Goal: Feedback & Contribution: Submit feedback/report problem

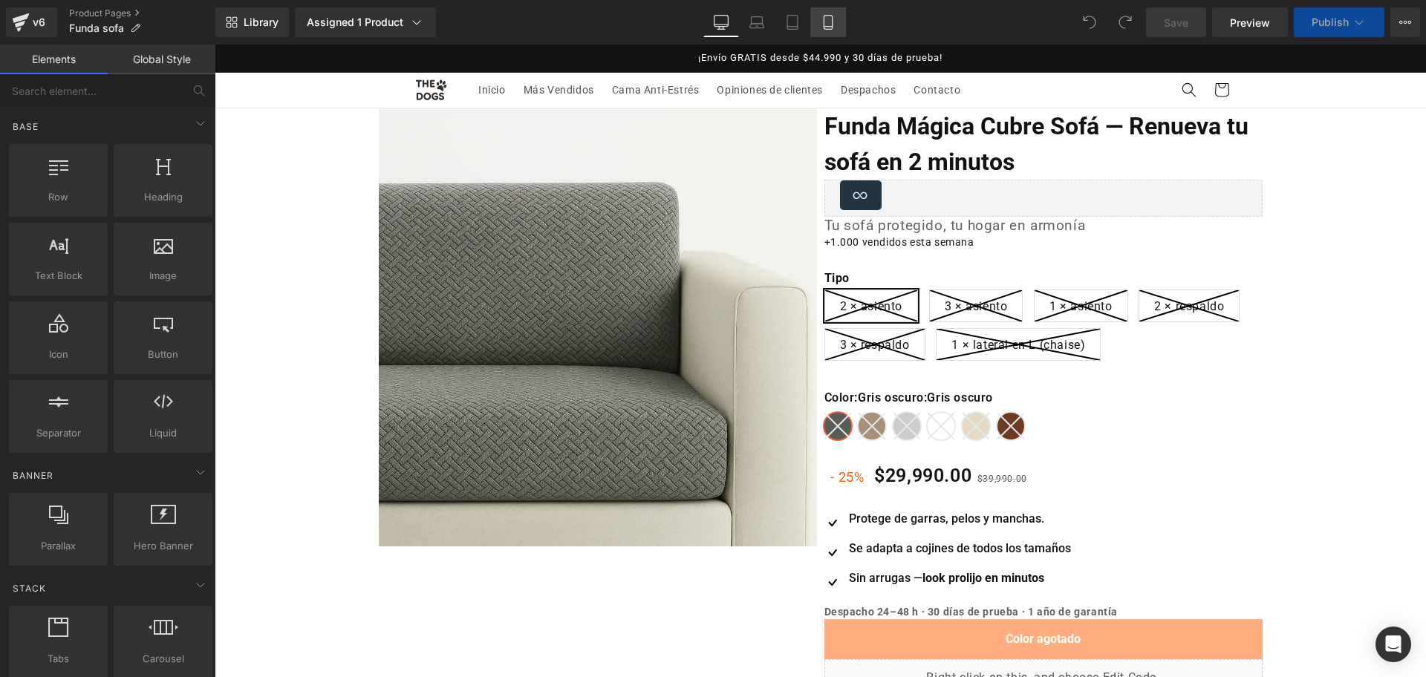
click at [831, 22] on icon at bounding box center [827, 22] width 15 height 15
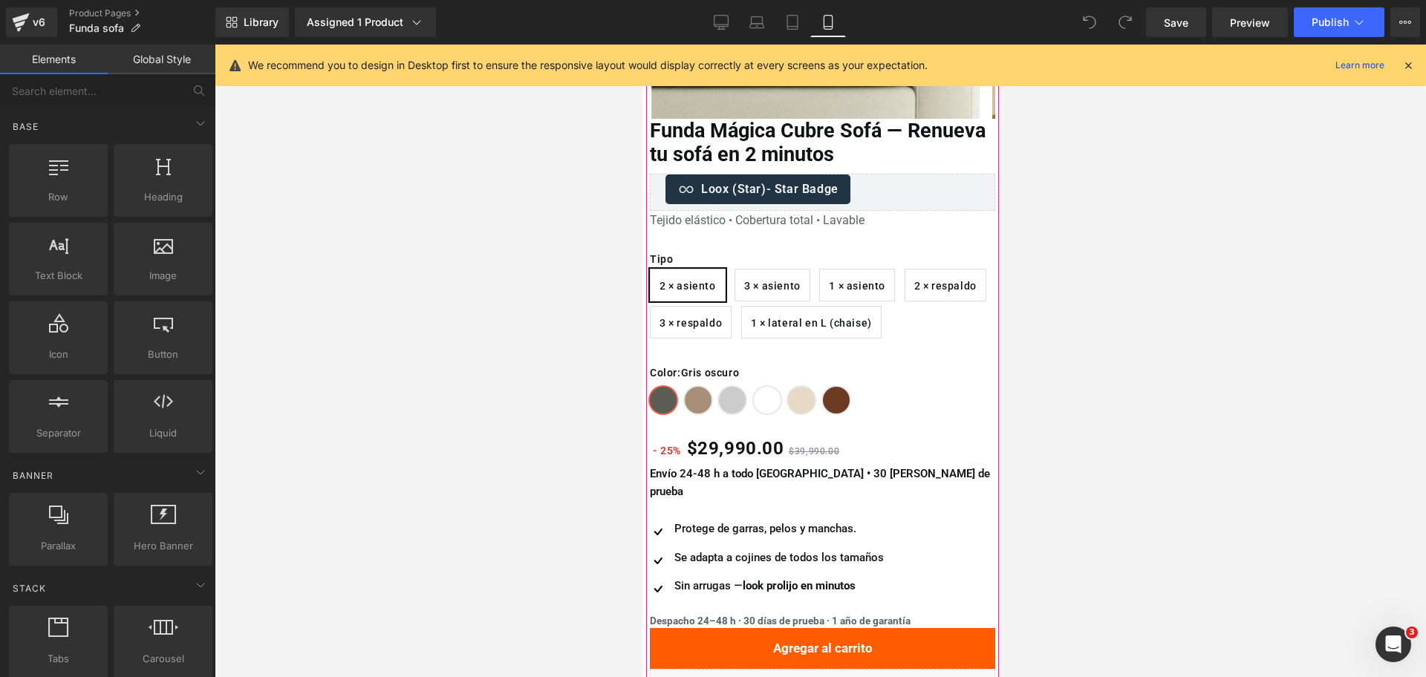
scroll to position [478, 0]
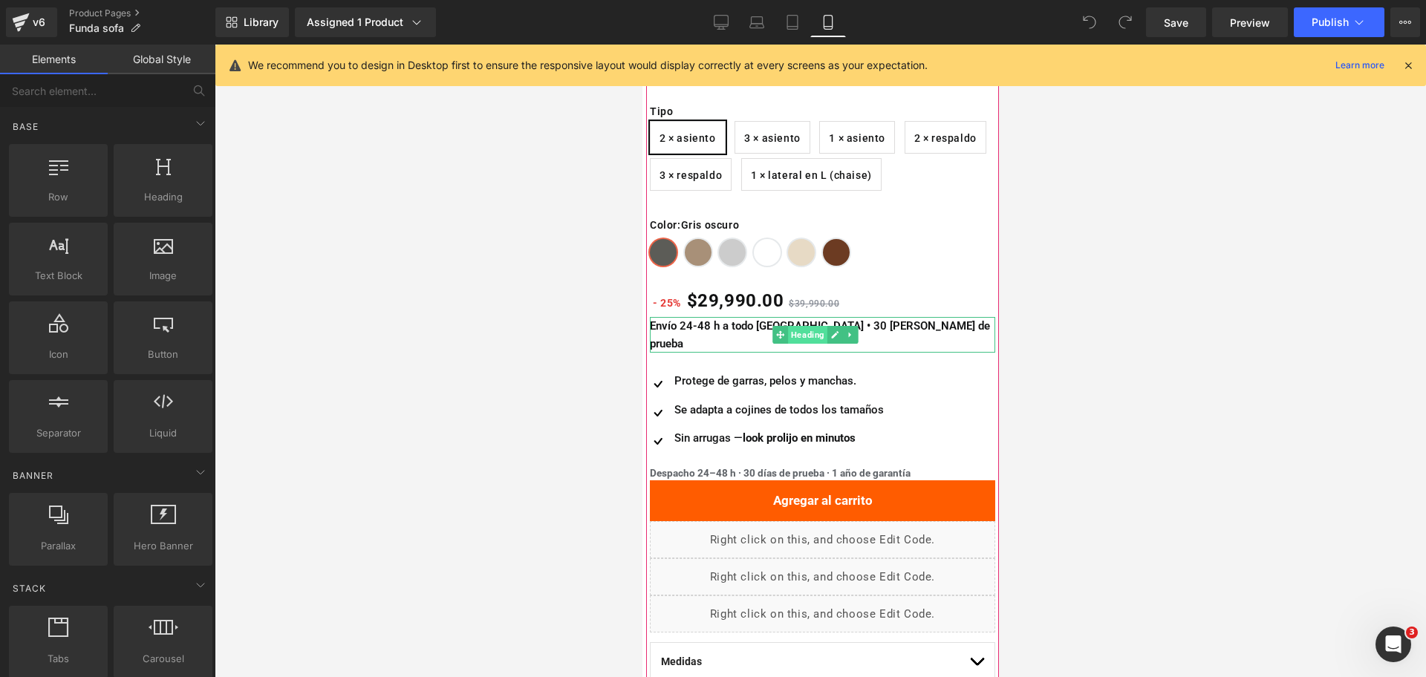
click at [795, 327] on span "Heading" at bounding box center [806, 335] width 39 height 18
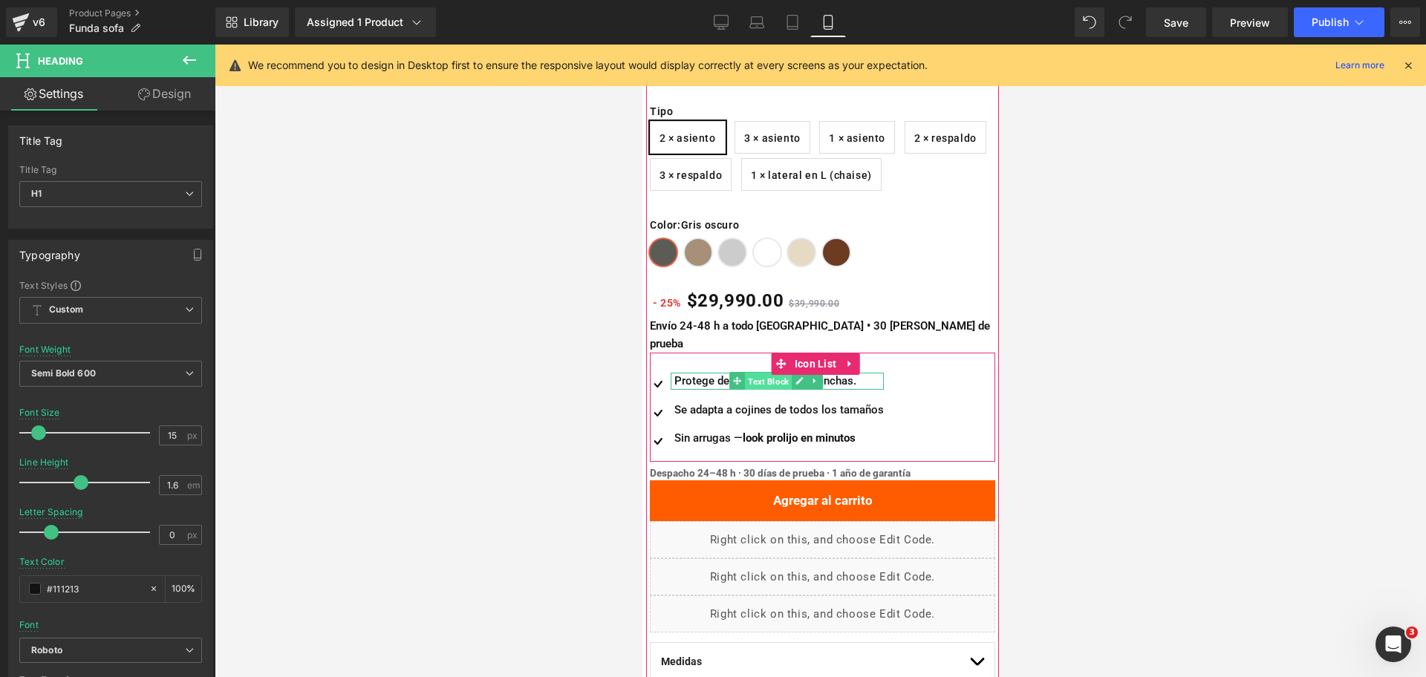
click at [777, 373] on span "Text Block" at bounding box center [767, 382] width 47 height 18
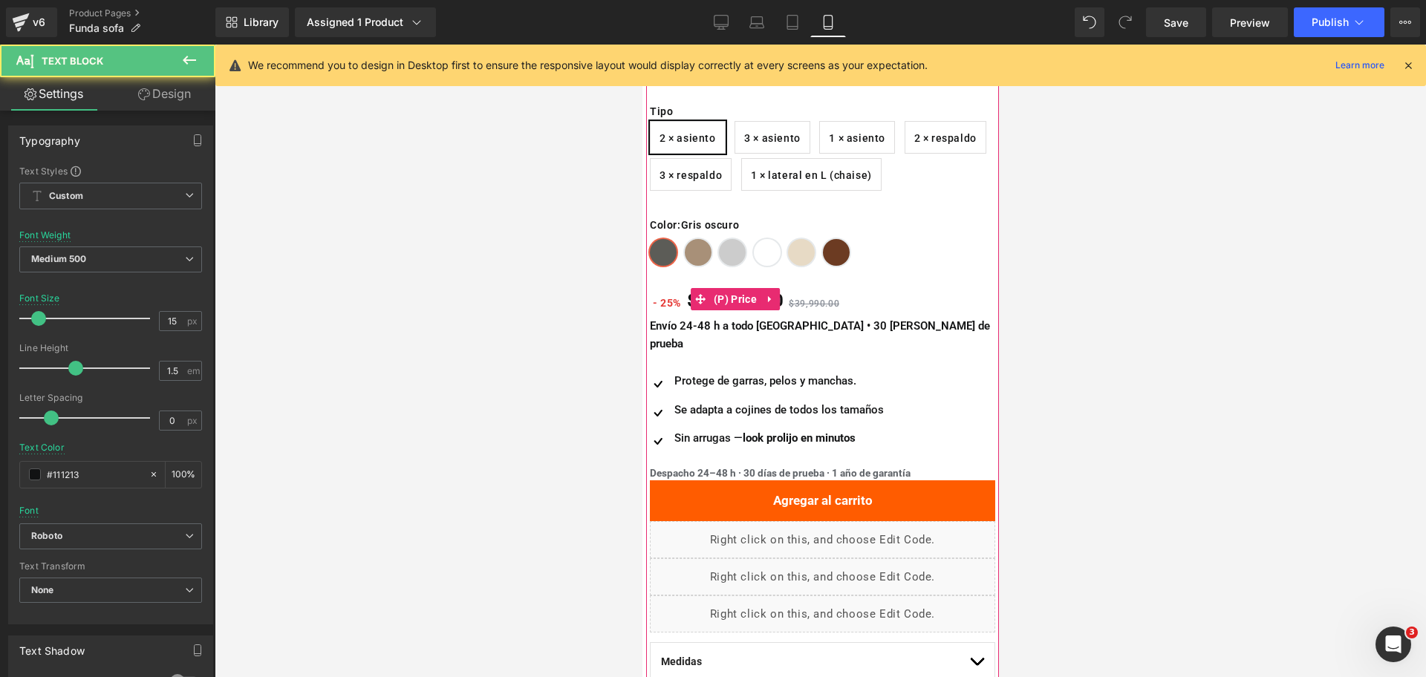
scroll to position [491, 0]
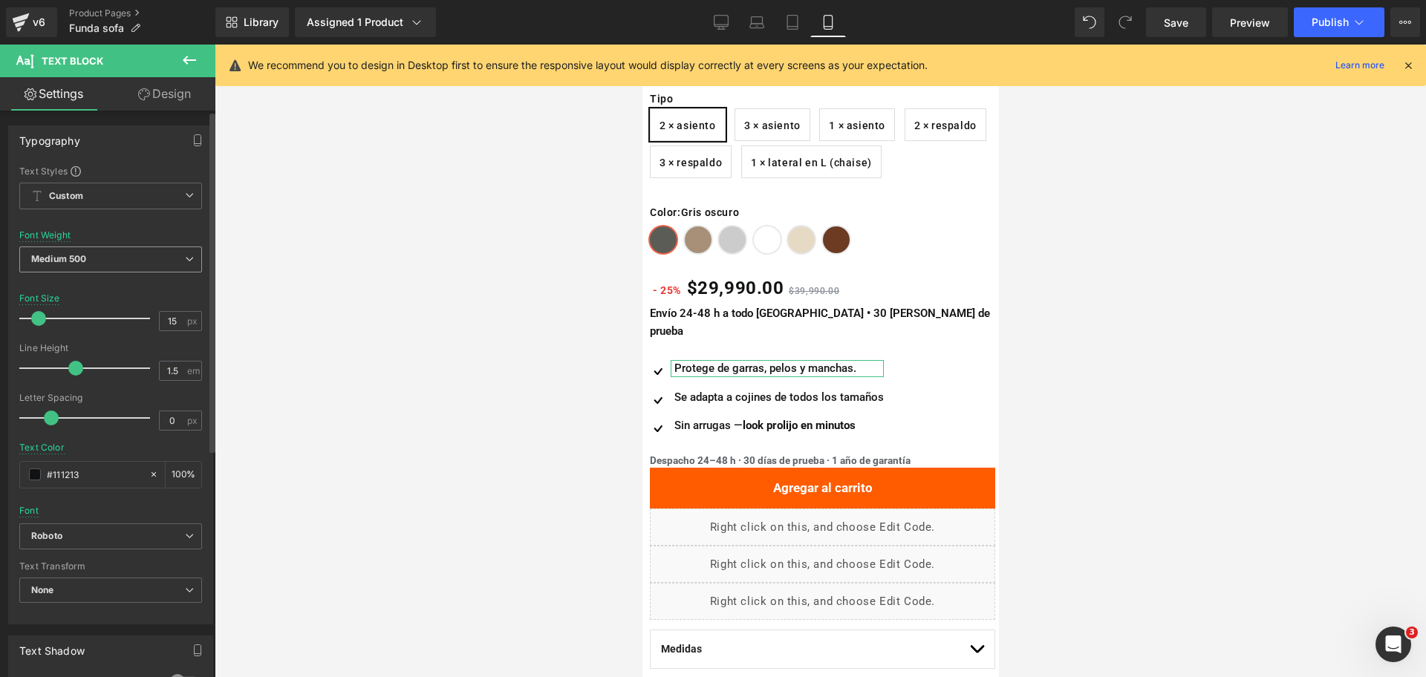
click at [186, 258] on icon at bounding box center [189, 259] width 9 height 9
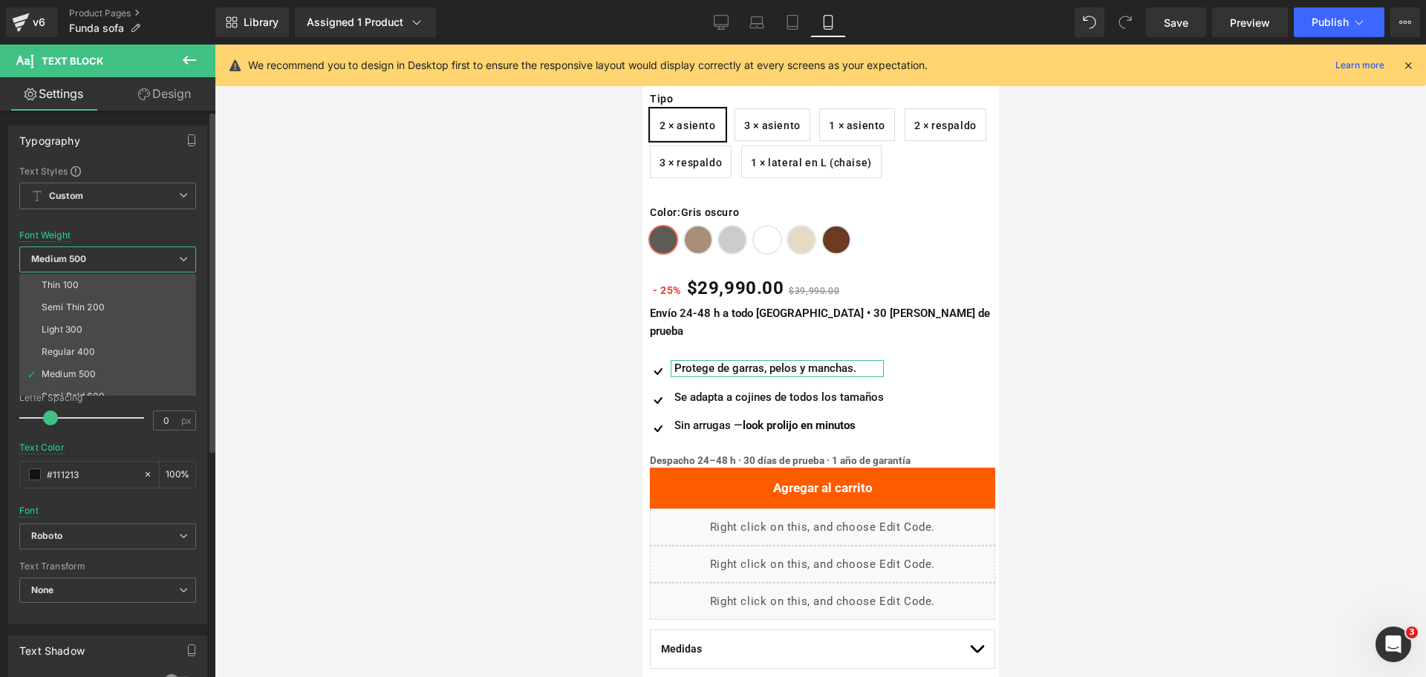
click at [193, 233] on div "Font Weight Medium 500 Thin 100 Semi Thin 200 Light 300 Regular 400 Medium 500 …" at bounding box center [107, 259] width 177 height 59
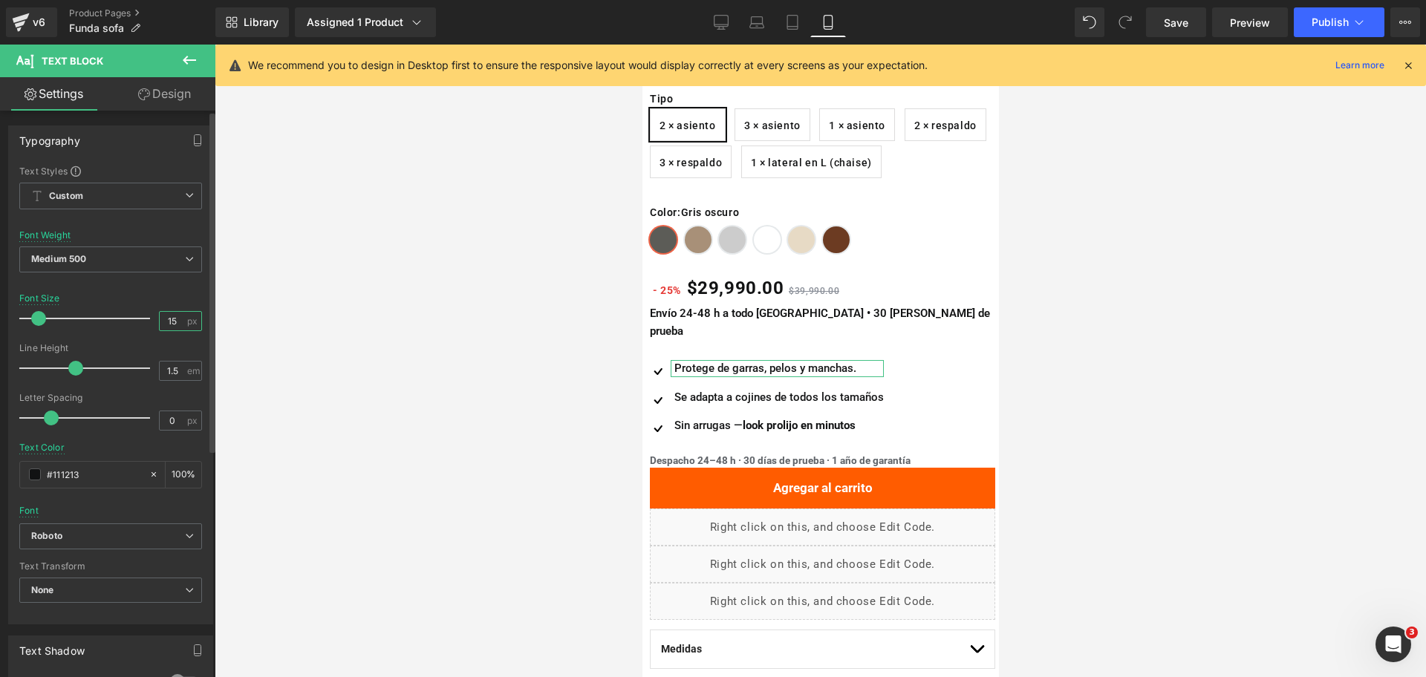
click at [169, 322] on input "15" at bounding box center [173, 321] width 26 height 19
click at [172, 269] on span "Medium 500" at bounding box center [110, 260] width 183 height 26
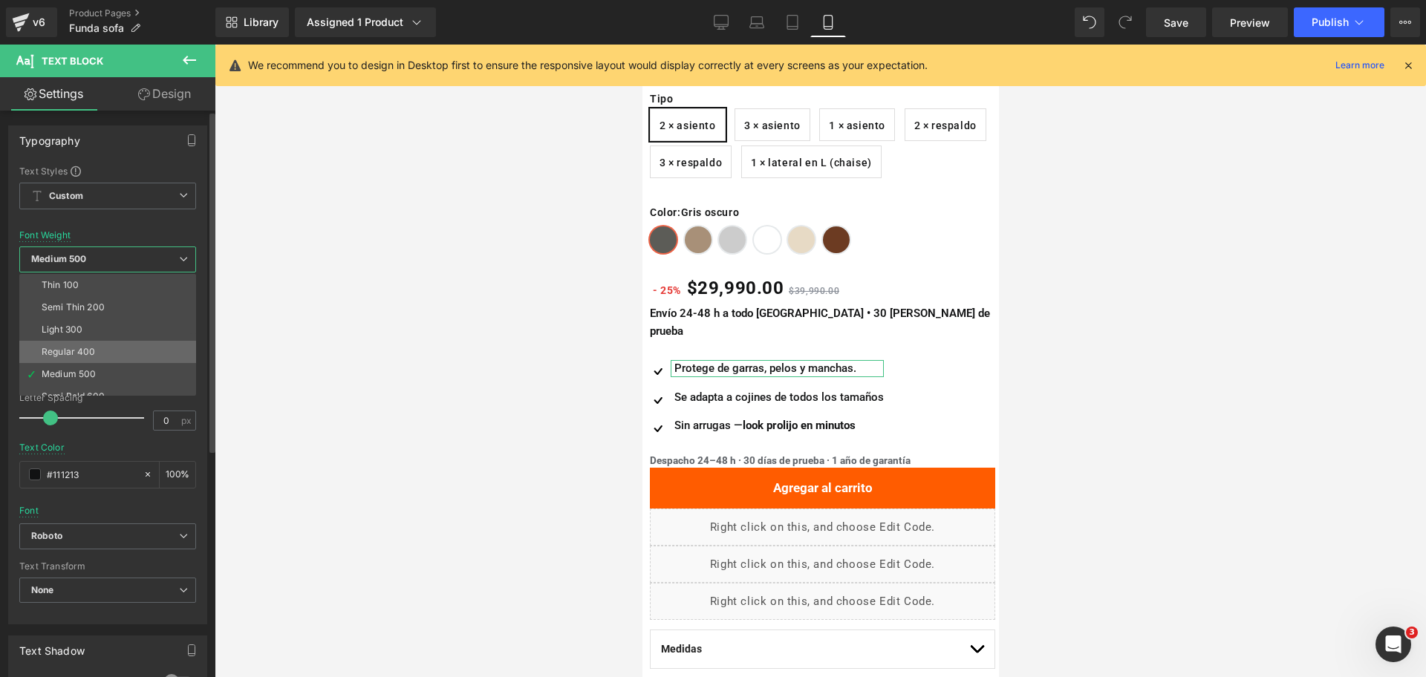
click at [160, 349] on li "Regular 400" at bounding box center [110, 352] width 183 height 22
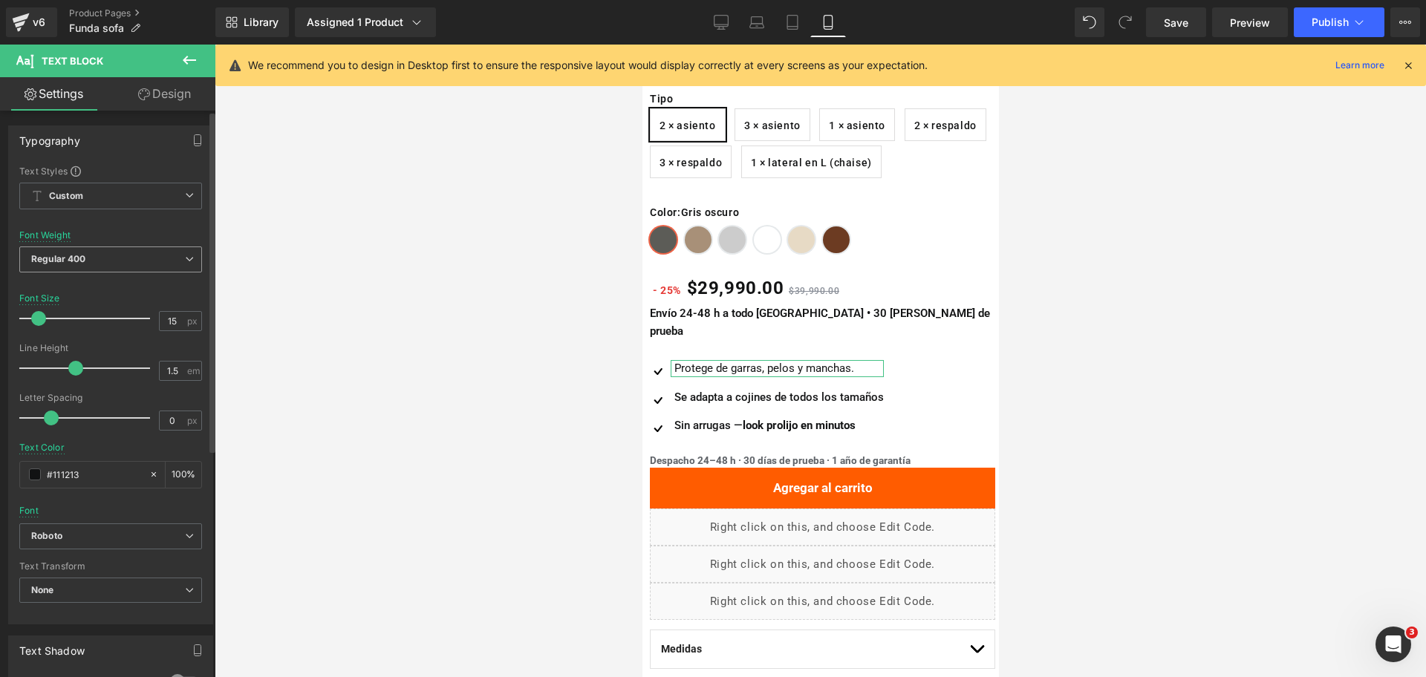
click at [169, 269] on span "Regular 400" at bounding box center [110, 260] width 183 height 26
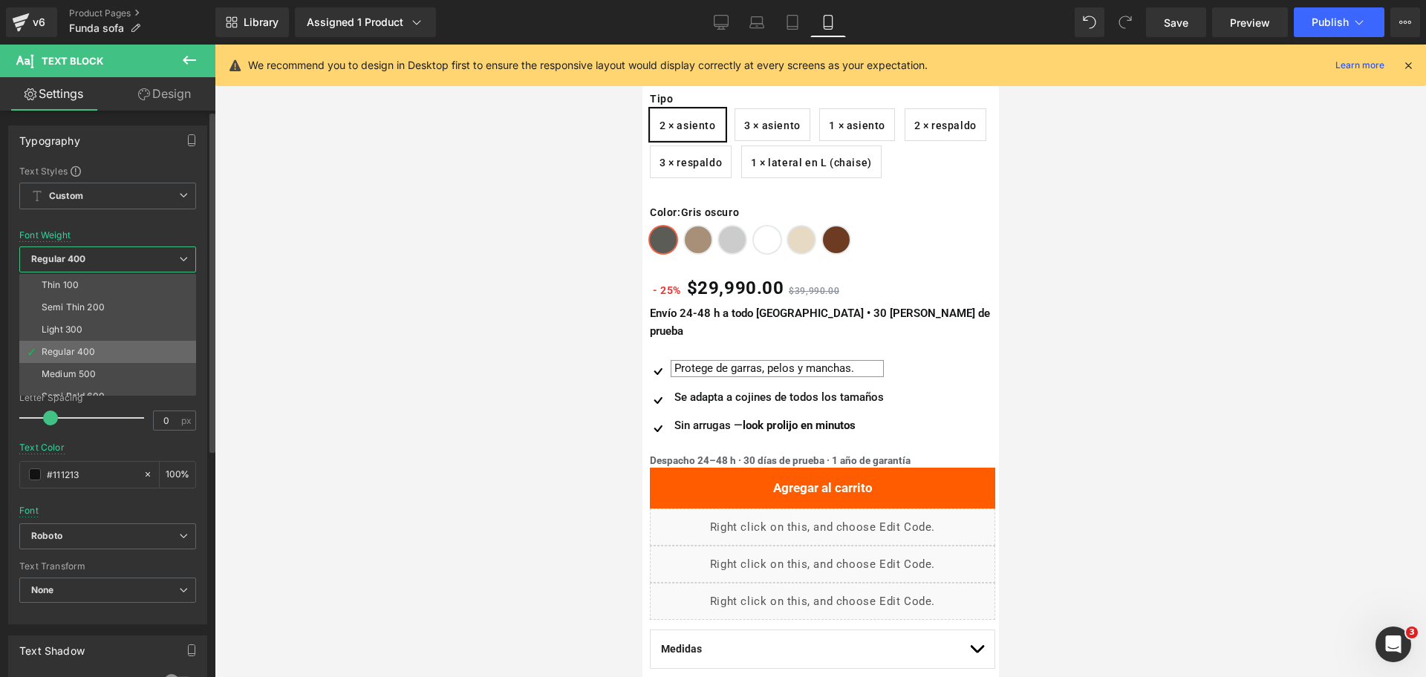
click at [154, 362] on li "Regular 400" at bounding box center [110, 352] width 183 height 22
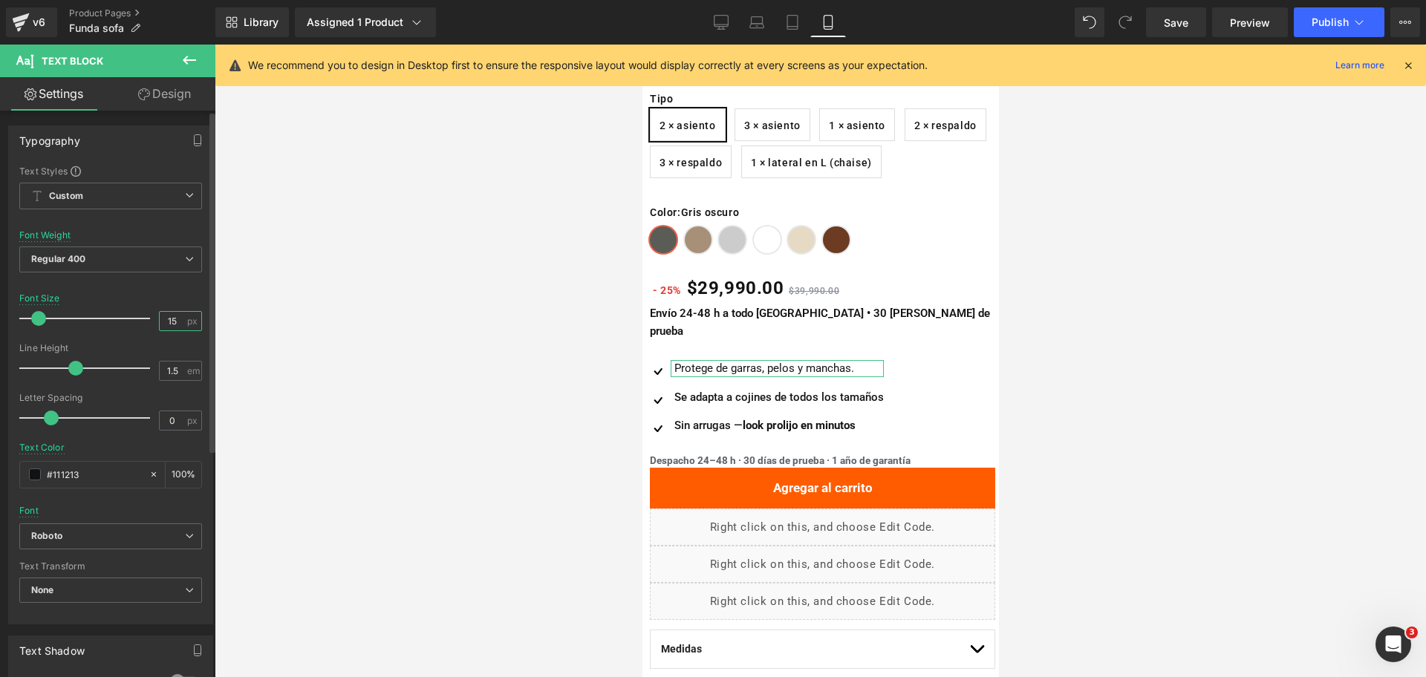
click at [169, 324] on input "15" at bounding box center [173, 321] width 26 height 19
type input "14"
click at [161, 263] on span "Regular 400" at bounding box center [110, 260] width 183 height 26
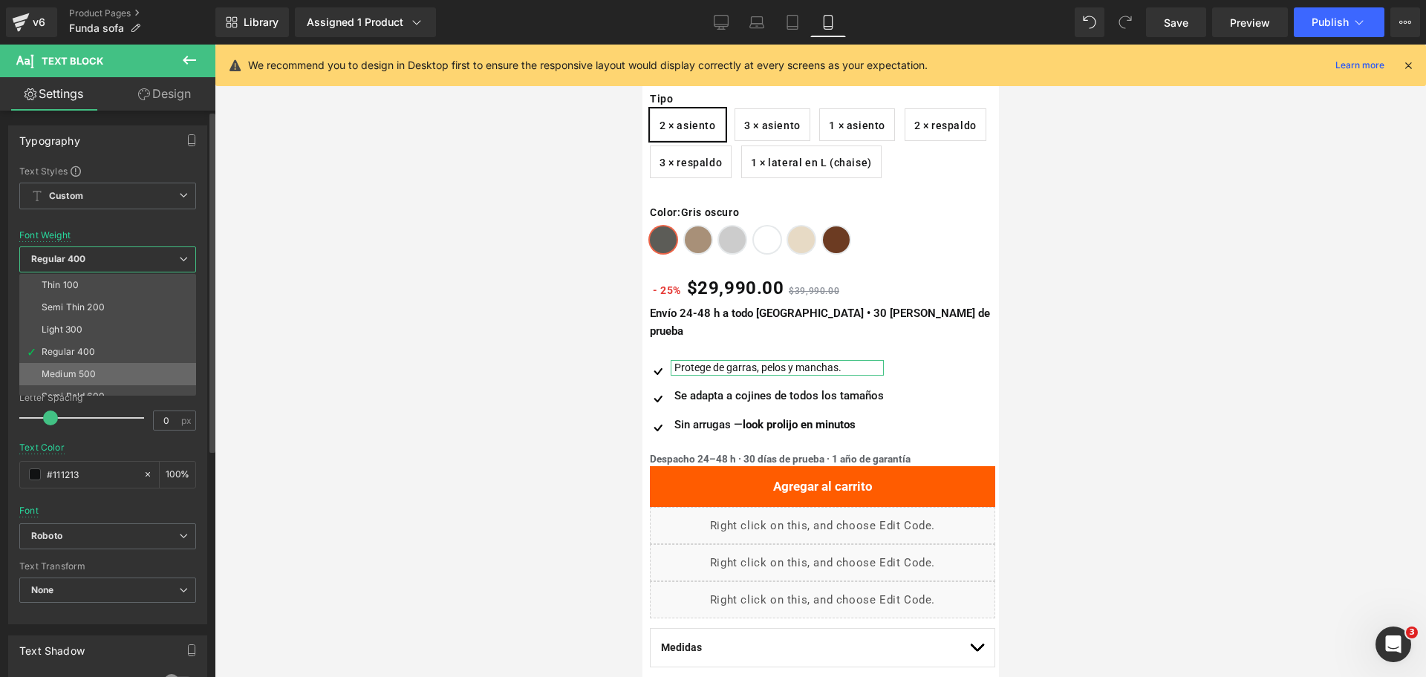
click at [160, 369] on li "Medium 500" at bounding box center [110, 374] width 183 height 22
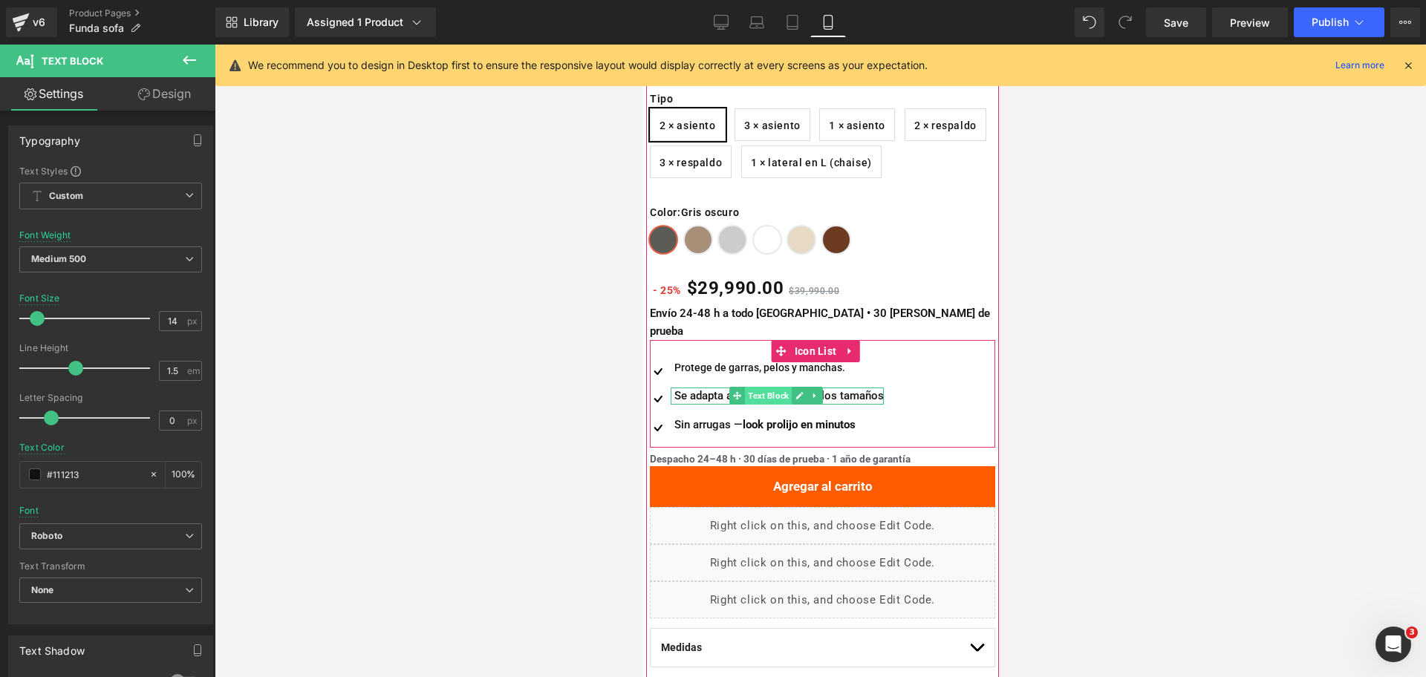
click at [780, 387] on span "Text Block" at bounding box center [767, 396] width 47 height 18
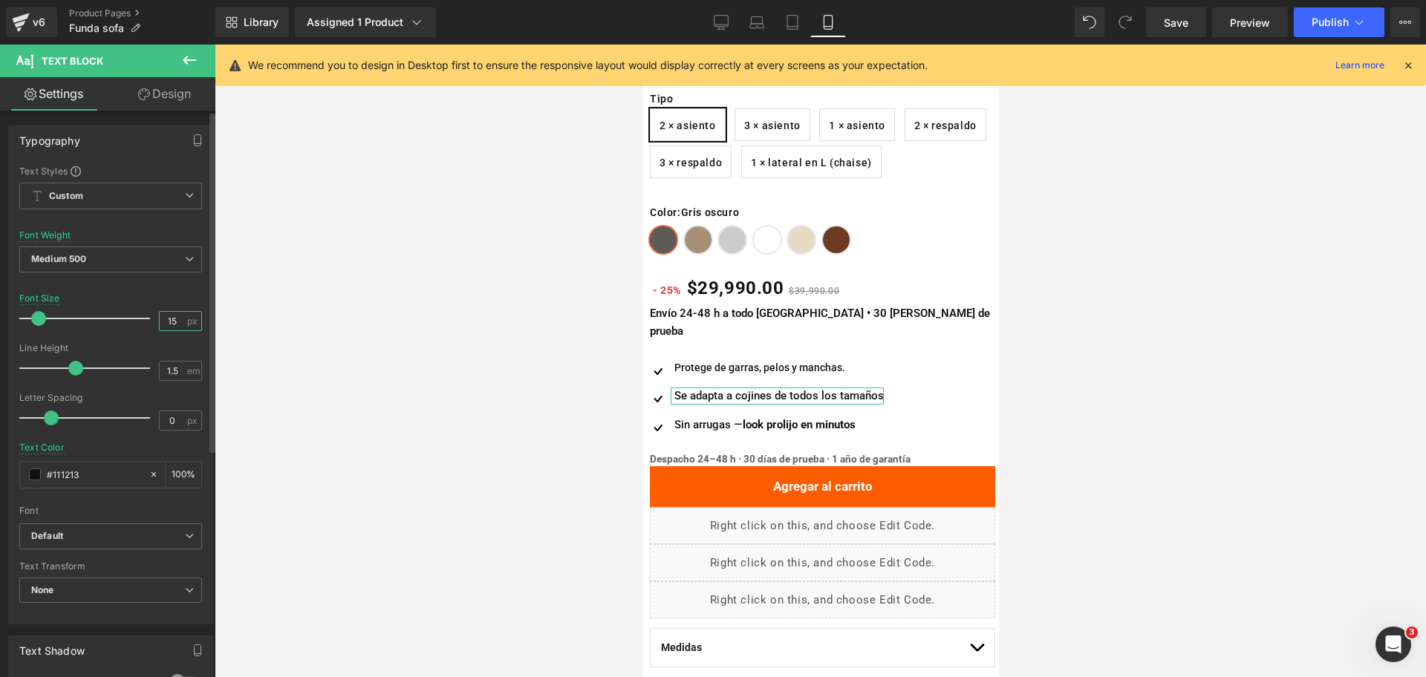
click at [174, 313] on input "15" at bounding box center [173, 321] width 26 height 19
click at [163, 323] on input "15" at bounding box center [173, 321] width 26 height 19
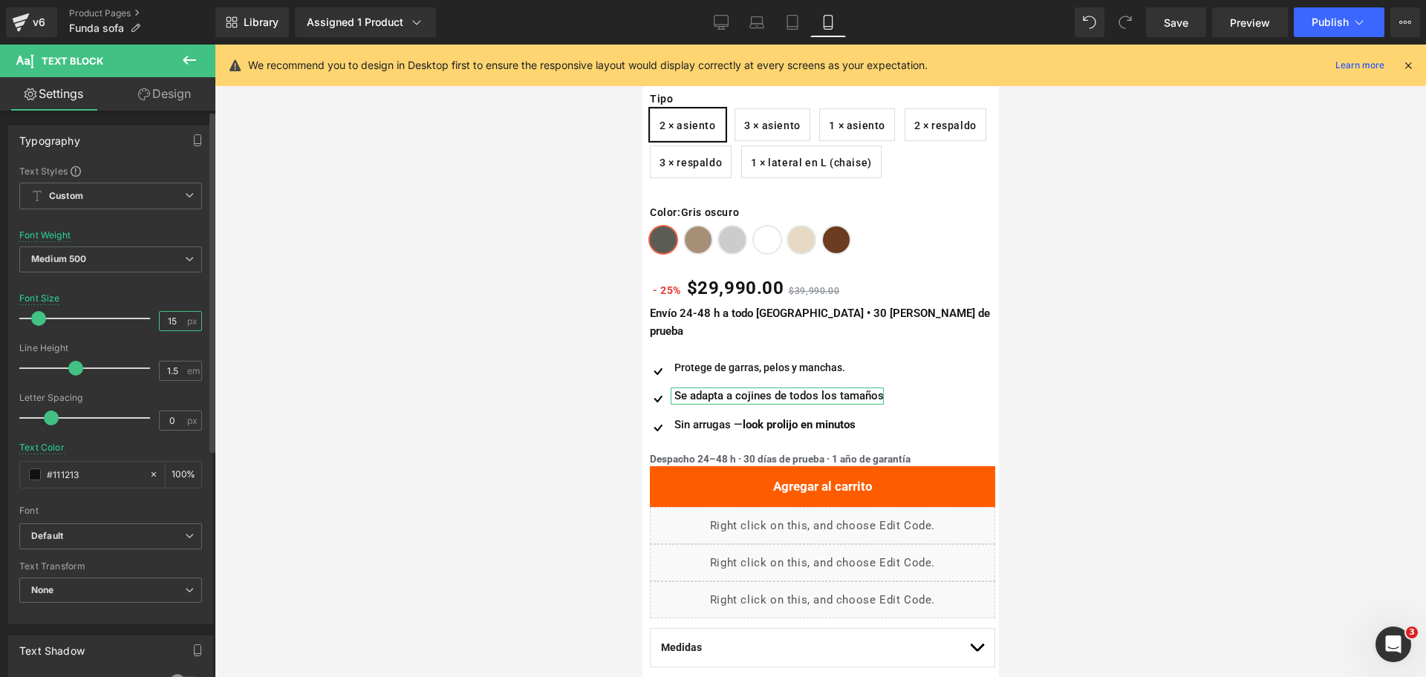
click at [163, 323] on input "15" at bounding box center [173, 321] width 26 height 19
type input "14"
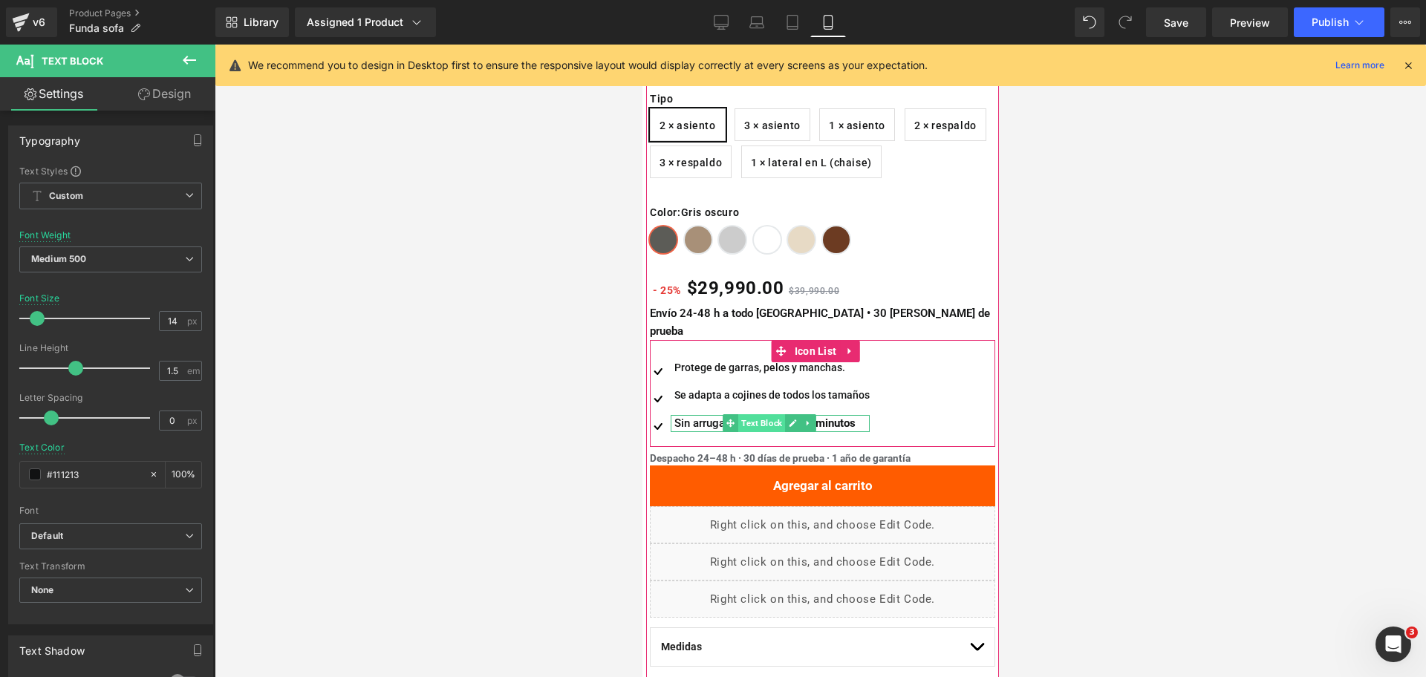
click at [771, 414] on span "Text Block" at bounding box center [760, 423] width 47 height 18
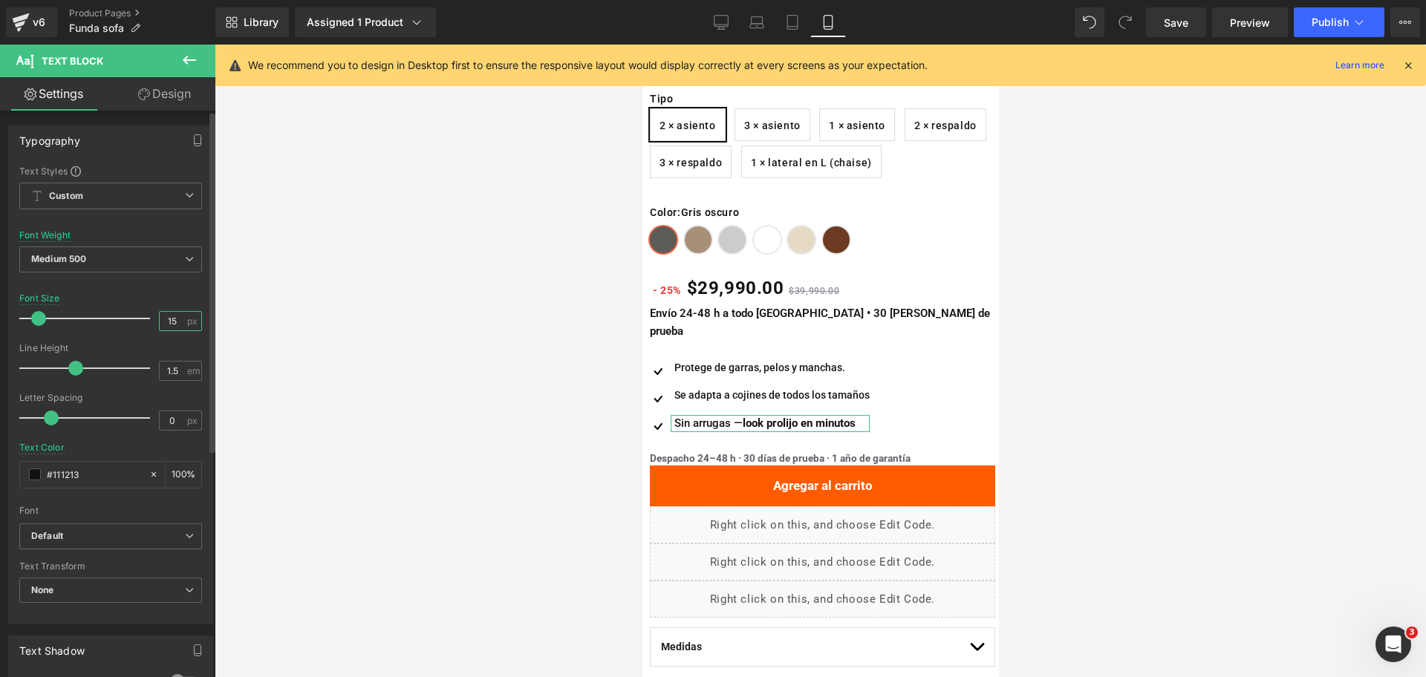
click at [170, 329] on input "15" at bounding box center [173, 321] width 26 height 19
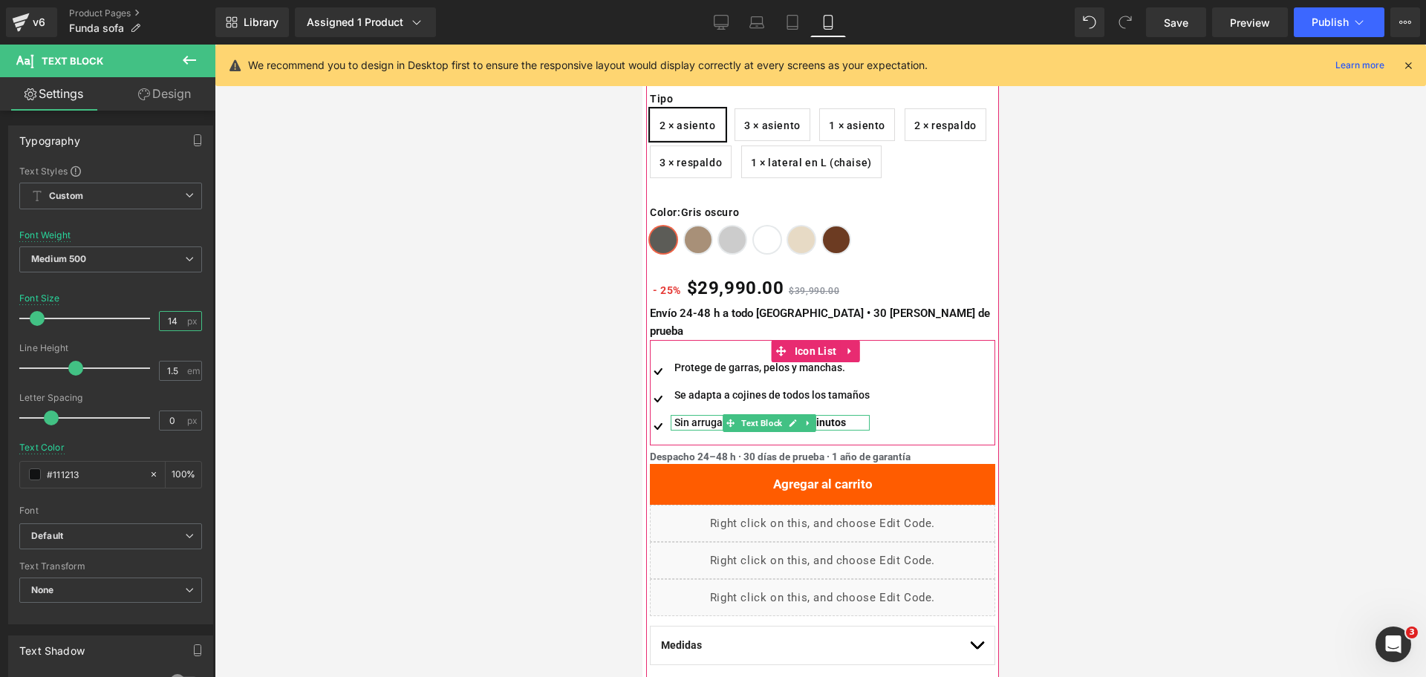
type input "14"
click at [714, 415] on div "Sin arrugas — look prolijo en minutos" at bounding box center [769, 423] width 199 height 16
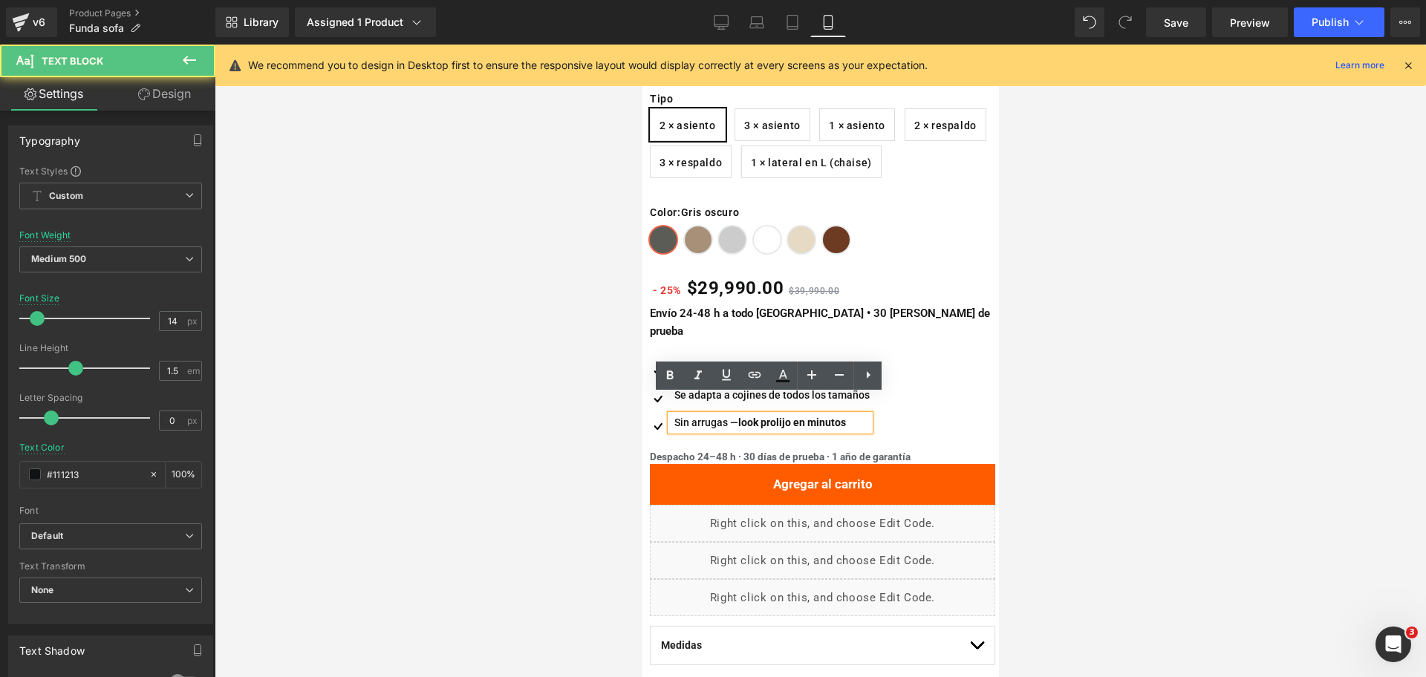
click at [743, 417] on strong "look prolijo en minutos" at bounding box center [791, 423] width 108 height 12
drag, startPoint x: 739, startPoint y: 405, endPoint x: 870, endPoint y: 394, distance: 132.0
click at [870, 394] on div "Image Protege de garras, pelos y manchas. Text Block Image Se adapta a cojines …" at bounding box center [810, 401] width 322 height 82
click at [671, 372] on icon at bounding box center [670, 375] width 7 height 9
click at [1101, 395] on div at bounding box center [820, 361] width 1211 height 633
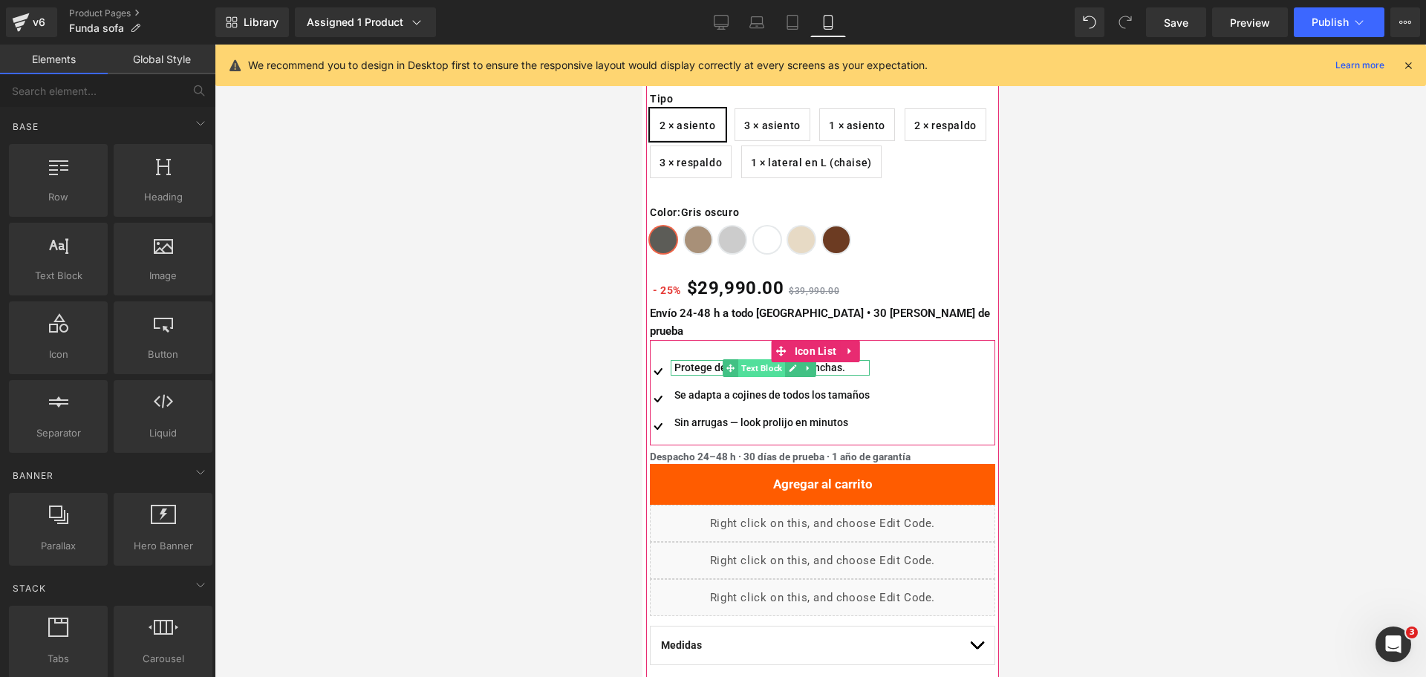
click at [751, 359] on span "Text Block" at bounding box center [760, 368] width 47 height 18
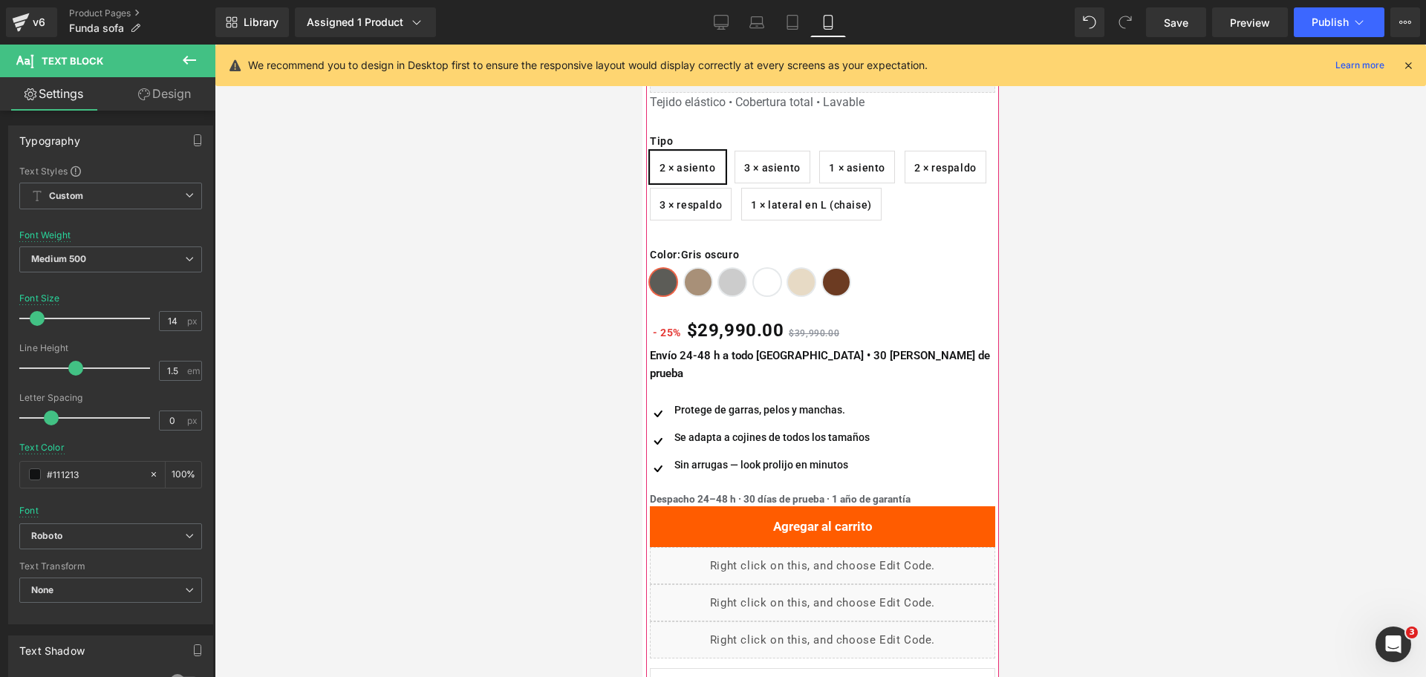
scroll to position [469, 0]
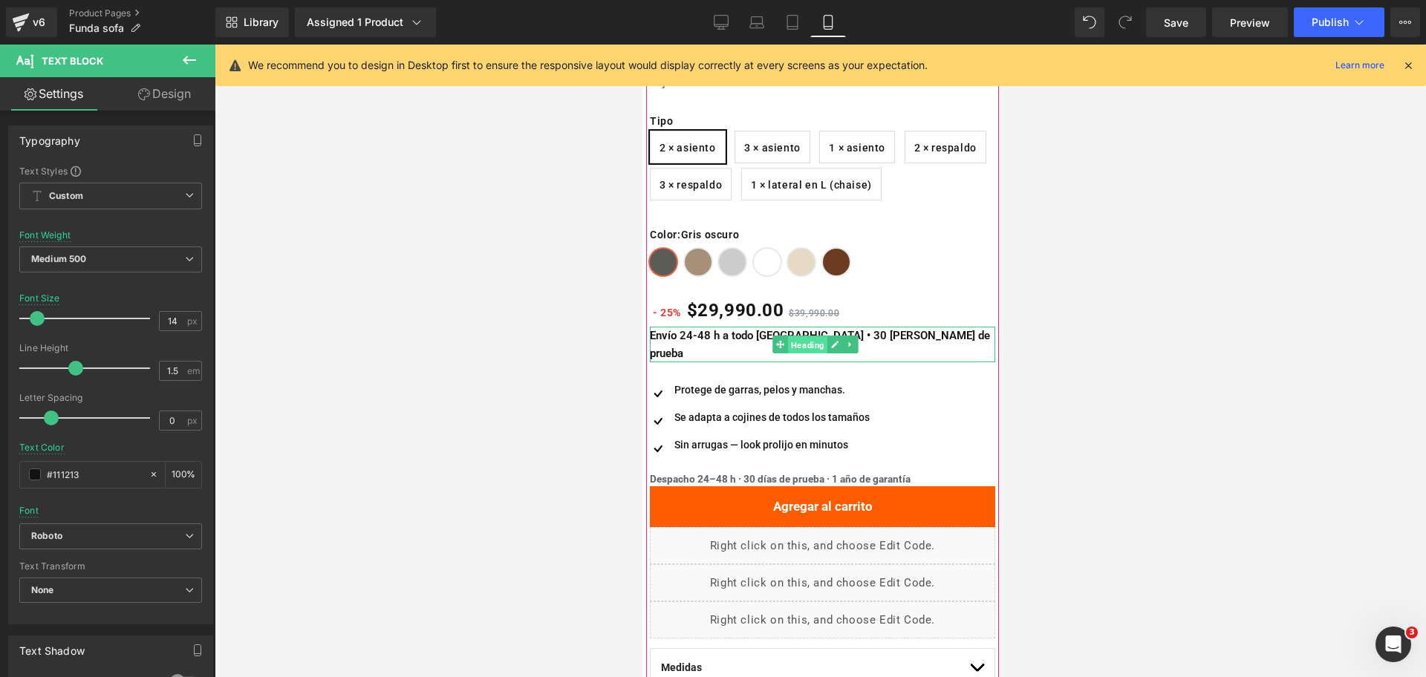
click at [812, 336] on span "Heading" at bounding box center [806, 345] width 39 height 18
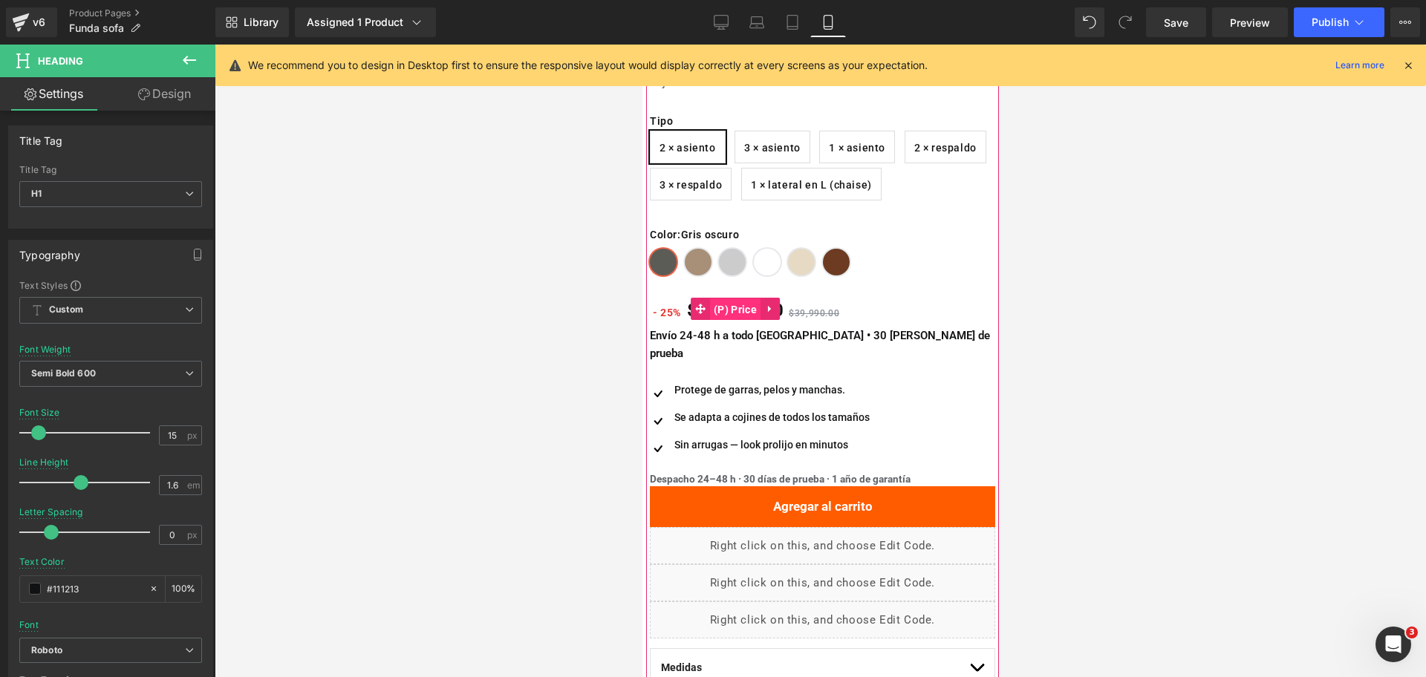
click at [743, 307] on span "(P) Price" at bounding box center [734, 309] width 50 height 22
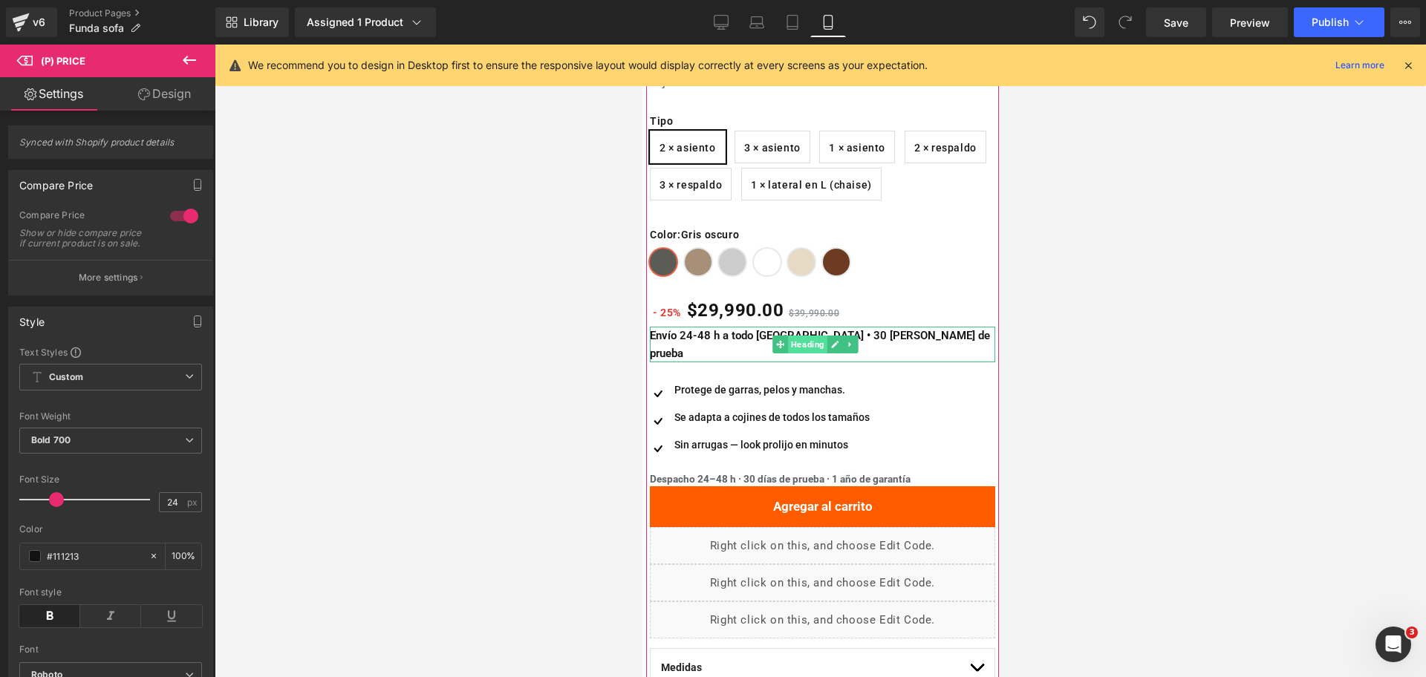
click at [798, 337] on span "Heading" at bounding box center [806, 345] width 39 height 18
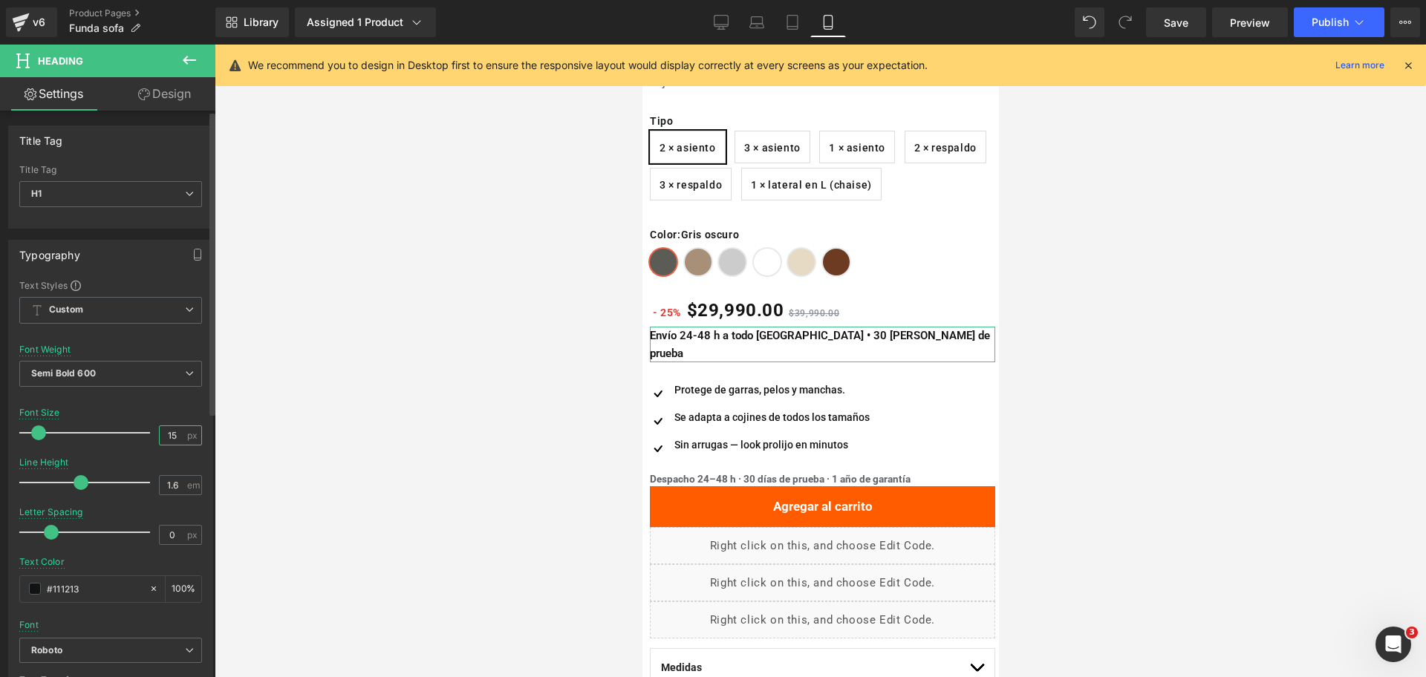
click at [166, 434] on input "15" at bounding box center [173, 435] width 26 height 19
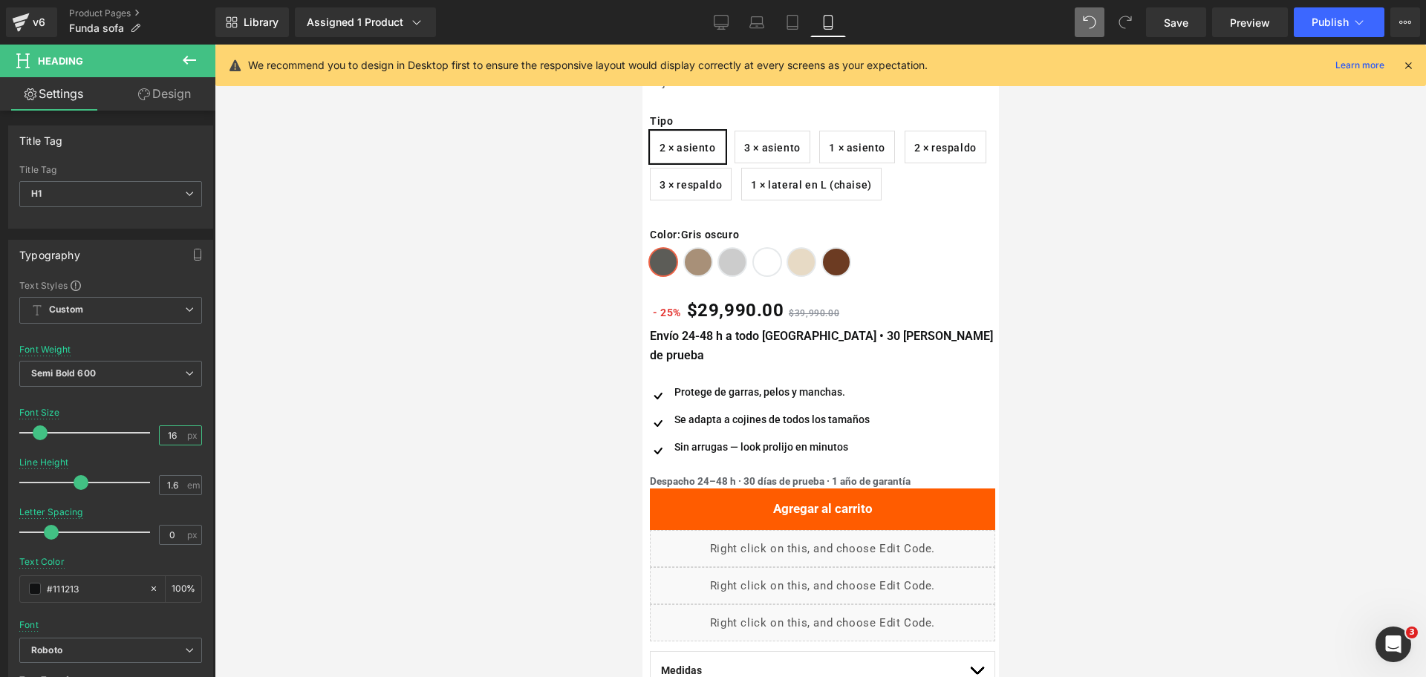
type input "16"
click at [1094, 19] on icon at bounding box center [1089, 22] width 13 height 13
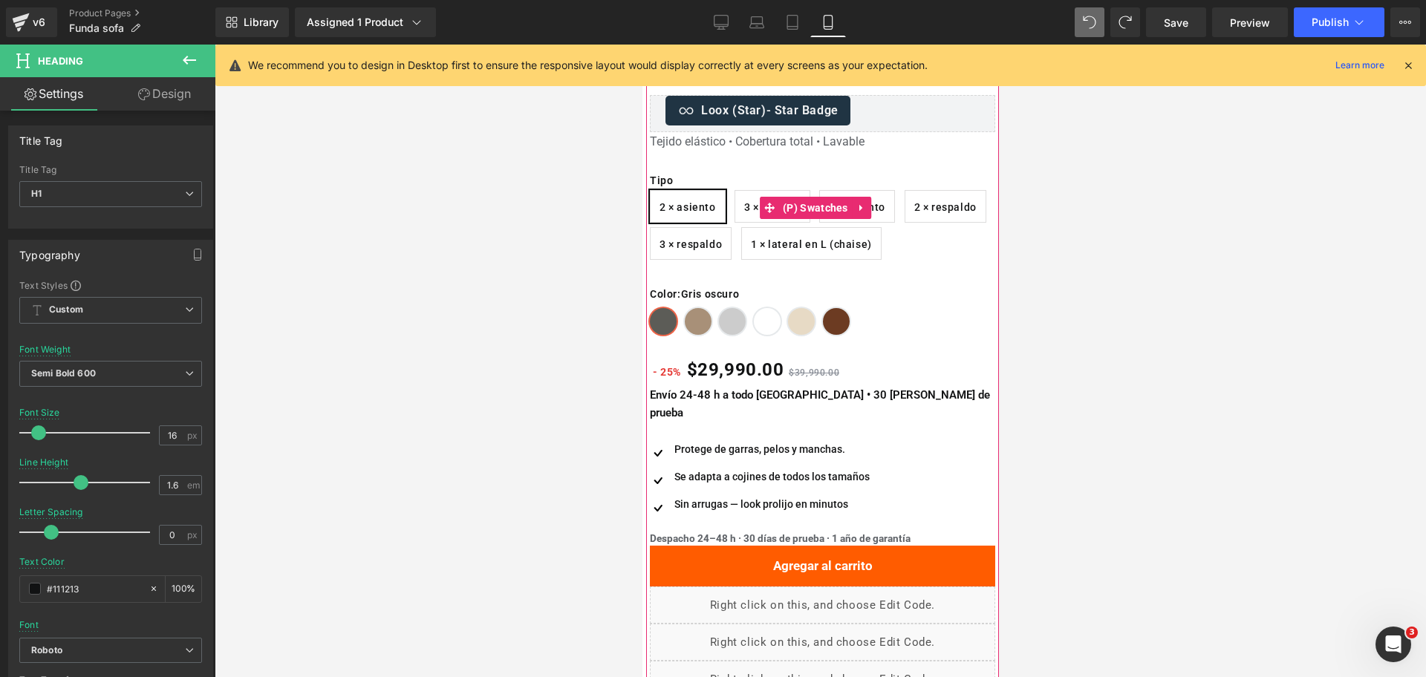
scroll to position [405, 0]
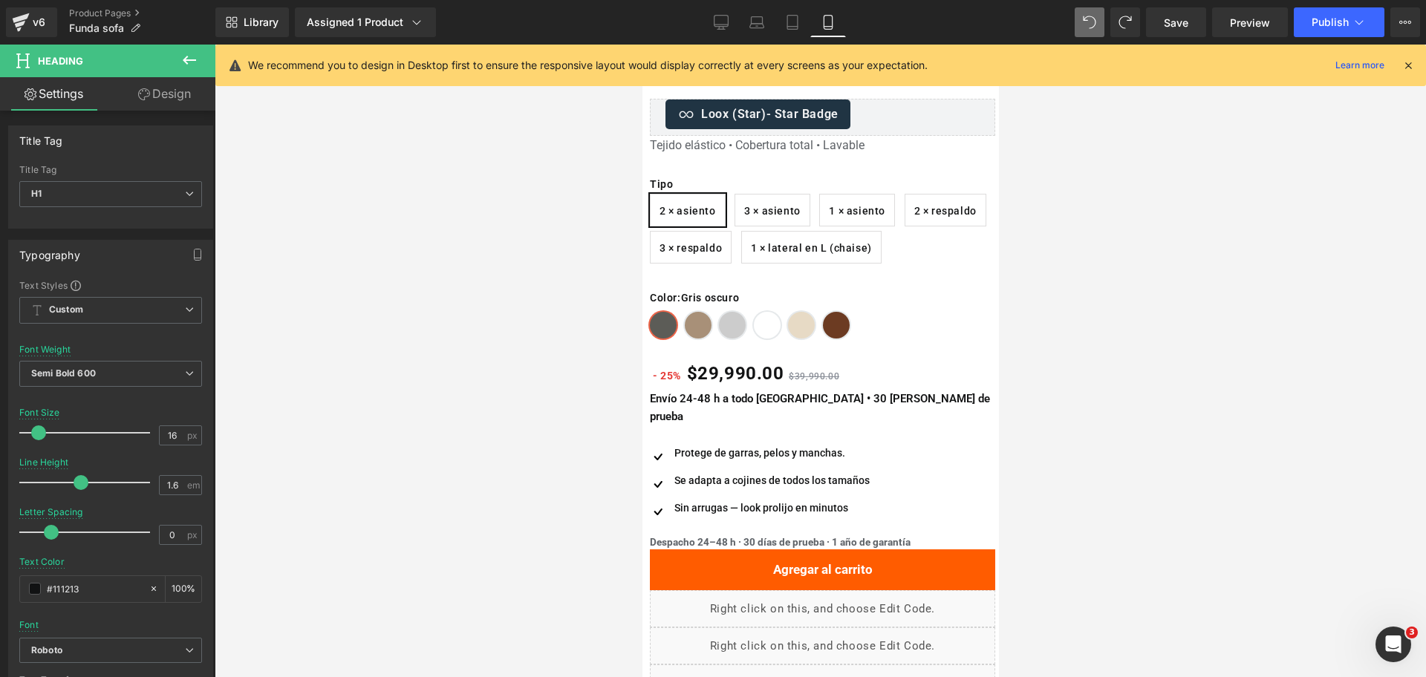
click at [1063, 255] on div at bounding box center [820, 361] width 1211 height 633
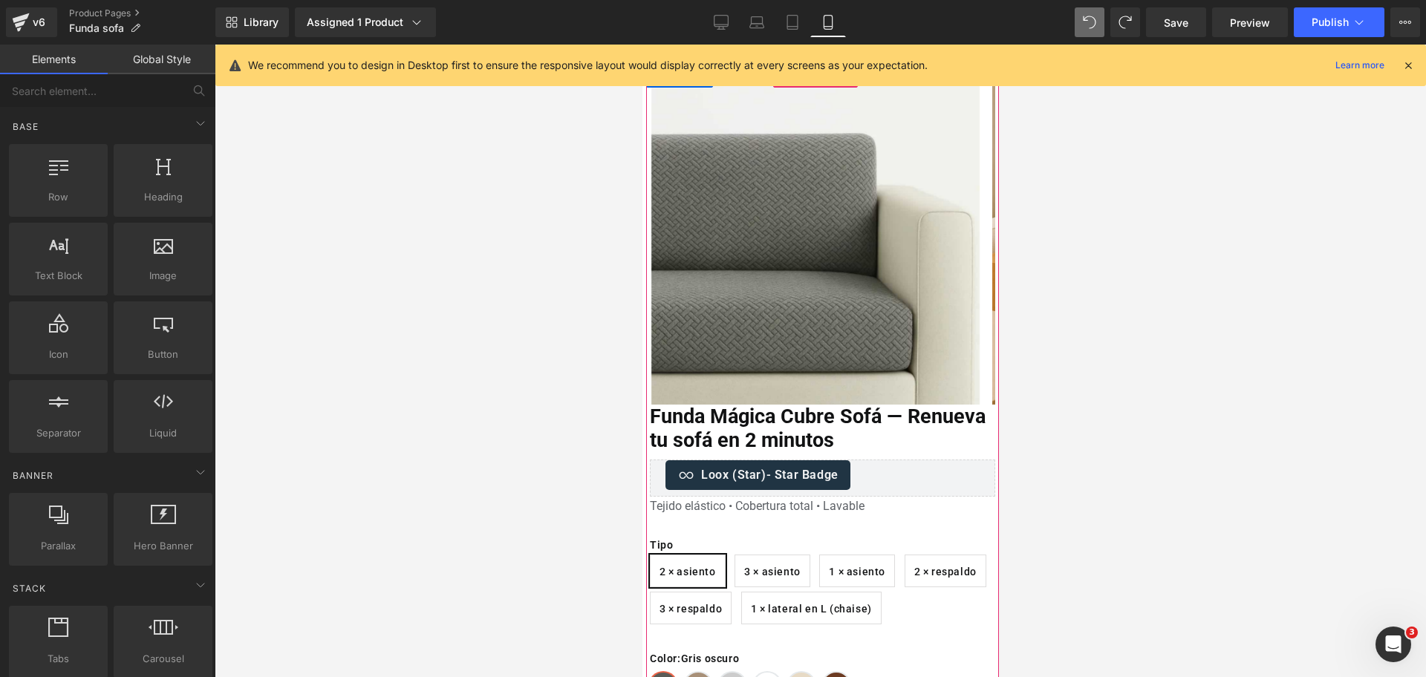
scroll to position [0, 0]
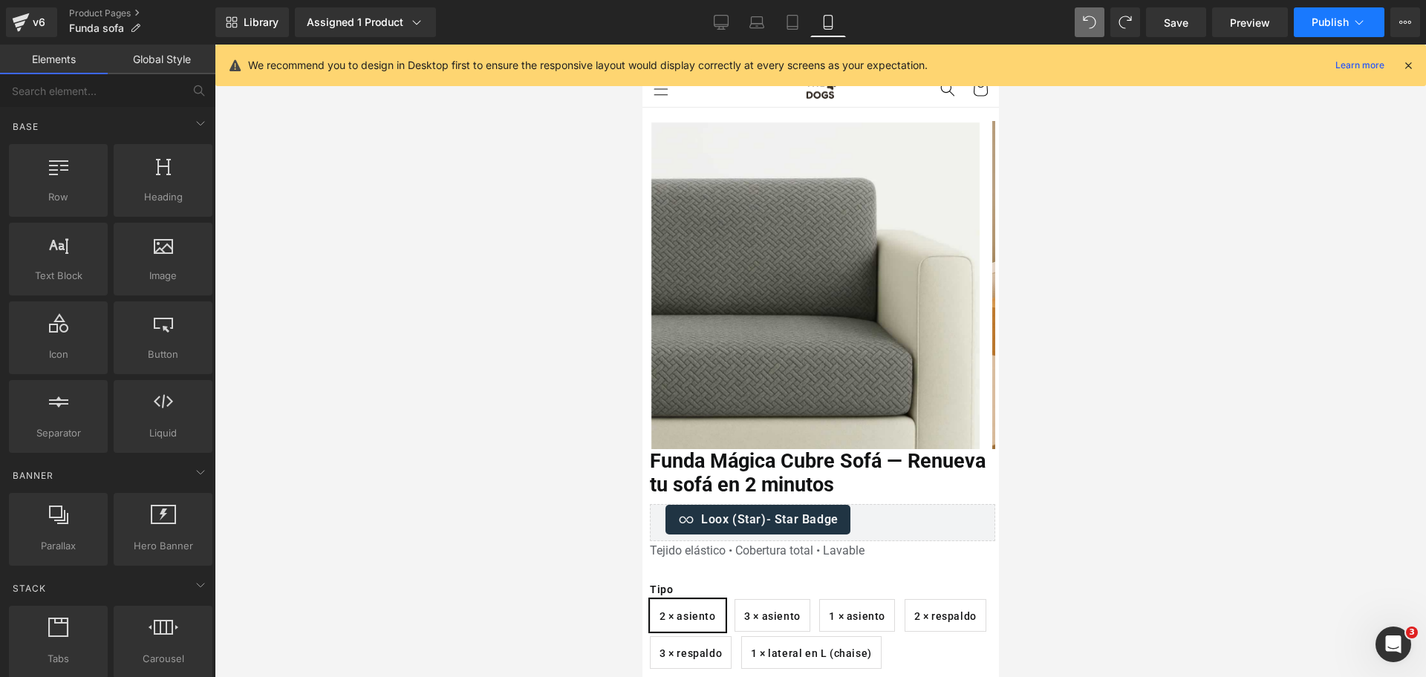
click at [1355, 16] on icon at bounding box center [1358, 22] width 15 height 15
click at [728, 15] on icon at bounding box center [721, 22] width 15 height 15
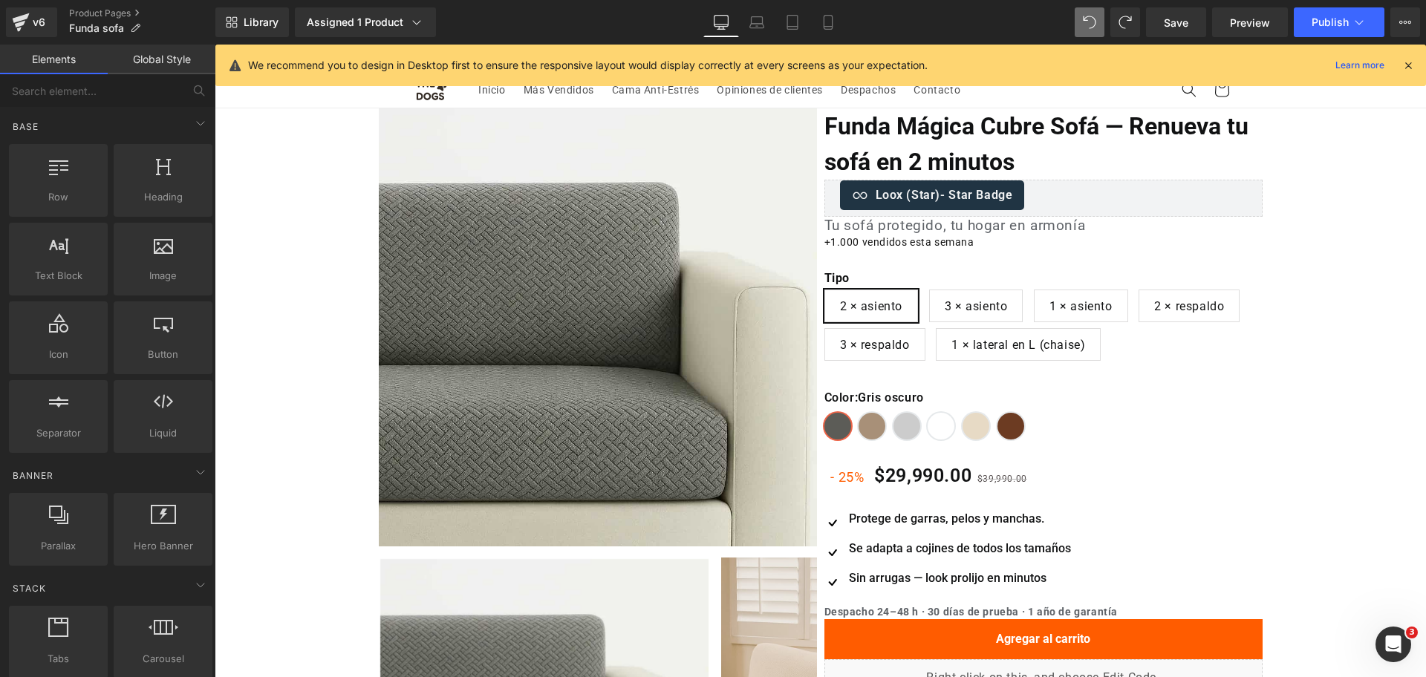
scroll to position [64, 0]
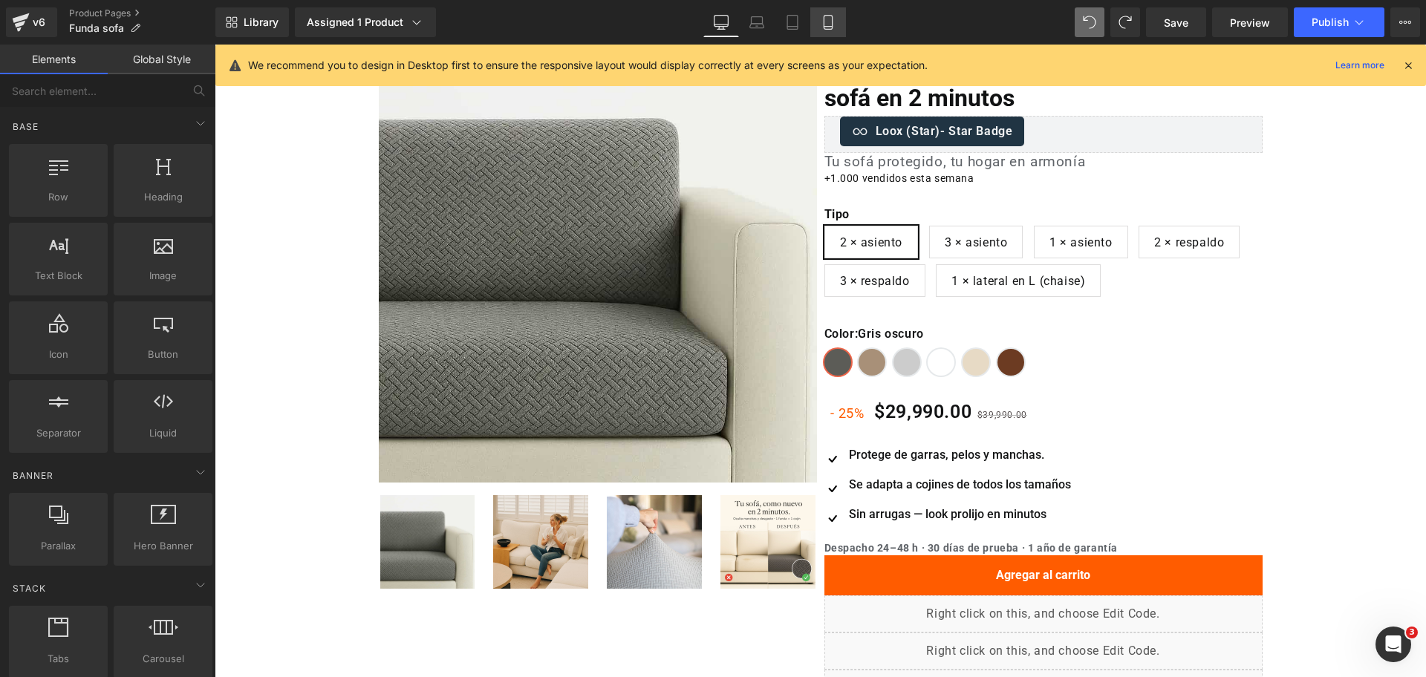
click at [825, 22] on icon at bounding box center [827, 22] width 15 height 15
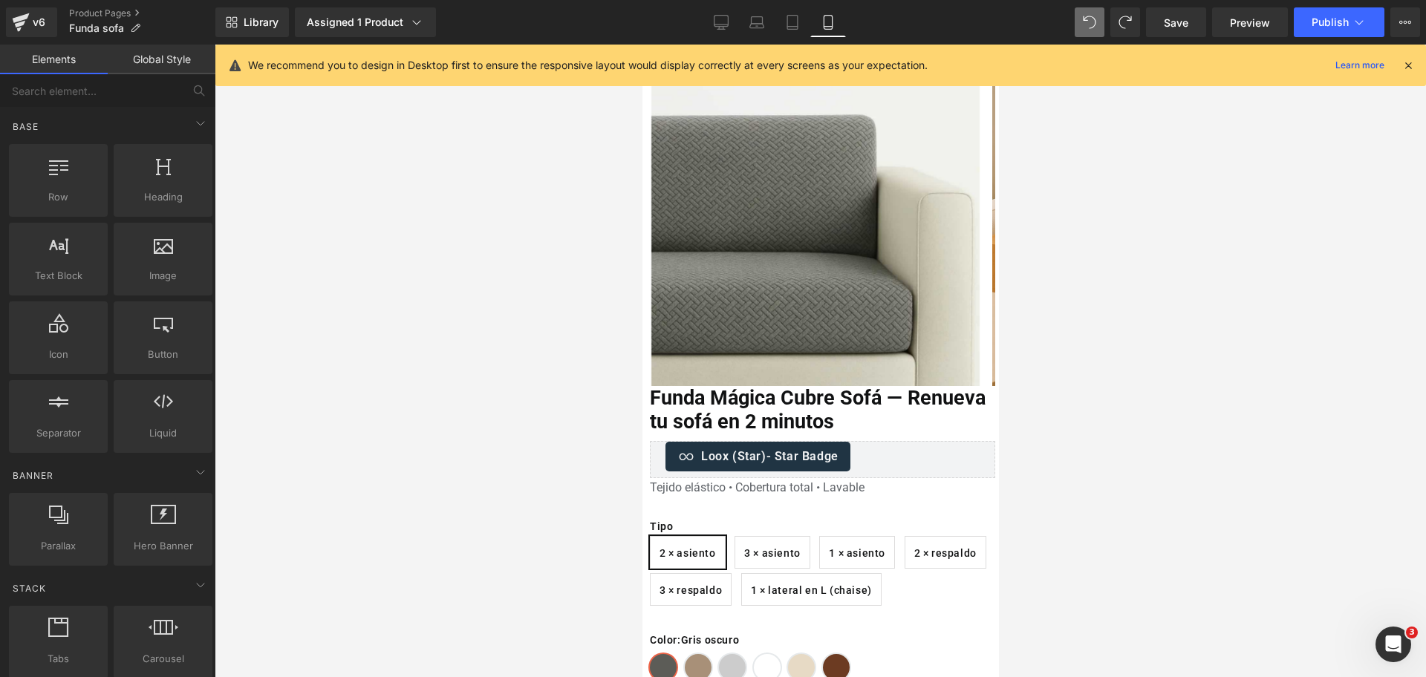
scroll to position [101, 0]
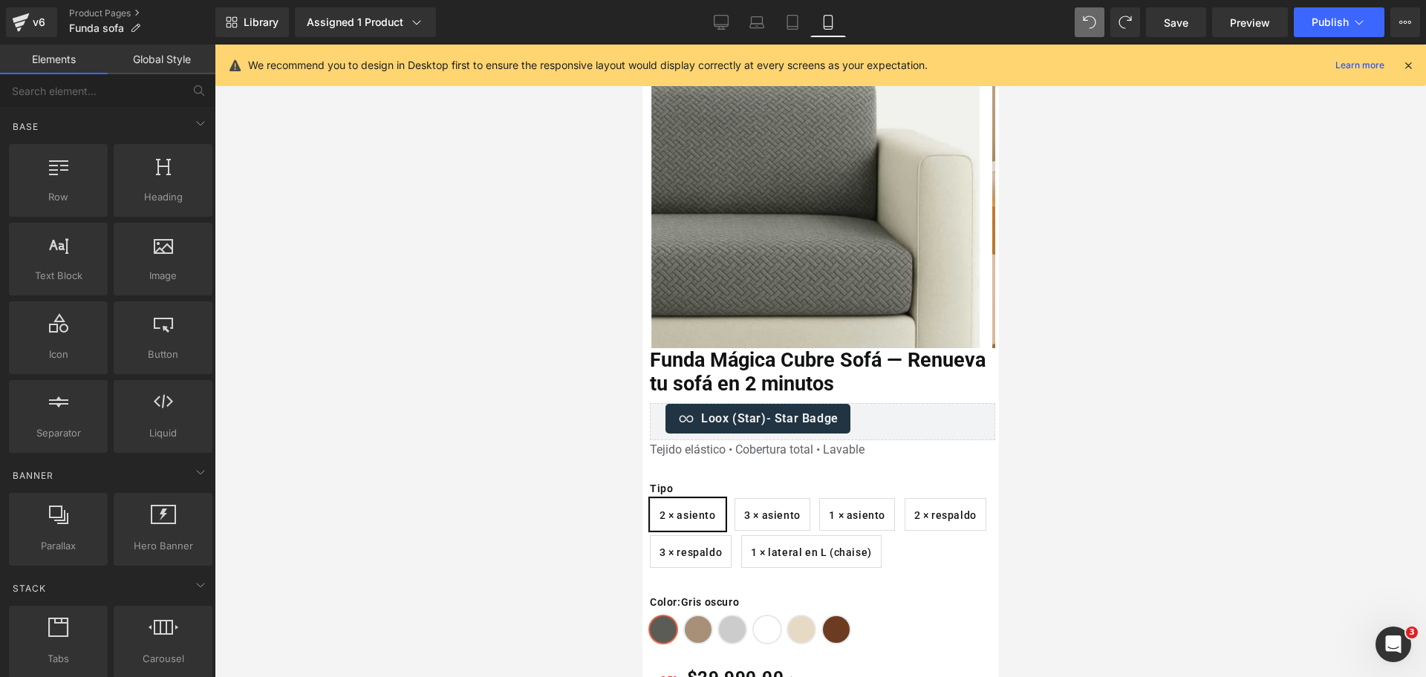
click at [733, 450] on h1 "Tejido elástico • Cobertura total • Lavable" at bounding box center [821, 449] width 345 height 19
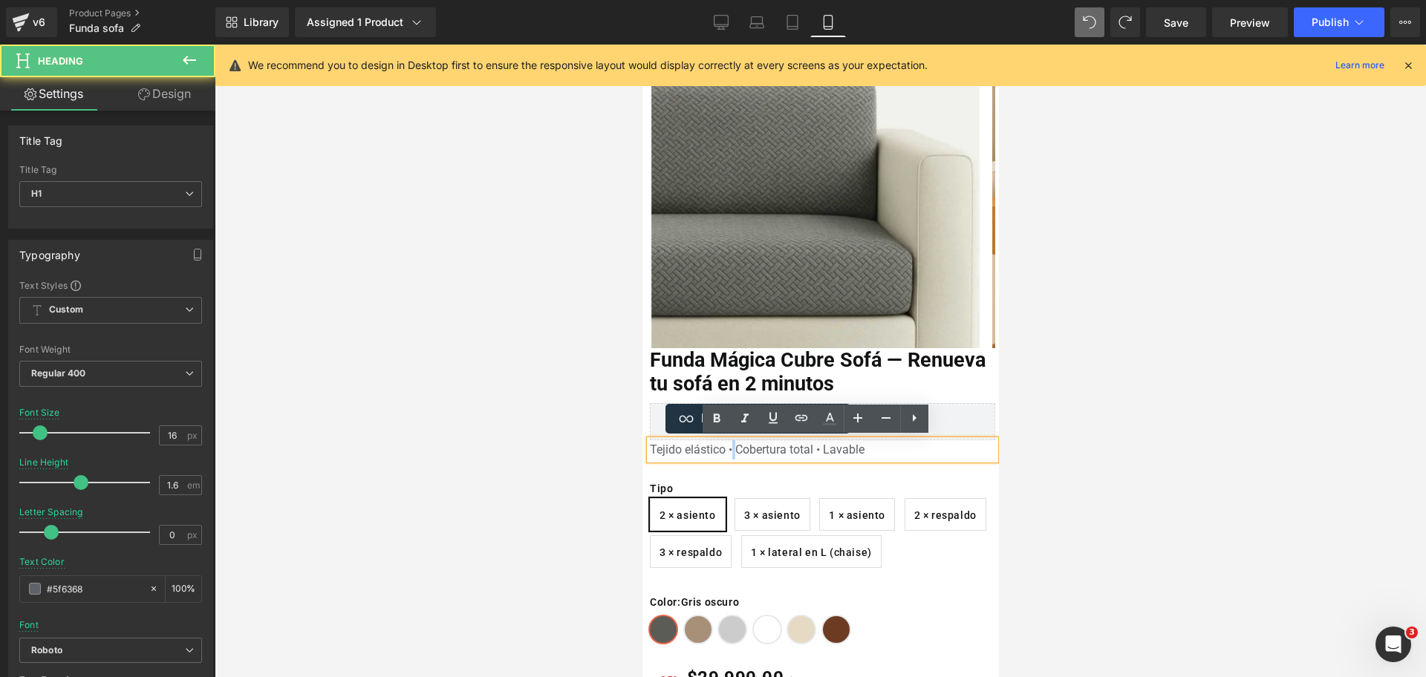
click at [733, 450] on h1 "Tejido elástico • Cobertura total • Lavable" at bounding box center [821, 449] width 345 height 19
copy h1 "Tejido elástico • Cobertura total • Lavable"
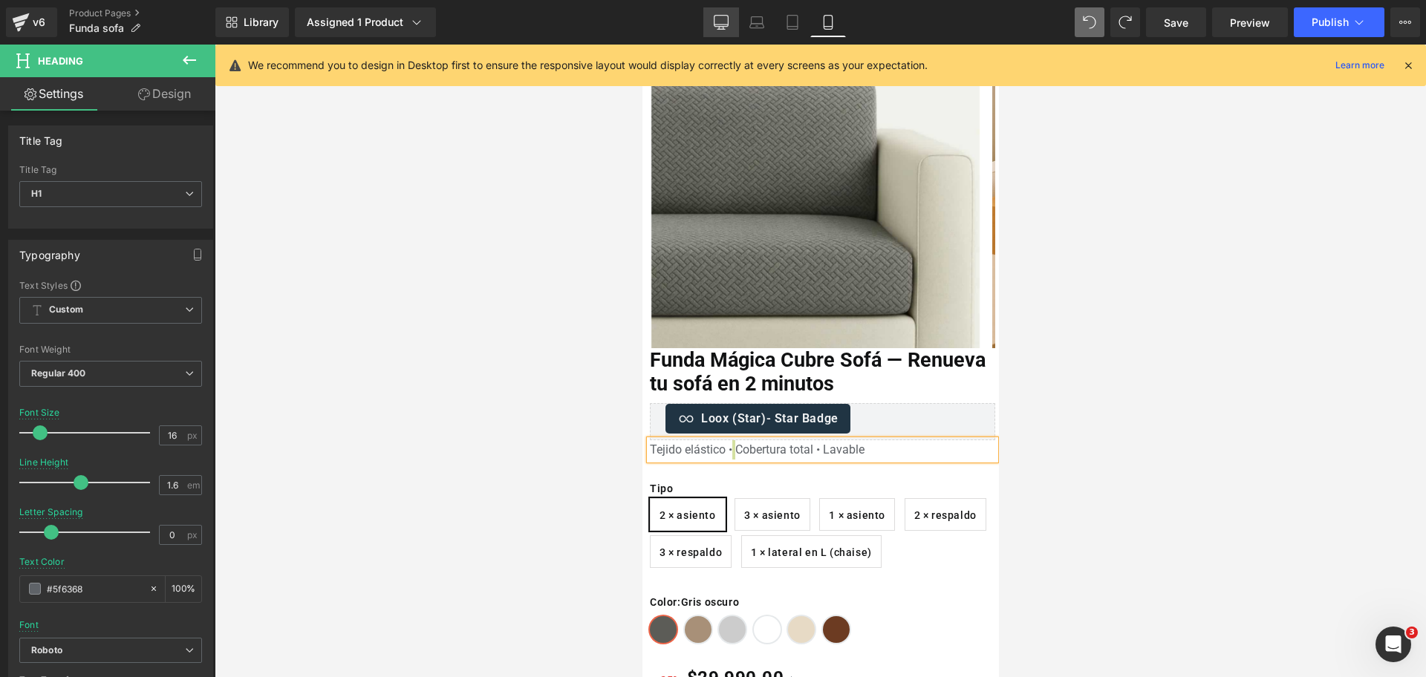
click at [717, 21] on icon at bounding box center [721, 22] width 15 height 15
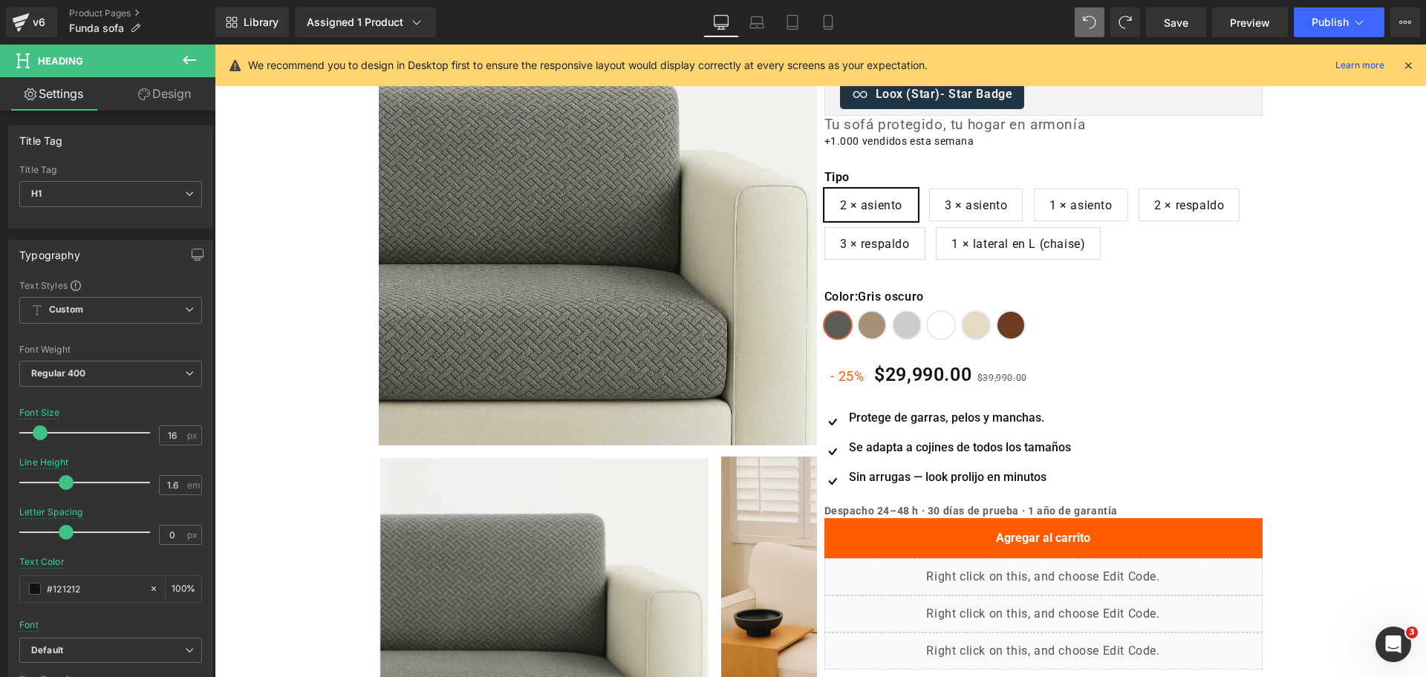
scroll to position [0, 0]
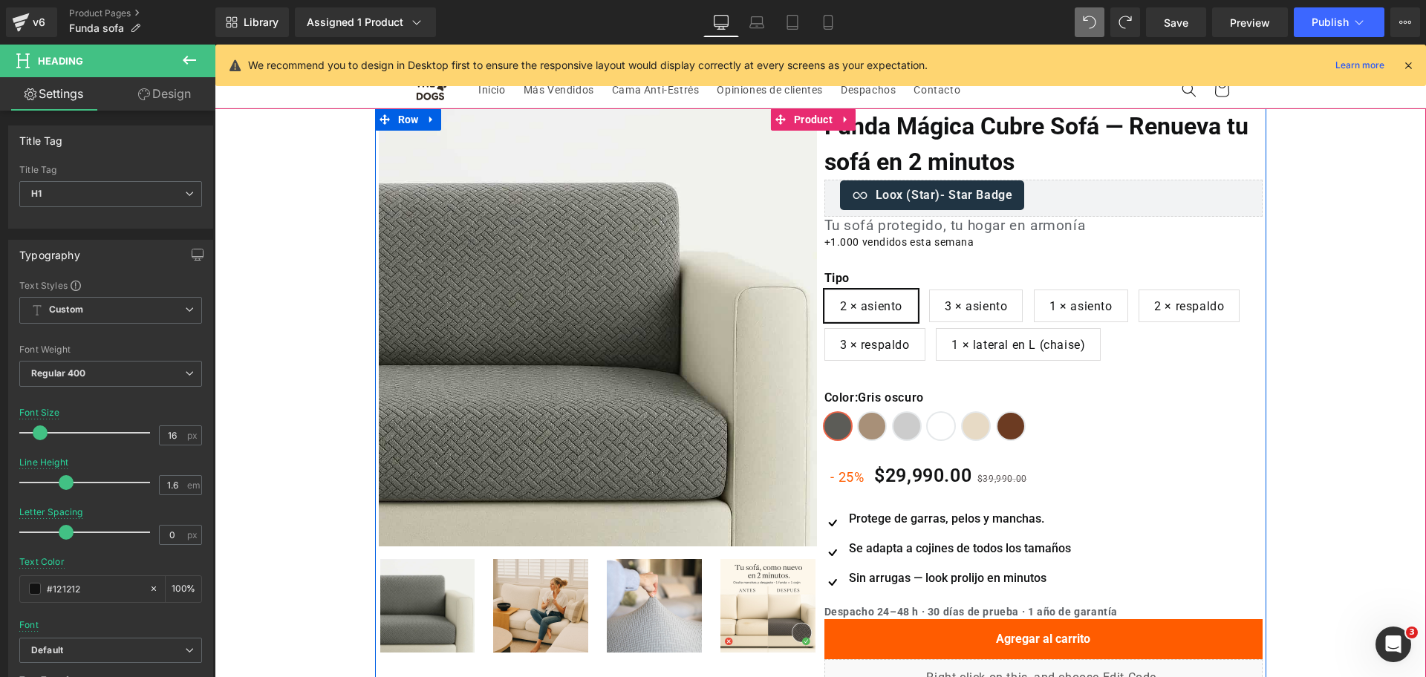
click at [215, 45] on div at bounding box center [215, 45] width 0 height 0
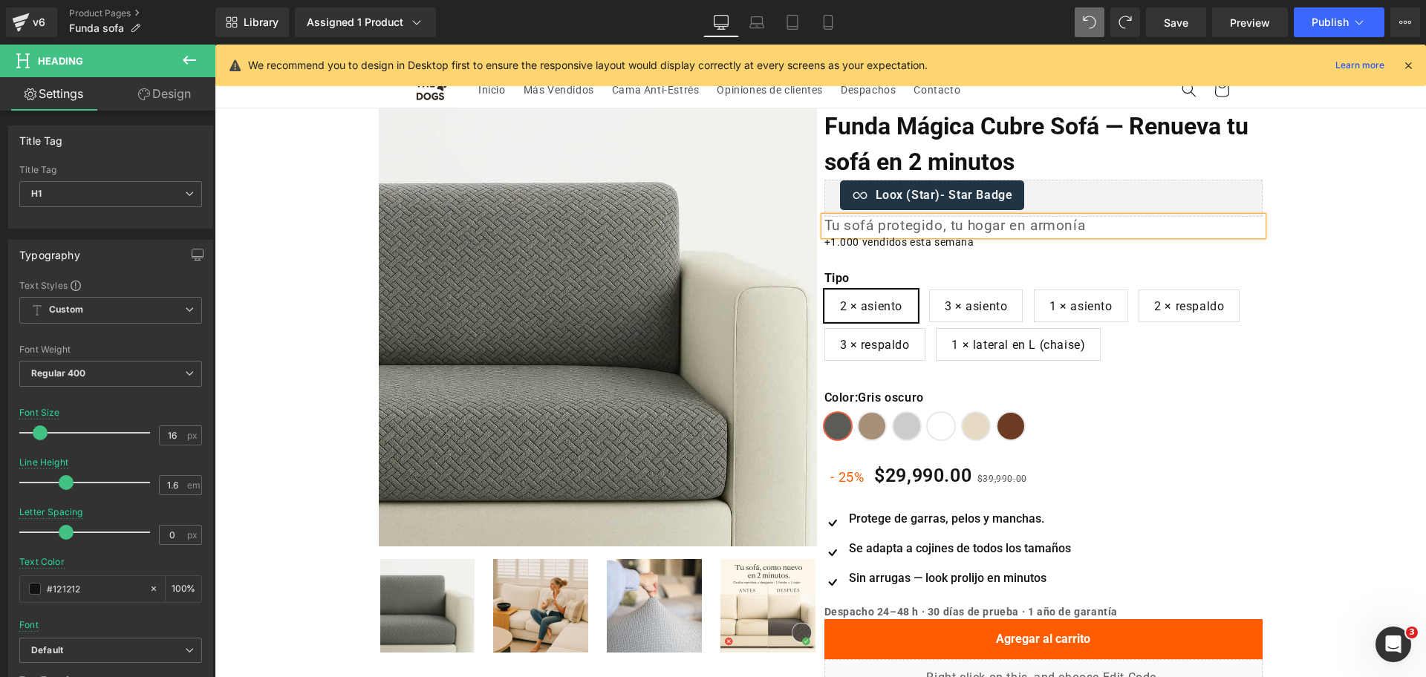
click at [896, 219] on h1 "Tu sofá protegido, tu hogar en armonía" at bounding box center [1043, 226] width 438 height 19
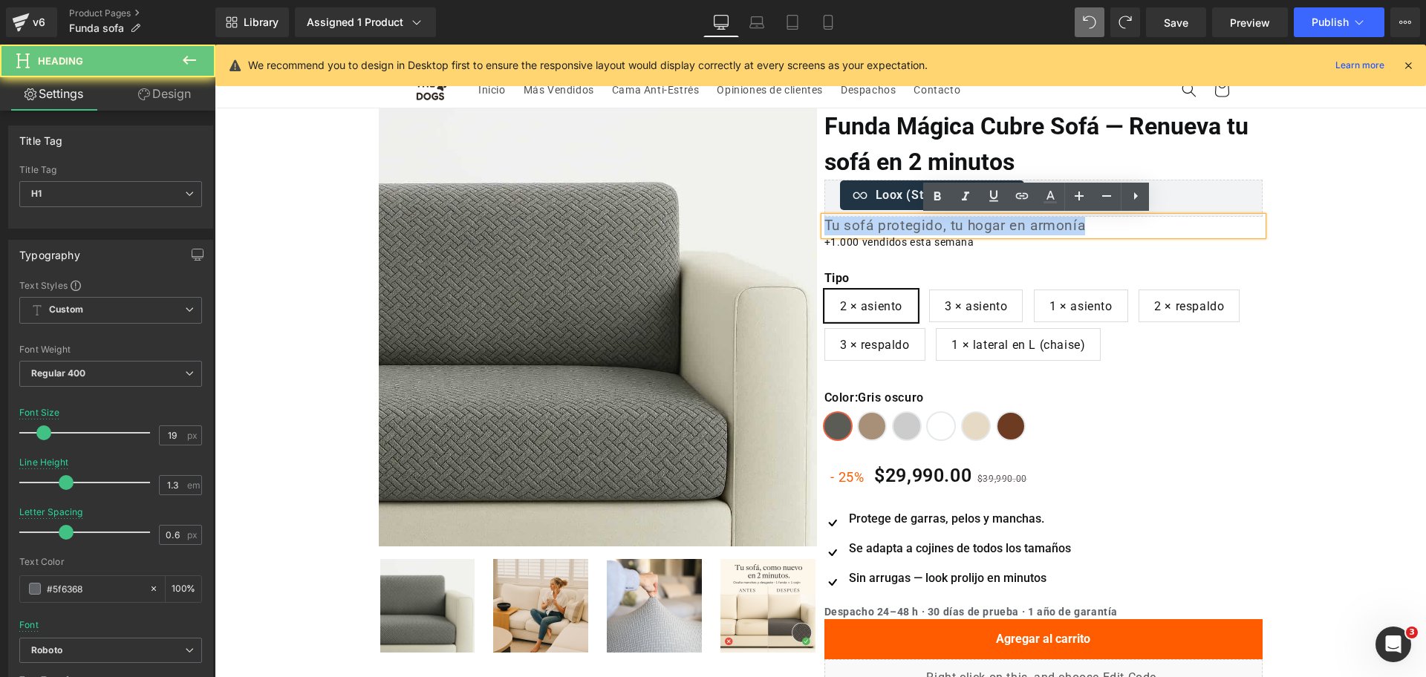
click at [896, 219] on h1 "Tu sofá protegido, tu hogar en armonía" at bounding box center [1043, 226] width 438 height 19
paste div
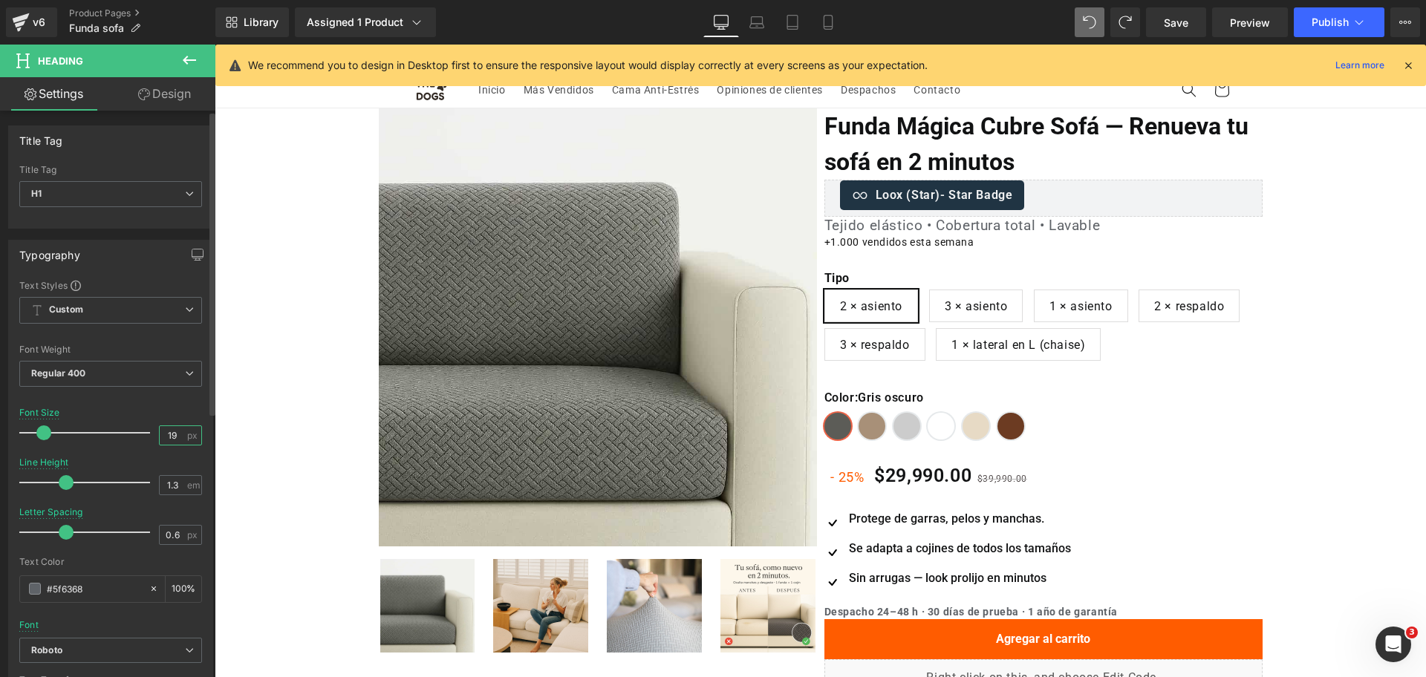
click at [174, 434] on input "19" at bounding box center [173, 435] width 26 height 19
click at [169, 434] on input "19" at bounding box center [173, 435] width 26 height 19
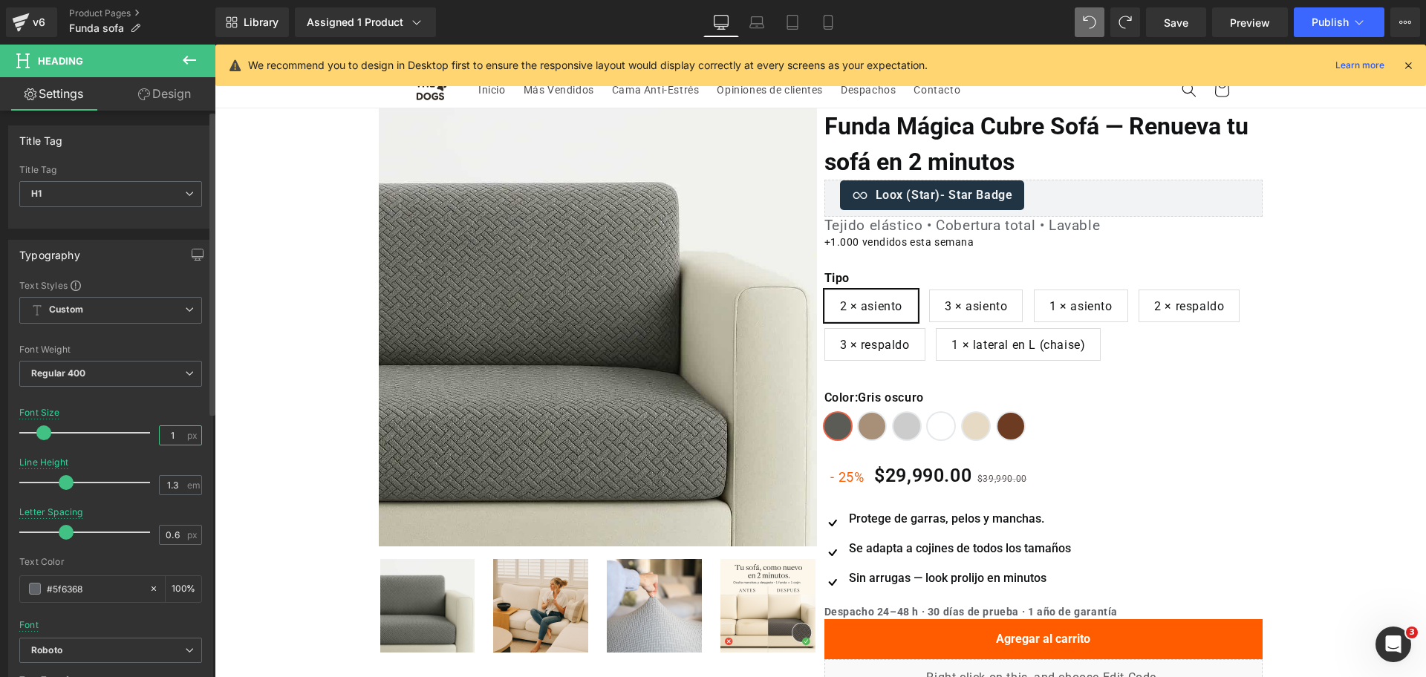
type input "17"
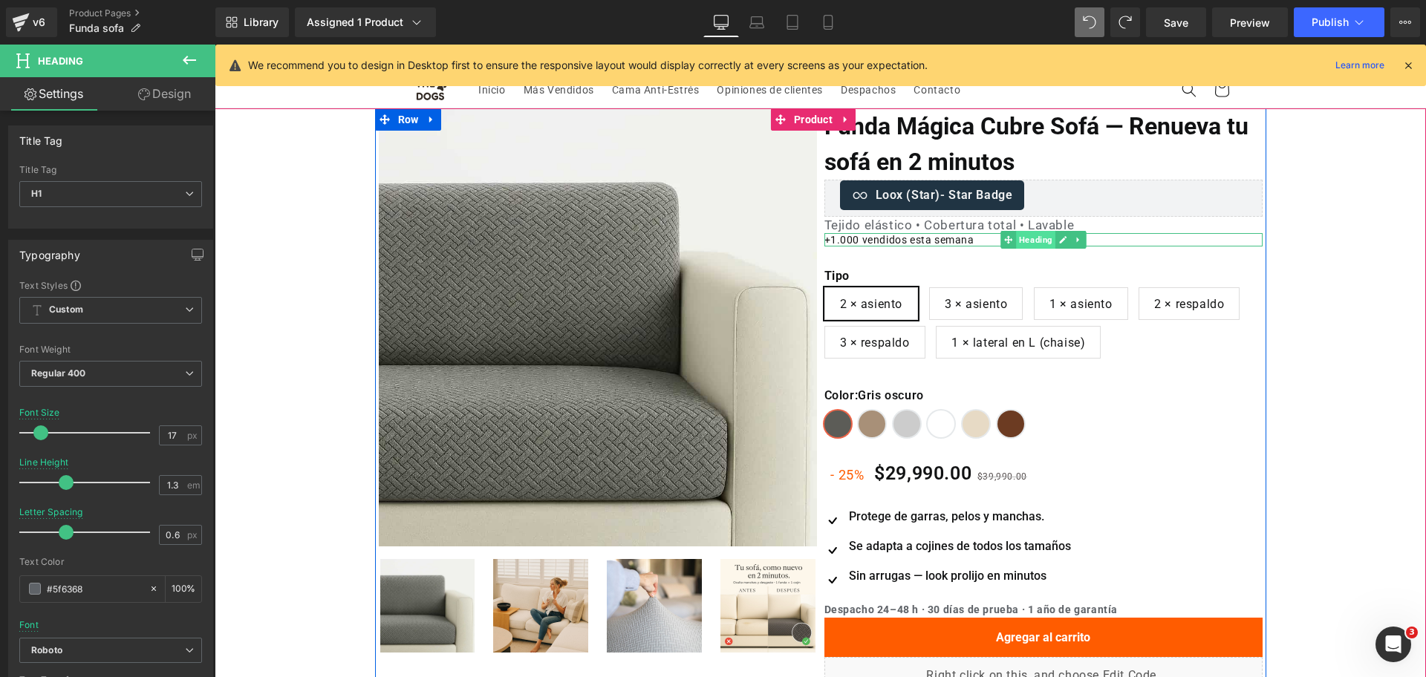
click at [1016, 235] on span "Heading" at bounding box center [1035, 240] width 39 height 18
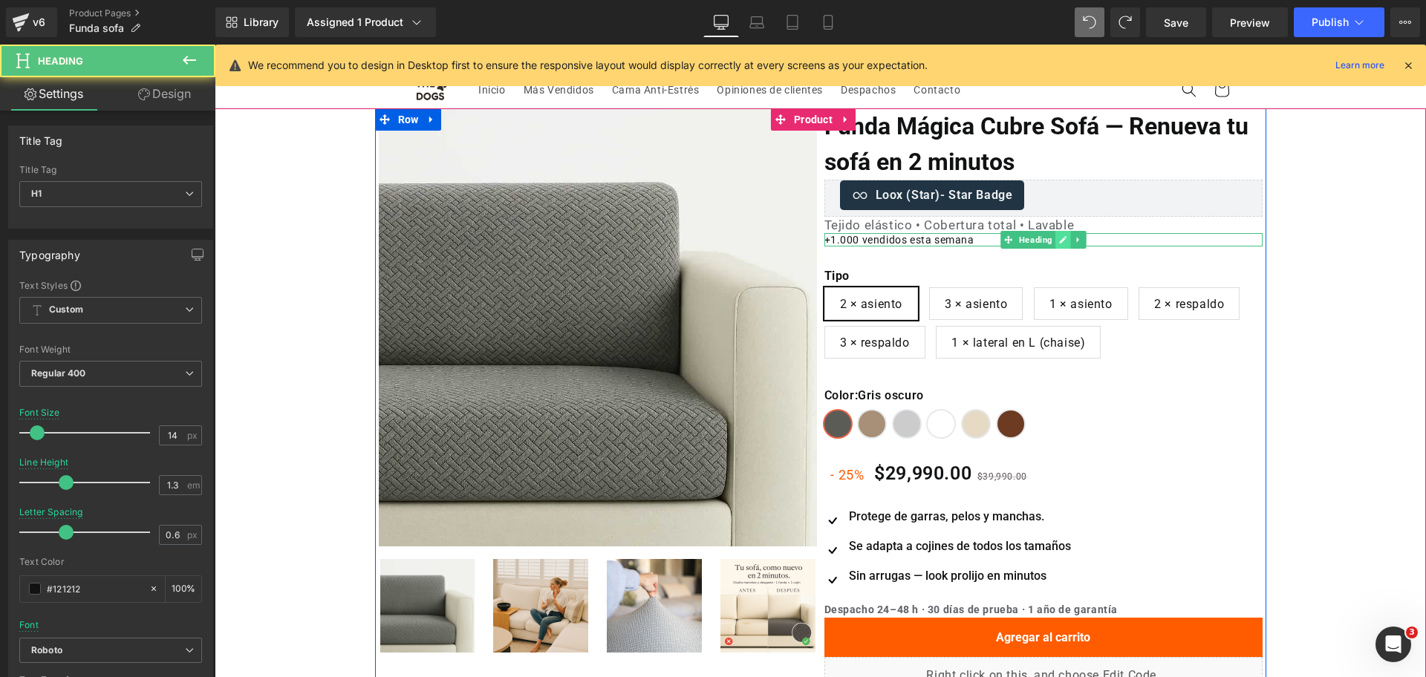
click at [1060, 237] on link at bounding box center [1063, 240] width 16 height 18
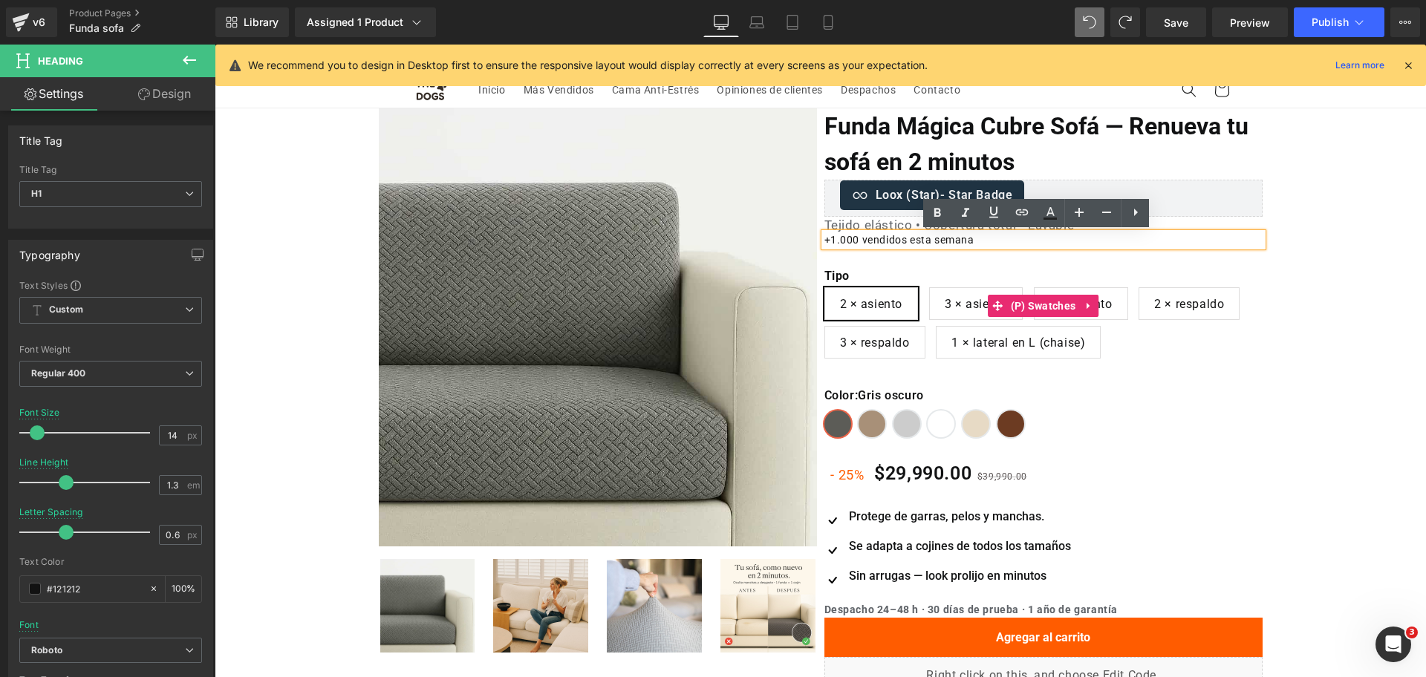
click at [1374, 311] on div "Oferta (P) Image ‹" at bounding box center [820, 551] width 1211 height 887
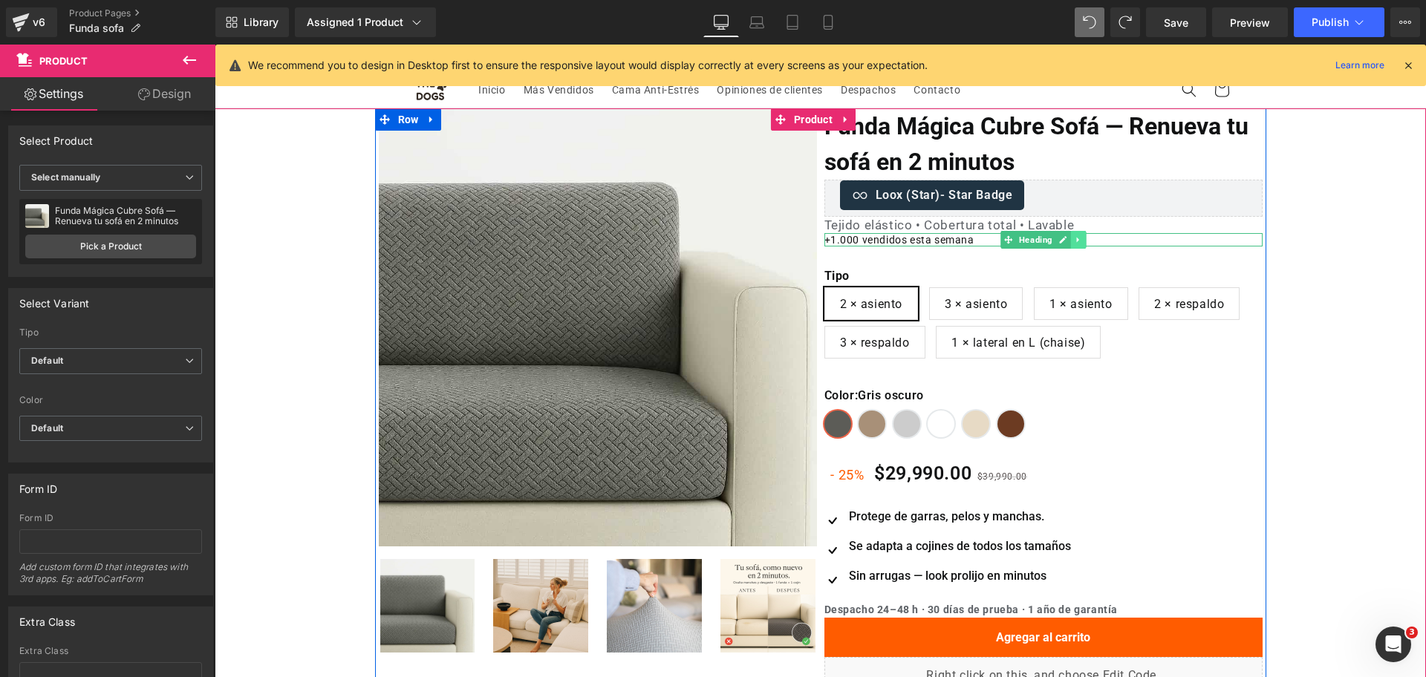
click at [1074, 235] on icon at bounding box center [1078, 239] width 8 height 9
click at [1082, 238] on icon at bounding box center [1086, 240] width 8 height 8
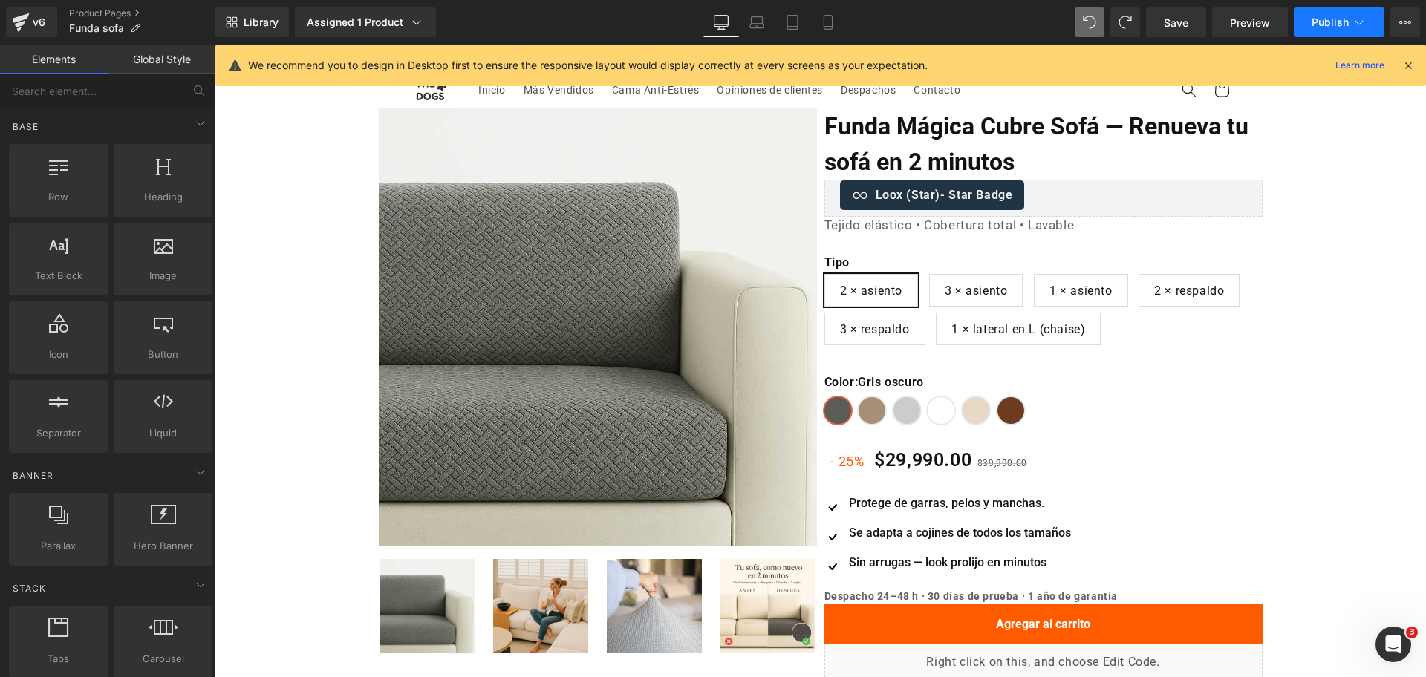
click at [1346, 36] on button "Publish" at bounding box center [1338, 22] width 91 height 30
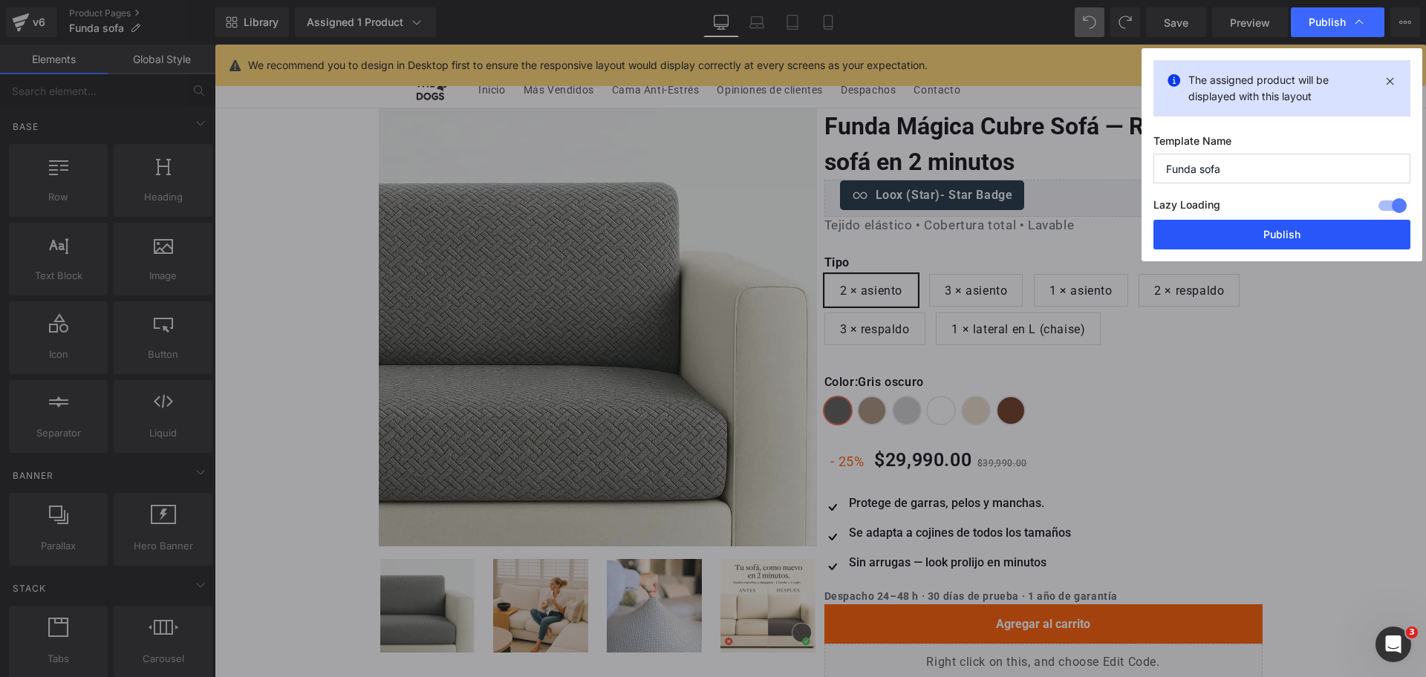
click at [1250, 235] on button "Publish" at bounding box center [1281, 235] width 257 height 30
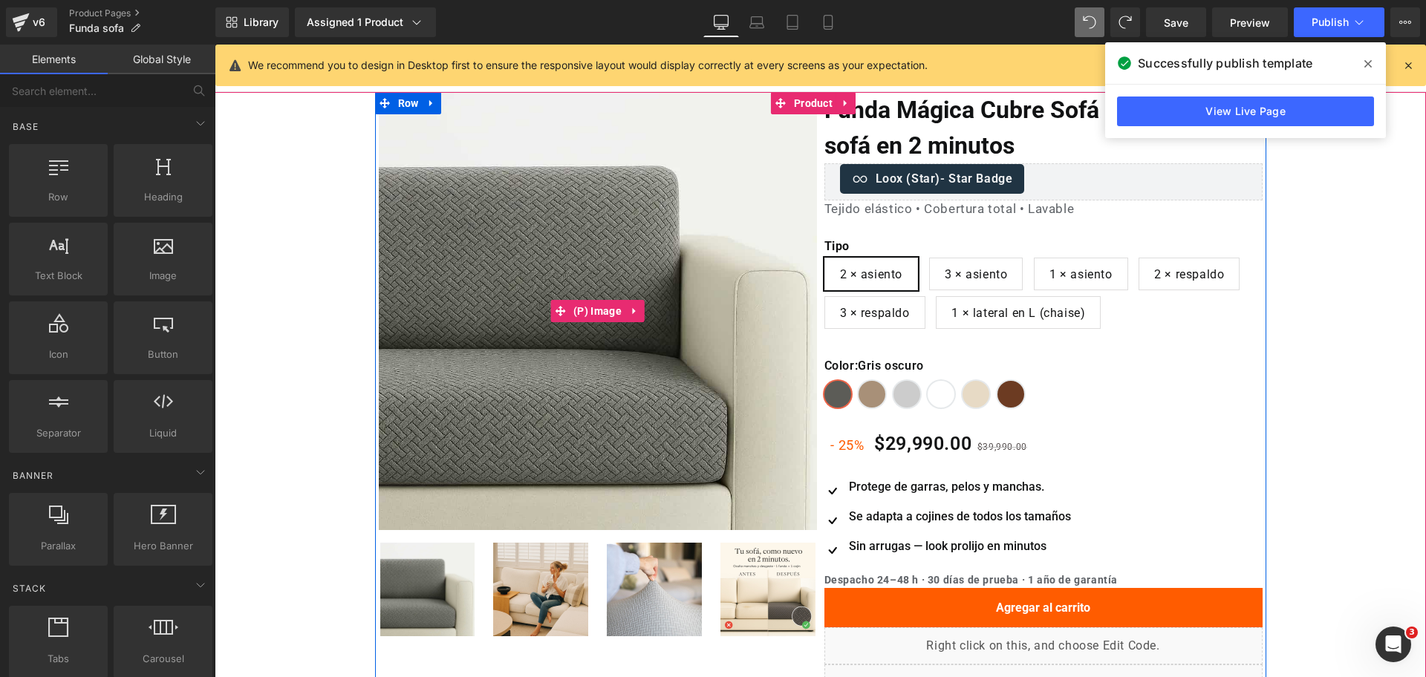
scroll to position [7, 0]
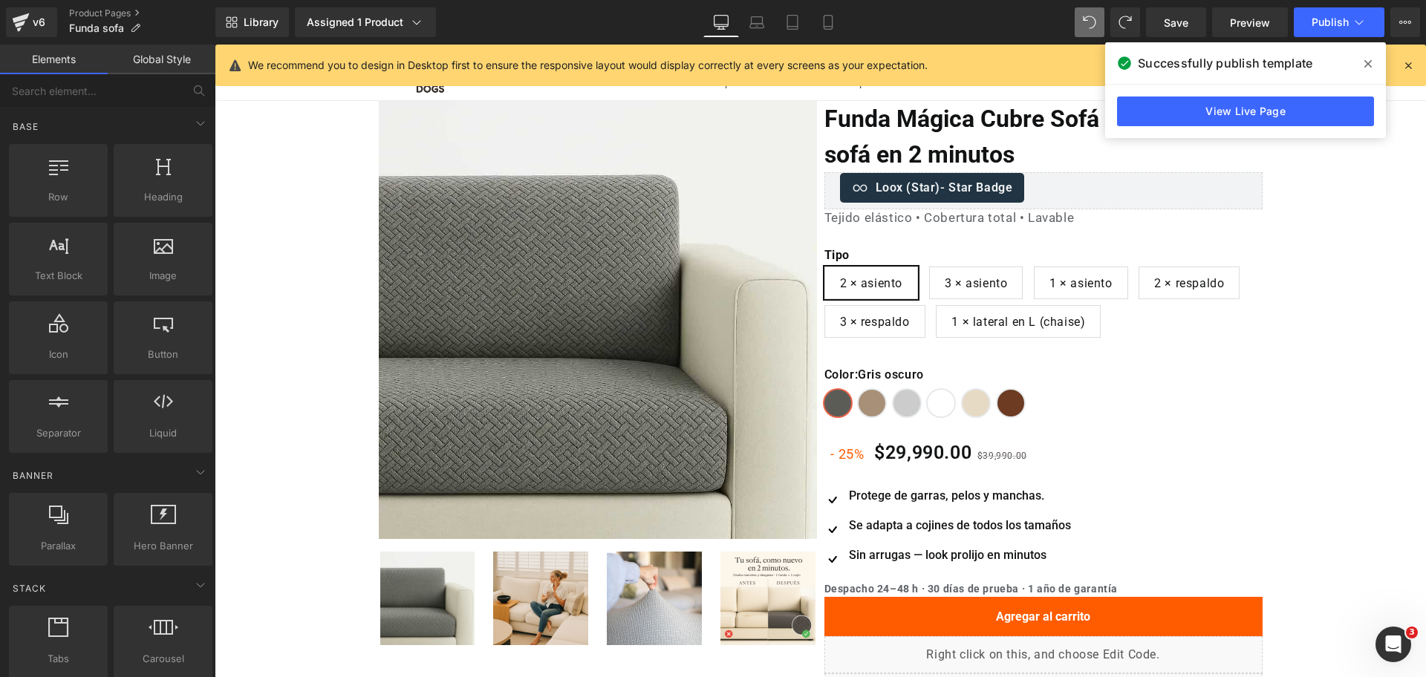
click at [1377, 69] on span at bounding box center [1368, 64] width 24 height 24
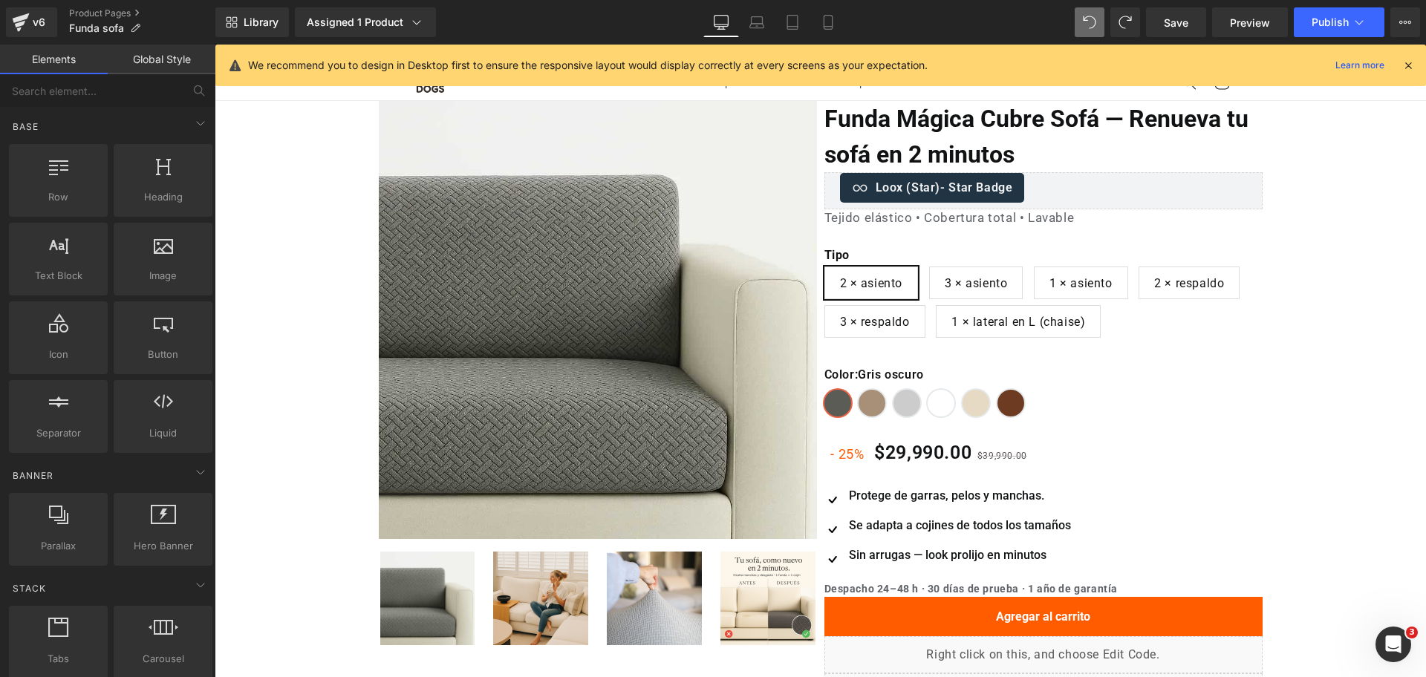
click at [1406, 68] on icon at bounding box center [1407, 65] width 13 height 13
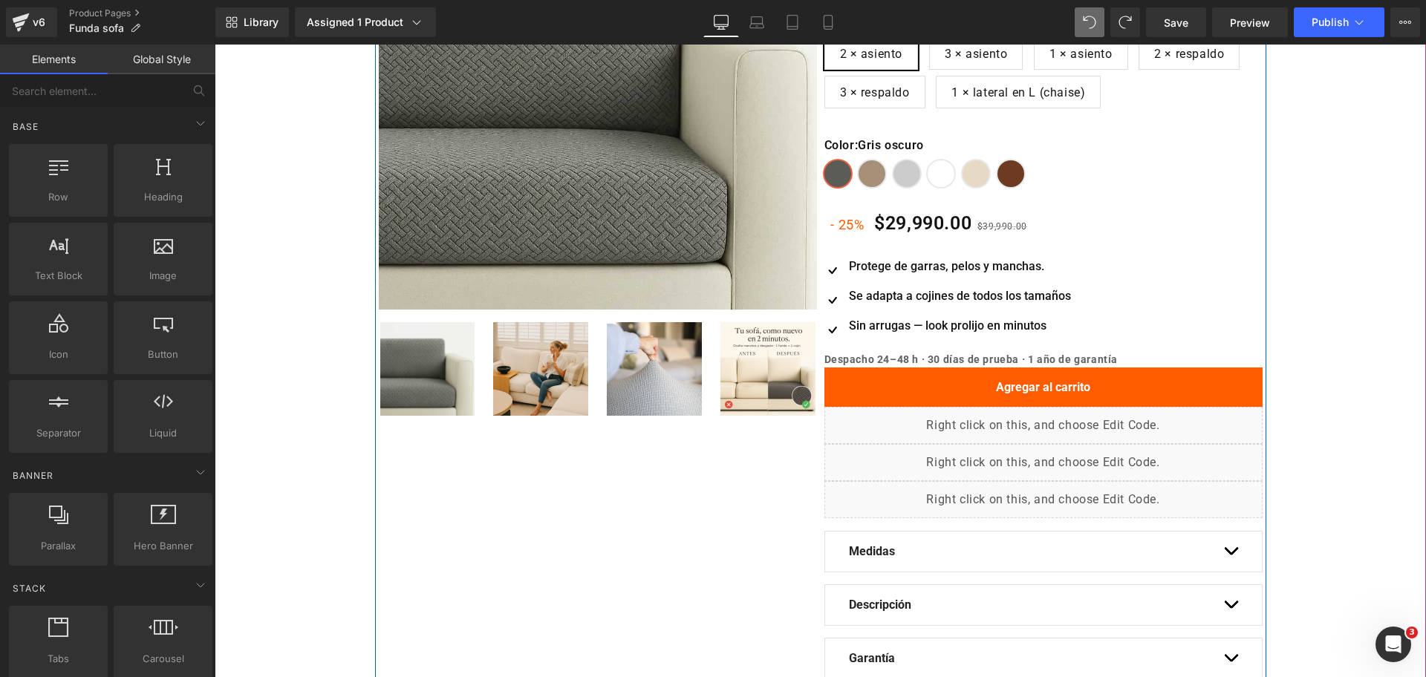
scroll to position [243, 0]
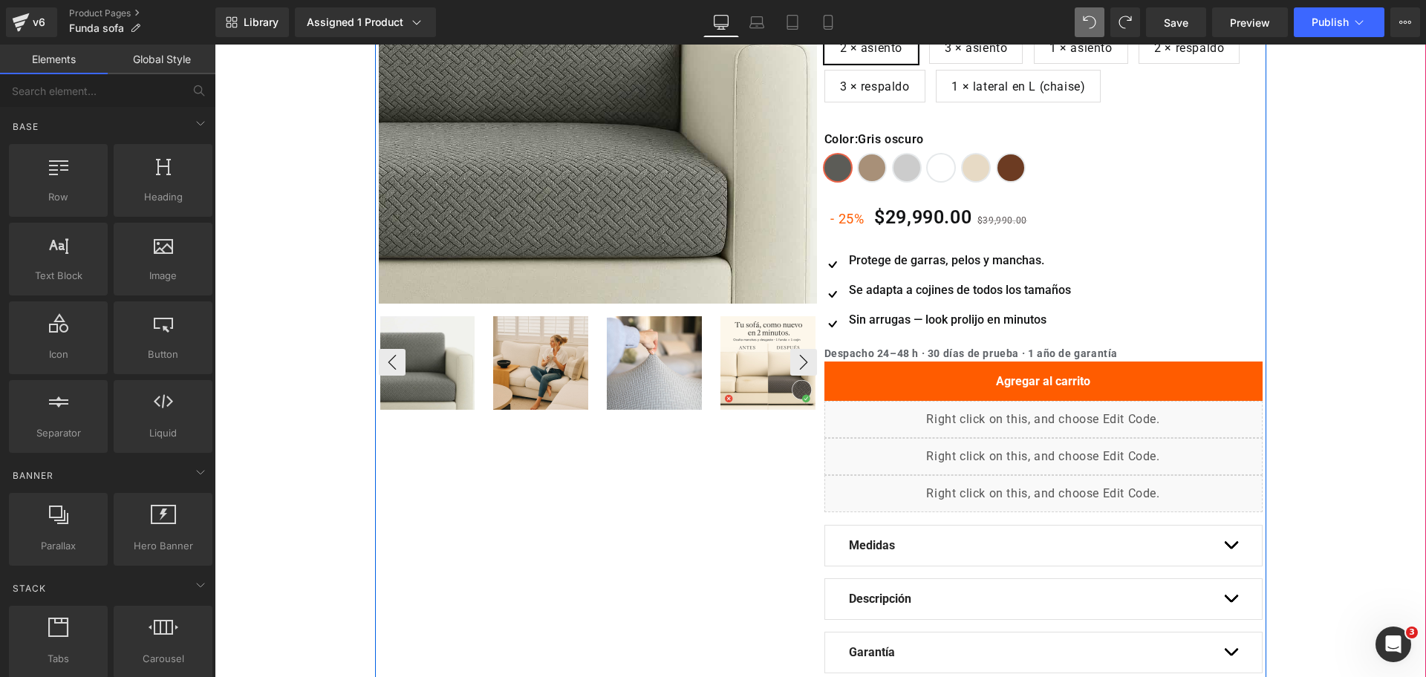
click at [613, 362] on div at bounding box center [598, 362] width 438 height 95
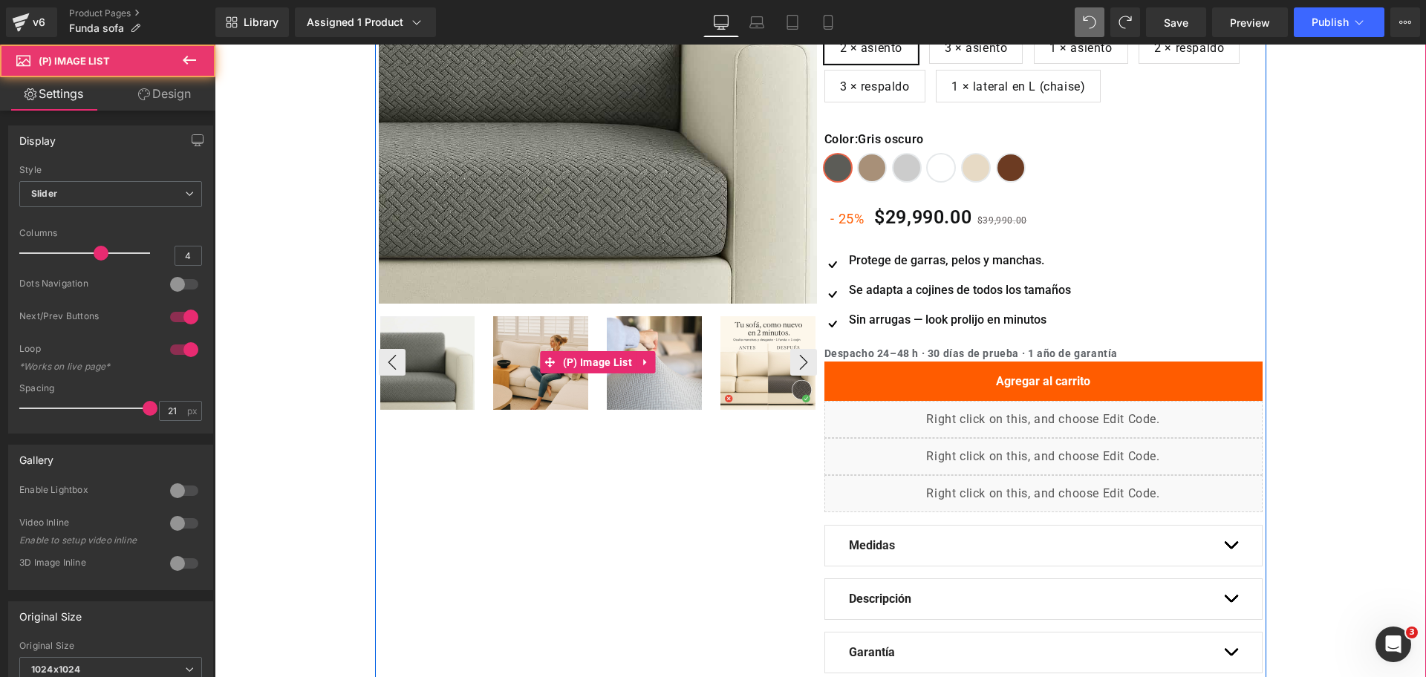
click at [629, 379] on img at bounding box center [654, 363] width 95 height 95
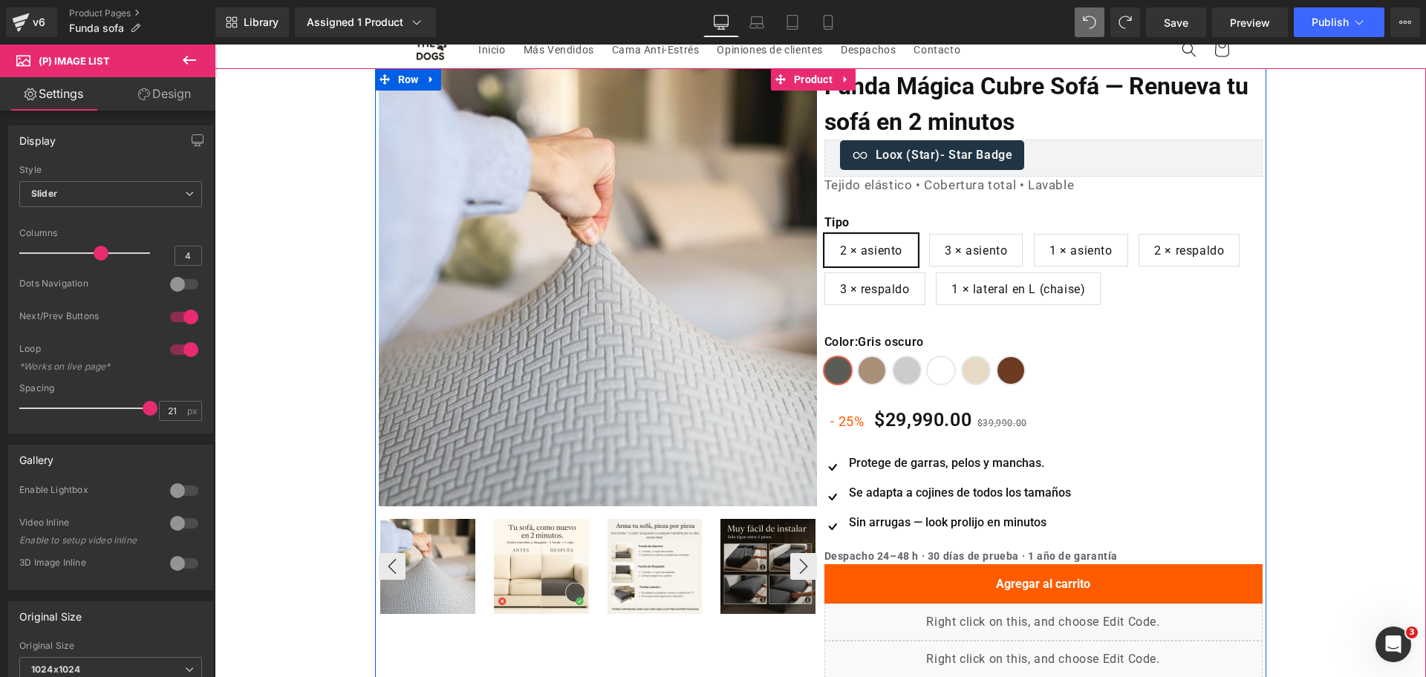
scroll to position [88, 0]
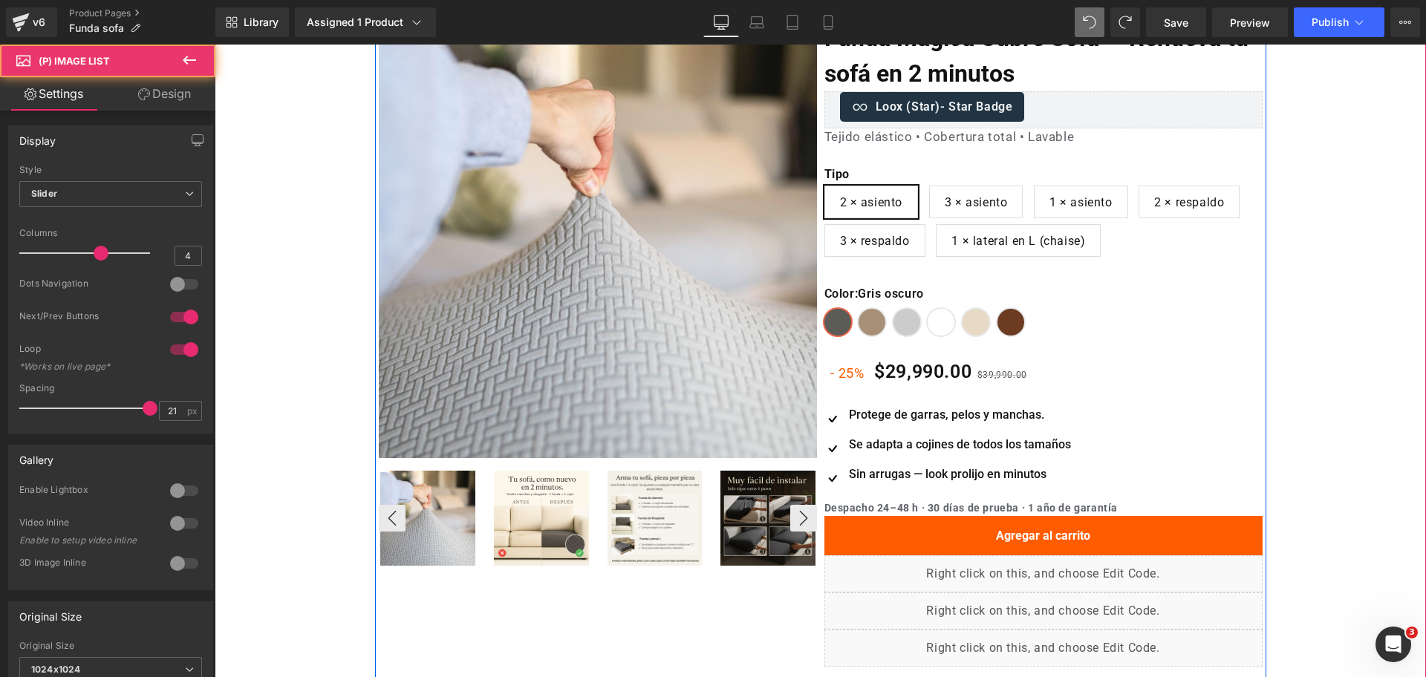
click at [437, 512] on img at bounding box center [427, 518] width 95 height 95
click at [509, 509] on img at bounding box center [541, 518] width 95 height 95
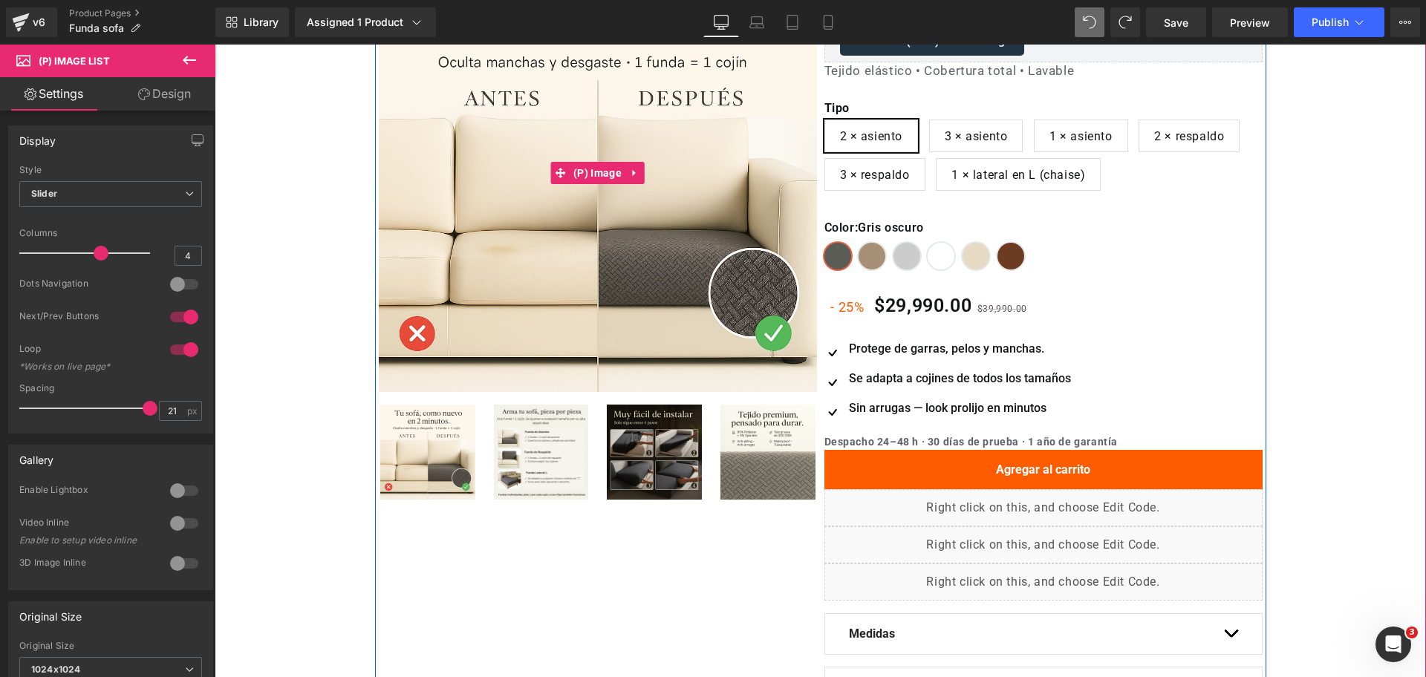
scroll to position [157, 0]
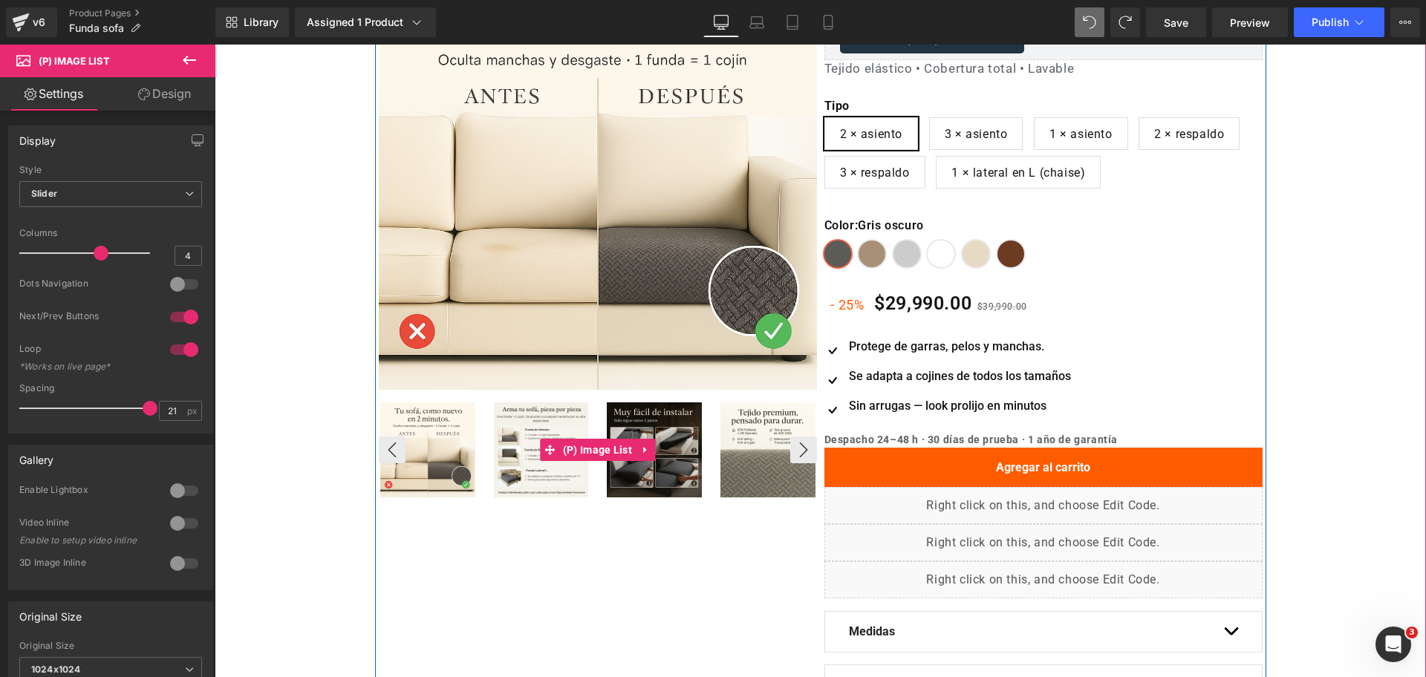
click at [743, 403] on img at bounding box center [767, 449] width 95 height 95
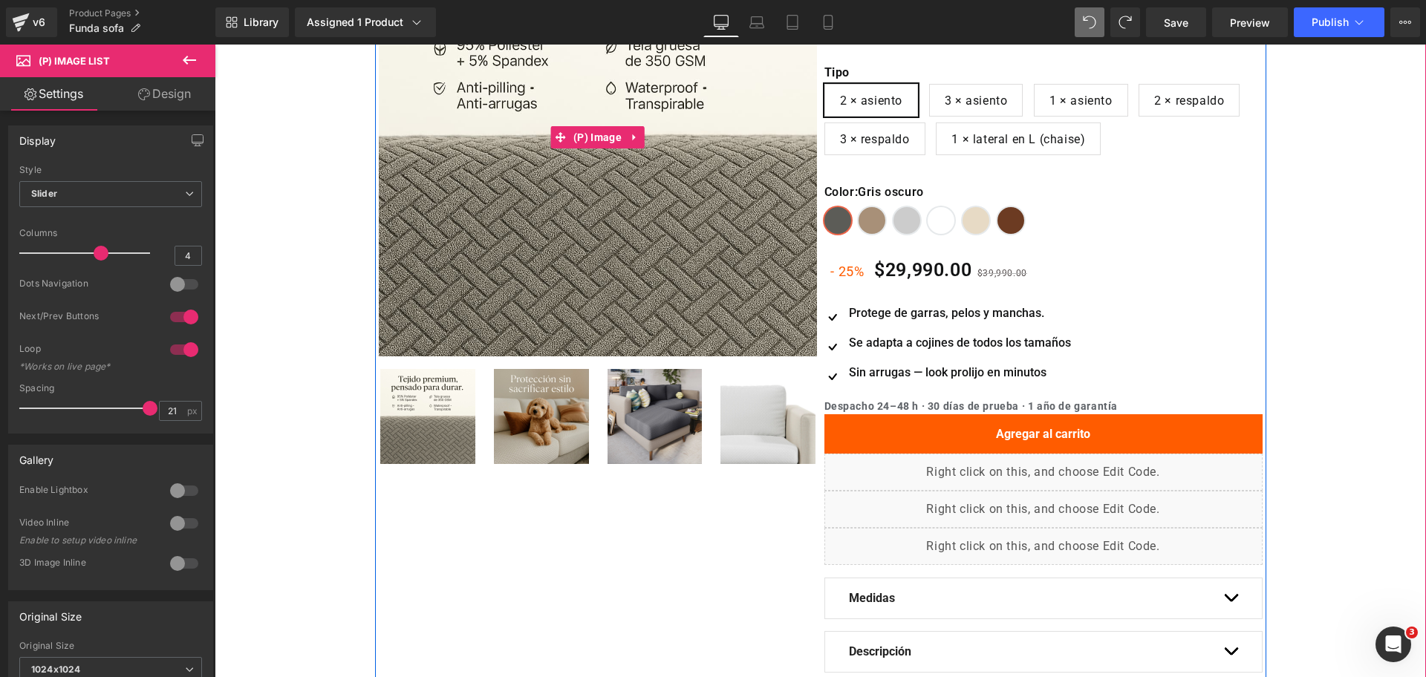
scroll to position [0, 0]
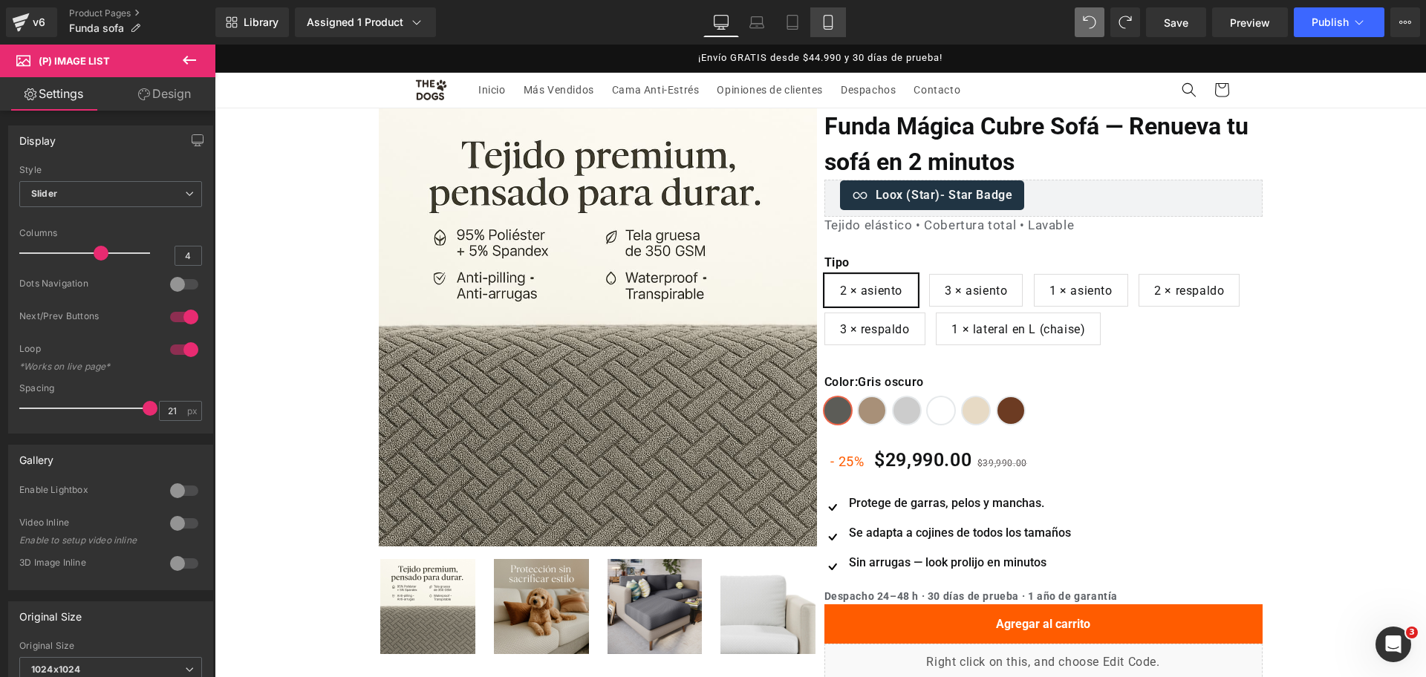
click at [828, 27] on icon at bounding box center [827, 27] width 8 height 0
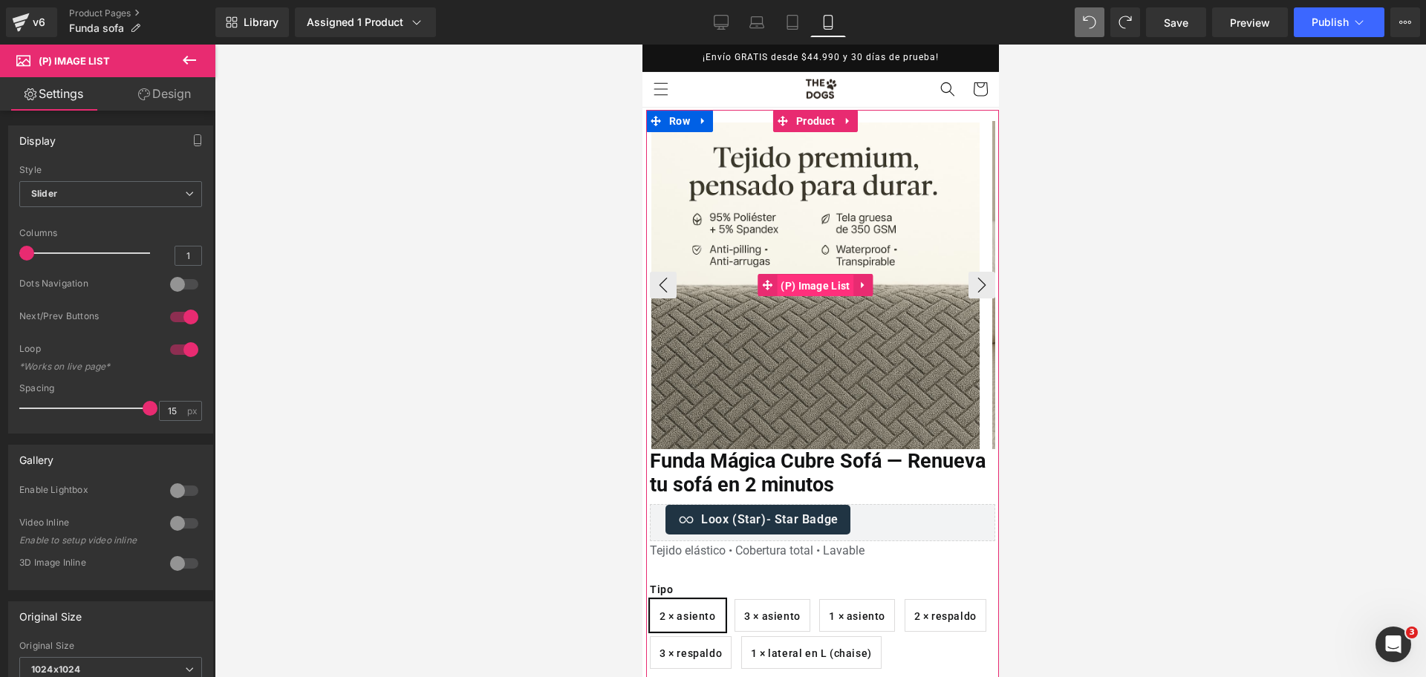
click at [806, 290] on span "(P) Image List" at bounding box center [814, 286] width 76 height 22
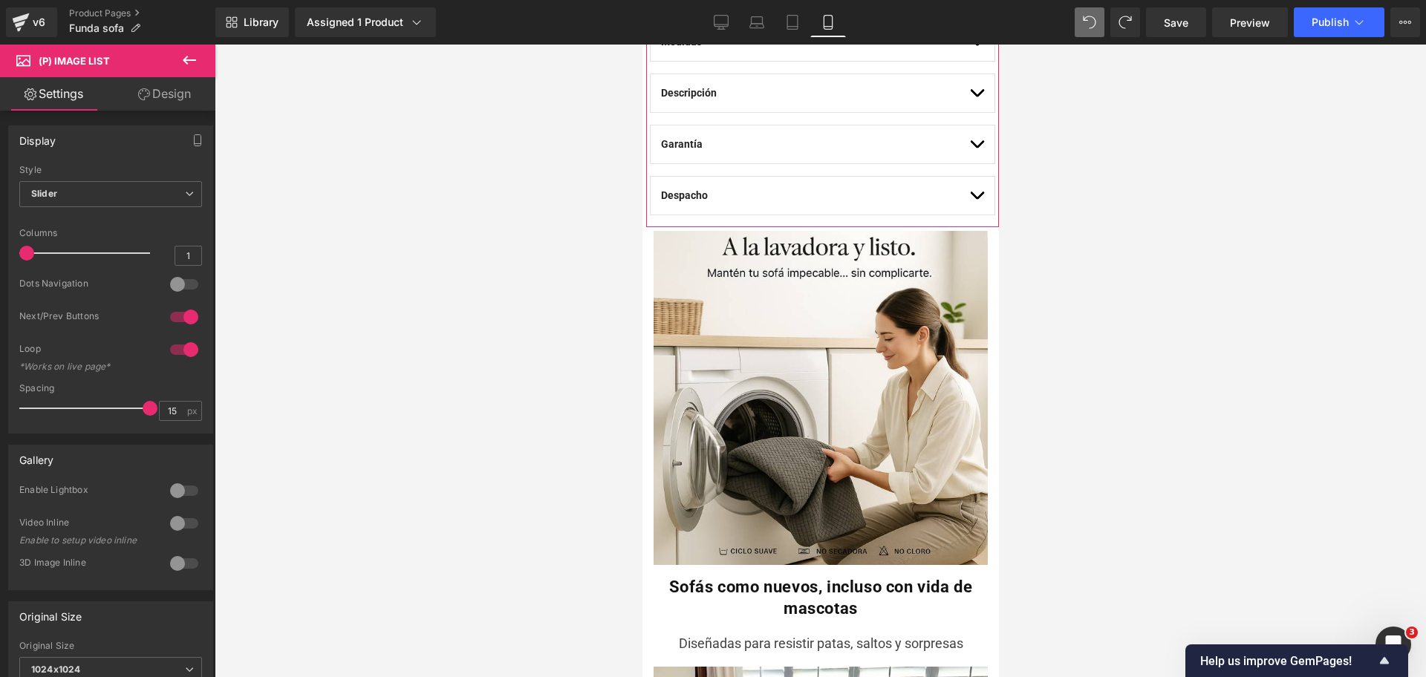
scroll to position [1096, 0]
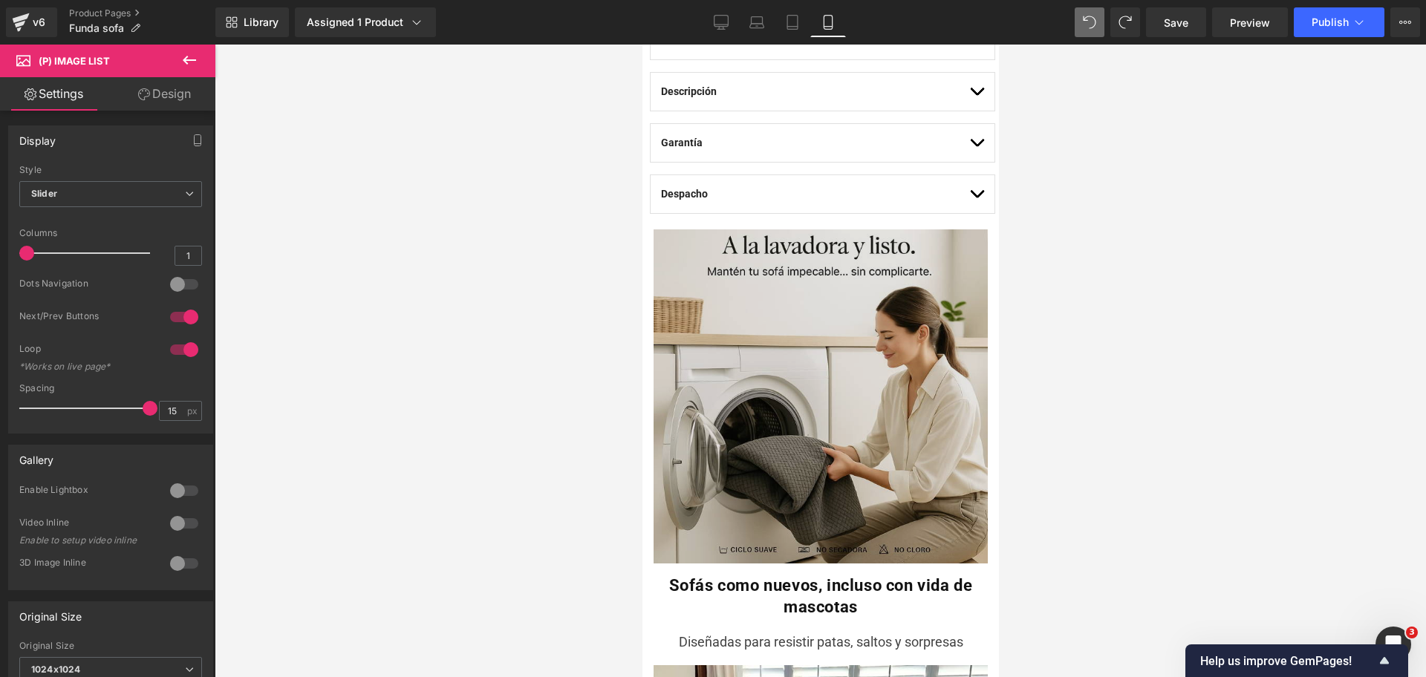
click at [818, 286] on img at bounding box center [820, 396] width 334 height 334
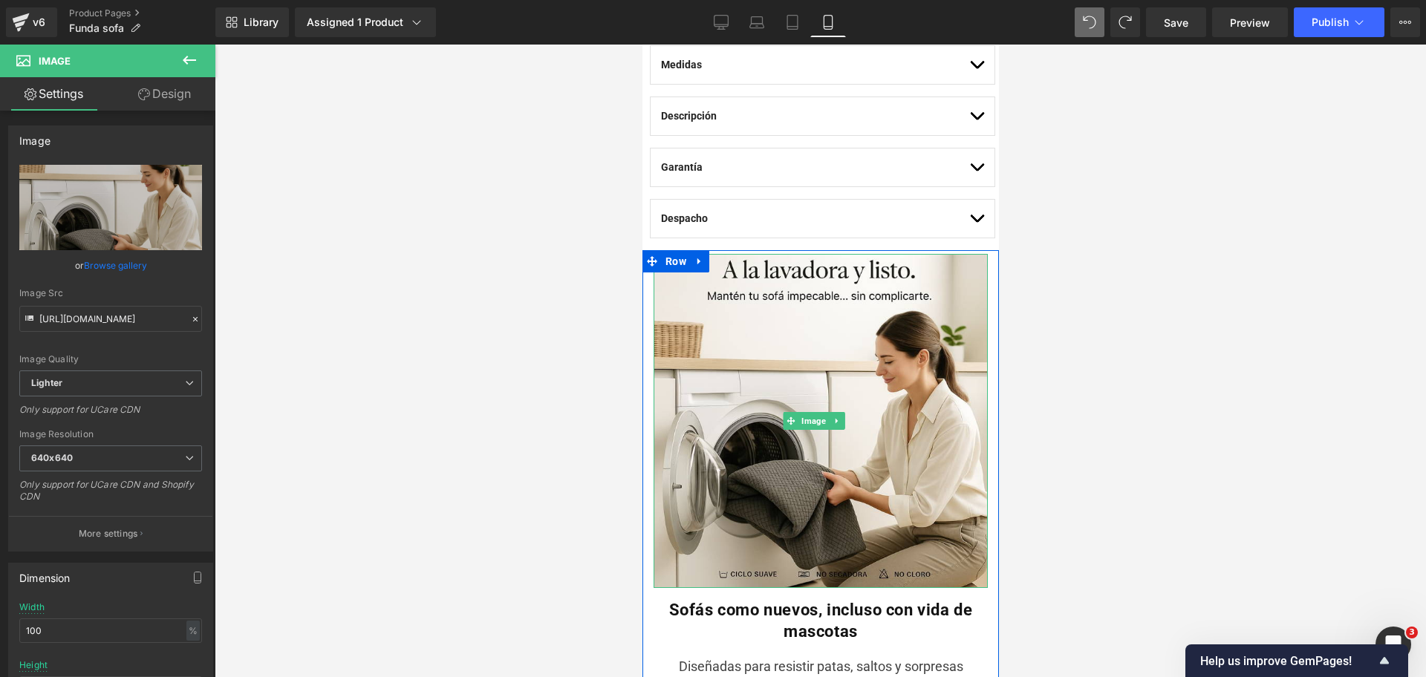
scroll to position [1069, 0]
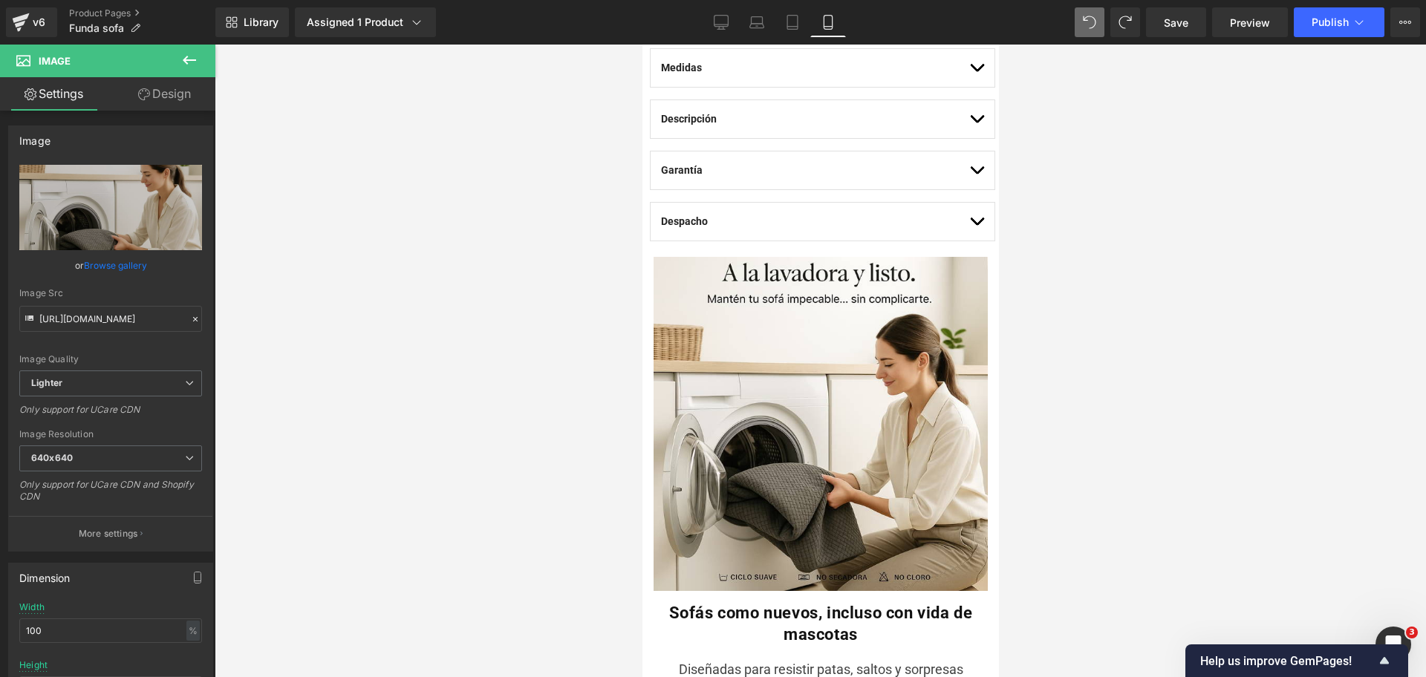
click at [176, 62] on button at bounding box center [189, 61] width 52 height 33
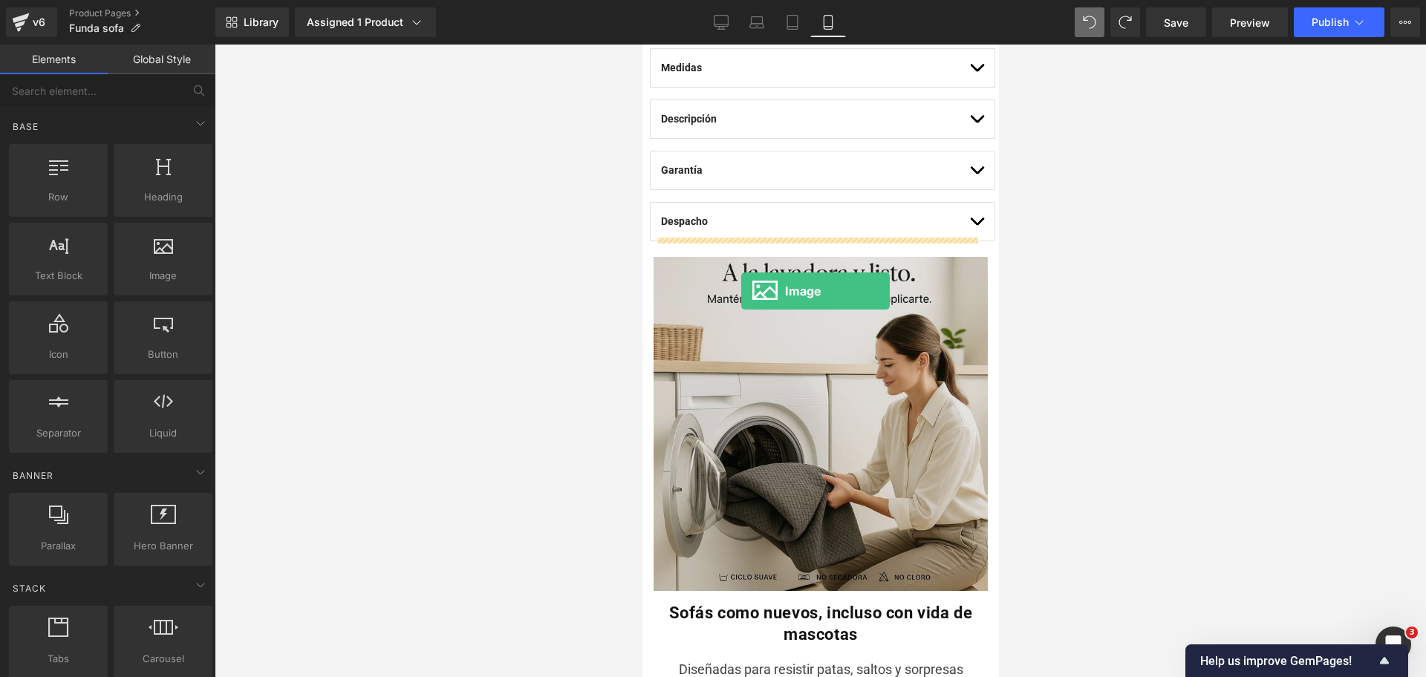
drag, startPoint x: 810, startPoint y: 334, endPoint x: 740, endPoint y: 290, distance: 83.0
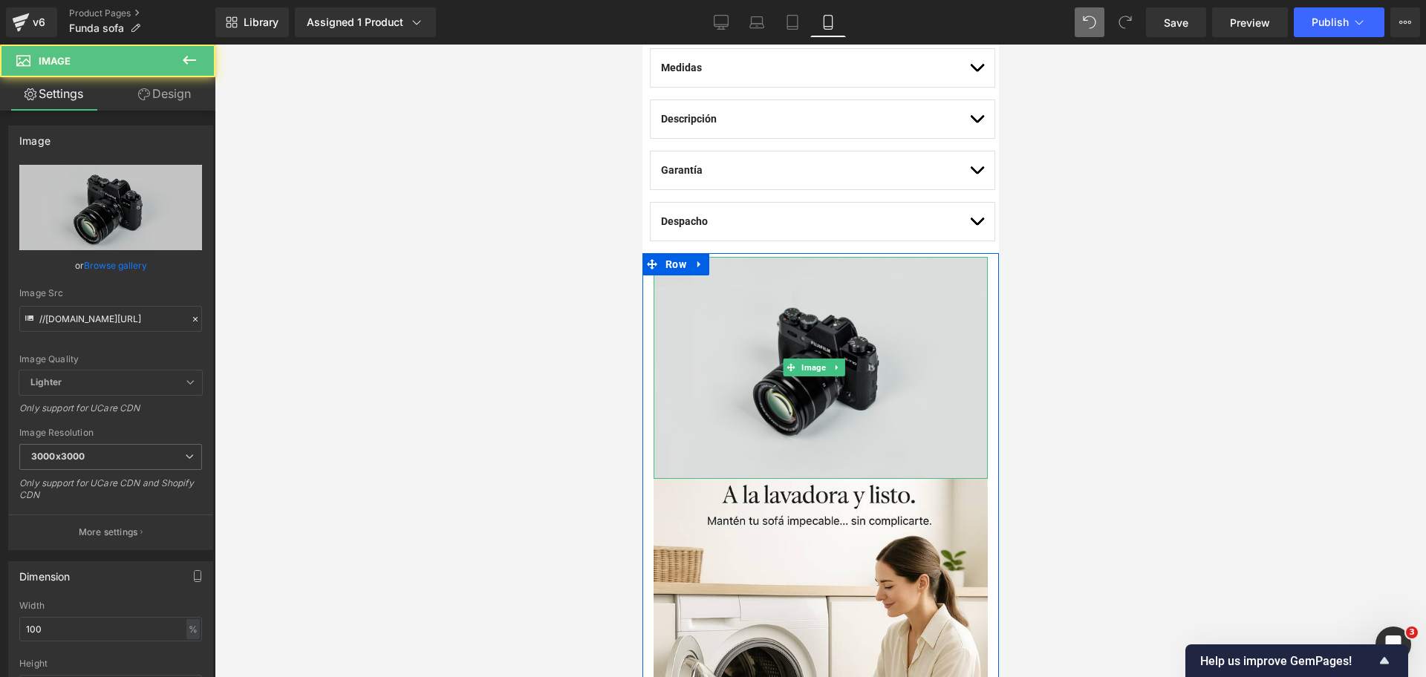
click at [799, 271] on img at bounding box center [820, 367] width 334 height 221
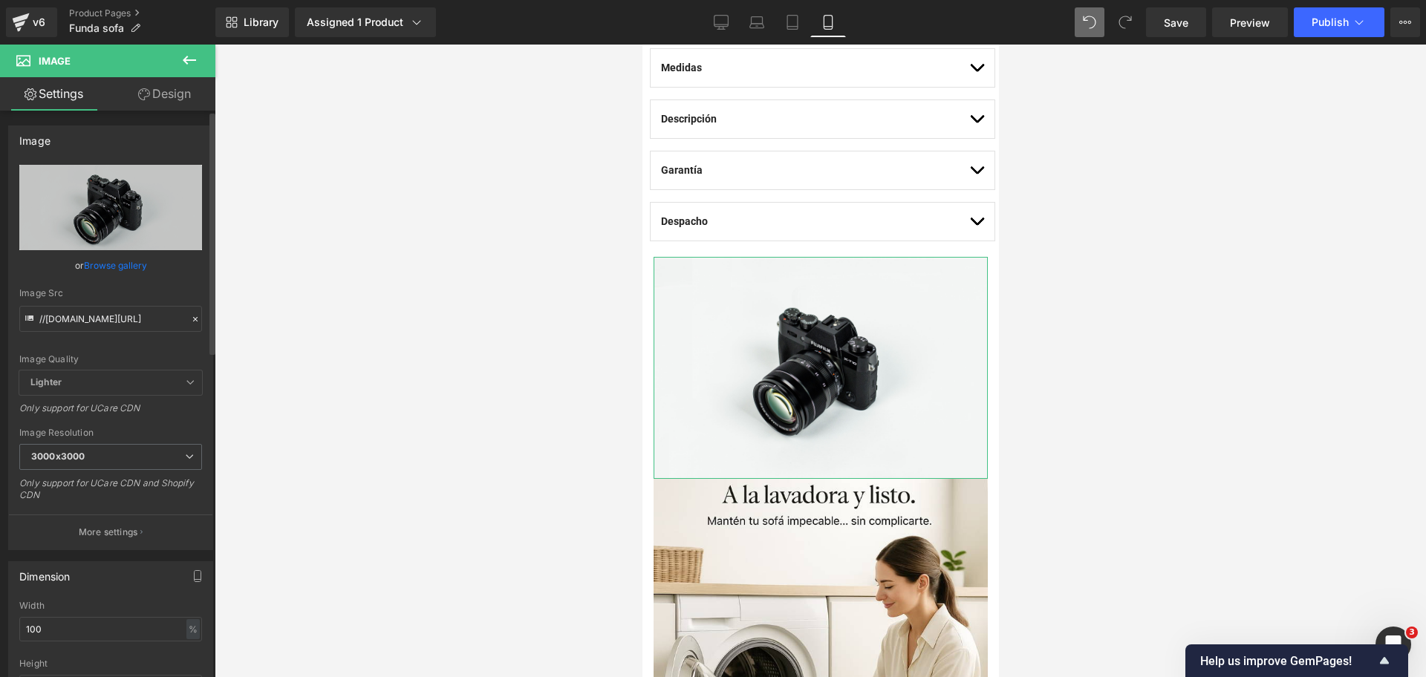
click at [117, 273] on link "Browse gallery" at bounding box center [115, 265] width 63 height 26
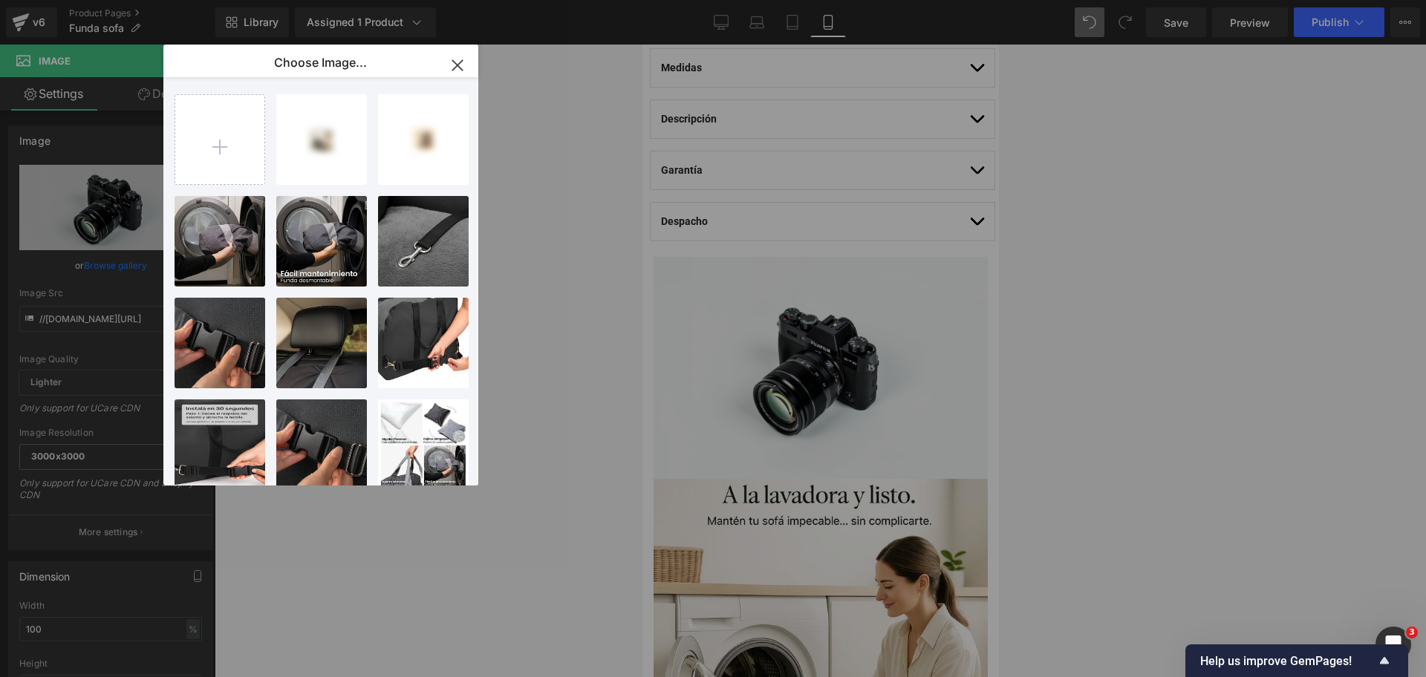
click at [240, 154] on input "file" at bounding box center [219, 139] width 89 height 89
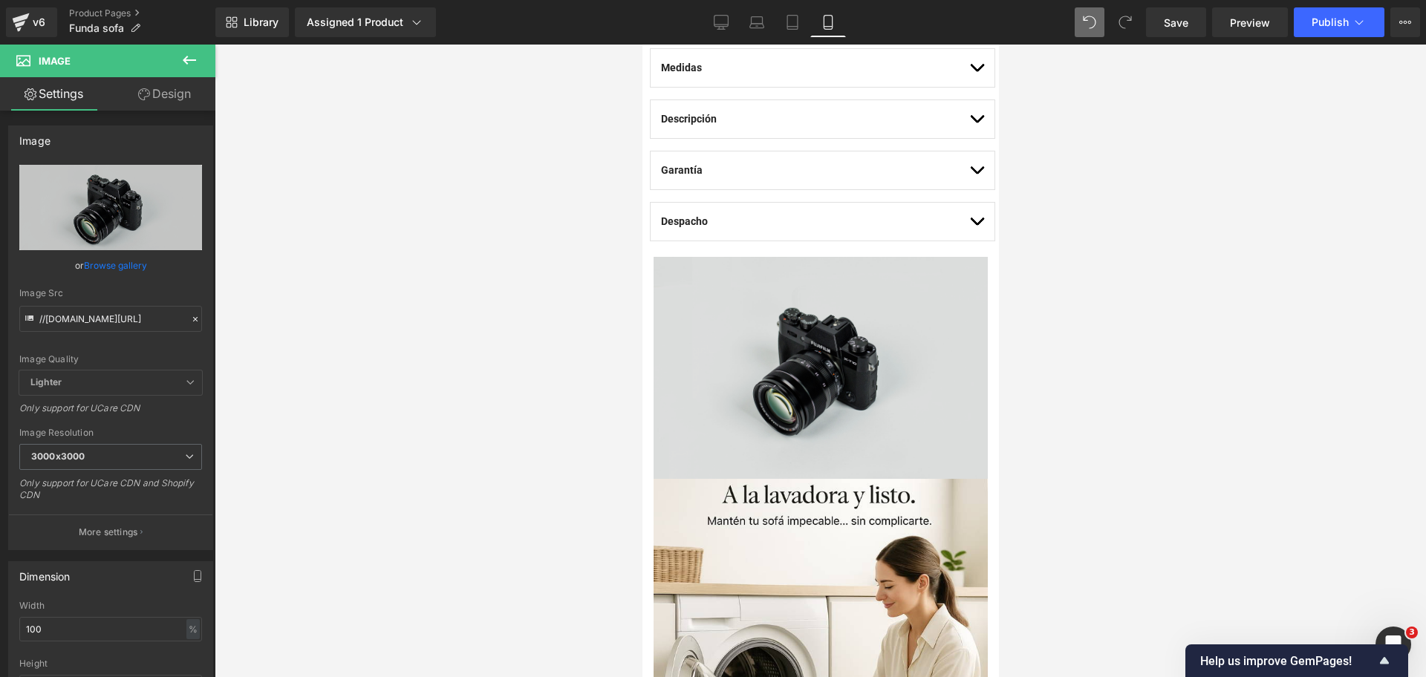
click at [758, 272] on img at bounding box center [820, 367] width 334 height 221
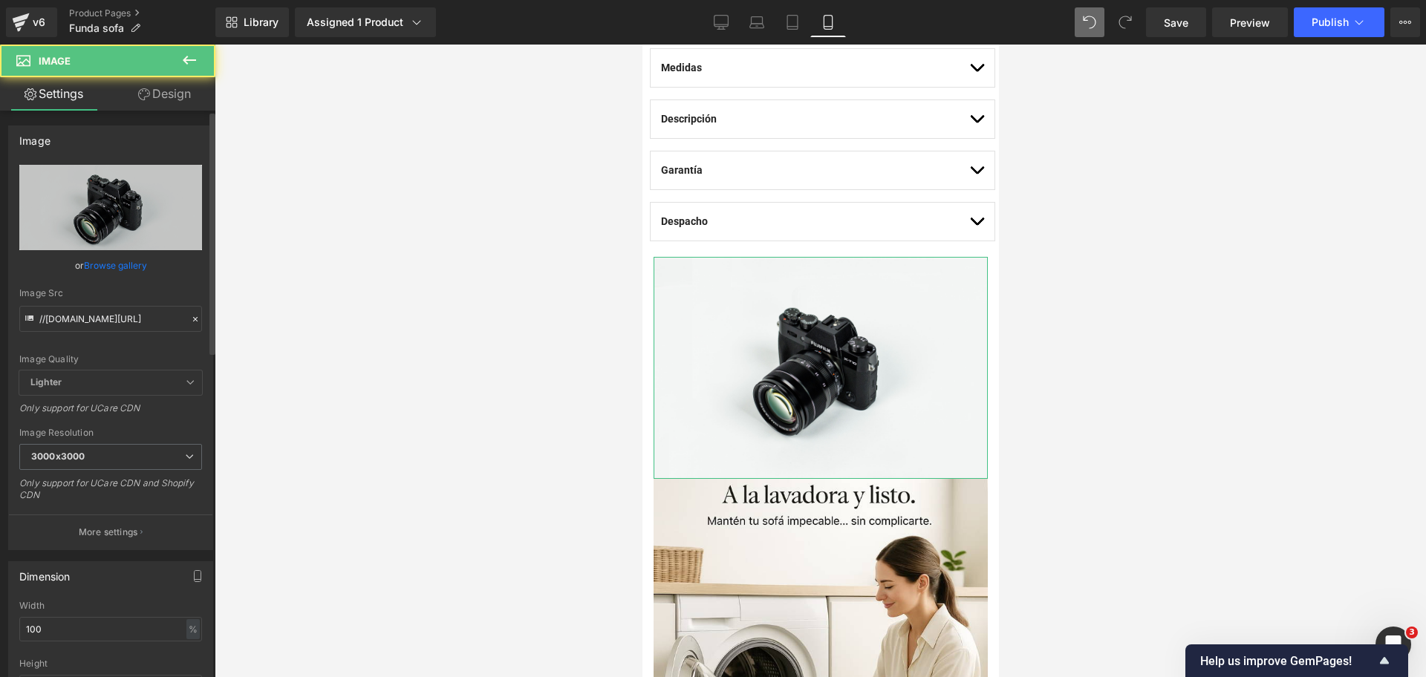
click at [114, 269] on link "Browse gallery" at bounding box center [115, 265] width 63 height 26
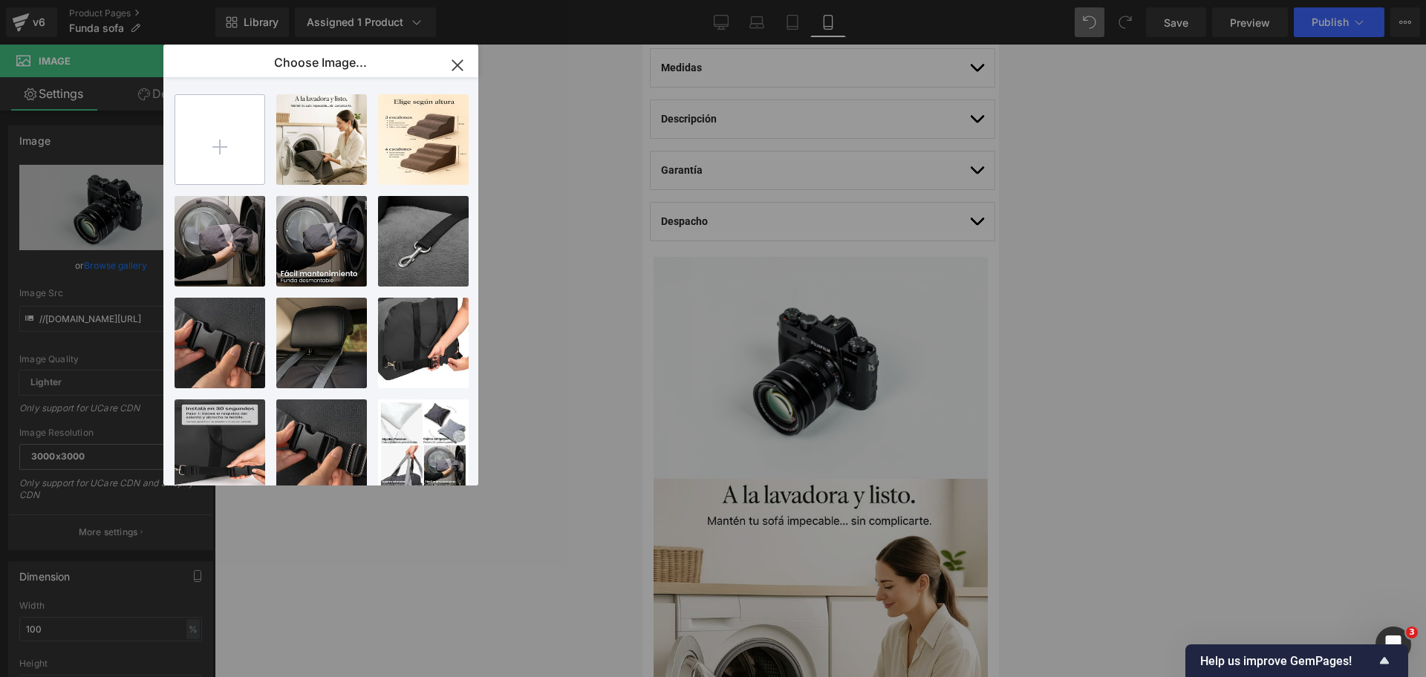
click at [206, 162] on input "file" at bounding box center [219, 139] width 89 height 89
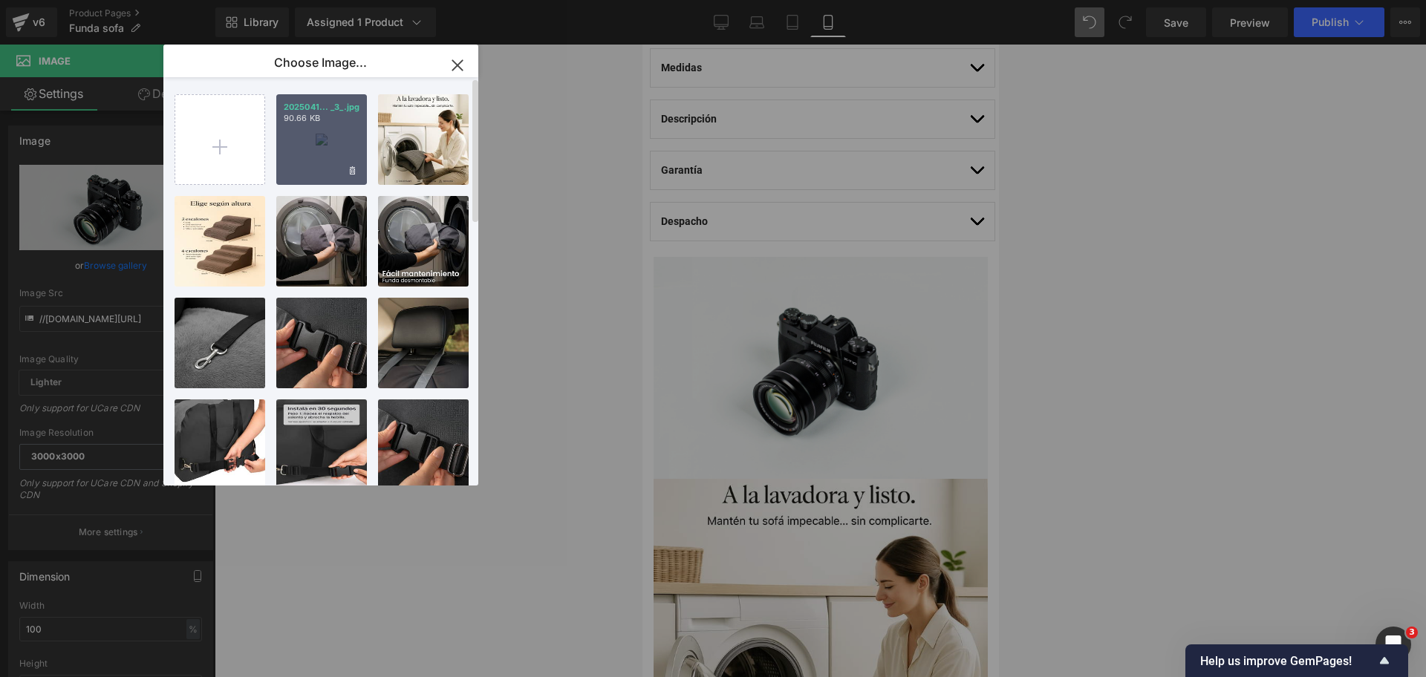
click at [327, 144] on div "2025041... _3_.jpg 90.66 KB" at bounding box center [321, 139] width 91 height 91
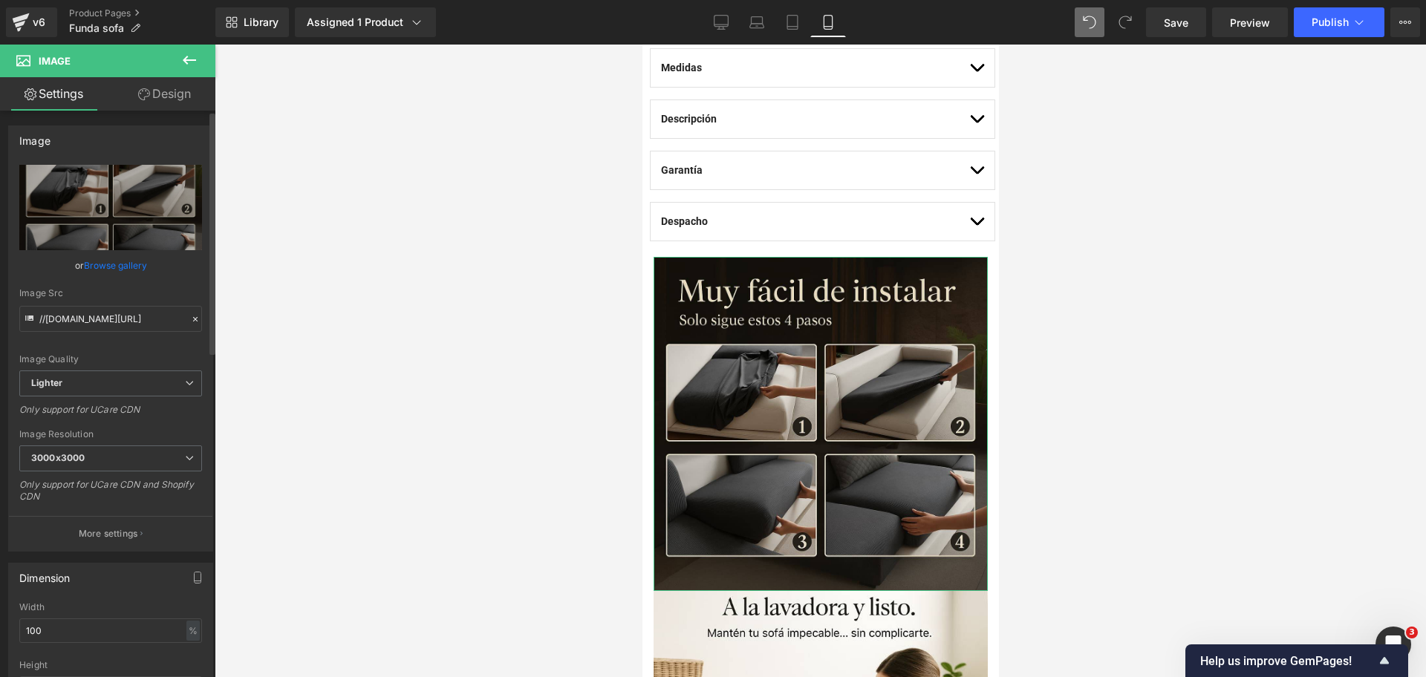
click at [141, 273] on link "Browse gallery" at bounding box center [115, 265] width 63 height 26
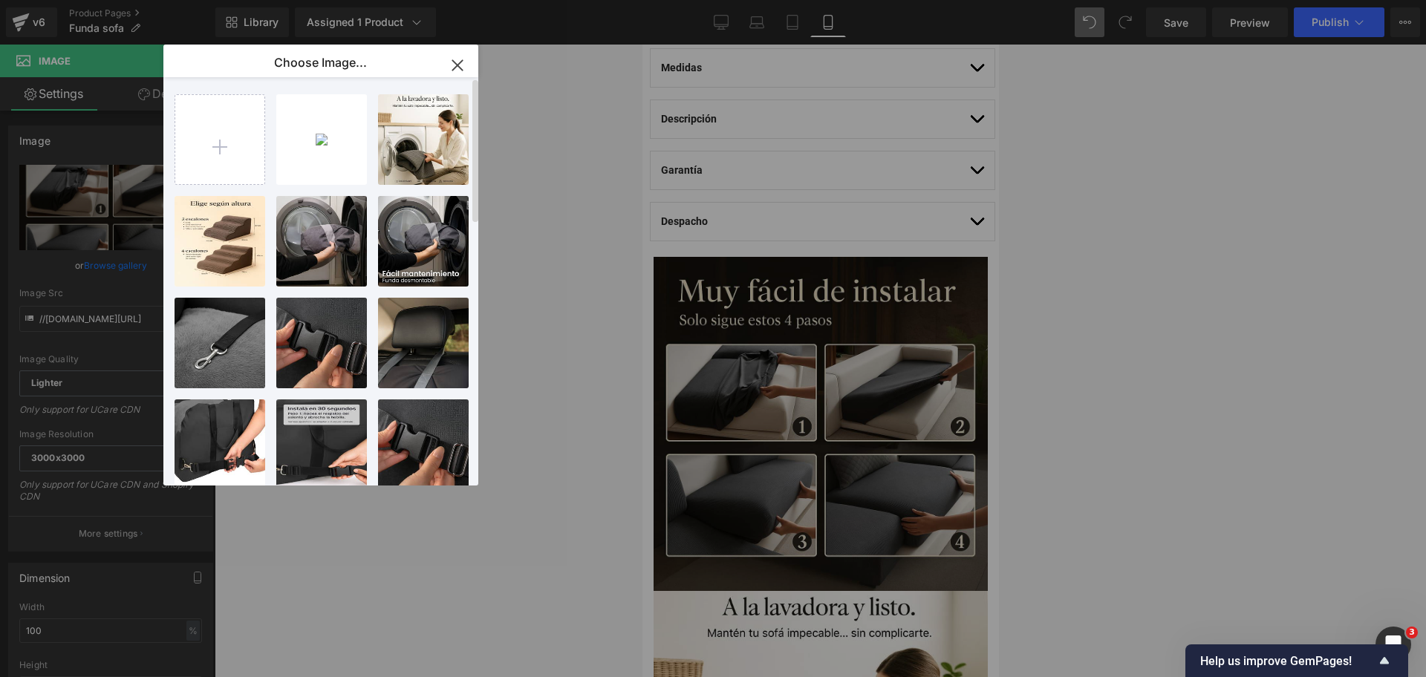
click at [273, 170] on div "2025041... _3_.jpg 90.66 KB Delete image? Yes No 2025091... _1_.jpg 99.20 KB De…" at bounding box center [329, 284] width 310 height 414
click at [278, 169] on div "2025041... _3_.jpg 90.66 KB" at bounding box center [321, 139] width 91 height 91
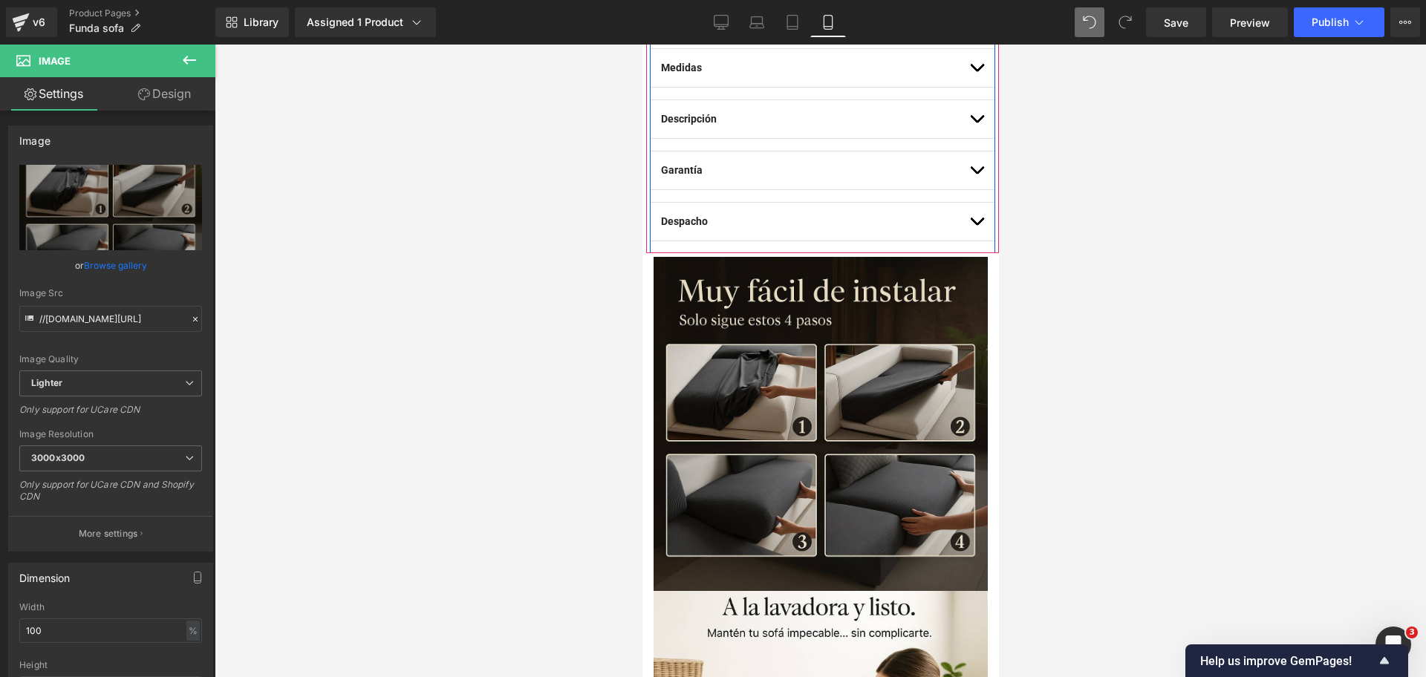
scroll to position [1014, 0]
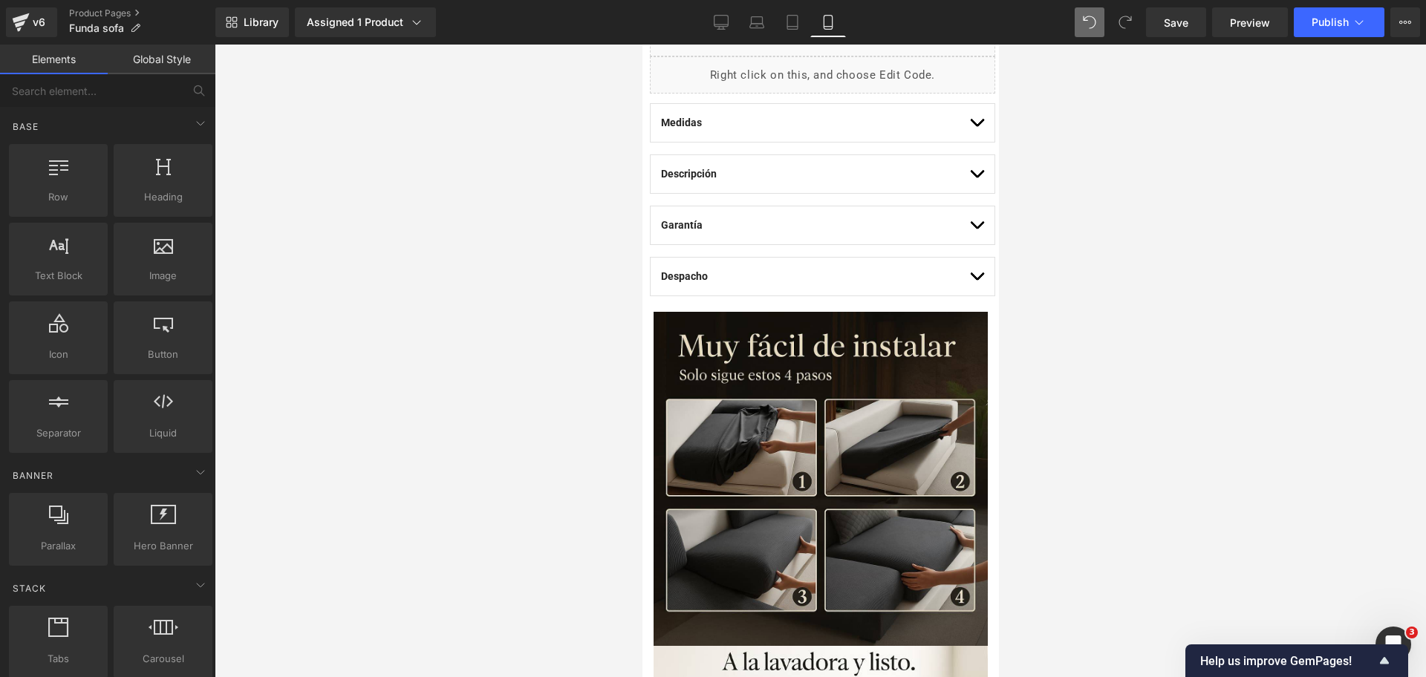
click at [1005, 350] on div at bounding box center [820, 361] width 1211 height 633
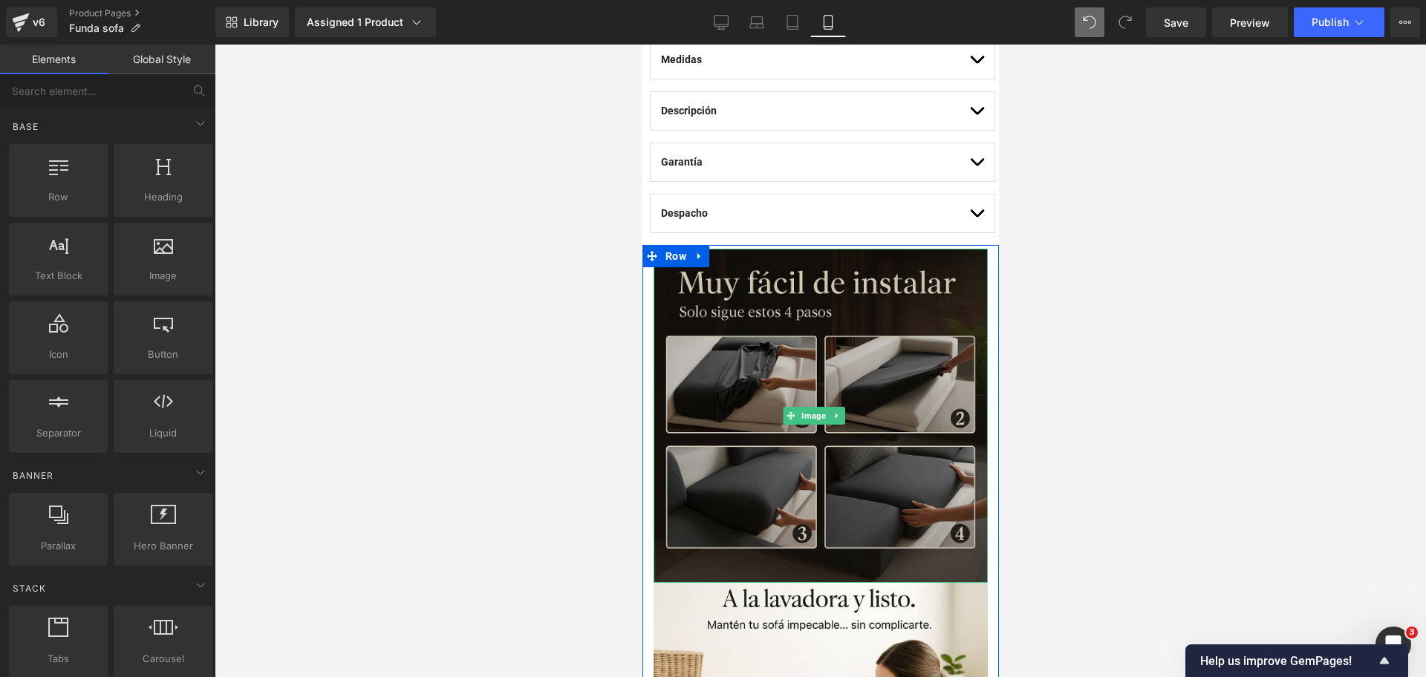
click at [887, 307] on img at bounding box center [820, 416] width 334 height 334
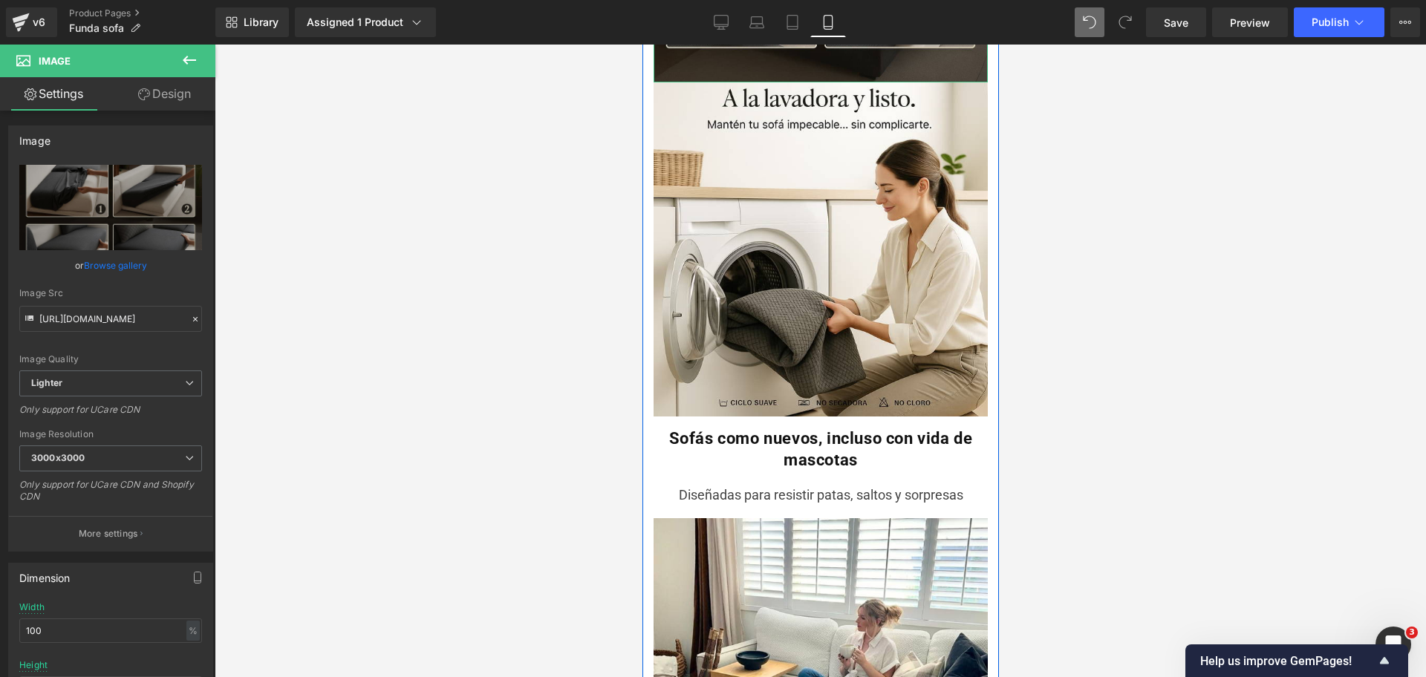
scroll to position [1579, 0]
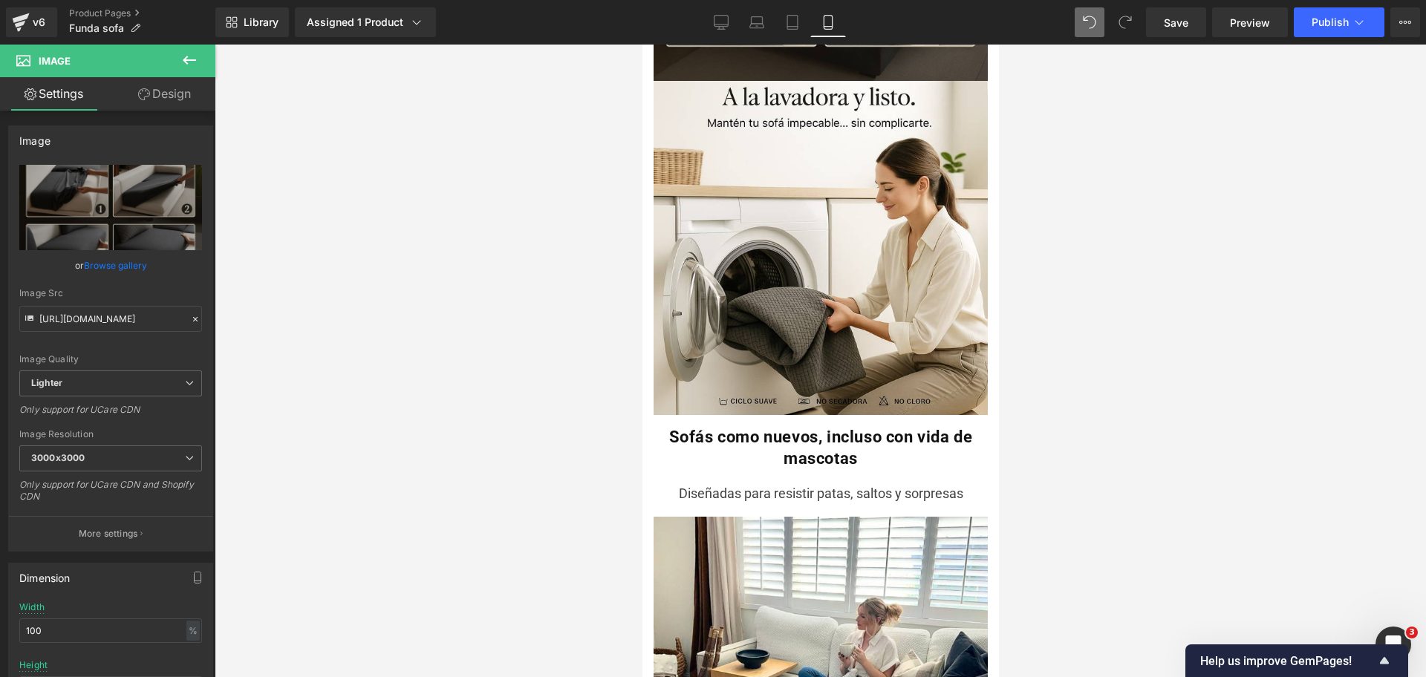
click at [192, 62] on icon at bounding box center [189, 60] width 18 height 18
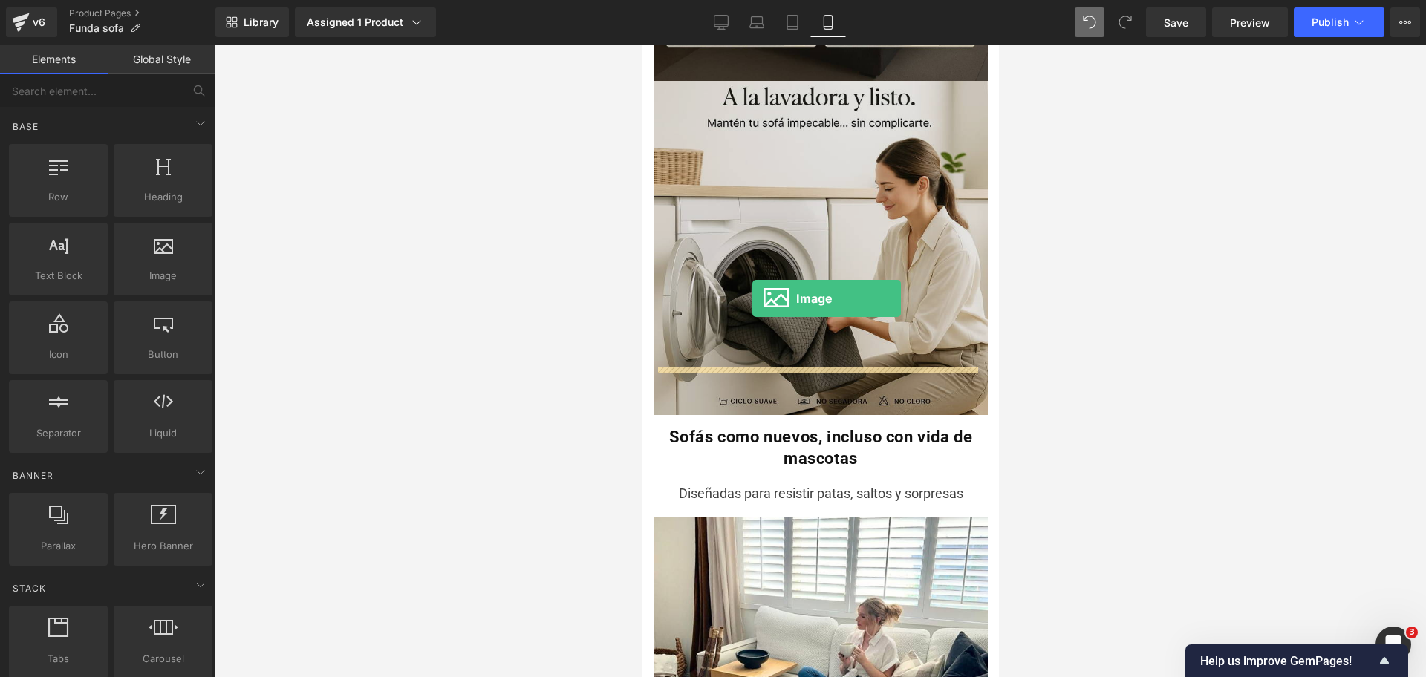
drag, startPoint x: 812, startPoint y: 300, endPoint x: 751, endPoint y: 298, distance: 60.9
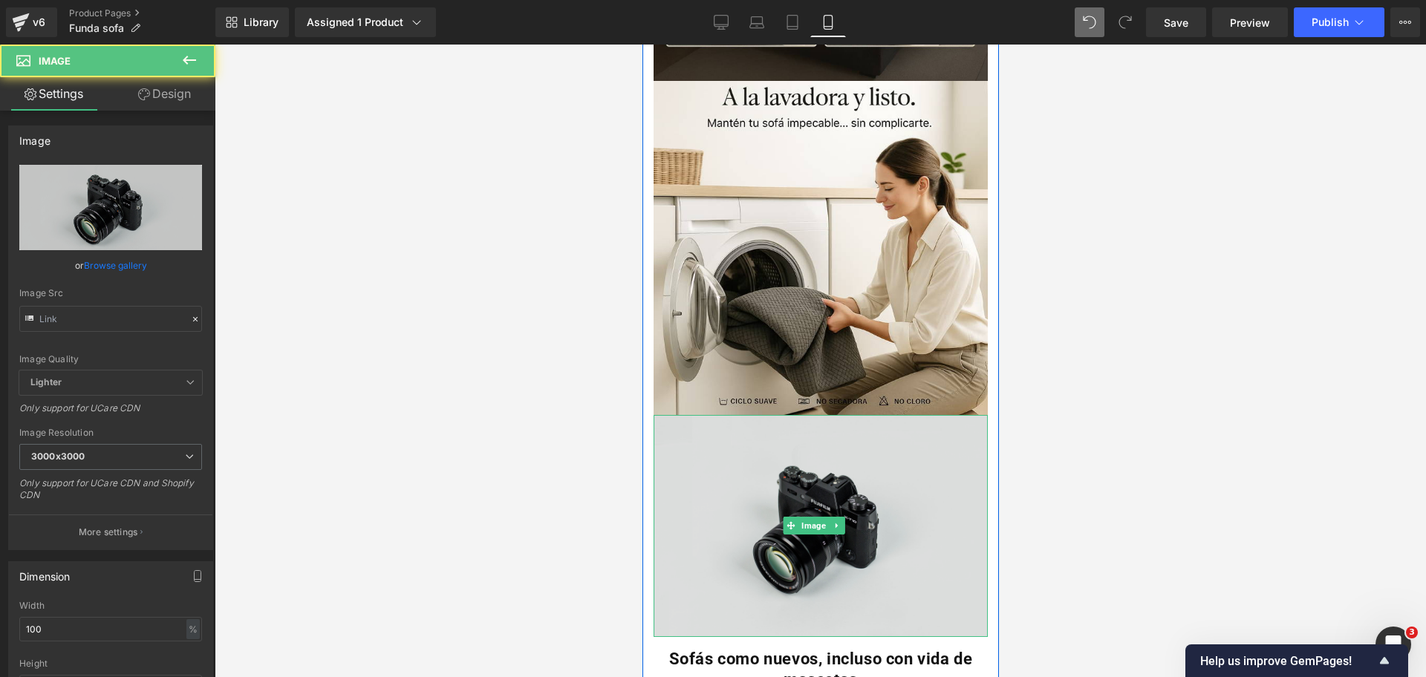
click at [709, 439] on img at bounding box center [820, 525] width 334 height 221
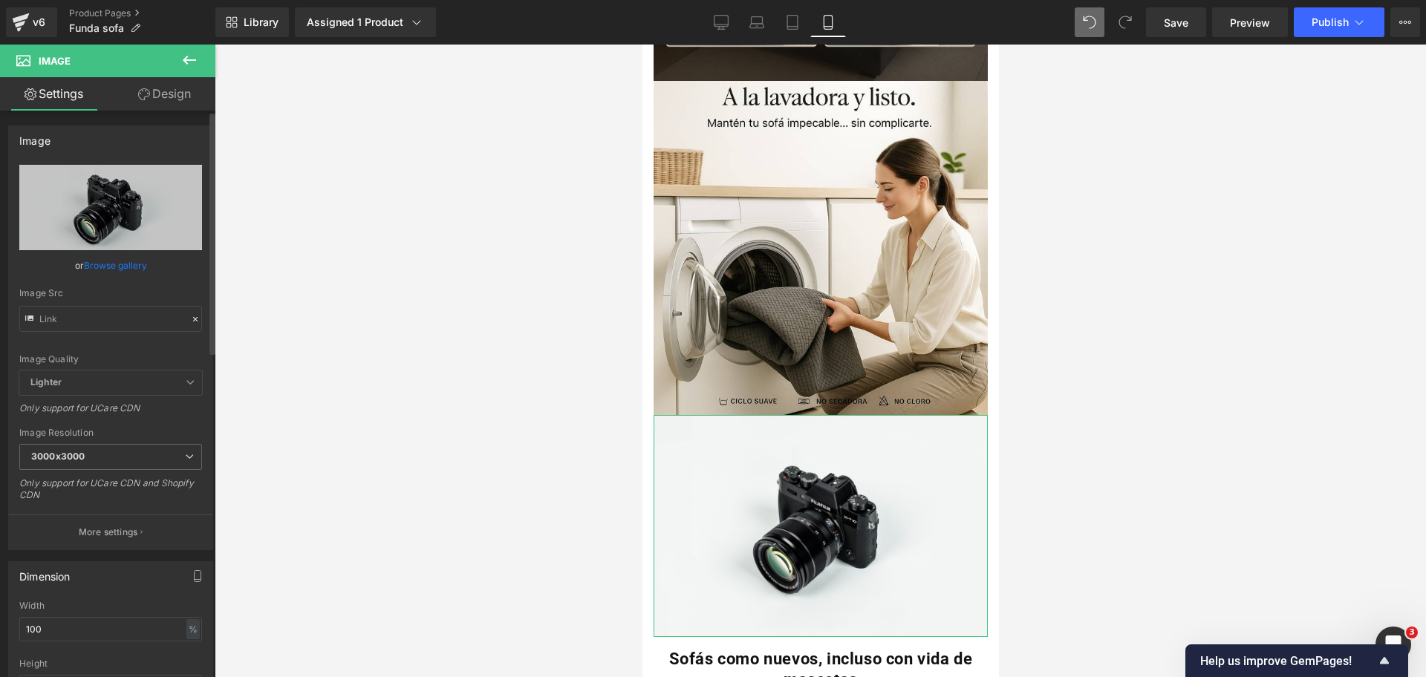
drag, startPoint x: 114, startPoint y: 246, endPoint x: 114, endPoint y: 259, distance: 13.4
click at [114, 259] on div "//[DOMAIN_NAME][URL] Replace Image Upload image or Browse gallery Image Src Ima…" at bounding box center [110, 357] width 203 height 385
click at [114, 259] on link "Browse gallery" at bounding box center [115, 265] width 63 height 26
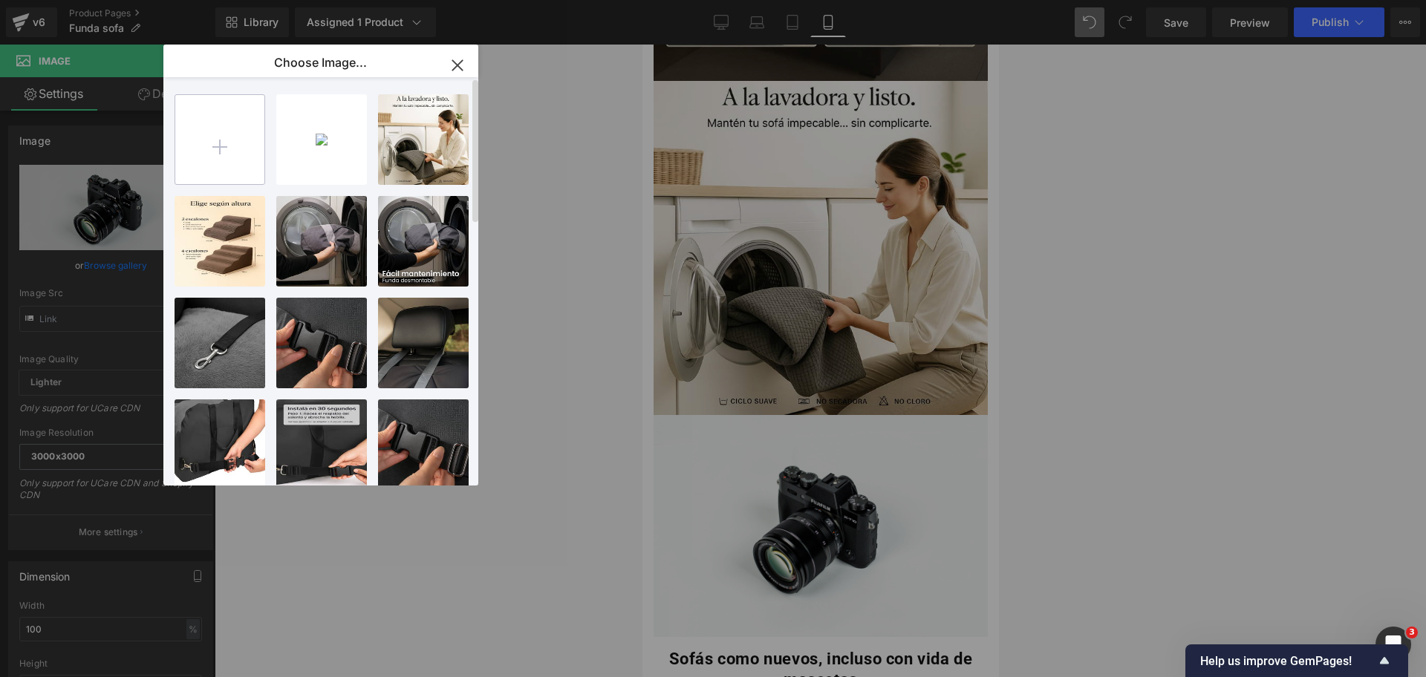
click at [222, 125] on input "file" at bounding box center [219, 139] width 89 height 89
type input "C:\fakepath\20250919_0006_Tejido_Premium_Macro_remix_01k5fyxjadetxaex57g5ezkk6a…"
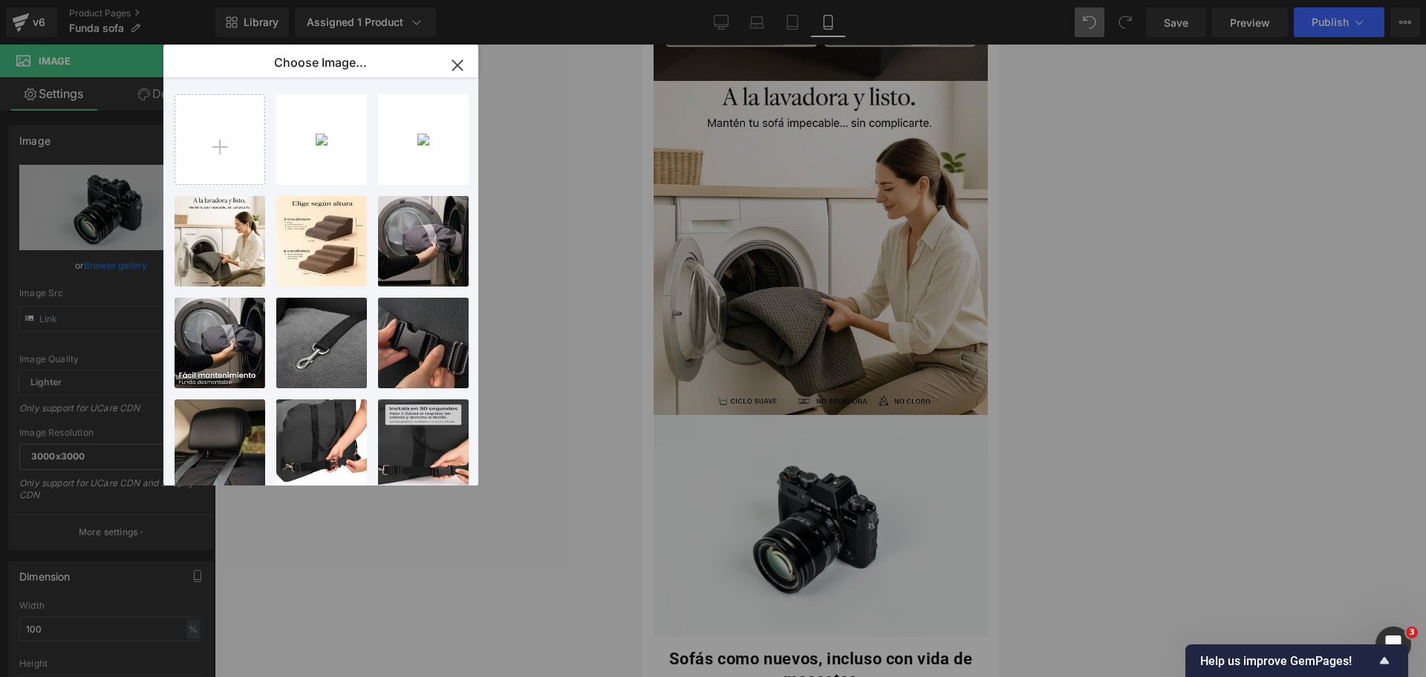
click at [0, 0] on div "2025091... _1_.jpg 208.87 KB" at bounding box center [0, 0] width 0 height 0
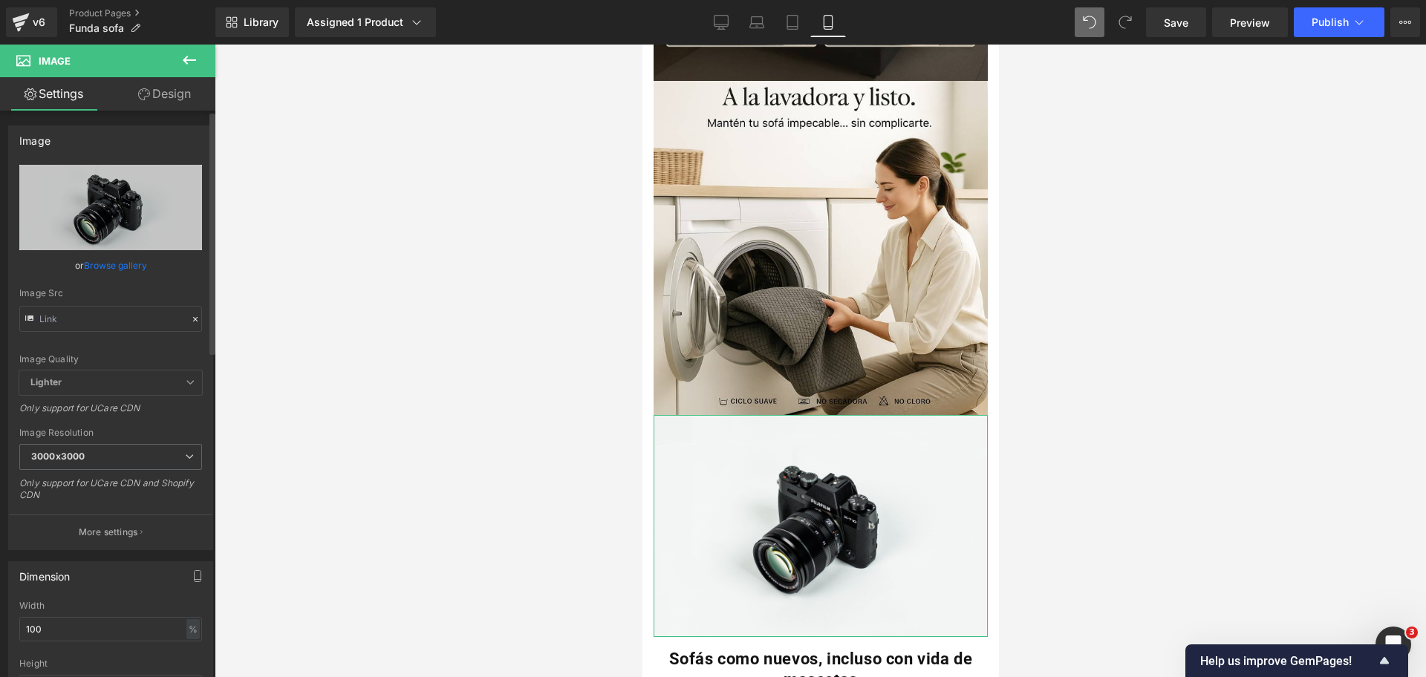
click at [112, 264] on link "Browse gallery" at bounding box center [115, 265] width 63 height 26
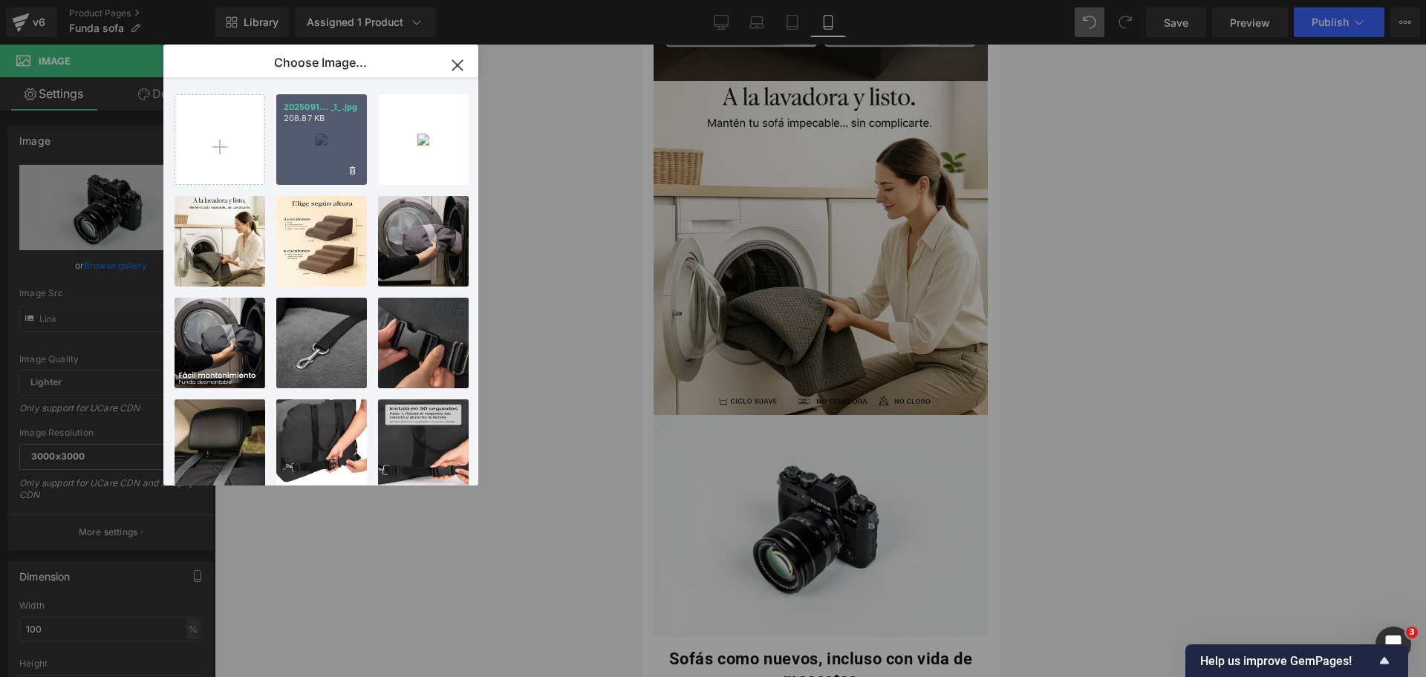
click at [297, 141] on div "2025091... _1_.jpg 208.87 KB" at bounding box center [321, 139] width 91 height 91
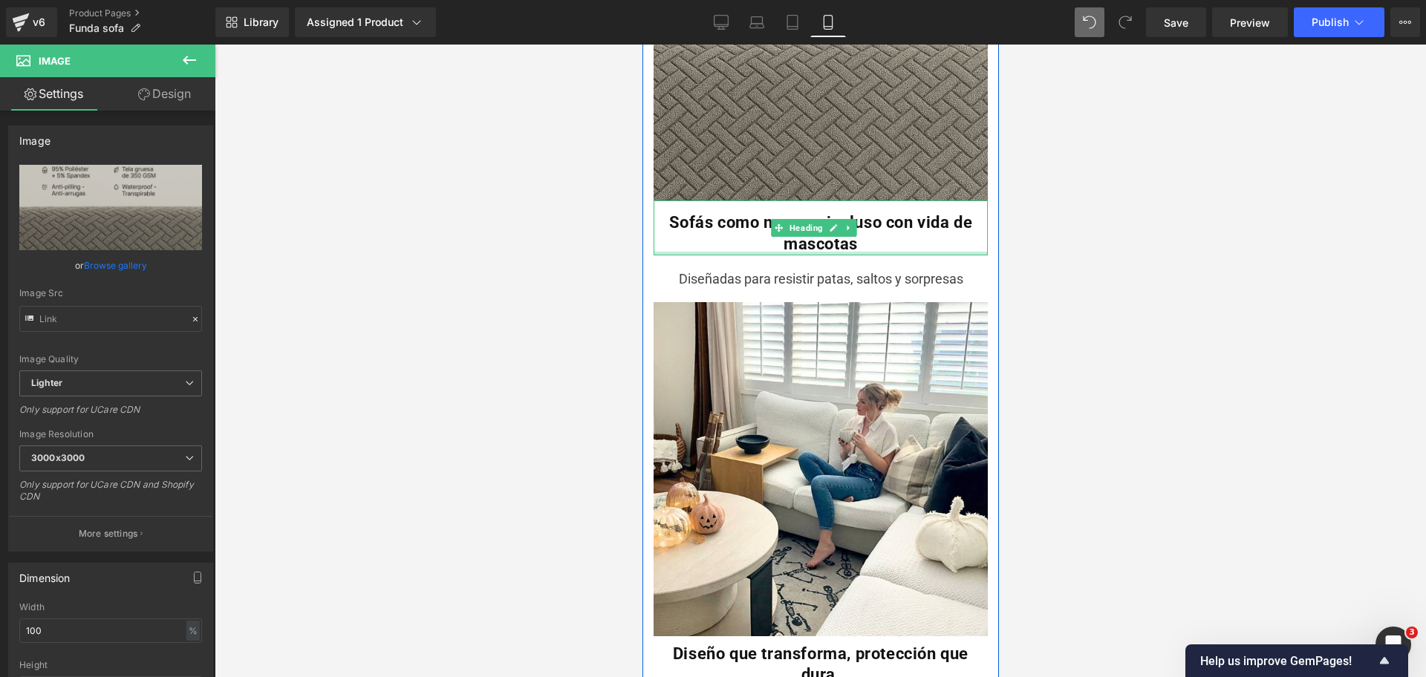
scroll to position [2128, 0]
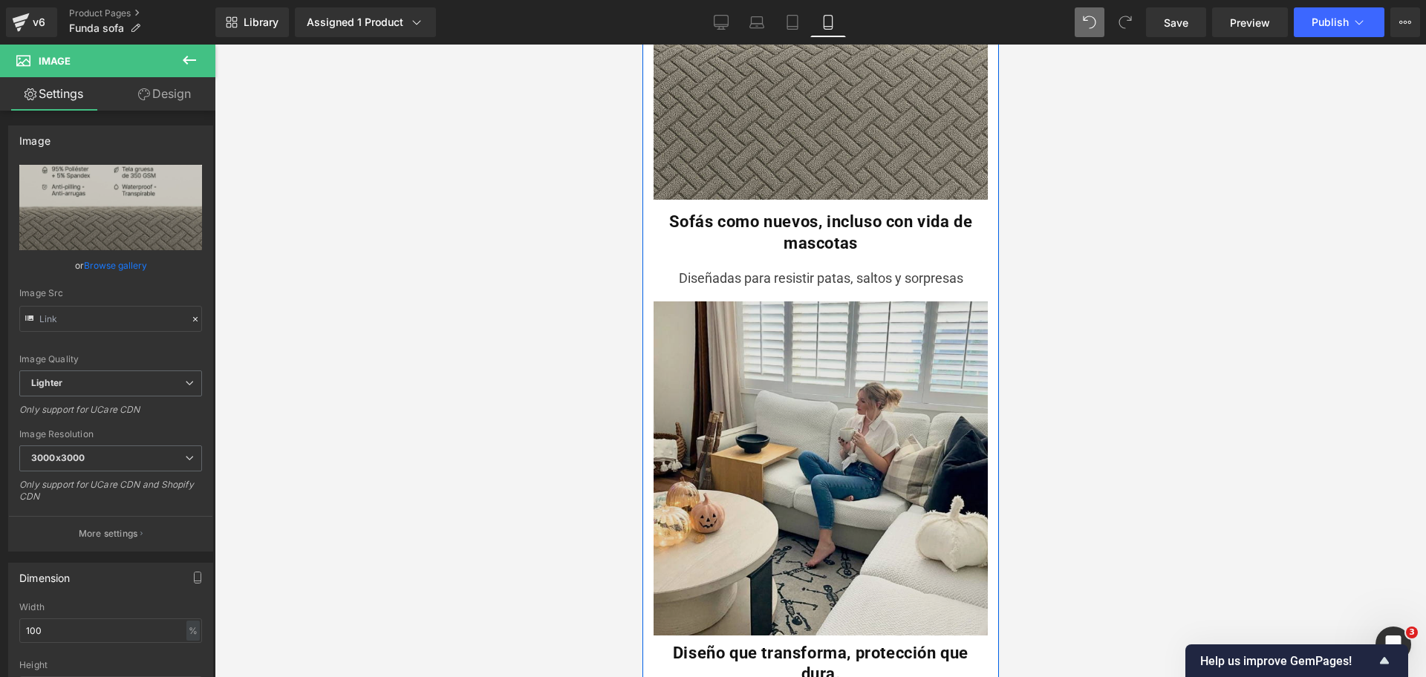
click at [898, 301] on img at bounding box center [820, 472] width 334 height 342
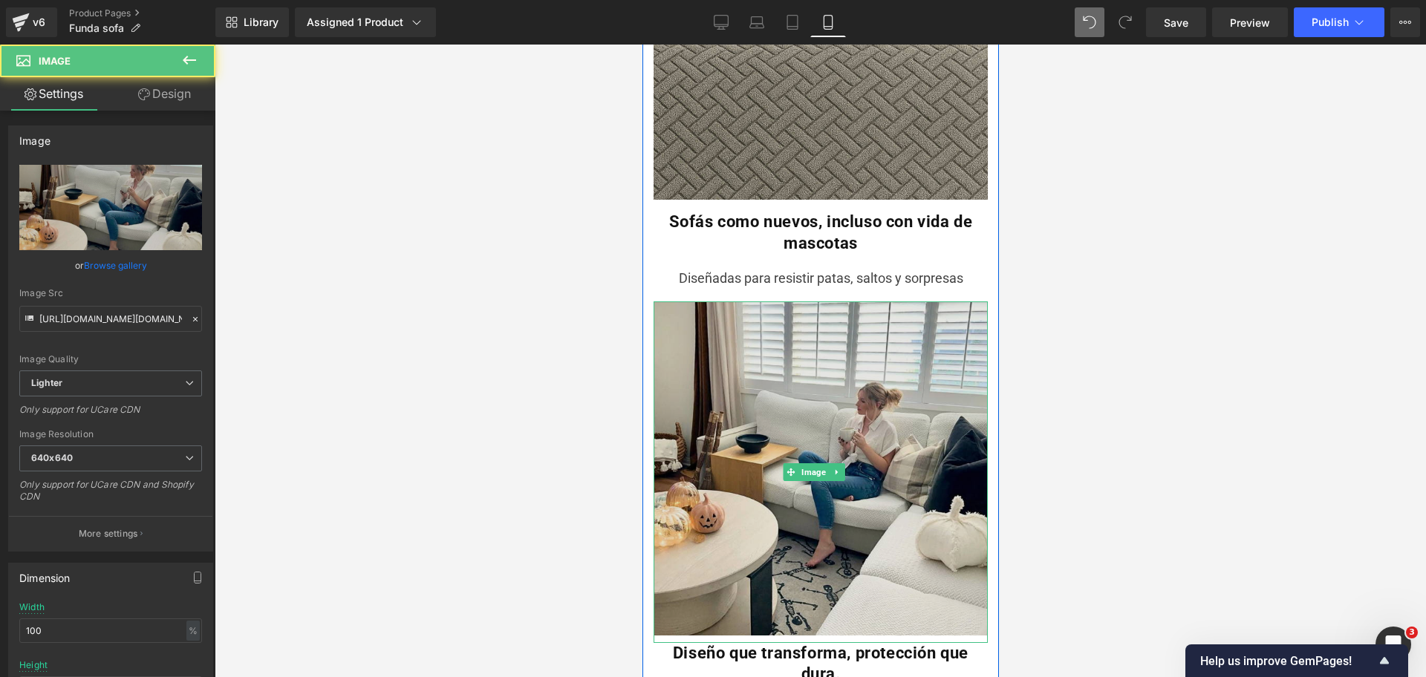
scroll to position [2154, 0]
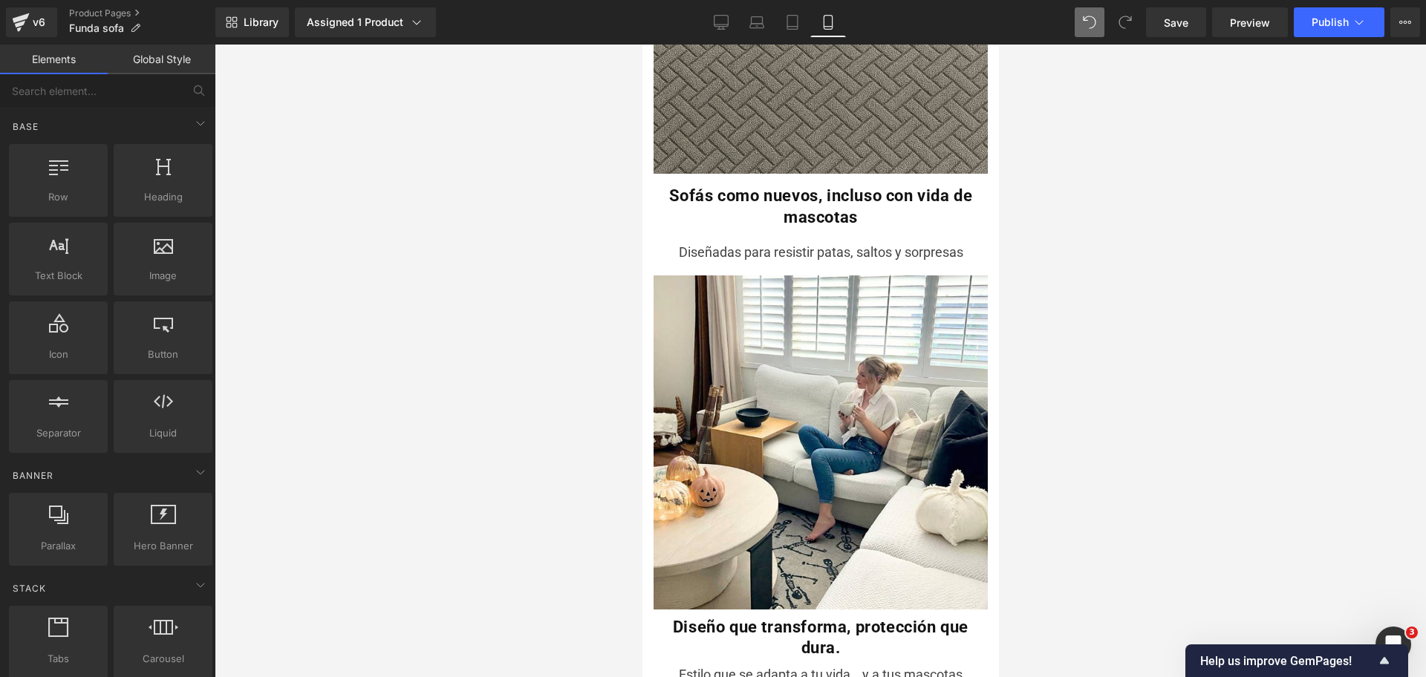
click at [1019, 278] on div at bounding box center [820, 361] width 1211 height 633
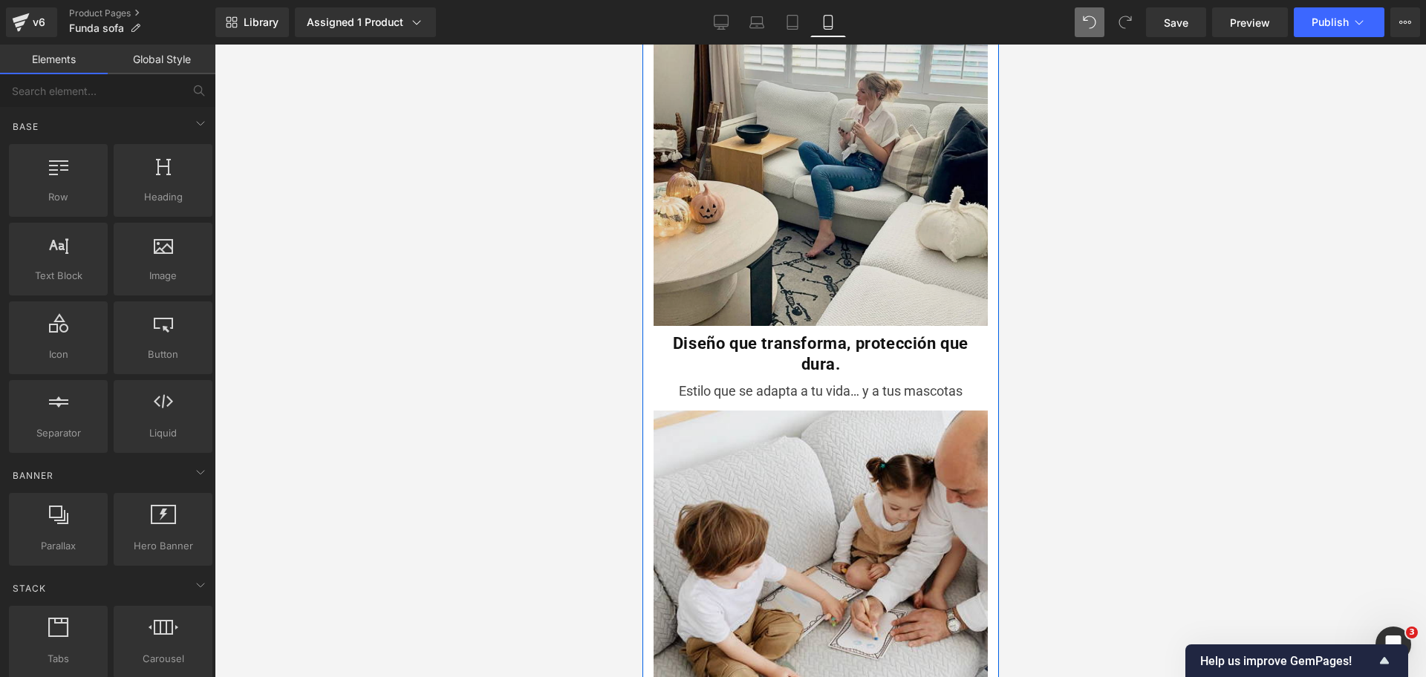
scroll to position [2516, 0]
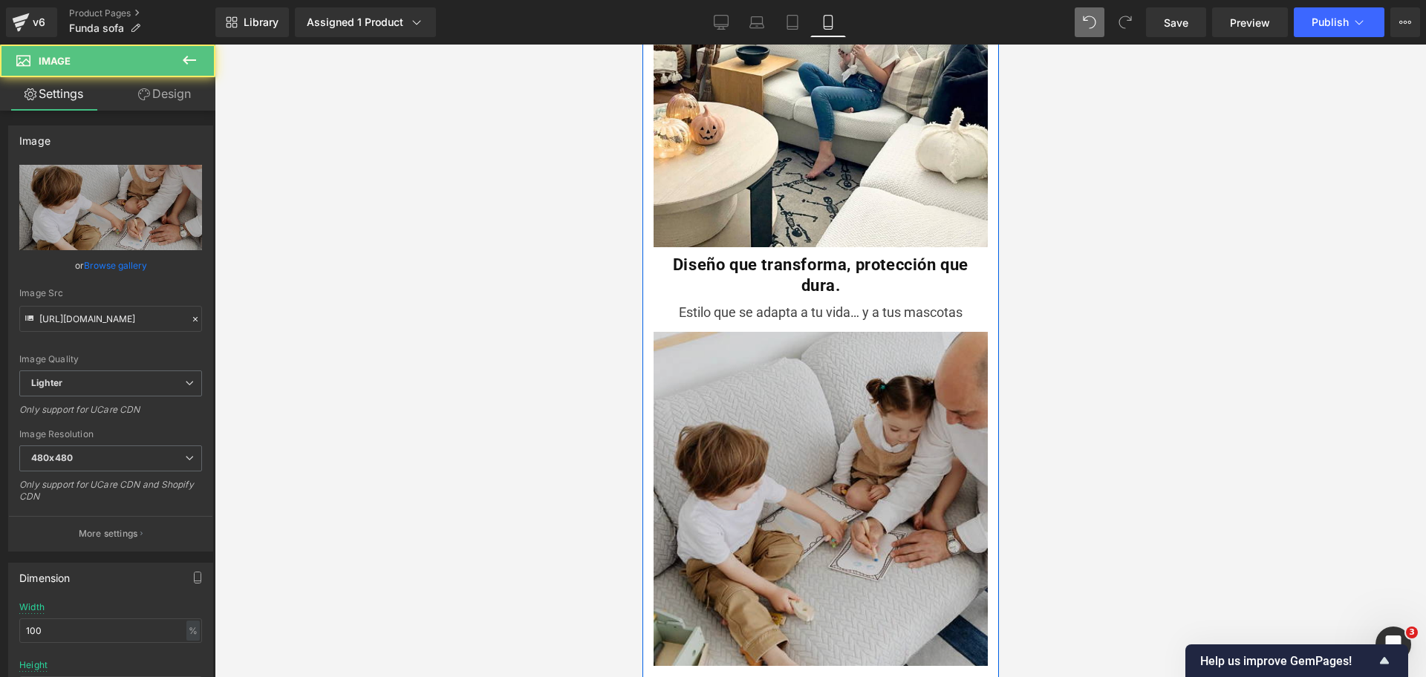
click at [898, 332] on img at bounding box center [820, 503] width 334 height 342
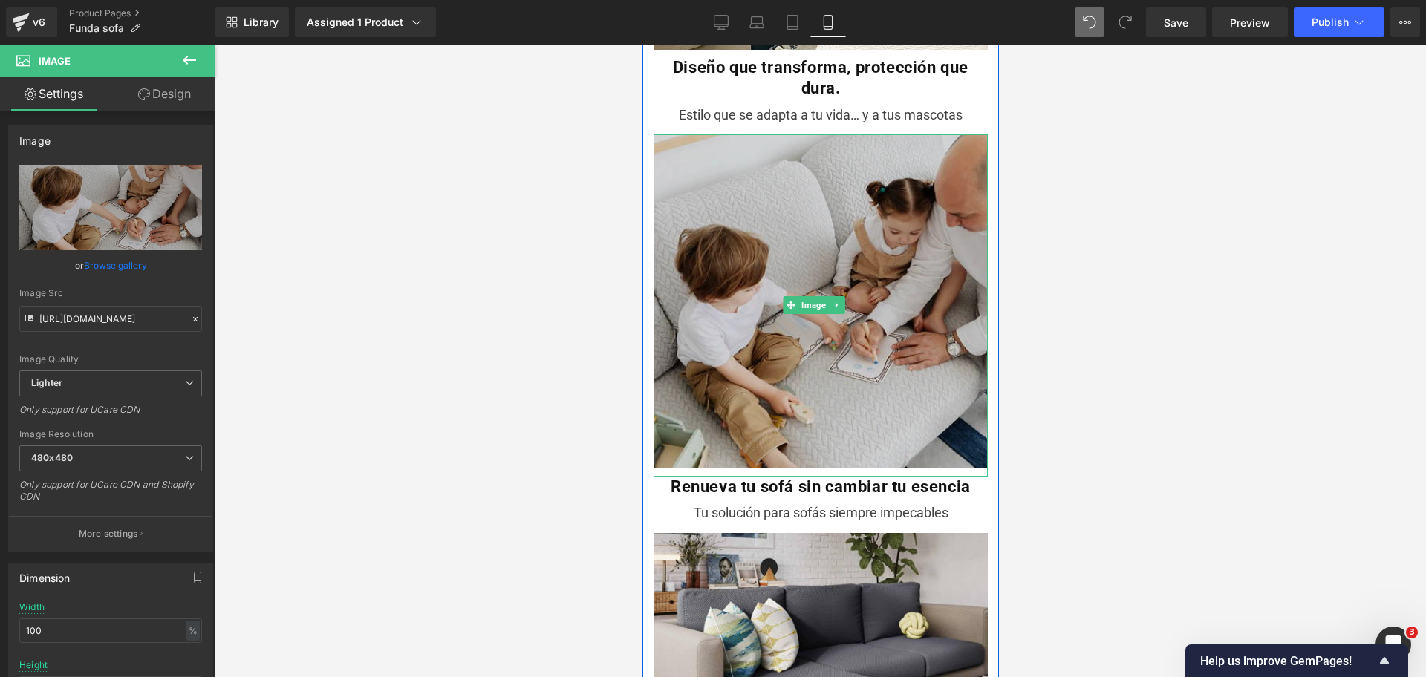
scroll to position [2716, 0]
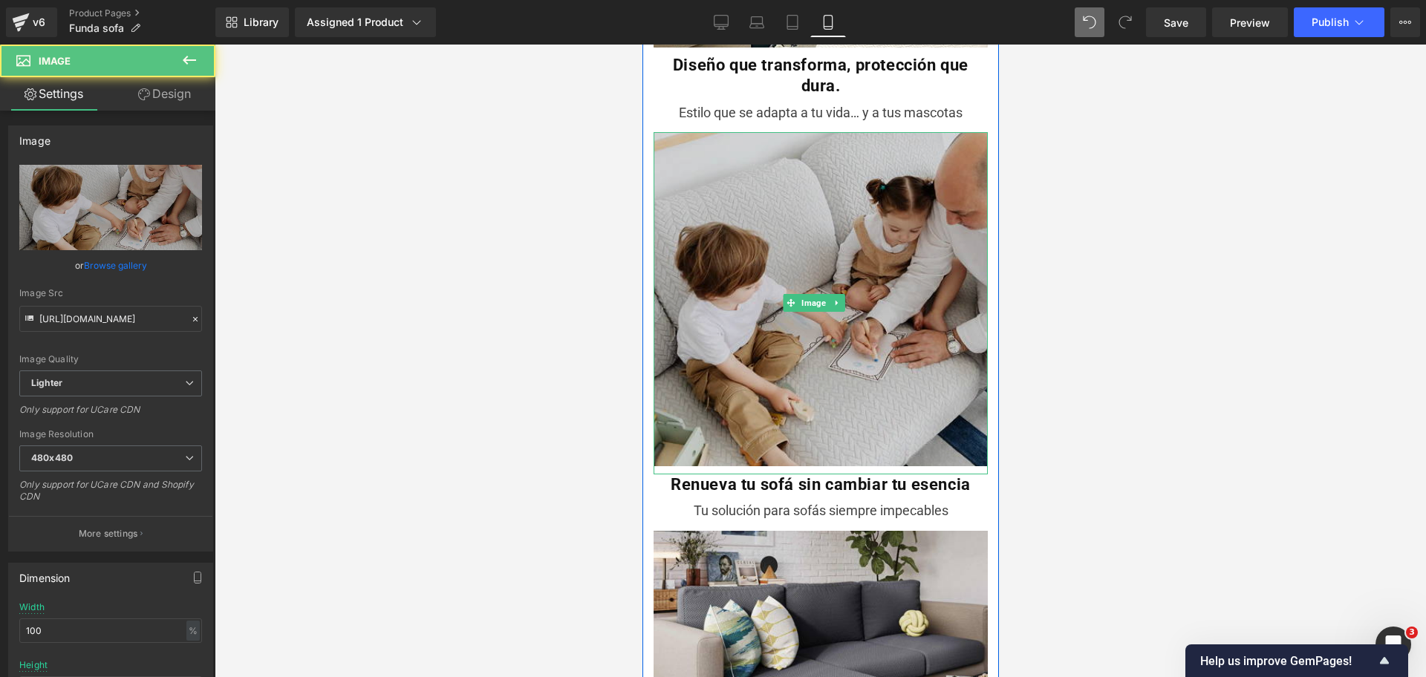
click at [891, 275] on img at bounding box center [820, 303] width 334 height 342
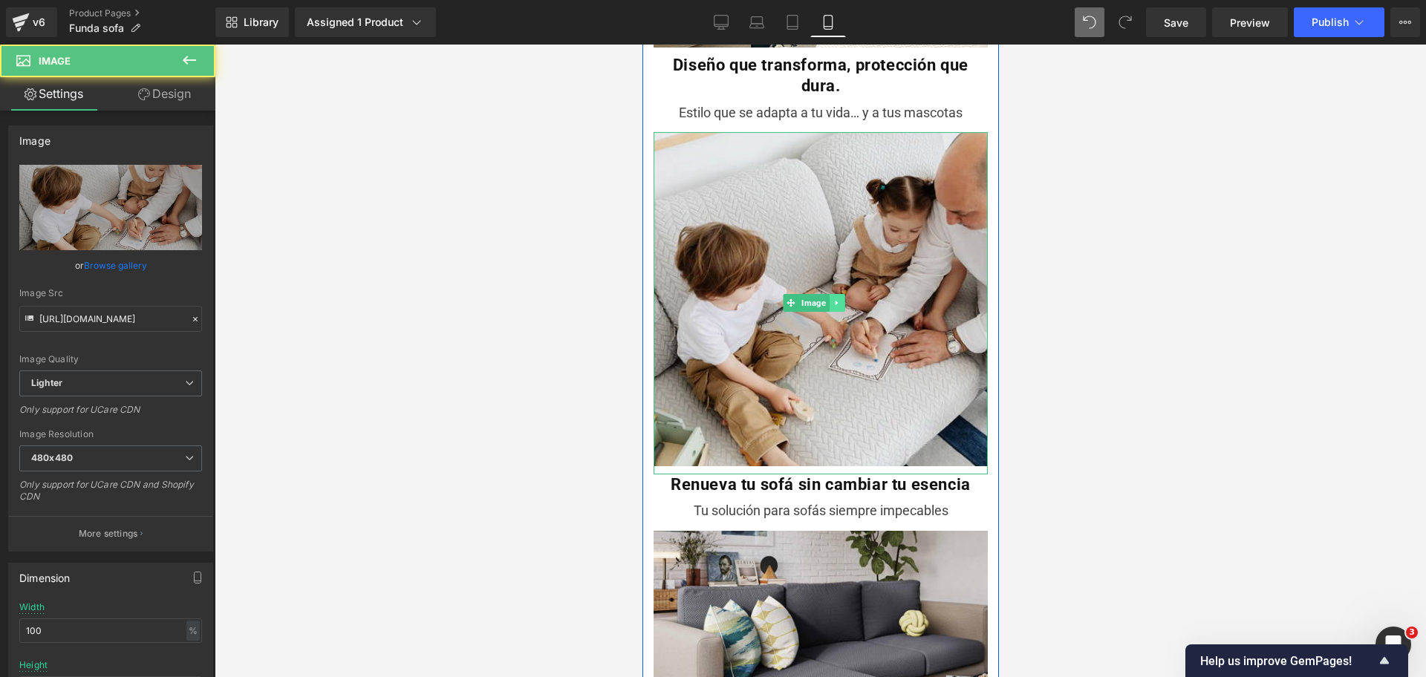
click at [832, 298] on icon at bounding box center [836, 302] width 8 height 9
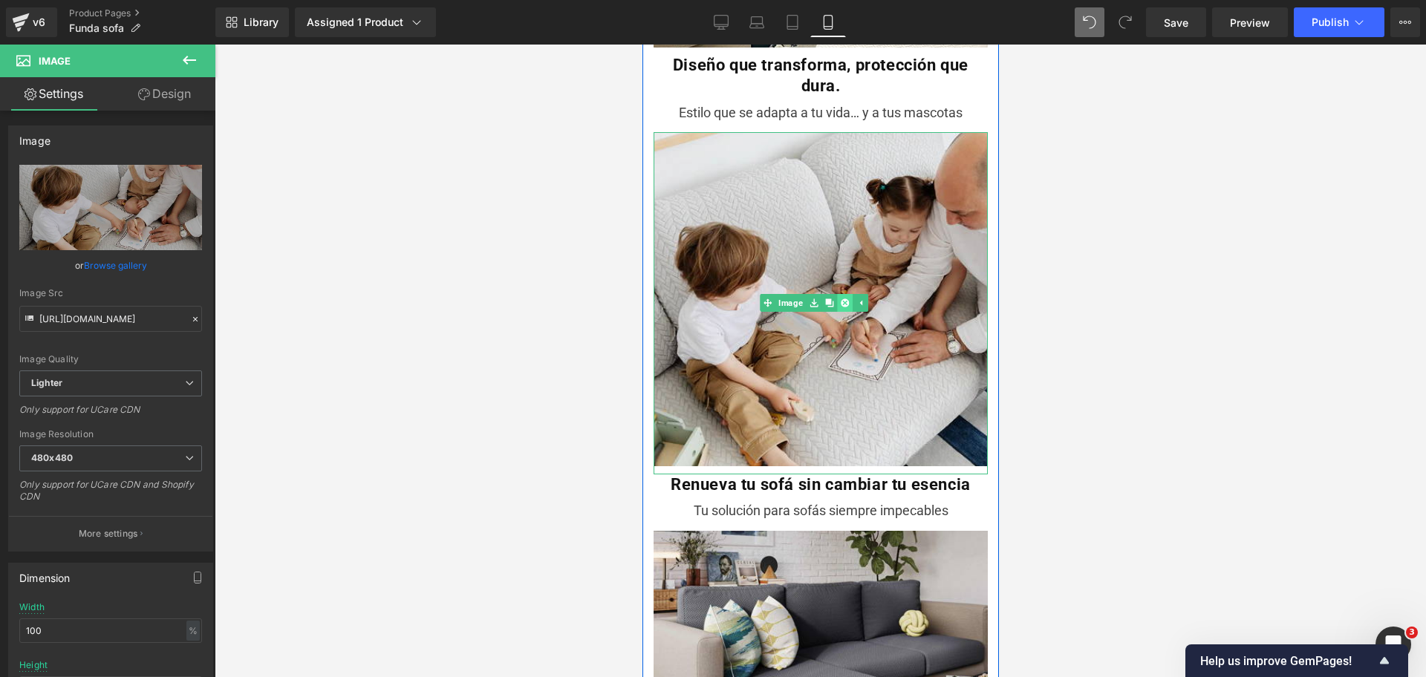
click at [844, 299] on icon at bounding box center [843, 303] width 8 height 8
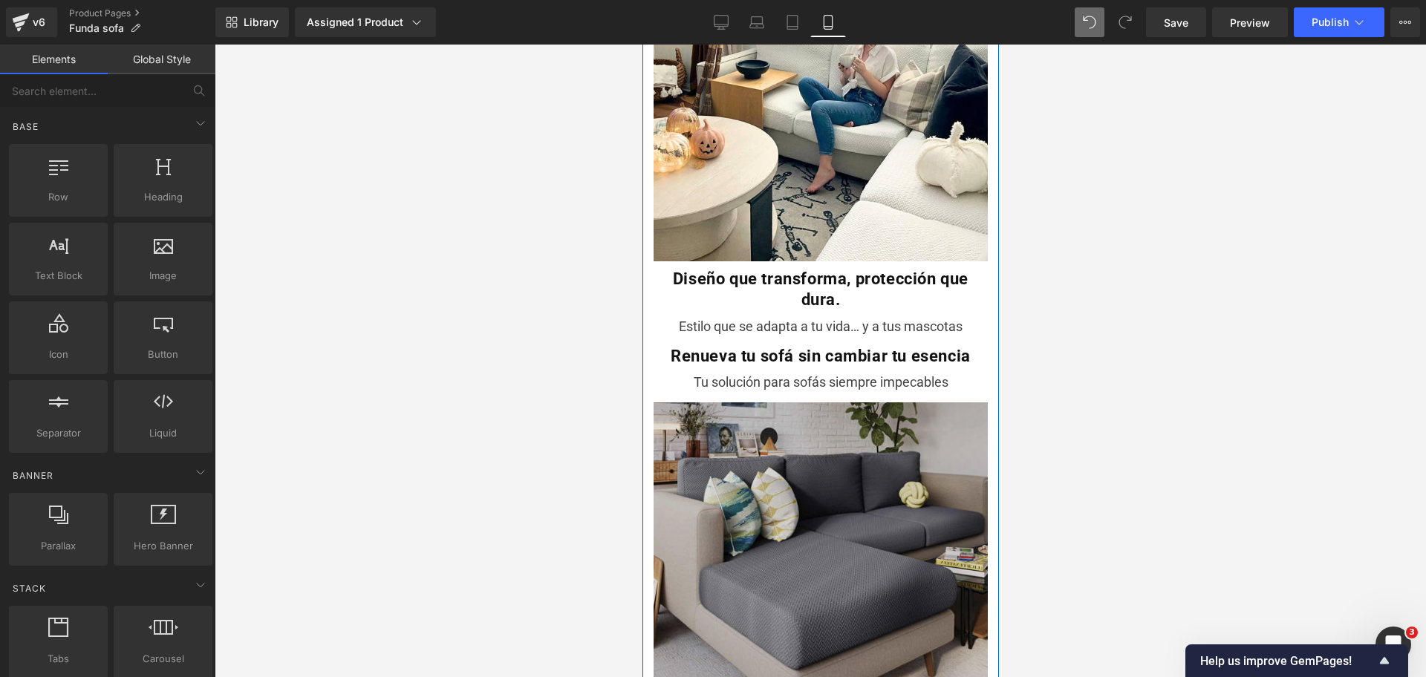
scroll to position [2502, 0]
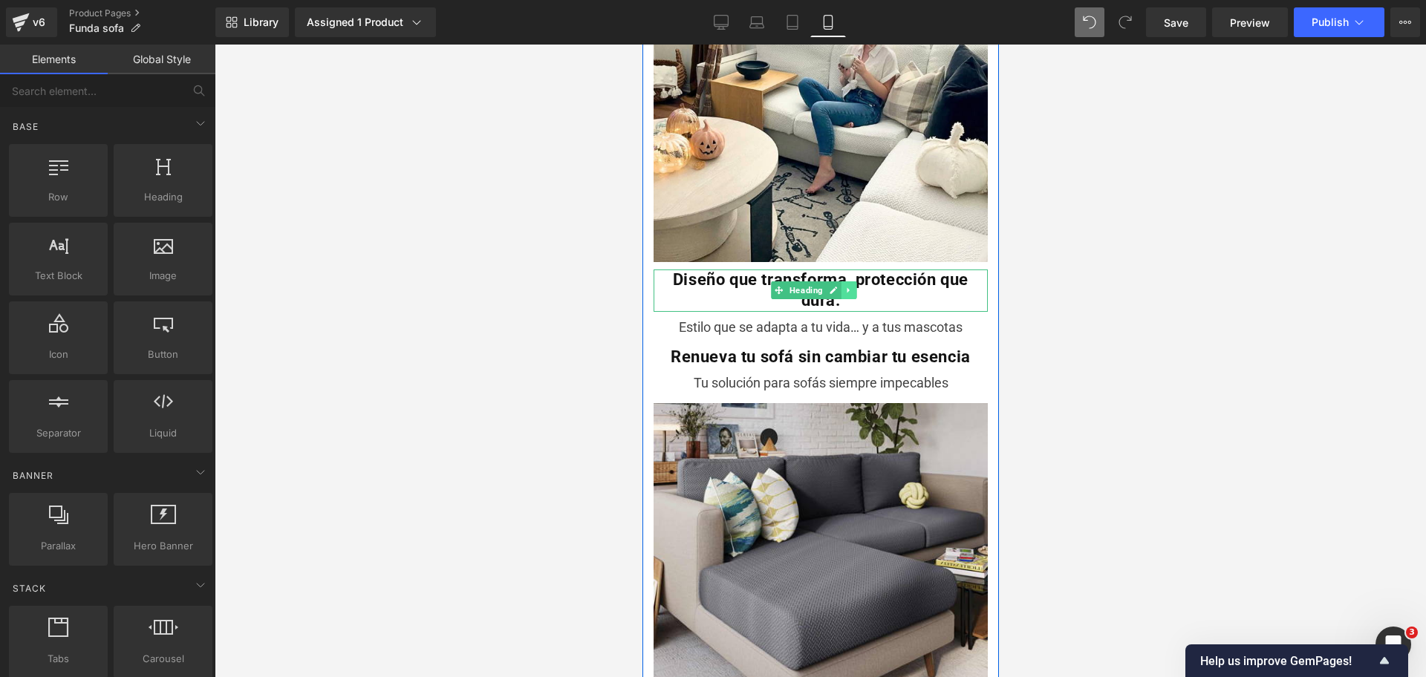
click at [853, 281] on link at bounding box center [848, 290] width 16 height 18
click at [855, 287] on icon at bounding box center [856, 291] width 8 height 8
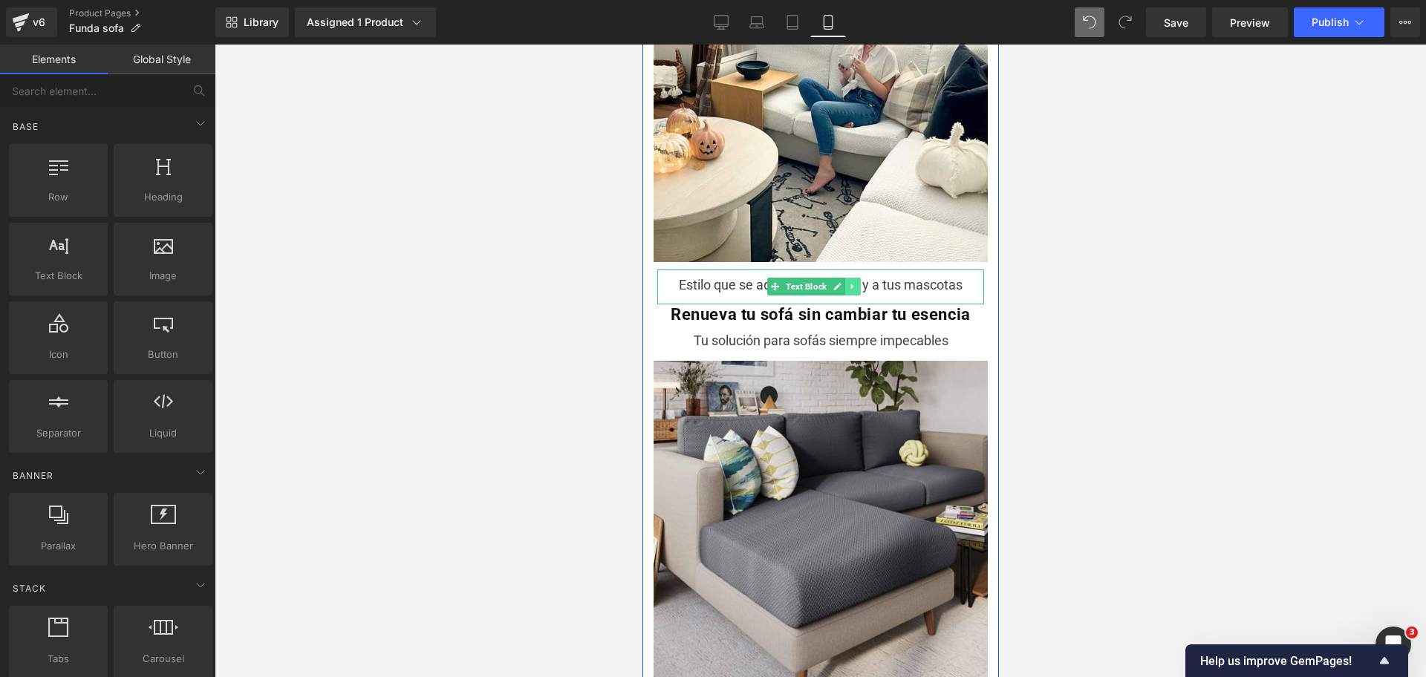
click at [849, 282] on icon at bounding box center [851, 286] width 8 height 9
click at [855, 282] on icon at bounding box center [859, 286] width 8 height 8
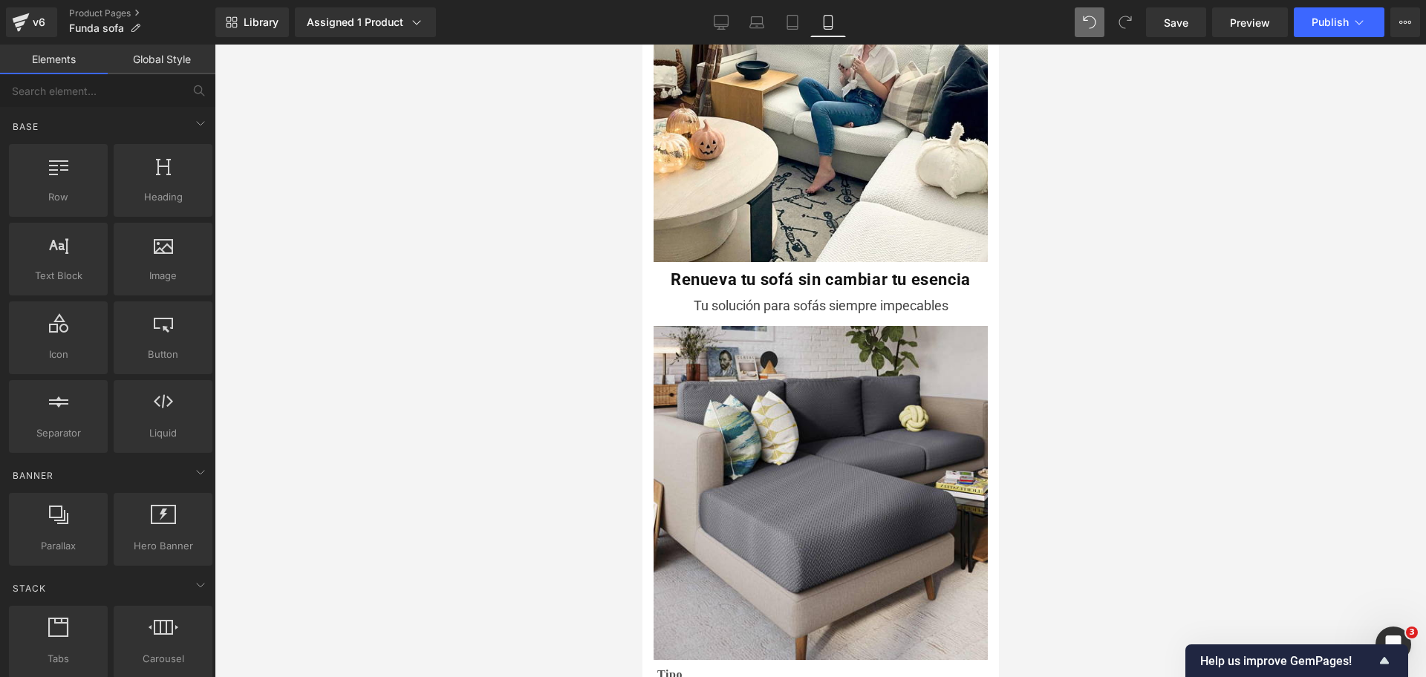
click at [1038, 154] on div at bounding box center [820, 361] width 1211 height 633
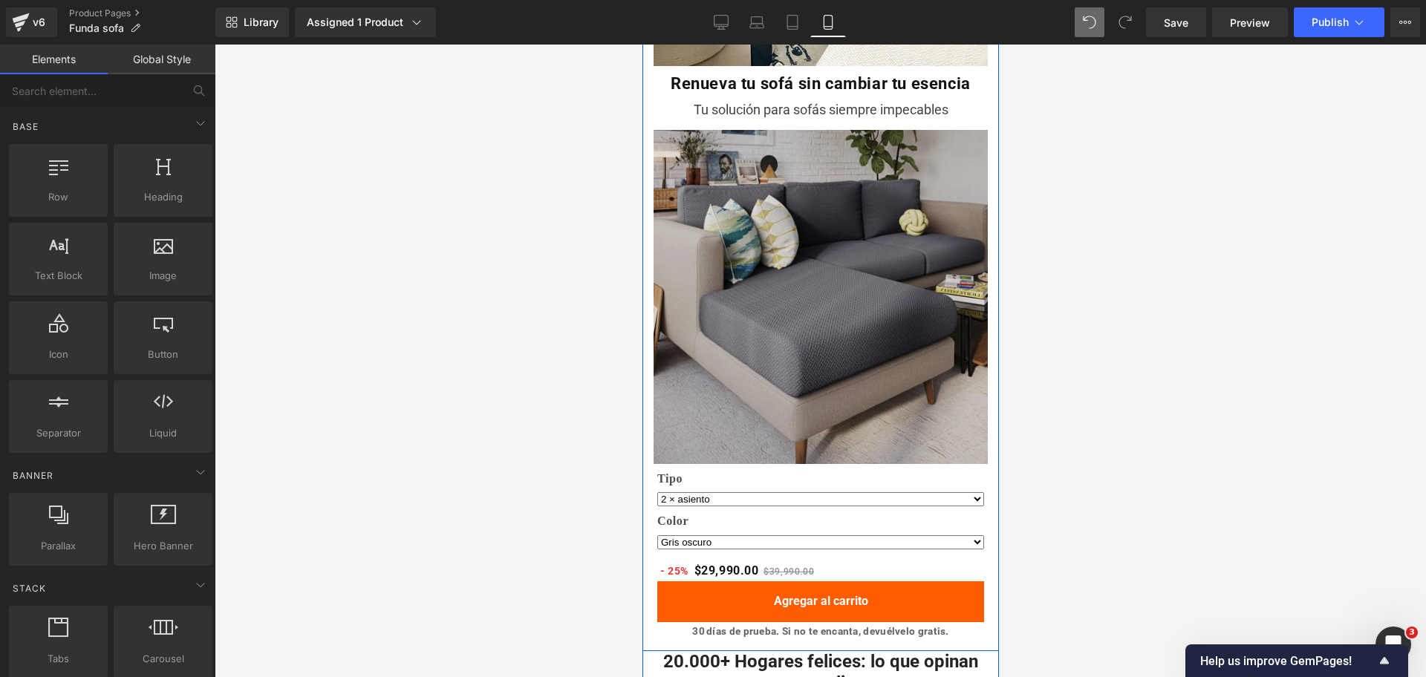
scroll to position [2696, 0]
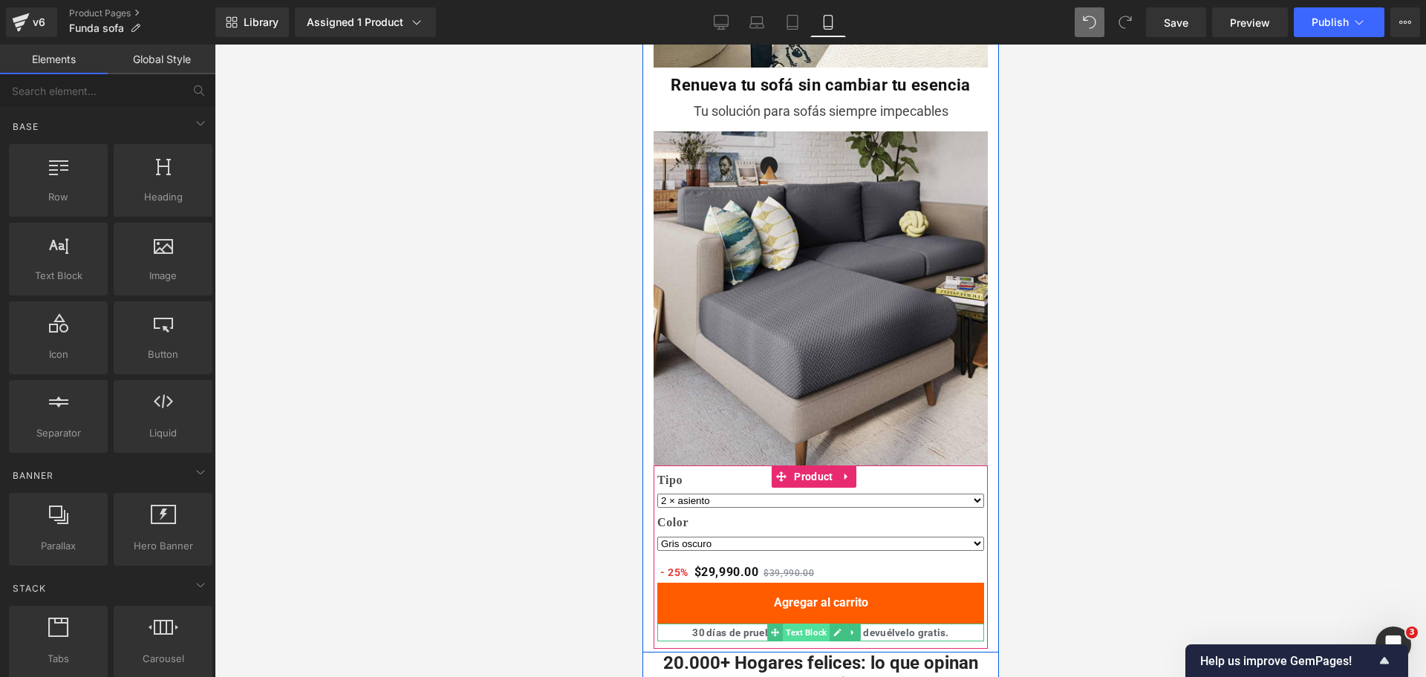
click at [810, 624] on span "Text Block" at bounding box center [805, 633] width 47 height 18
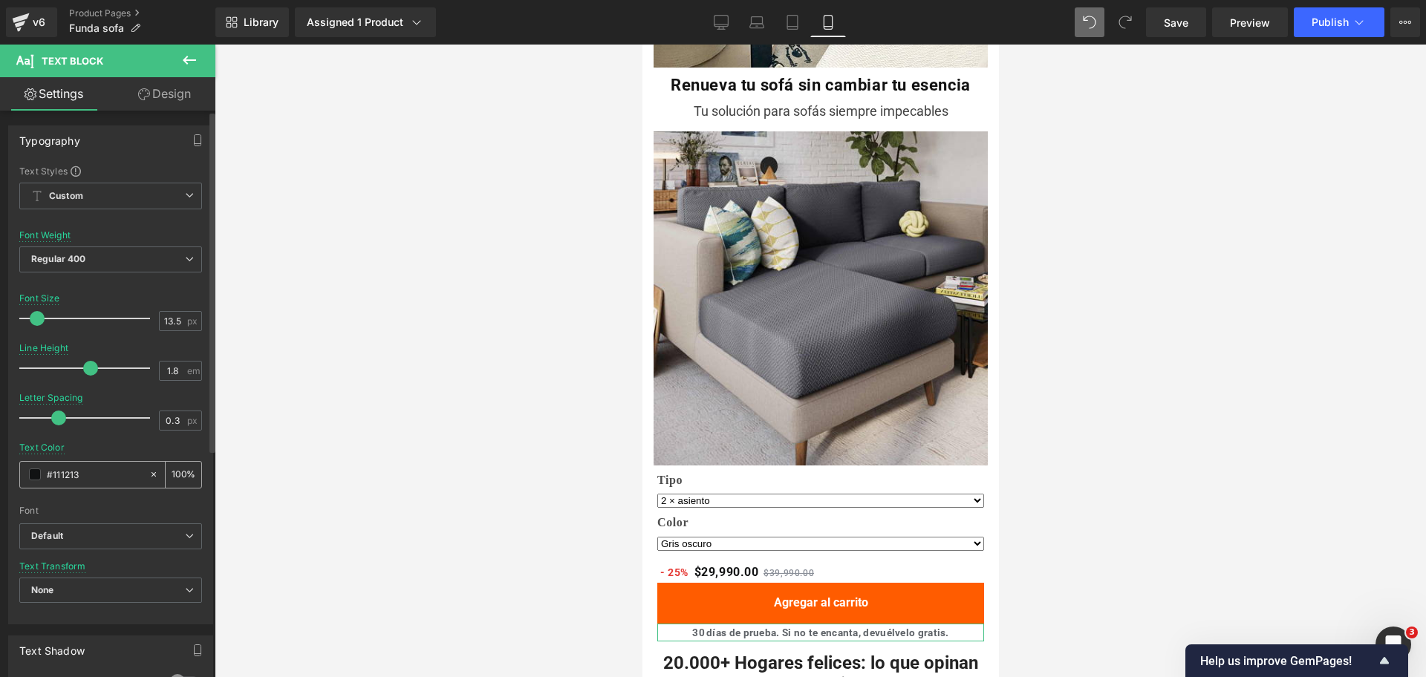
click at [36, 477] on span at bounding box center [35, 475] width 12 height 12
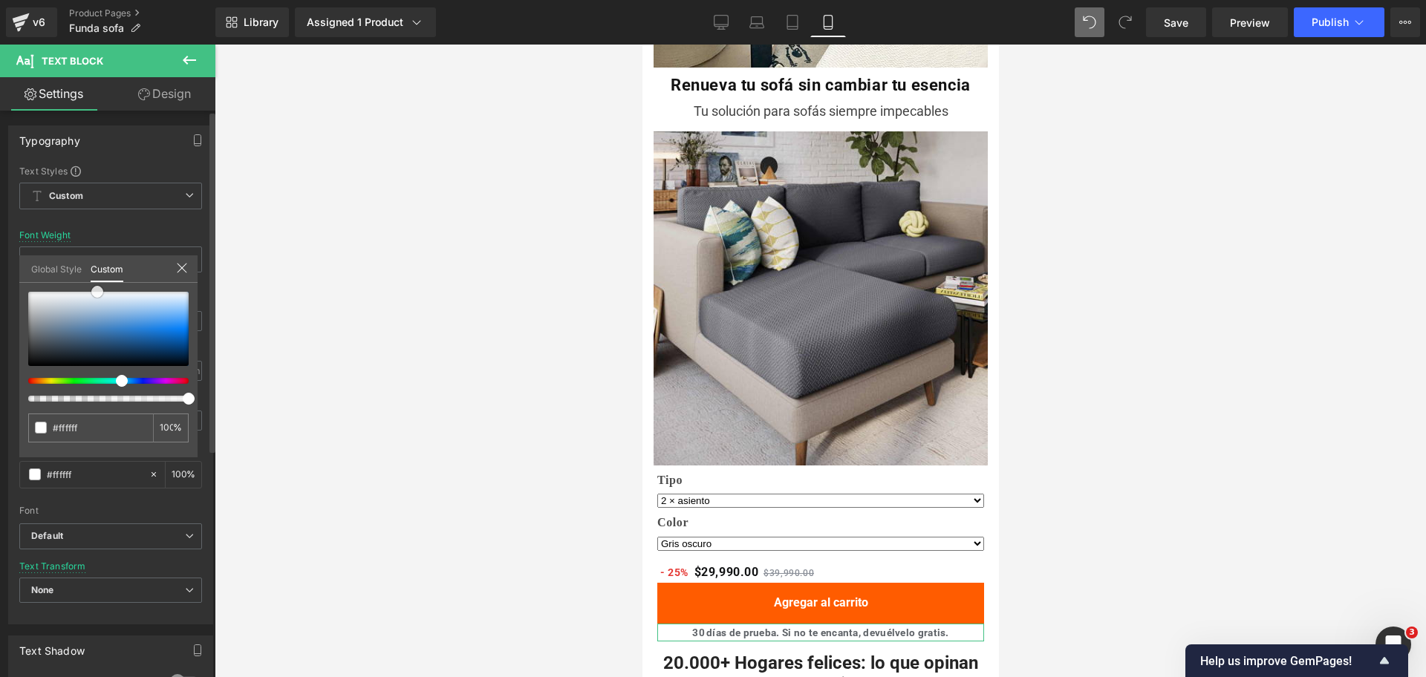
drag, startPoint x: 65, startPoint y: 343, endPoint x: 153, endPoint y: 305, distance: 96.1
click at [153, 305] on div at bounding box center [108, 329] width 160 height 74
click at [153, 305] on span at bounding box center [153, 305] width 12 height 12
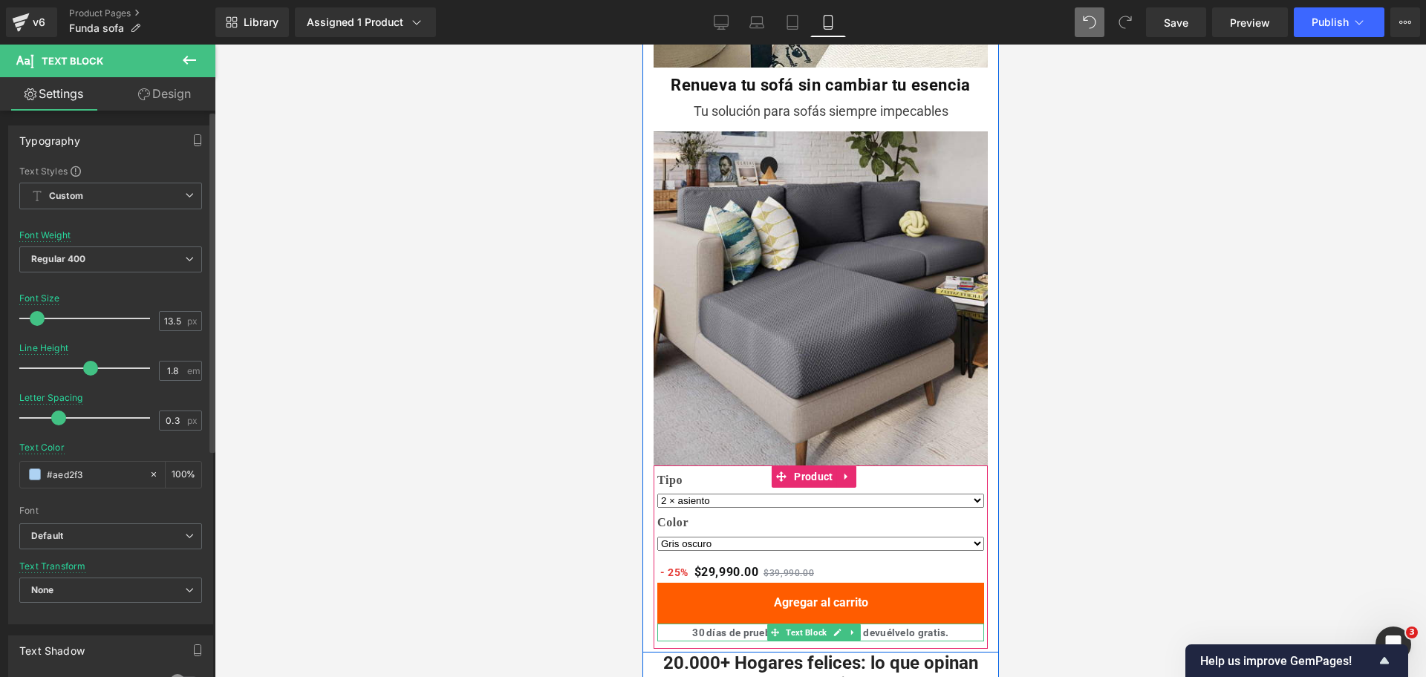
click at [749, 627] on b "30 días de prueba. Si no te encanta, devuélvelo gratis." at bounding box center [819, 633] width 257 height 12
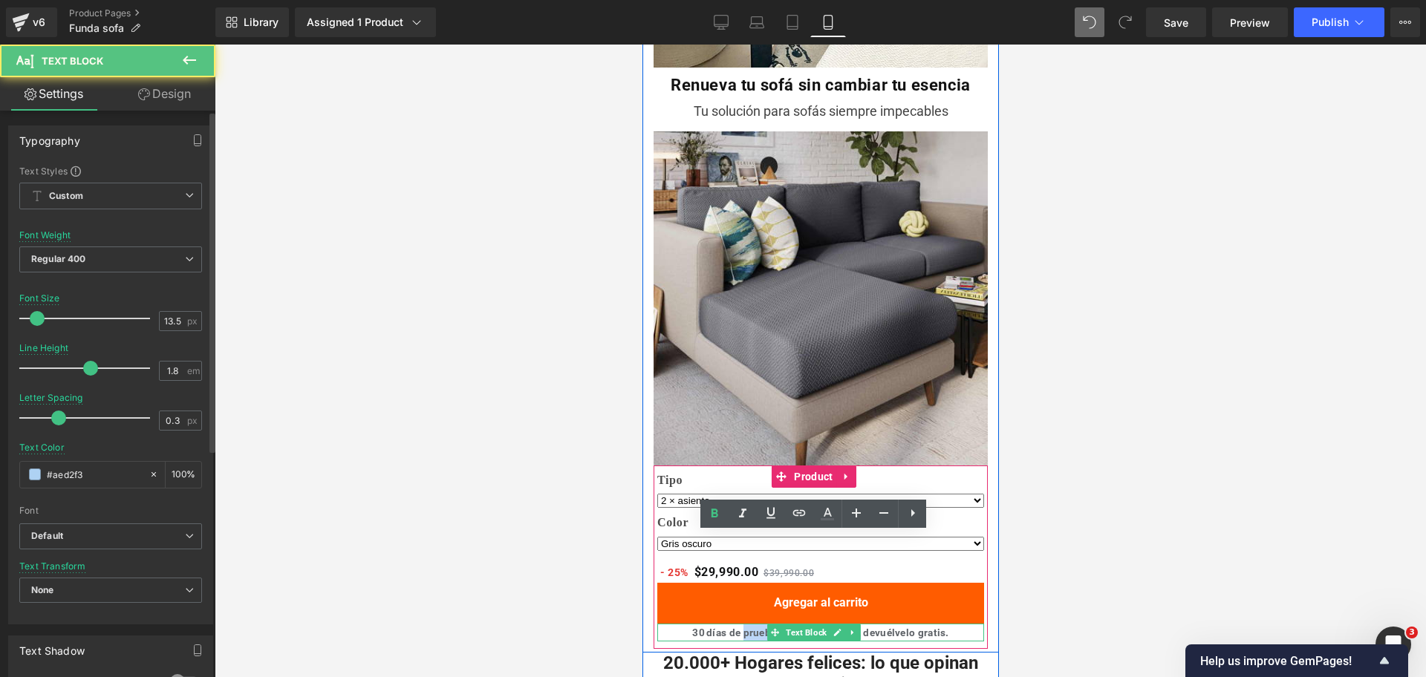
click at [749, 627] on b "30 días de prueba. Si no te encanta, devuélvelo gratis." at bounding box center [819, 633] width 257 height 12
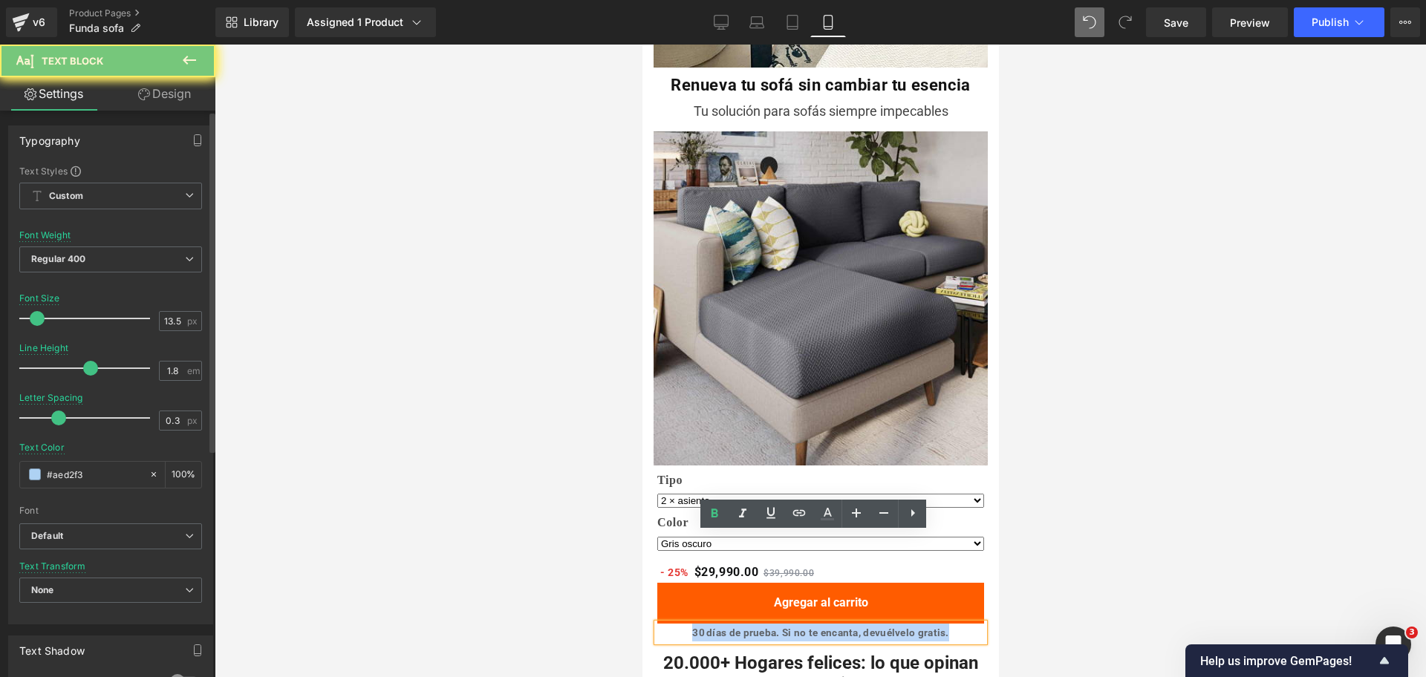
click at [749, 627] on b "30 días de prueba. Si no te encanta, devuélvelo gratis." at bounding box center [819, 633] width 257 height 12
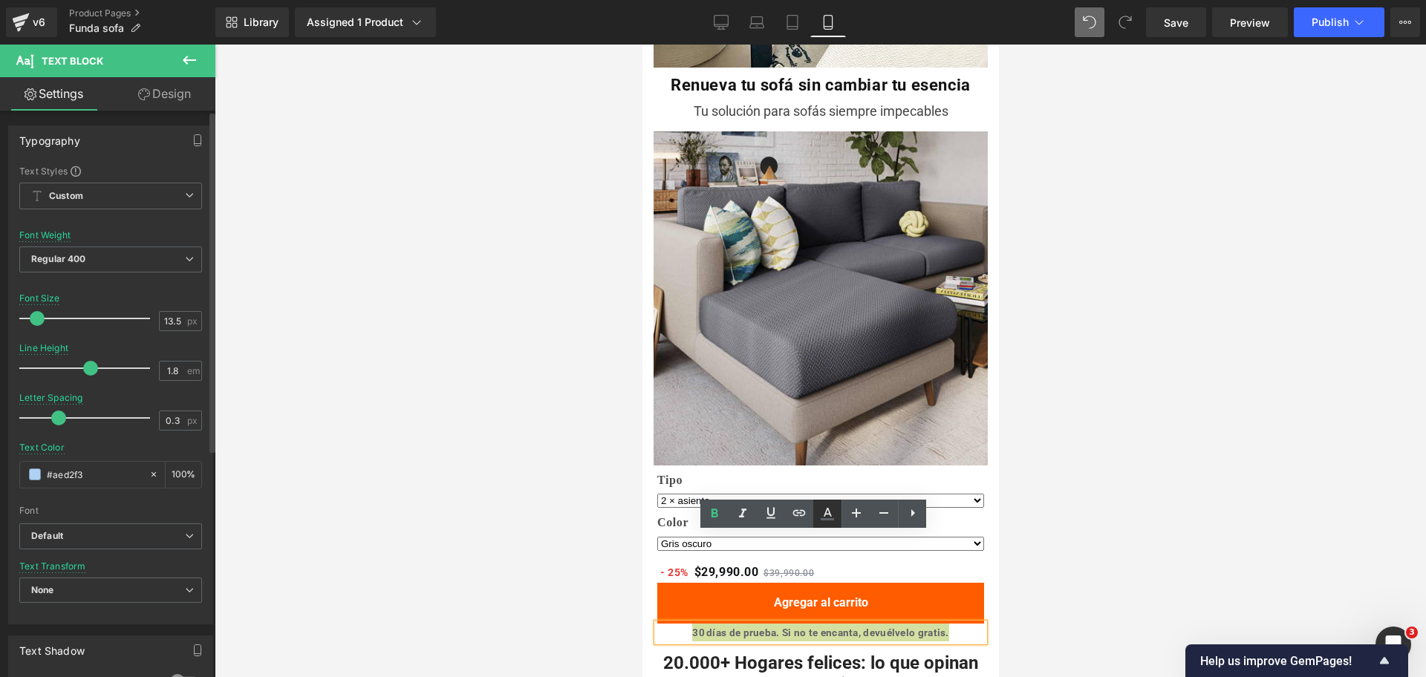
click at [830, 519] on icon at bounding box center [826, 519] width 13 height 2
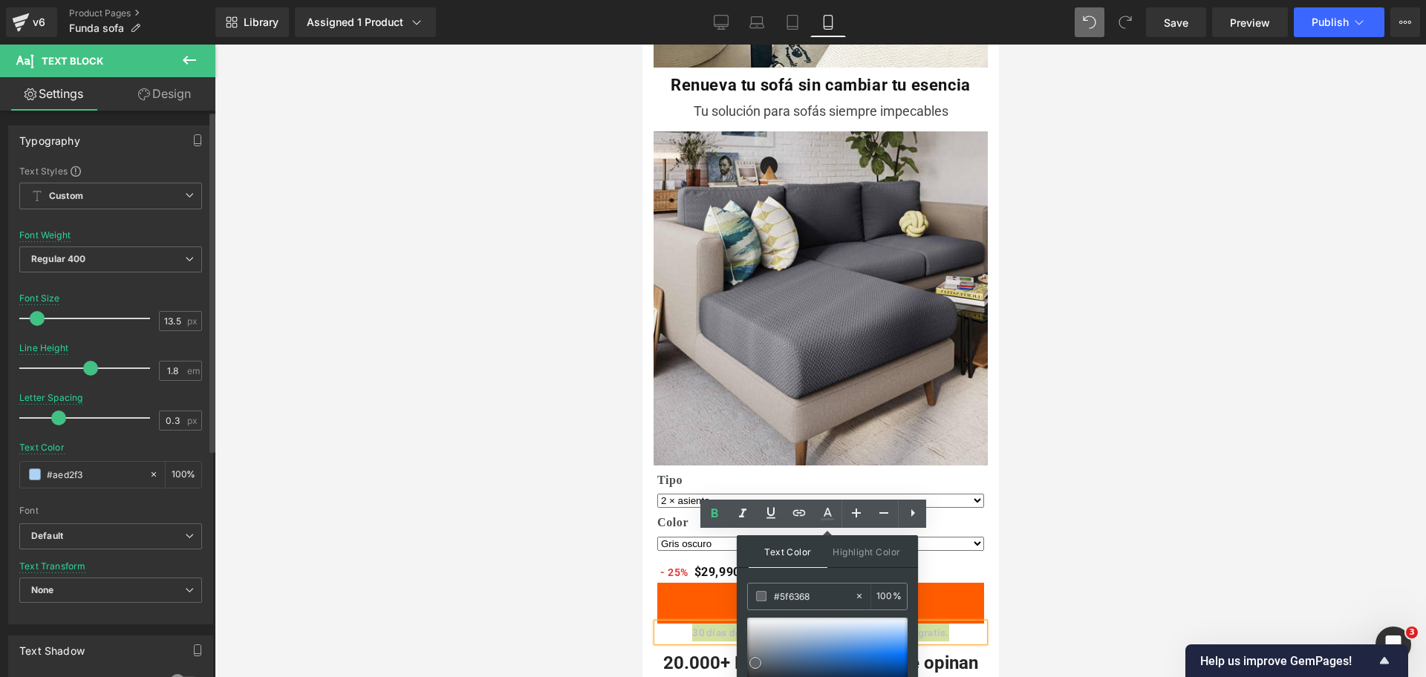
click at [762, 636] on div at bounding box center [827, 655] width 160 height 74
drag, startPoint x: 755, startPoint y: 662, endPoint x: 738, endPoint y: 659, distance: 17.2
click at [738, 659] on div "Text Color Highlight Color #333333 #5f6368 100 % none 0 %" at bounding box center [827, 636] width 181 height 202
click at [699, 624] on p "30 días de prueba. Si no te encanta, devuélvelo gratis." at bounding box center [819, 633] width 327 height 18
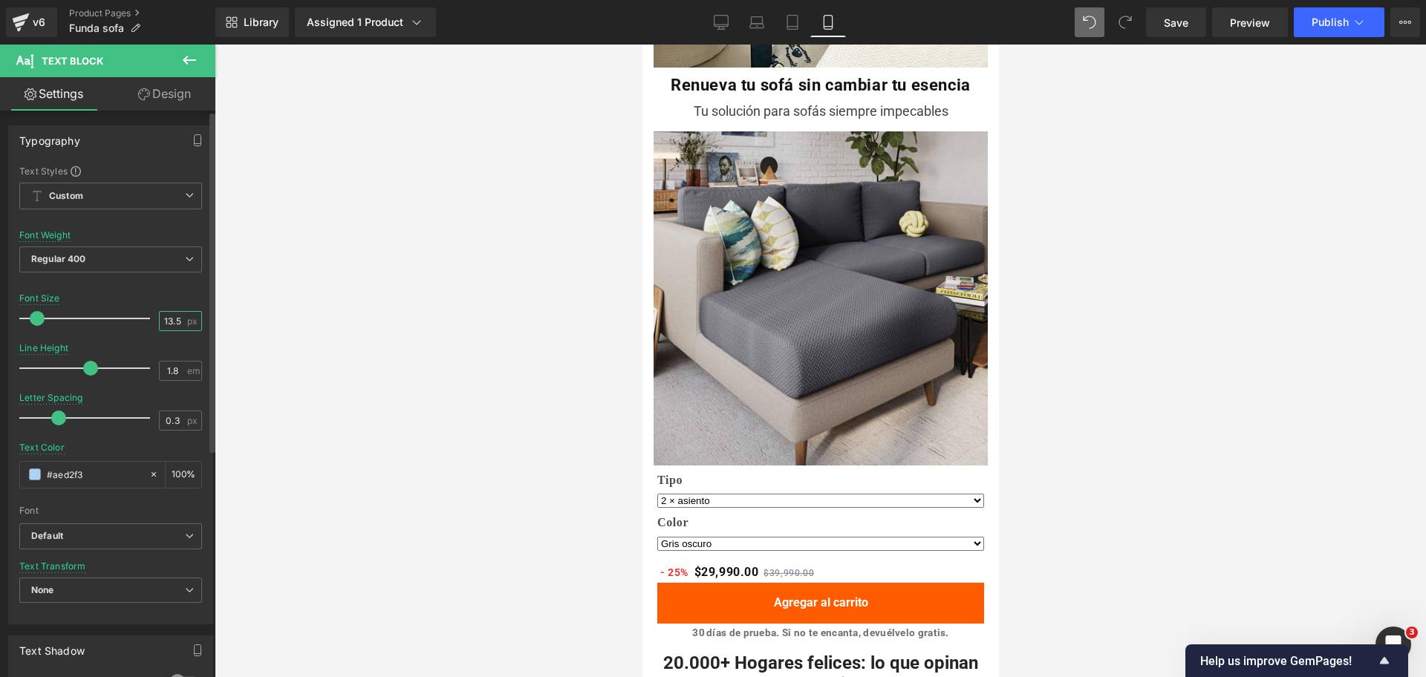
click at [173, 317] on input "13.5" at bounding box center [173, 321] width 26 height 19
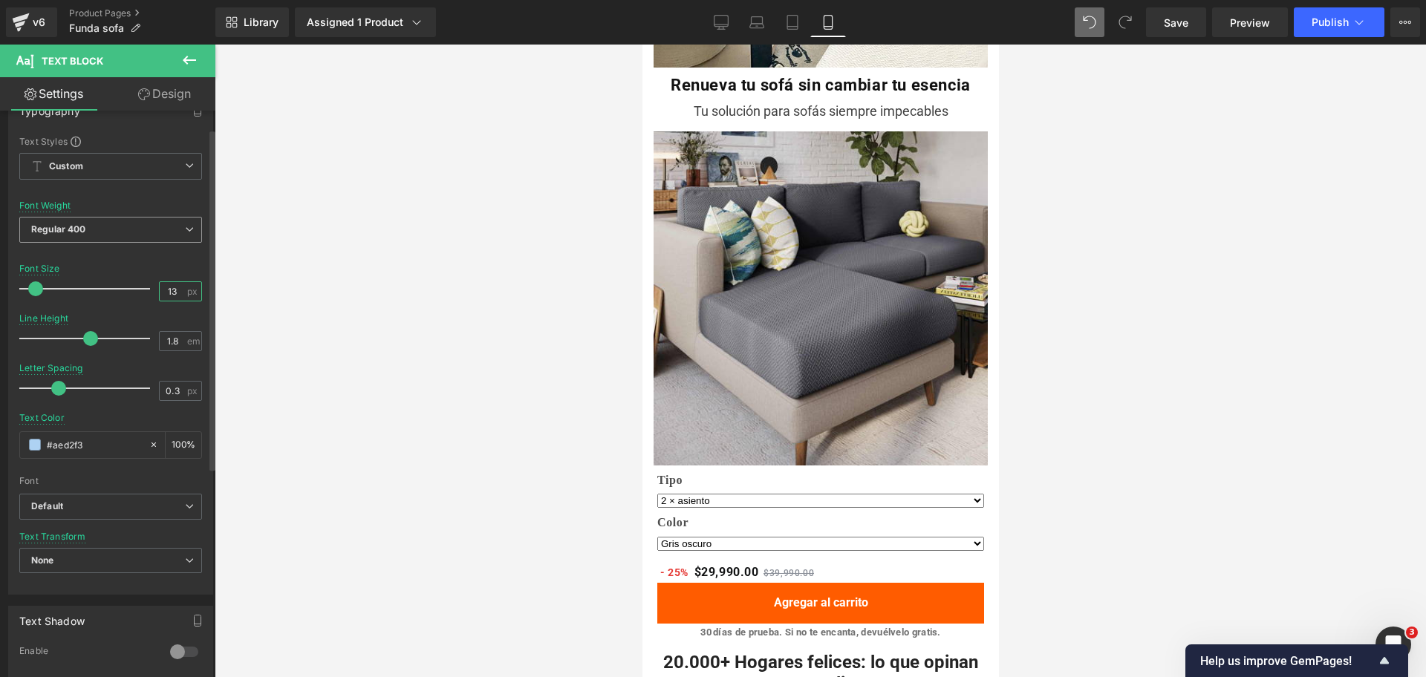
type input "13"
click at [149, 237] on span "Regular 400" at bounding box center [110, 230] width 183 height 26
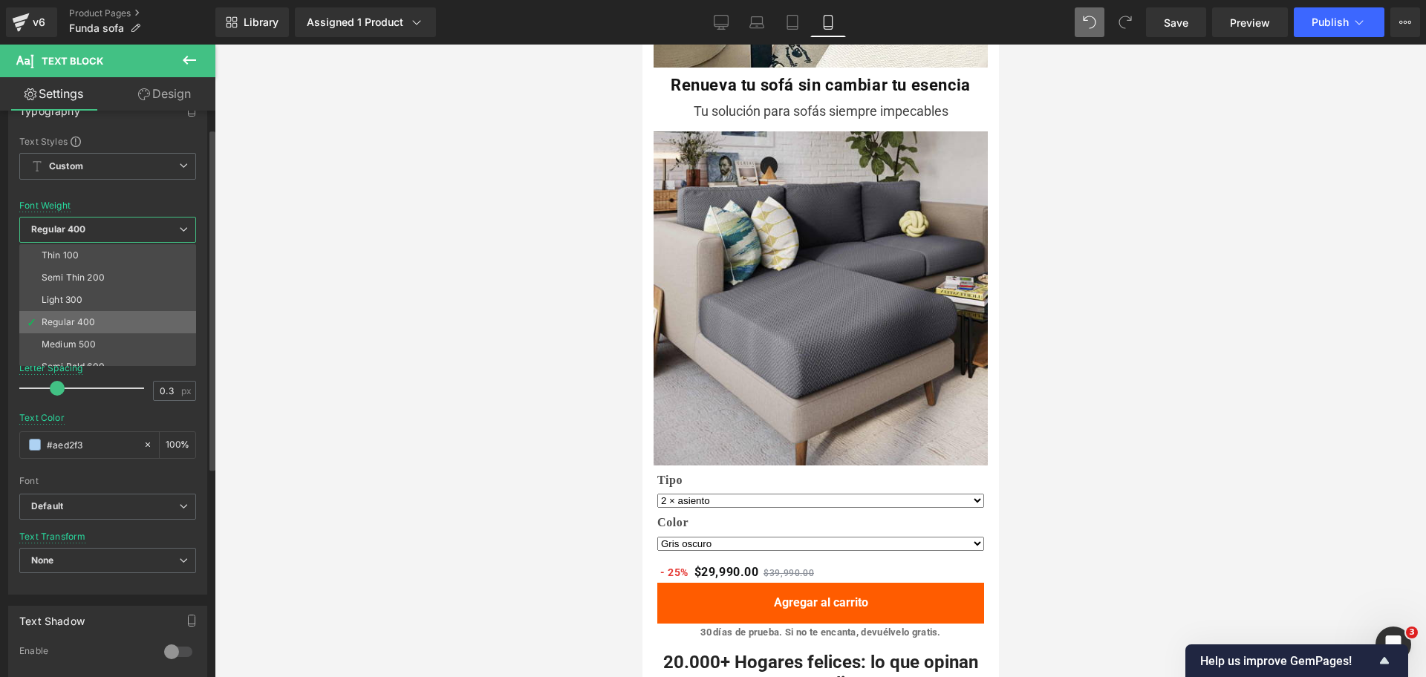
click at [140, 327] on li "Regular 400" at bounding box center [110, 322] width 183 height 22
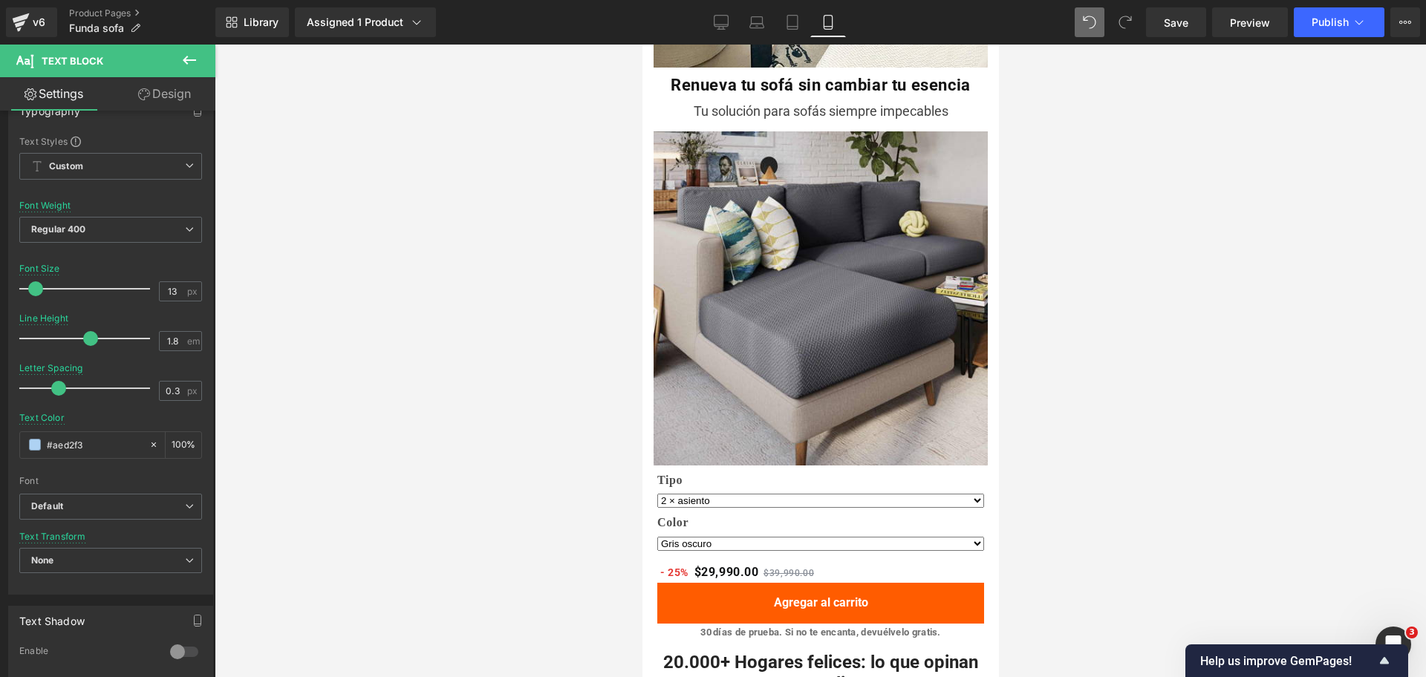
click at [1127, 437] on div at bounding box center [820, 361] width 1211 height 633
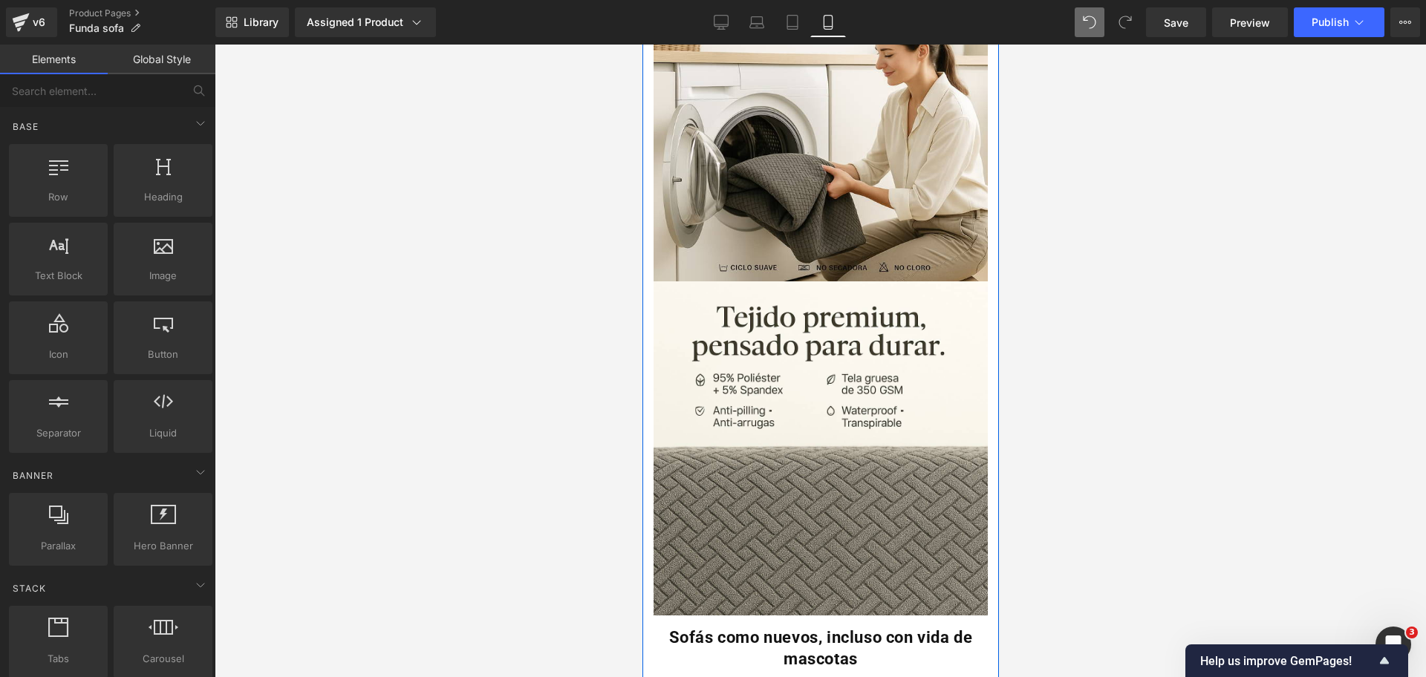
scroll to position [1690, 0]
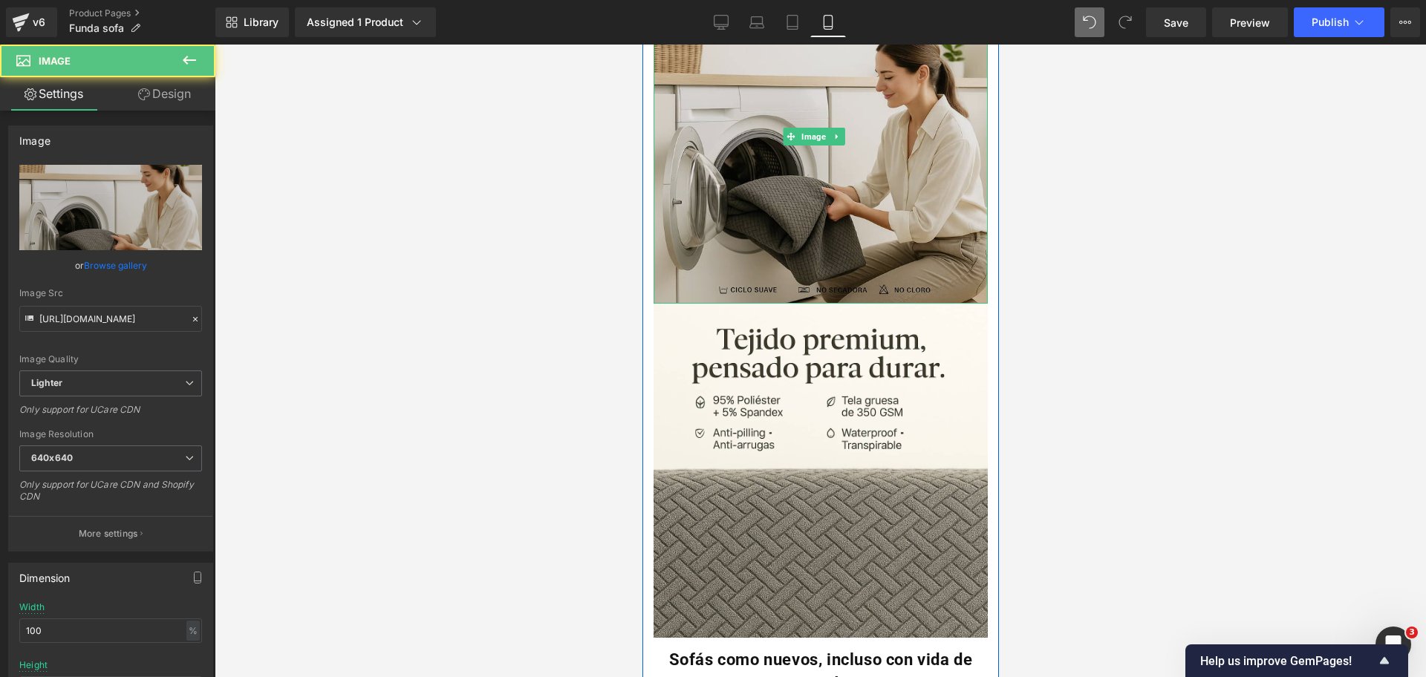
click at [938, 105] on img at bounding box center [820, 137] width 334 height 334
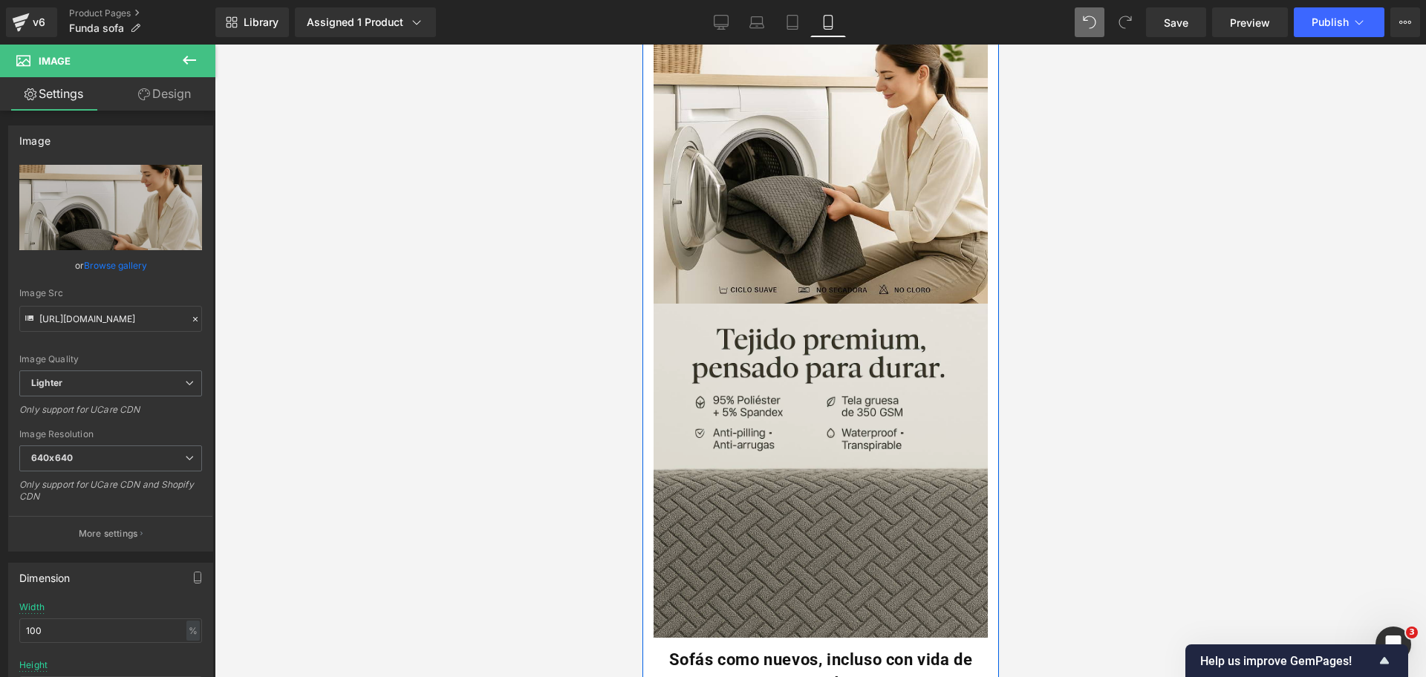
click at [879, 304] on img at bounding box center [820, 471] width 334 height 334
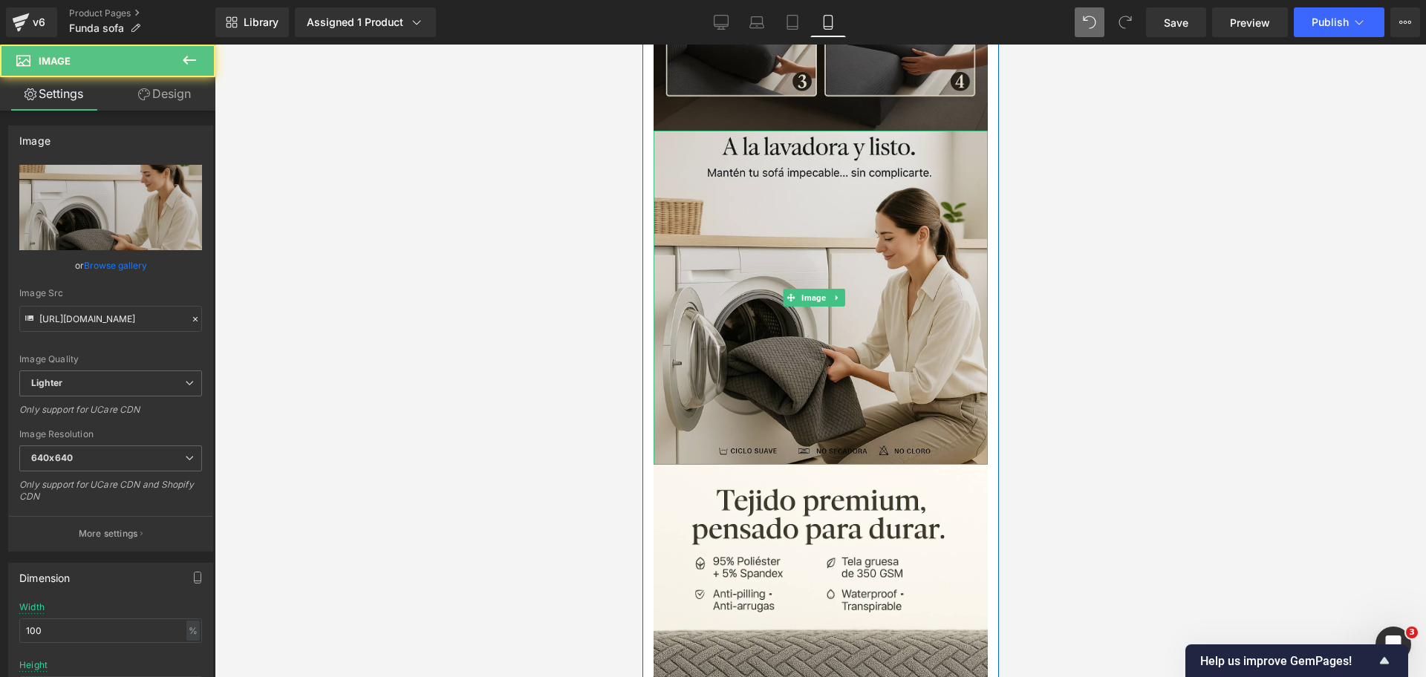
click at [892, 201] on img at bounding box center [820, 298] width 334 height 334
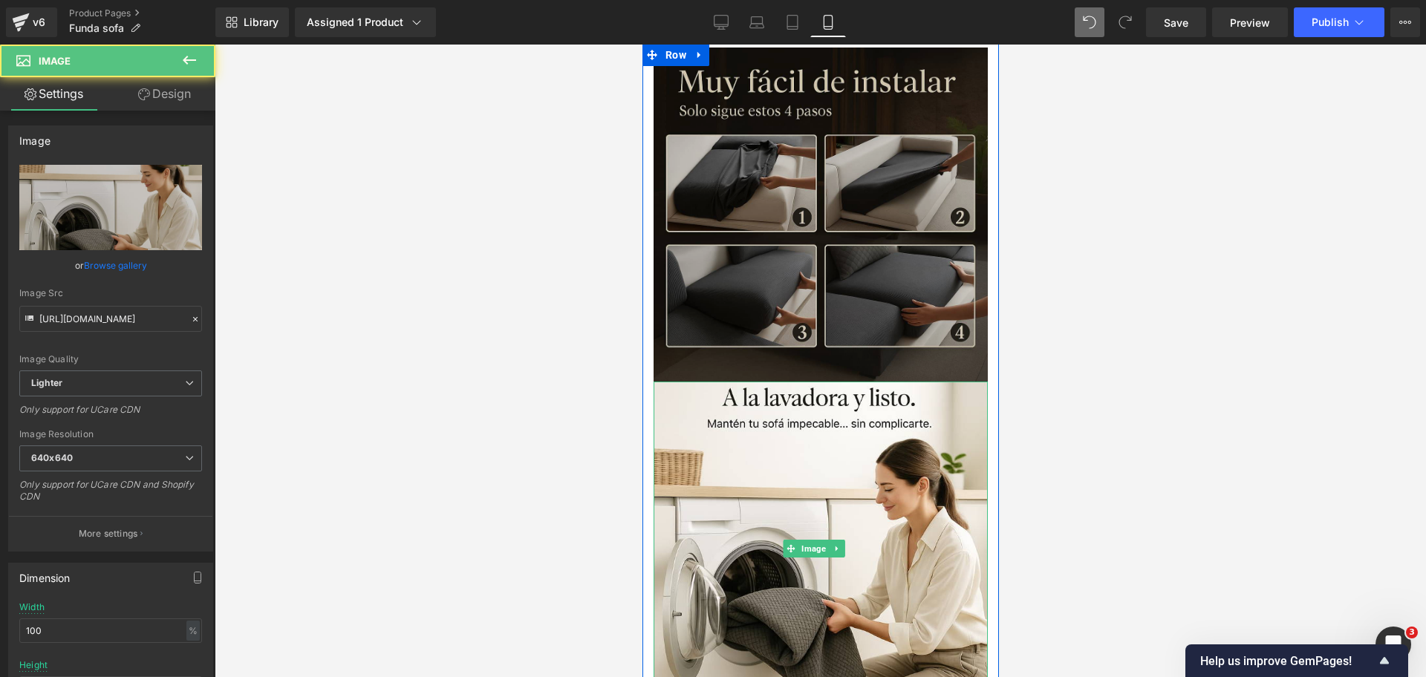
click at [879, 192] on img at bounding box center [820, 215] width 334 height 334
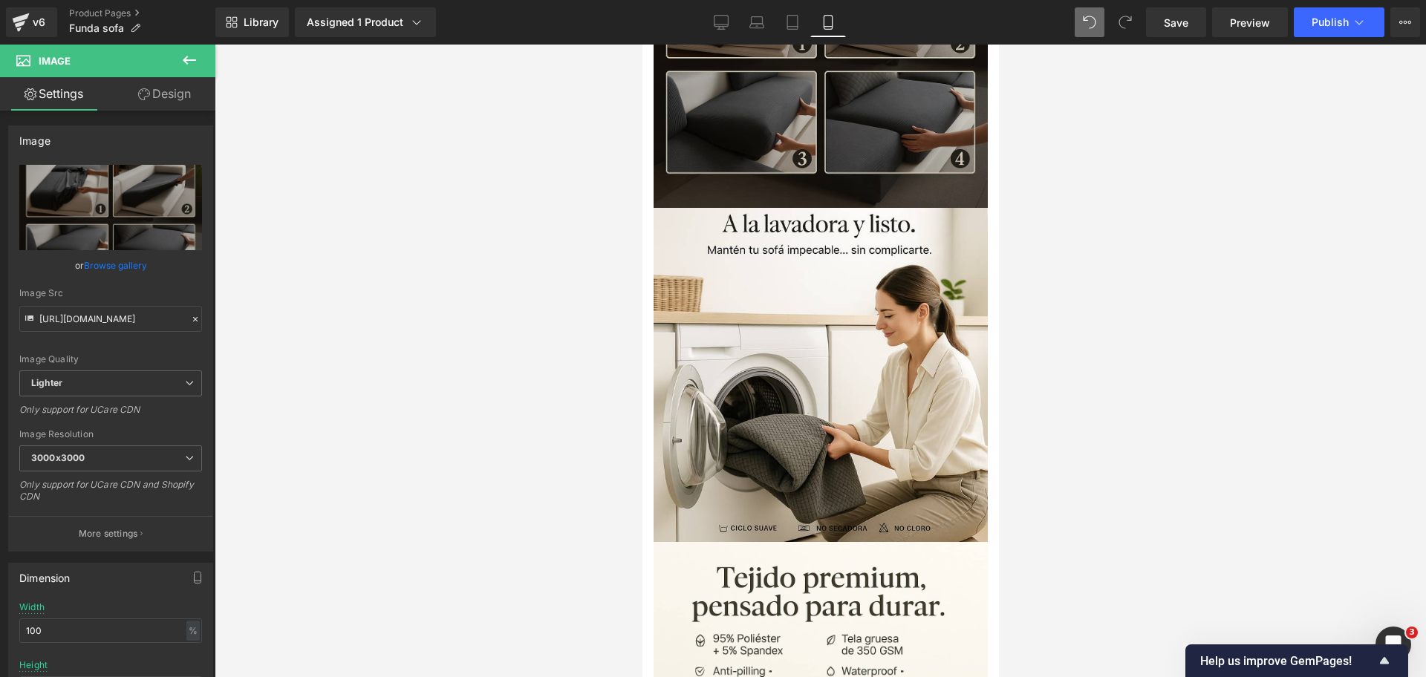
scroll to position [1455, 0]
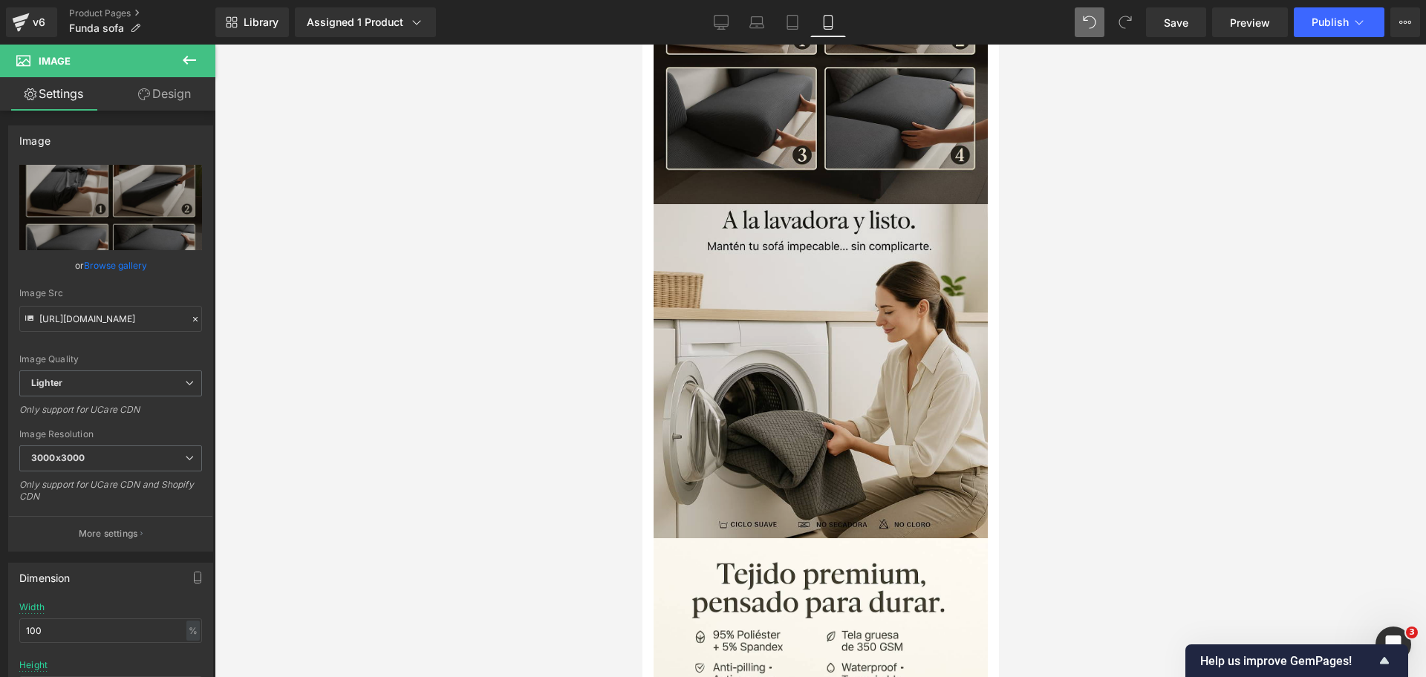
click at [878, 220] on img at bounding box center [820, 371] width 334 height 334
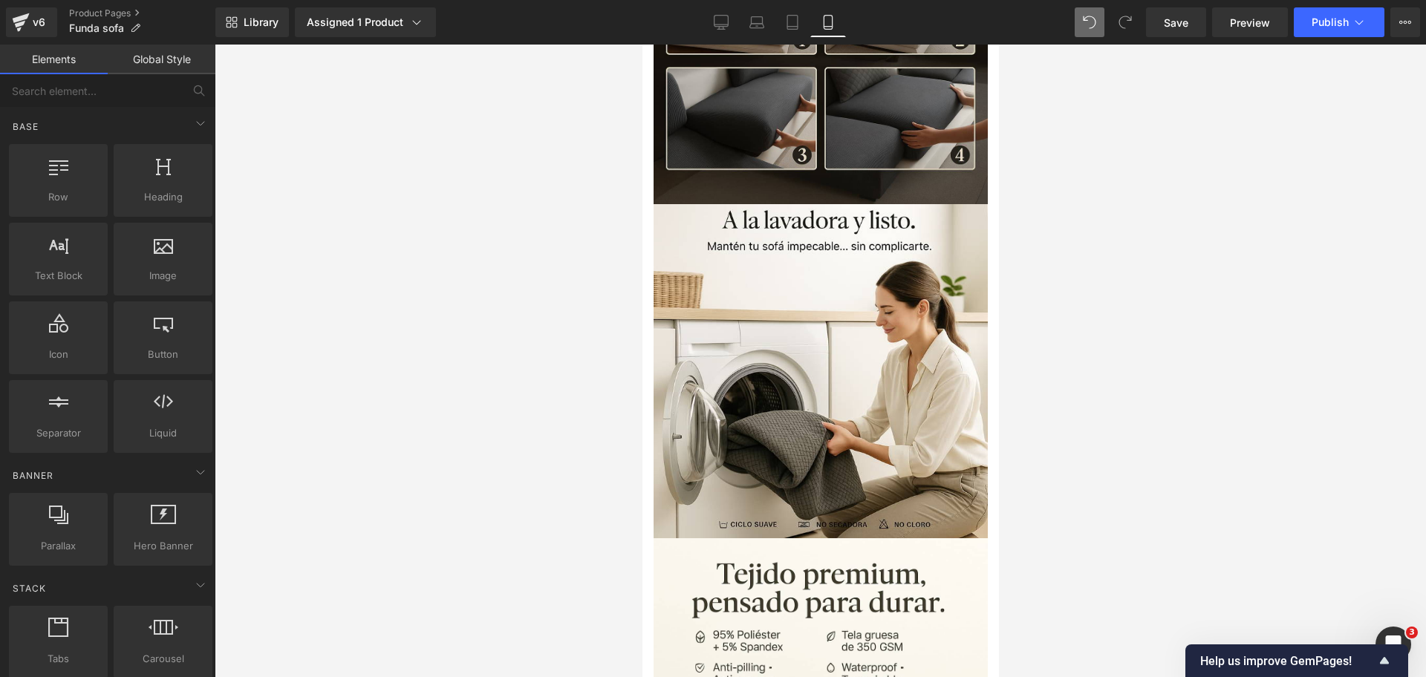
click at [1024, 232] on div at bounding box center [820, 361] width 1211 height 633
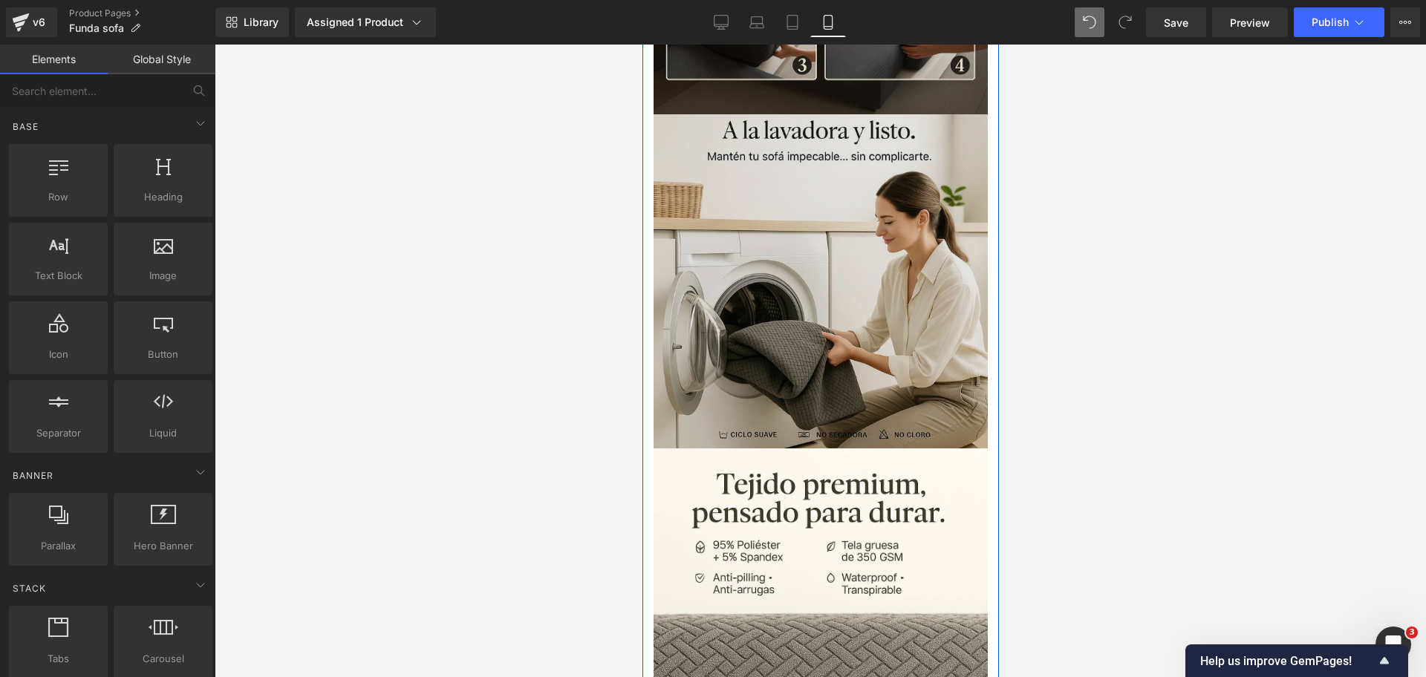
click at [886, 174] on img at bounding box center [820, 281] width 334 height 334
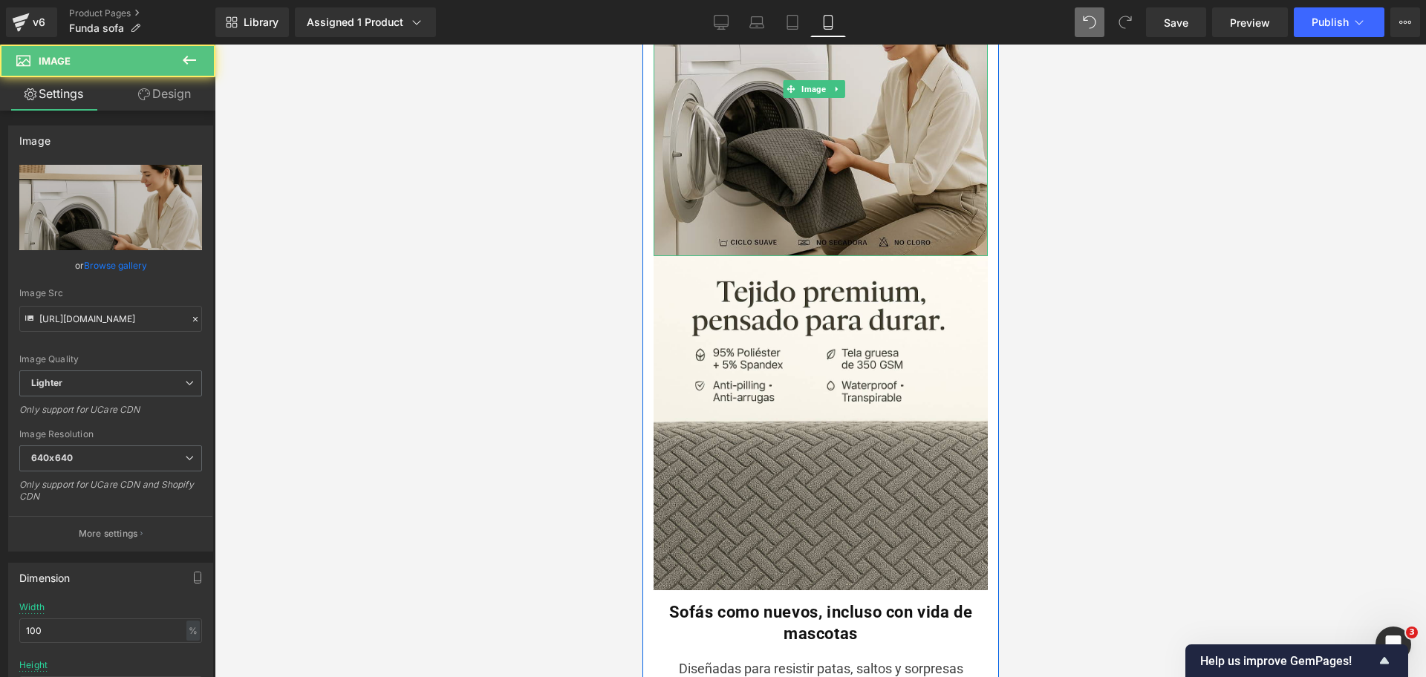
scroll to position [1738, 0]
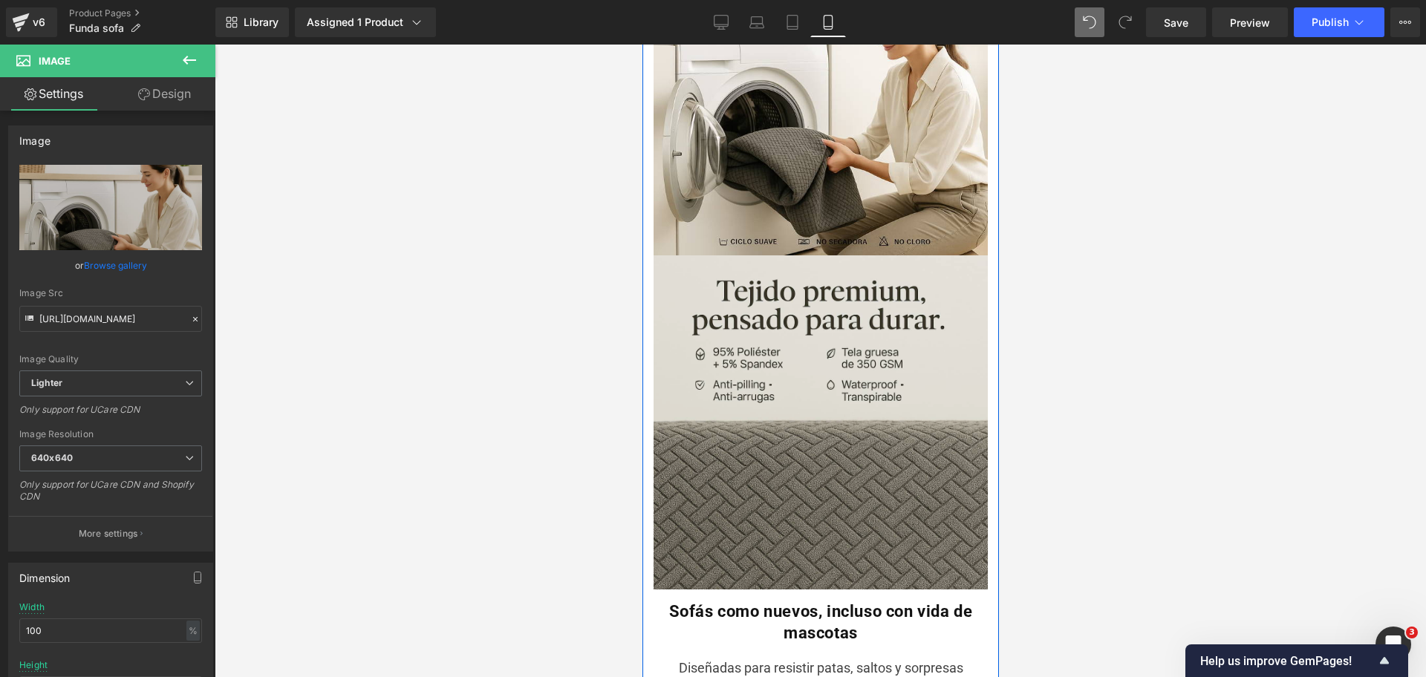
click at [870, 299] on img at bounding box center [820, 422] width 334 height 334
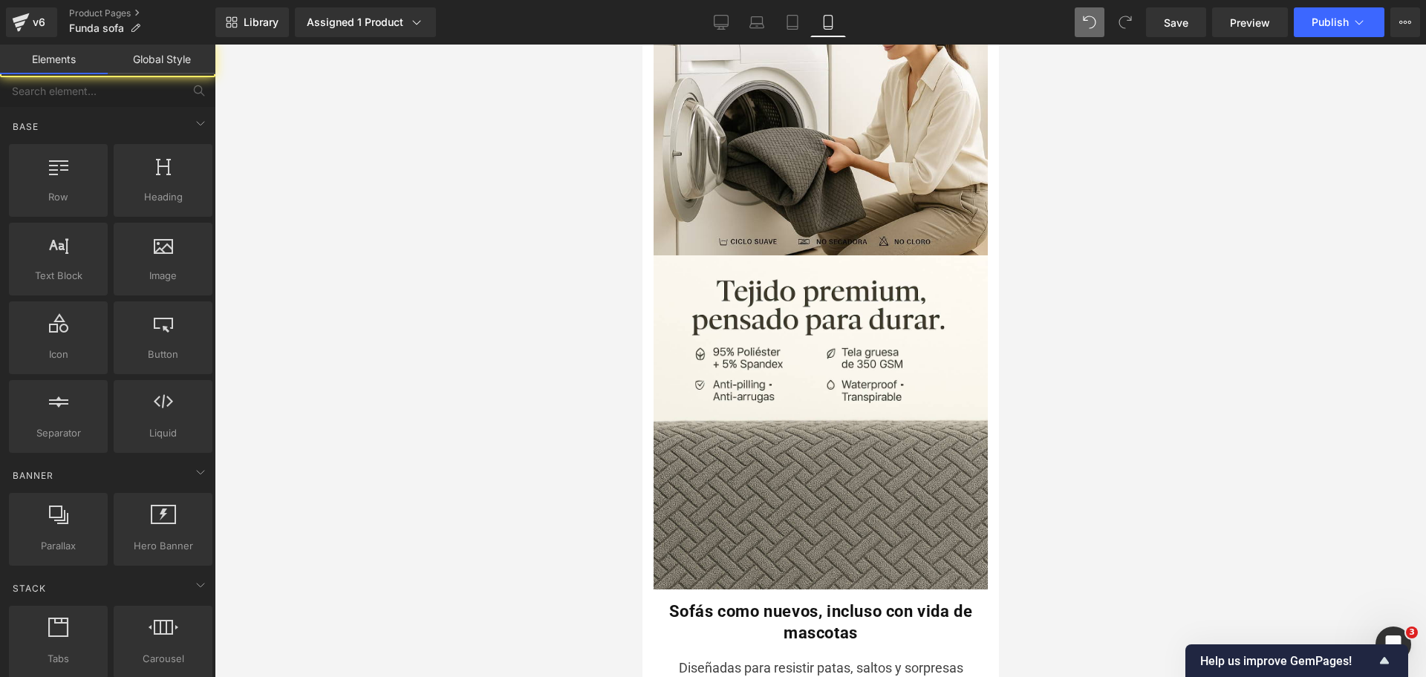
click at [1041, 284] on div at bounding box center [820, 361] width 1211 height 633
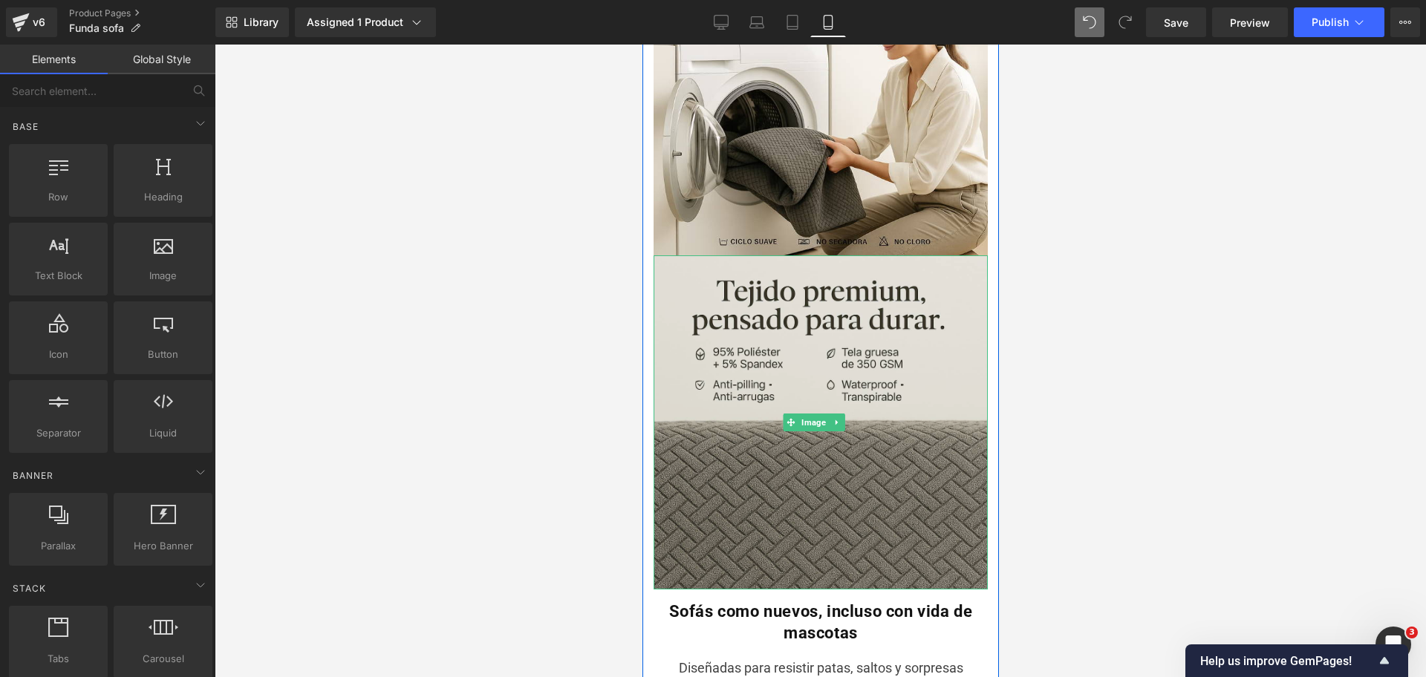
scroll to position [1768, 0]
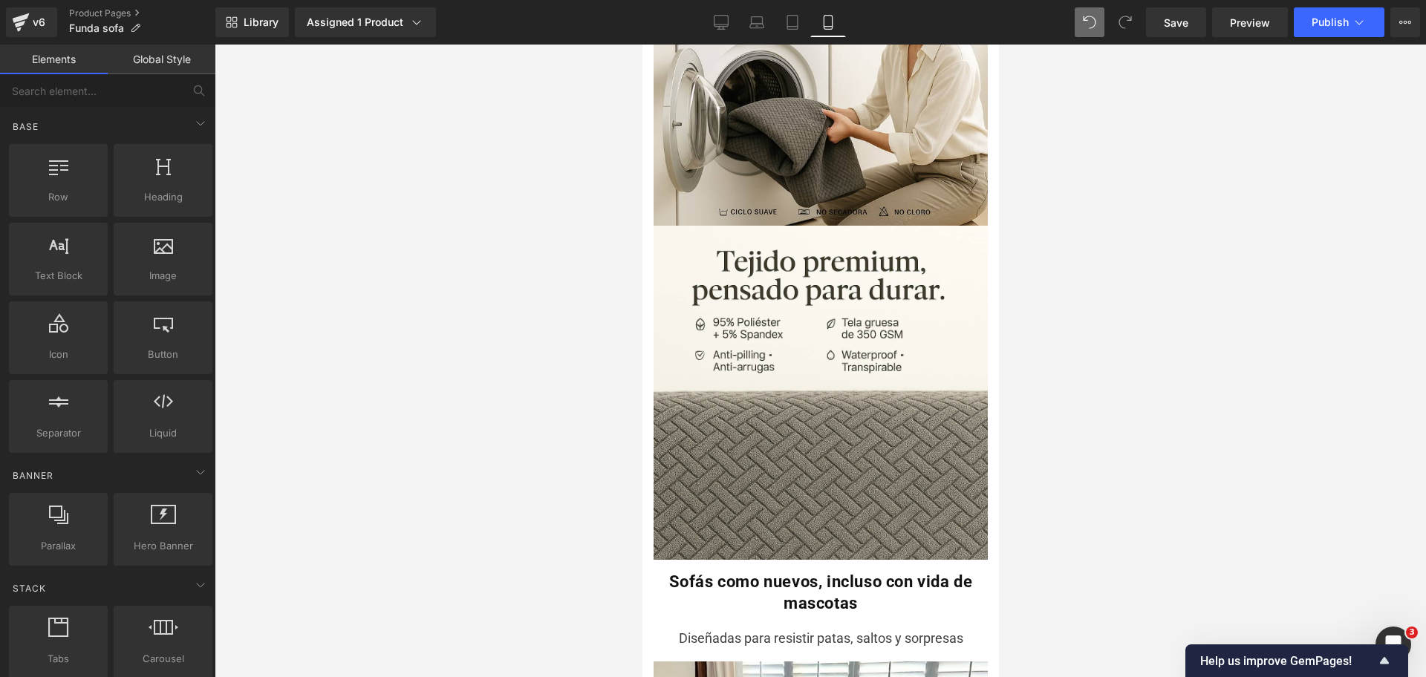
click at [1057, 229] on div at bounding box center [820, 361] width 1211 height 633
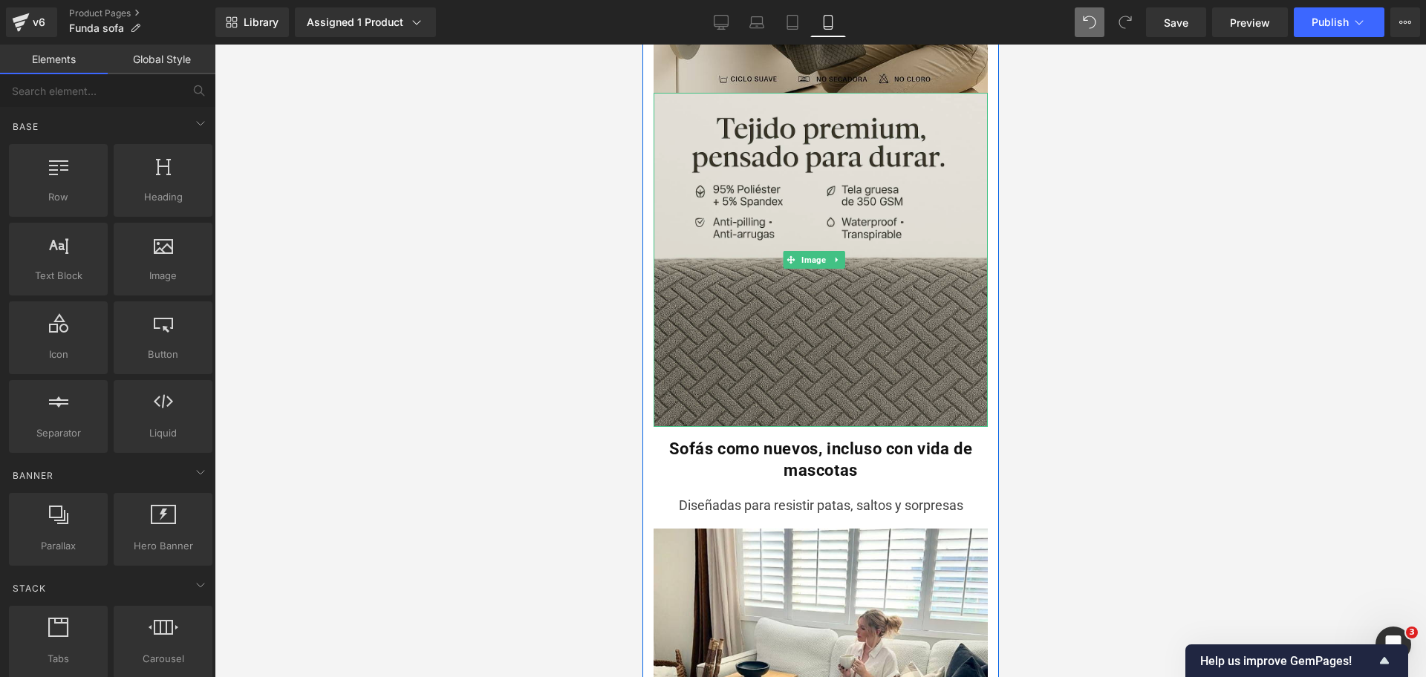
scroll to position [1902, 0]
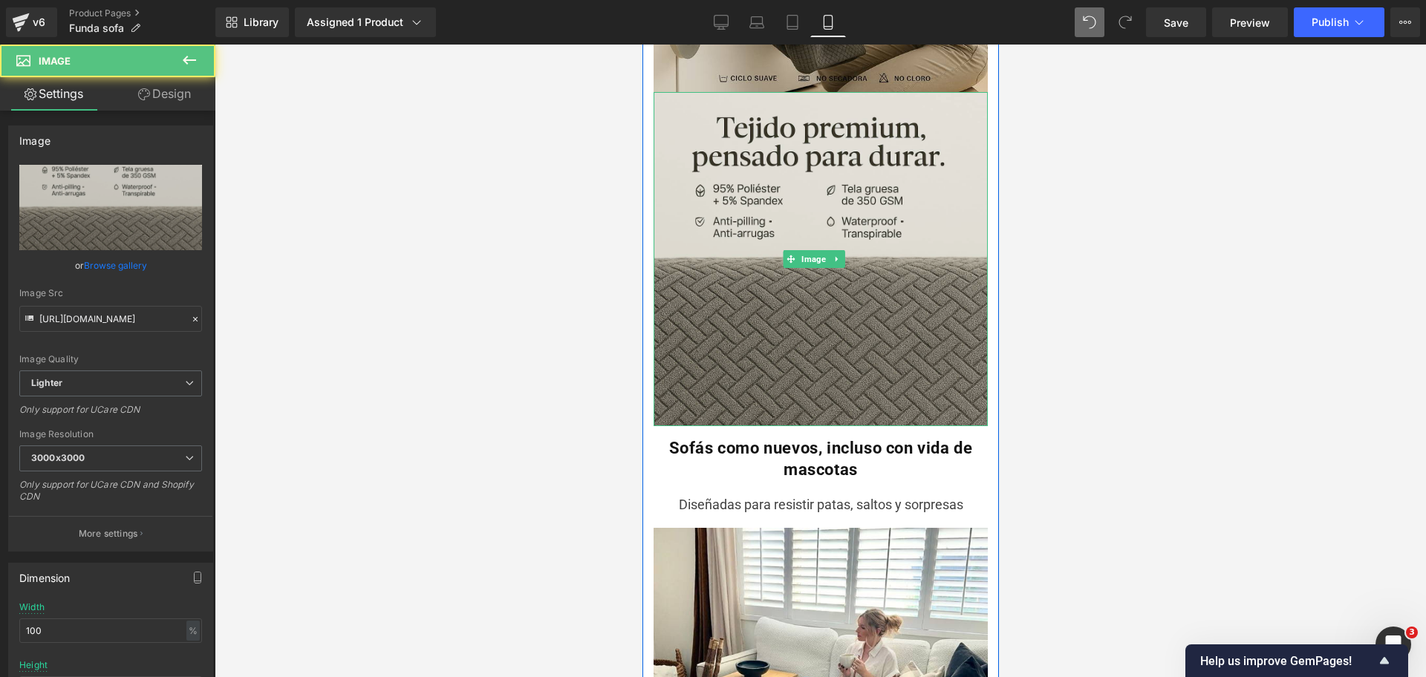
click at [919, 173] on img at bounding box center [820, 259] width 334 height 334
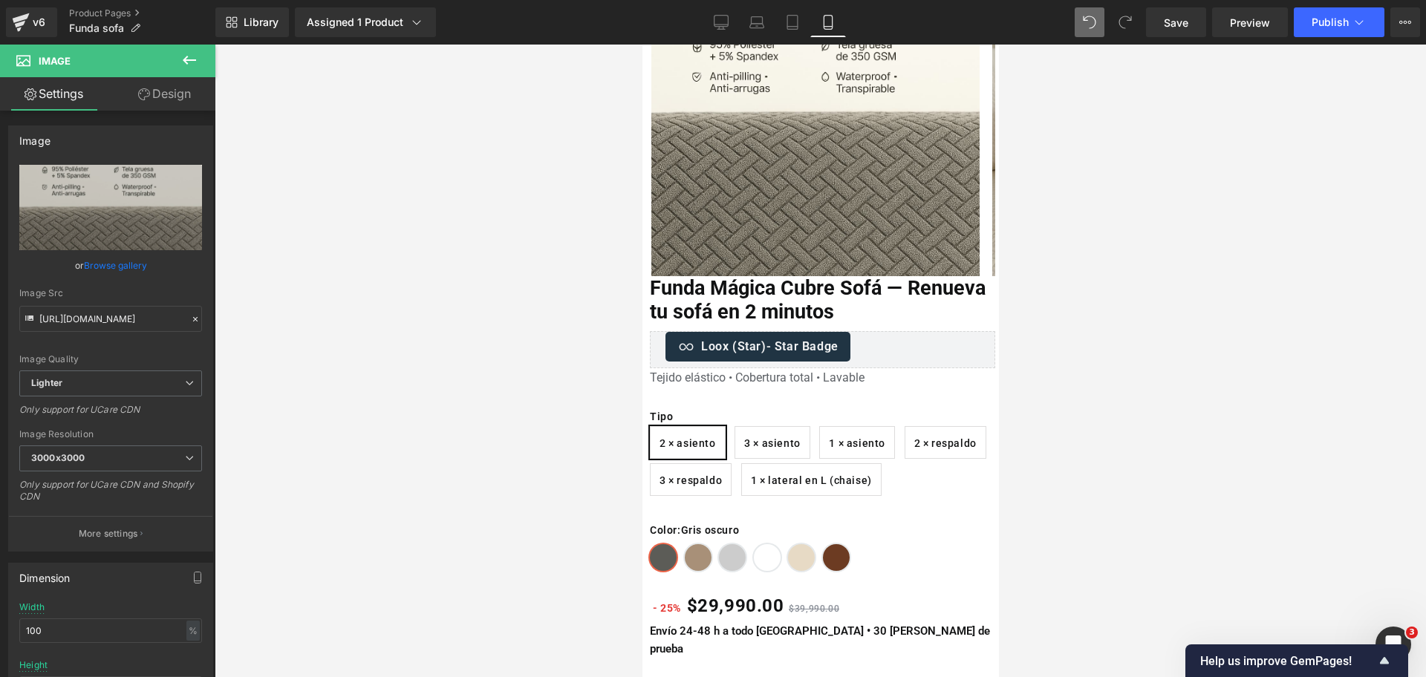
scroll to position [174, 0]
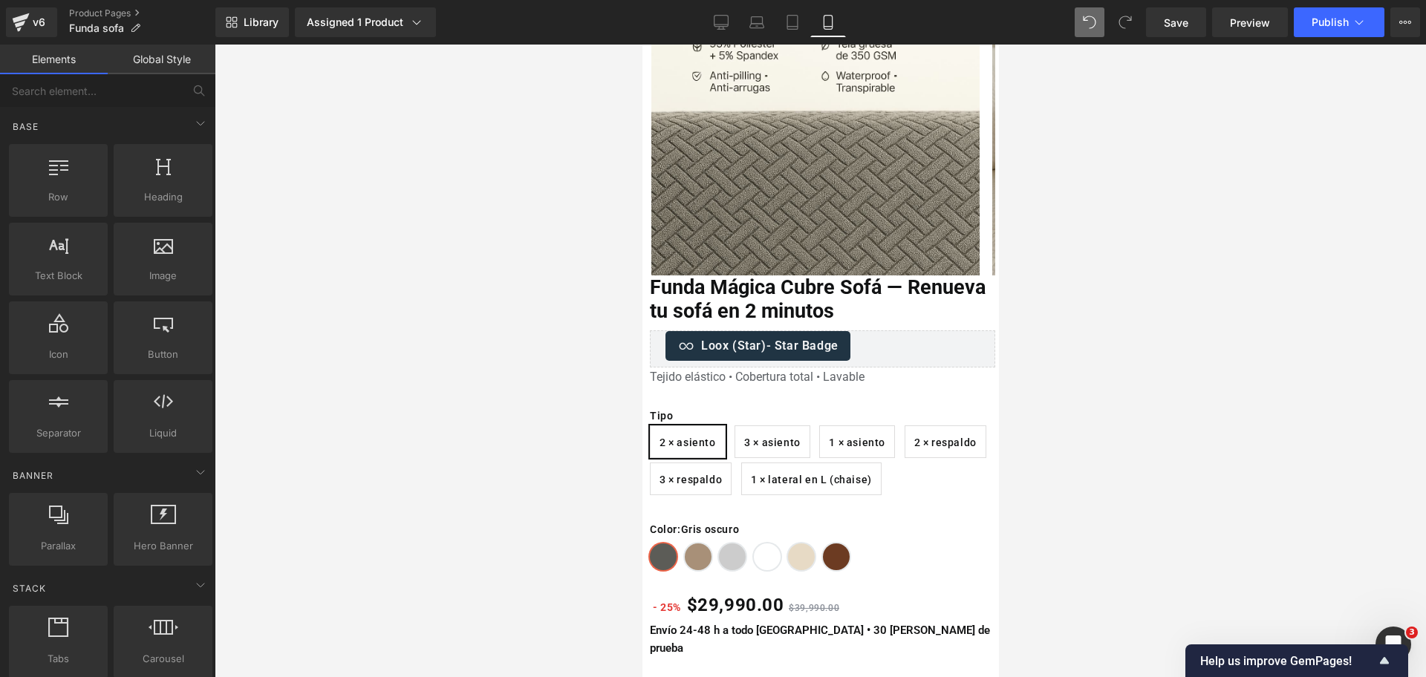
click at [1075, 257] on div at bounding box center [820, 361] width 1211 height 633
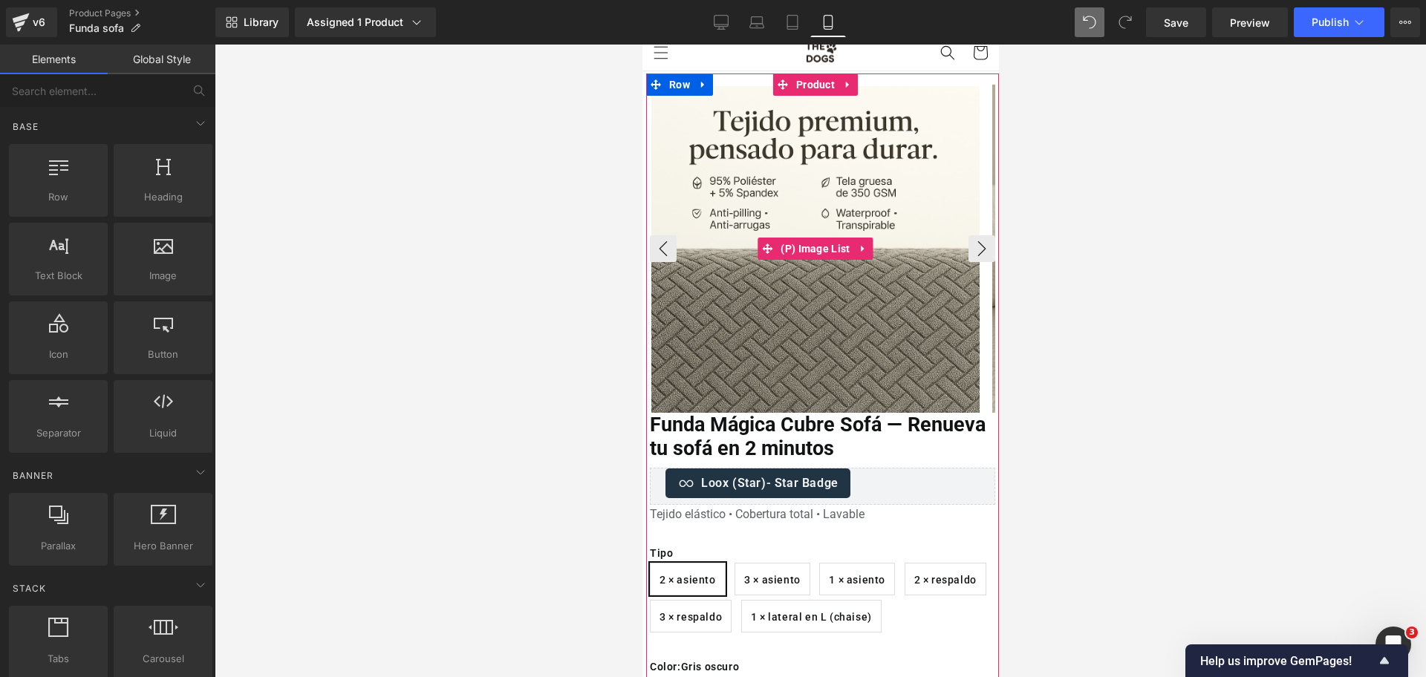
scroll to position [0, 0]
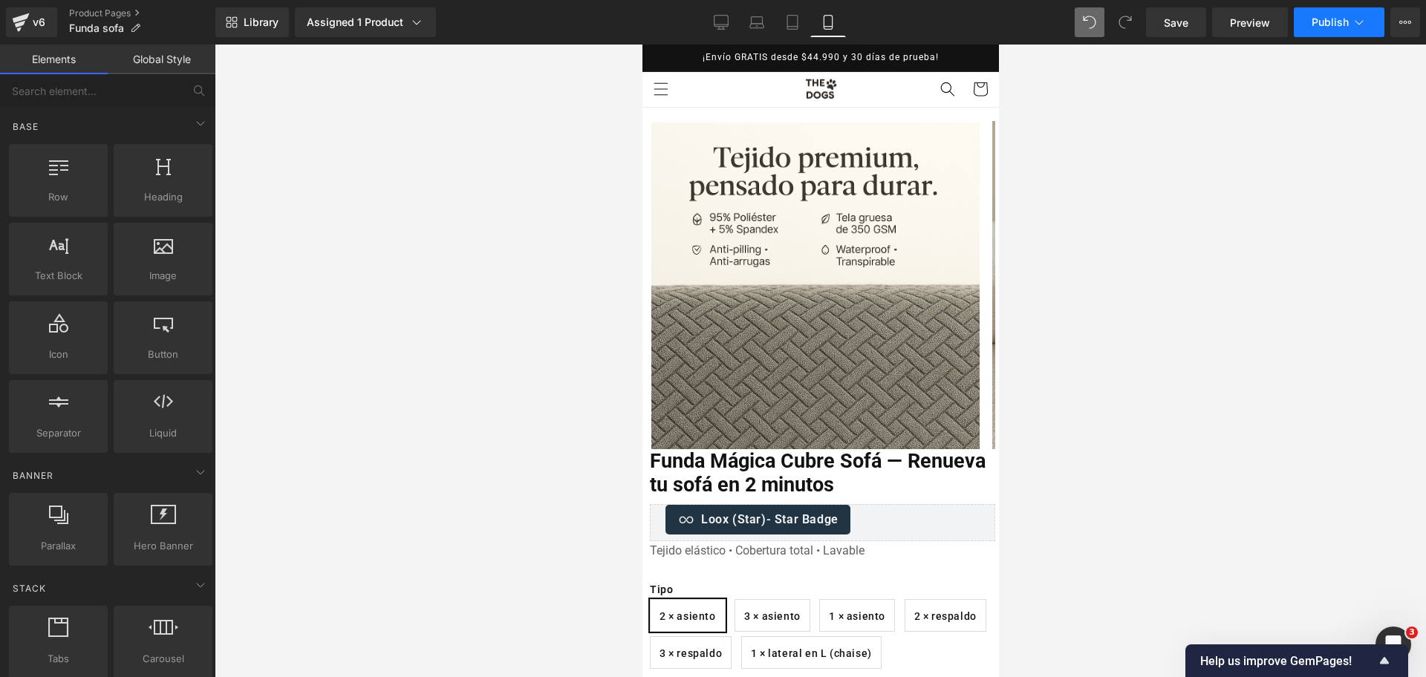
click at [1359, 22] on icon at bounding box center [1358, 22] width 15 height 15
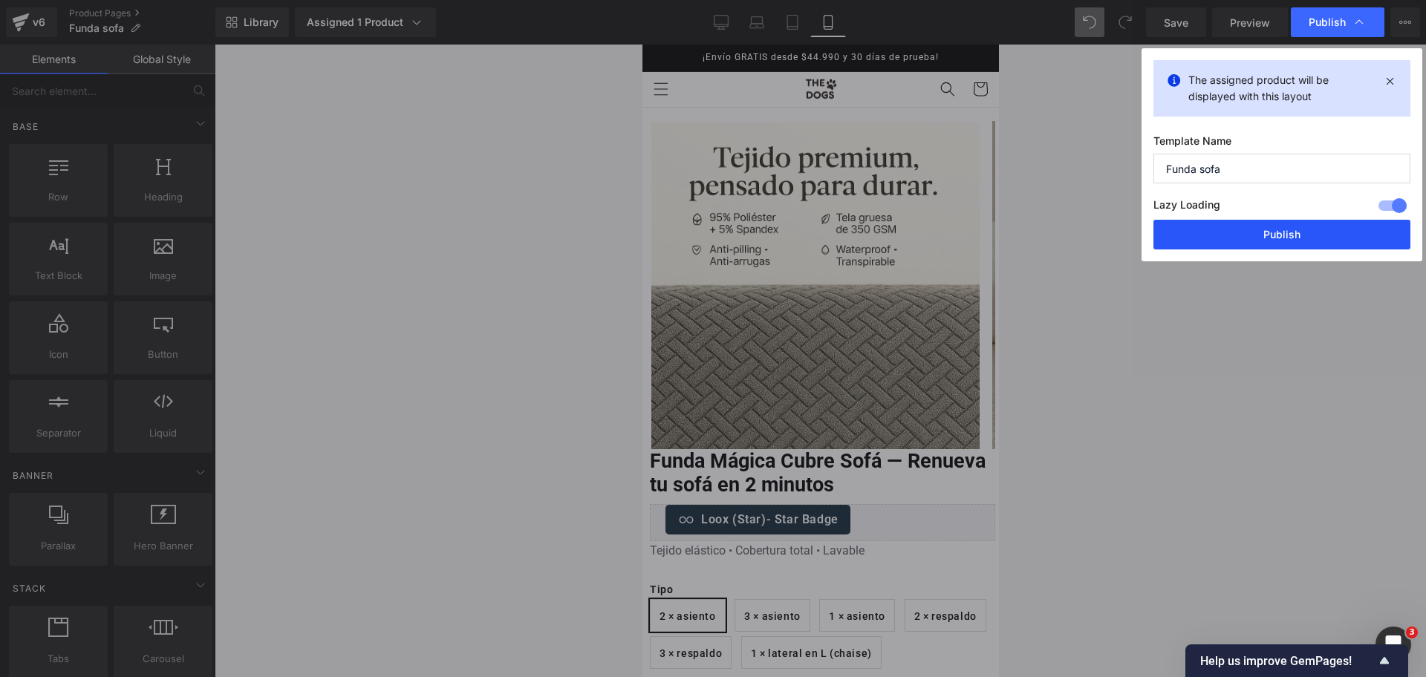
click at [1262, 228] on button "Publish" at bounding box center [1281, 235] width 257 height 30
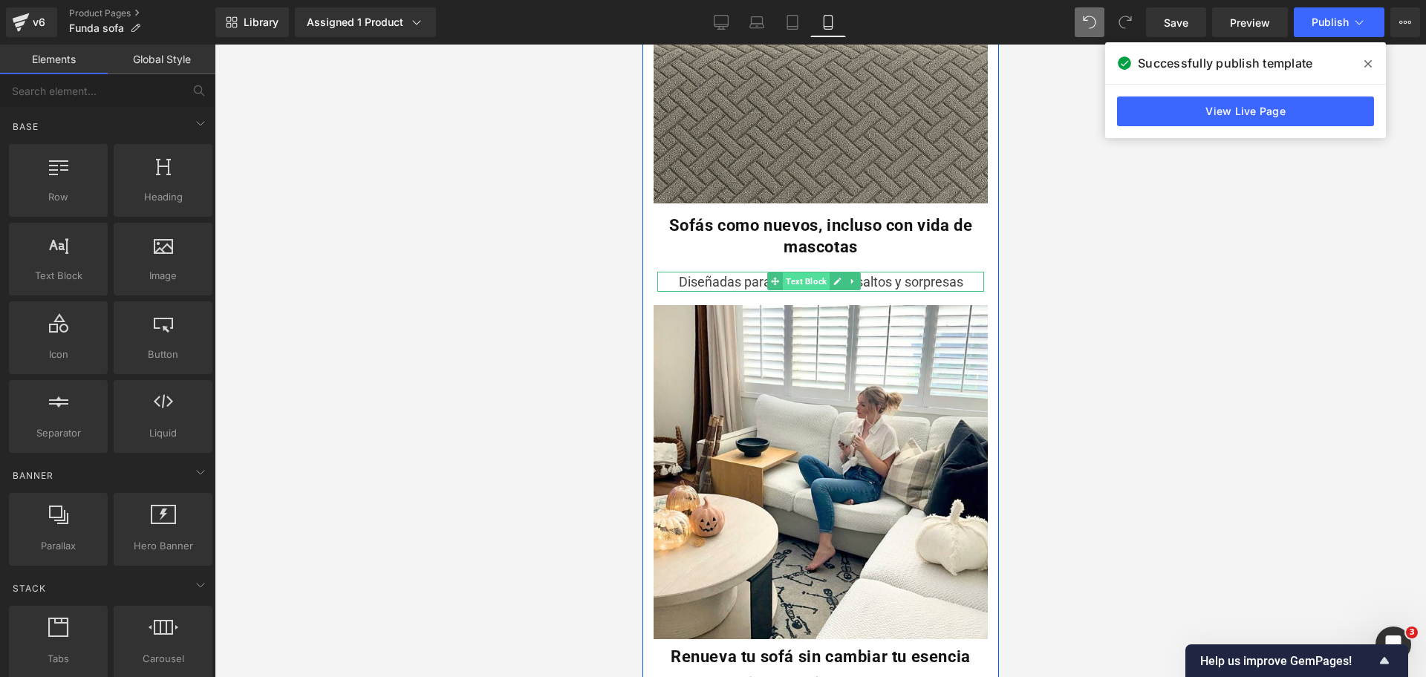
scroll to position [2211, 0]
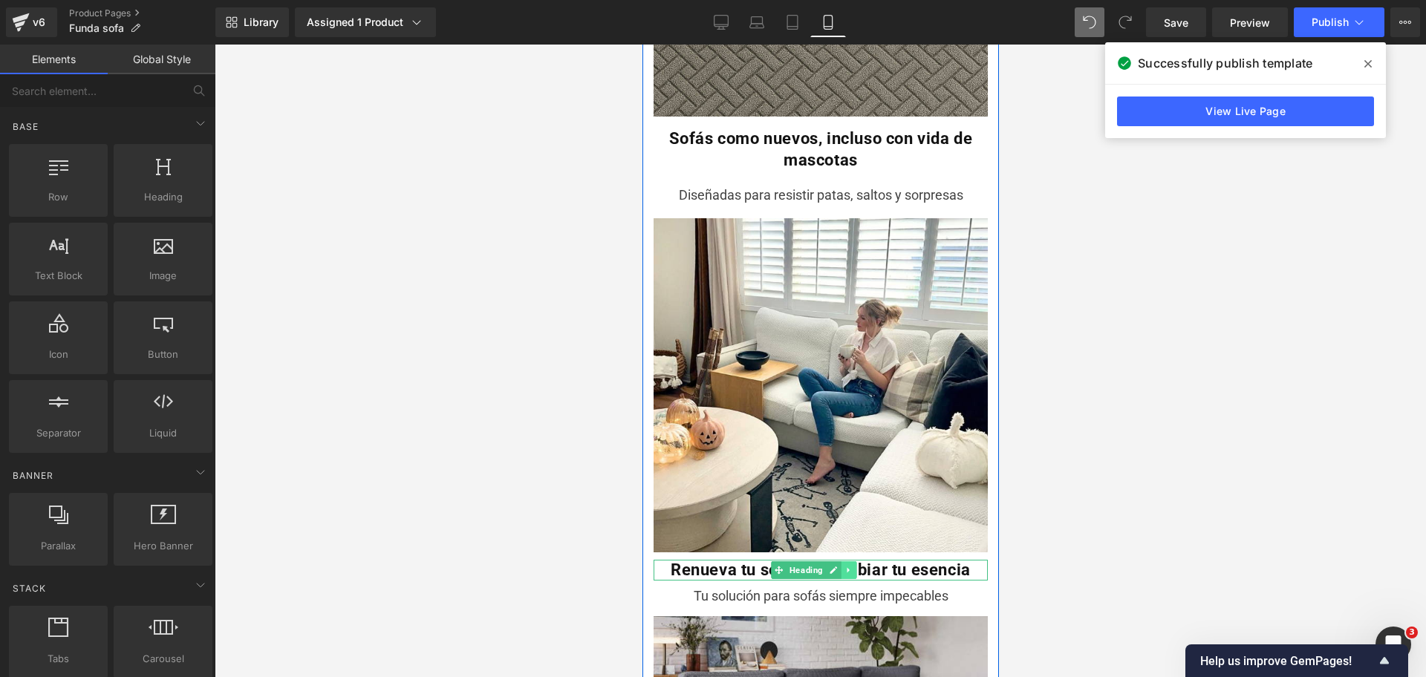
click at [844, 566] on icon at bounding box center [848, 570] width 8 height 9
click at [843, 566] on icon at bounding box center [840, 570] width 8 height 8
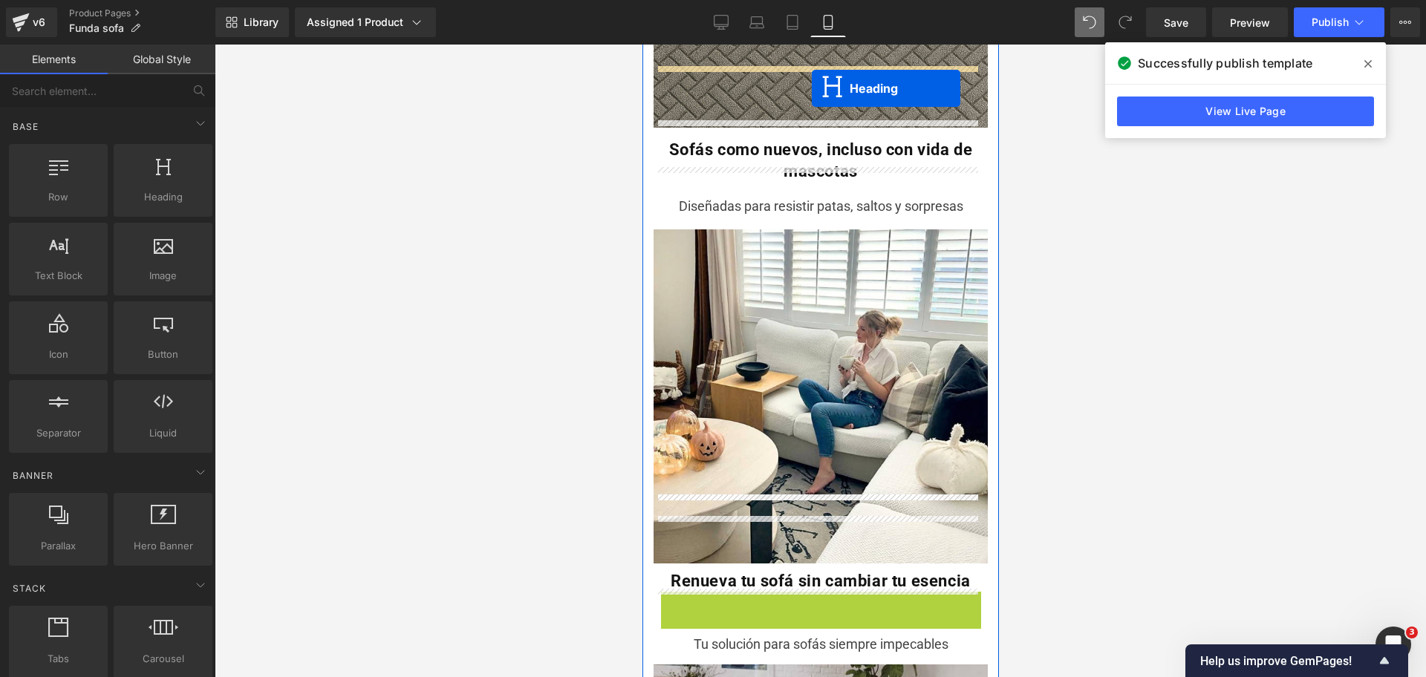
scroll to position [2156, 0]
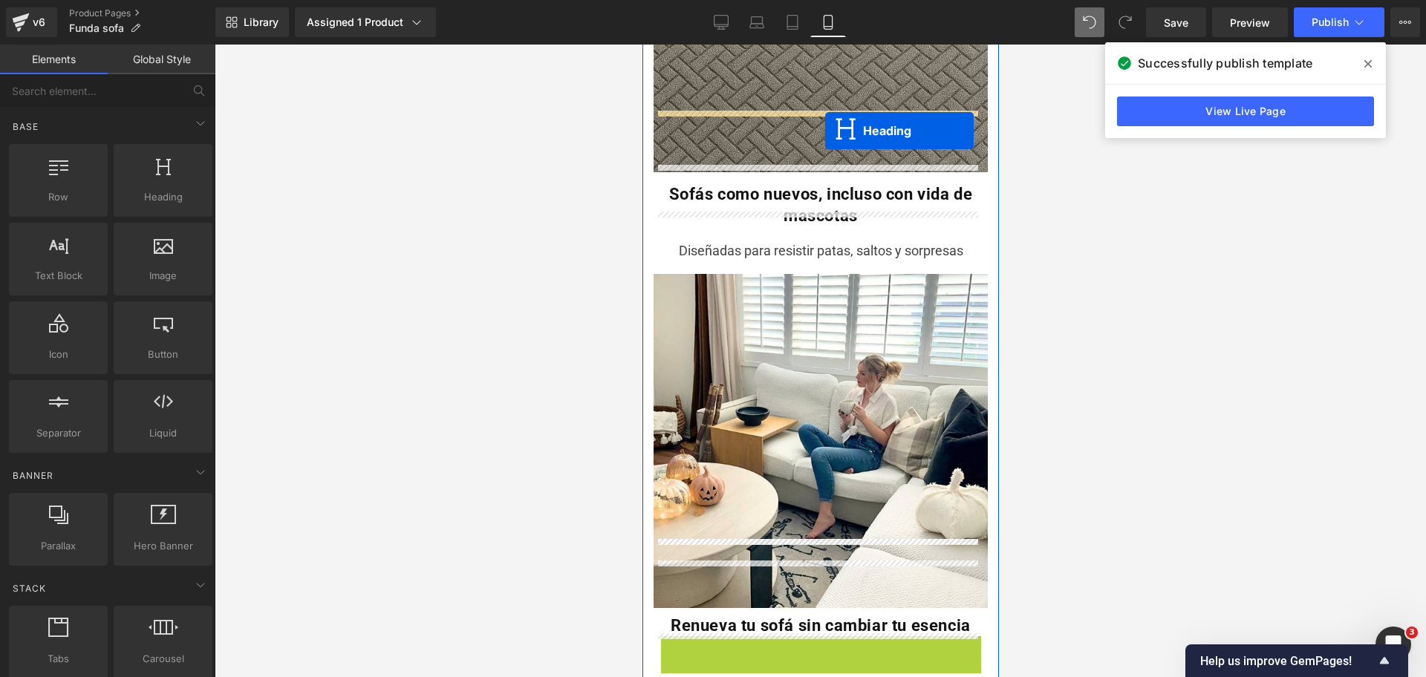
drag, startPoint x: 776, startPoint y: 495, endPoint x: 824, endPoint y: 131, distance: 367.8
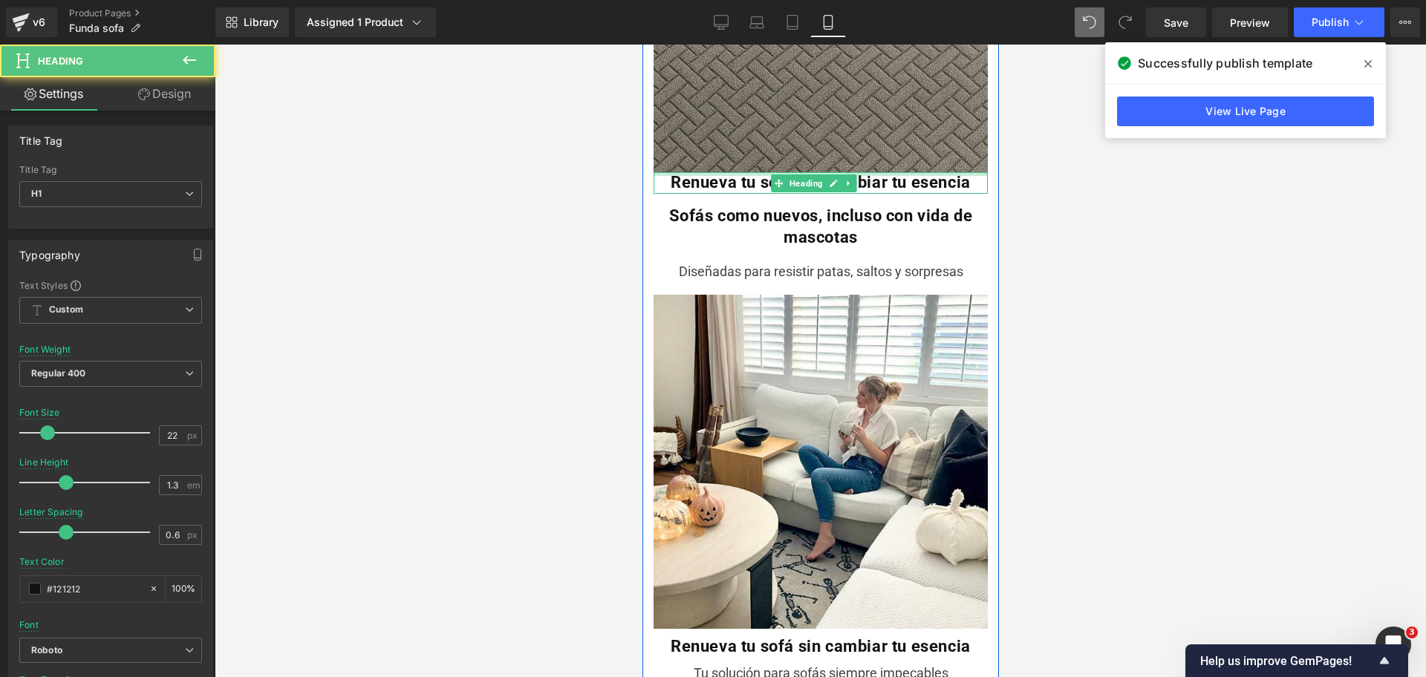
click at [746, 173] on b "Renueva tu sofá sin cambiar tu esencia" at bounding box center [820, 182] width 300 height 19
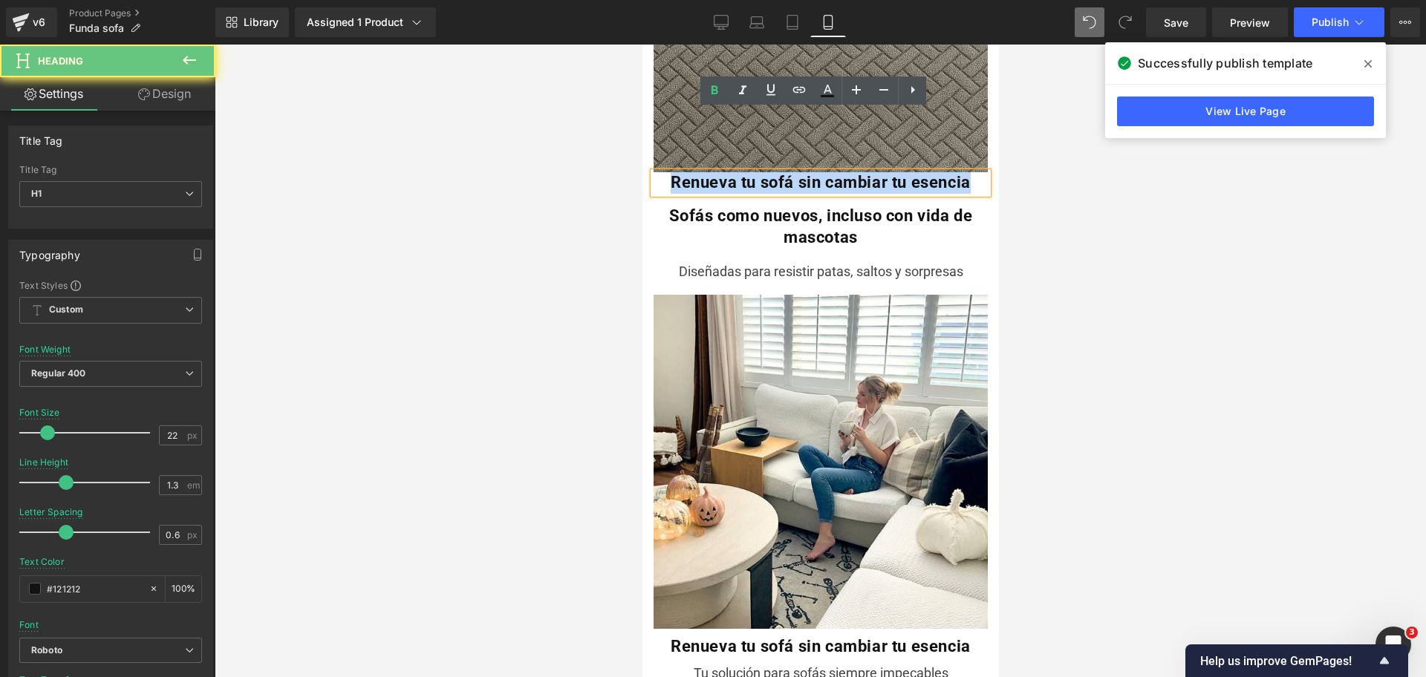
click at [746, 173] on b "Renueva tu sofá sin cambiar tu esencia" at bounding box center [820, 182] width 300 height 19
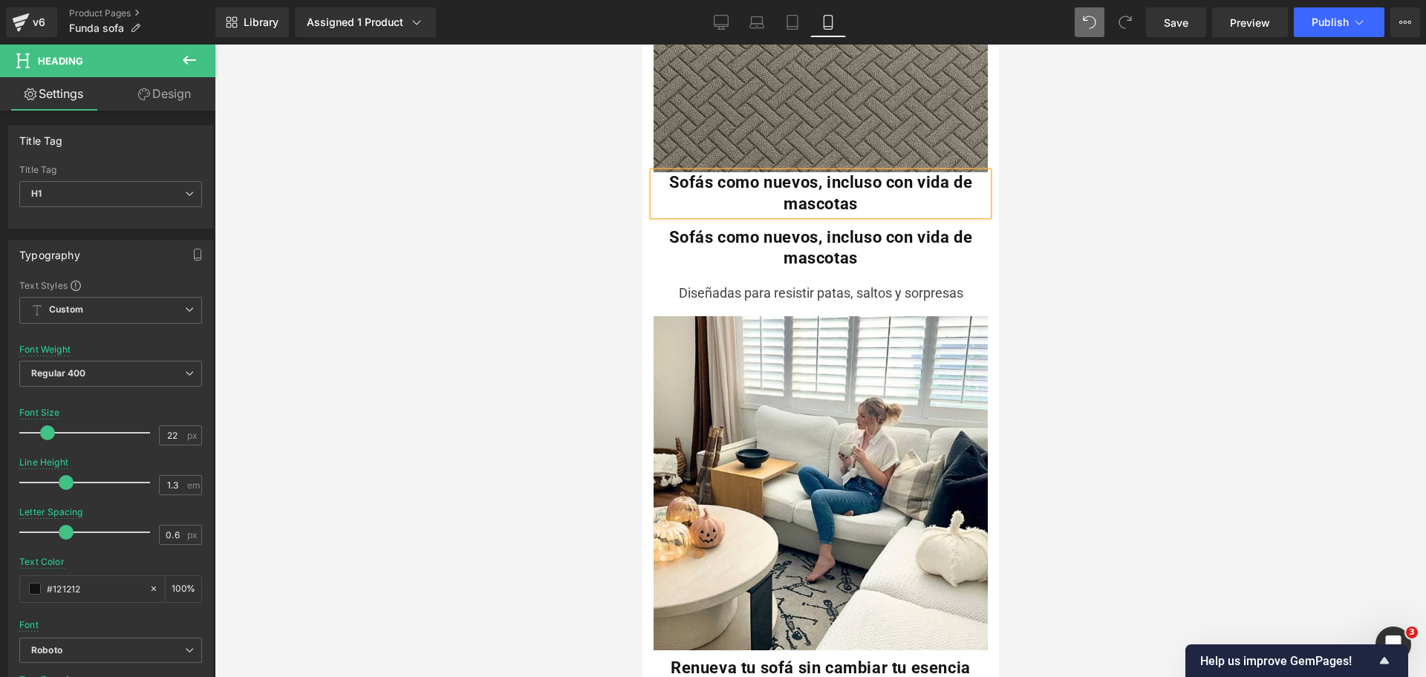
click at [1039, 150] on div at bounding box center [820, 361] width 1211 height 633
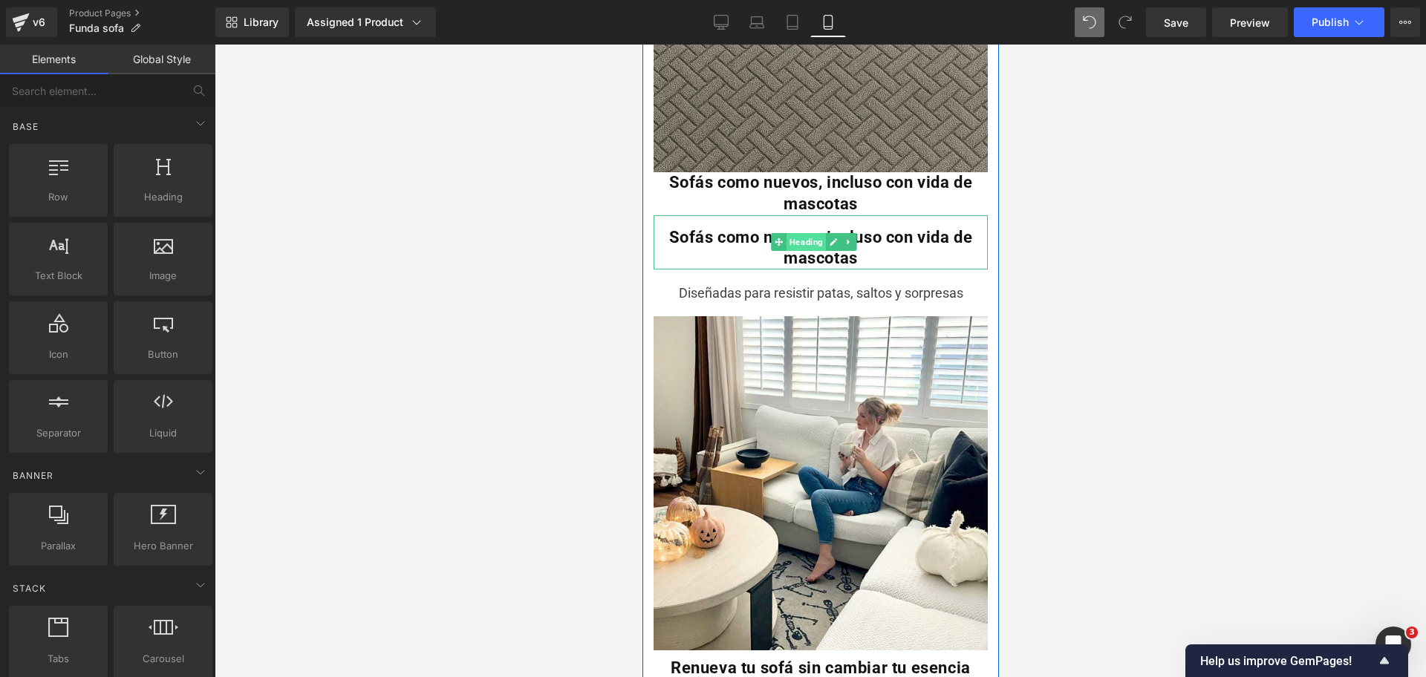
click at [804, 233] on span "Heading" at bounding box center [805, 242] width 39 height 18
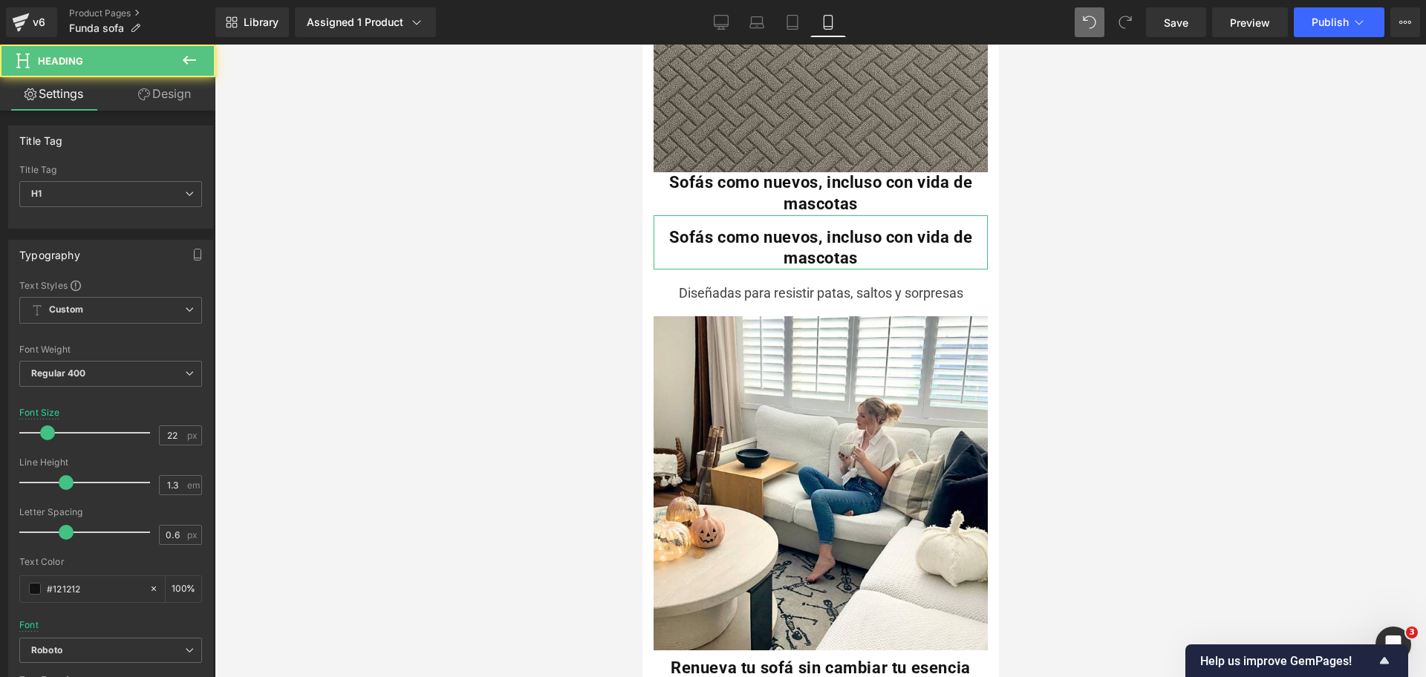
click at [199, 97] on link "Design" at bounding box center [165, 93] width 108 height 33
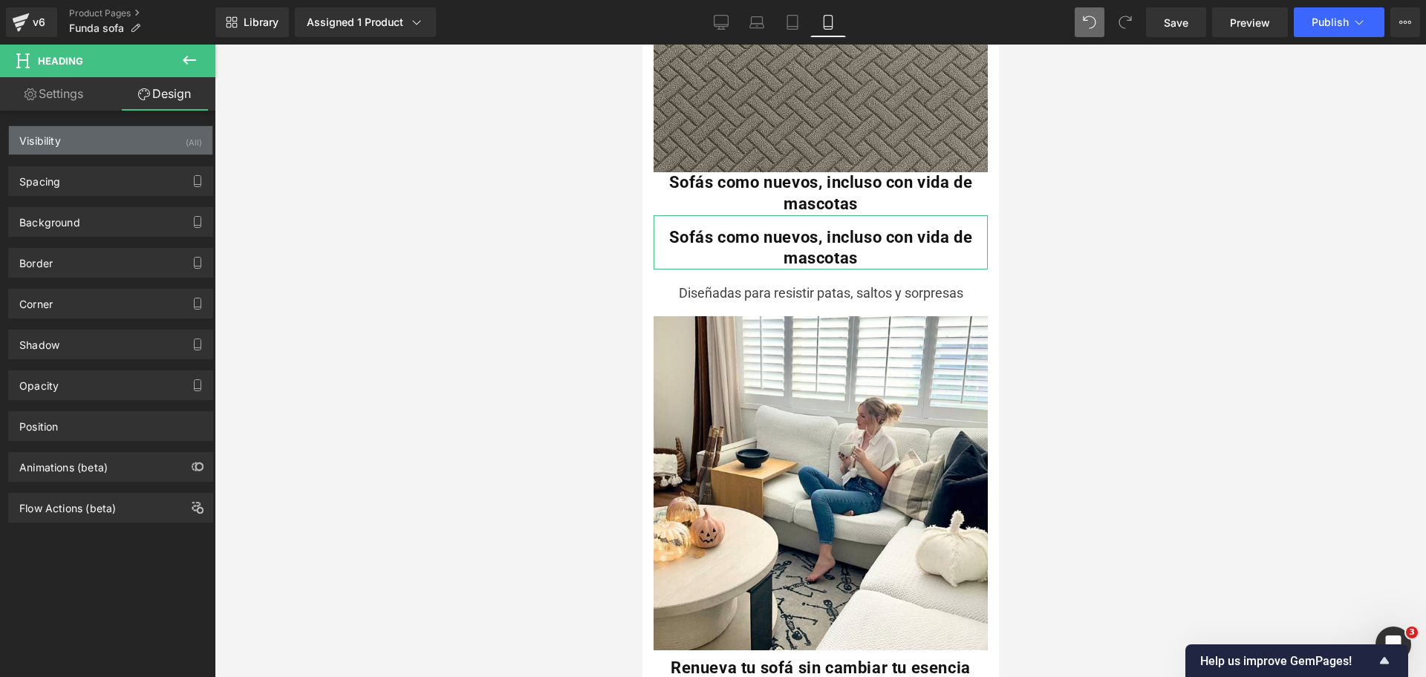
click at [180, 129] on div "Visibility (All)" at bounding box center [110, 140] width 203 height 28
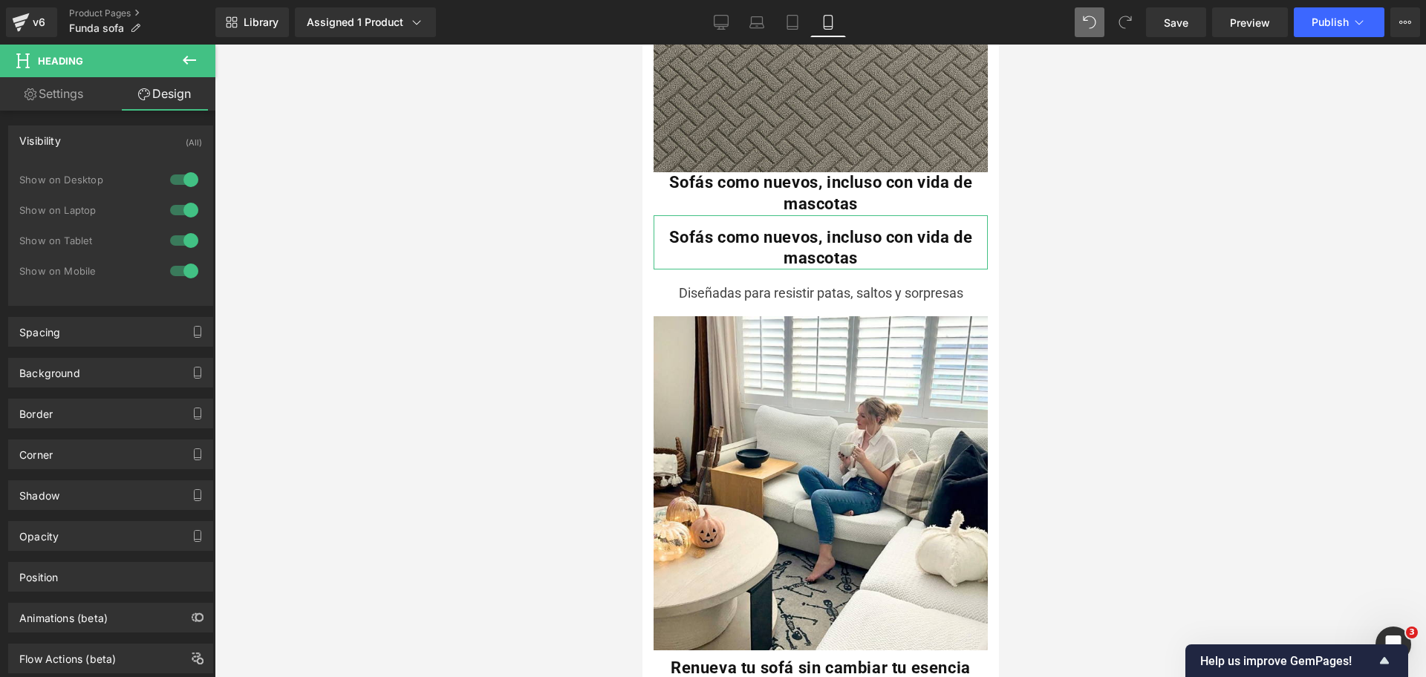
click at [179, 232] on div at bounding box center [184, 241] width 36 height 24
click at [183, 278] on div at bounding box center [184, 271] width 36 height 24
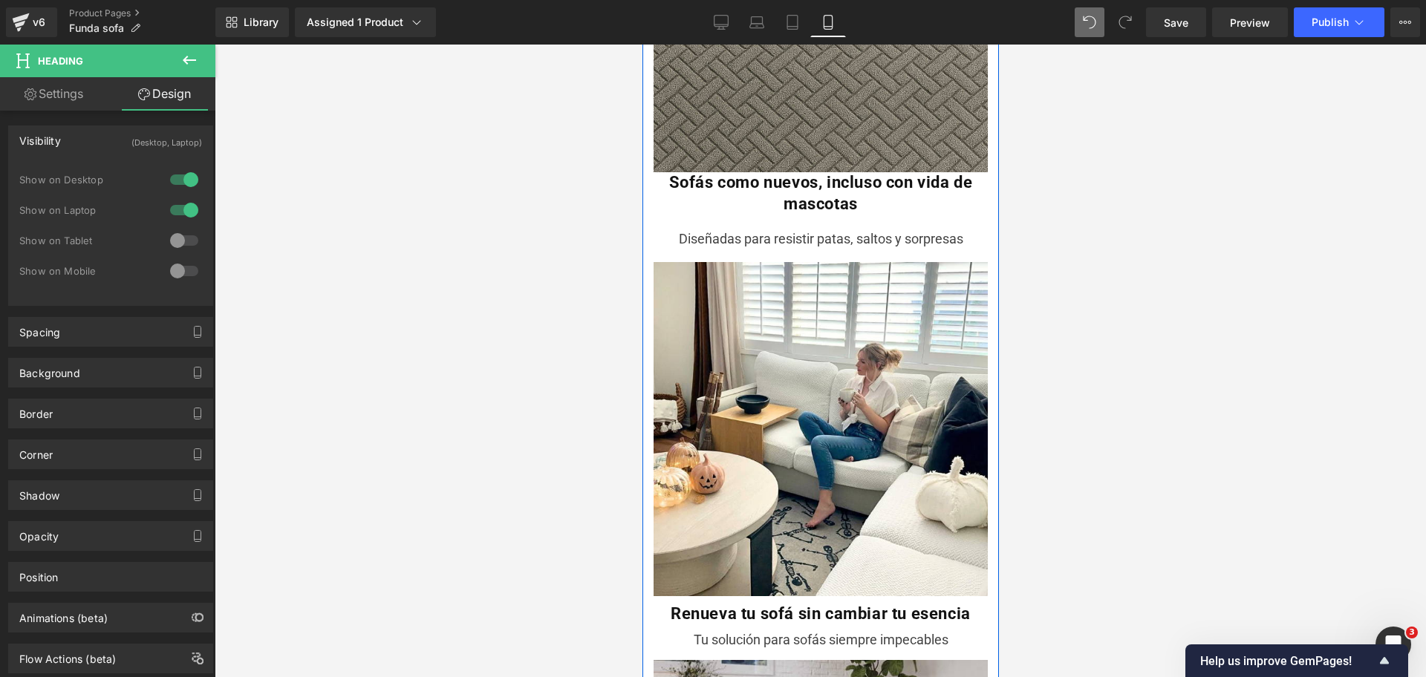
click at [1056, 163] on div at bounding box center [820, 361] width 1211 height 633
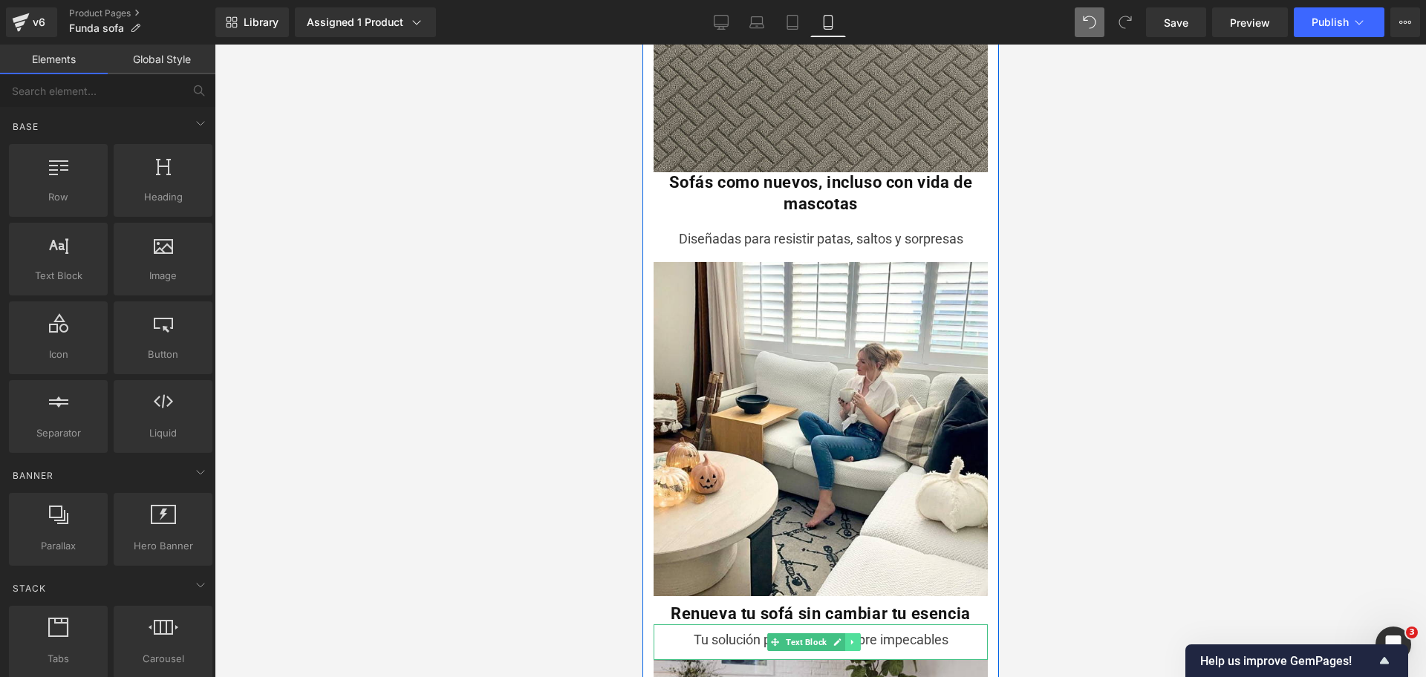
click at [855, 638] on icon at bounding box center [851, 642] width 8 height 9
click at [841, 633] on link at bounding box center [844, 642] width 16 height 18
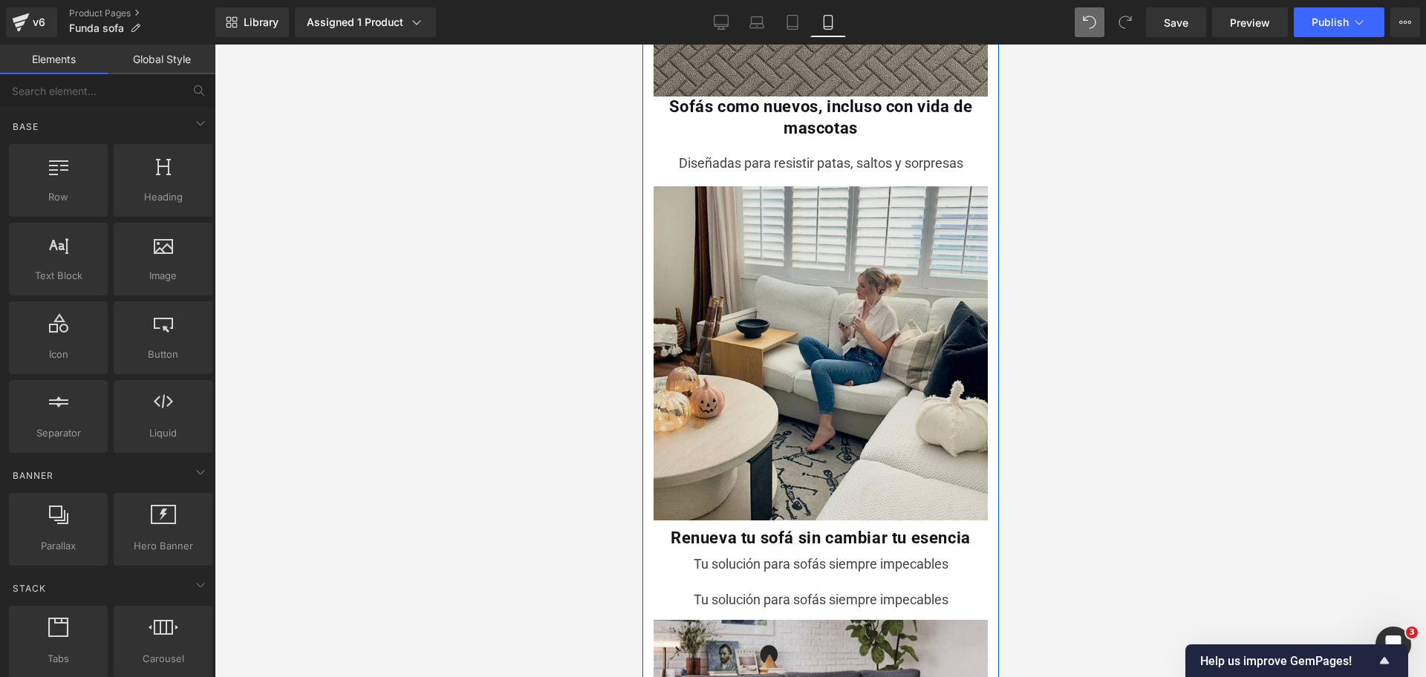
scroll to position [2229, 0]
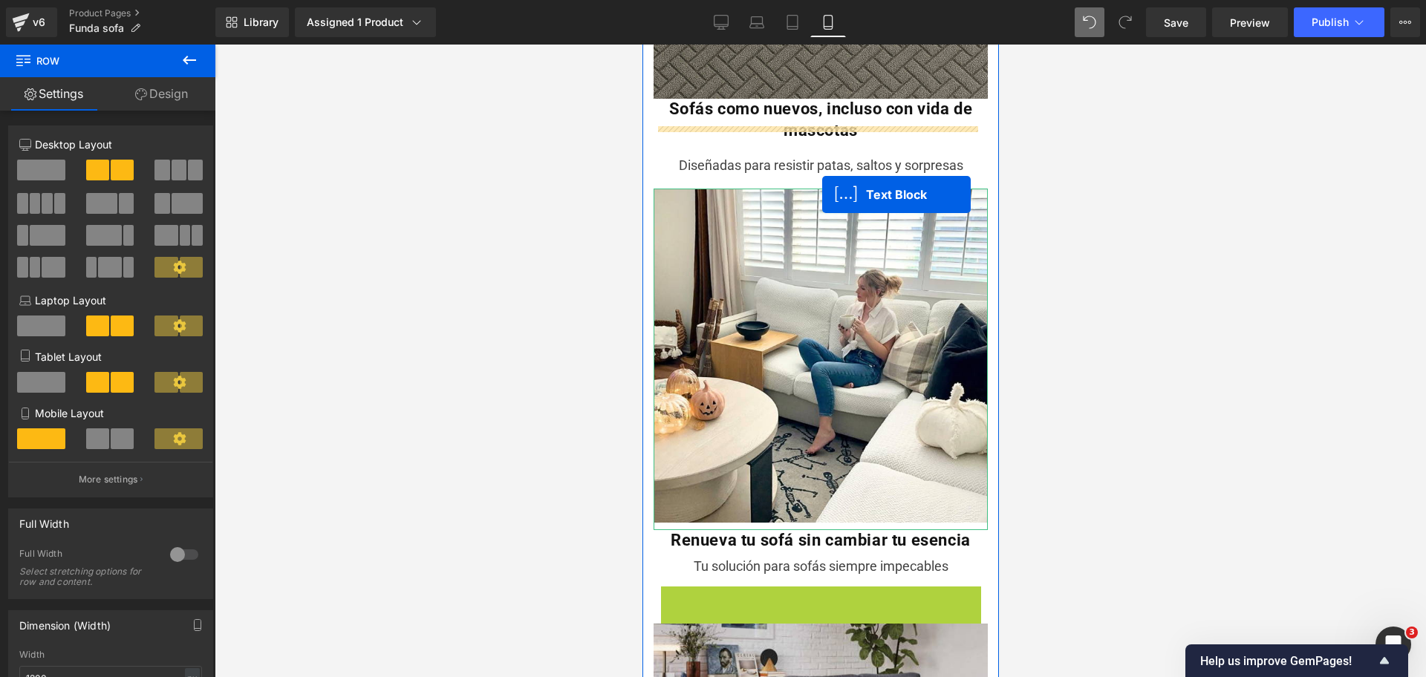
scroll to position [2125, 0]
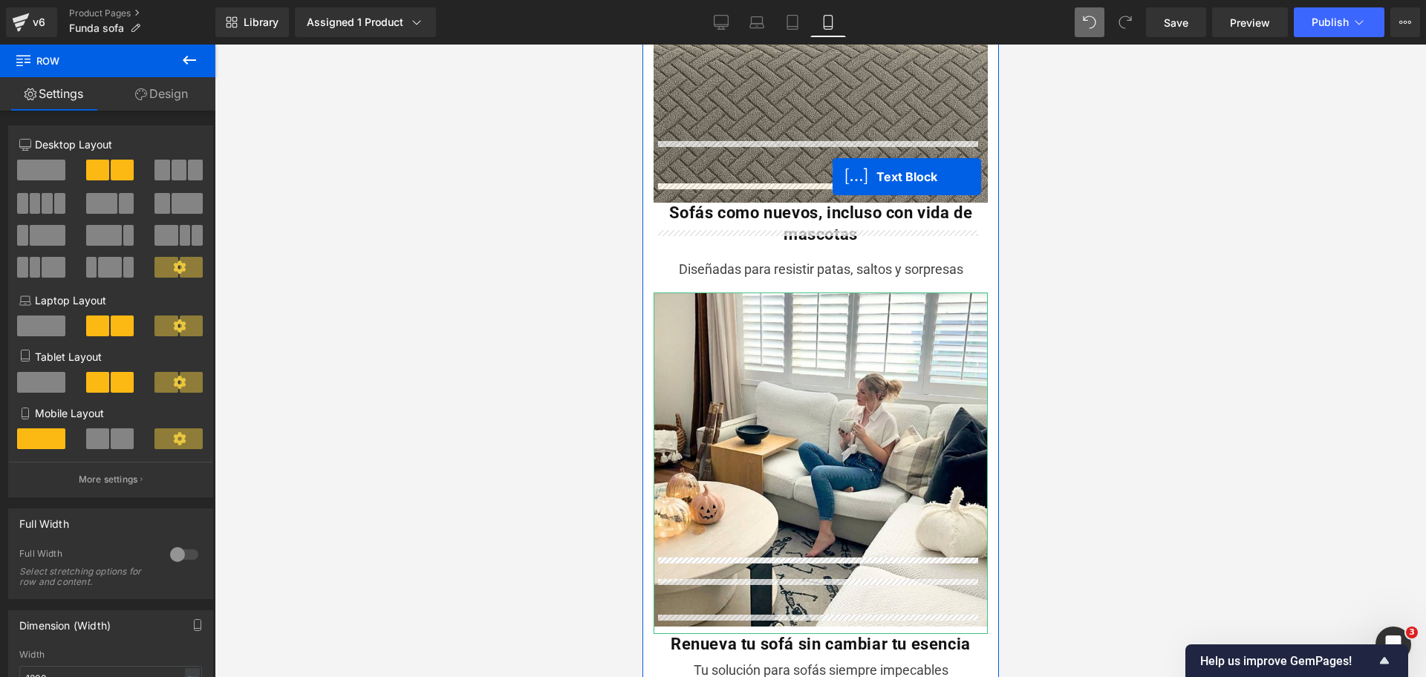
drag, startPoint x: 773, startPoint y: 529, endPoint x: 832, endPoint y: 176, distance: 357.5
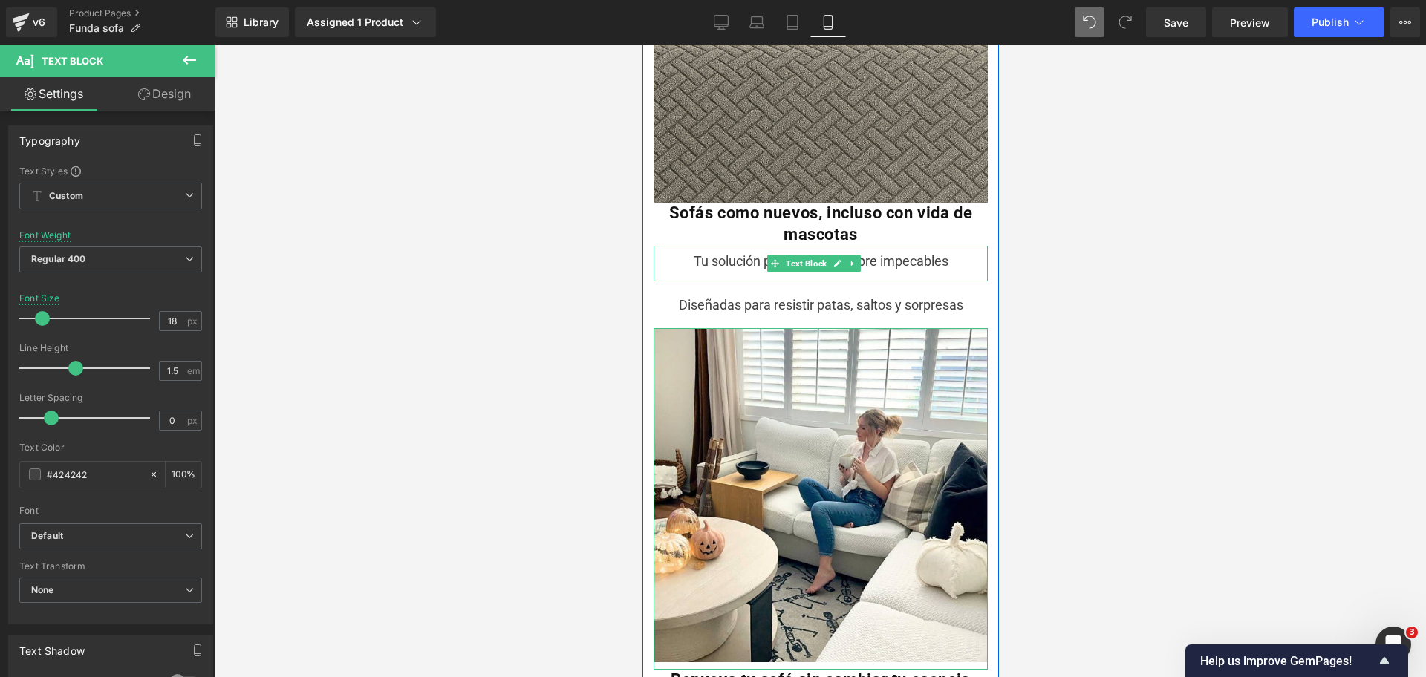
click at [754, 246] on div "Tu solución para sofás siempre impecables" at bounding box center [820, 264] width 334 height 36
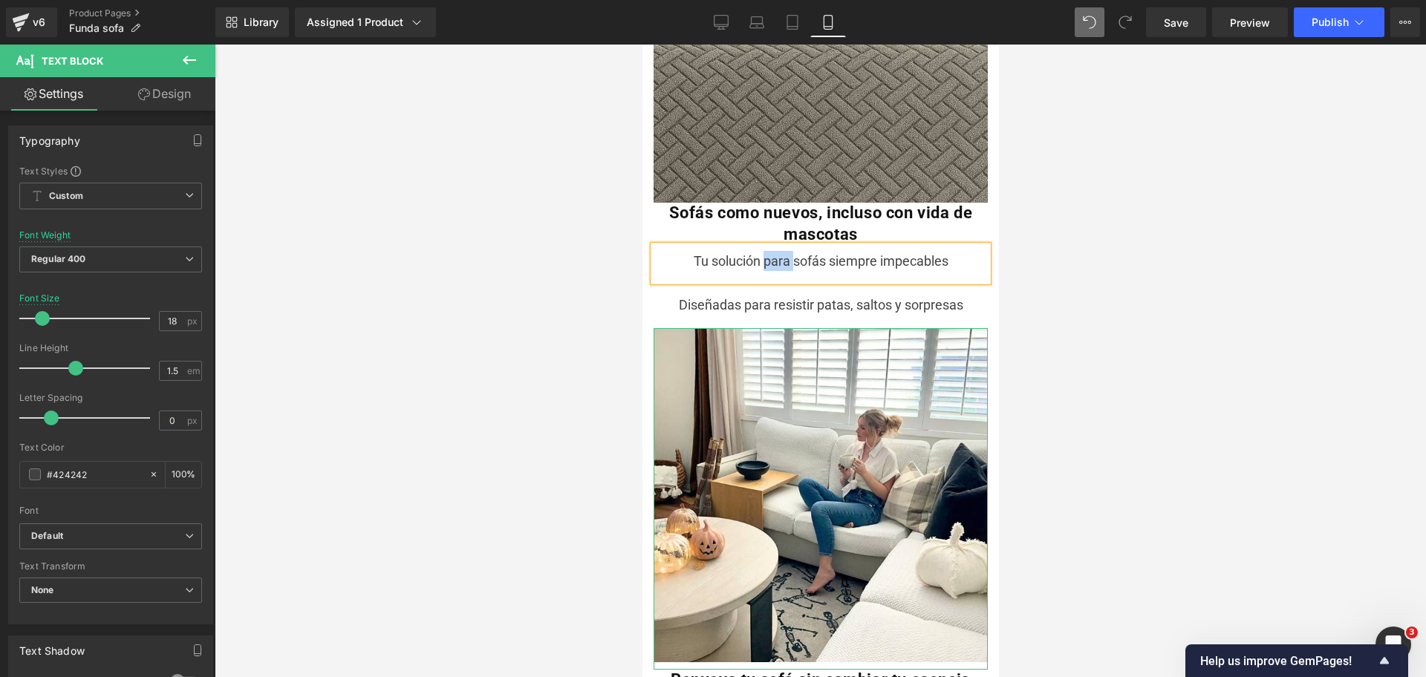
click at [754, 246] on div "Tu solución para sofás siempre impecables" at bounding box center [820, 264] width 334 height 36
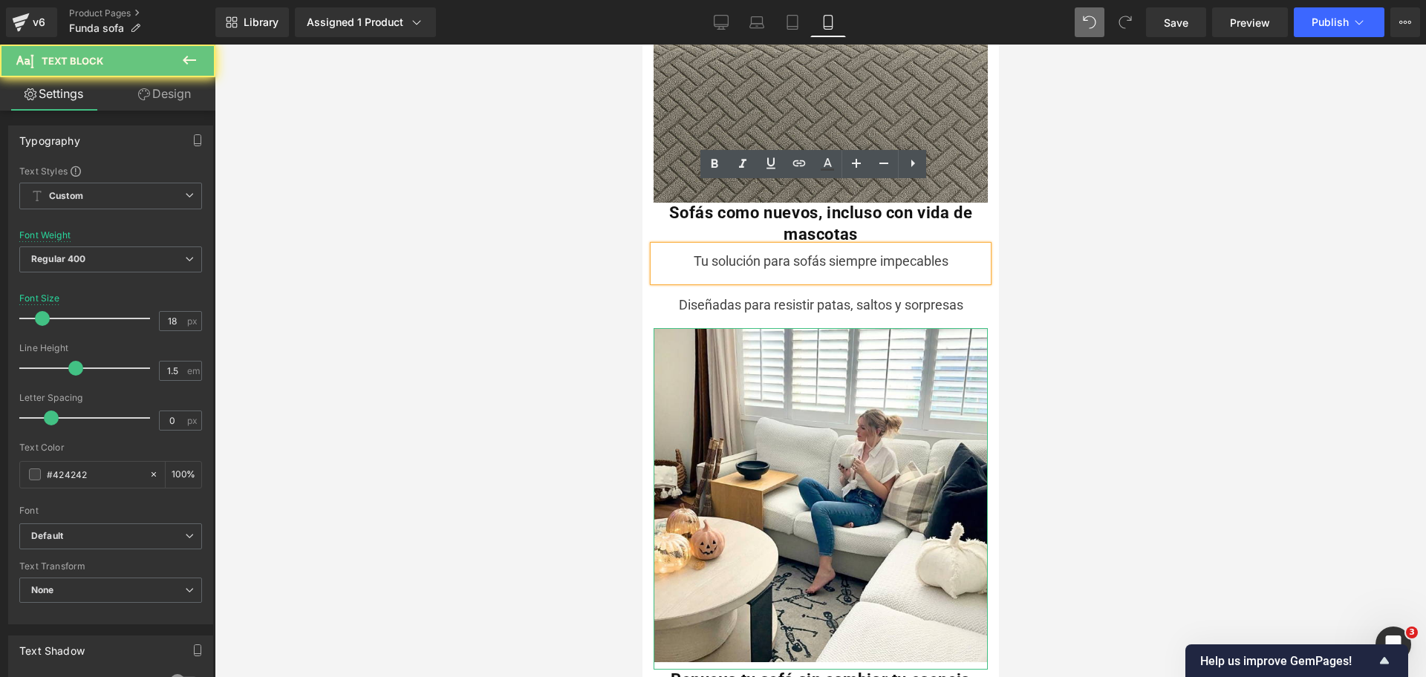
click at [750, 246] on div "Tu solución para sofás siempre impecables" at bounding box center [820, 264] width 334 height 36
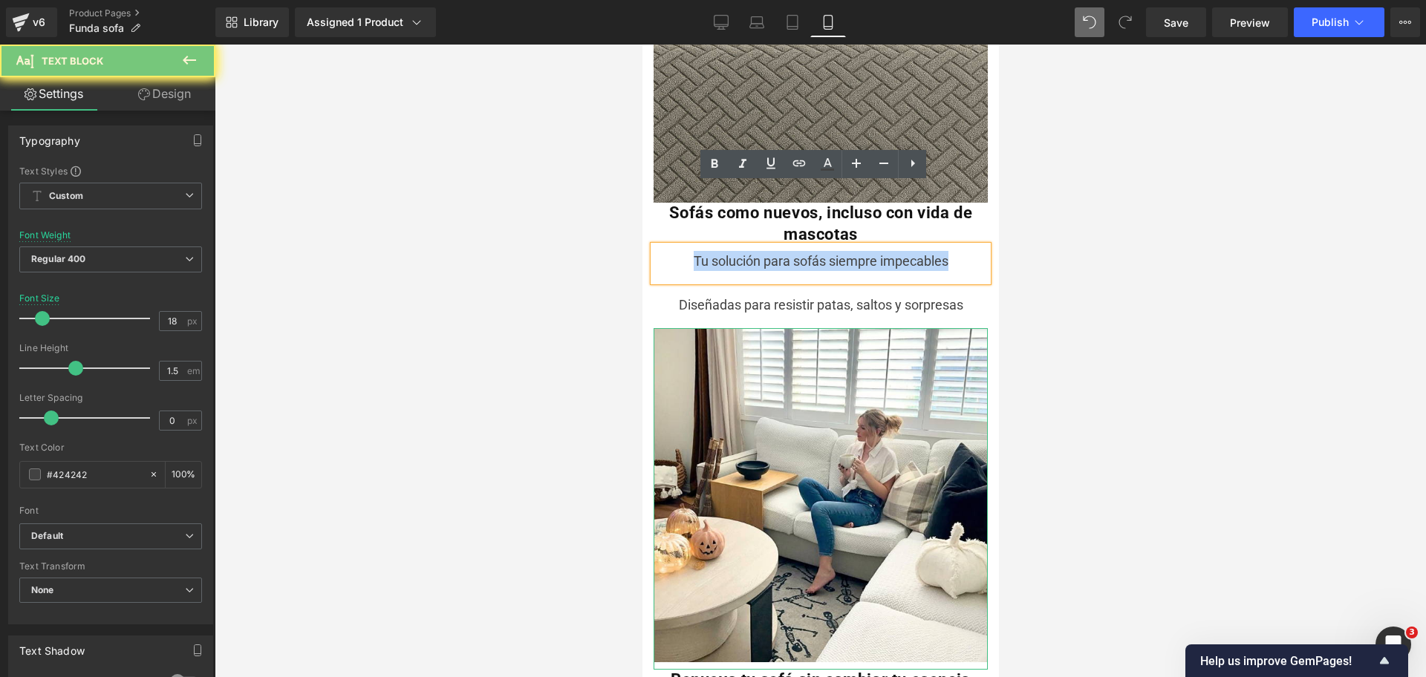
click at [750, 246] on div "Tu solución para sofás siempre impecables" at bounding box center [820, 264] width 334 height 36
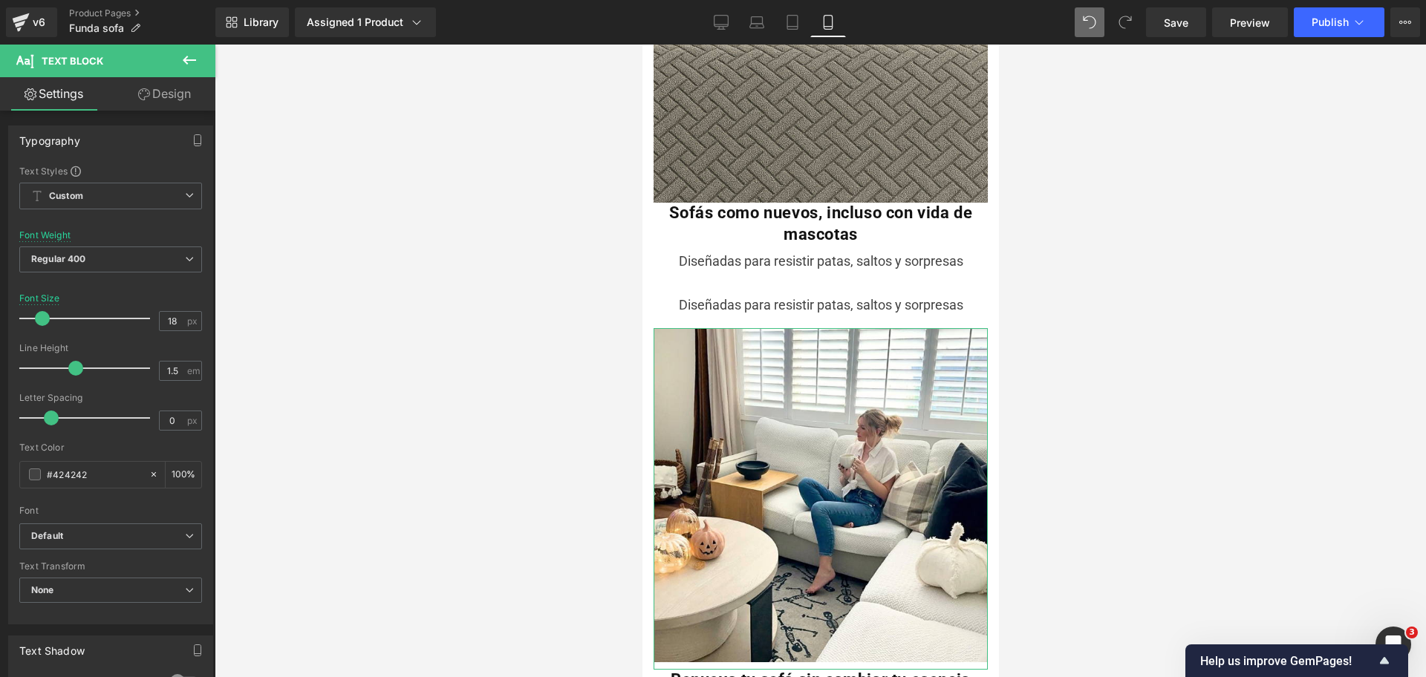
click at [1011, 233] on div at bounding box center [820, 361] width 1211 height 633
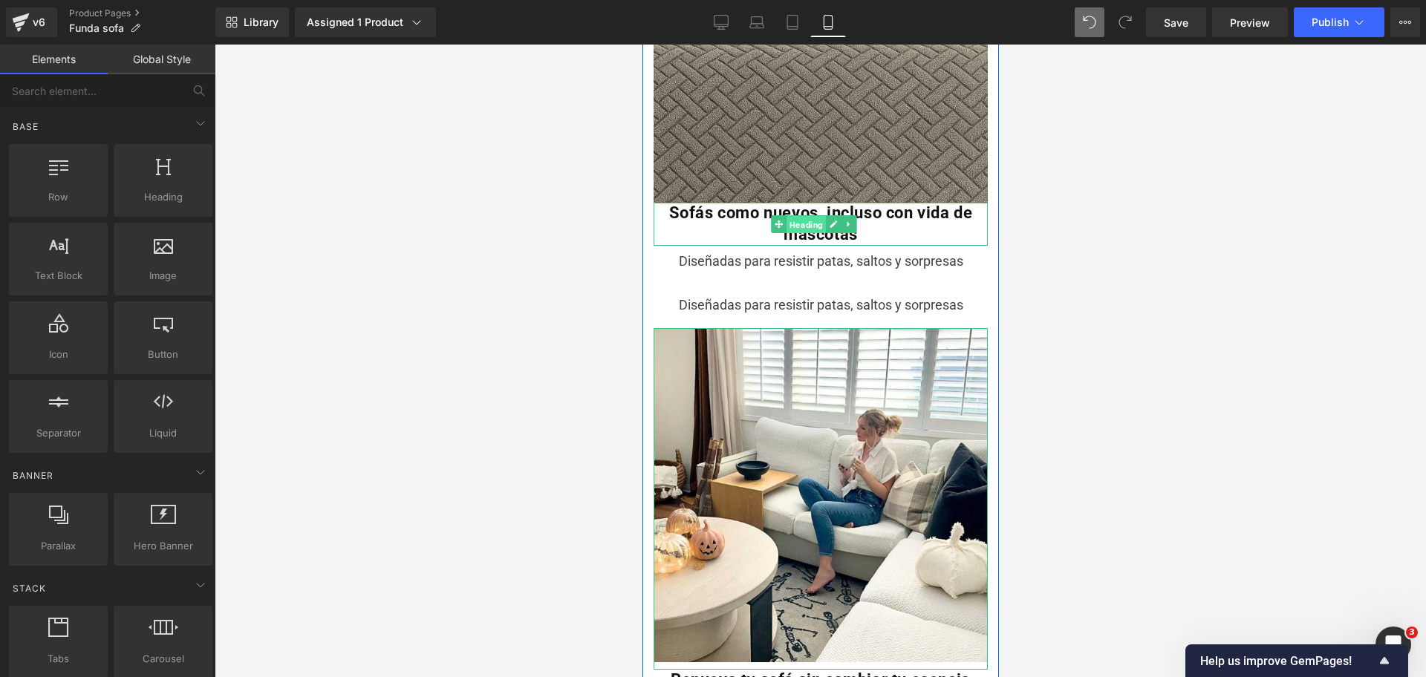
click at [815, 216] on span "Heading" at bounding box center [805, 225] width 39 height 18
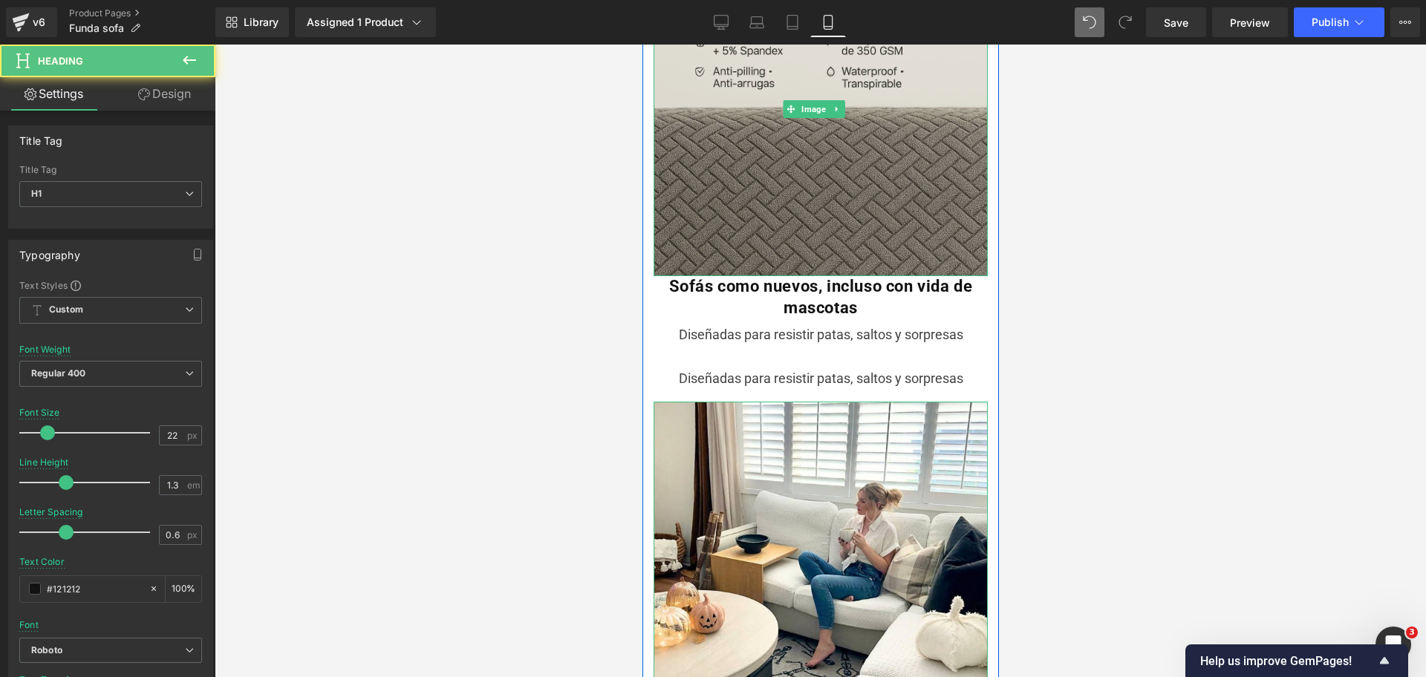
scroll to position [2051, 0]
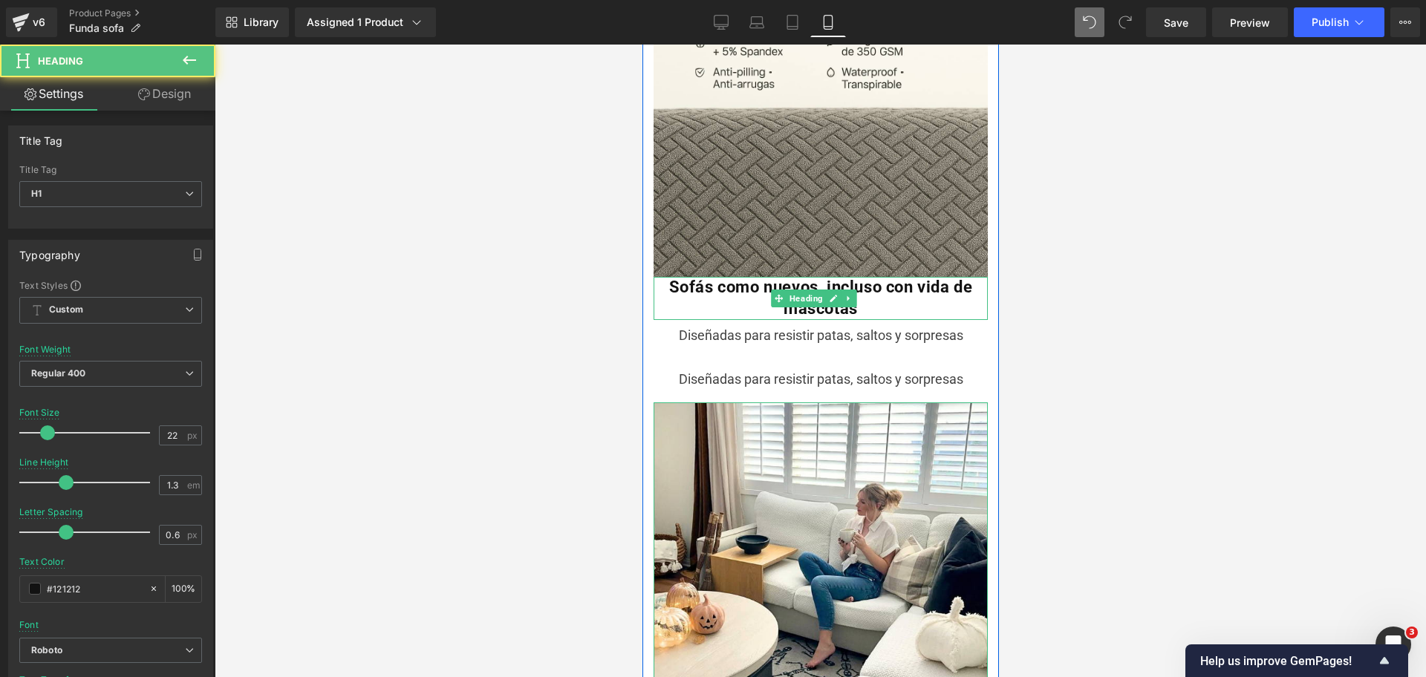
click at [748, 278] on b "Sofás como nuevos, incluso con vida de mascotas" at bounding box center [820, 298] width 304 height 40
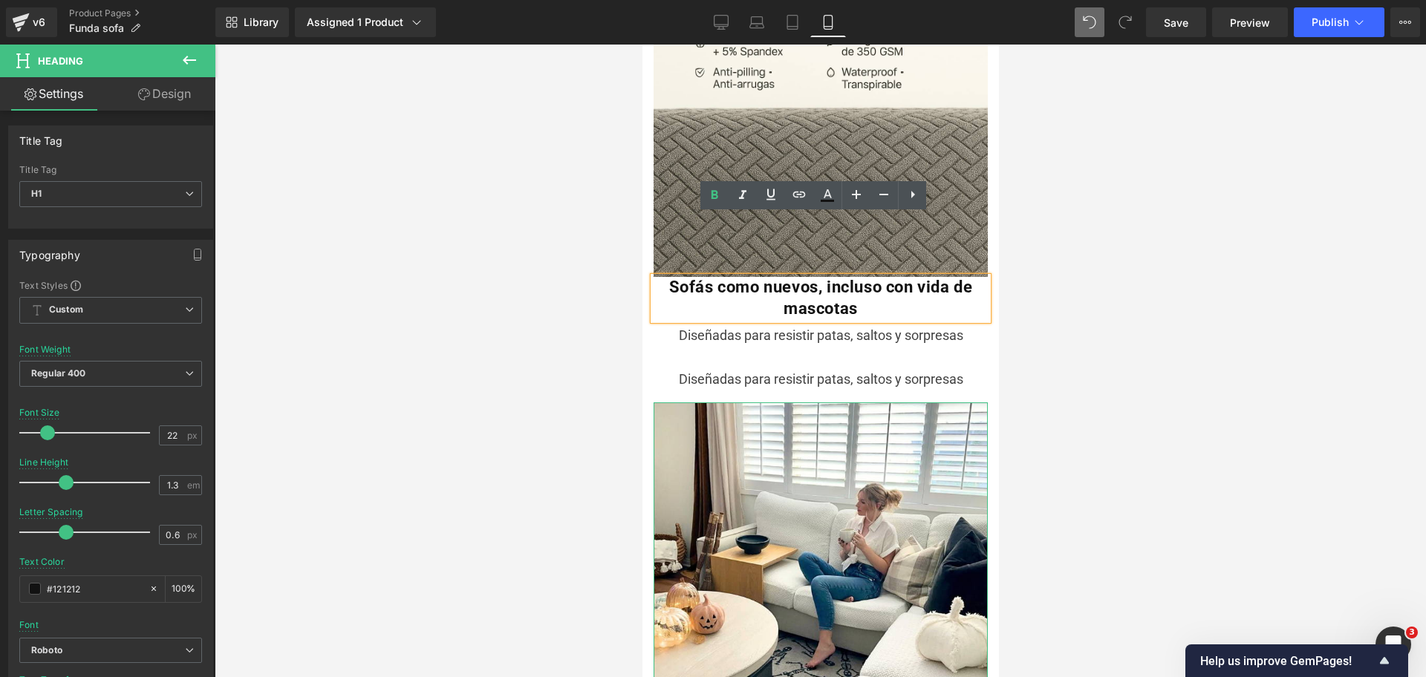
click at [820, 278] on b "Sofás como nuevos, incluso con vida de mascotas" at bounding box center [820, 298] width 304 height 40
drag, startPoint x: 809, startPoint y: 224, endPoint x: 927, endPoint y: 249, distance: 120.0
click at [927, 277] on h1 "Sofás como nuevos, incluso con vida de mascotas" at bounding box center [820, 298] width 334 height 42
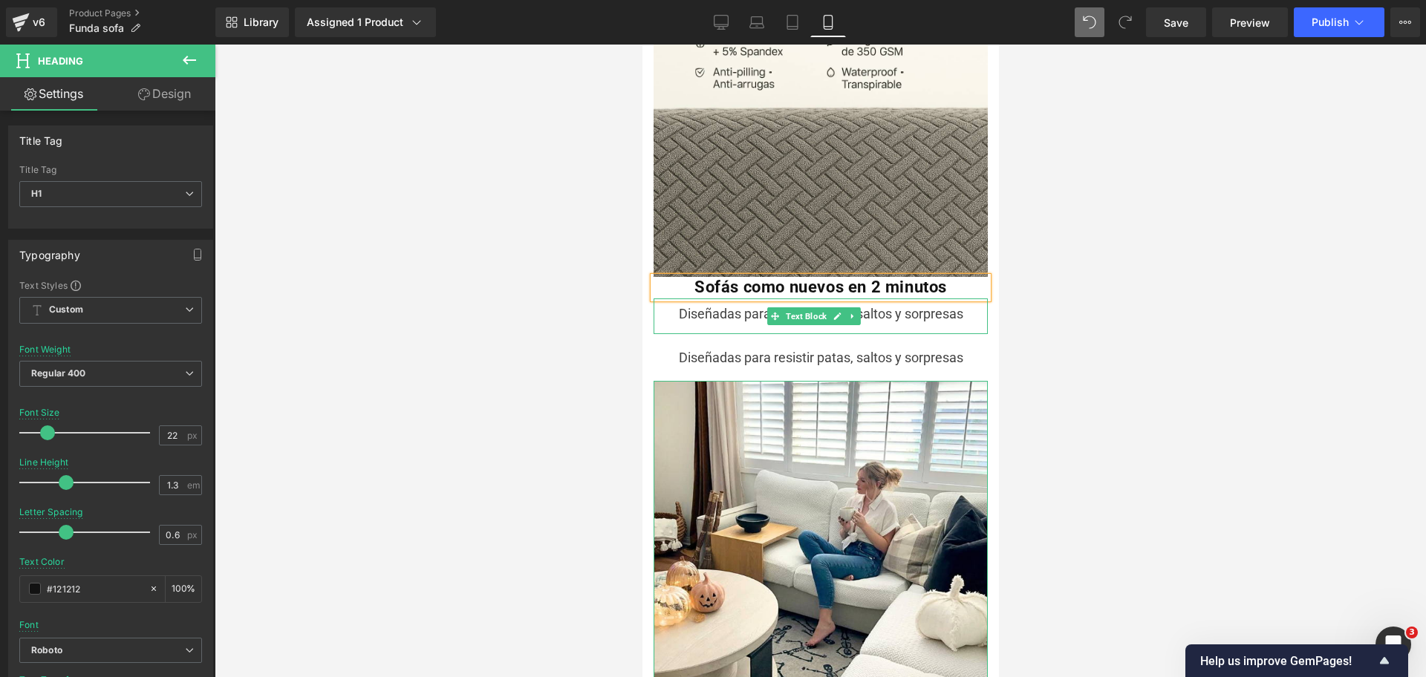
click at [1128, 256] on div at bounding box center [820, 361] width 1211 height 633
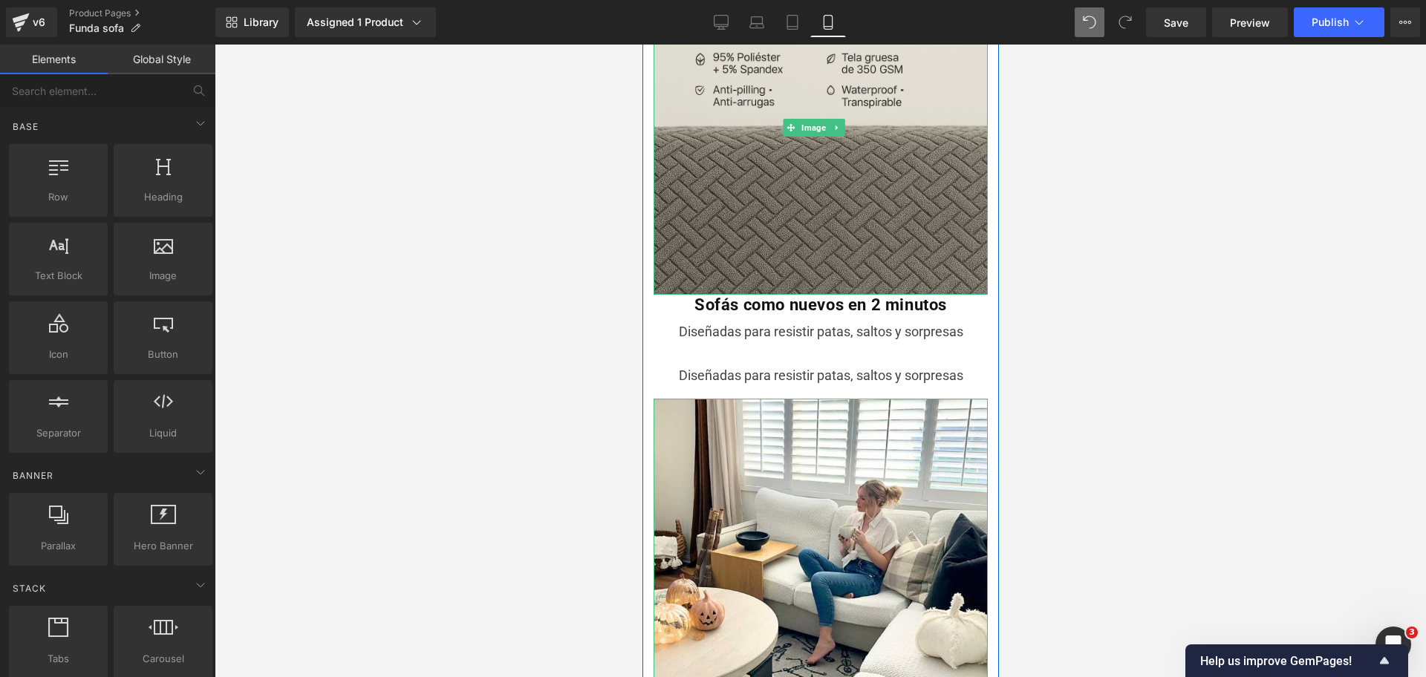
scroll to position [2032, 0]
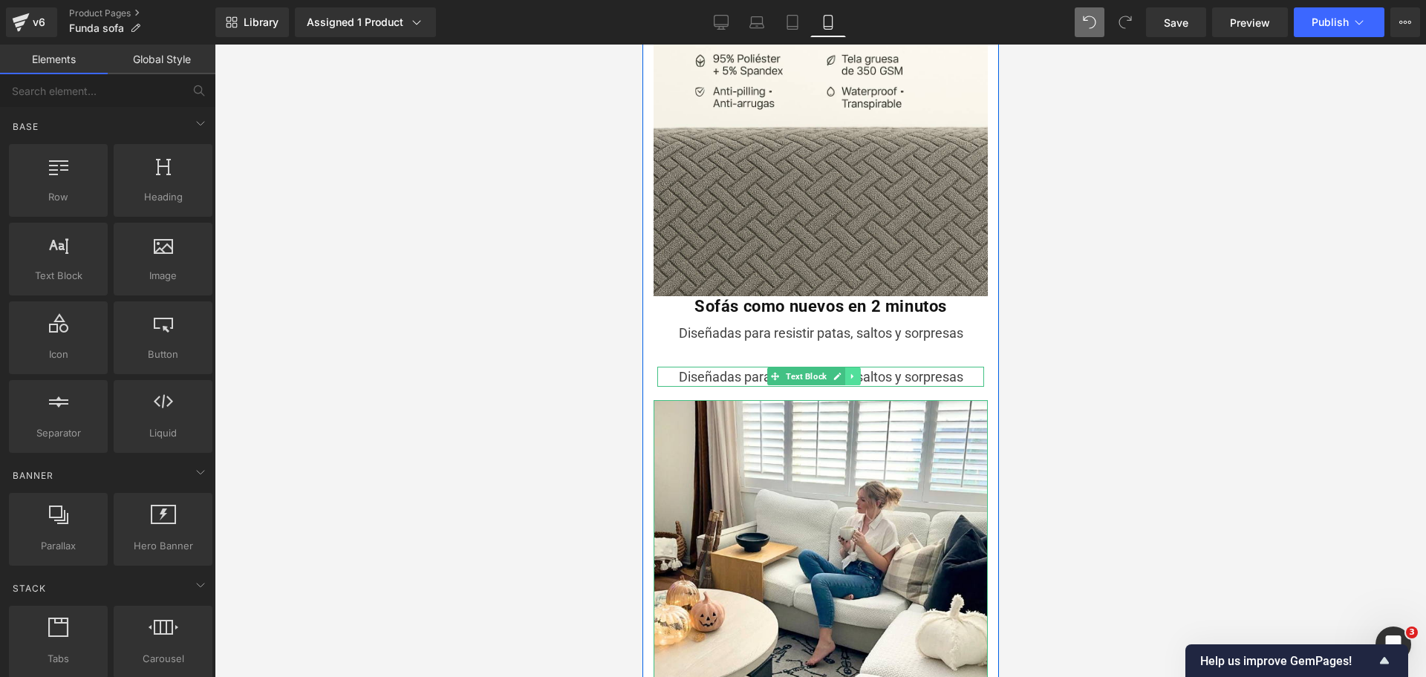
click at [852, 374] on icon at bounding box center [850, 376] width 2 height 5
click at [858, 373] on icon at bounding box center [859, 377] width 8 height 8
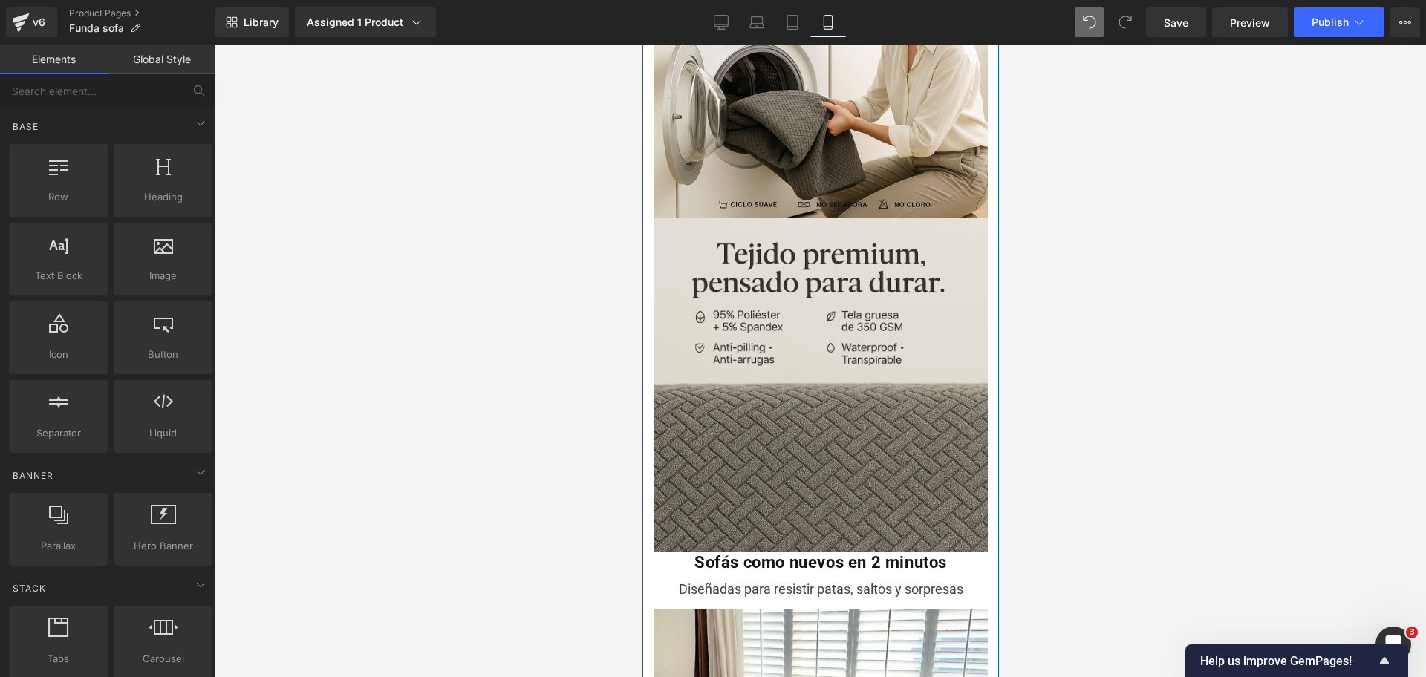
scroll to position [1775, 0]
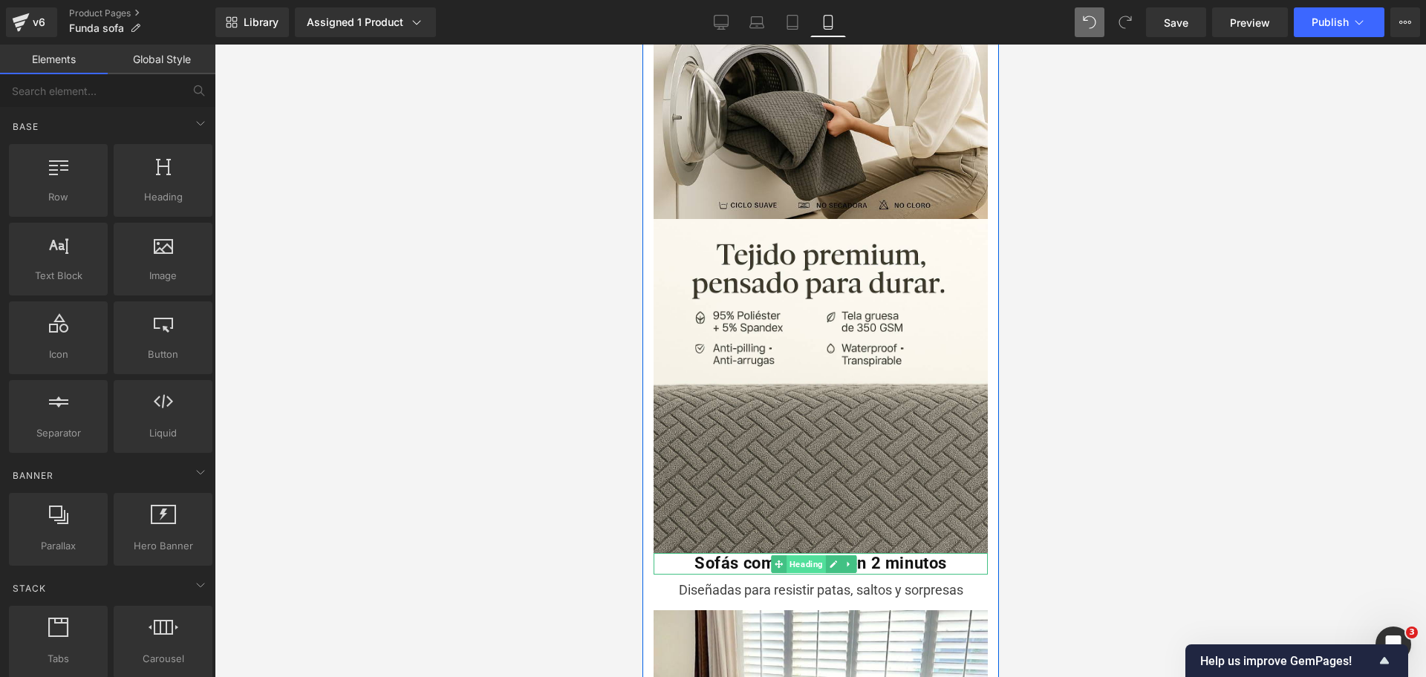
click at [801, 555] on span "Heading" at bounding box center [805, 564] width 39 height 18
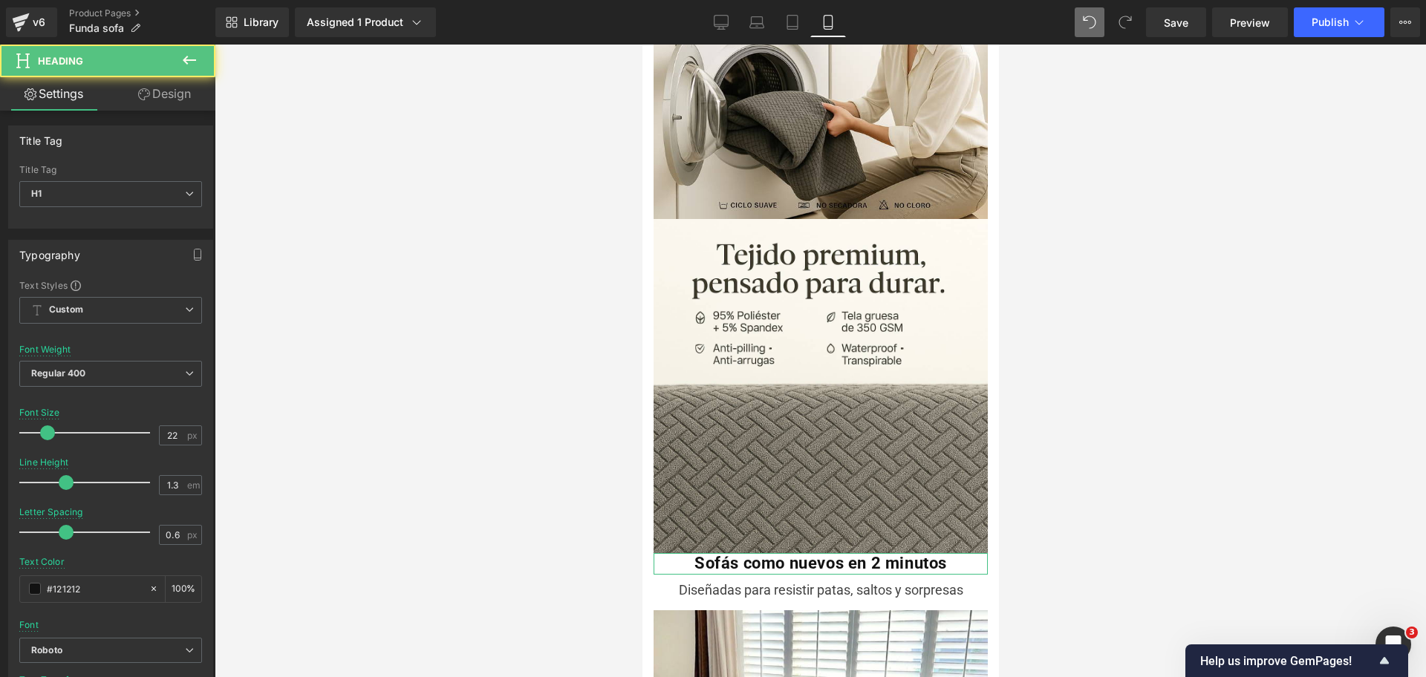
click at [189, 106] on link "Design" at bounding box center [165, 93] width 108 height 33
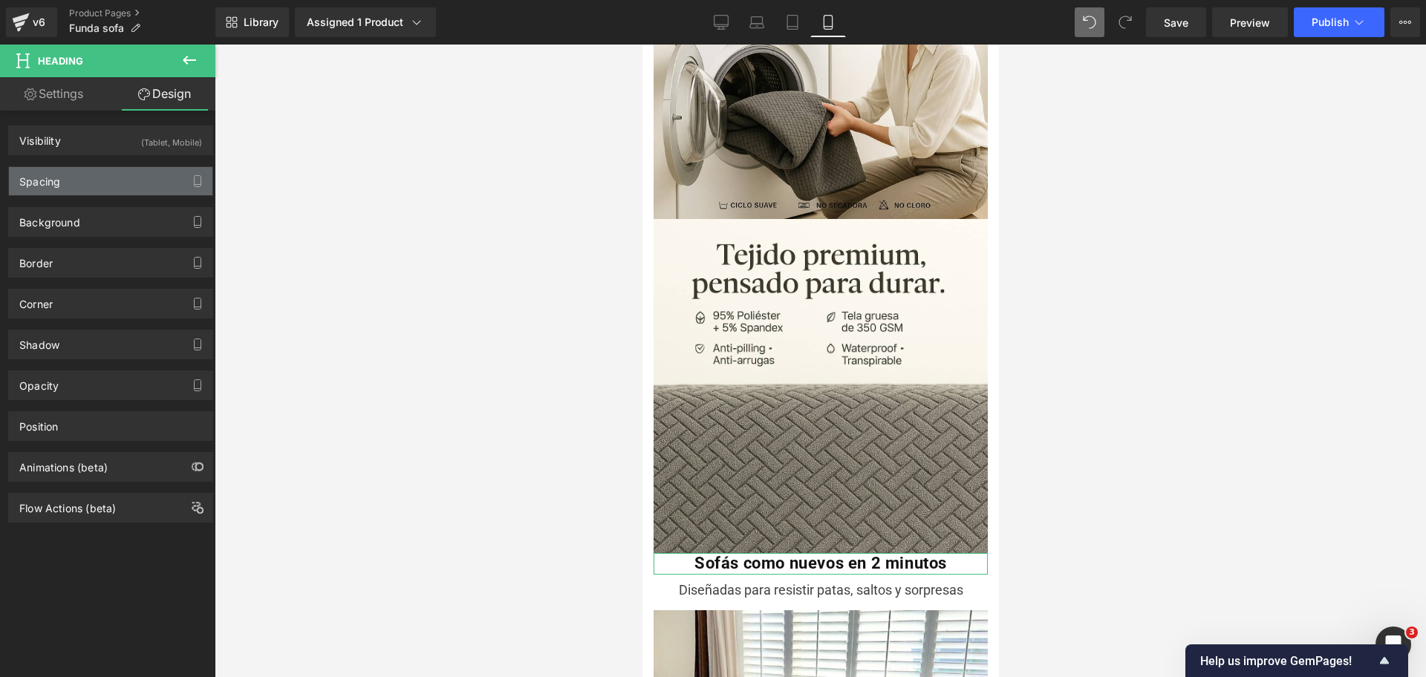
click at [141, 187] on div "Spacing" at bounding box center [110, 181] width 203 height 28
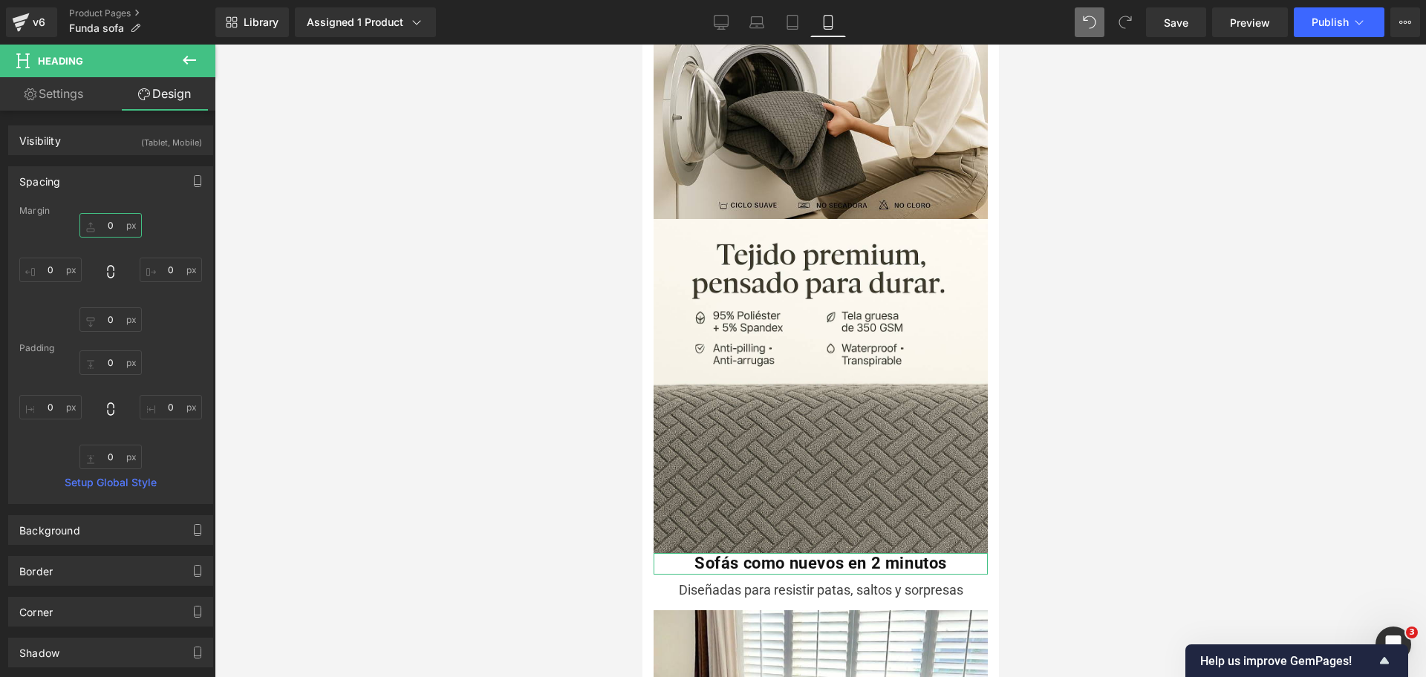
click at [117, 221] on input "0" at bounding box center [110, 225] width 62 height 25
type input "5"
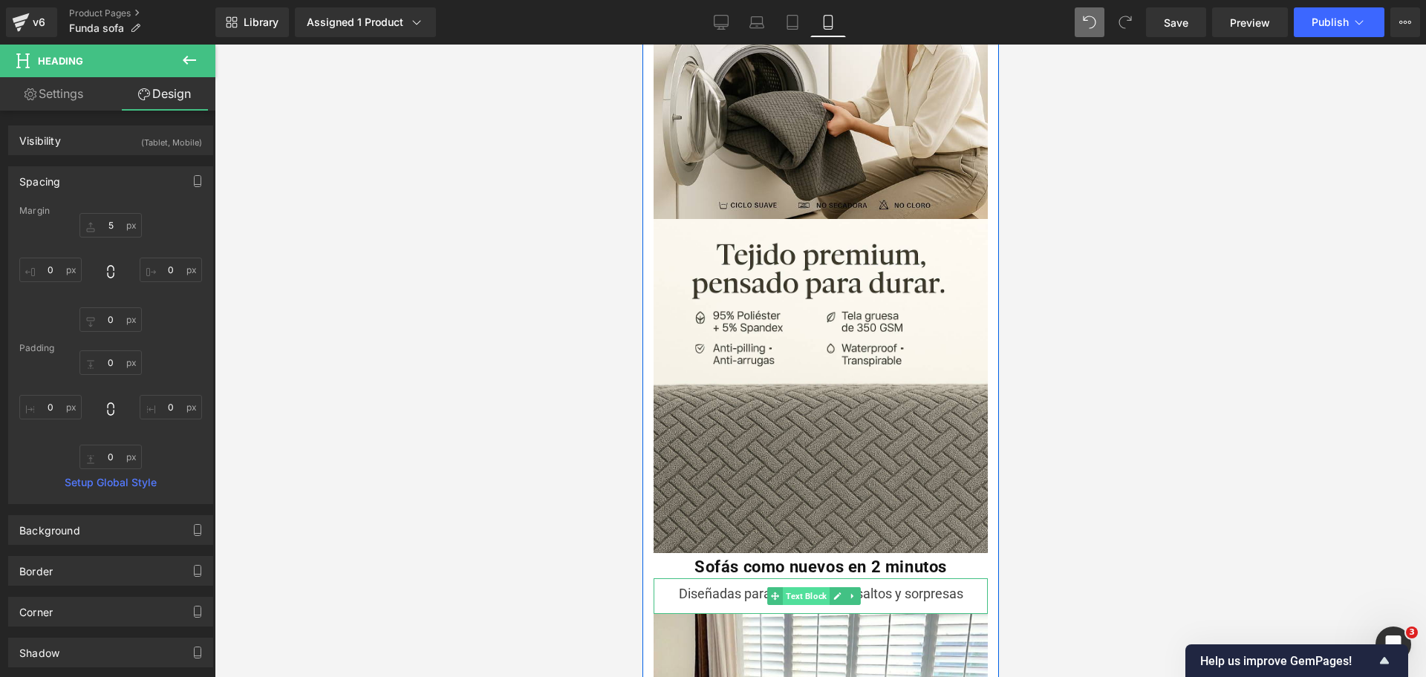
click at [794, 587] on span "Text Block" at bounding box center [805, 596] width 47 height 18
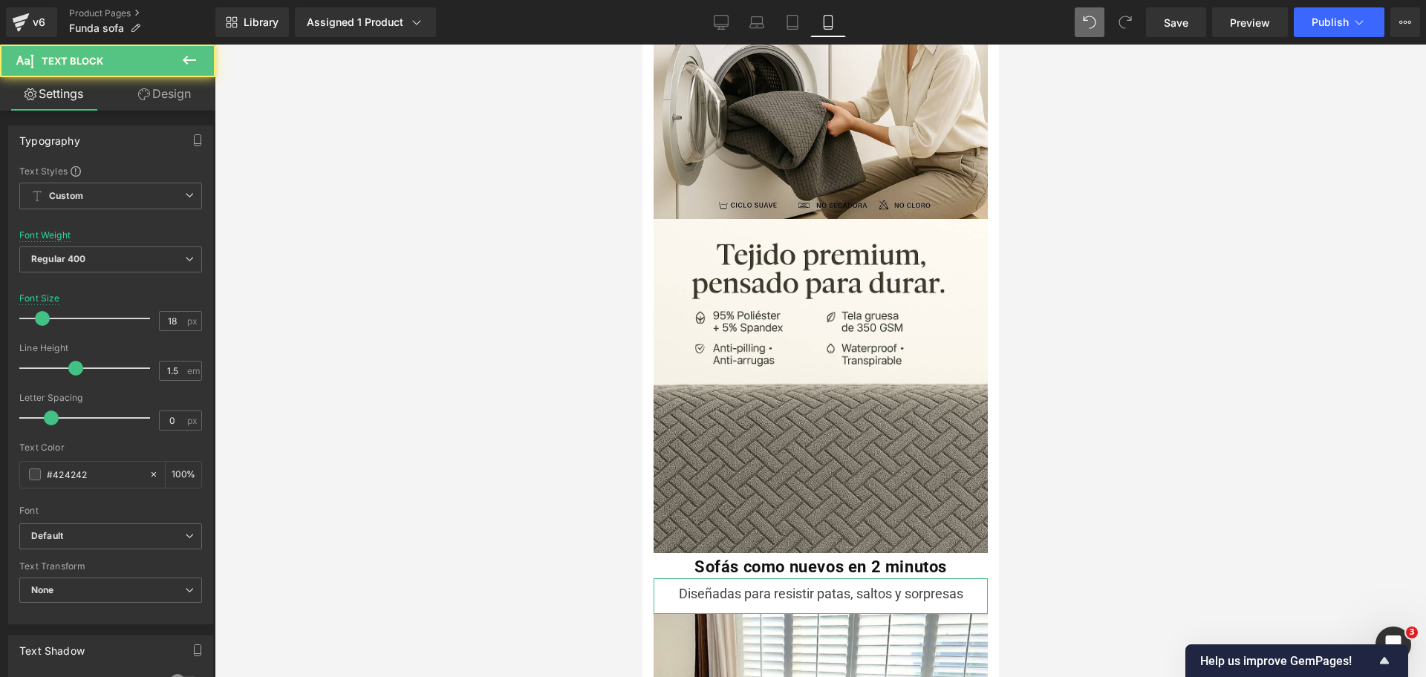
click at [152, 93] on link "Design" at bounding box center [165, 93] width 108 height 33
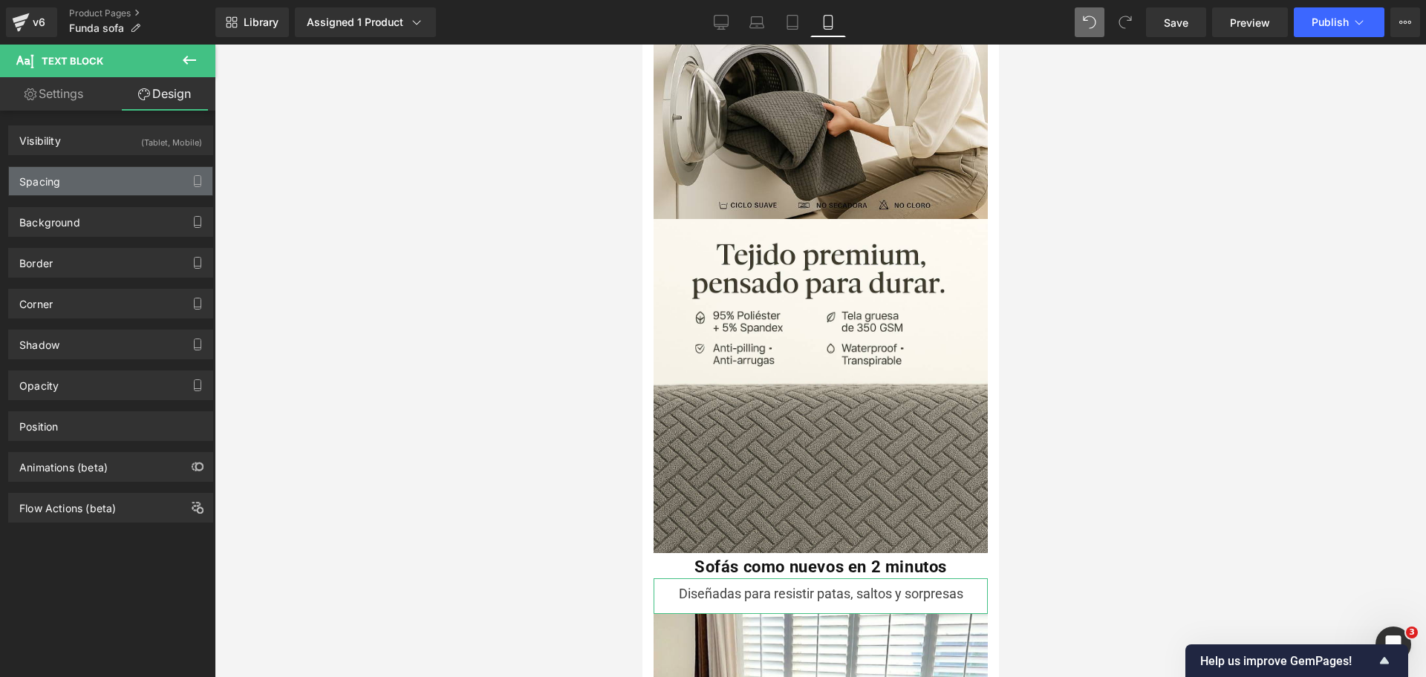
click at [129, 183] on div "Spacing" at bounding box center [110, 181] width 203 height 28
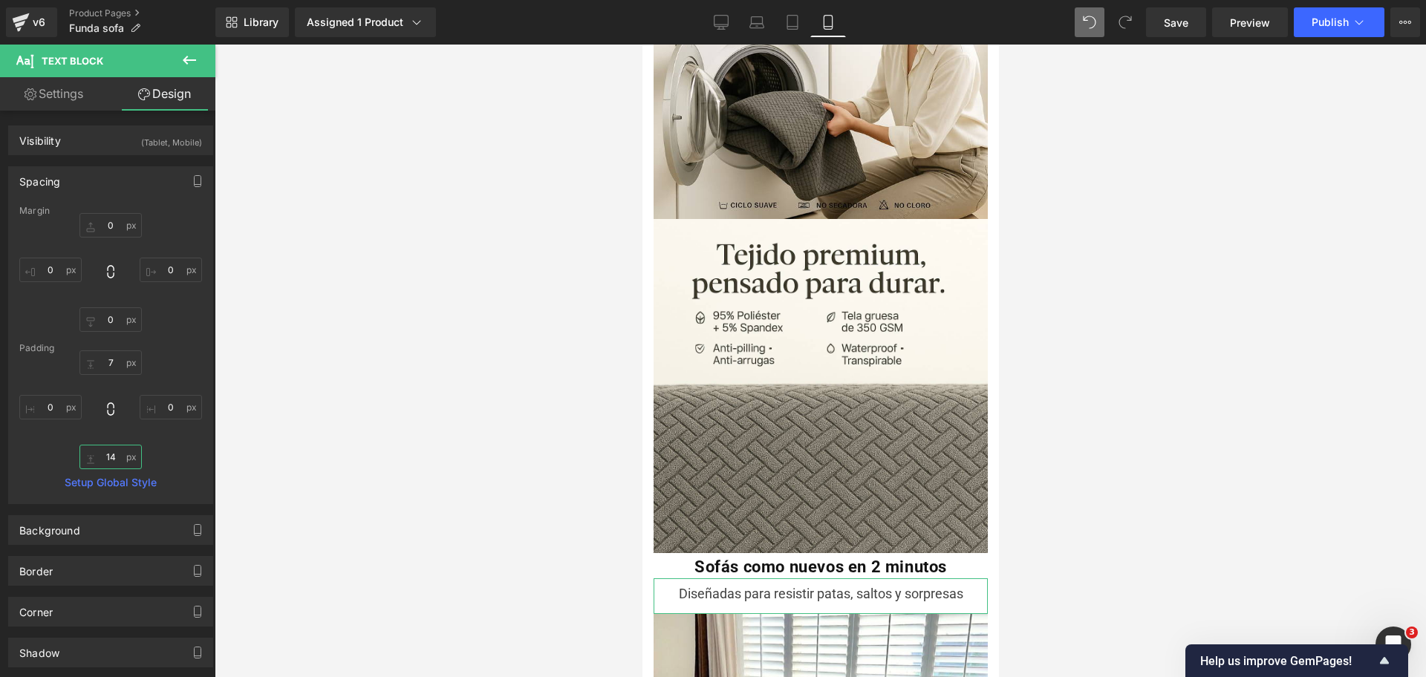
click at [110, 448] on input "14" at bounding box center [110, 457] width 62 height 25
type input "5"
click at [1080, 445] on div at bounding box center [820, 361] width 1211 height 633
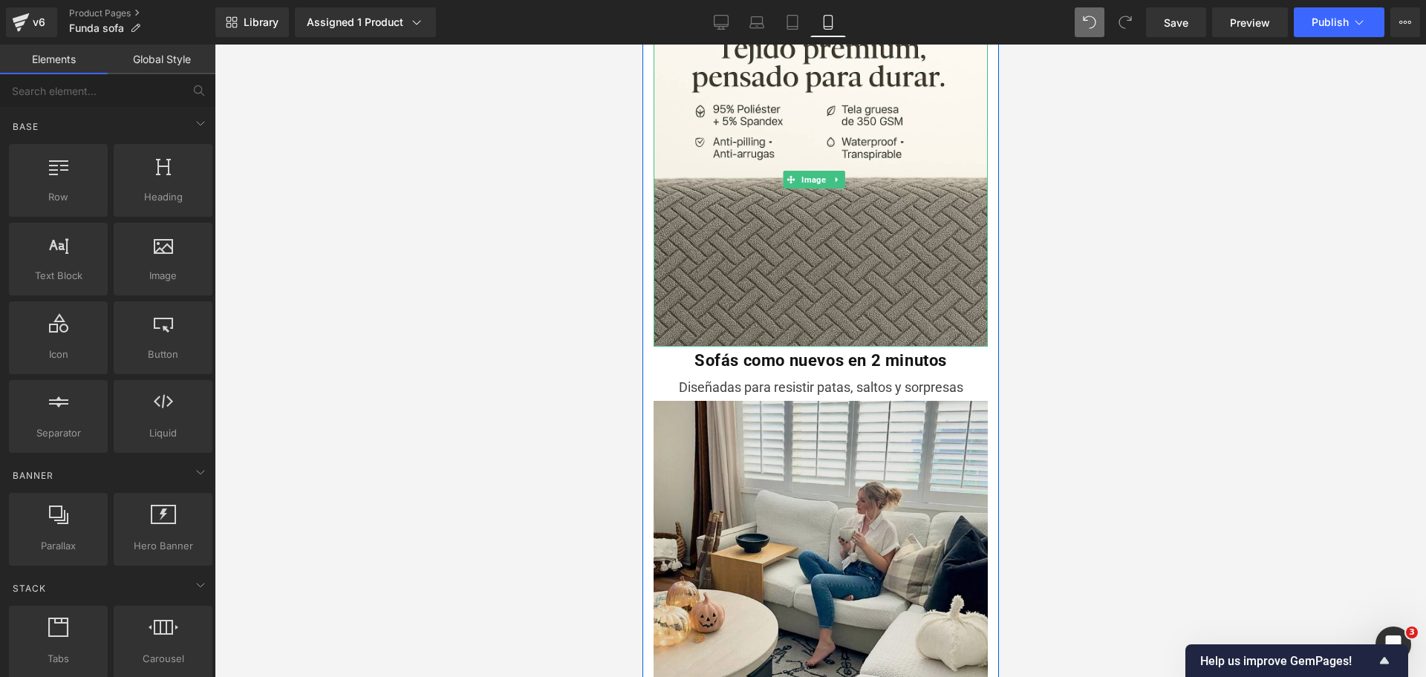
click at [894, 401] on img at bounding box center [820, 572] width 334 height 342
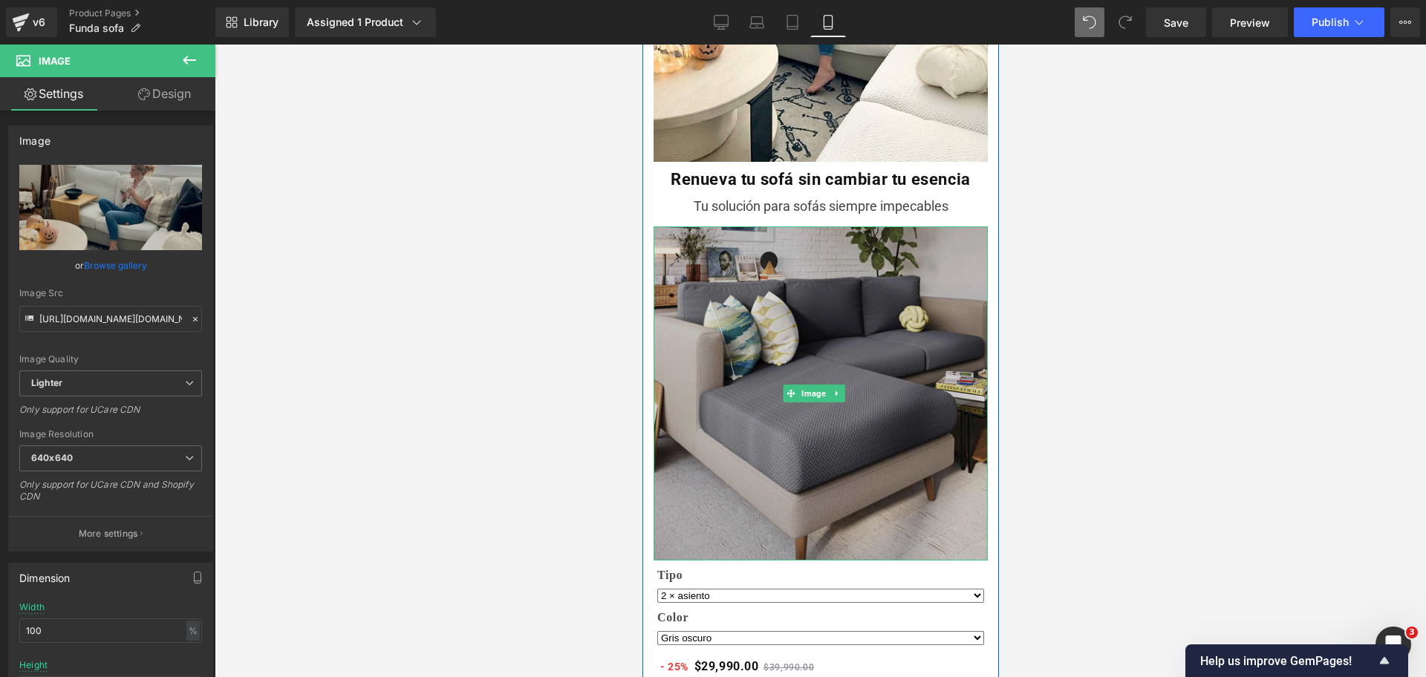
scroll to position [2555, 0]
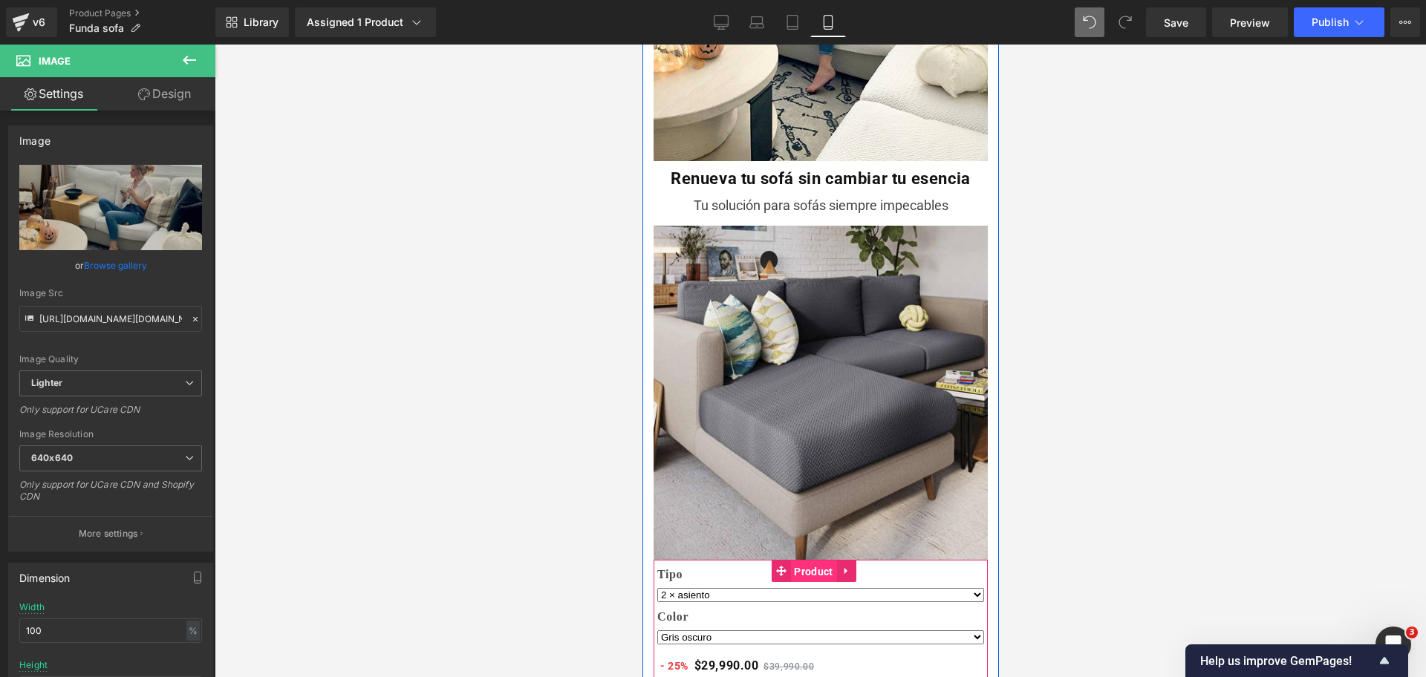
click at [801, 561] on span "Product" at bounding box center [812, 572] width 46 height 22
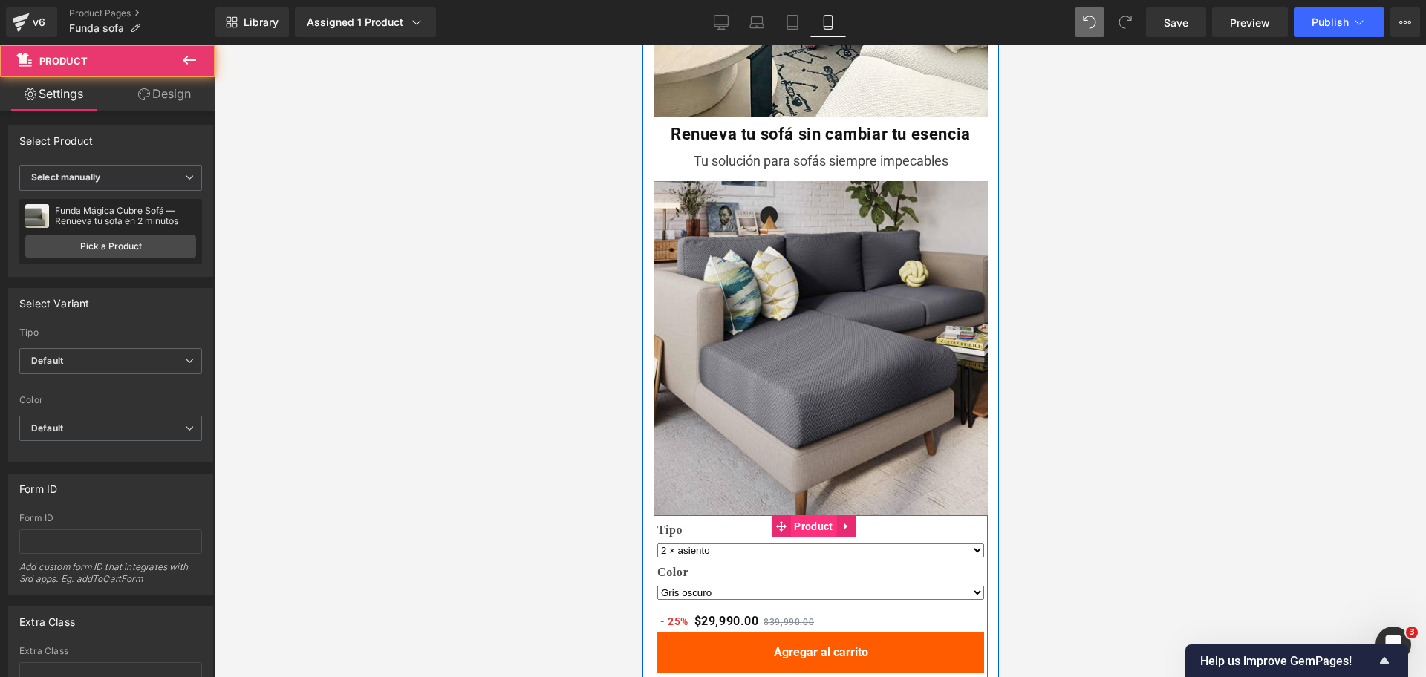
scroll to position [2603, 0]
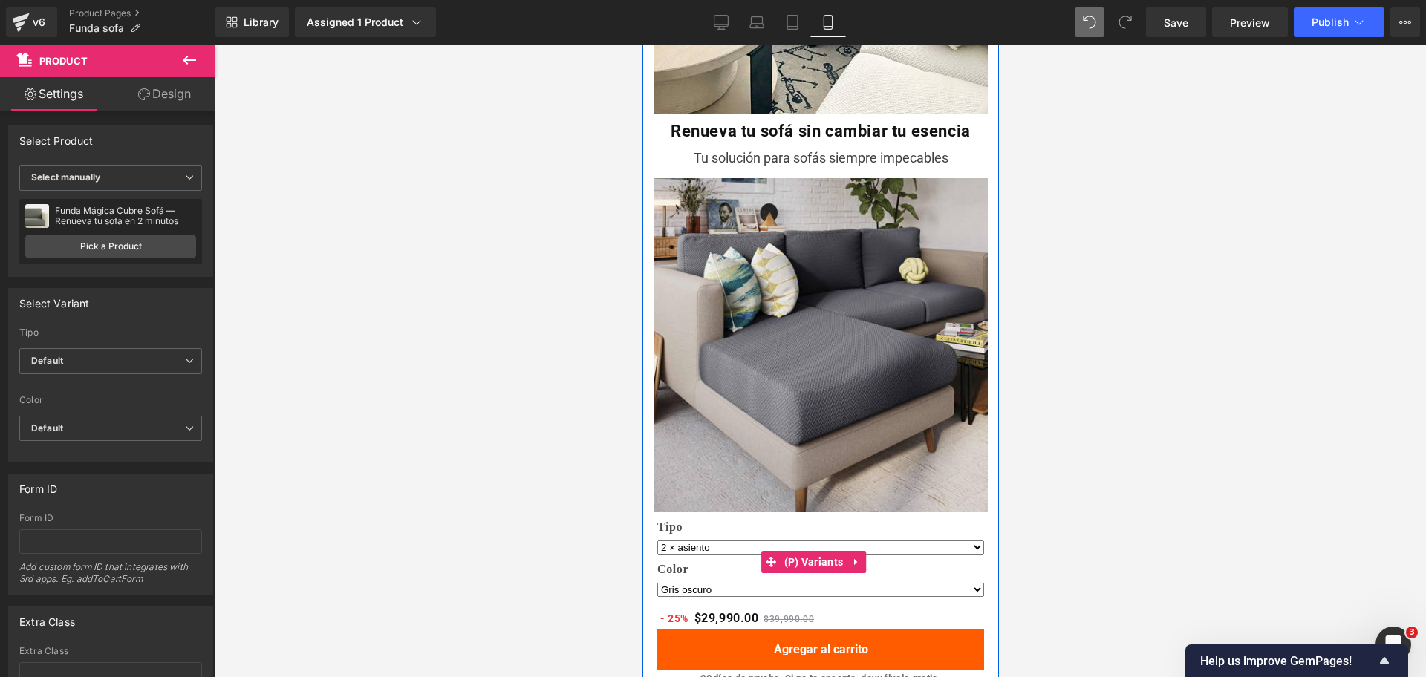
click at [800, 583] on select "Gris oscuro Caqui Gris [PERSON_NAME] Crema Café oscuro" at bounding box center [819, 590] width 327 height 14
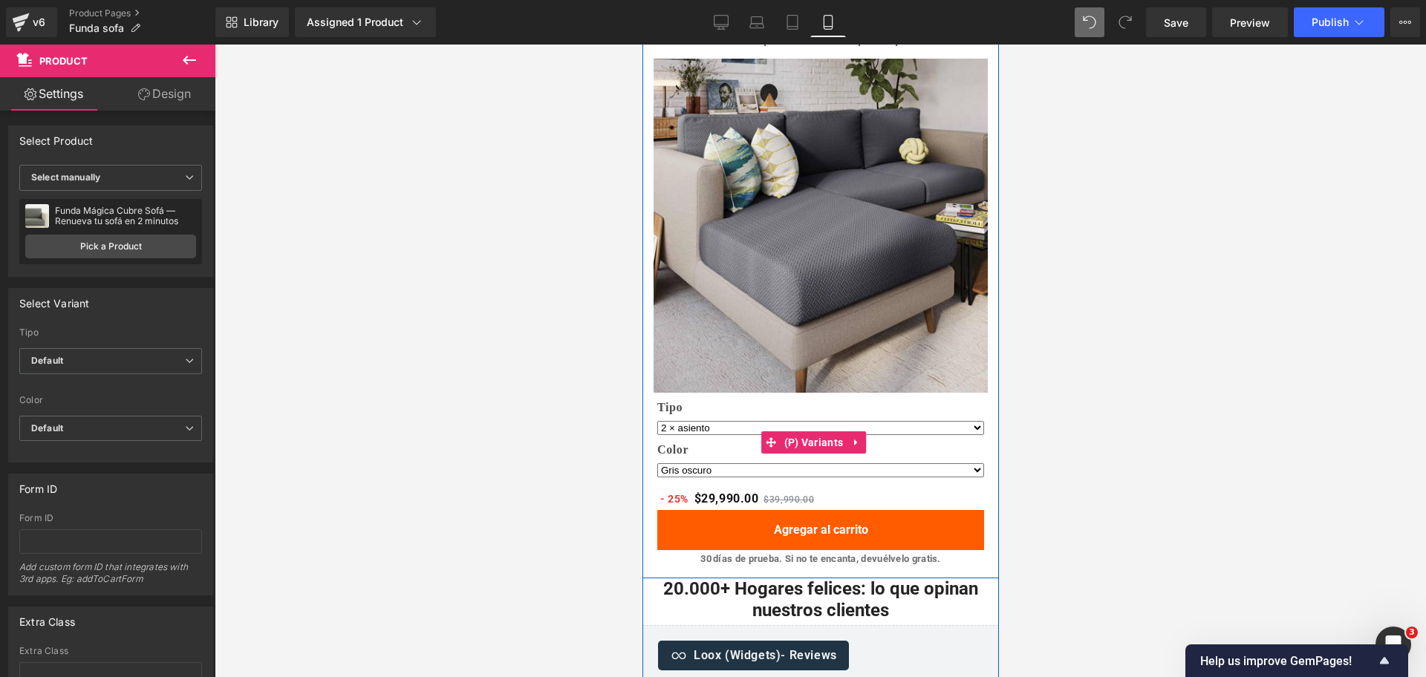
click at [840, 421] on select "2 × asiento 3 × asiento 1 × asiento 2 × respaldo 3 × respaldo 1 × lateral en L …" at bounding box center [819, 428] width 327 height 14
click at [656, 421] on select "2 × asiento 3 × asiento 1 × asiento 2 × respaldo 3 × respaldo 1 × lateral en L …" at bounding box center [819, 428] width 327 height 14
click at [844, 400] on label "Tipo" at bounding box center [819, 409] width 327 height 18
click at [841, 421] on select "2 × asiento 3 × asiento 1 × asiento 2 × respaldo 3 × respaldo 1 × lateral en L …" at bounding box center [819, 428] width 327 height 14
select select "2 × asiento"
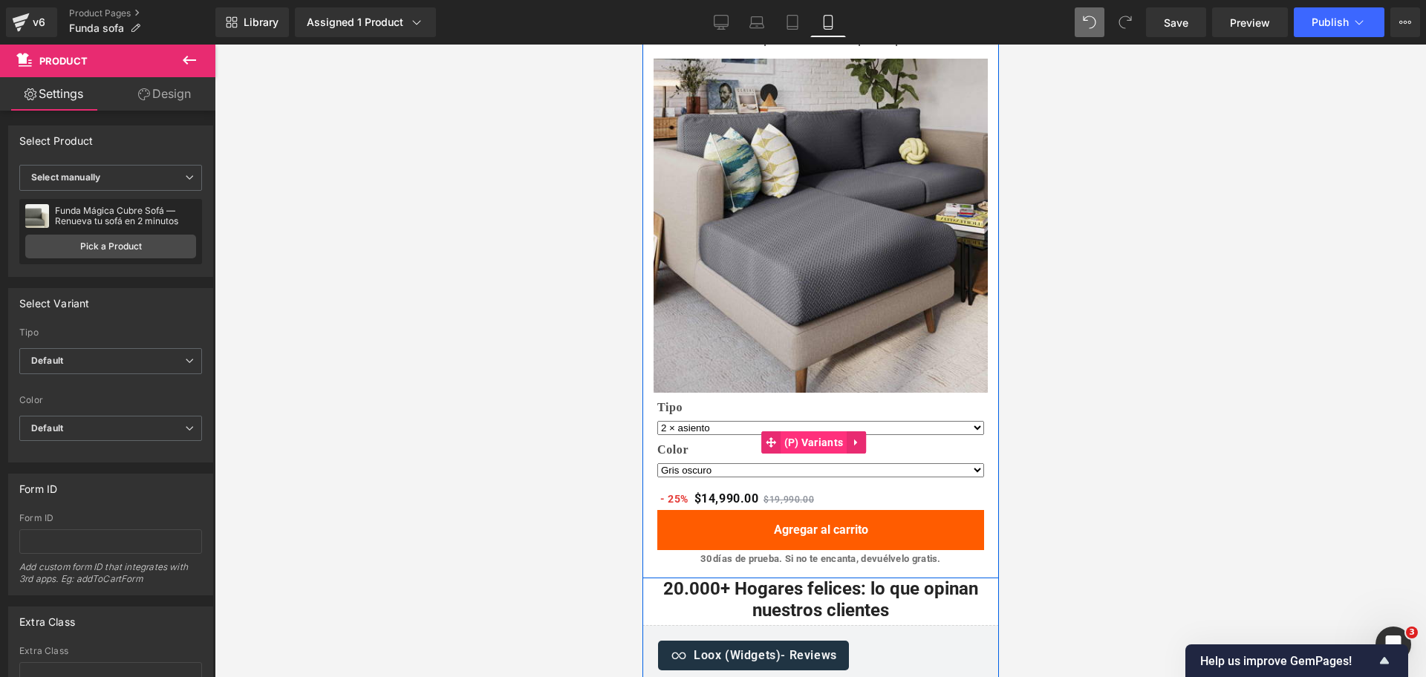
click at [656, 421] on select "2 × asiento 3 × asiento 1 × asiento 2 × respaldo 3 × respaldo 1 × lateral en L …" at bounding box center [819, 428] width 327 height 14
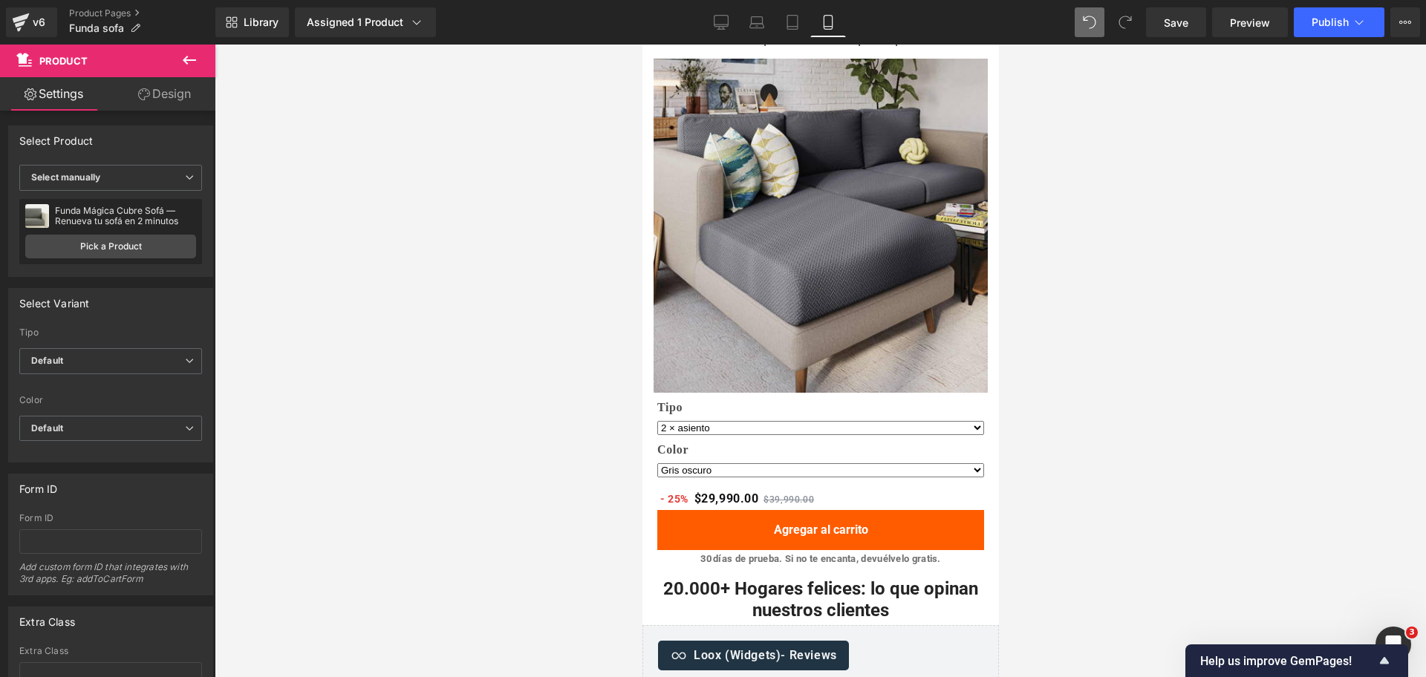
click at [1055, 345] on div at bounding box center [820, 361] width 1211 height 633
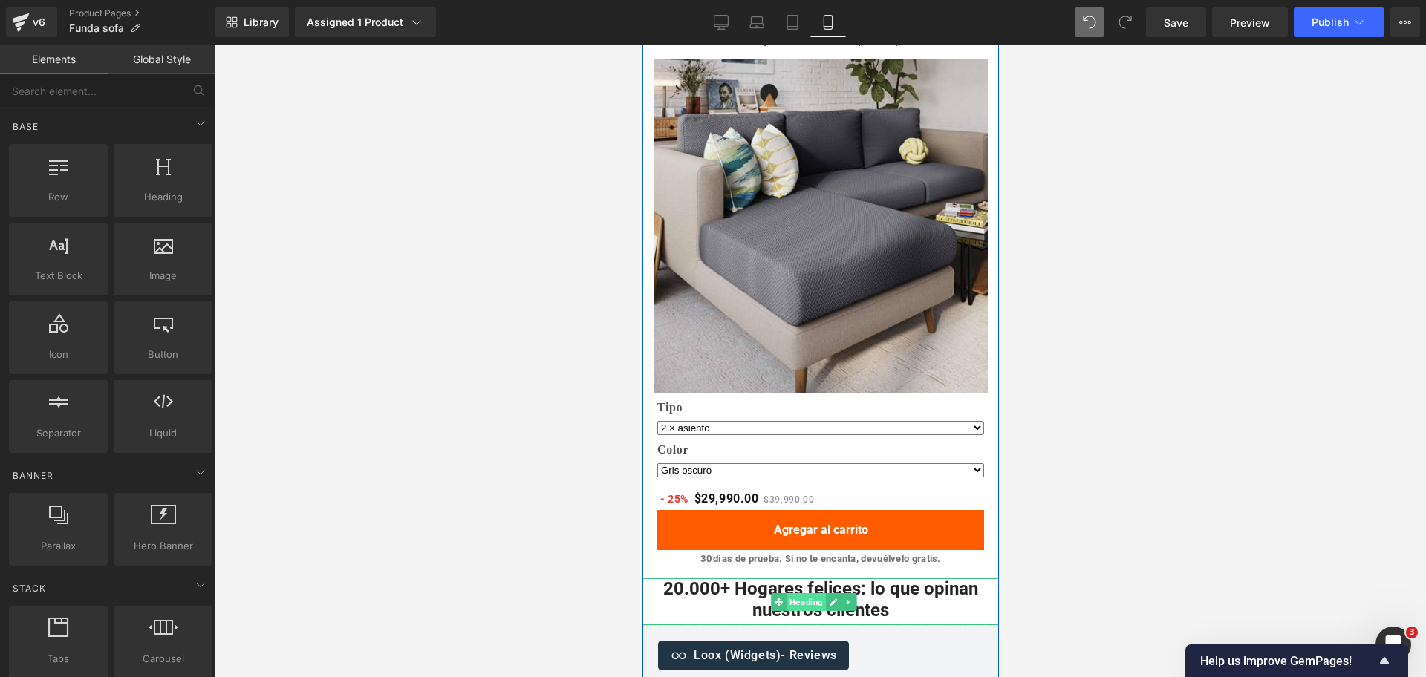
click at [818, 593] on span "Heading" at bounding box center [805, 602] width 39 height 18
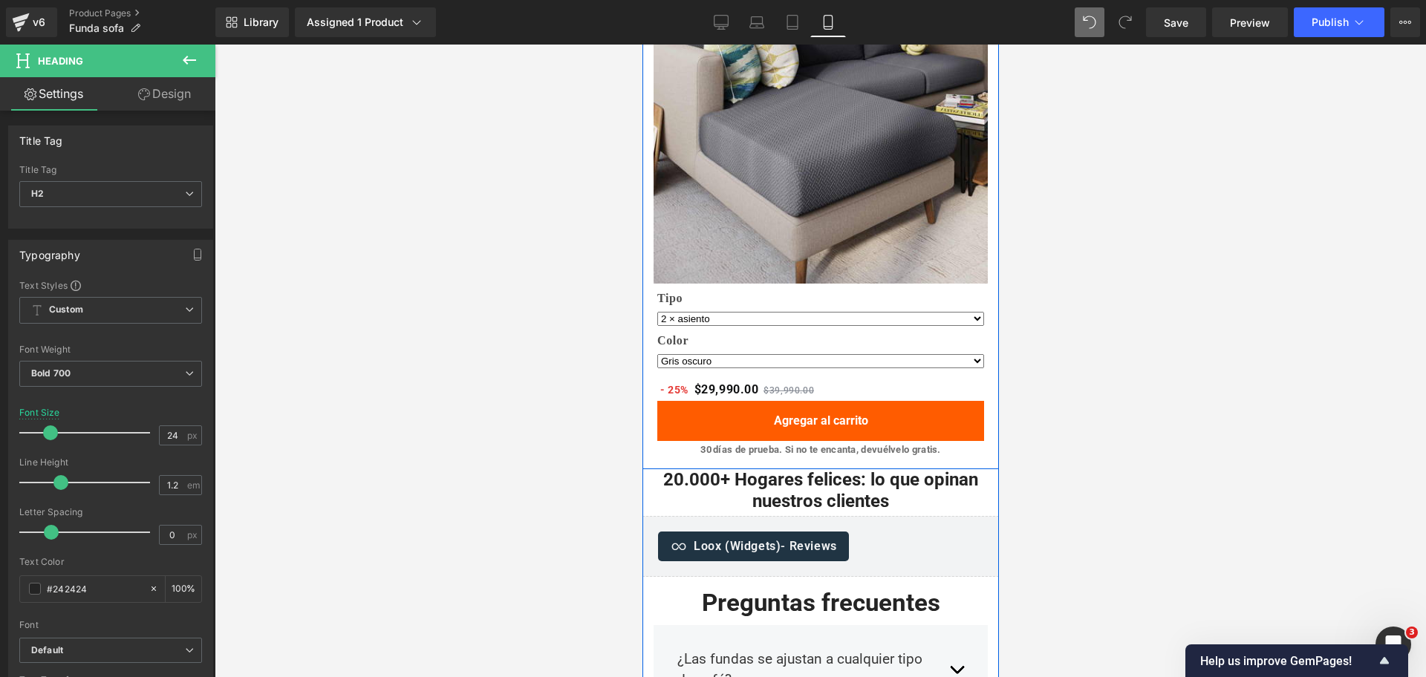
scroll to position [2914, 0]
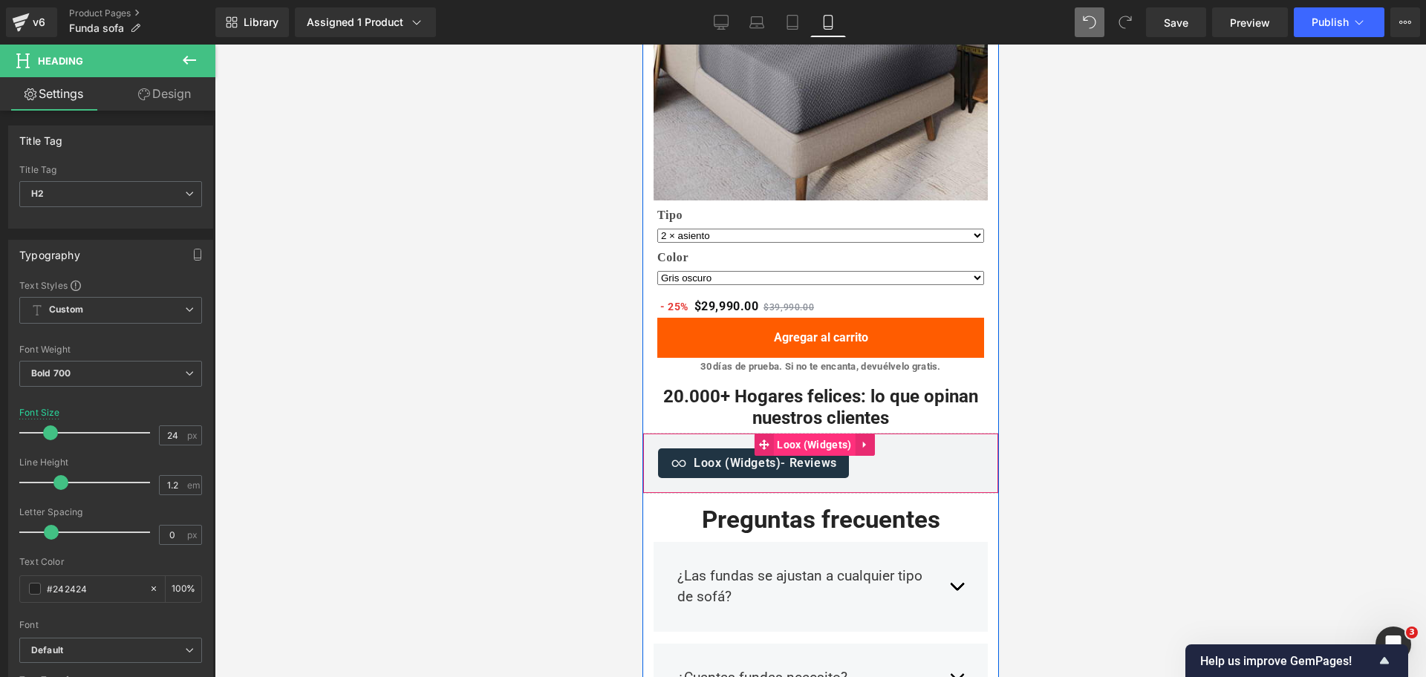
click at [823, 434] on span "Loox (Widgets)" at bounding box center [813, 445] width 82 height 22
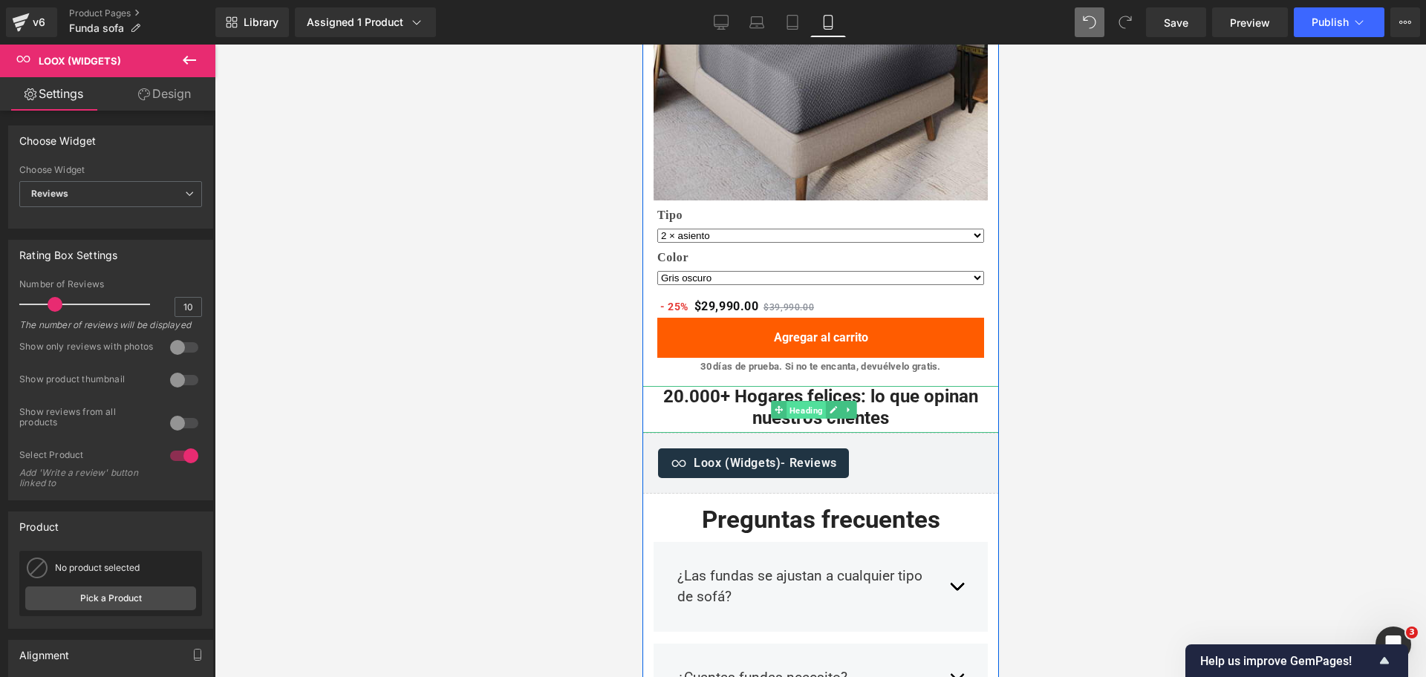
click at [823, 401] on link "Heading" at bounding box center [797, 410] width 55 height 18
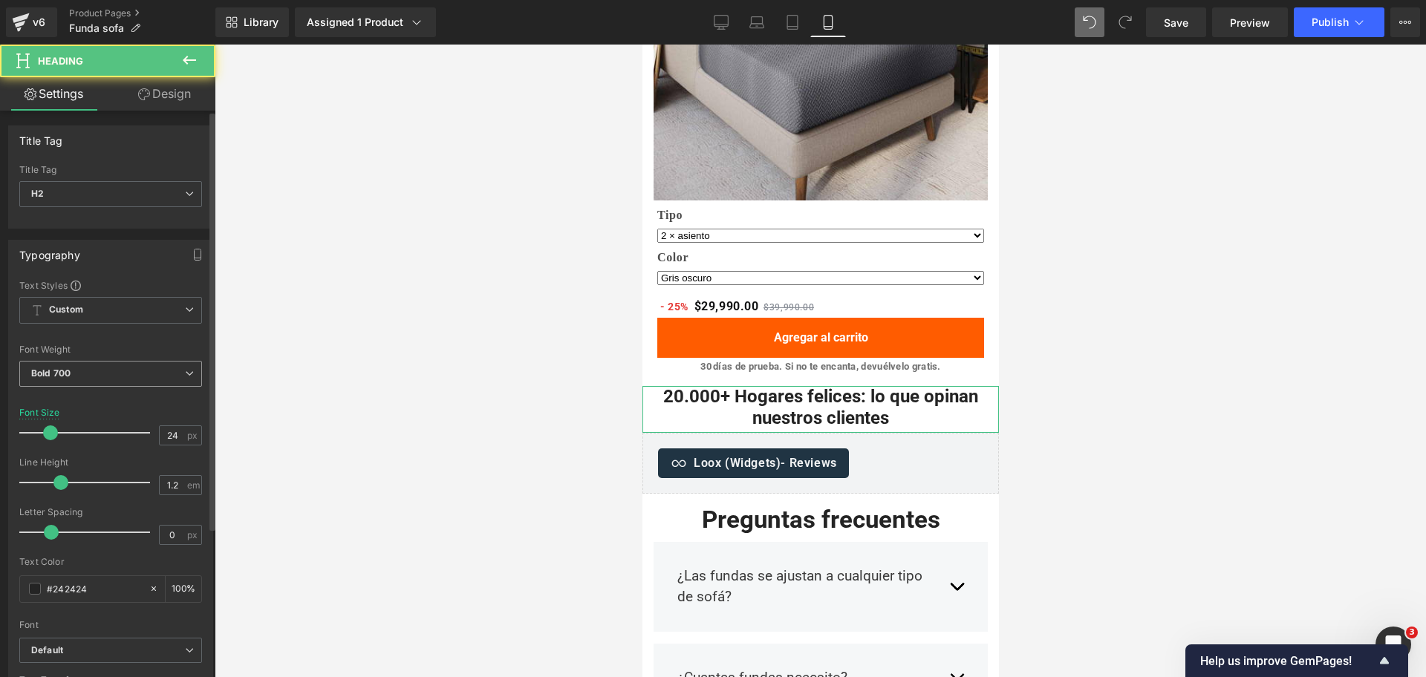
click at [125, 388] on div "Bold 700 Thin 100 Semi Thin 200 Light 300 Regular 400 Medium 500 Semi Bold 600 …" at bounding box center [110, 377] width 183 height 33
click at [144, 383] on span "Bold 700" at bounding box center [110, 374] width 183 height 26
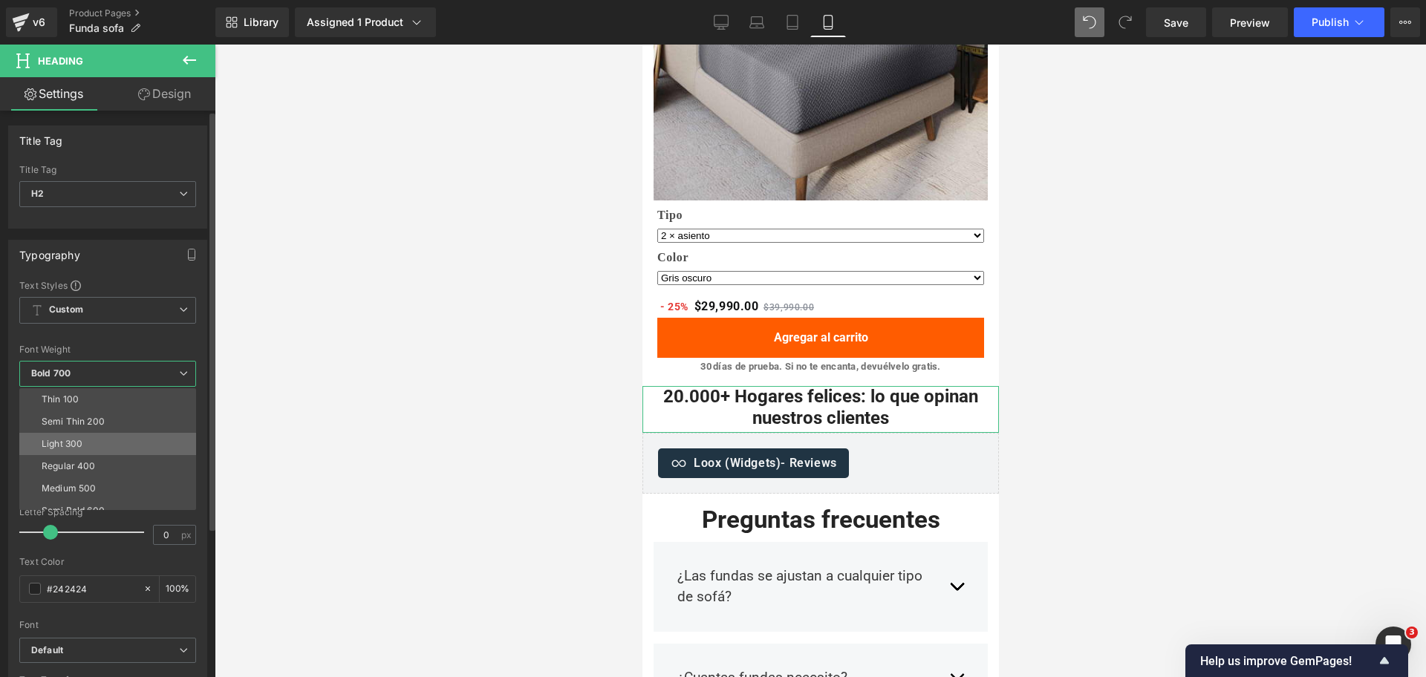
scroll to position [59, 0]
click at [145, 452] on li "Semi Bold 600" at bounding box center [110, 451] width 183 height 22
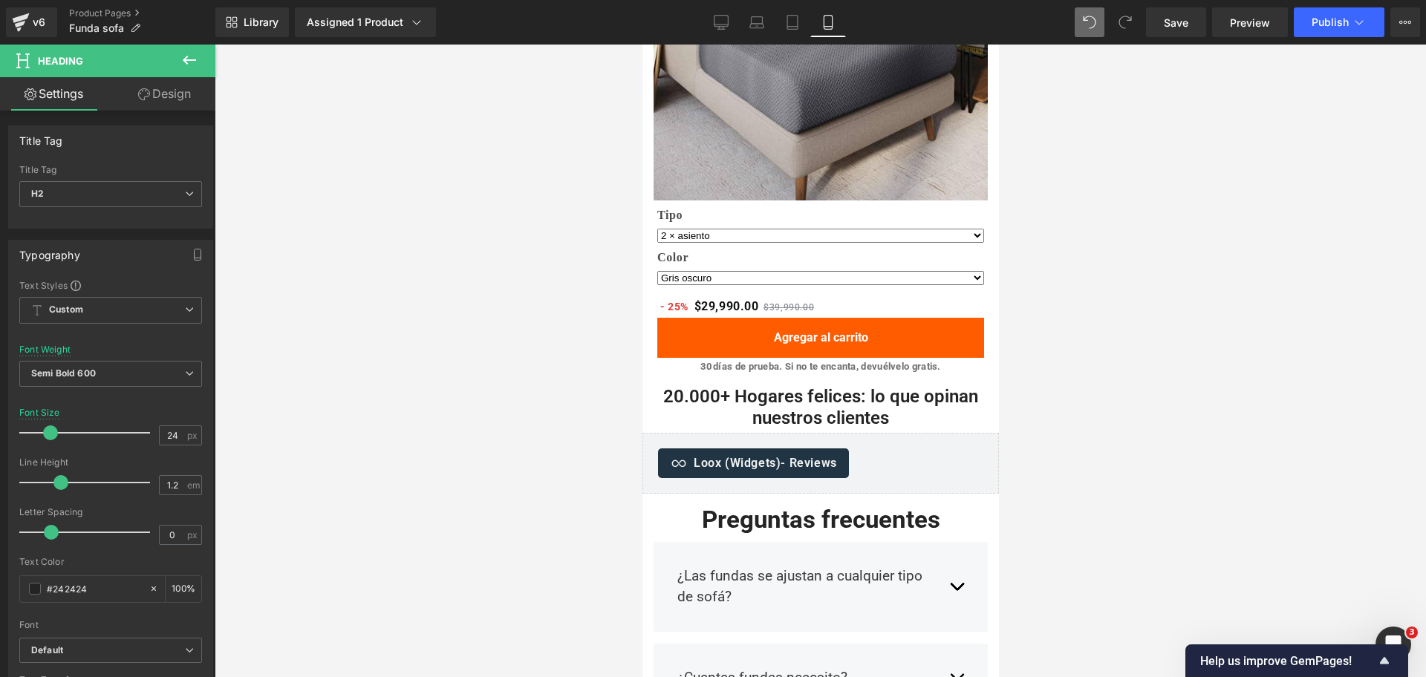
click at [1099, 38] on div "Library Assigned 1 Product Product Preview Funda Mágica Cubre Sofá — Renueva tu…" at bounding box center [820, 22] width 1210 height 45
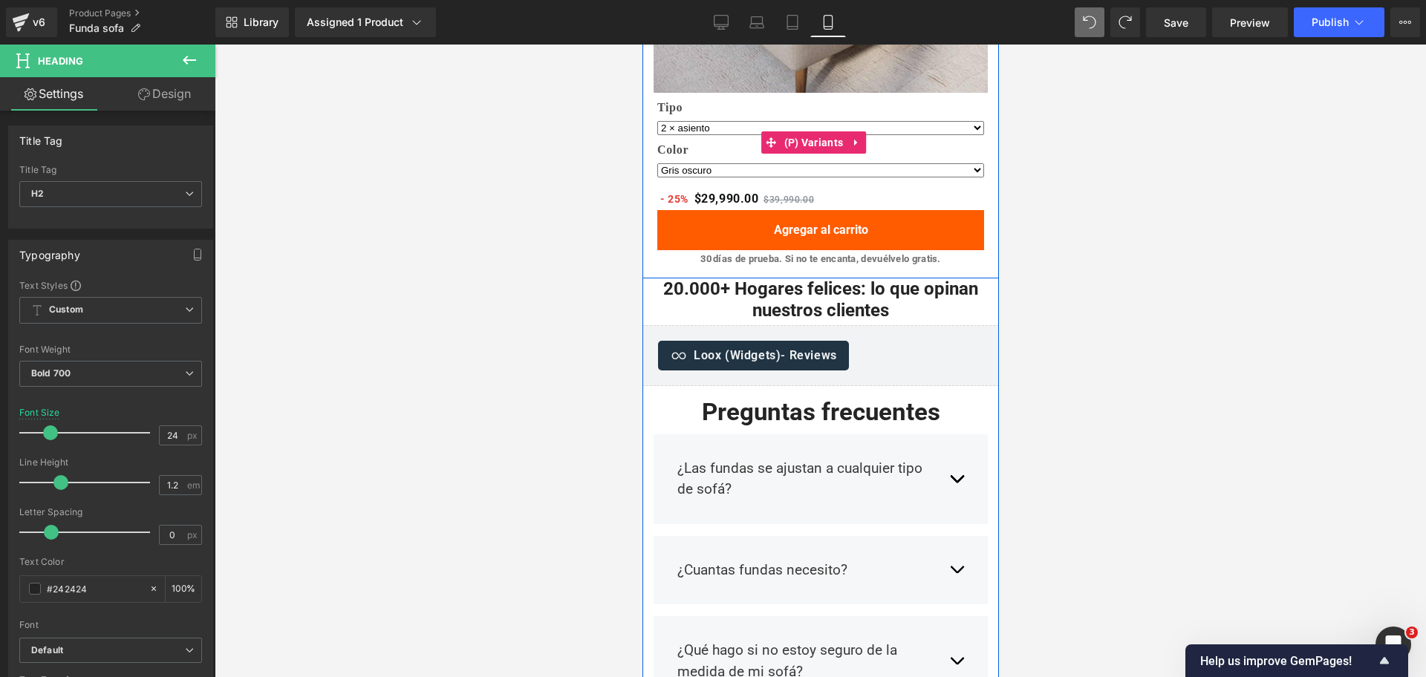
scroll to position [3027, 0]
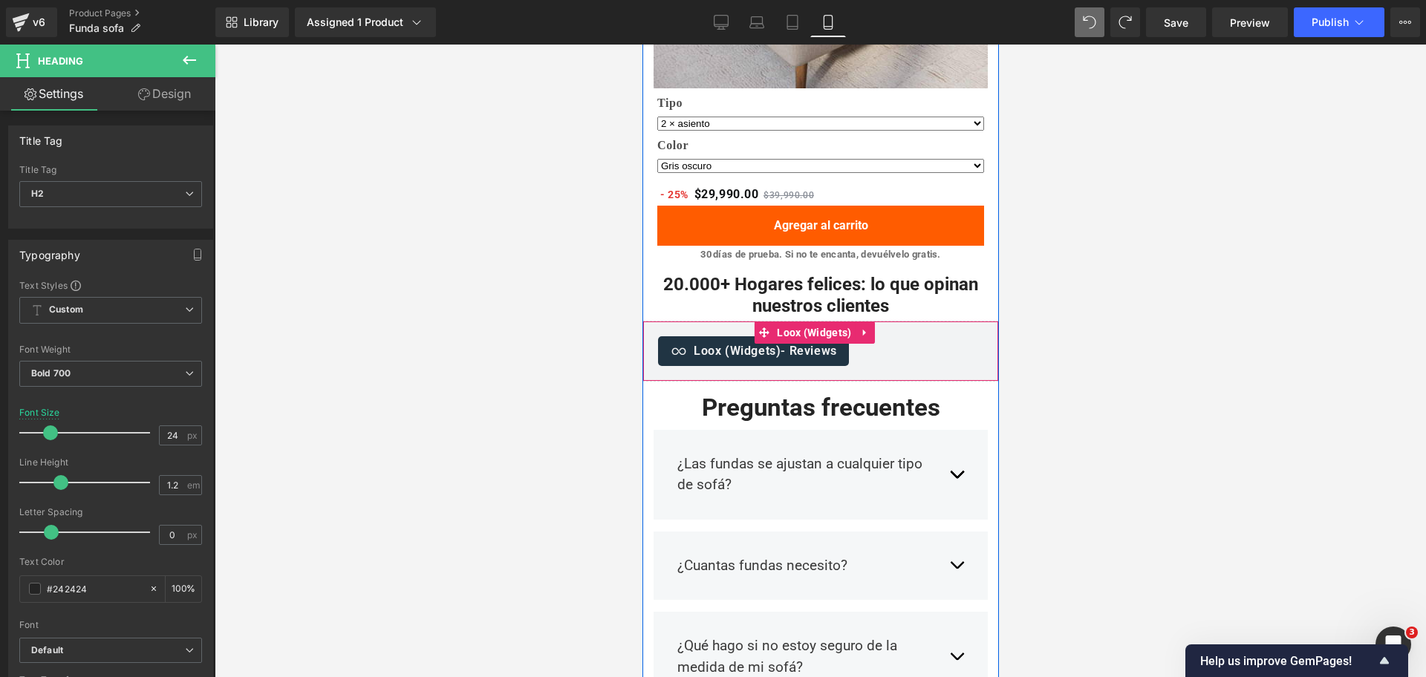
click at [797, 344] on span "- Reviews" at bounding box center [808, 351] width 56 height 14
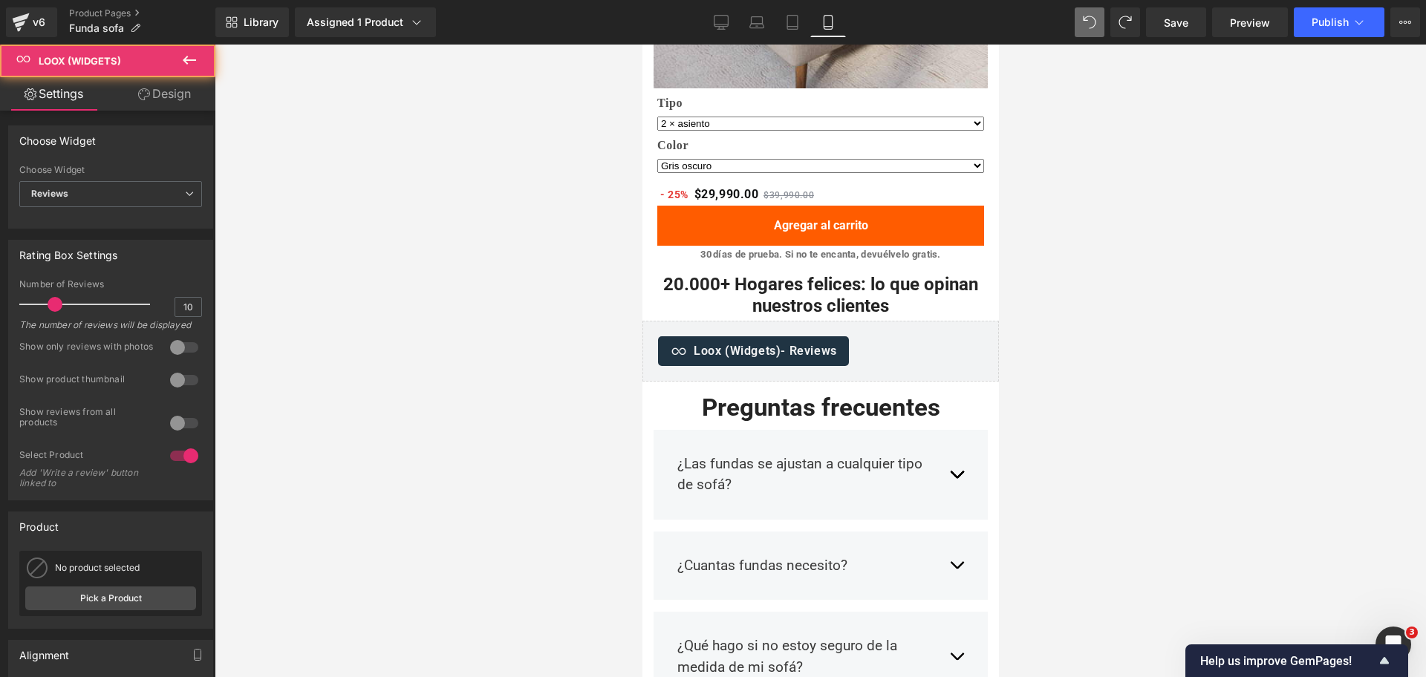
click at [1104, 261] on div at bounding box center [820, 361] width 1211 height 633
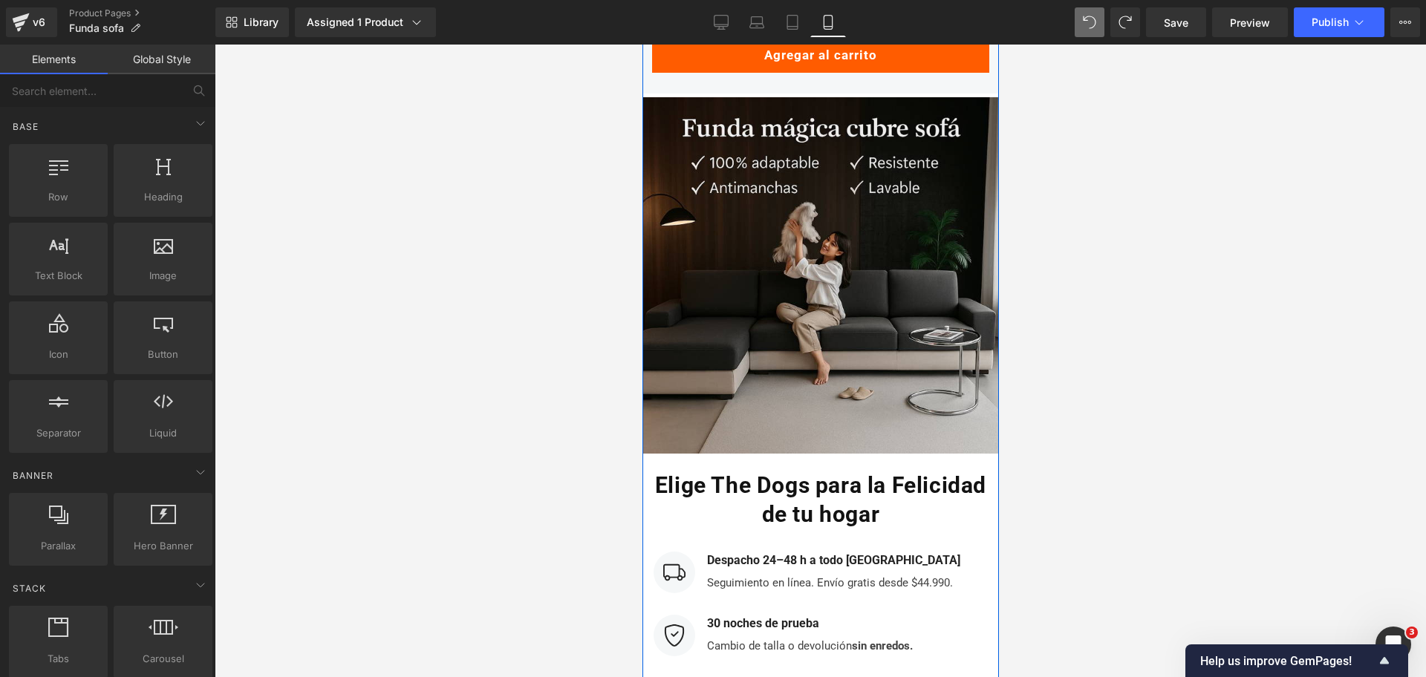
scroll to position [6781, 0]
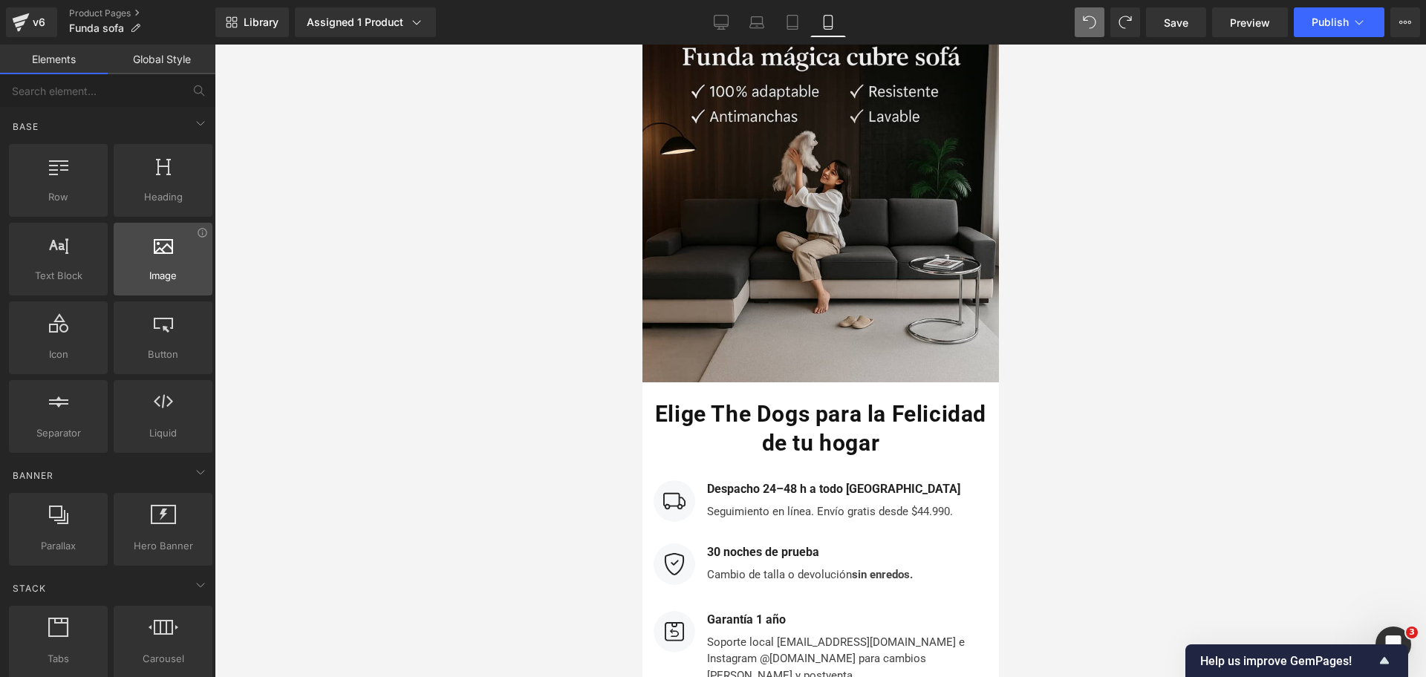
click at [164, 249] on icon at bounding box center [163, 244] width 19 height 19
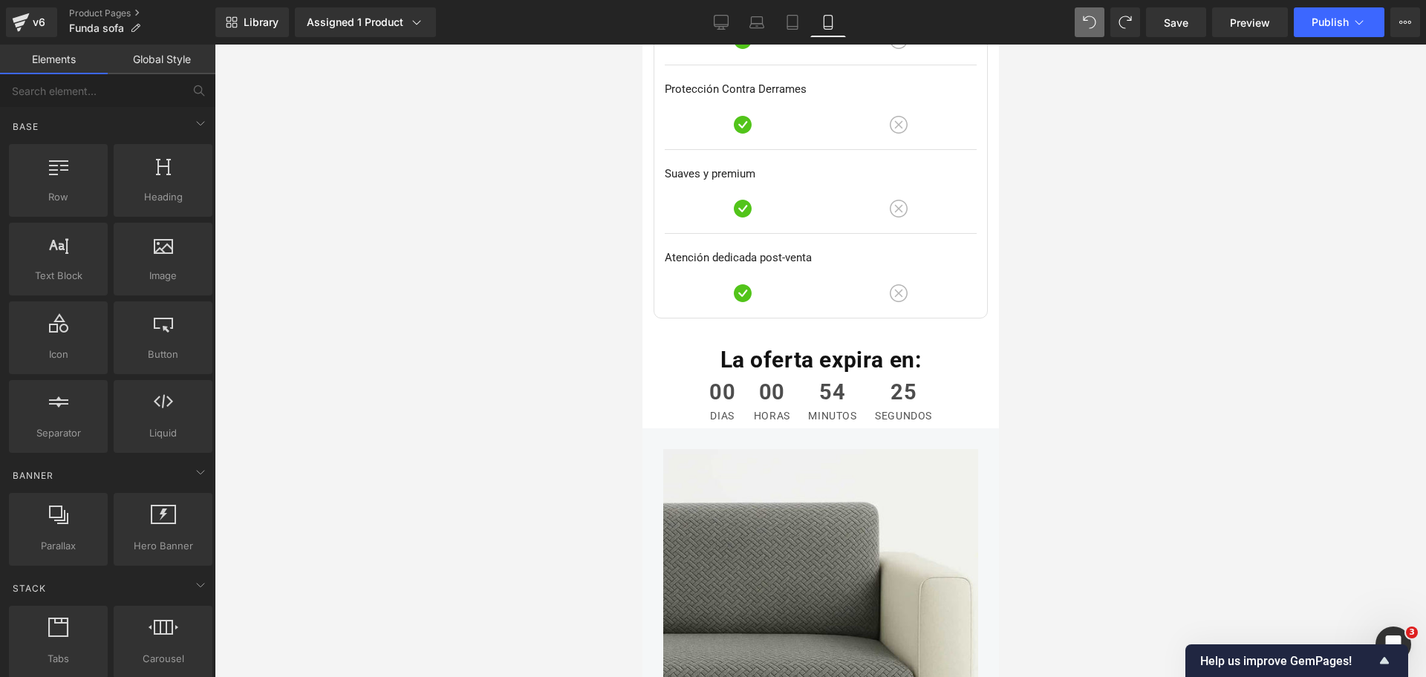
scroll to position [5696, 0]
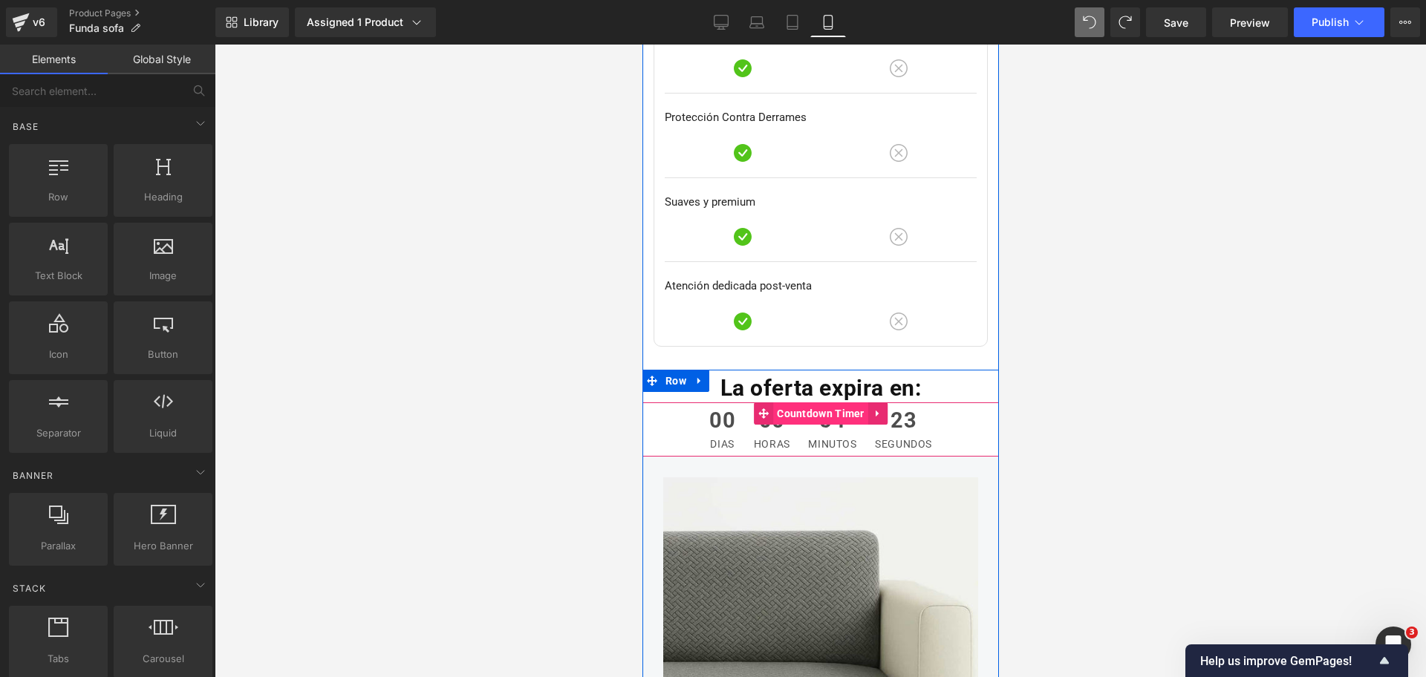
click at [826, 402] on span "Countdown Timer" at bounding box center [819, 413] width 95 height 22
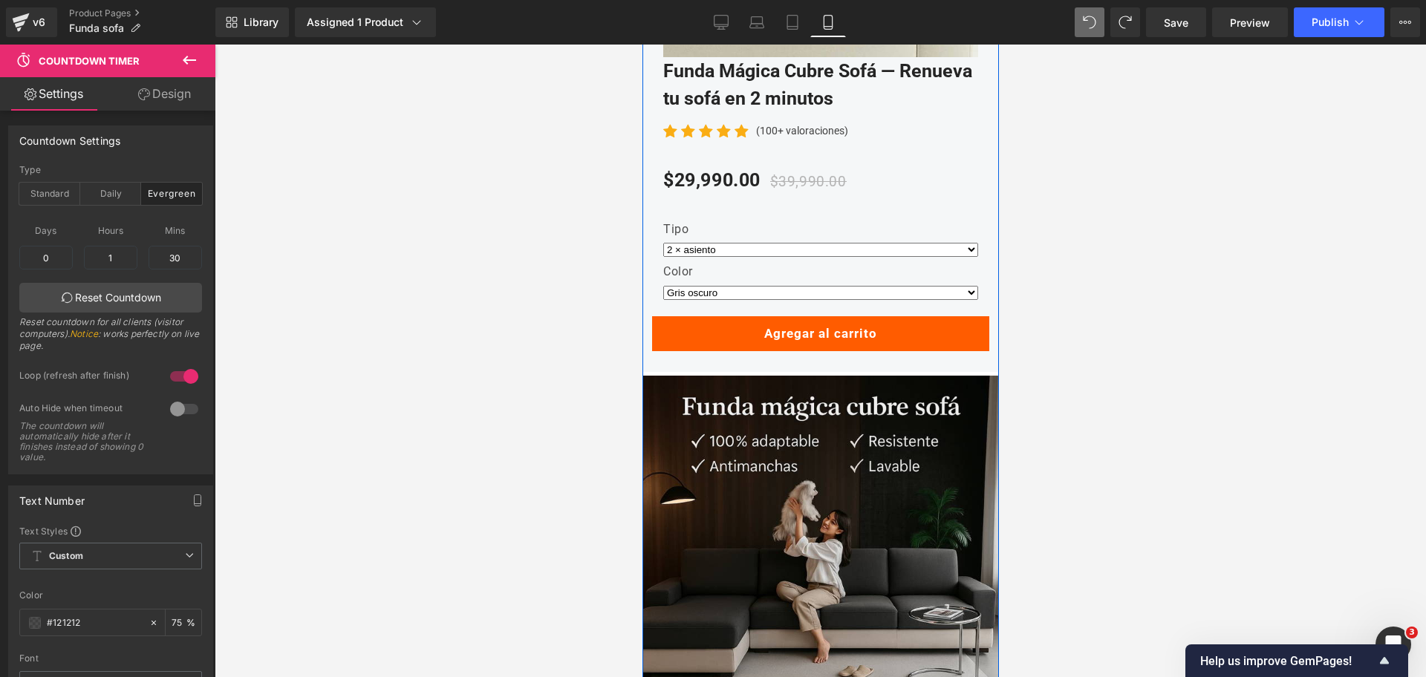
scroll to position [6416, 0]
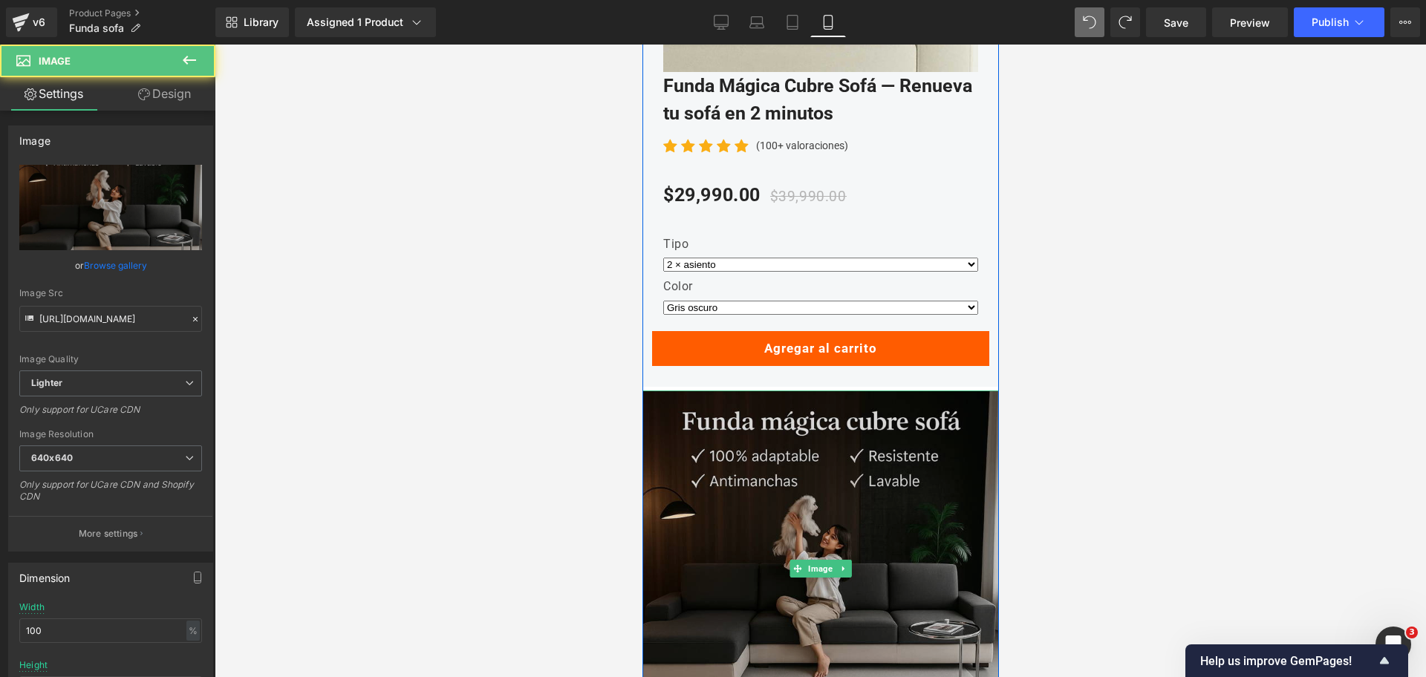
click at [861, 391] on img at bounding box center [820, 569] width 356 height 356
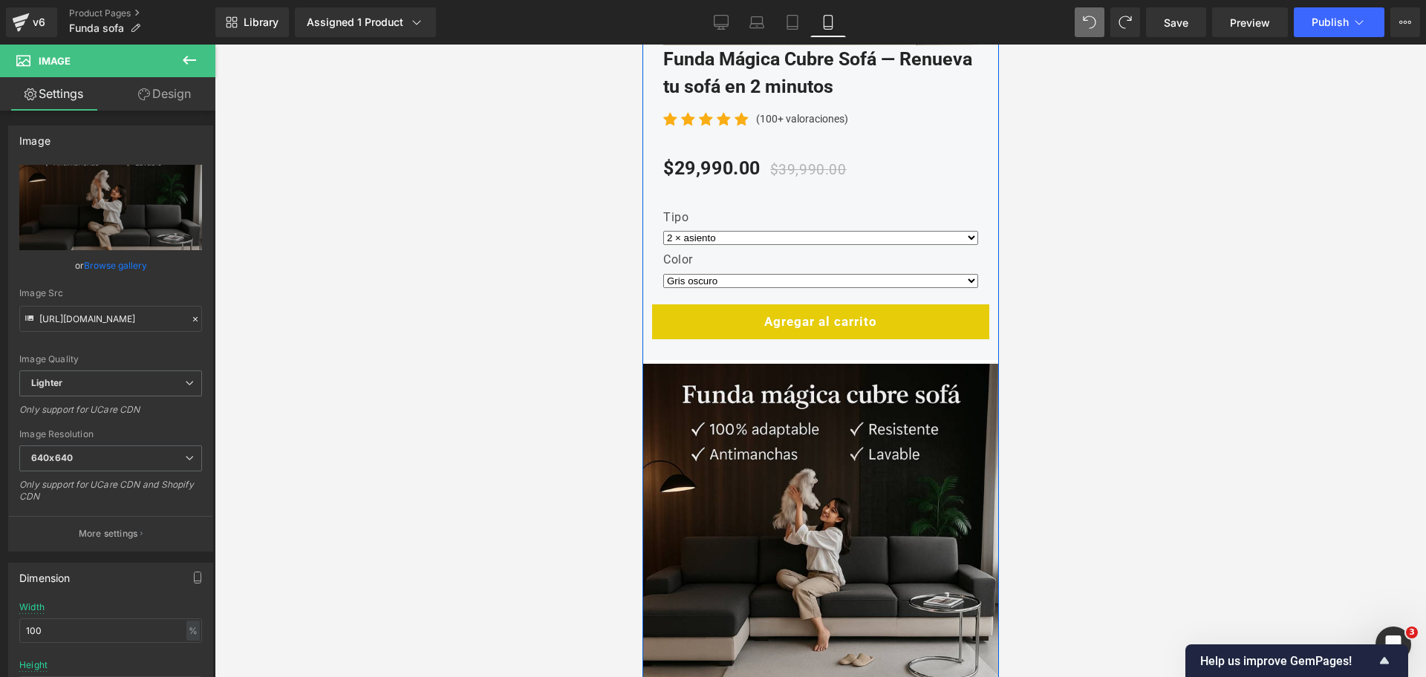
scroll to position [6446, 0]
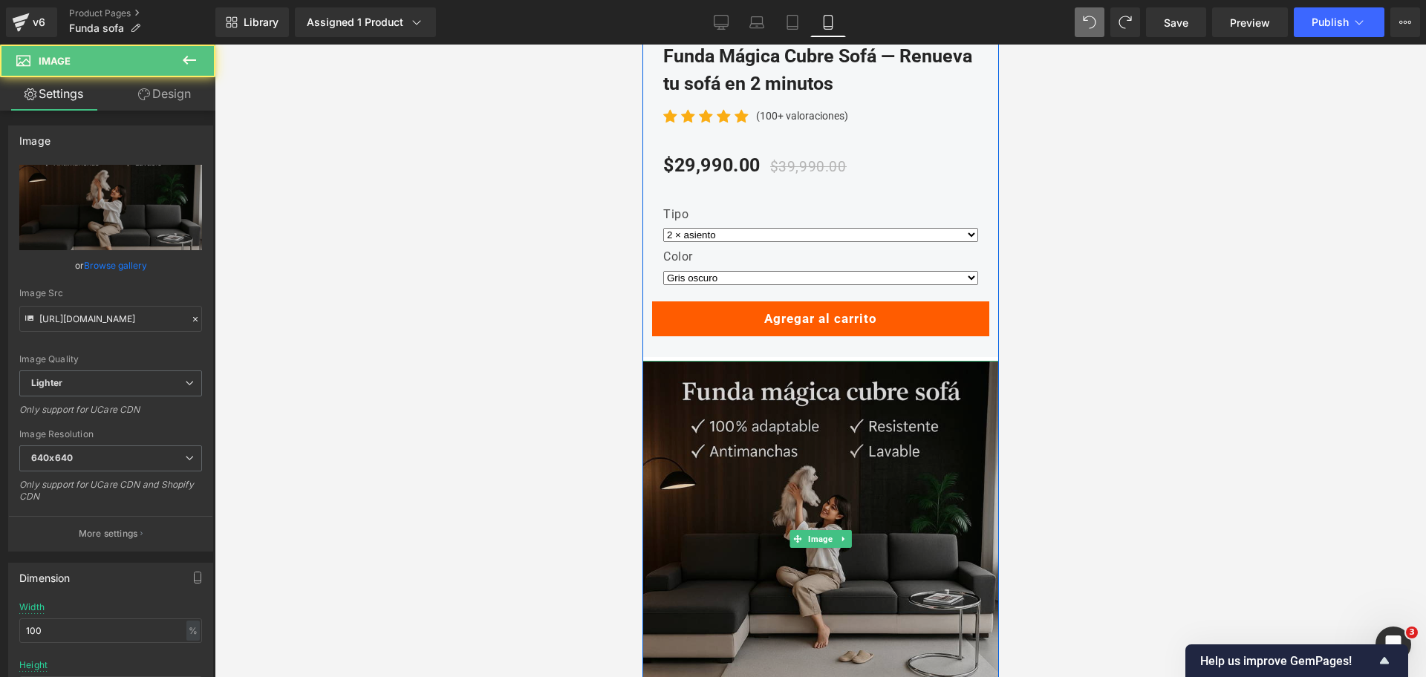
click at [913, 361] on img at bounding box center [820, 539] width 356 height 356
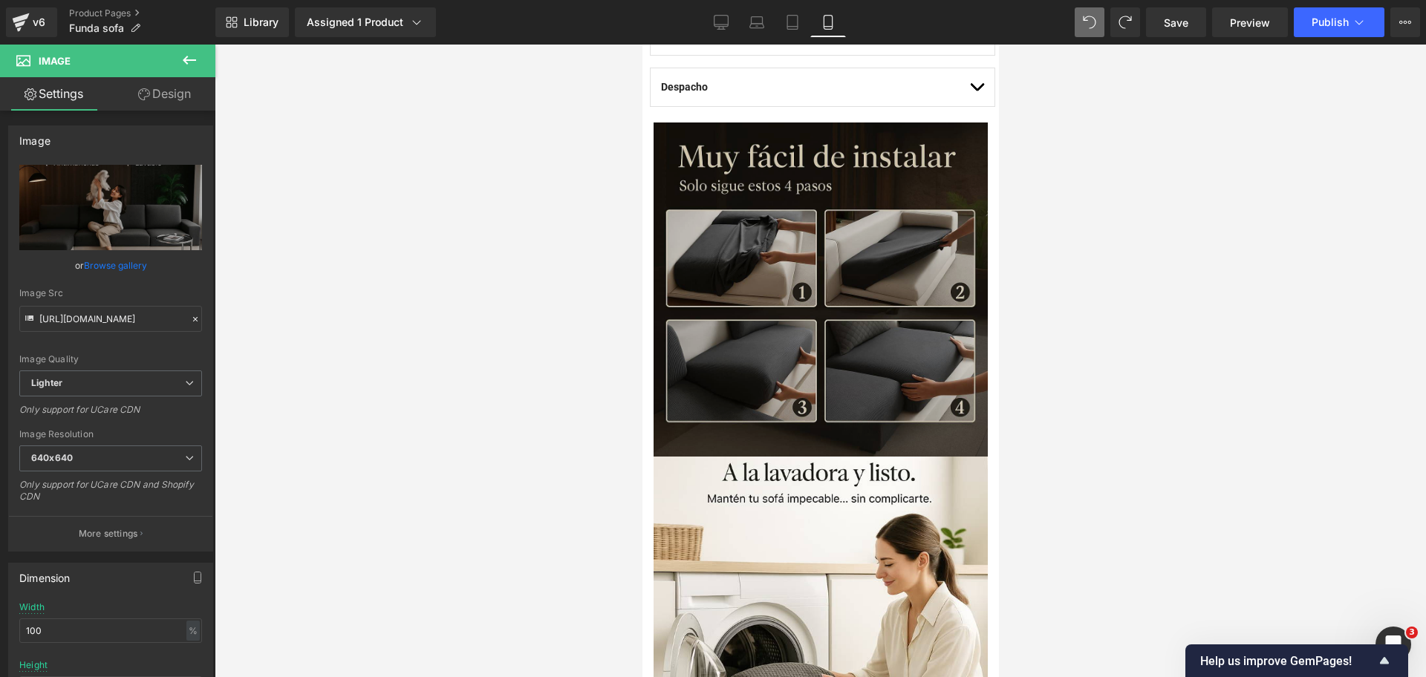
scroll to position [1202, 0]
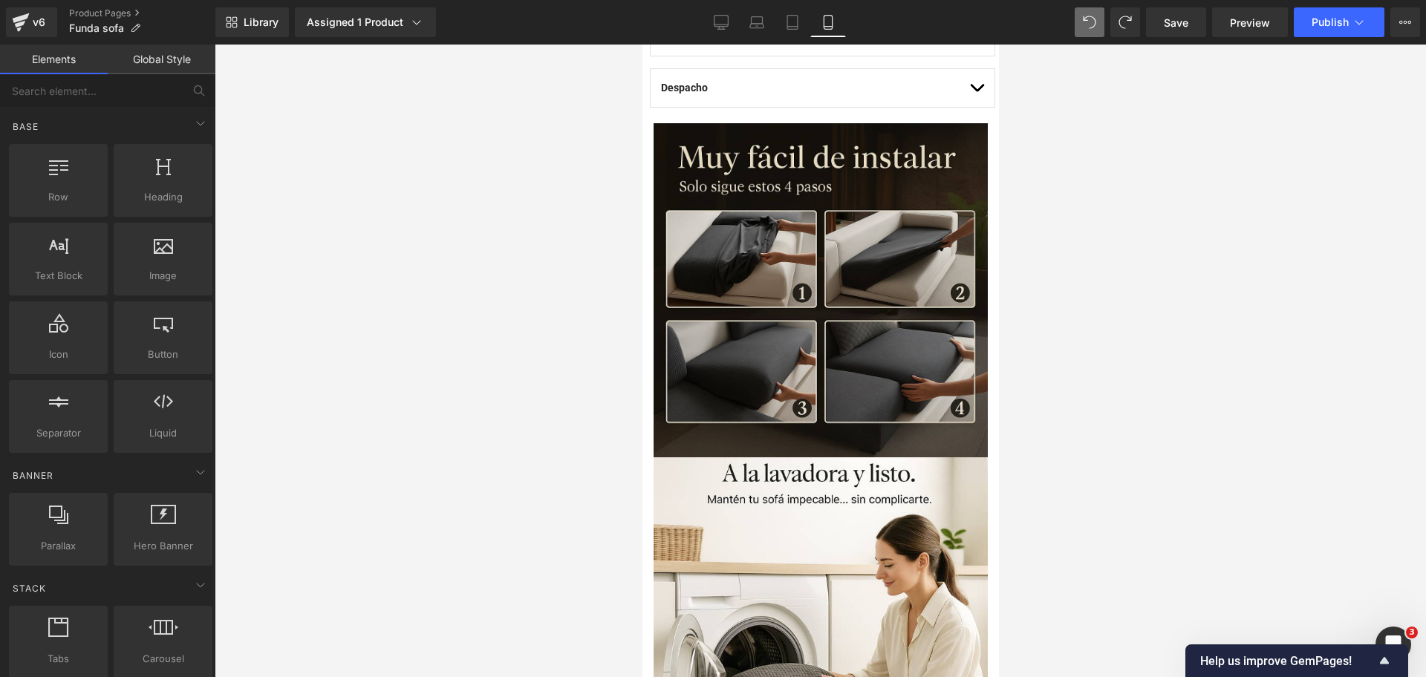
drag, startPoint x: 1015, startPoint y: 260, endPoint x: 334, endPoint y: 191, distance: 684.4
click at [1015, 260] on div at bounding box center [820, 361] width 1211 height 633
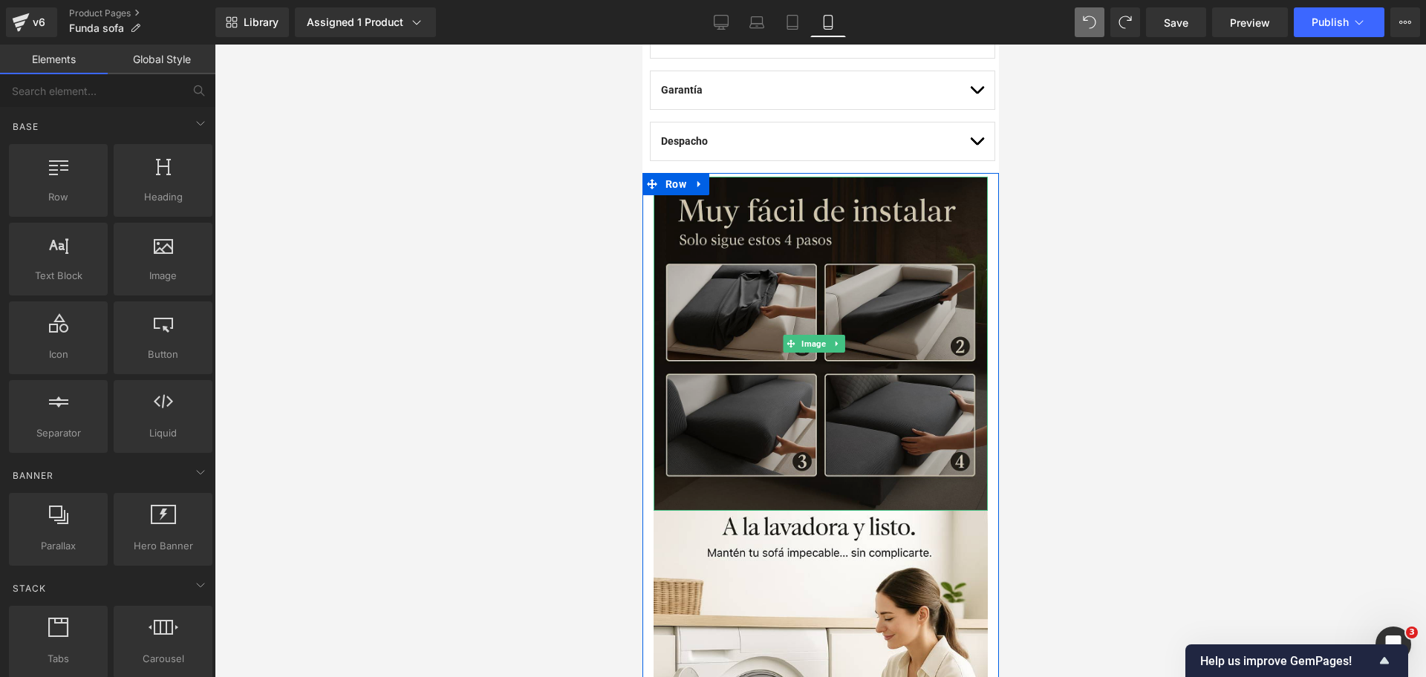
scroll to position [1144, 0]
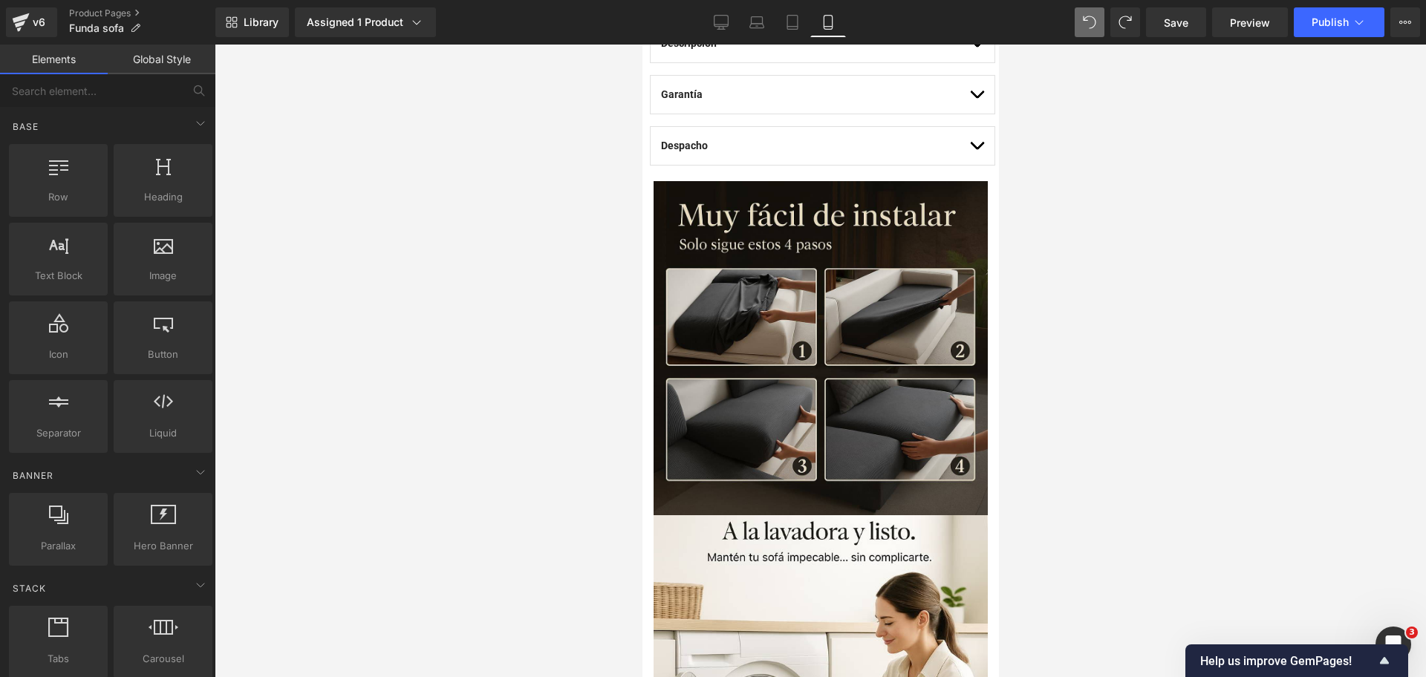
click at [1069, 258] on div at bounding box center [820, 361] width 1211 height 633
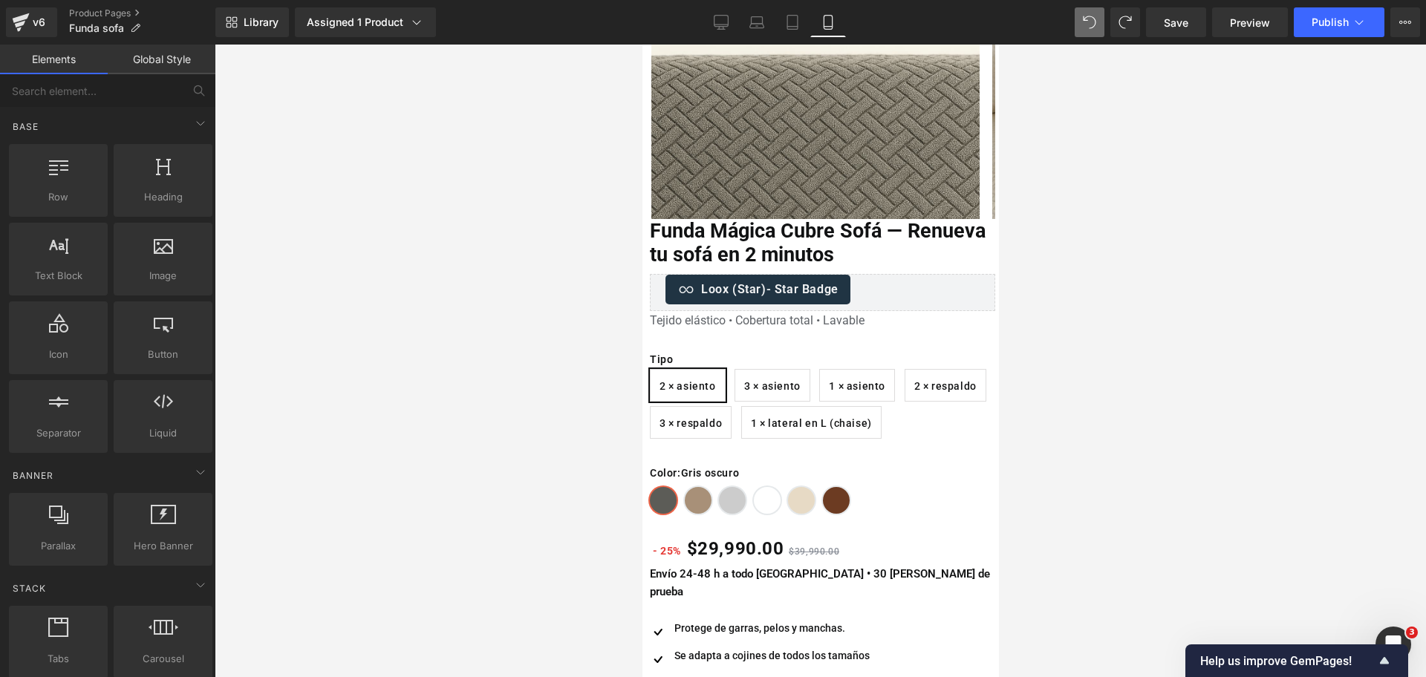
scroll to position [231, 0]
click at [775, 369] on span "3 × asiento" at bounding box center [771, 384] width 56 height 31
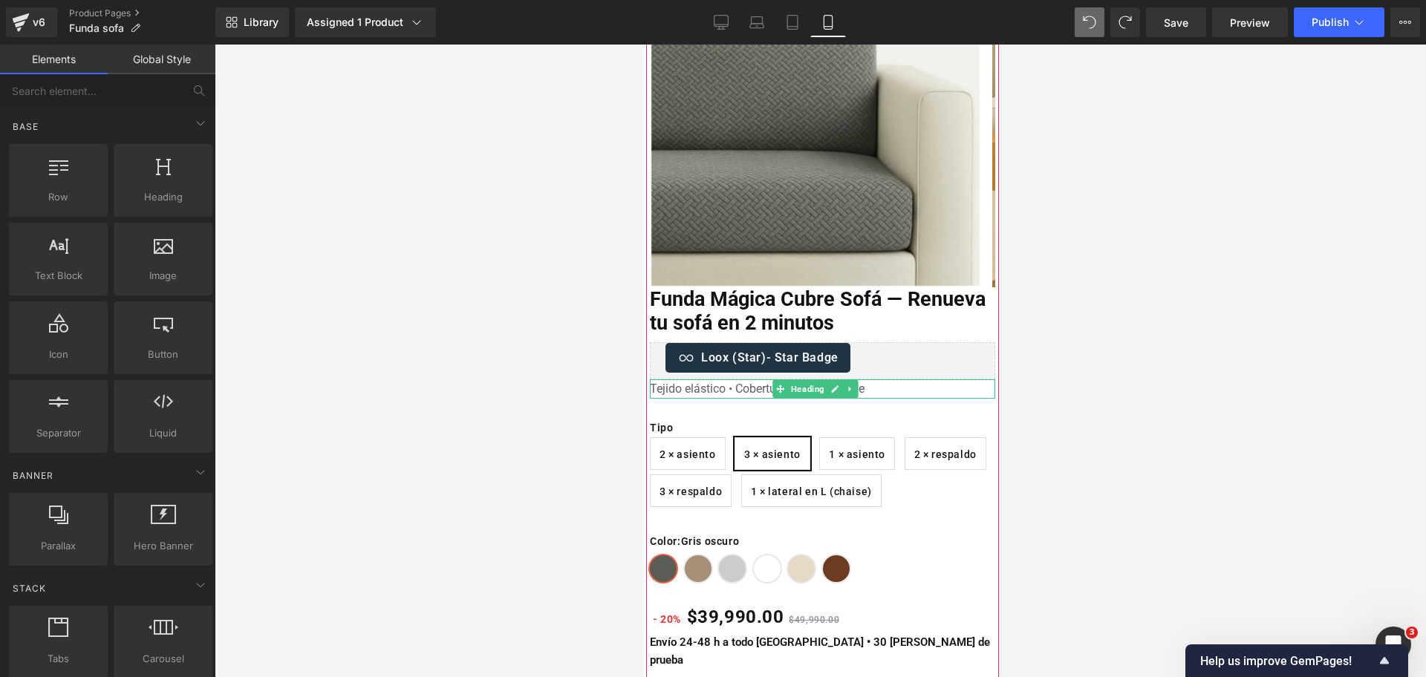
scroll to position [163, 0]
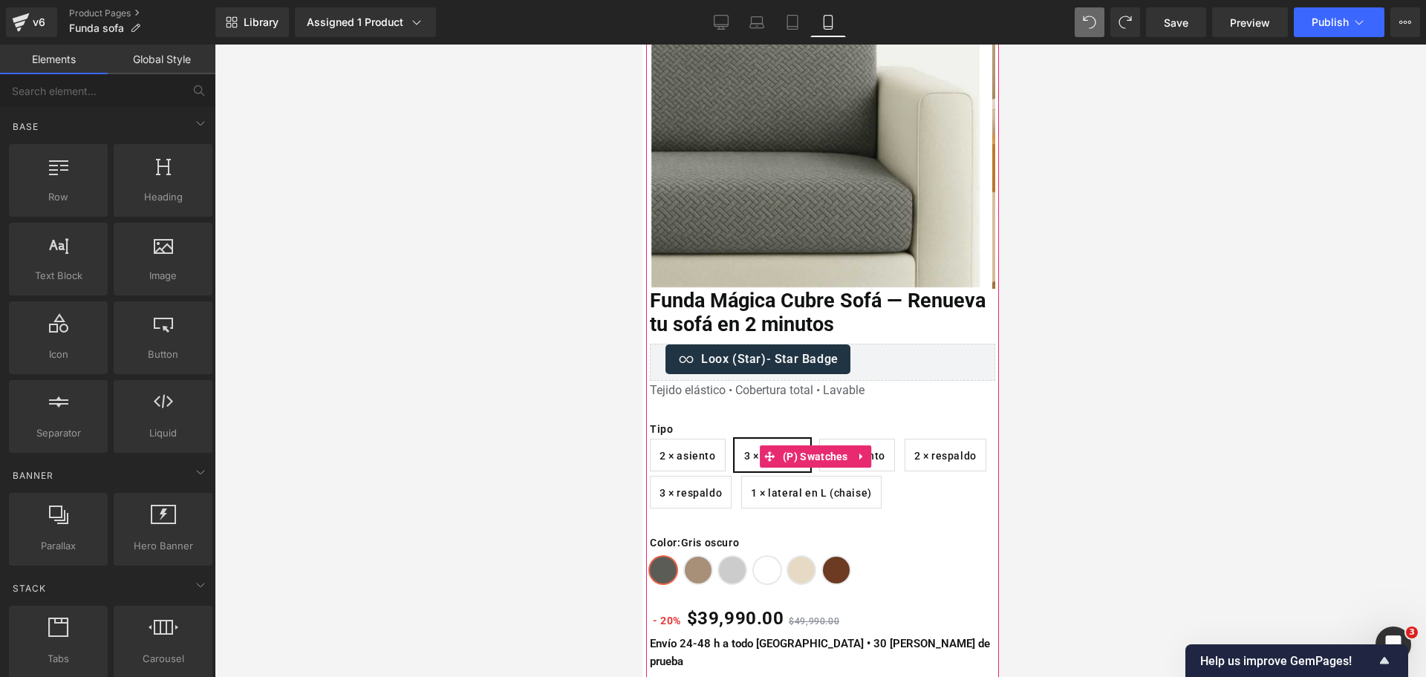
click at [840, 429] on label "Tipo" at bounding box center [821, 430] width 345 height 16
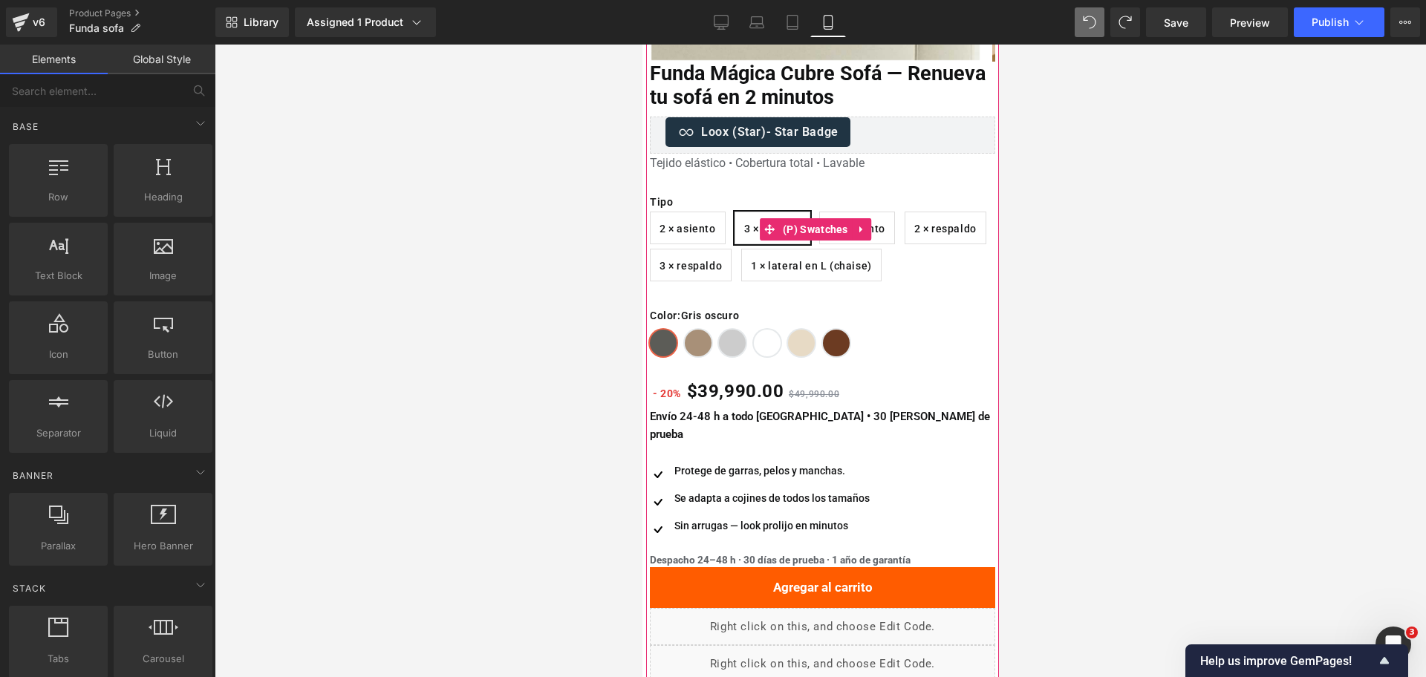
scroll to position [408, 0]
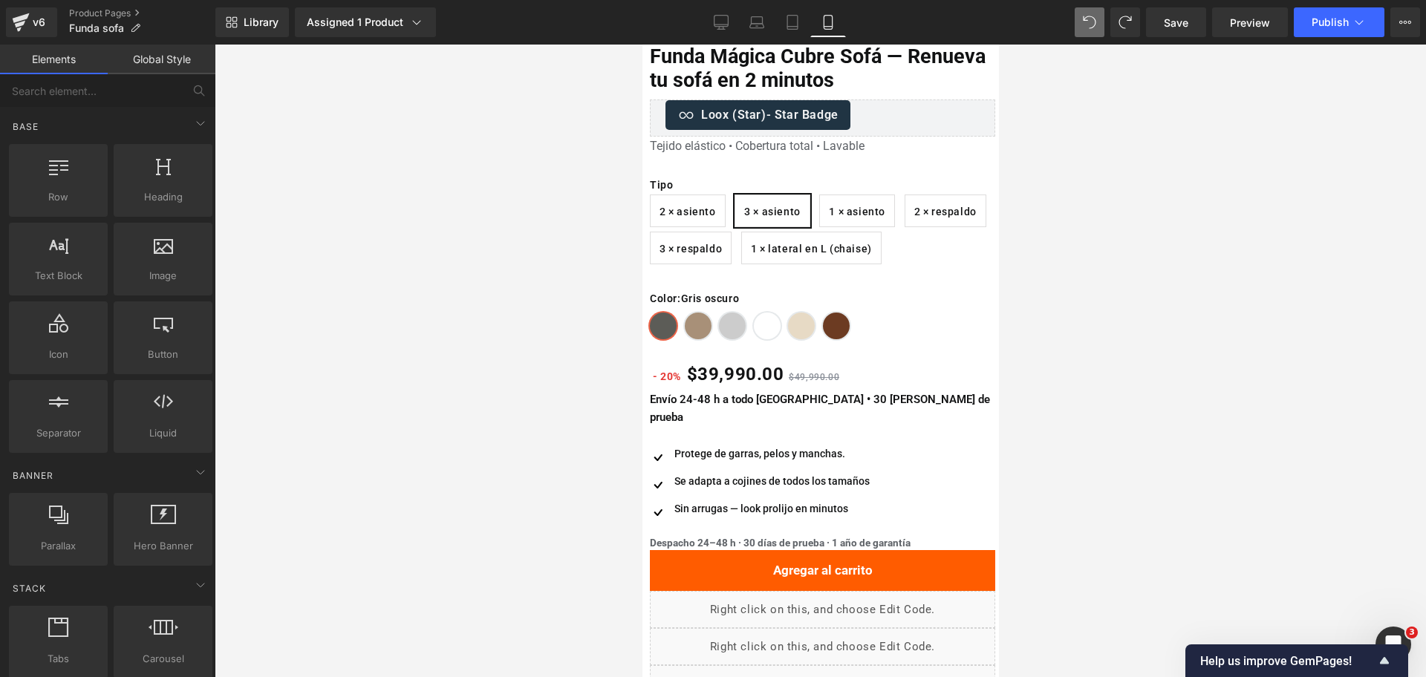
click at [1030, 474] on div at bounding box center [820, 361] width 1211 height 633
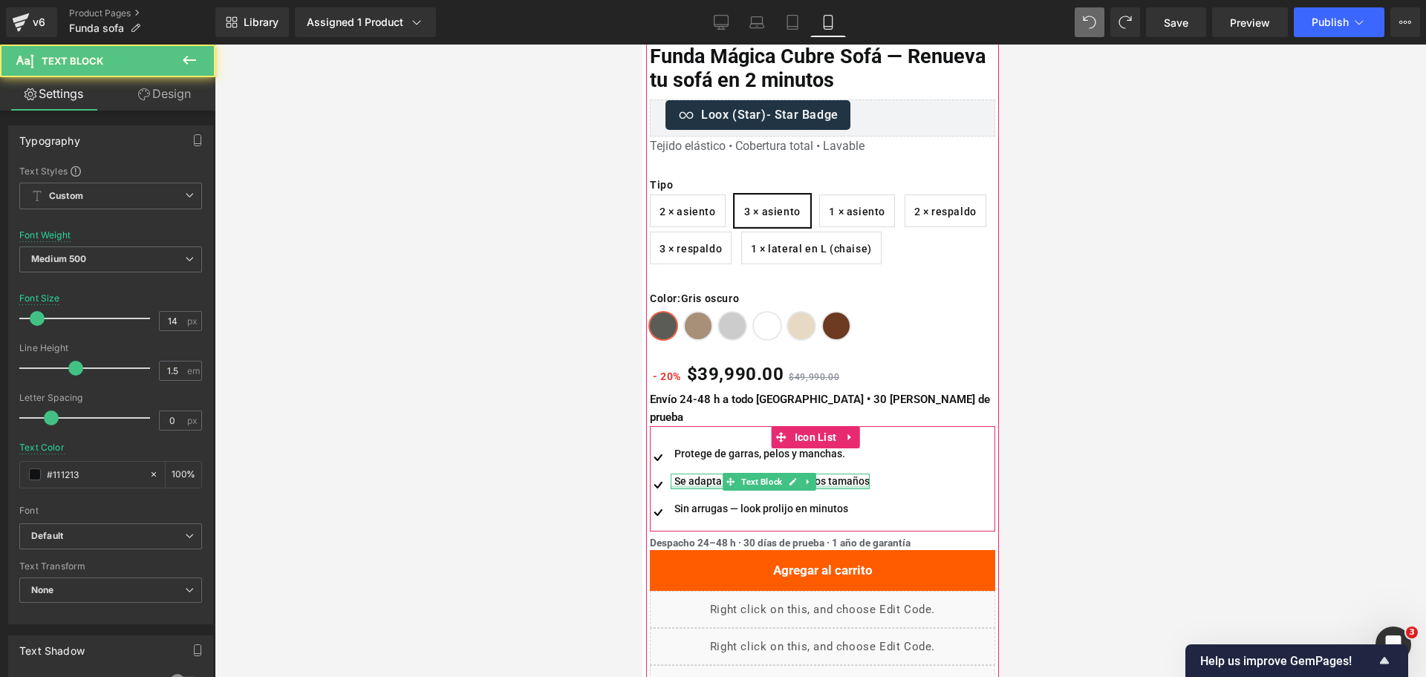
click at [699, 486] on div at bounding box center [769, 488] width 199 height 4
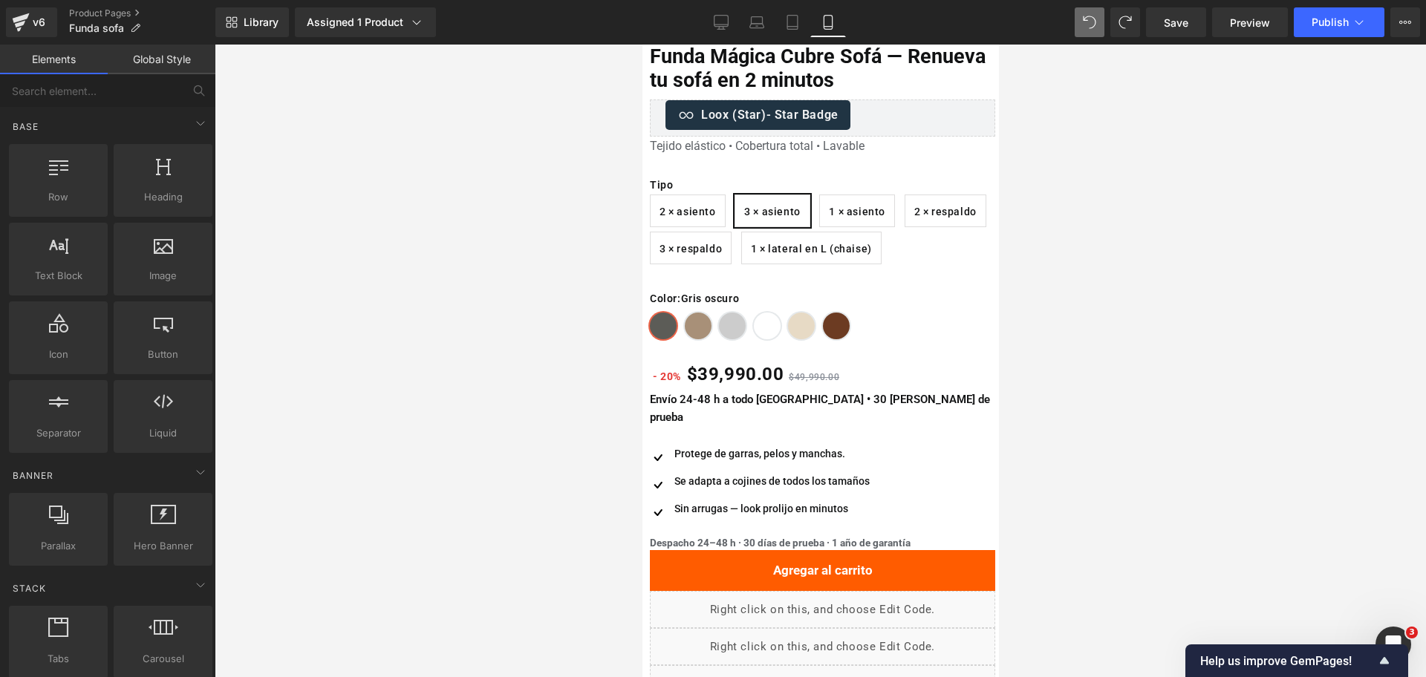
click at [1153, 351] on div at bounding box center [820, 361] width 1211 height 633
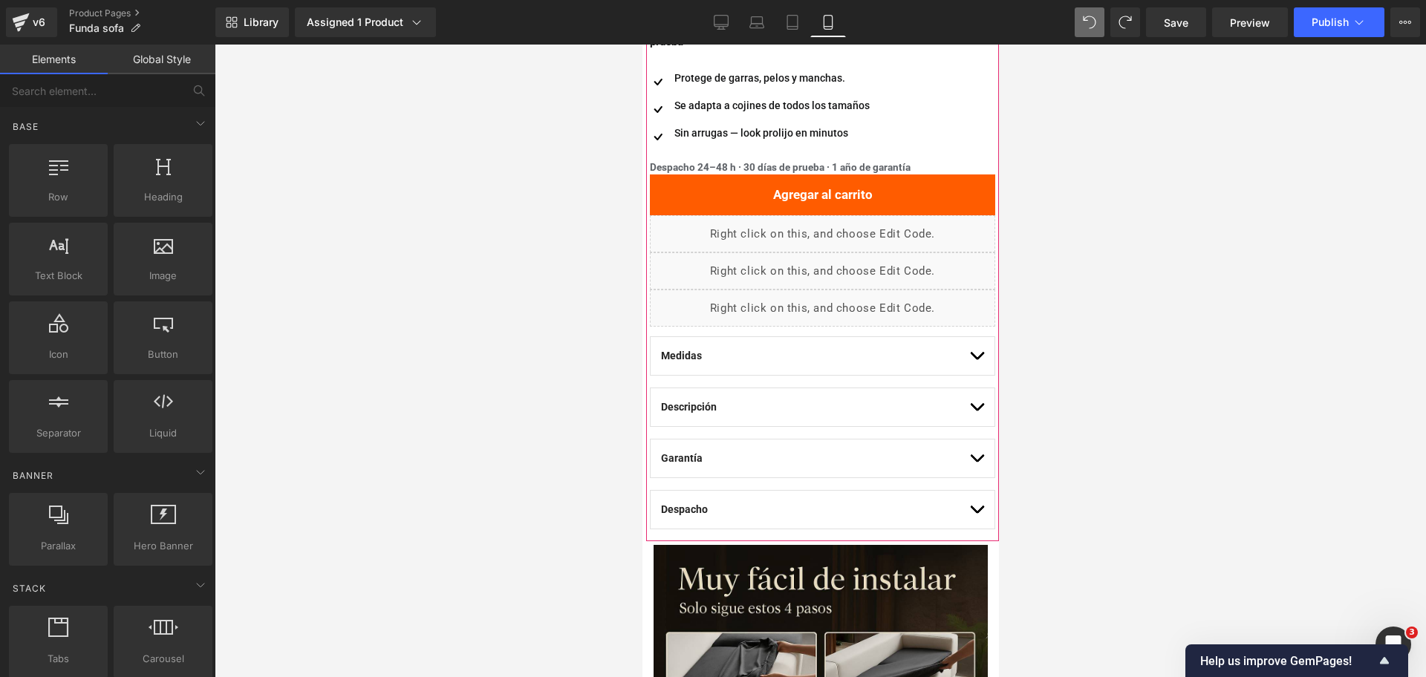
scroll to position [784, 0]
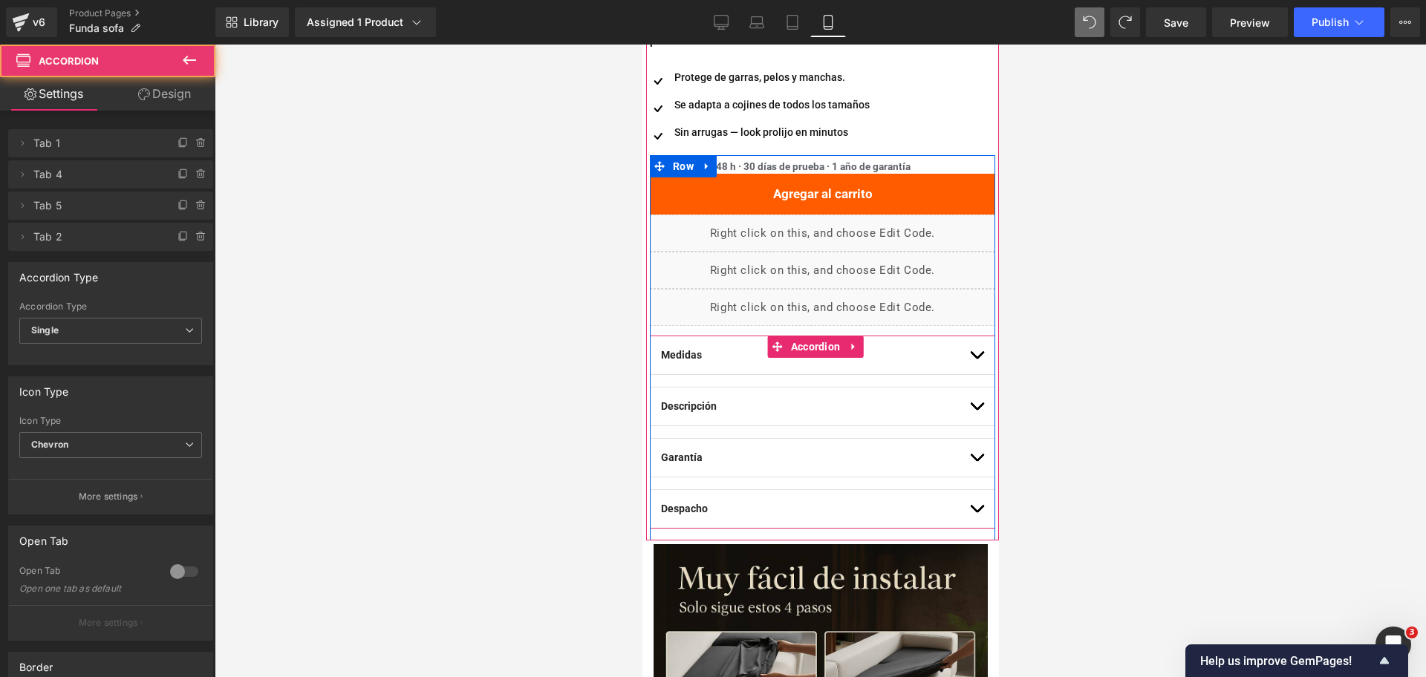
click at [968, 336] on button "button" at bounding box center [975, 355] width 15 height 38
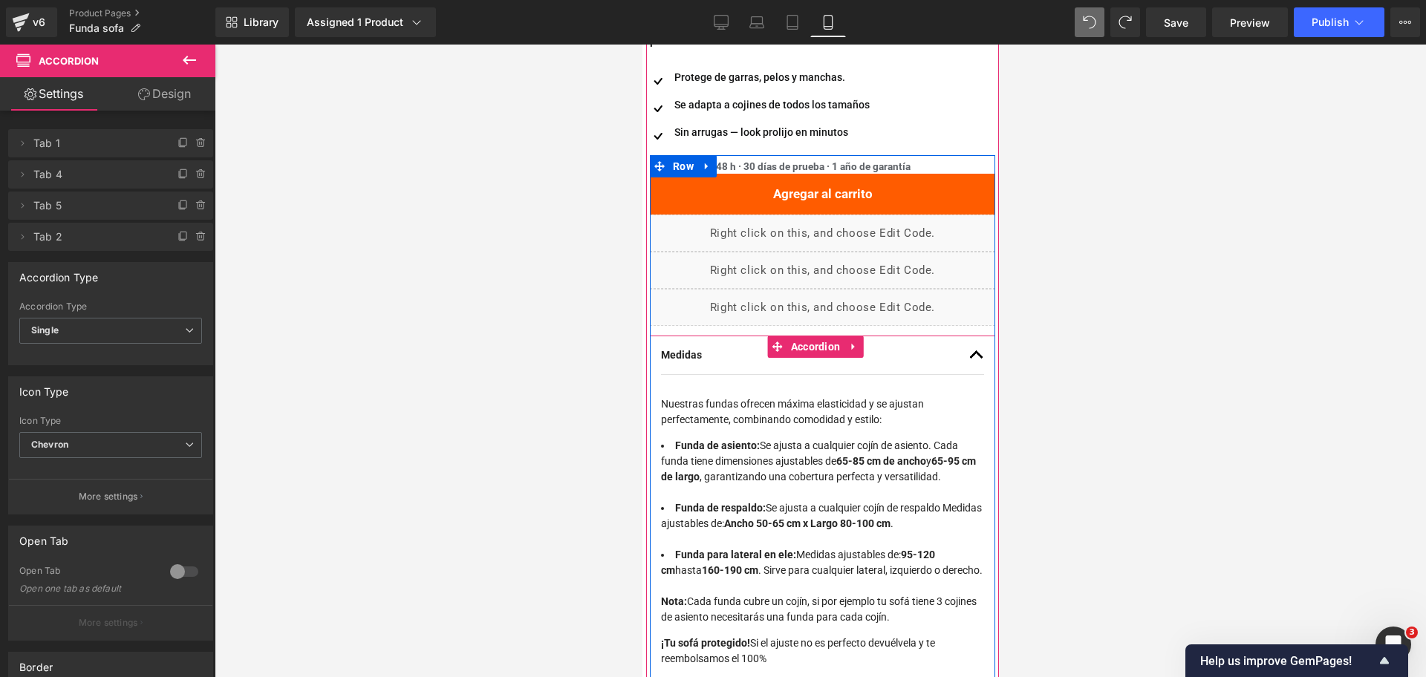
scroll to position [811, 0]
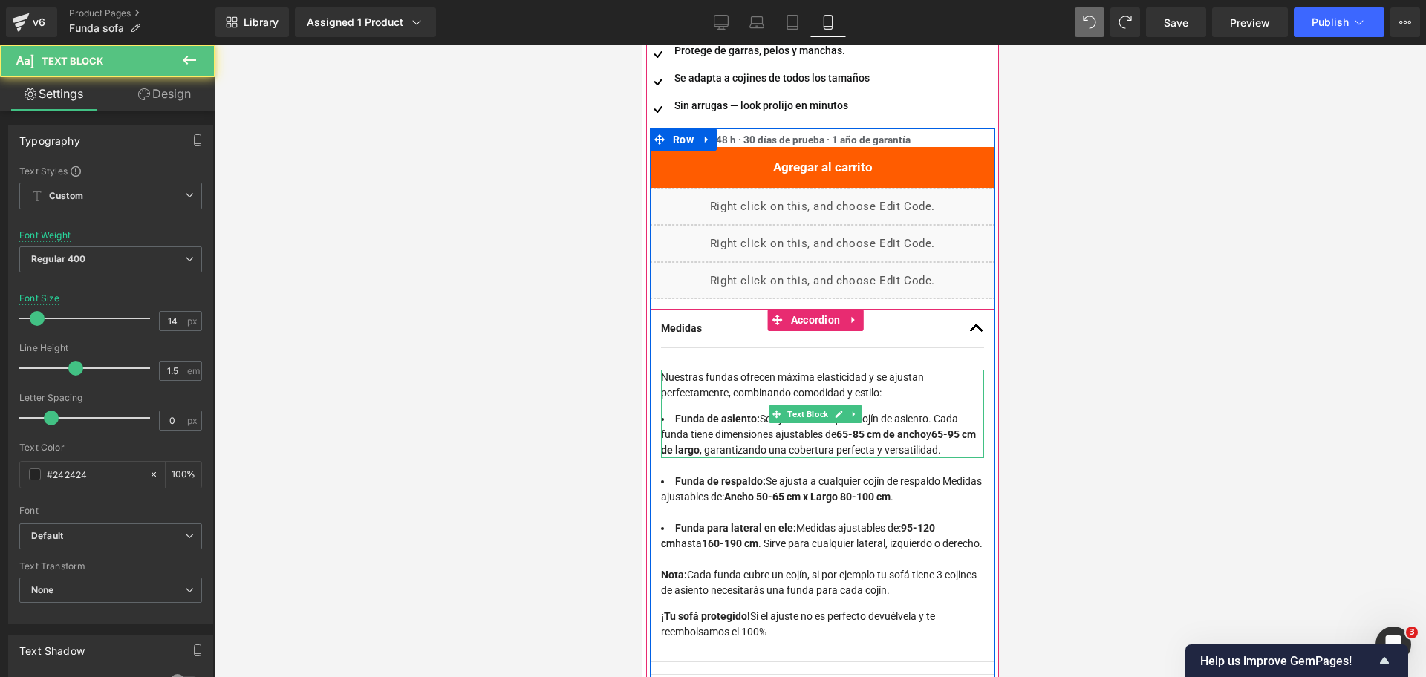
click at [934, 411] on li "Funda de asiento: Se ajusta a cualquier cojín de asiento. Cada funda tiene dime…" at bounding box center [821, 434] width 323 height 47
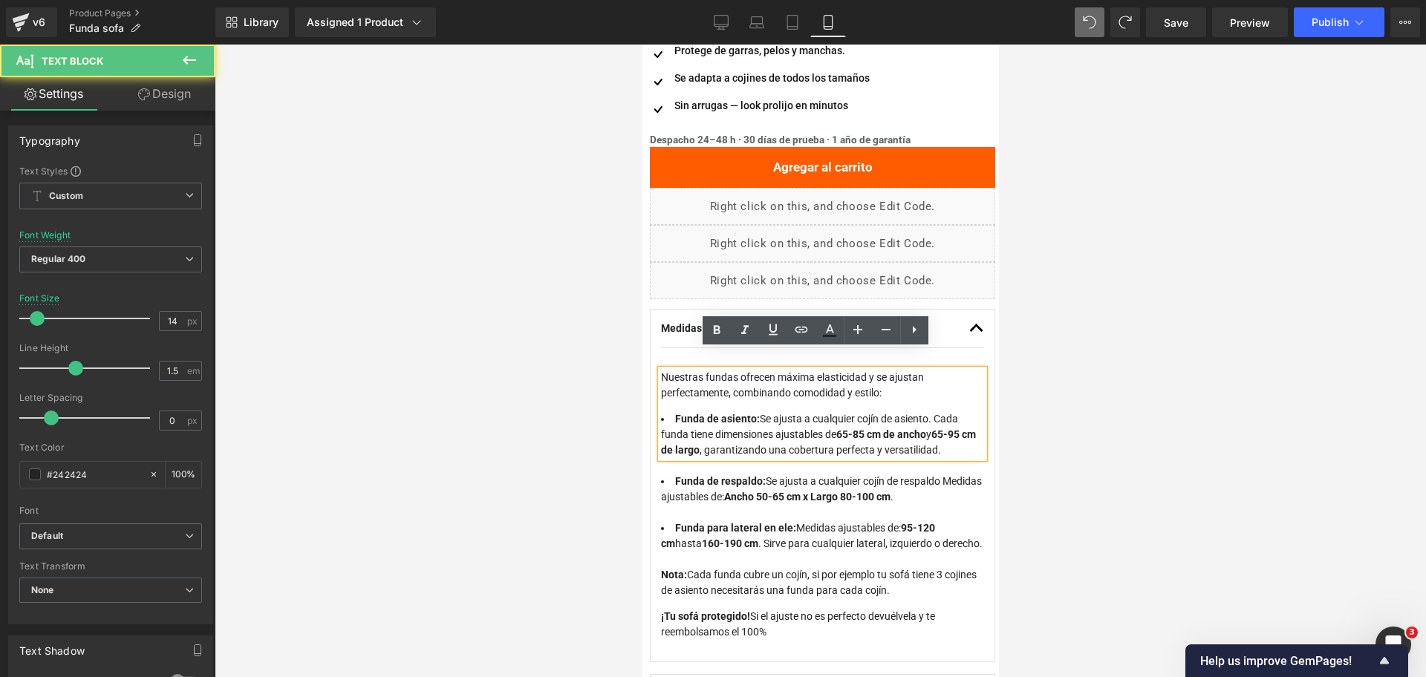
click at [763, 423] on li "Funda de asiento: Se ajusta a cualquier cojín de asiento. Cada funda tiene dime…" at bounding box center [821, 434] width 323 height 47
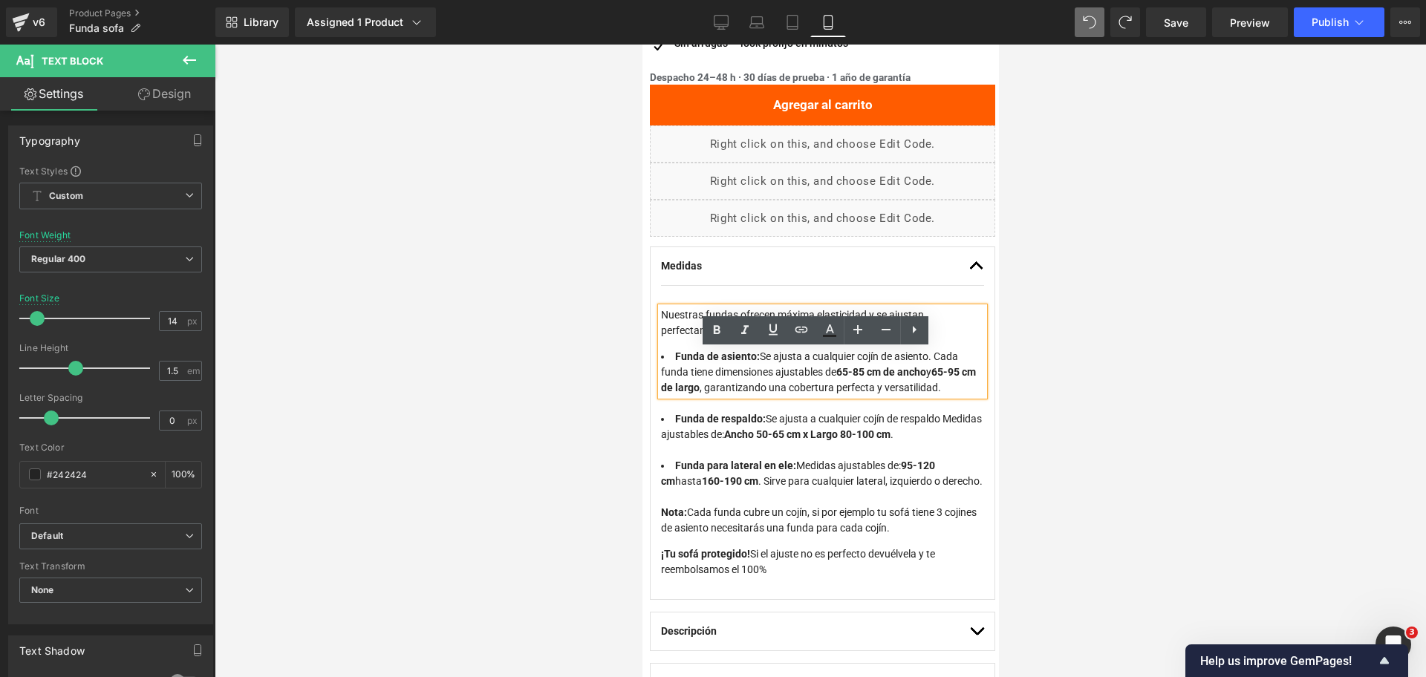
scroll to position [874, 0]
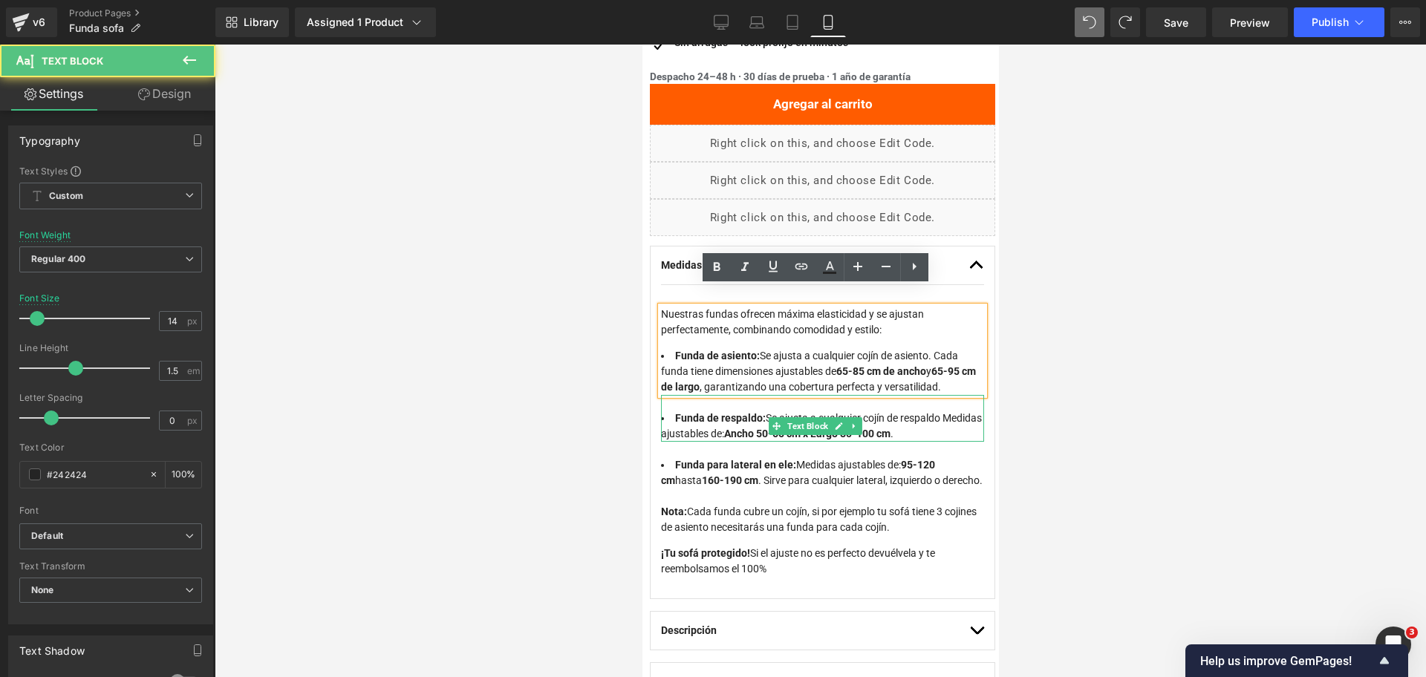
click at [872, 422] on li "Funda de respaldo: Se ajusta a cualquier cojín de respaldo Medidas ajustables d…" at bounding box center [821, 426] width 323 height 31
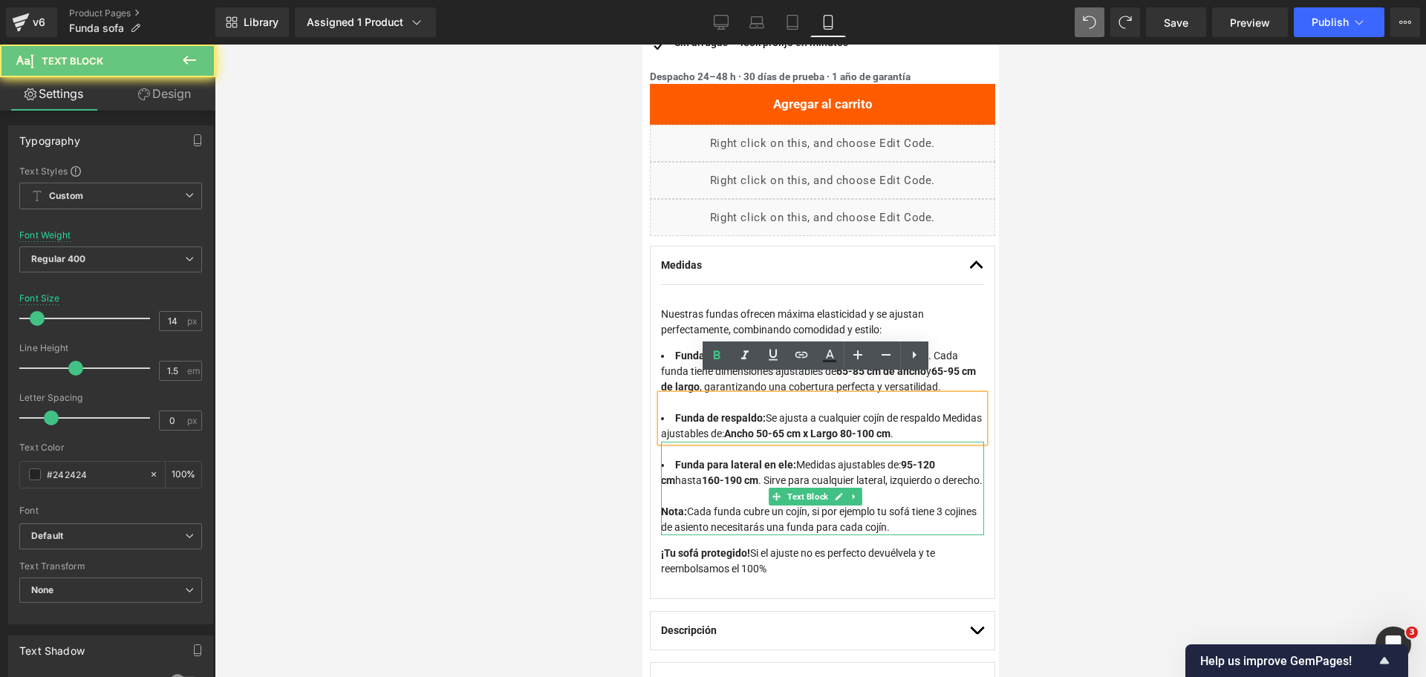
click at [852, 457] on li "Funda para lateral en ele: Medidas ajustables de: 95-120 cm hasta 160-190 cm . …" at bounding box center [821, 472] width 323 height 31
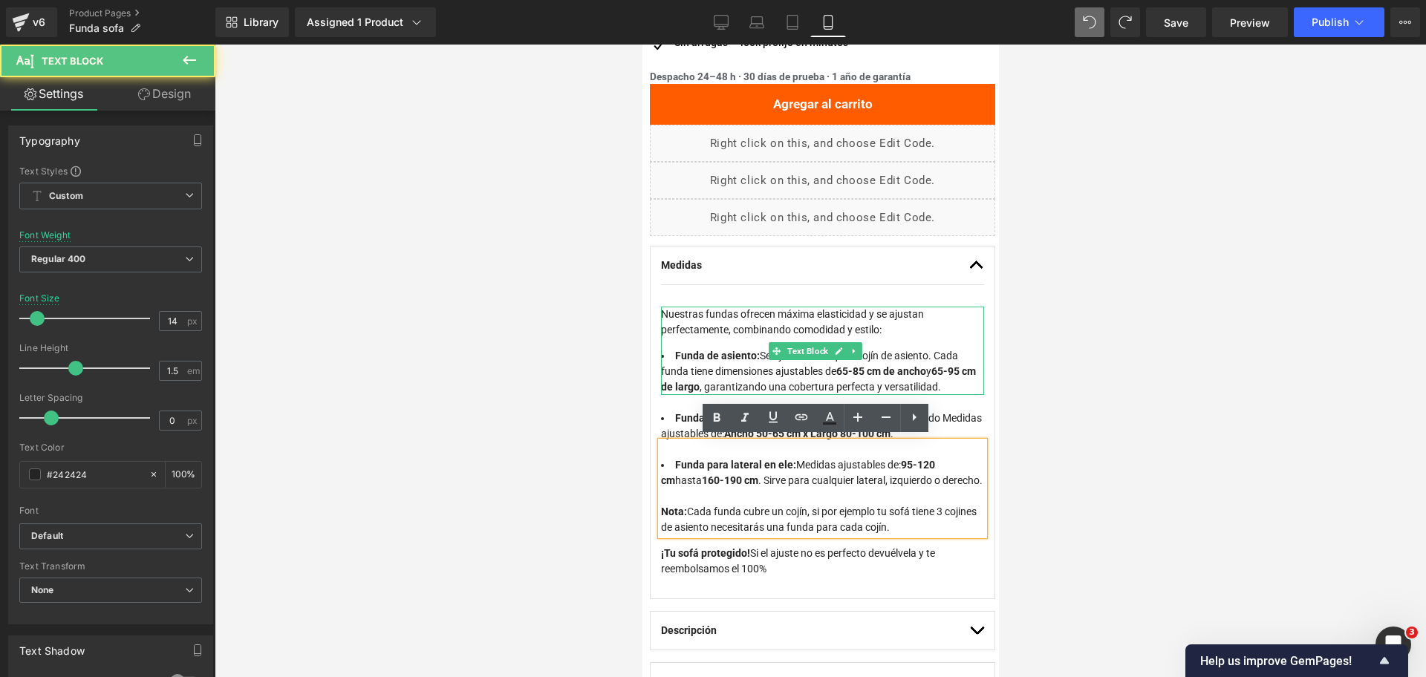
click at [879, 365] on strong "65-85 cm de ancho" at bounding box center [880, 371] width 90 height 12
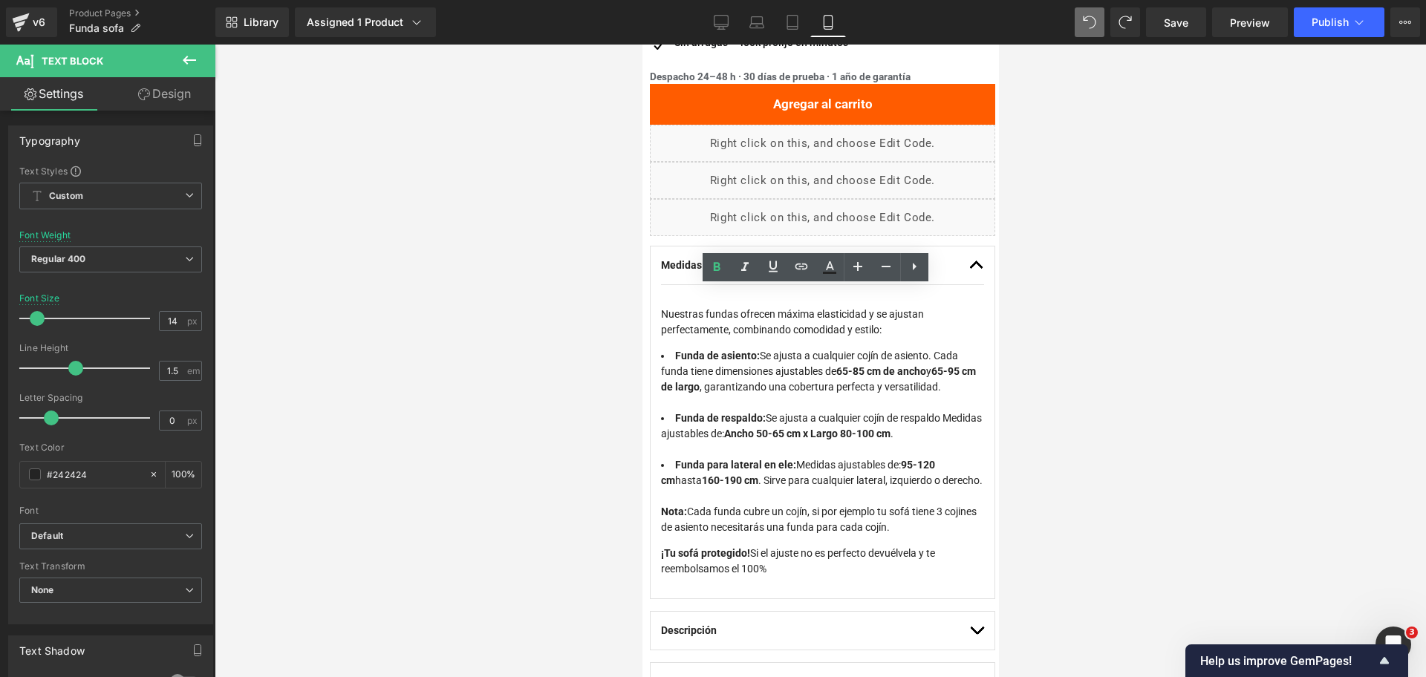
click at [1054, 353] on div at bounding box center [820, 361] width 1211 height 633
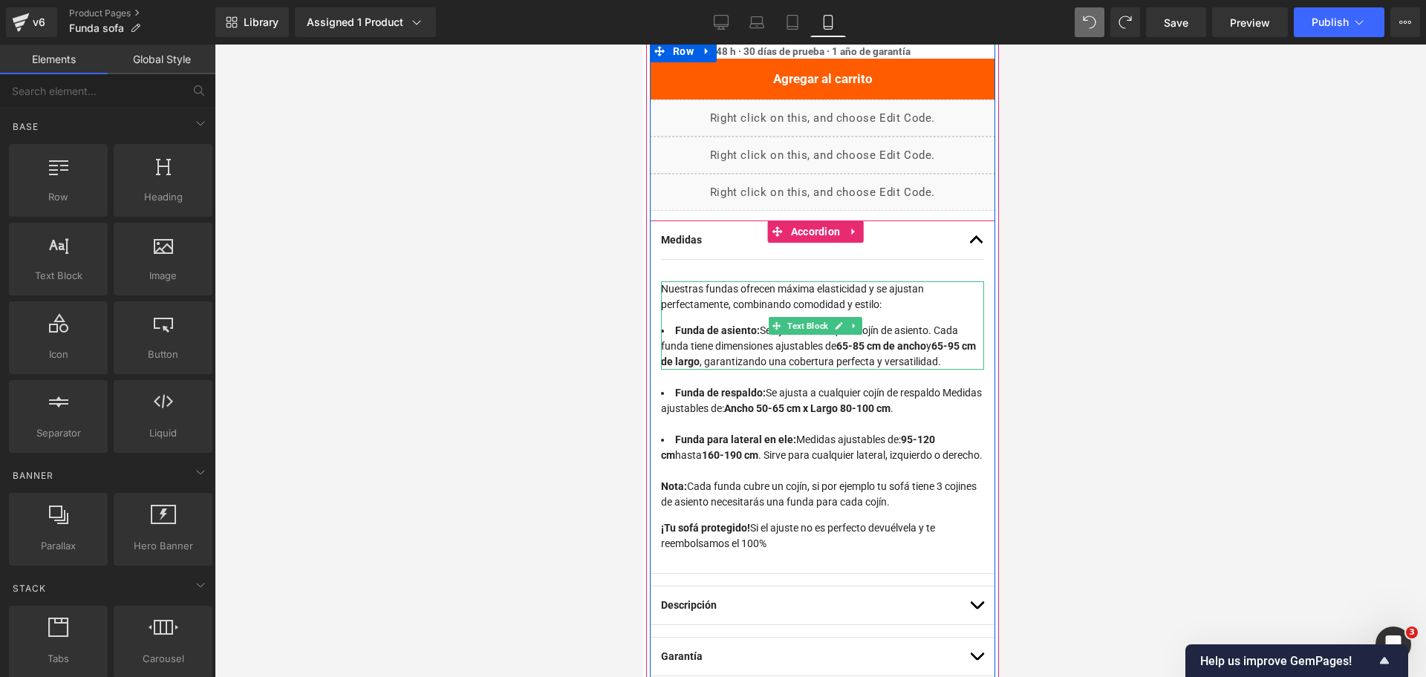
scroll to position [910, 0]
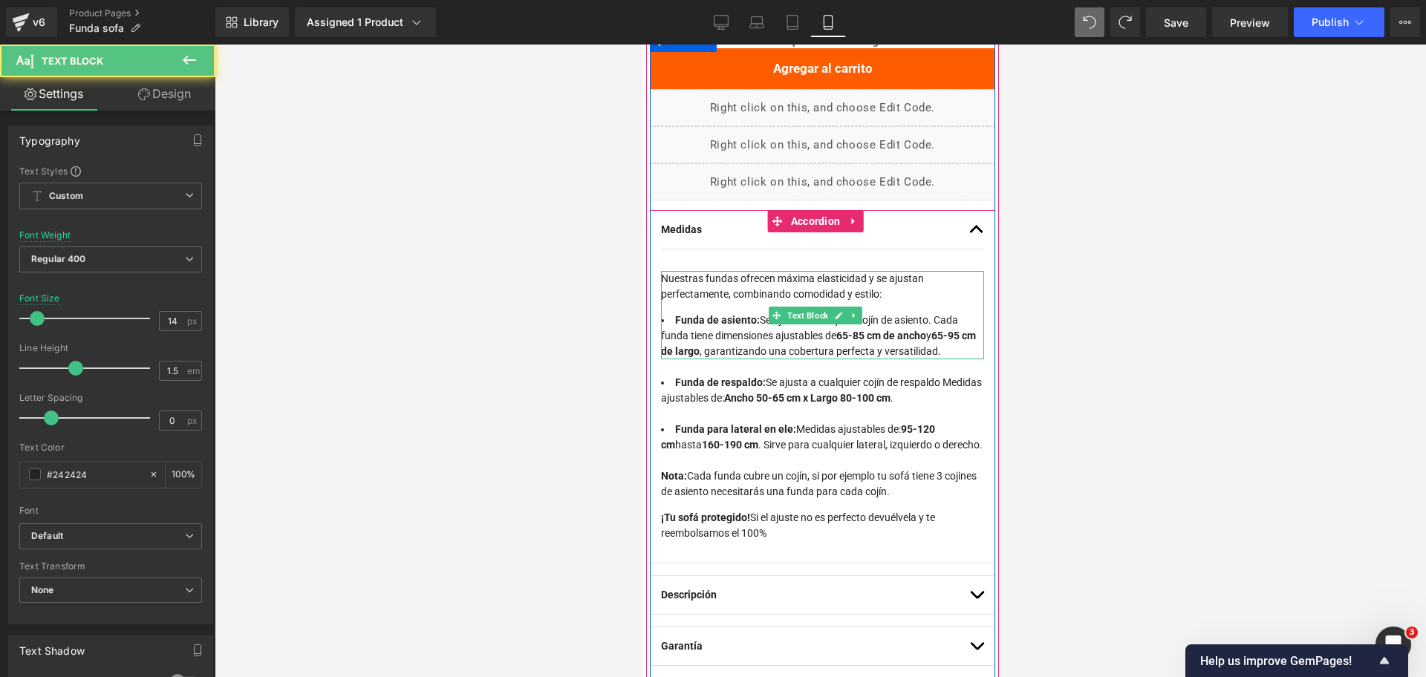
click at [867, 271] on p "Nuestras fundas ofrecen máxima elasticidad y se ajustan perfectamente, combinan…" at bounding box center [821, 286] width 323 height 31
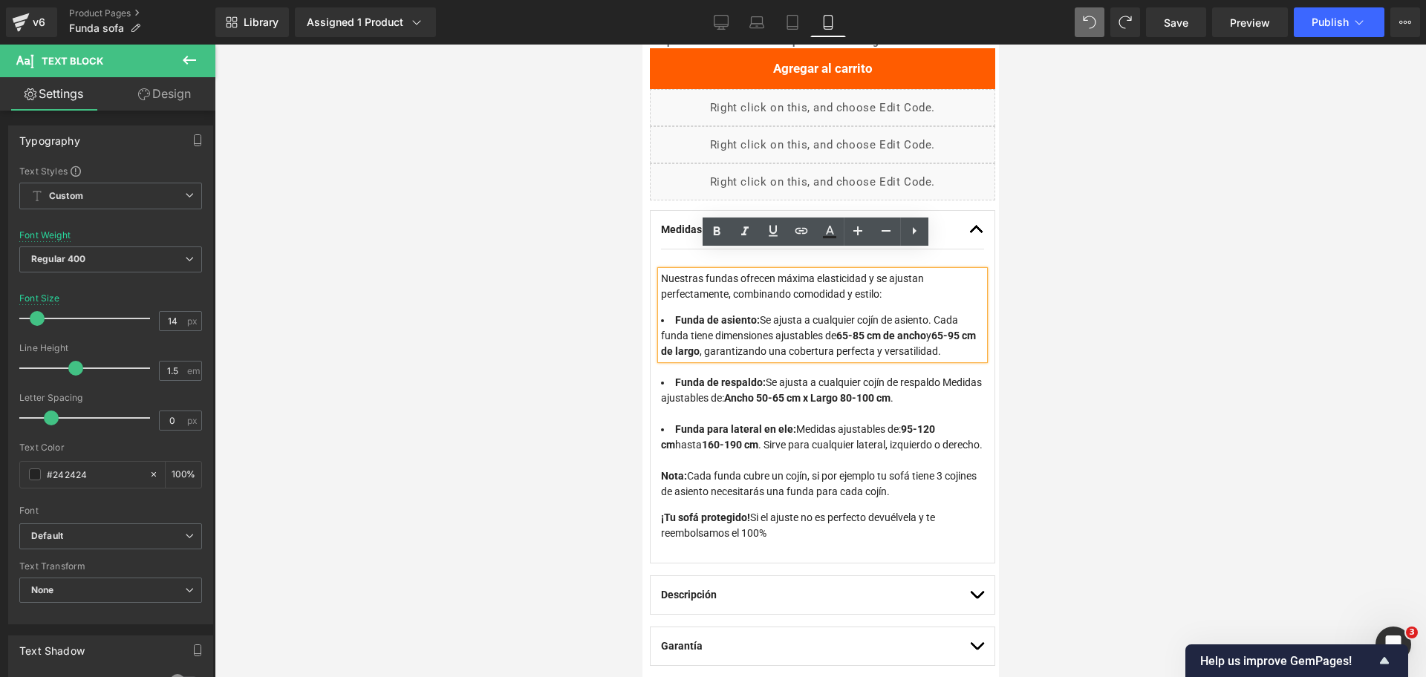
drag, startPoint x: 888, startPoint y: 282, endPoint x: 611, endPoint y: 238, distance: 280.4
click at [754, 287] on div "Nuestras fundas ofrecen máxima elasticidad y se ajustan perfectamente, combinan…" at bounding box center [821, 315] width 323 height 88
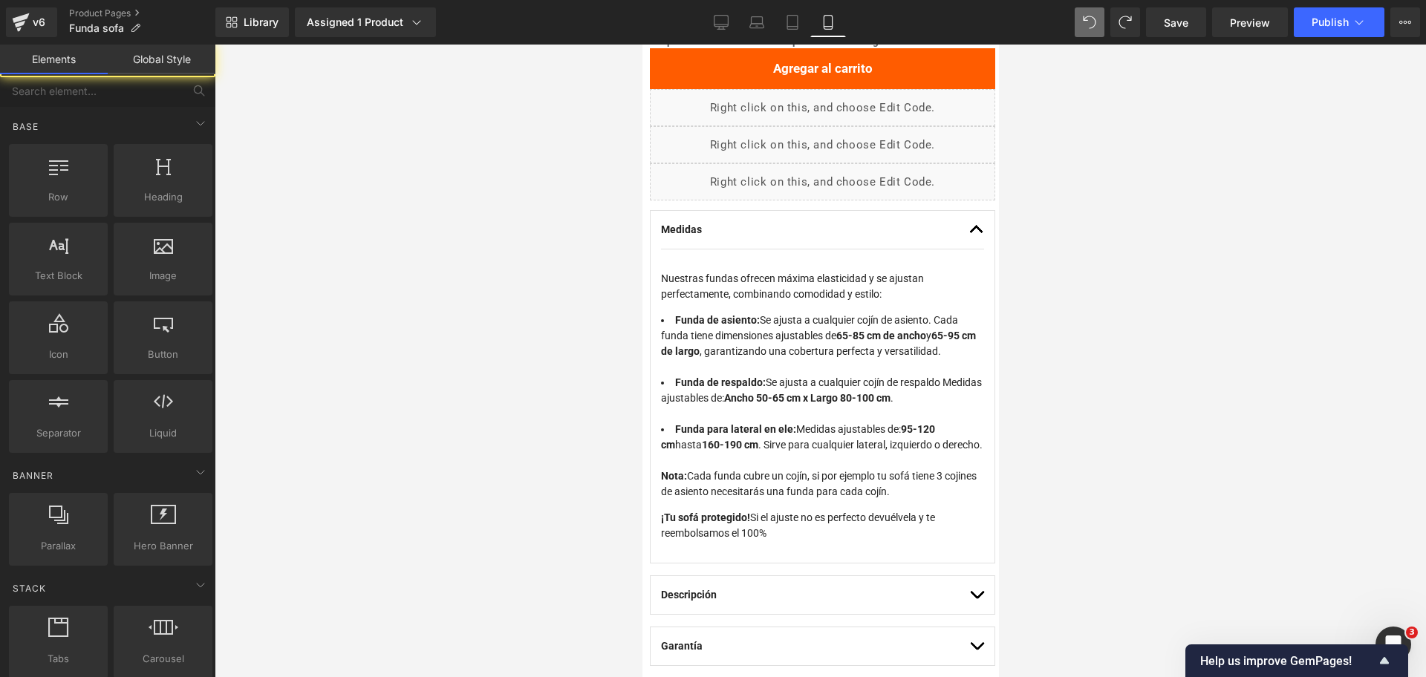
click at [1124, 280] on div at bounding box center [820, 361] width 1211 height 633
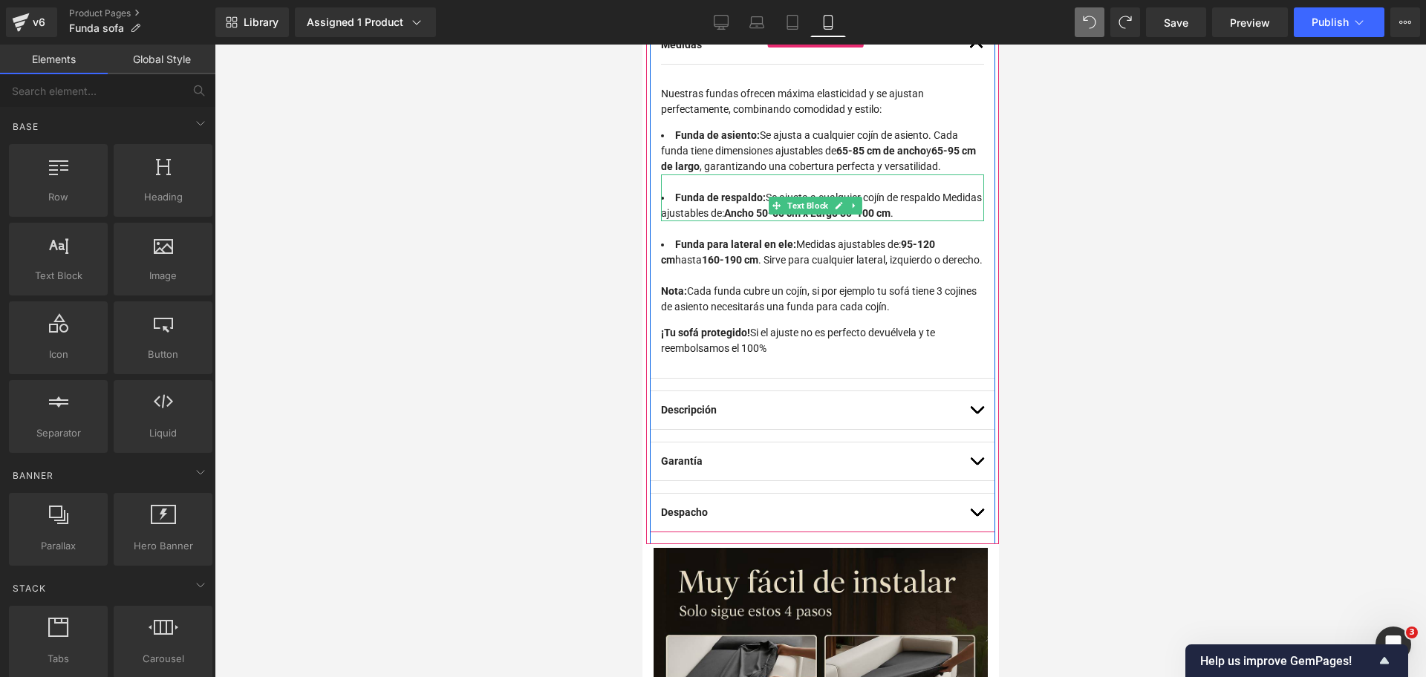
scroll to position [1082, 0]
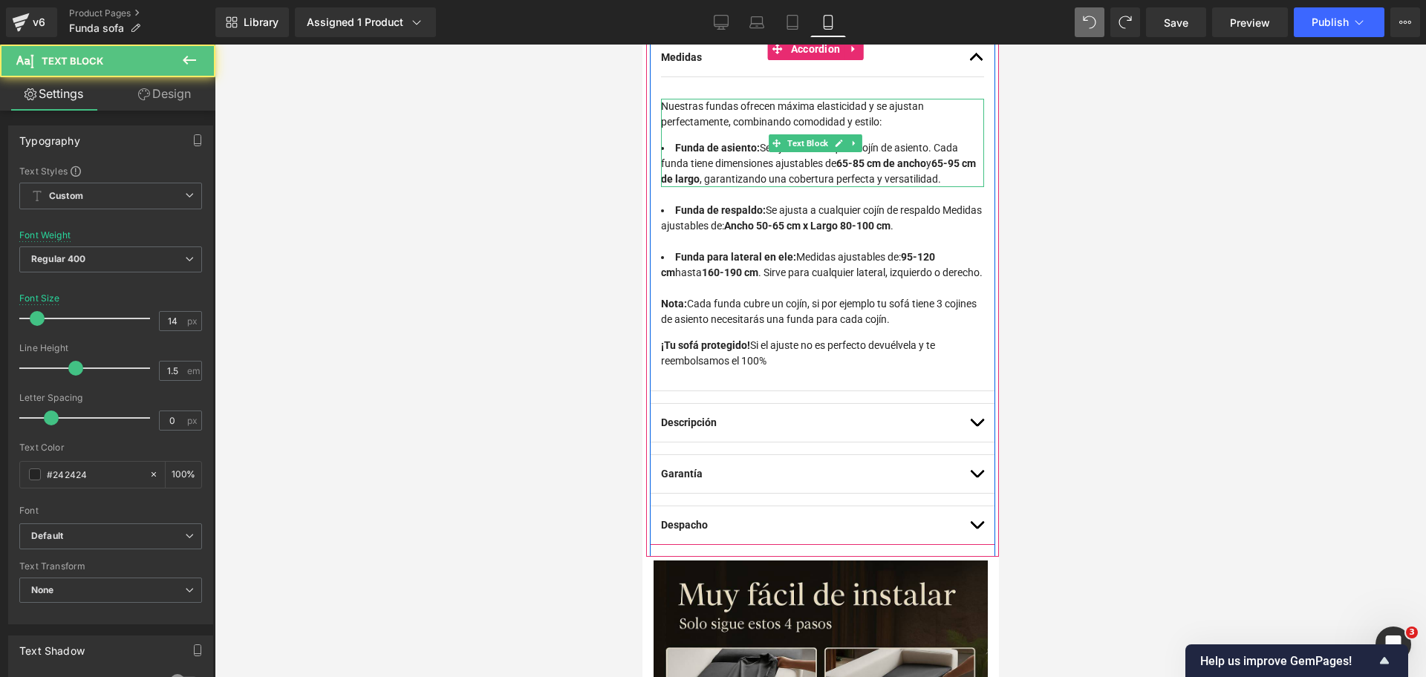
click at [820, 147] on li "Funda de asiento: Se ajusta a cualquier cojín de asiento. Cada funda tiene dime…" at bounding box center [821, 163] width 323 height 47
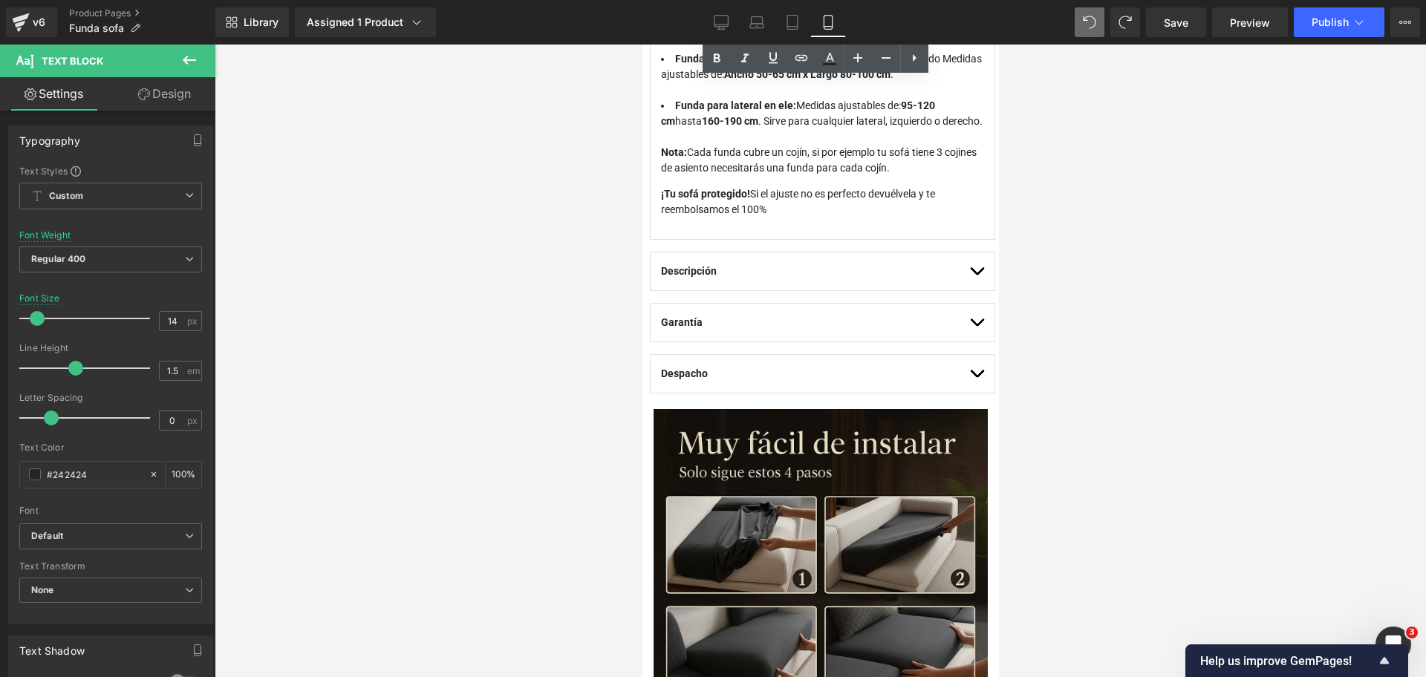
scroll to position [1244, 0]
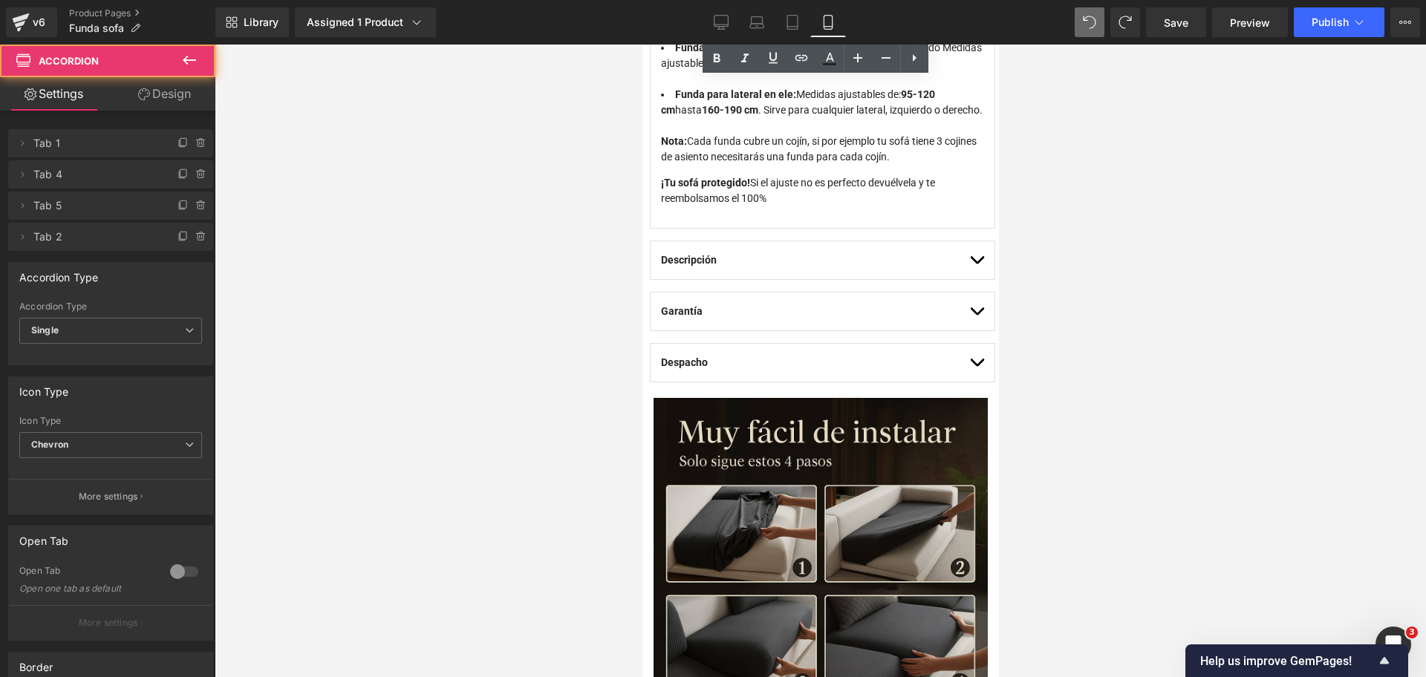
click at [976, 264] on span "button" at bounding box center [976, 264] width 0 height 0
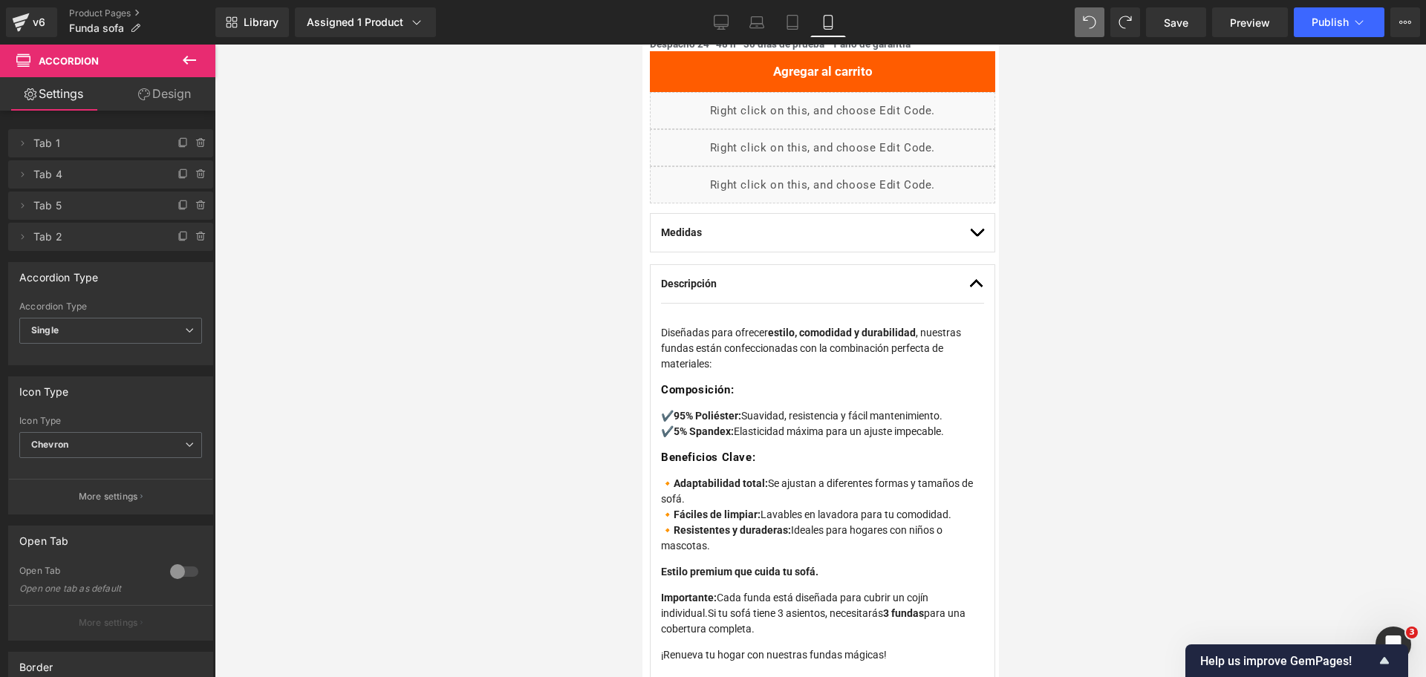
scroll to position [907, 0]
click at [947, 324] on p "Diseñadas para ofrecer estilo, comodidad y durabilidad , nuestras fundas están …" at bounding box center [821, 347] width 323 height 47
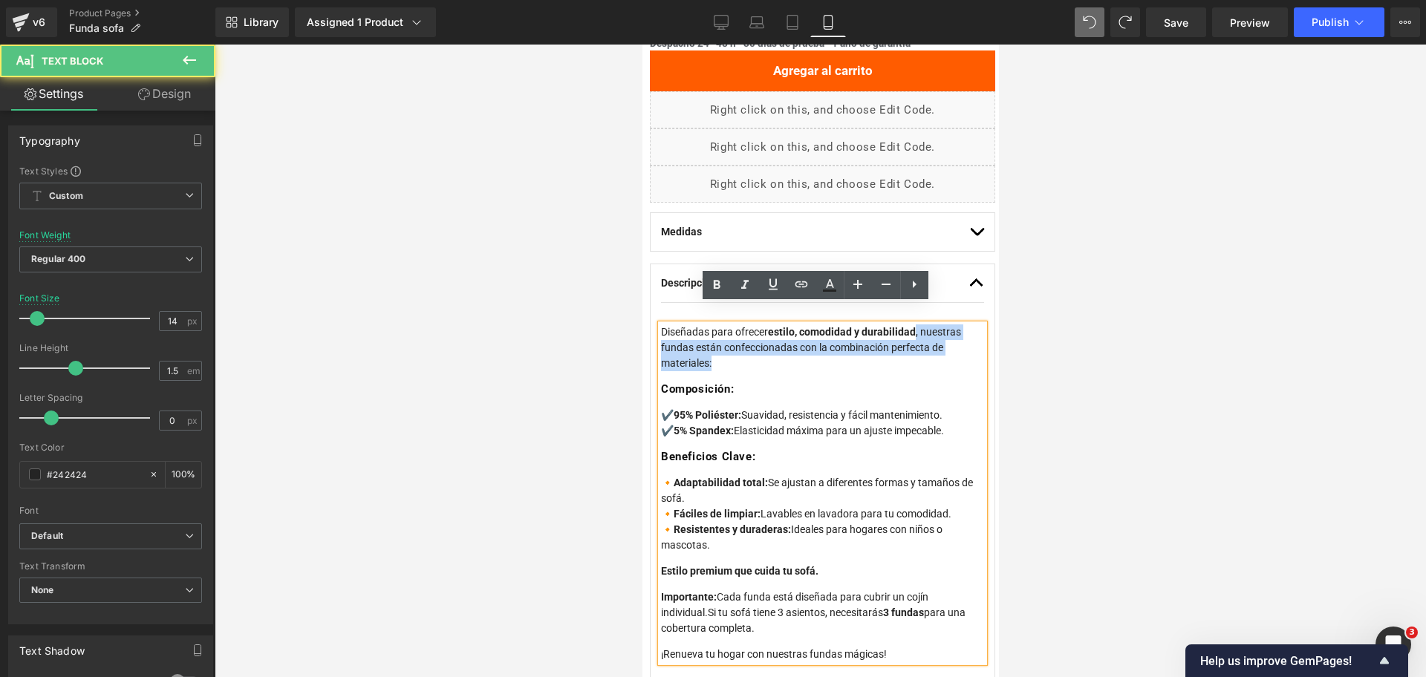
drag, startPoint x: 914, startPoint y: 314, endPoint x: 942, endPoint y: 342, distance: 39.9
click at [942, 342] on p "Diseñadas para ofrecer estilo, comodidad y durabilidad , nuestras fundas están …" at bounding box center [821, 347] width 323 height 47
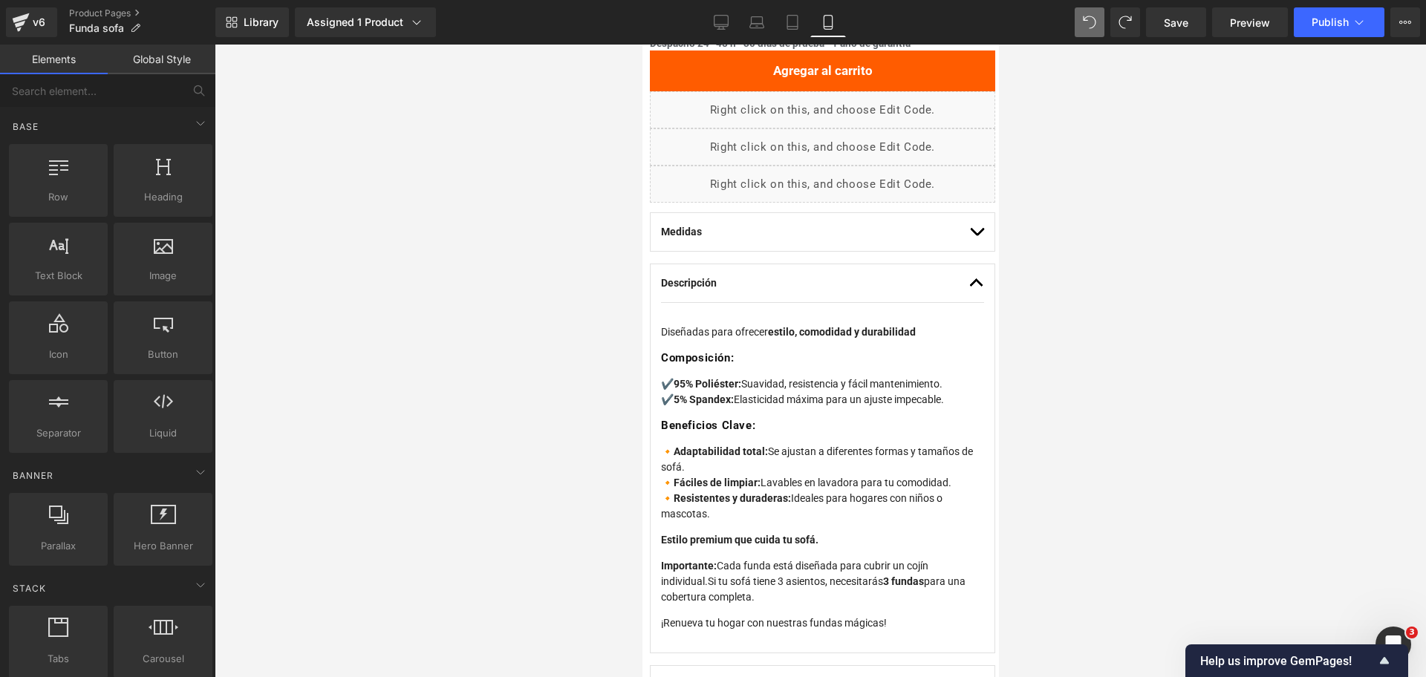
click at [1089, 310] on div at bounding box center [820, 361] width 1211 height 633
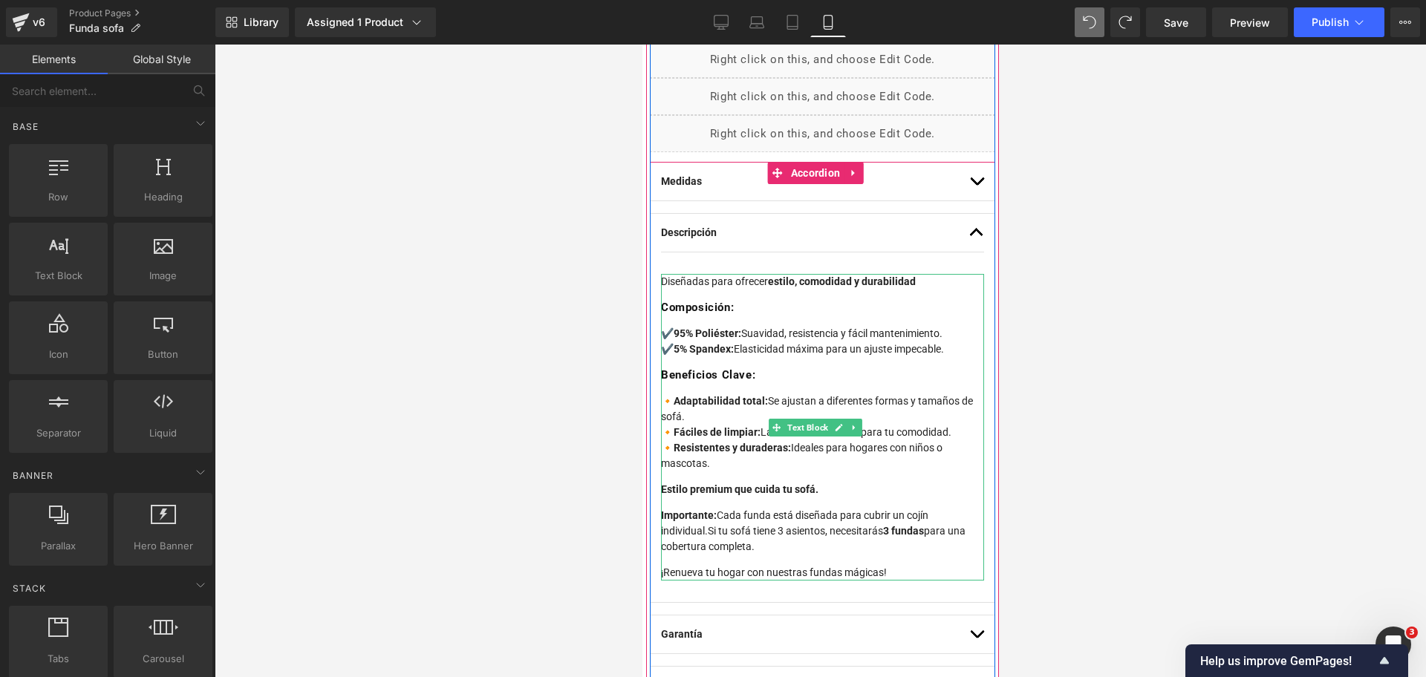
scroll to position [954, 0]
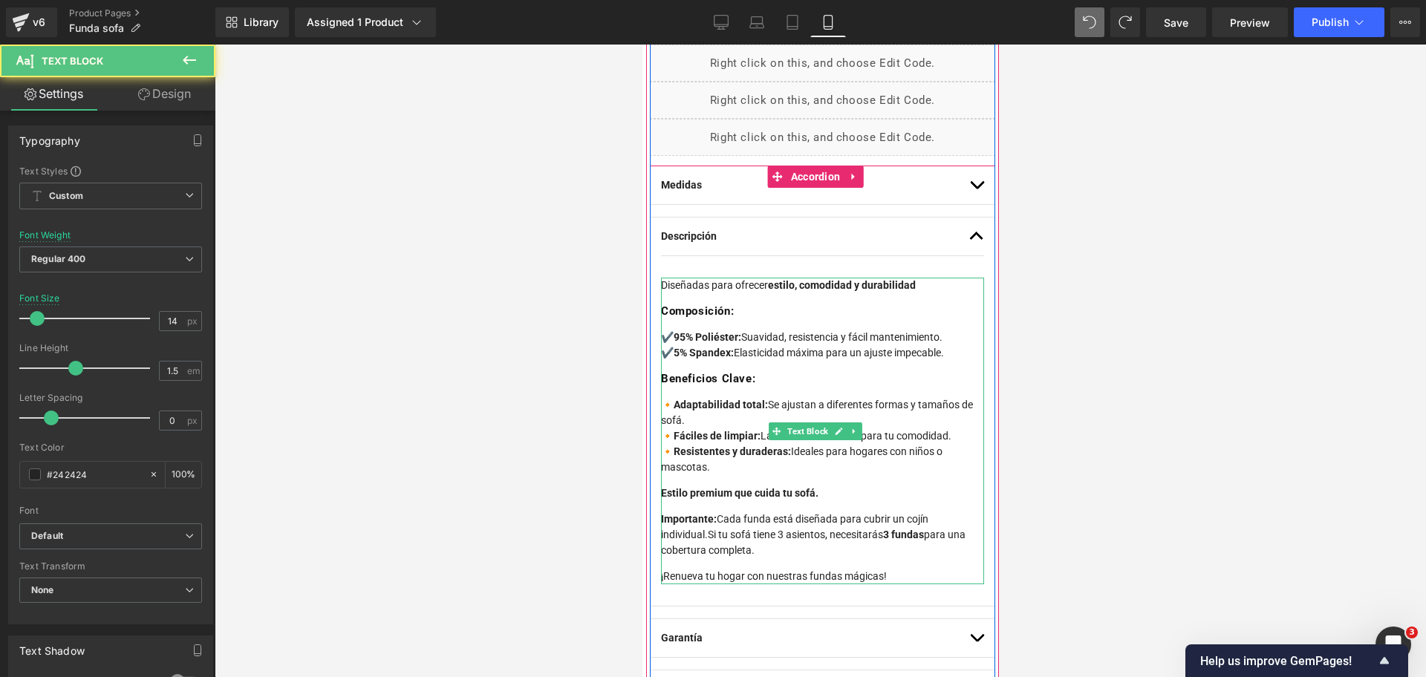
click at [887, 339] on p "✔️ 95% Poliéster: Suavidad, resistencia y fácil mantenimiento. ✔️ 5% Spandex: E…" at bounding box center [821, 345] width 323 height 31
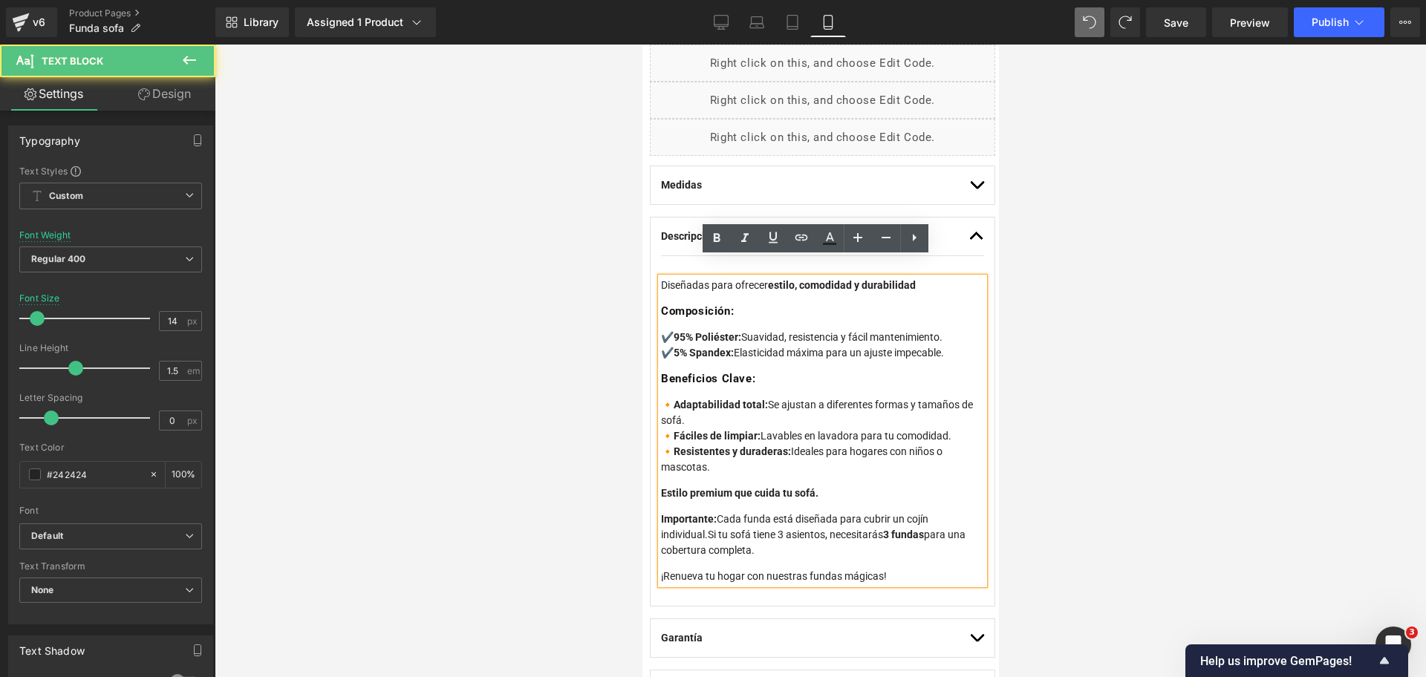
click at [872, 397] on p "🔸 Adaptabilidad total: Se ajustan a diferentes formas y tamaños de sofá. 🔸 Fáci…" at bounding box center [821, 436] width 323 height 78
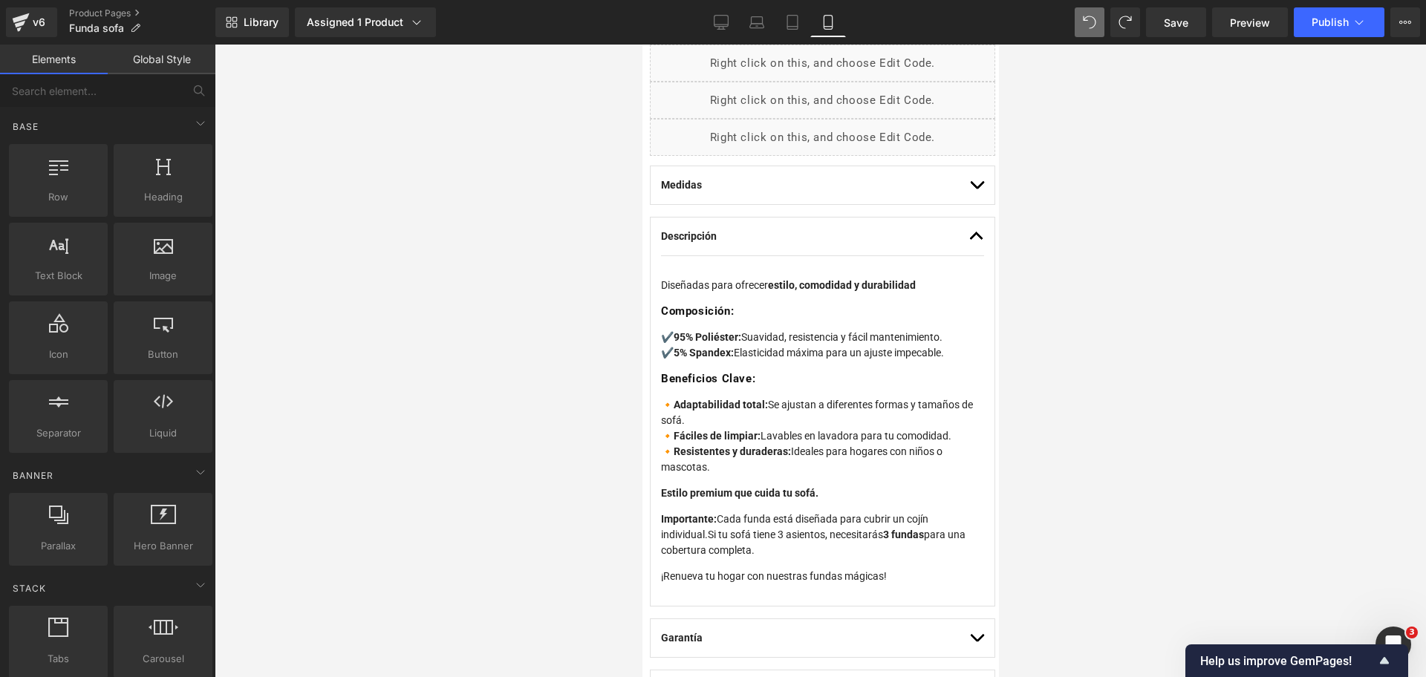
click at [1064, 361] on div at bounding box center [820, 361] width 1211 height 633
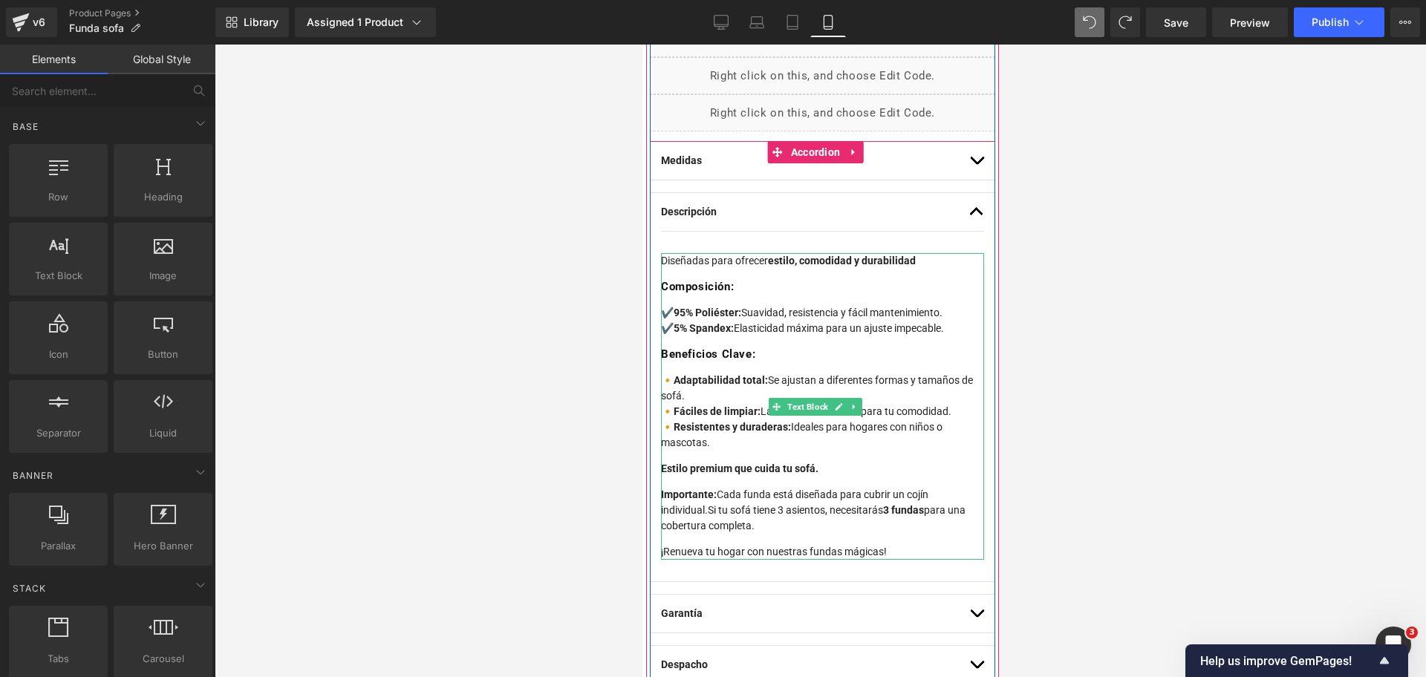
scroll to position [980, 0]
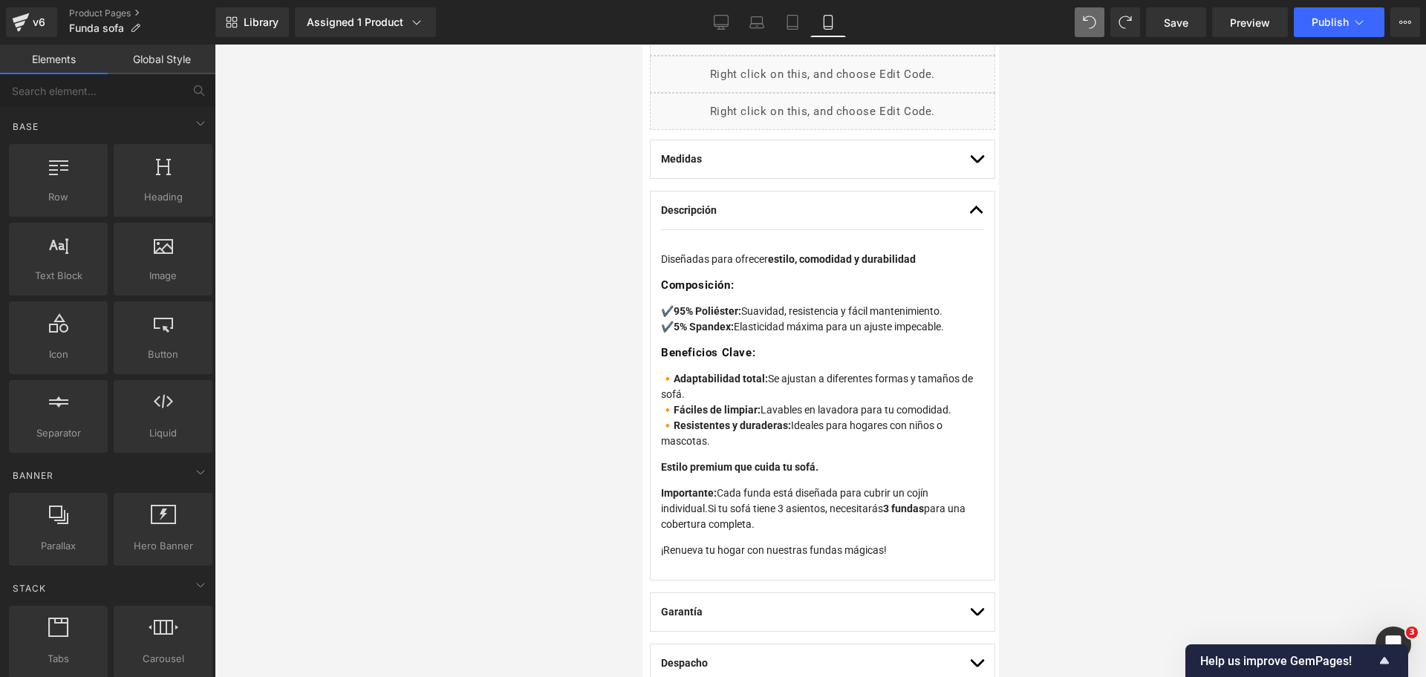
click at [1076, 359] on div at bounding box center [820, 361] width 1211 height 633
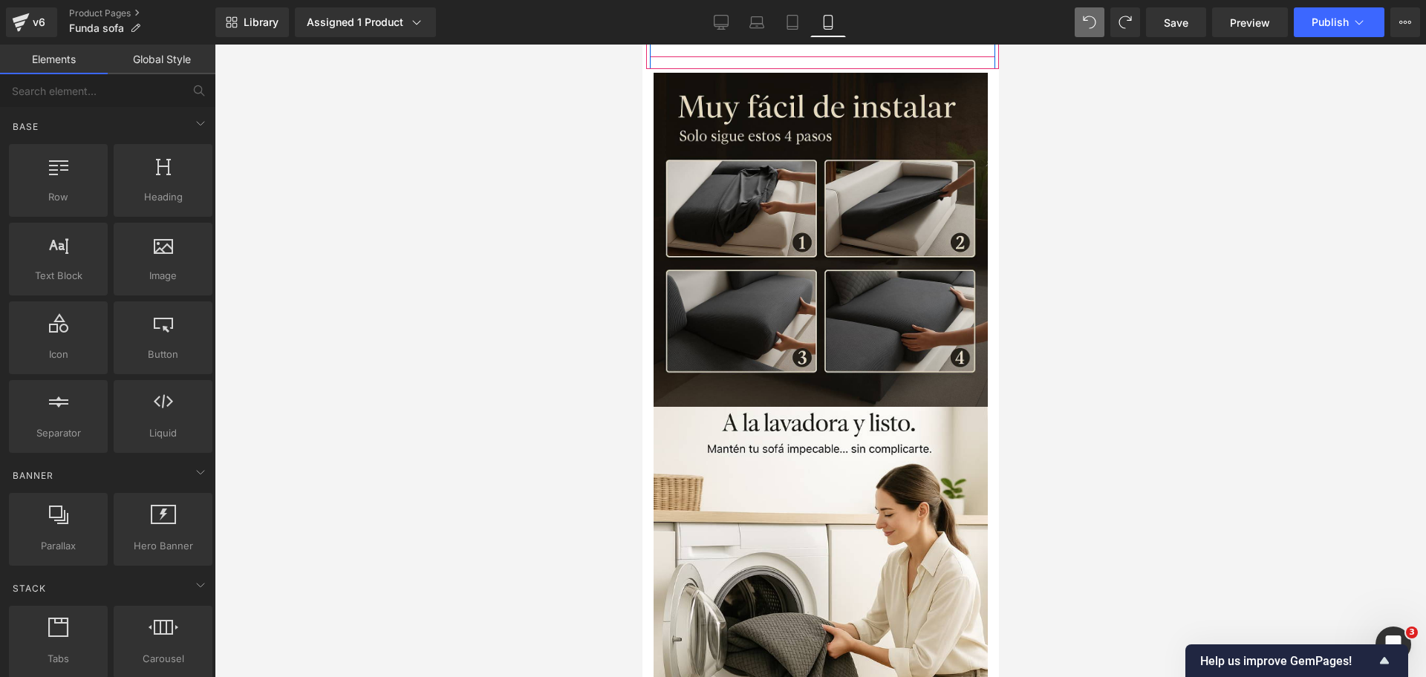
scroll to position [1610, 0]
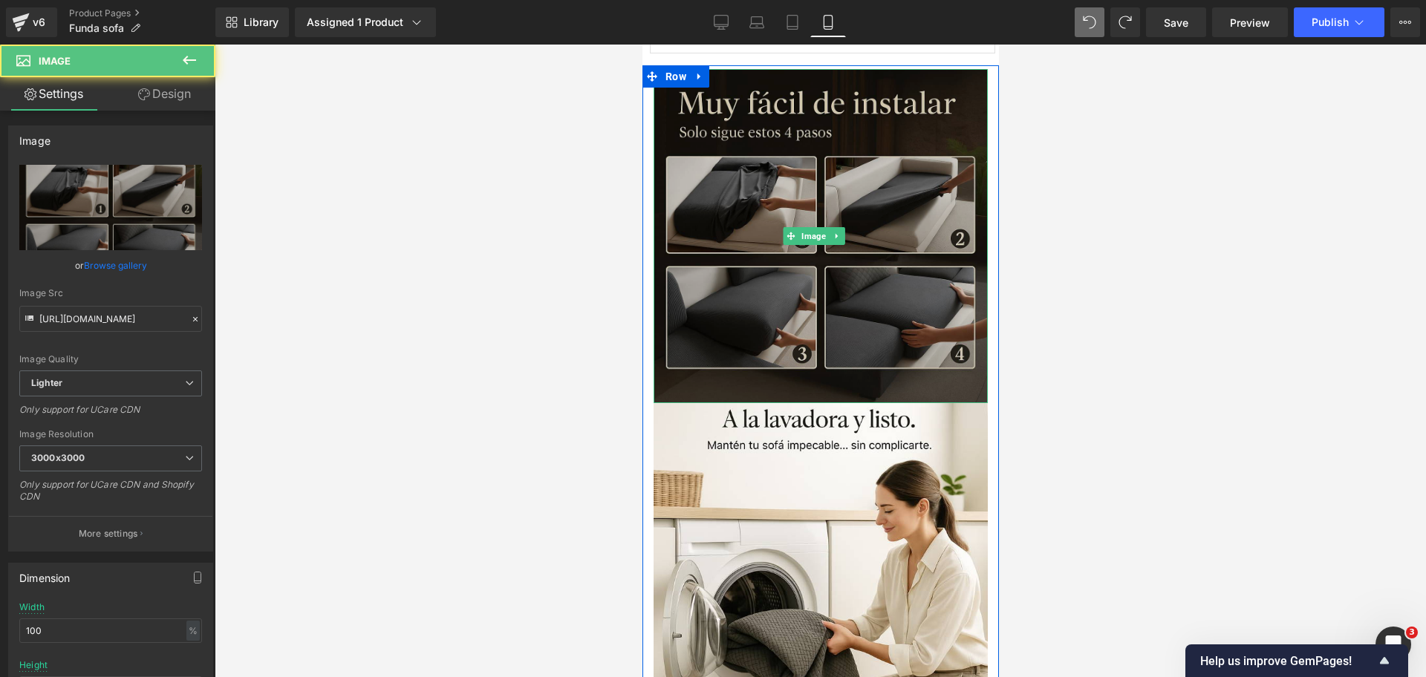
click at [891, 275] on img at bounding box center [820, 236] width 334 height 334
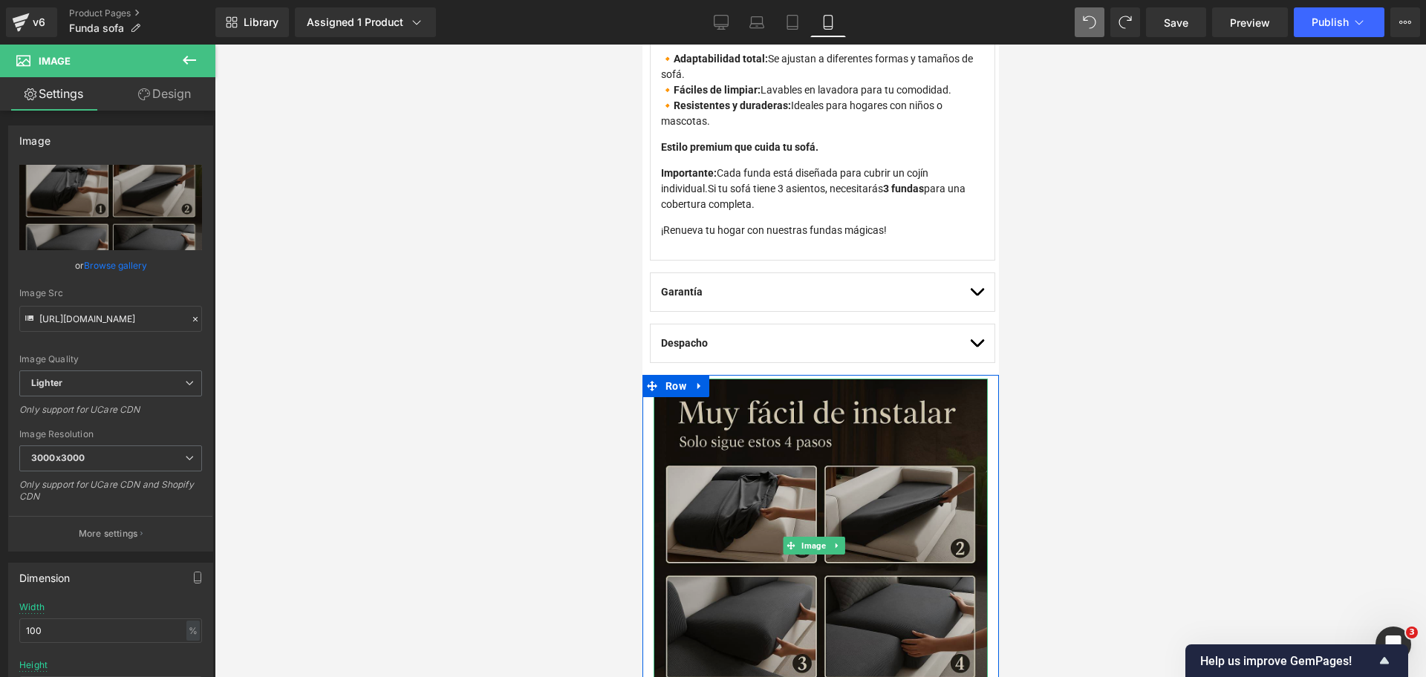
scroll to position [1299, 0]
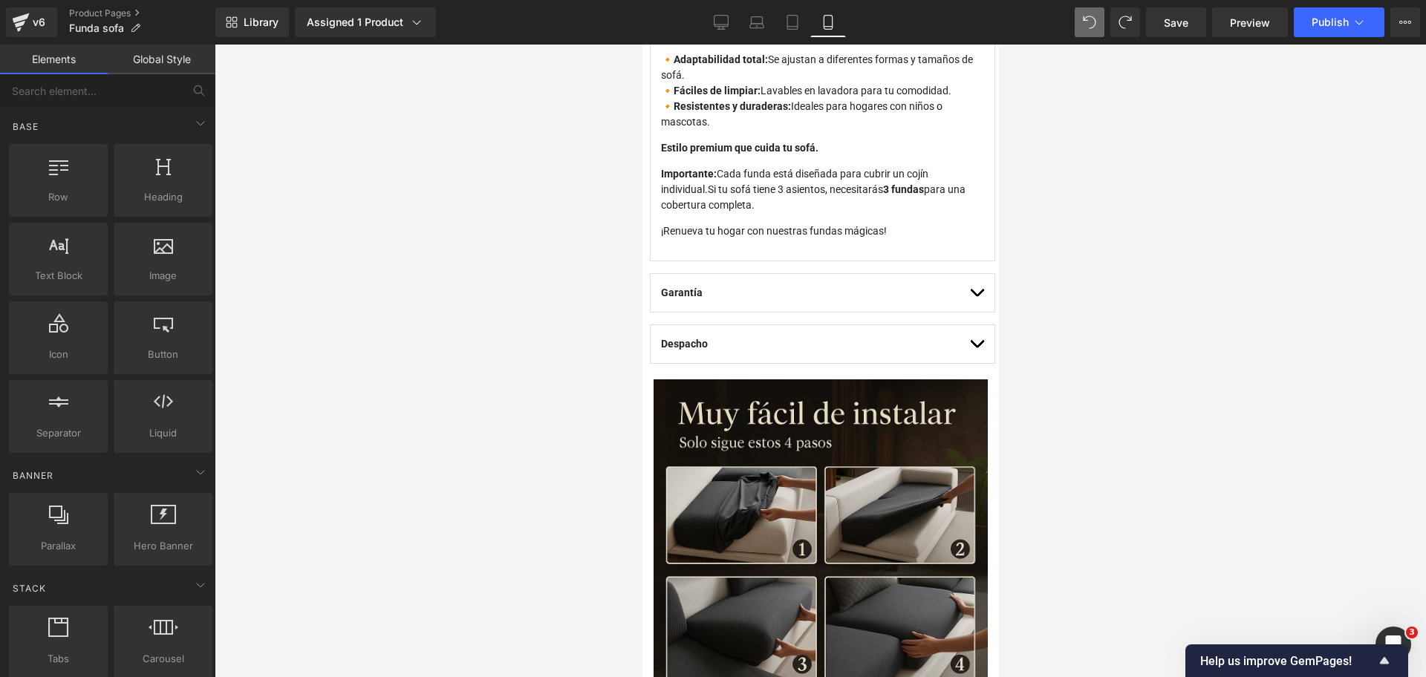
drag, startPoint x: 1051, startPoint y: 261, endPoint x: 299, endPoint y: 196, distance: 755.0
click at [1051, 261] on div at bounding box center [820, 361] width 1211 height 633
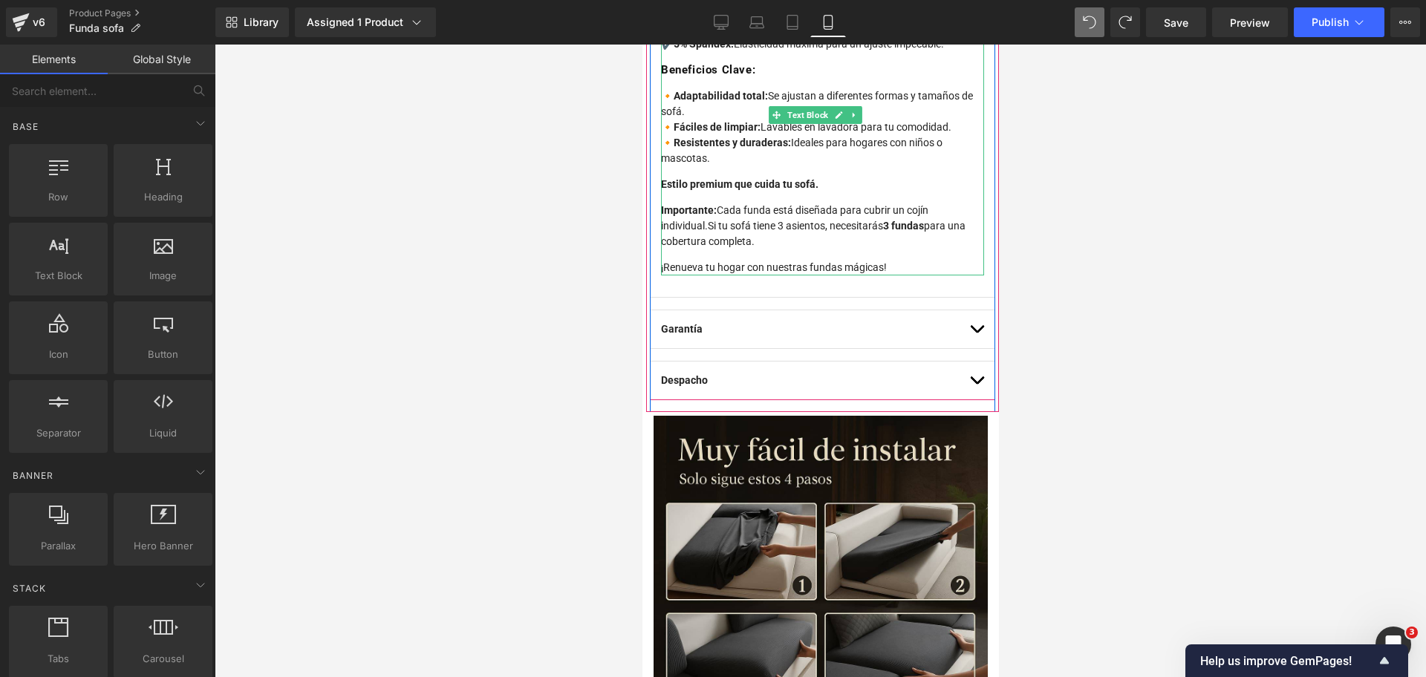
scroll to position [1355, 0]
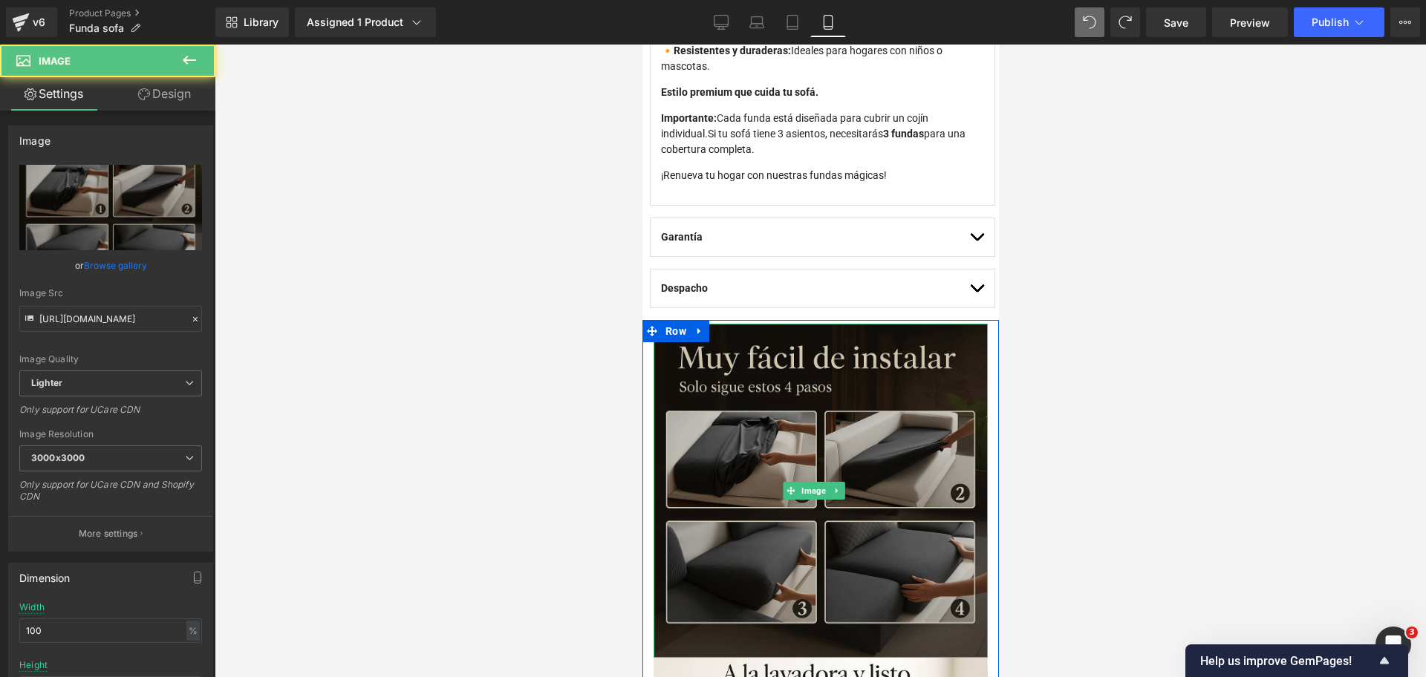
click at [872, 324] on img at bounding box center [820, 491] width 334 height 334
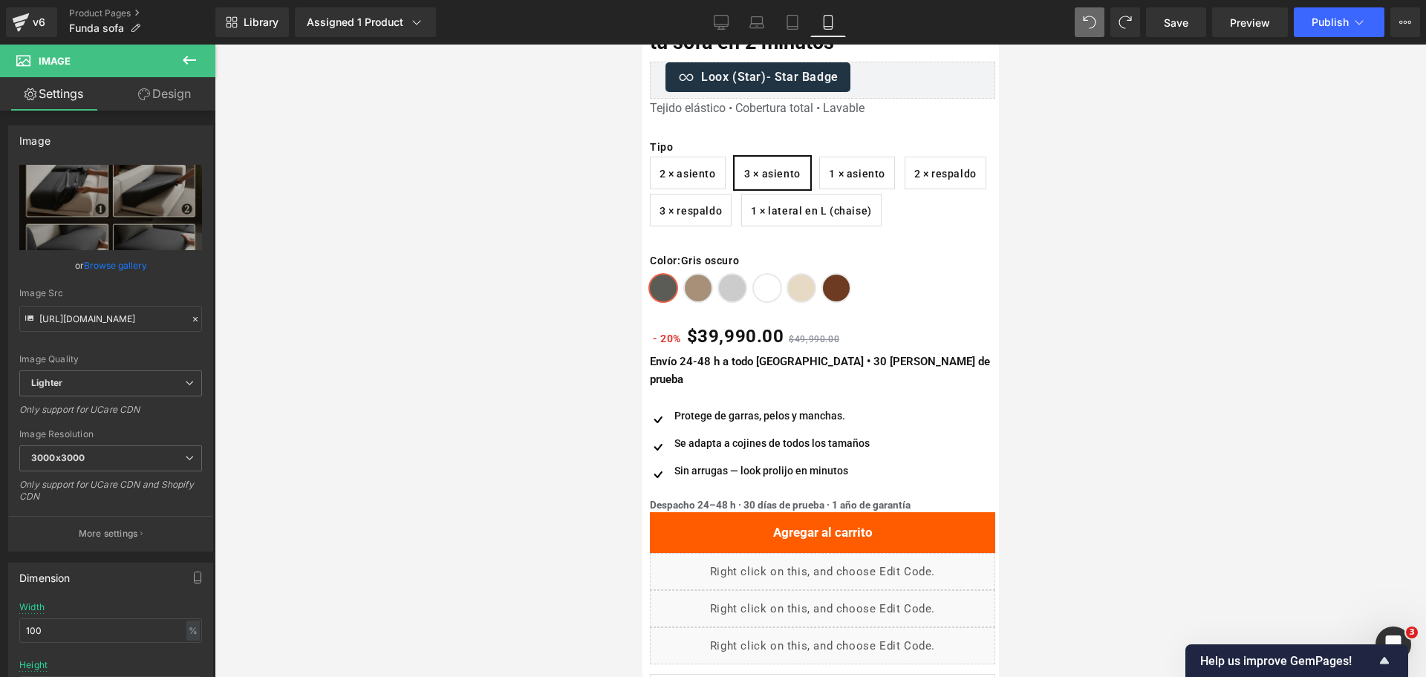
scroll to position [437, 0]
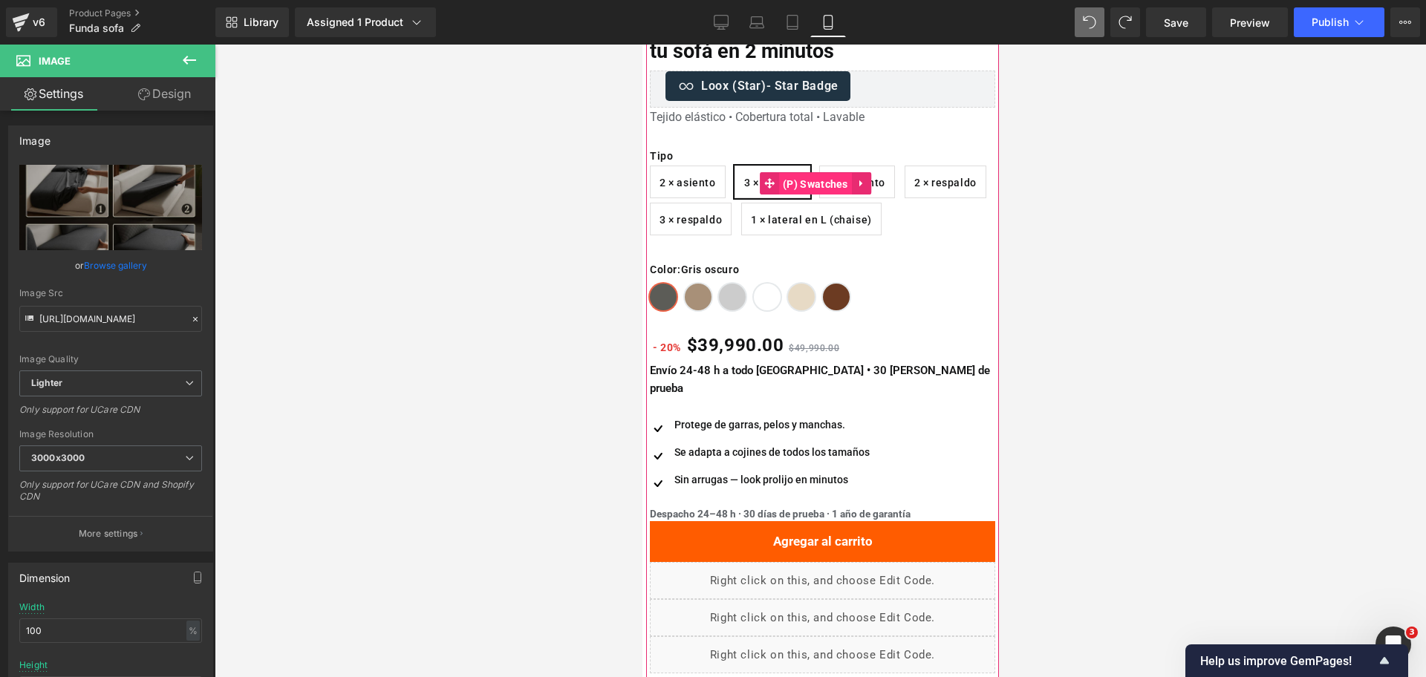
click at [820, 177] on span "(P) Swatches" at bounding box center [814, 184] width 73 height 22
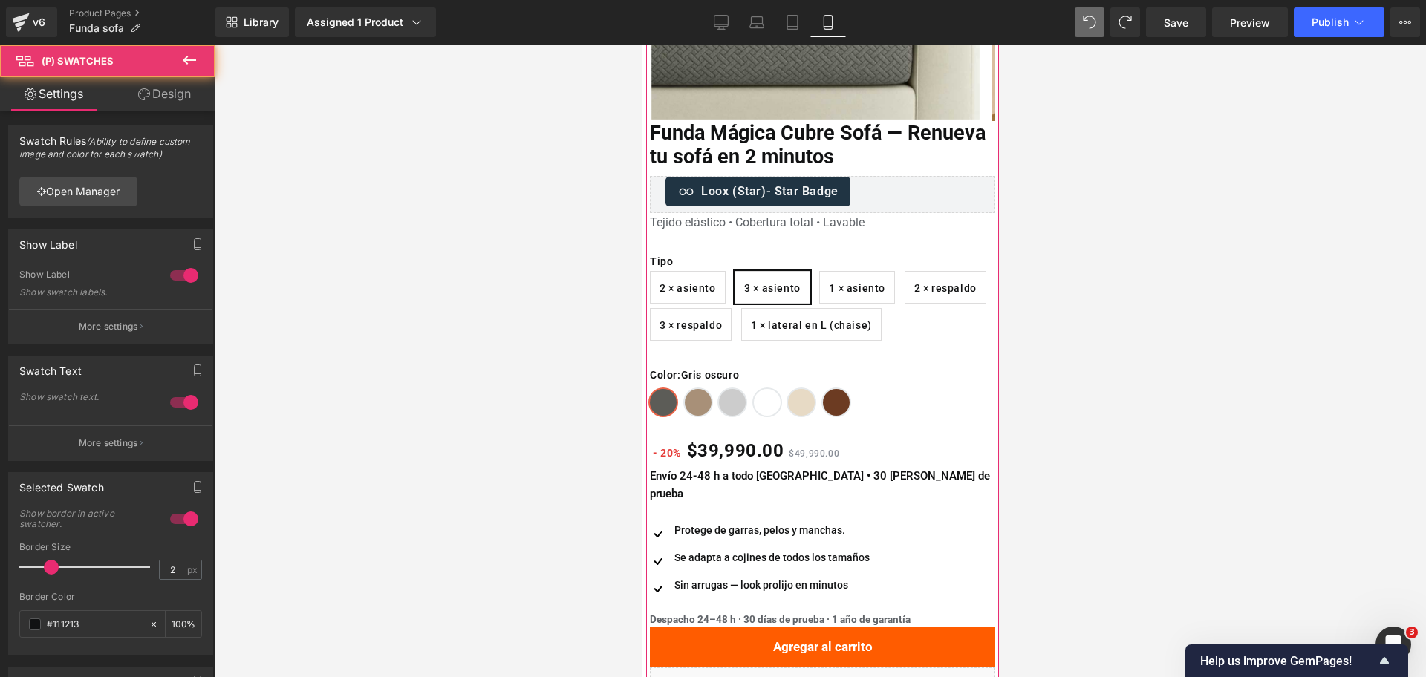
scroll to position [317, 0]
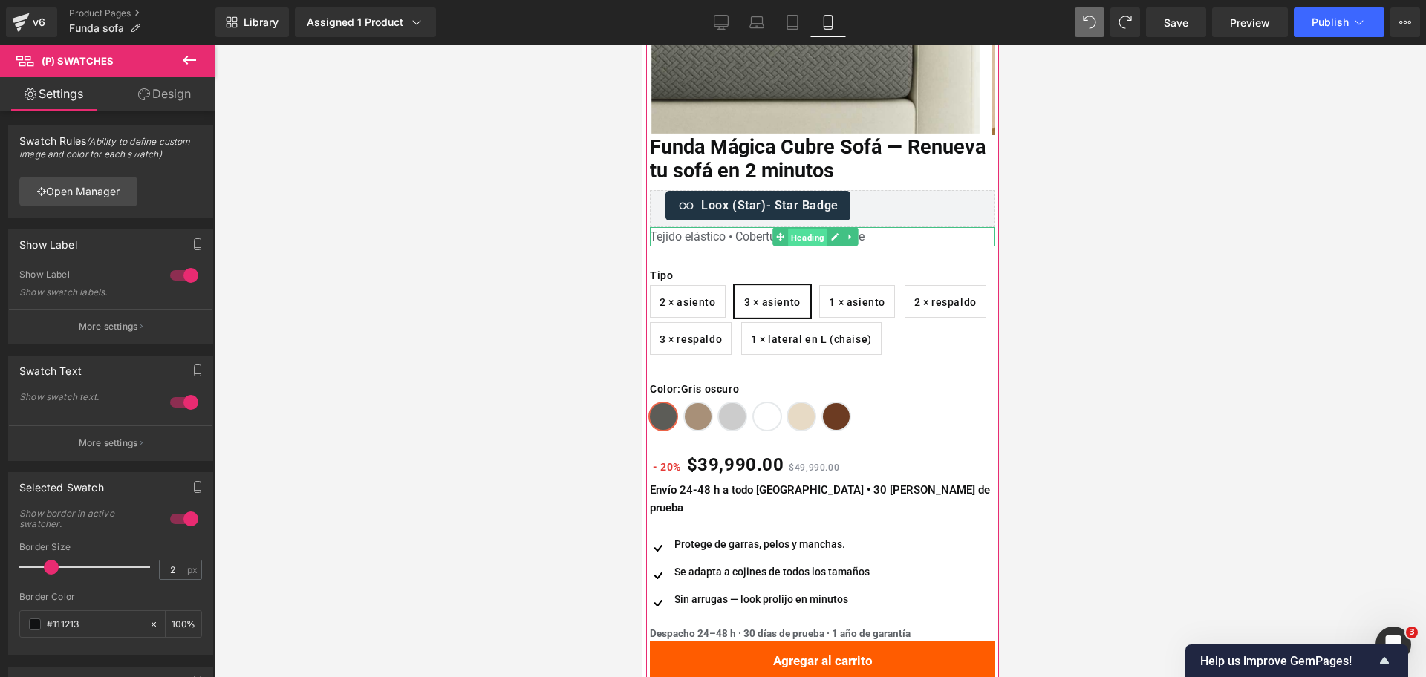
click at [806, 230] on span "Heading" at bounding box center [806, 238] width 39 height 18
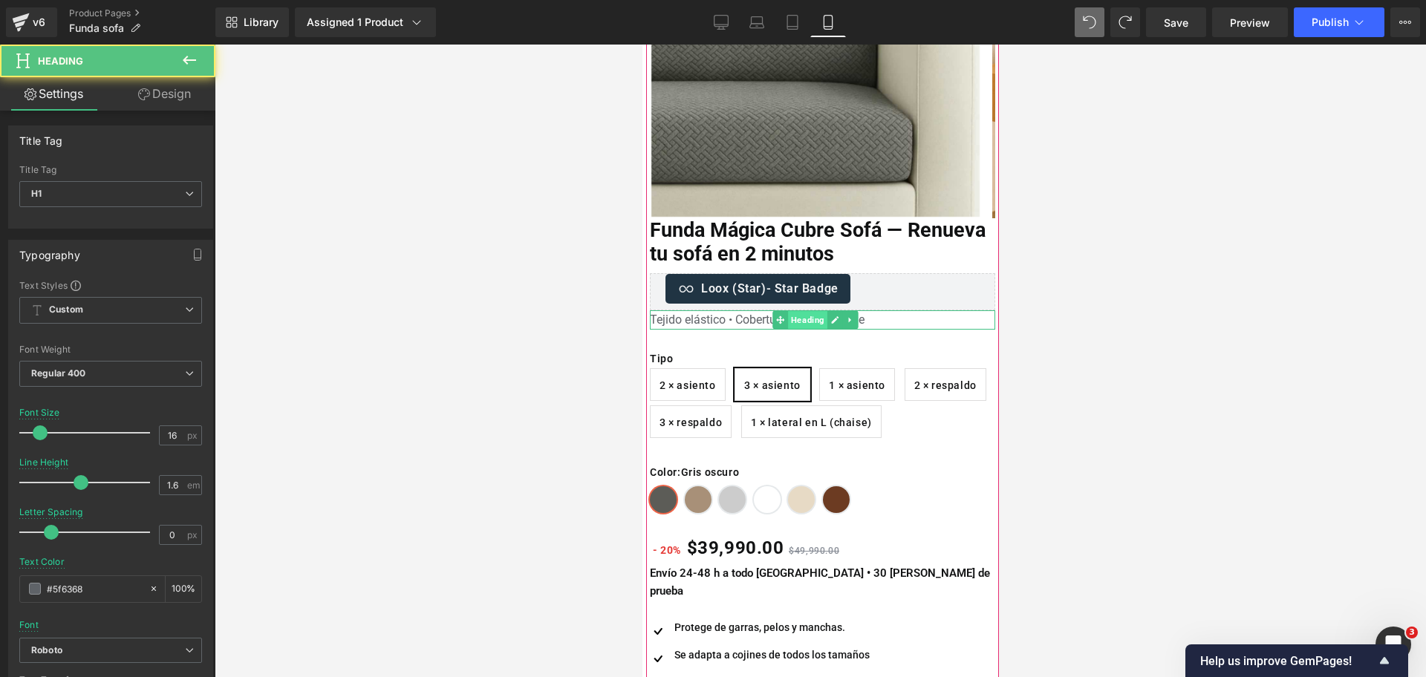
scroll to position [228, 0]
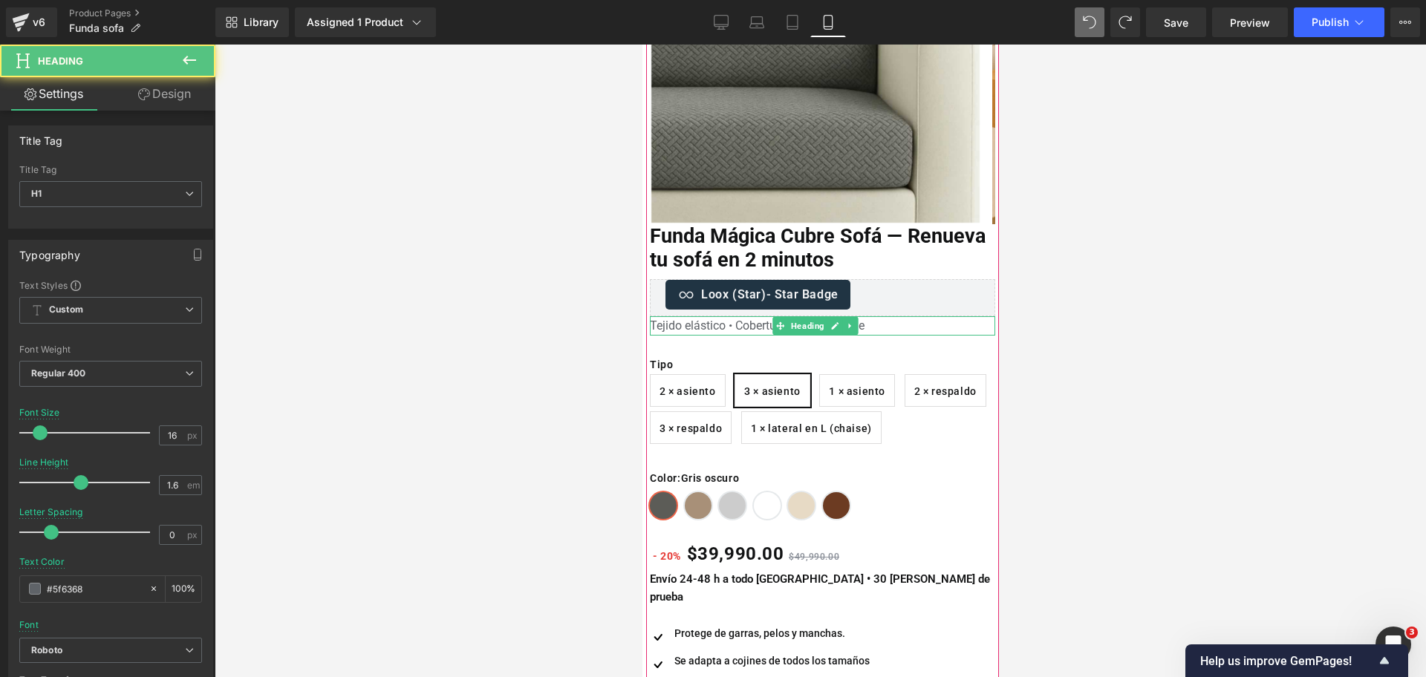
click at [726, 323] on h1 "Tejido elástico • Cobertura total • Lavable" at bounding box center [821, 325] width 345 height 19
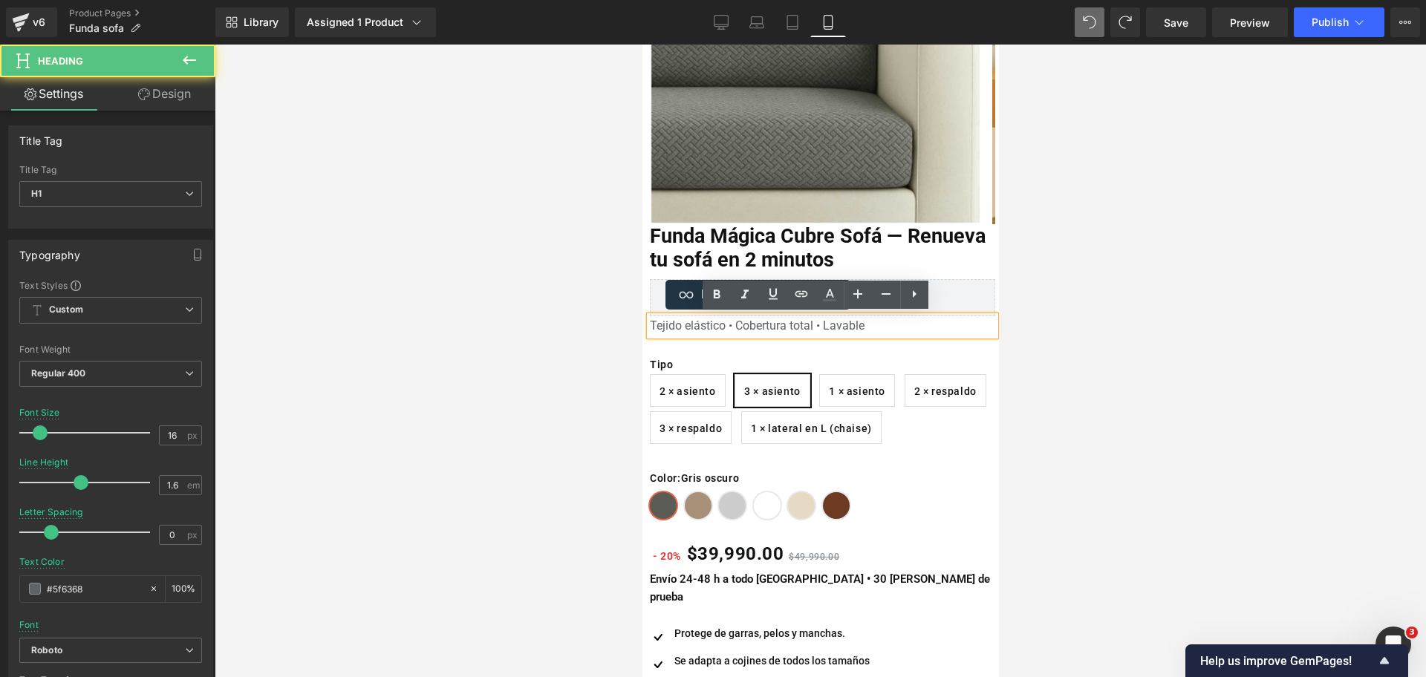
drag, startPoint x: 729, startPoint y: 324, endPoint x: 883, endPoint y: 321, distance: 153.7
click at [883, 321] on h1 "Tejido elástico • Cobertura total • Lavable" at bounding box center [821, 325] width 345 height 19
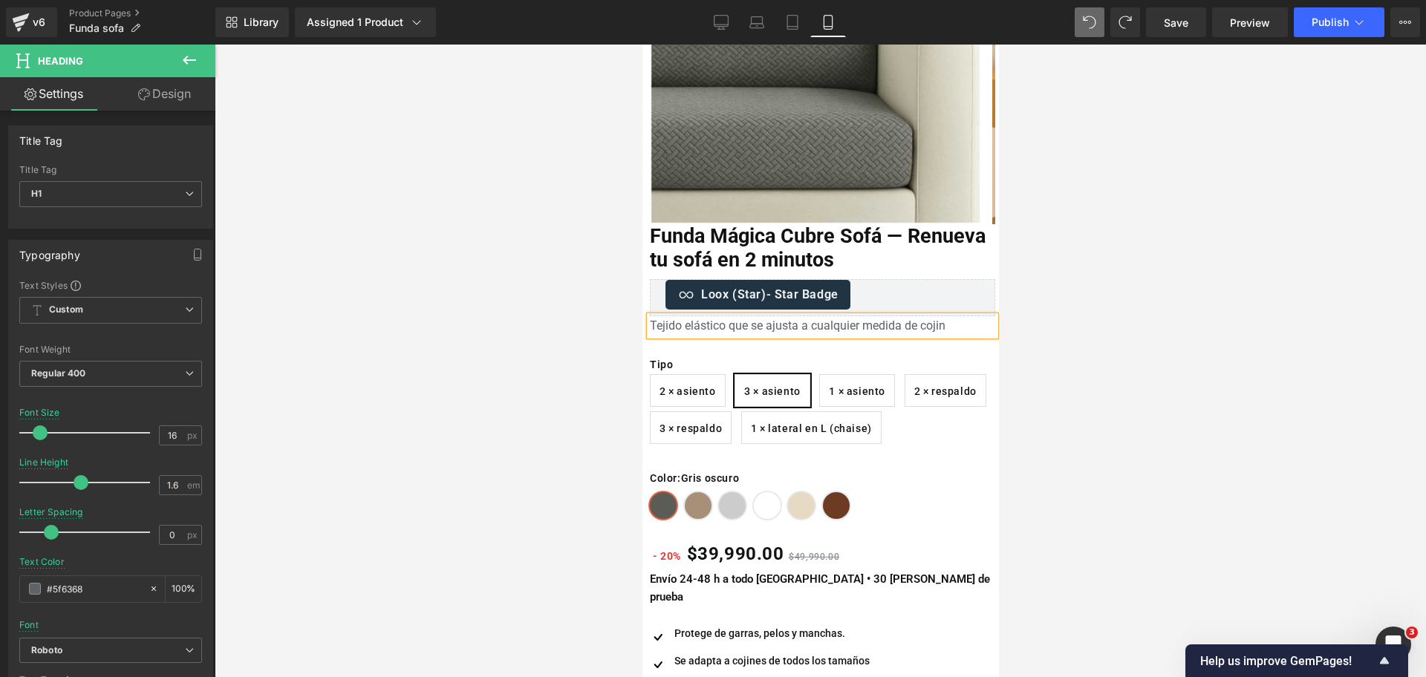
click at [883, 321] on h1 "Tejido elástico que se ajusta a cualquier medida de cojin" at bounding box center [821, 325] width 345 height 19
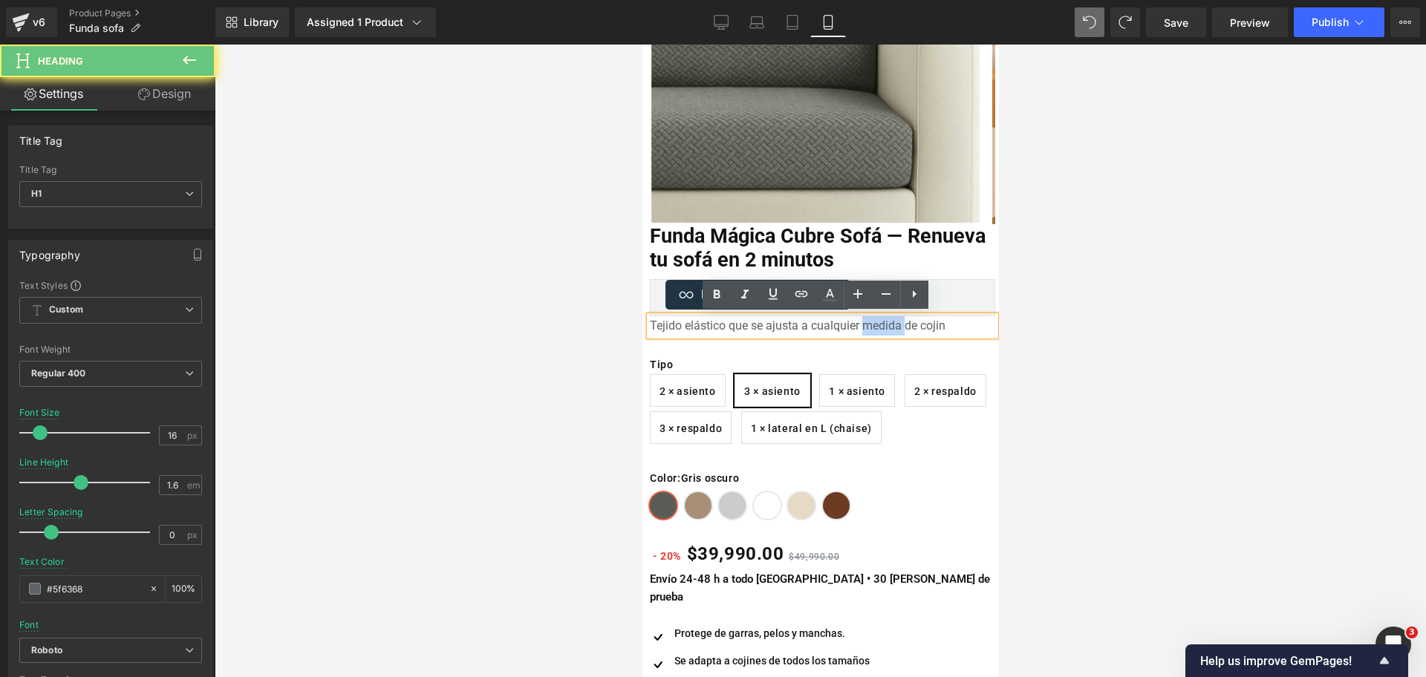
click at [883, 321] on h1 "Tejido elástico que se ajusta a cualquier medida de cojin" at bounding box center [821, 325] width 345 height 19
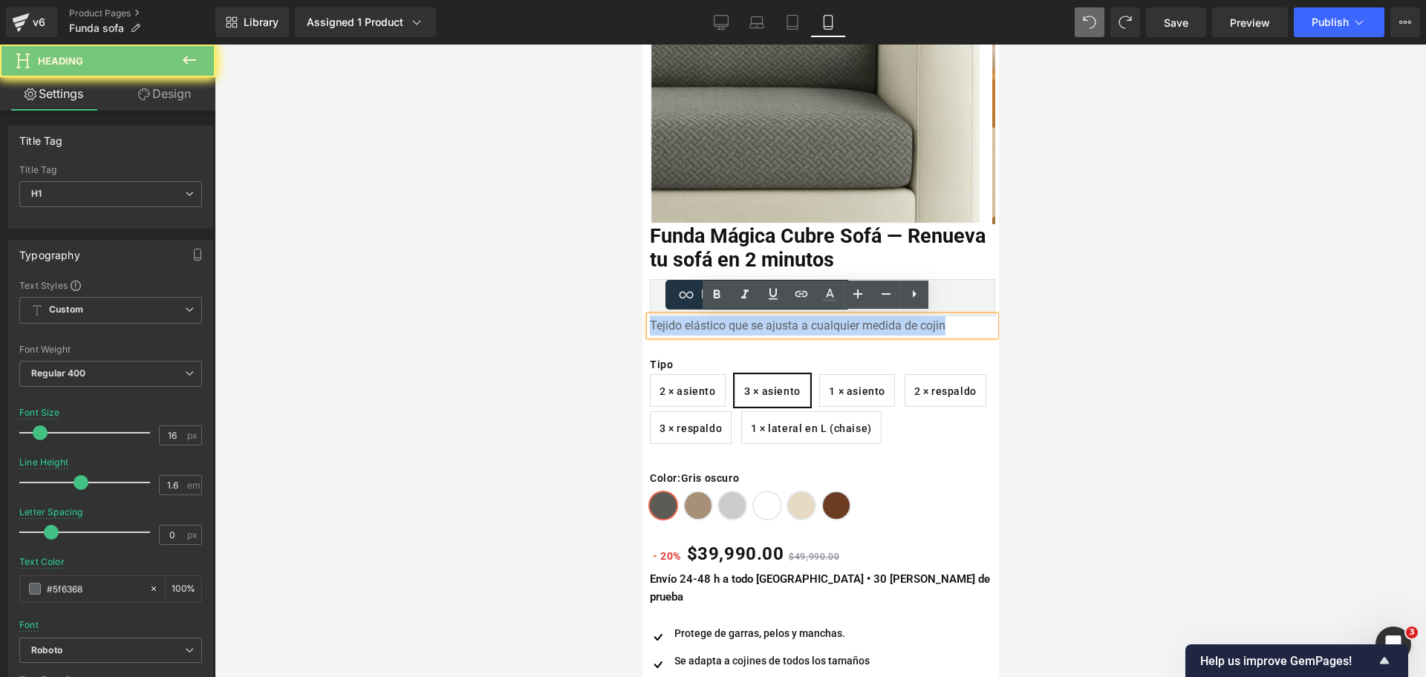
click at [883, 321] on h1 "Tejido elástico que se ajusta a cualquier medida de cojin" at bounding box center [821, 325] width 345 height 19
copy h1 "Tejido elástico que se ajusta a cualquier medida de cojin"
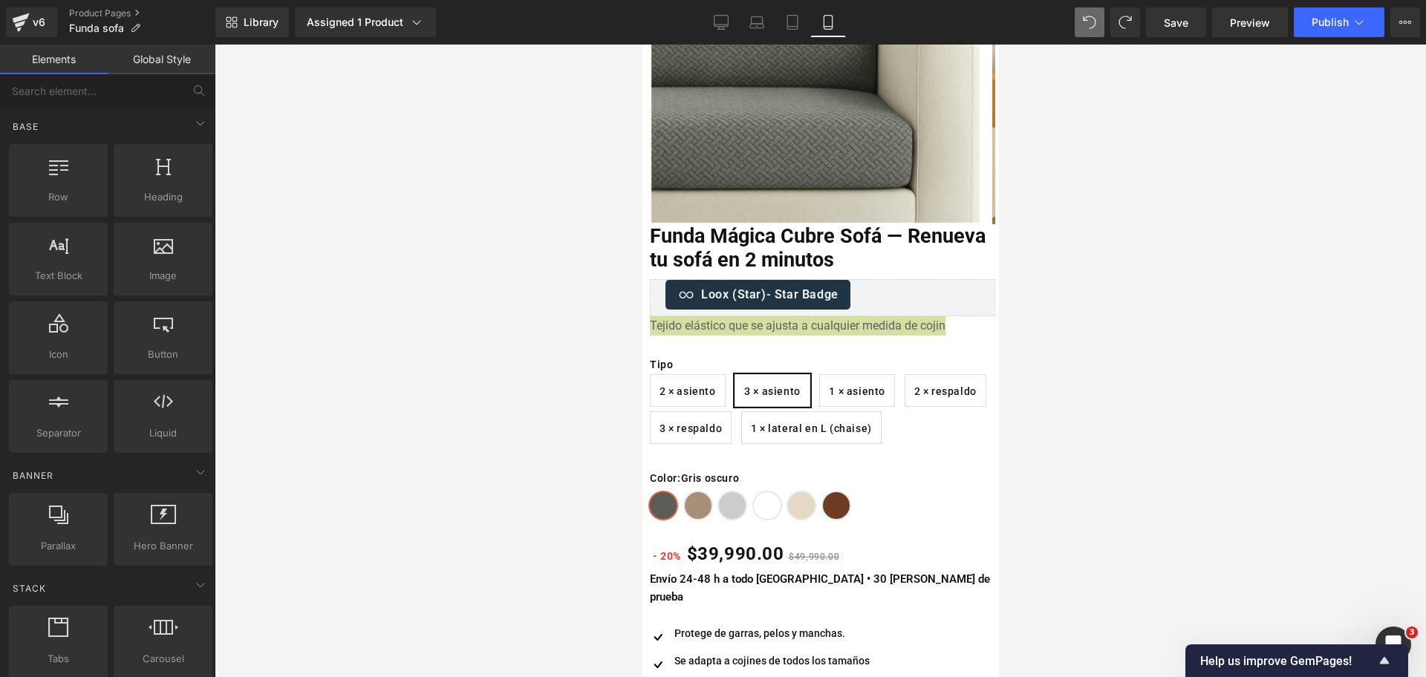
click at [1077, 291] on div at bounding box center [820, 361] width 1211 height 633
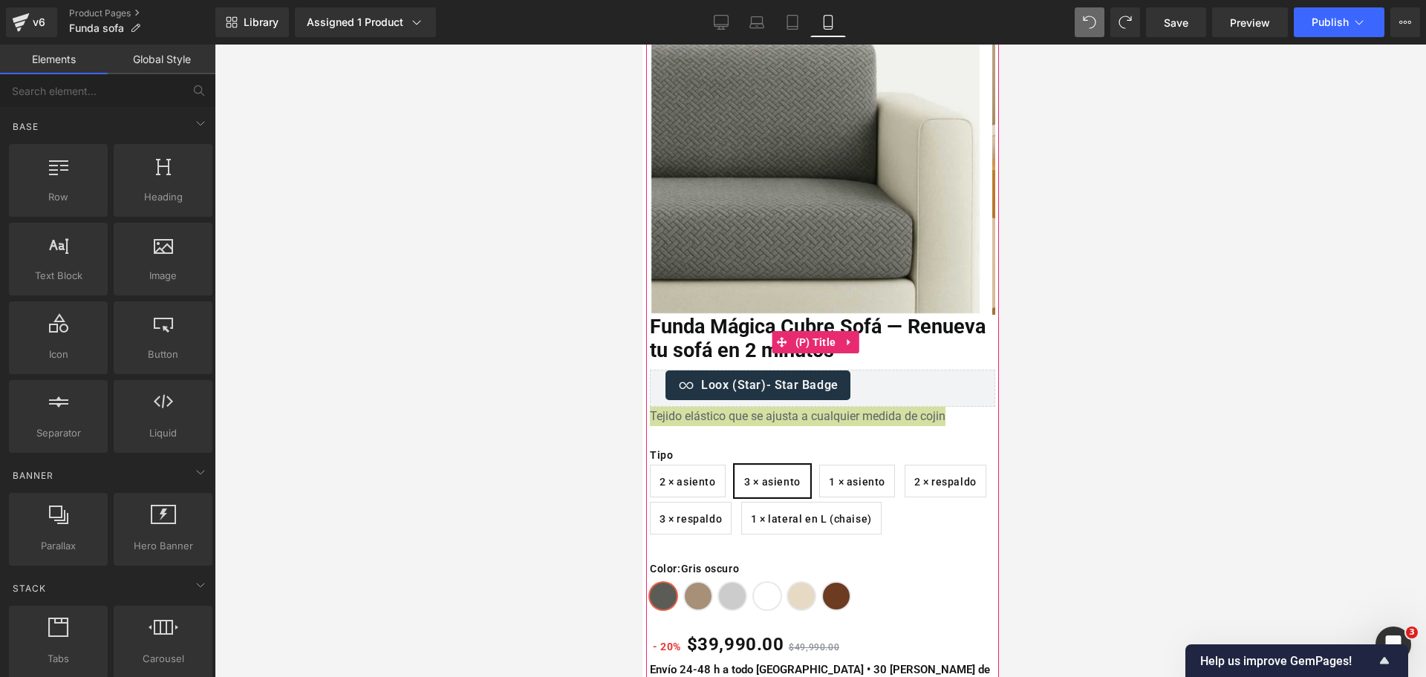
scroll to position [135, 0]
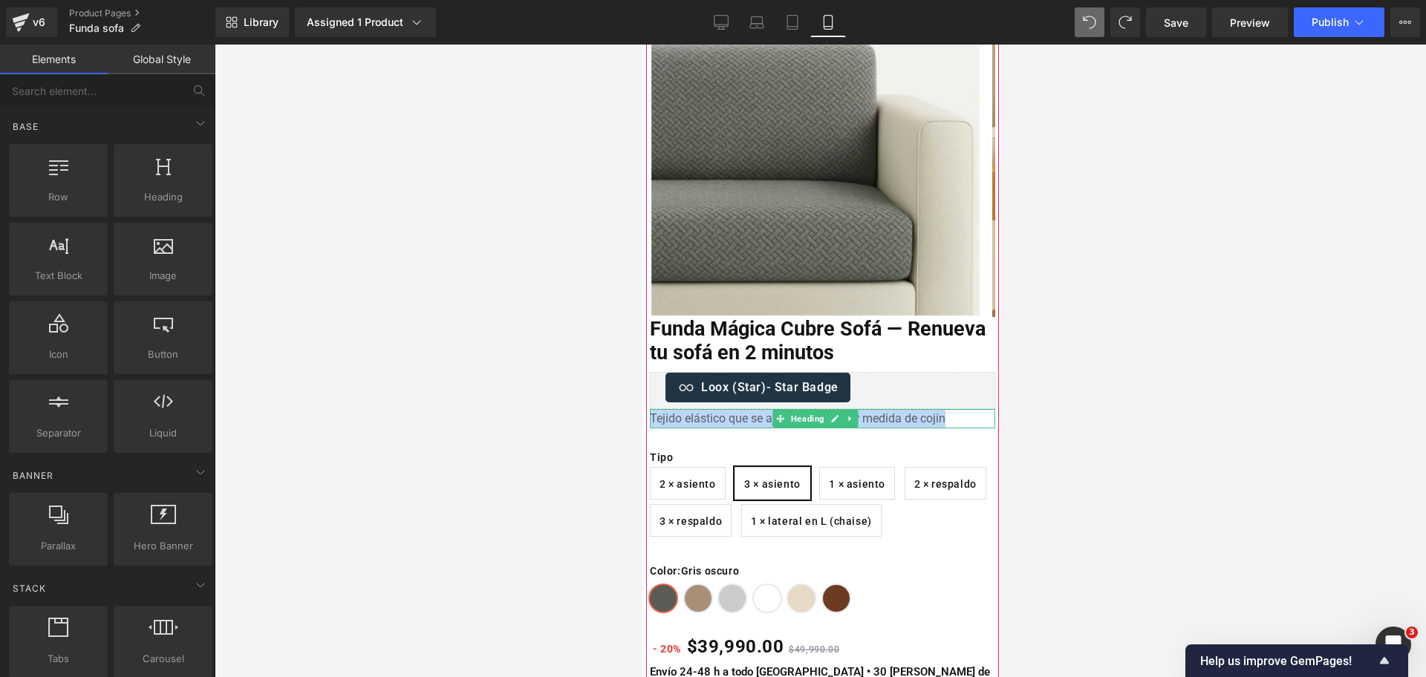
click at [930, 422] on h1 "Tejido elástico que se ajusta a cualquier medida de cojin" at bounding box center [821, 418] width 345 height 19
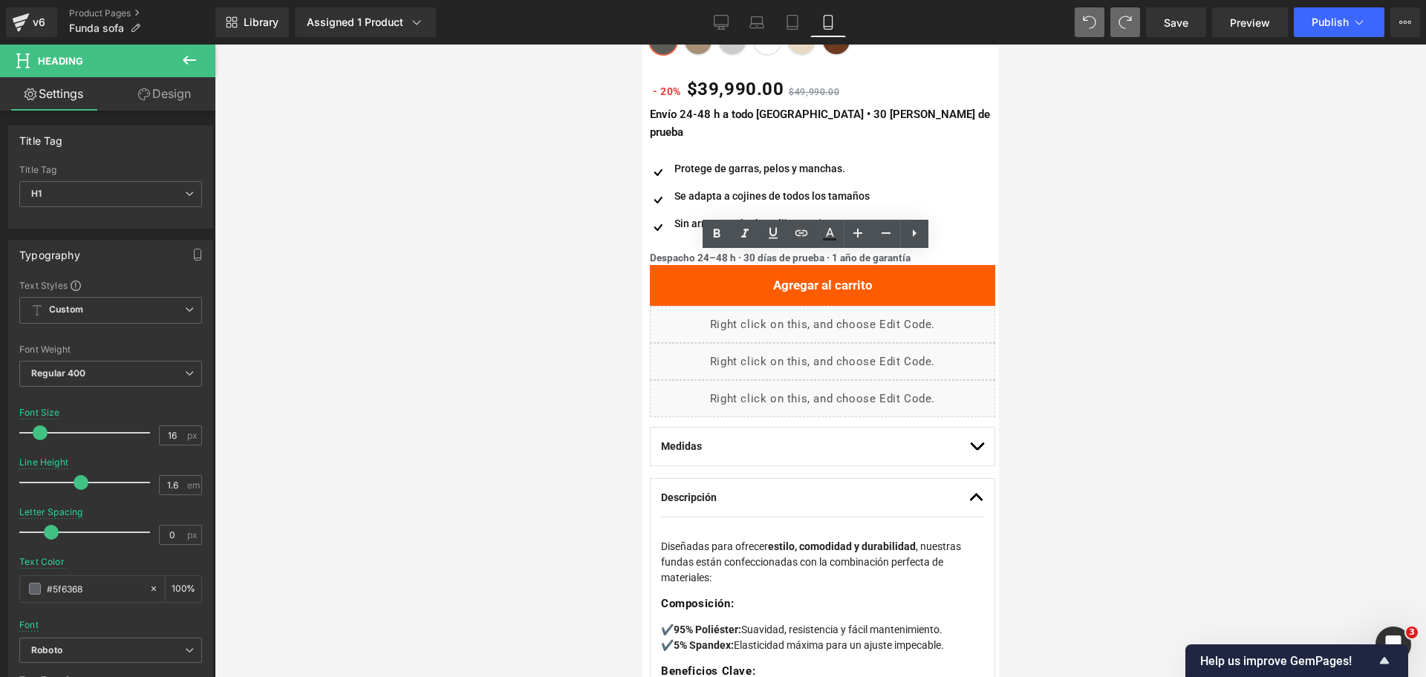
scroll to position [955, 0]
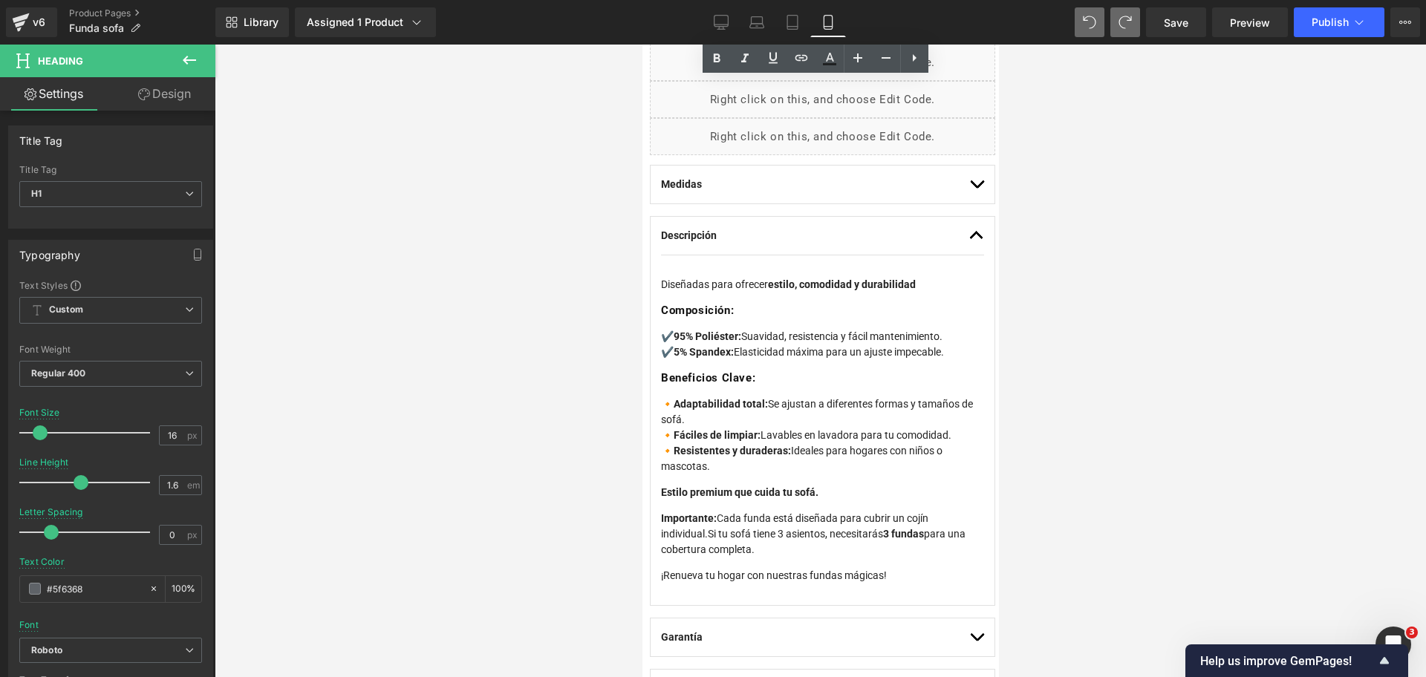
drag, startPoint x: 1118, startPoint y: 38, endPoint x: 1132, endPoint y: 25, distance: 18.4
click at [1132, 25] on div "Library Assigned 1 Product Product Preview Funda Mágica Cubre Sofá — Renueva tu…" at bounding box center [820, 22] width 1210 height 45
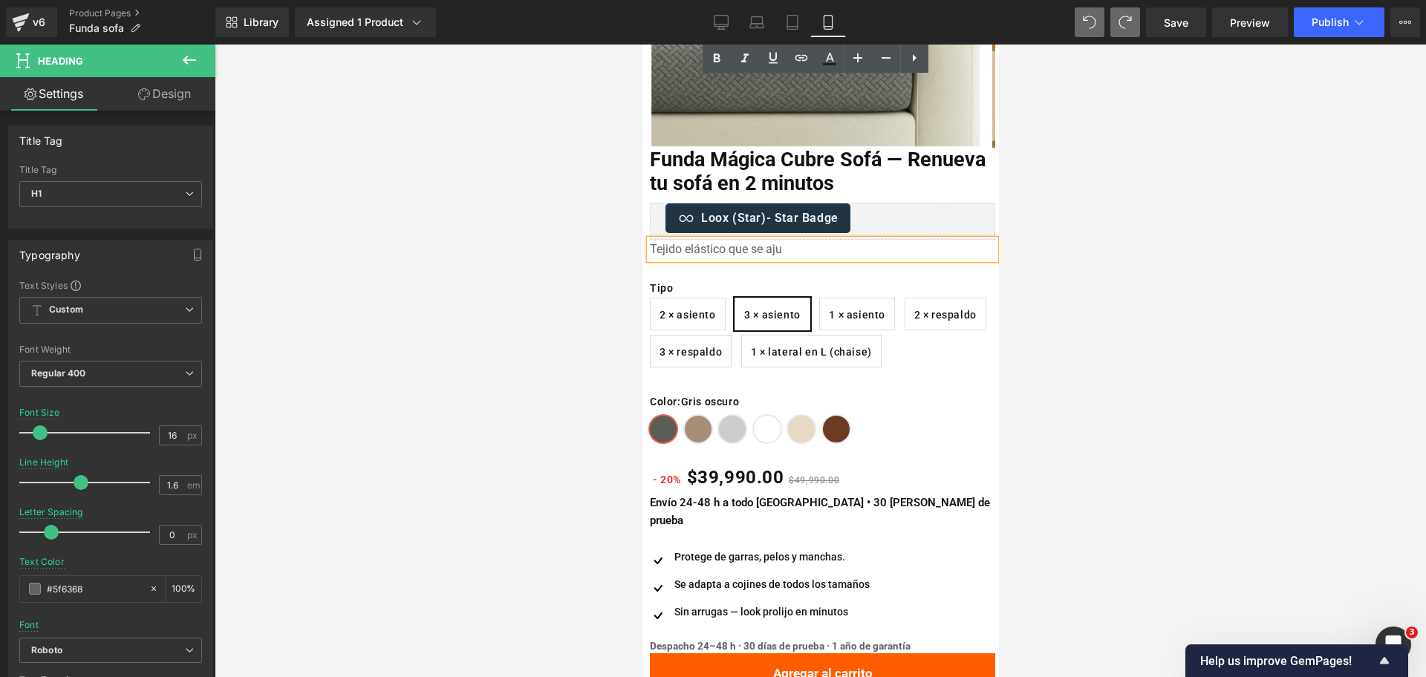
scroll to position [285, 0]
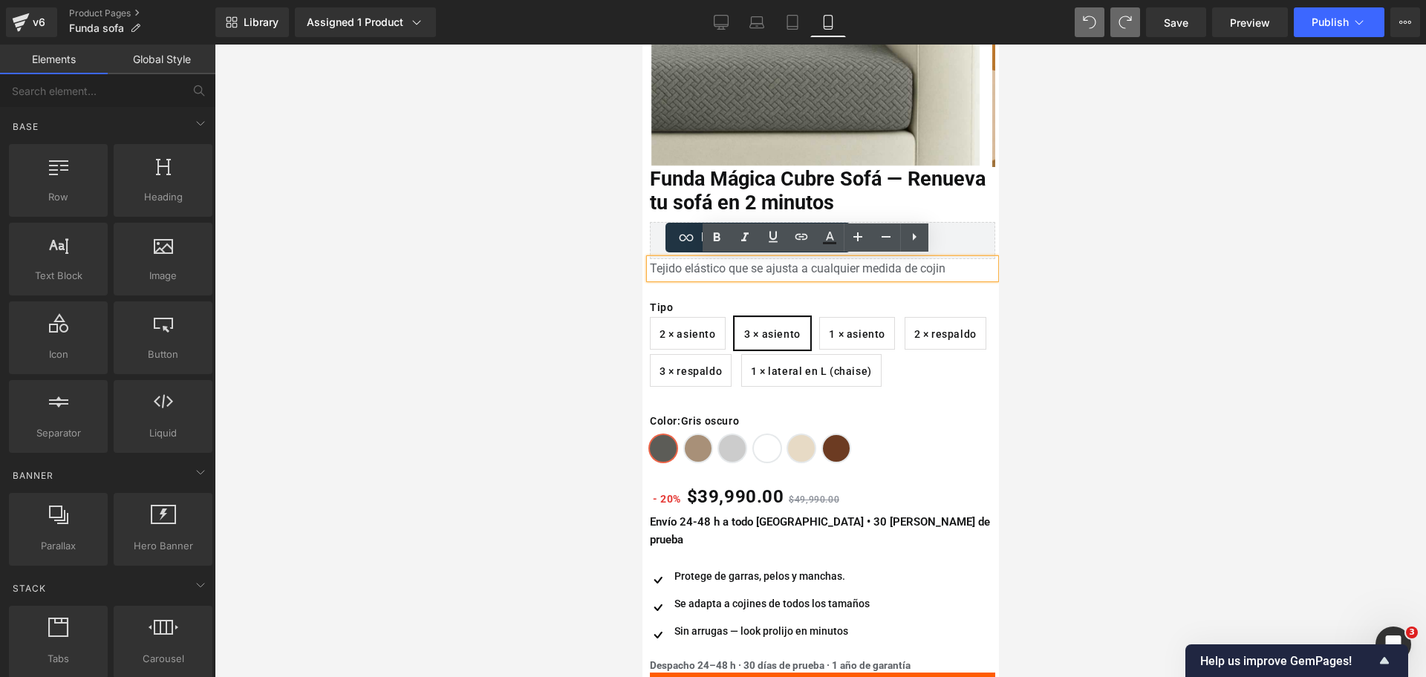
click at [1147, 154] on div at bounding box center [820, 361] width 1211 height 633
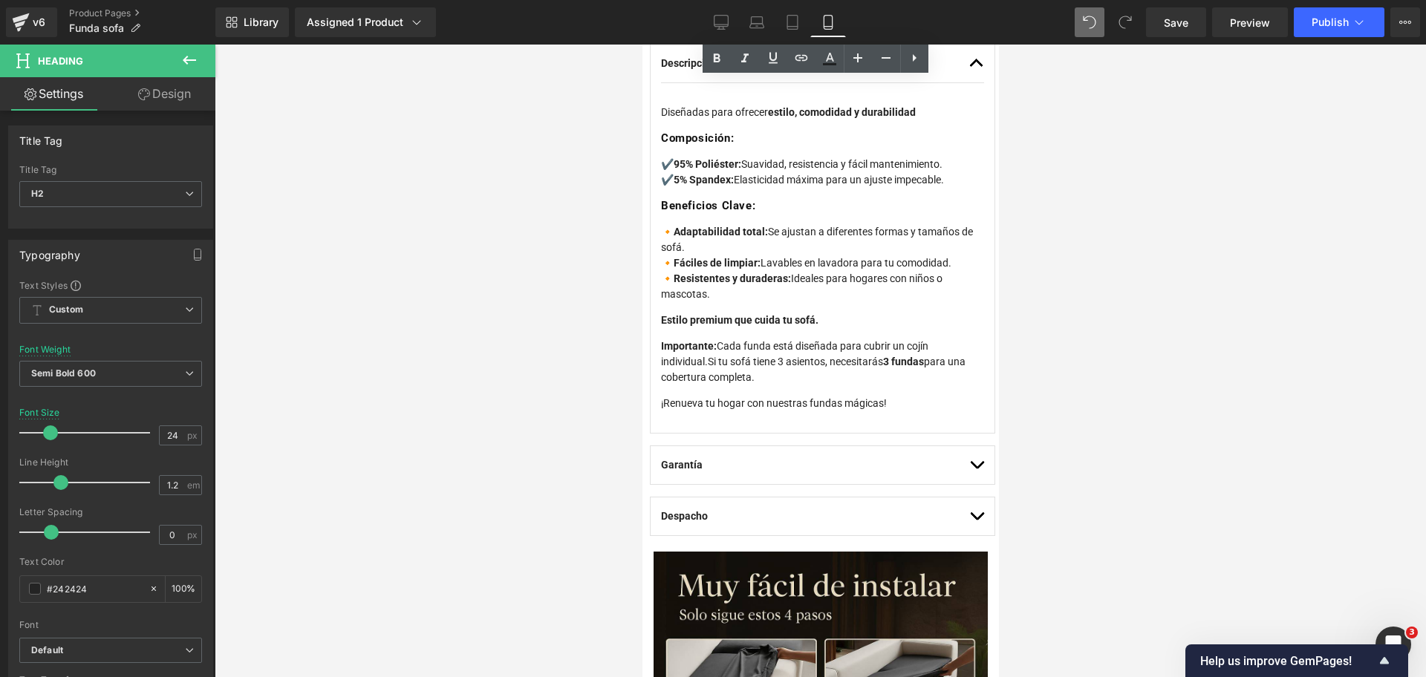
scroll to position [1109, 0]
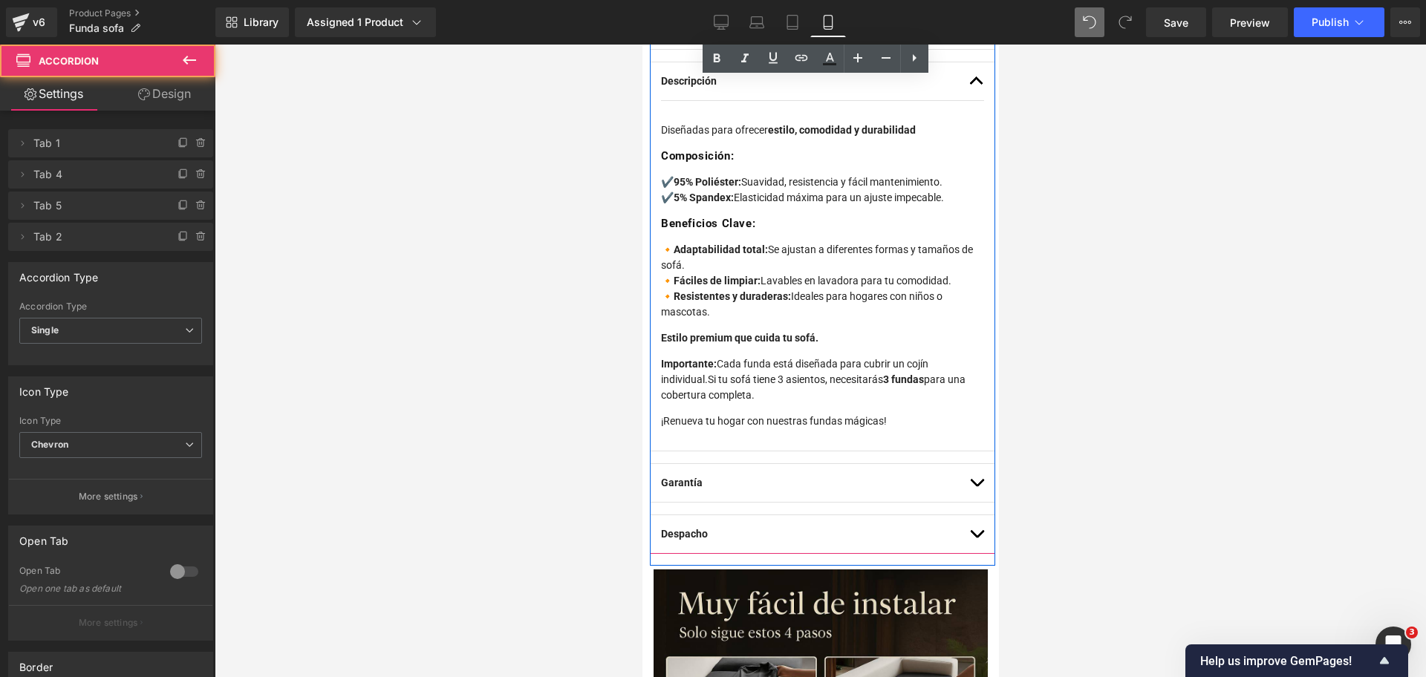
click at [968, 68] on button "button" at bounding box center [975, 81] width 15 height 38
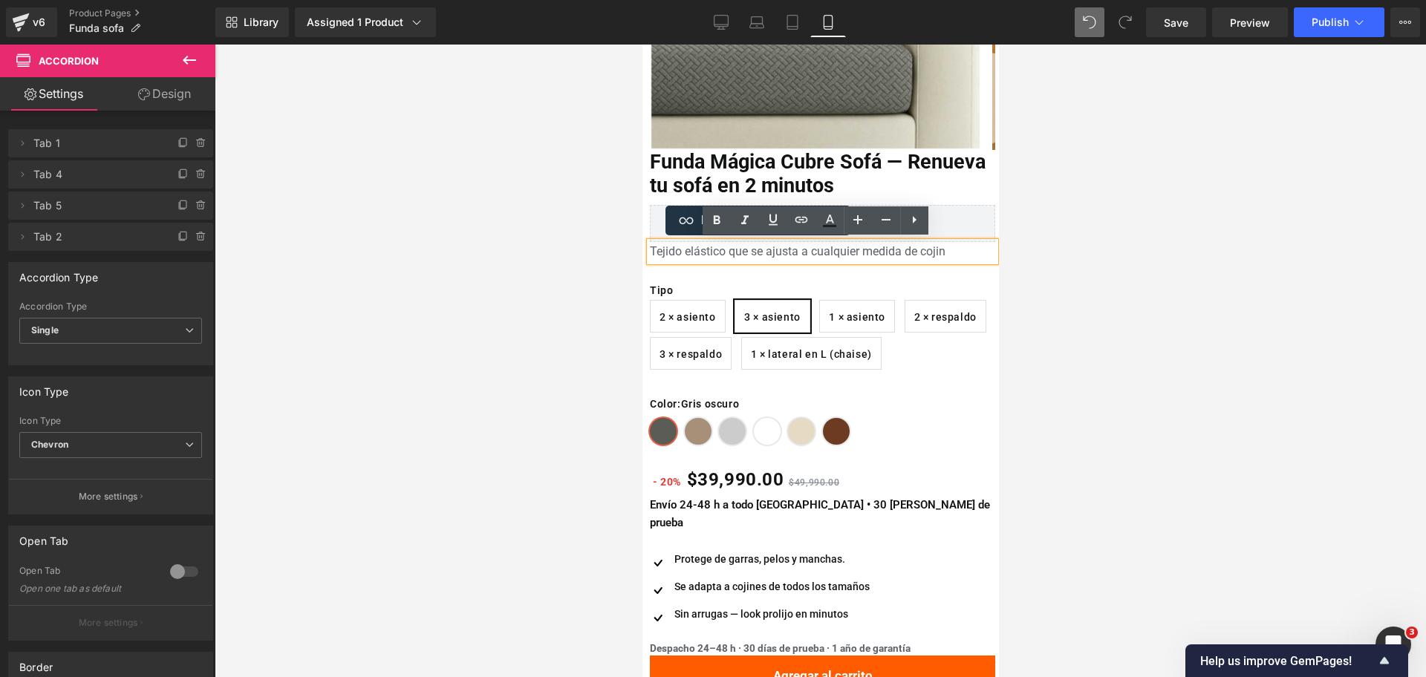
scroll to position [301, 0]
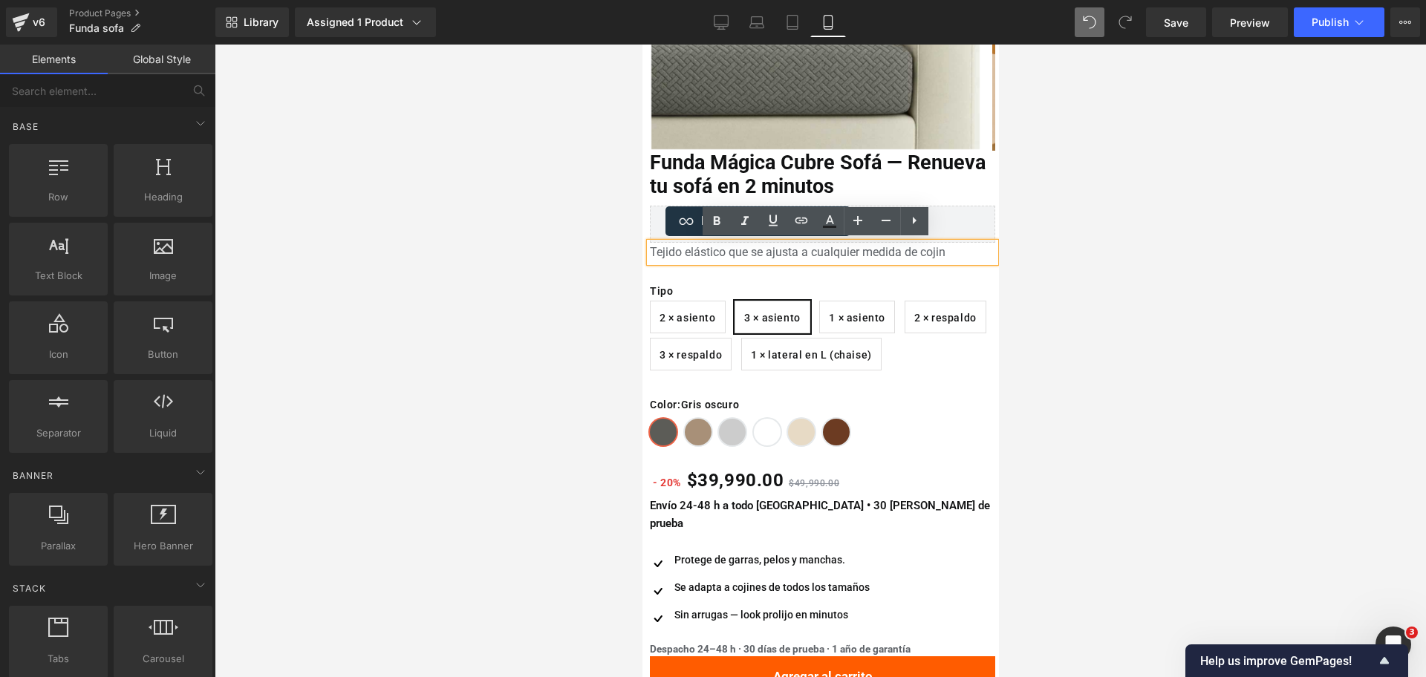
click at [1109, 167] on div at bounding box center [820, 361] width 1211 height 633
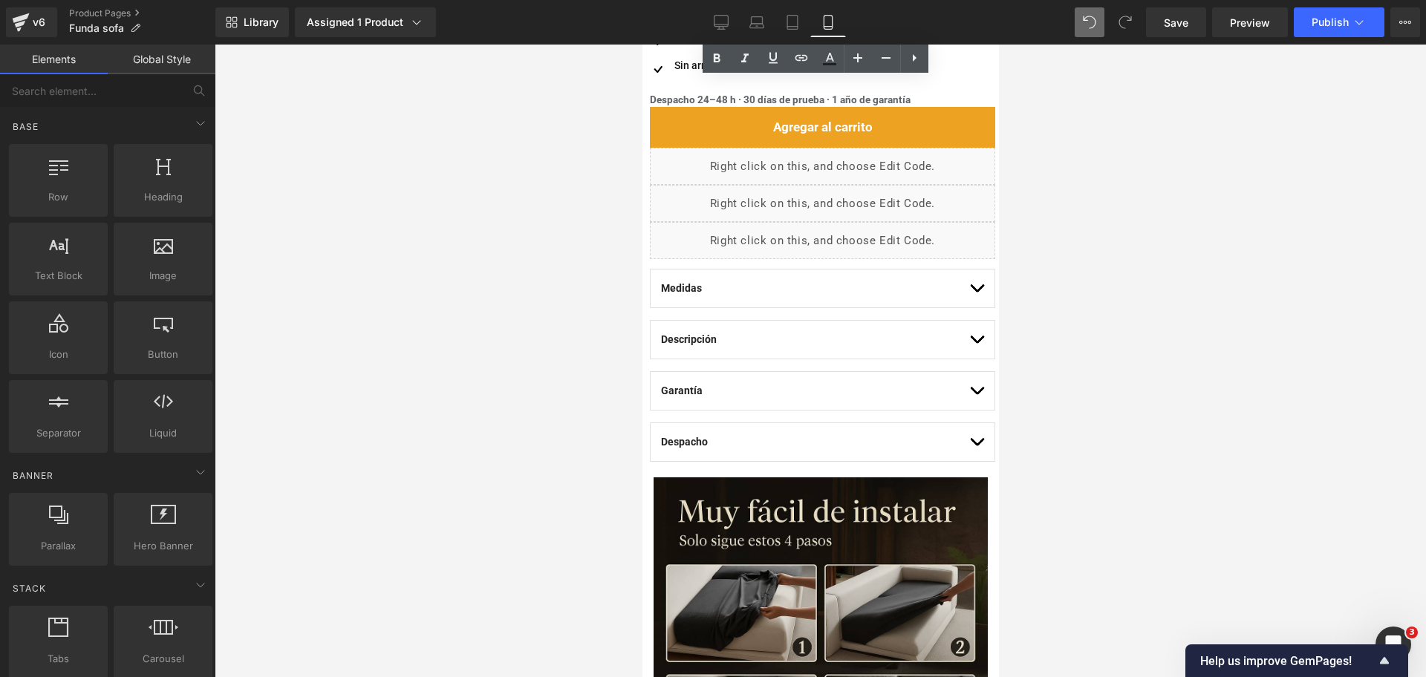
scroll to position [852, 0]
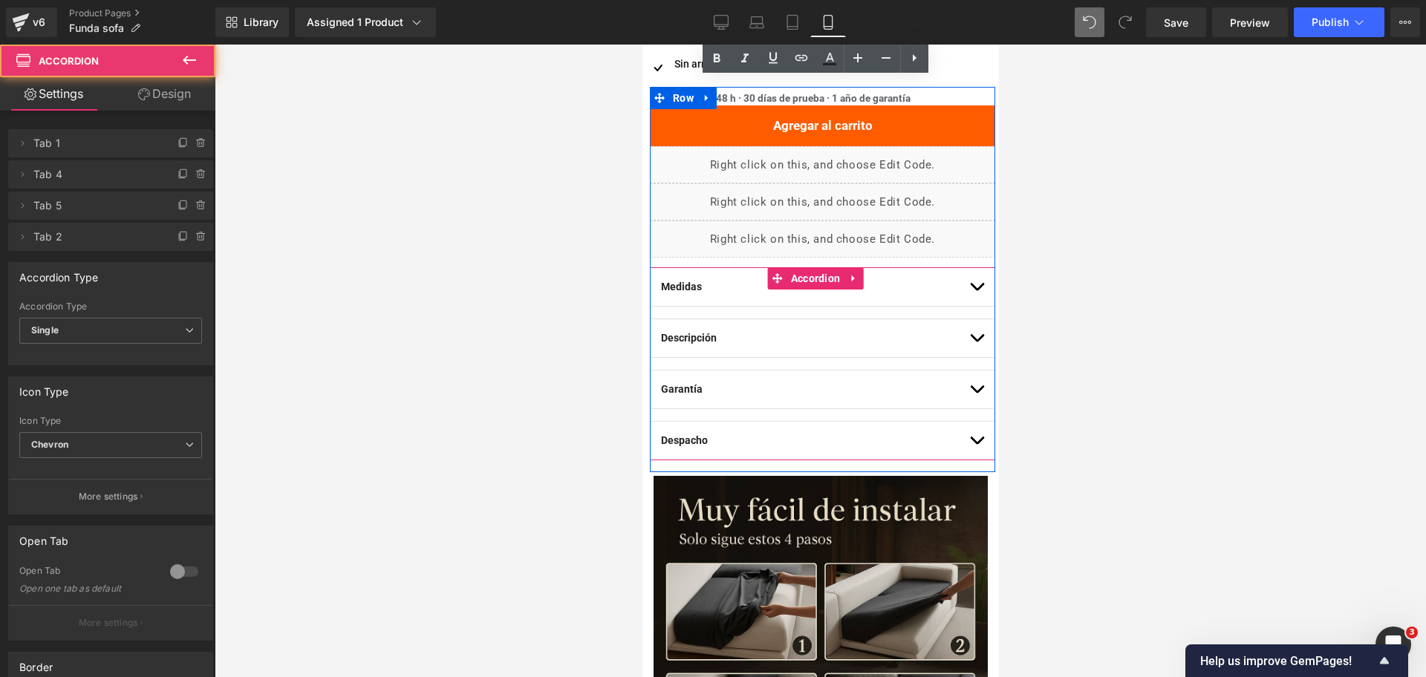
click at [968, 270] on button "button" at bounding box center [975, 287] width 15 height 38
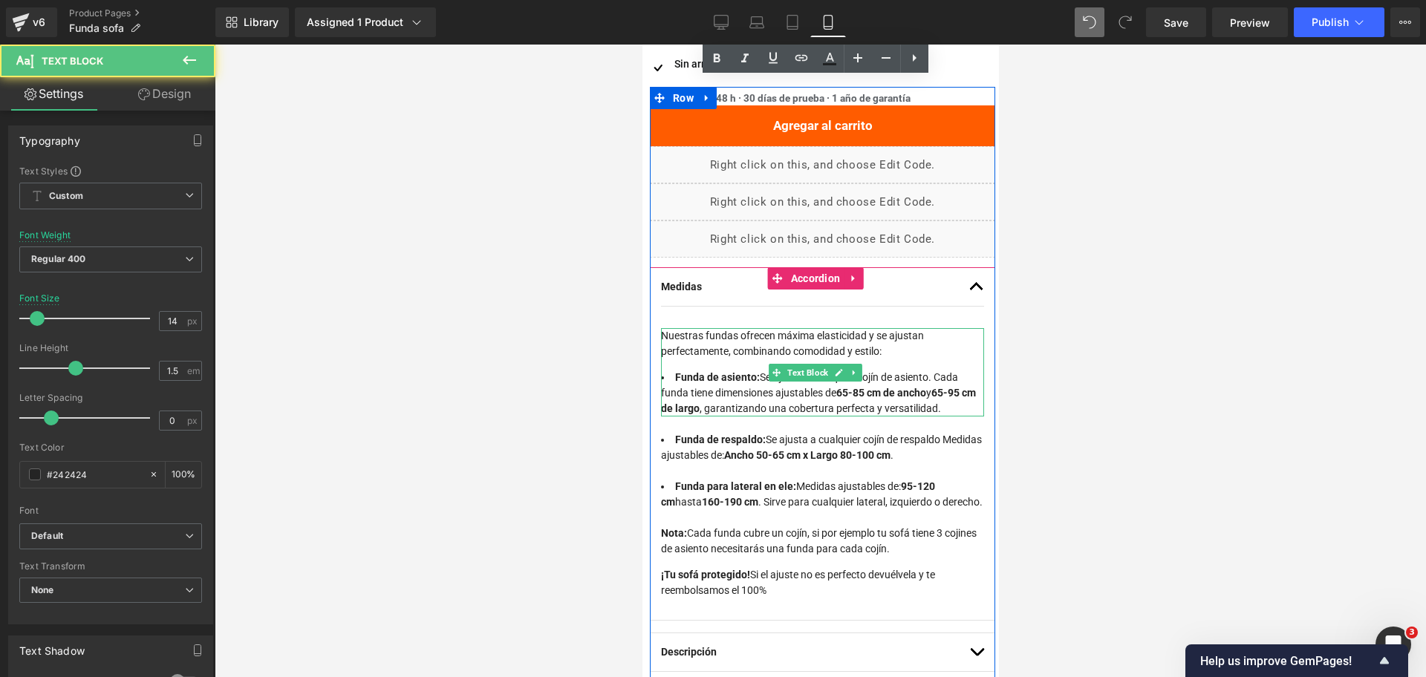
click at [890, 328] on p "Nuestras fundas ofrecen máxima elasticidad y se ajustan perfectamente, combinan…" at bounding box center [821, 343] width 323 height 31
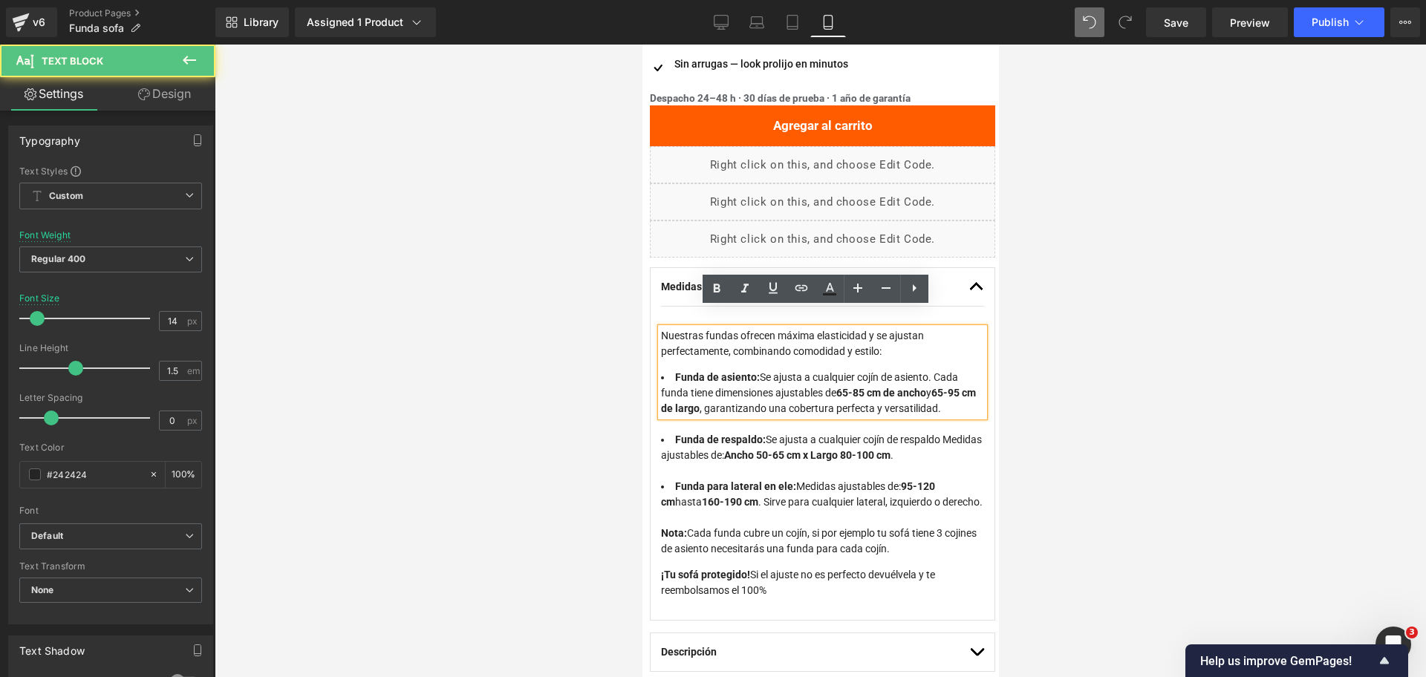
click at [885, 334] on p "Nuestras fundas ofrecen máxima elasticidad y se ajustan perfectamente, combinan…" at bounding box center [821, 343] width 323 height 31
drag, startPoint x: 887, startPoint y: 335, endPoint x: 570, endPoint y: 277, distance: 322.3
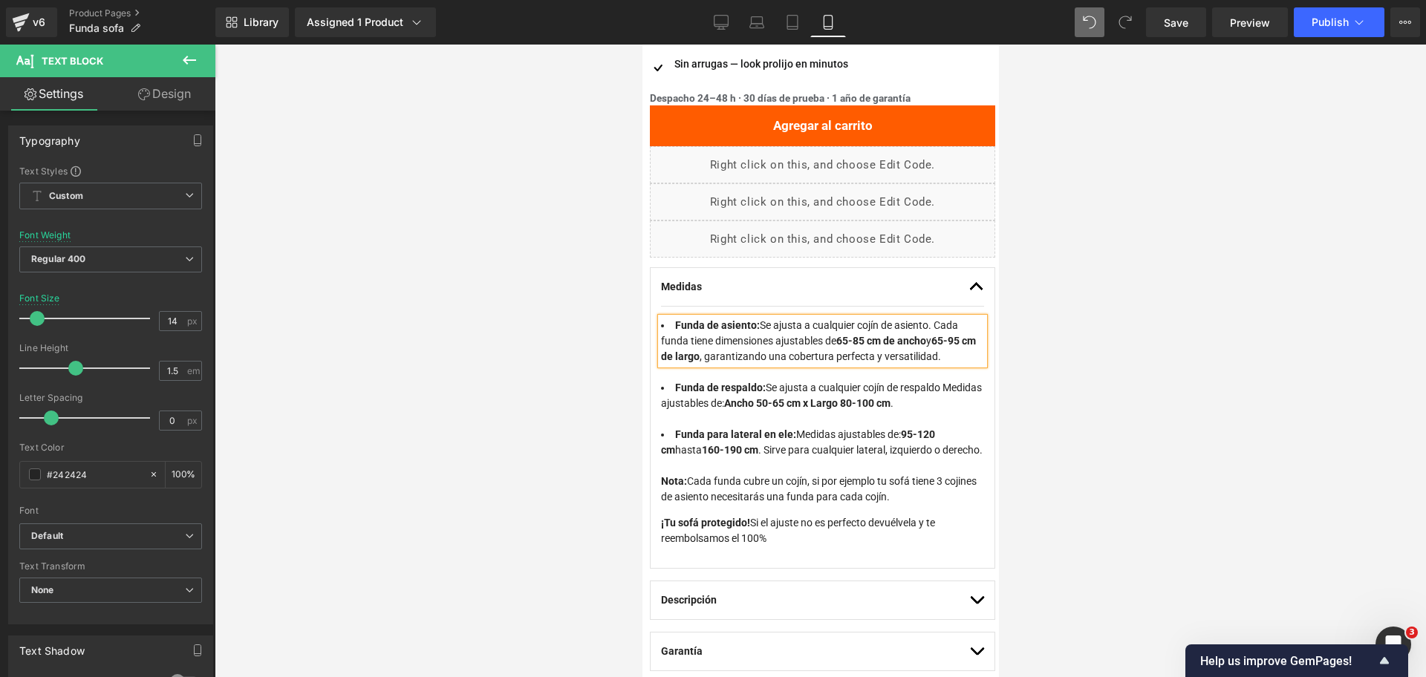
scroll to position [842, 0]
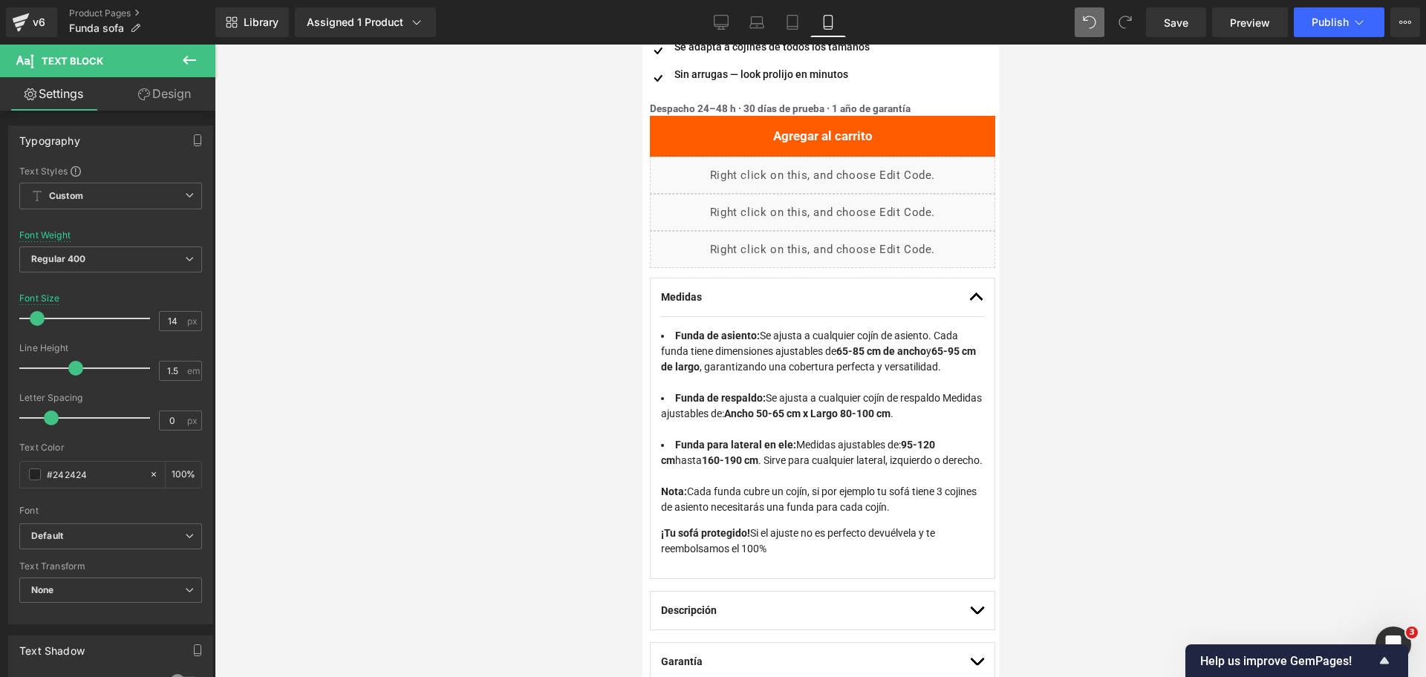
click at [1079, 267] on div at bounding box center [820, 361] width 1211 height 633
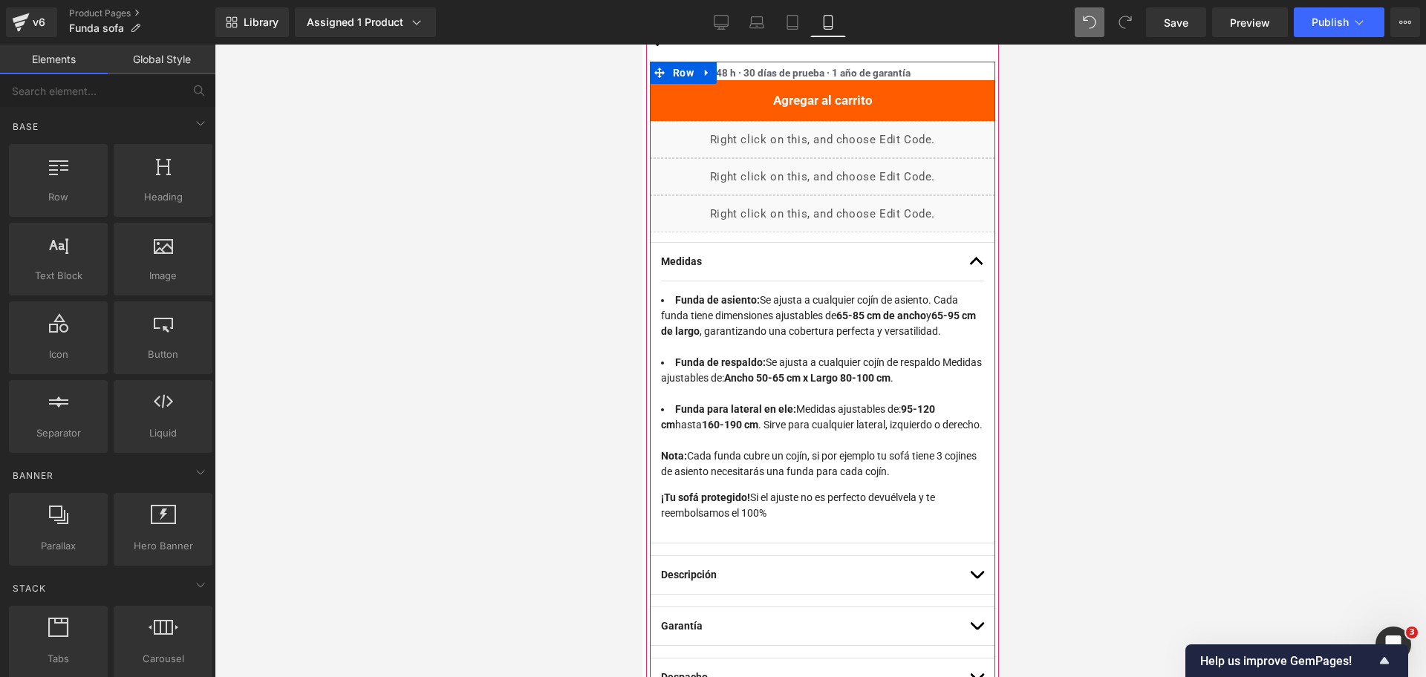
scroll to position [879, 0]
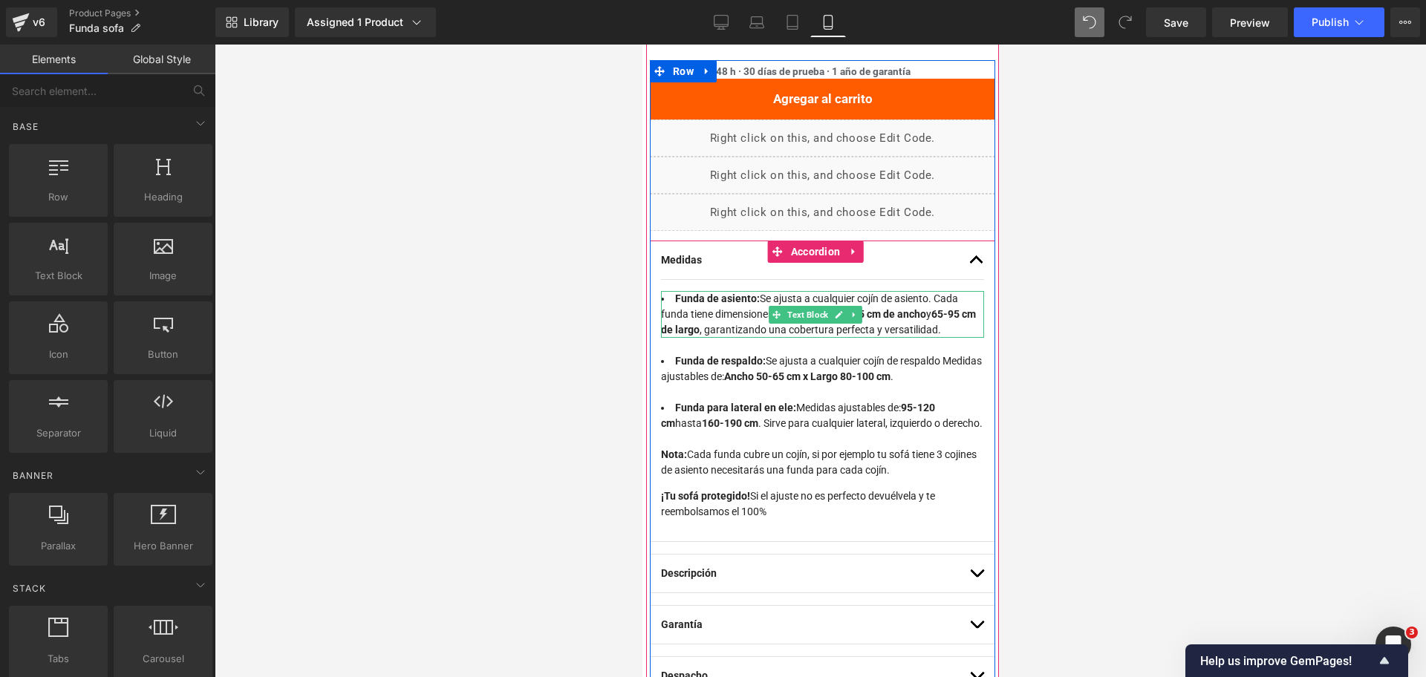
click at [923, 291] on li "Funda de asiento: Se ajusta a cualquier cojín de asiento. Cada funda tiene dime…" at bounding box center [821, 314] width 323 height 47
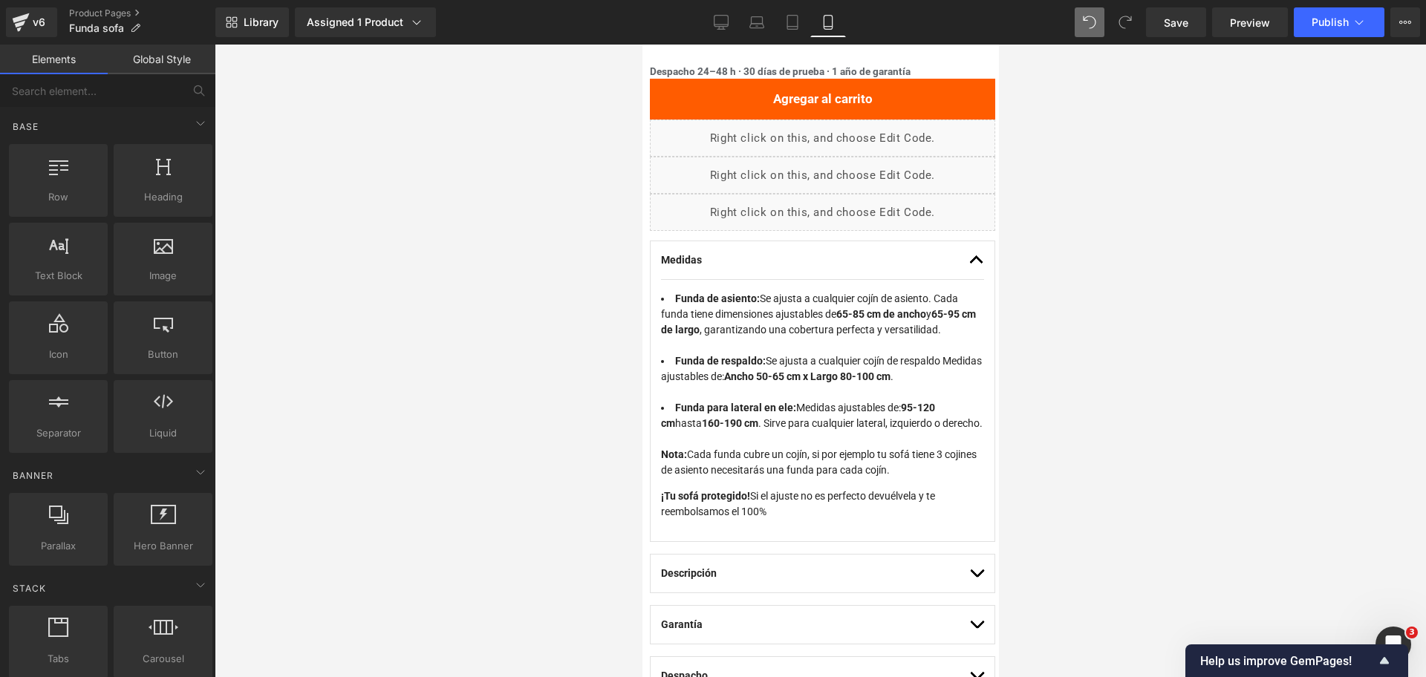
click at [1042, 261] on div at bounding box center [820, 361] width 1211 height 633
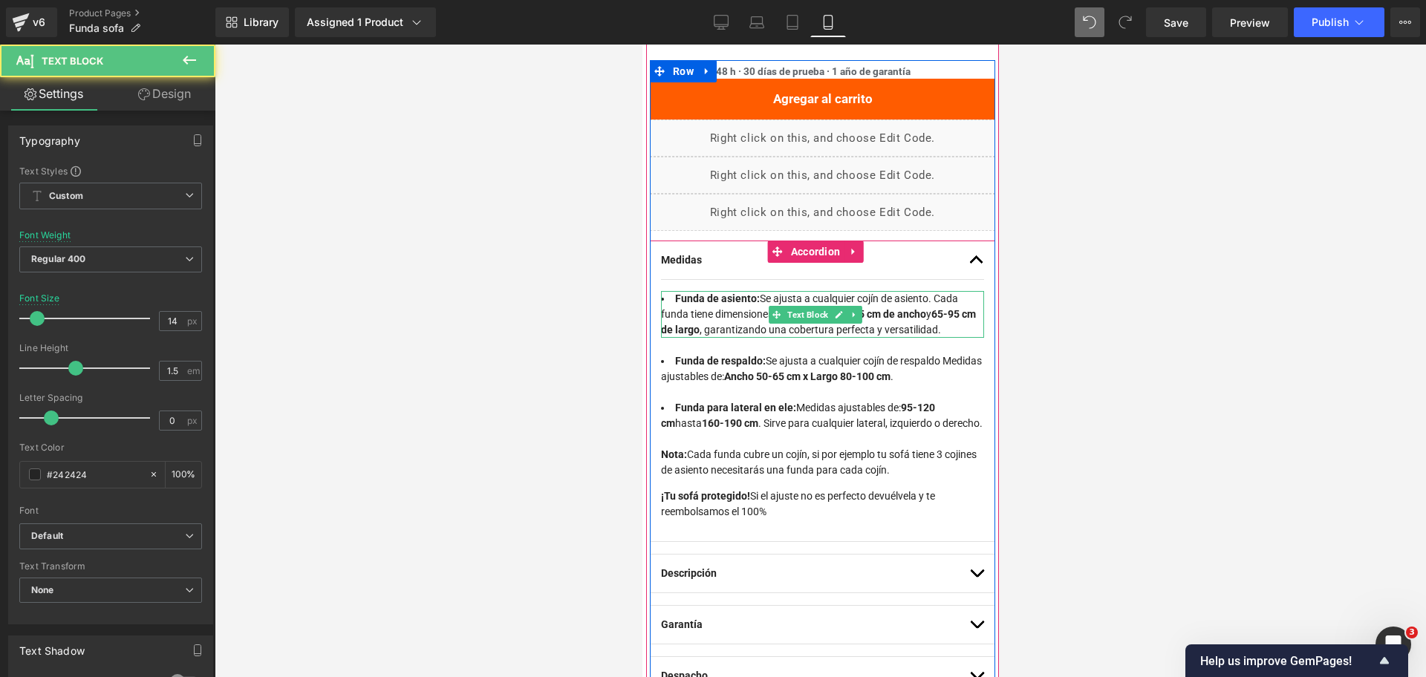
click at [691, 293] on strong "Funda de asiento:" at bounding box center [716, 299] width 85 height 12
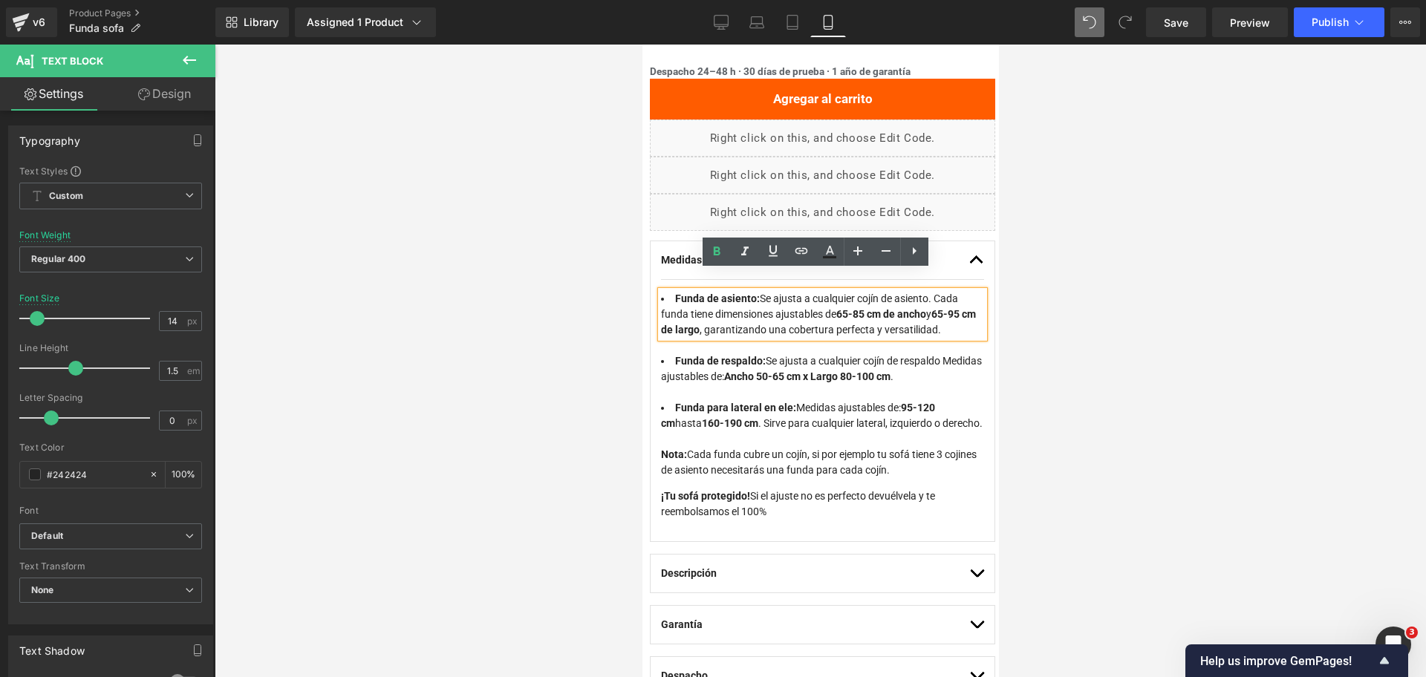
click at [939, 291] on li "Funda de asiento: Se ajusta a cualquier cojín de asiento. Cada funda tiene dime…" at bounding box center [821, 314] width 323 height 47
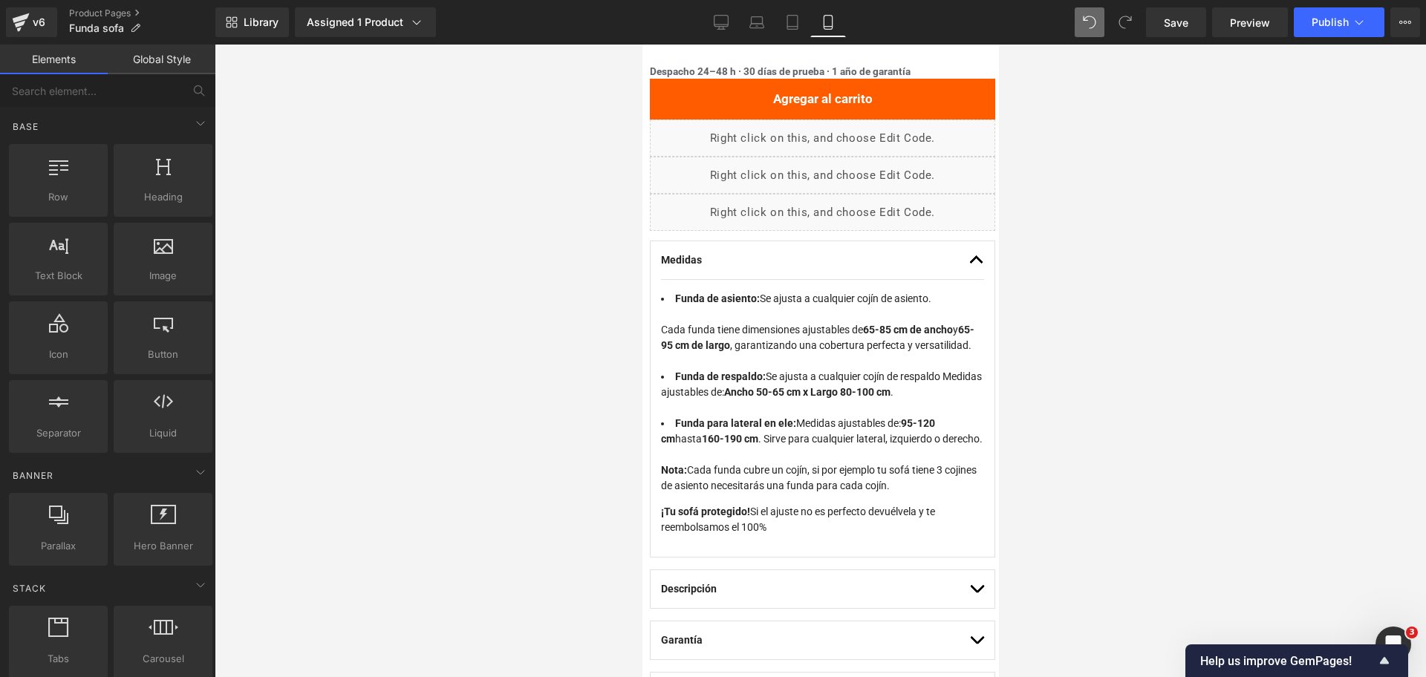
click at [1269, 287] on div at bounding box center [820, 361] width 1211 height 633
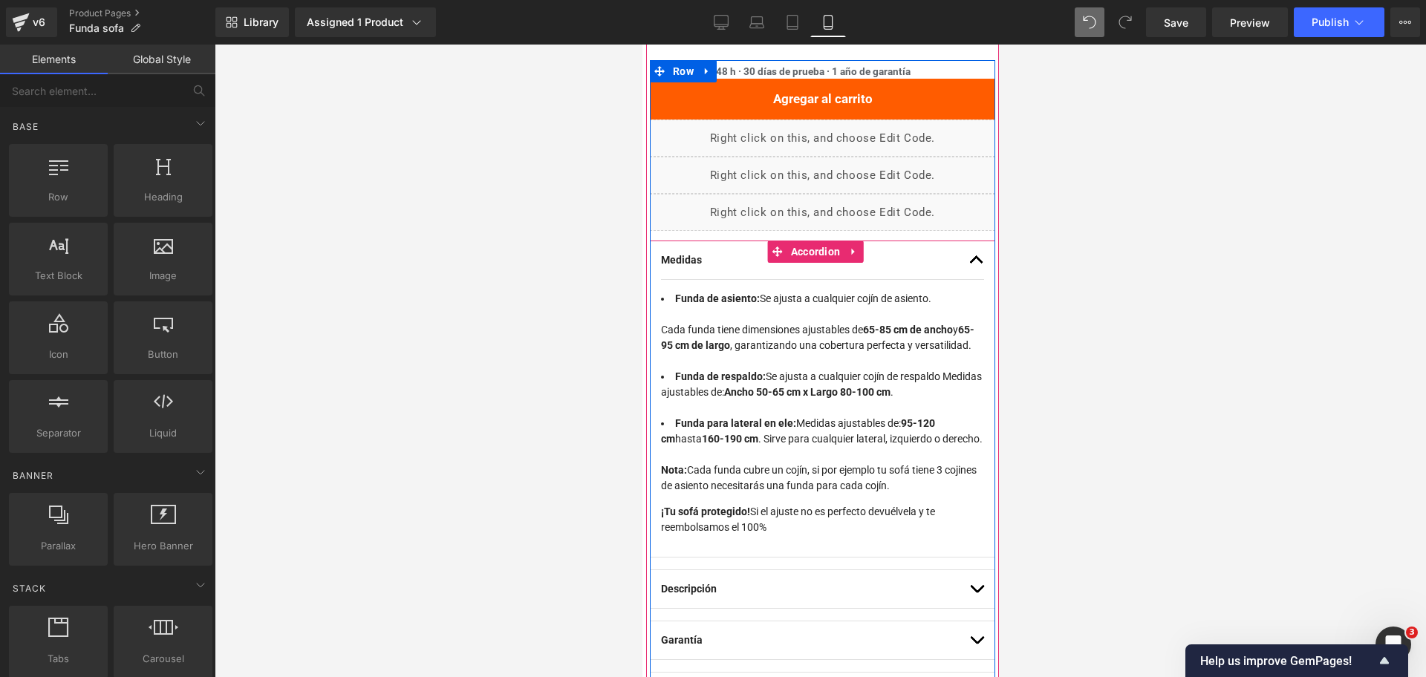
scroll to position [850, 0]
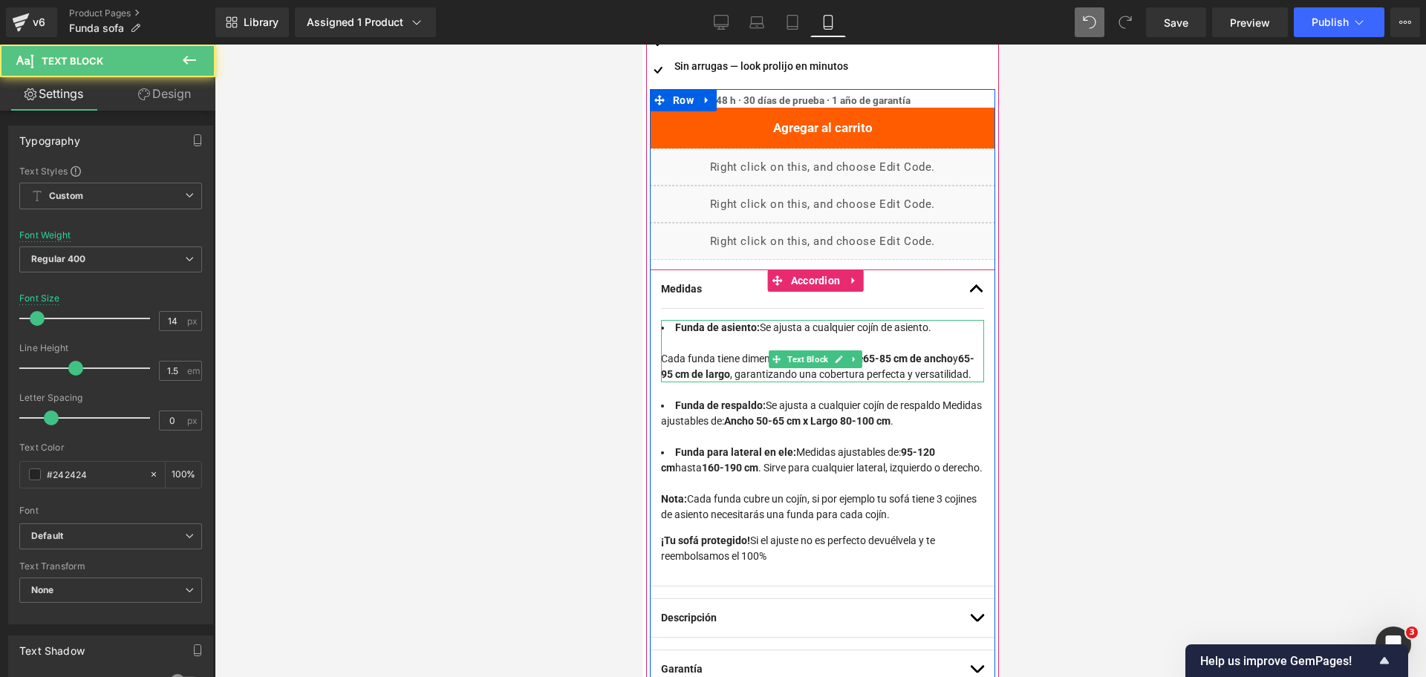
click at [732, 332] on li "Funda de asiento: Se ajusta a cualquier cojín de asiento. Cada funda tiene dime…" at bounding box center [821, 351] width 323 height 62
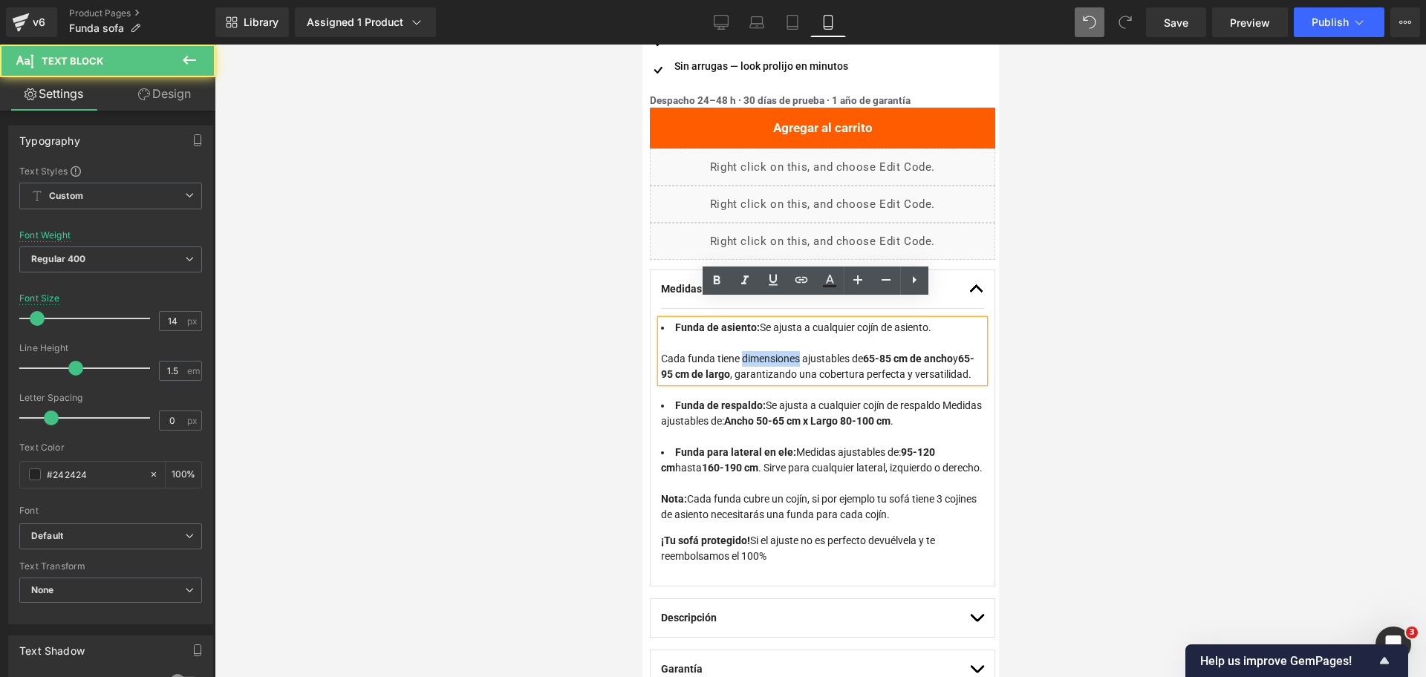
drag, startPoint x: 741, startPoint y: 336, endPoint x: 798, endPoint y: 333, distance: 57.3
click at [798, 333] on li "Funda de asiento: Se ajusta a cualquier cojín de asiento. Cada funda tiene dime…" at bounding box center [821, 351] width 323 height 62
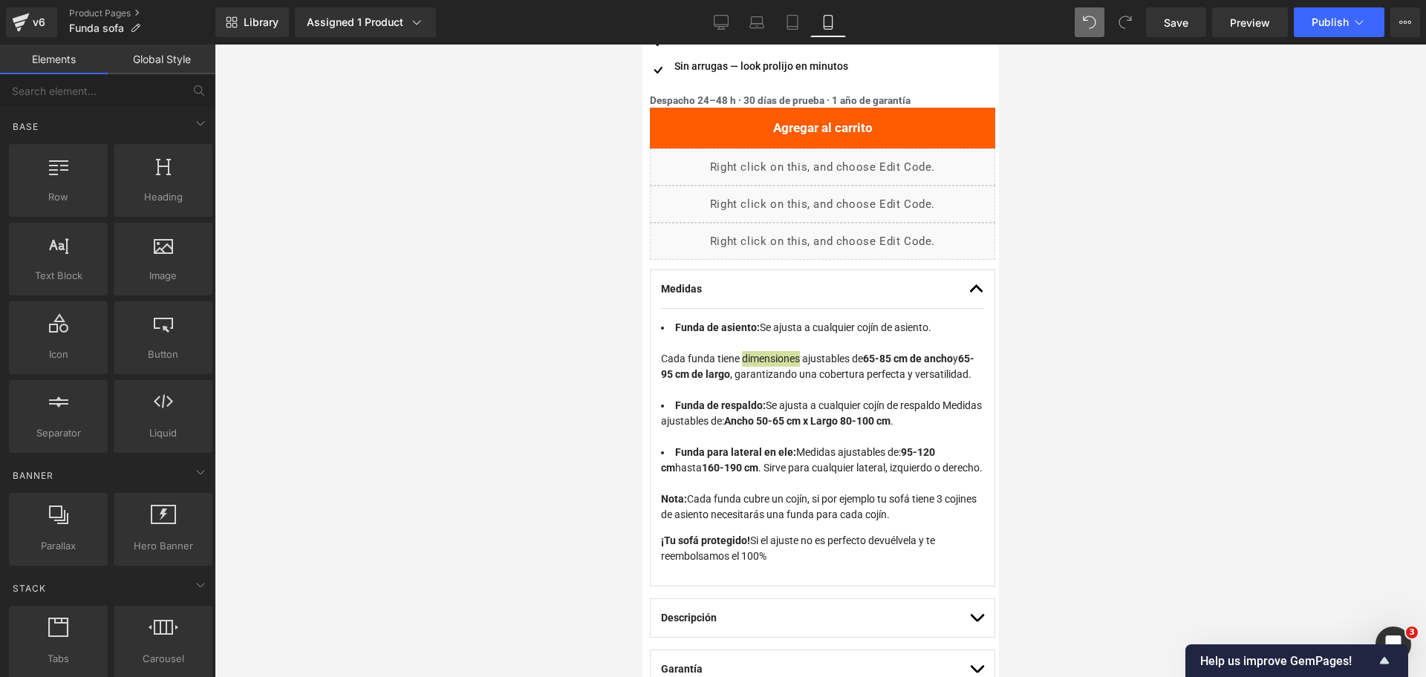
click at [1069, 316] on div at bounding box center [820, 361] width 1211 height 633
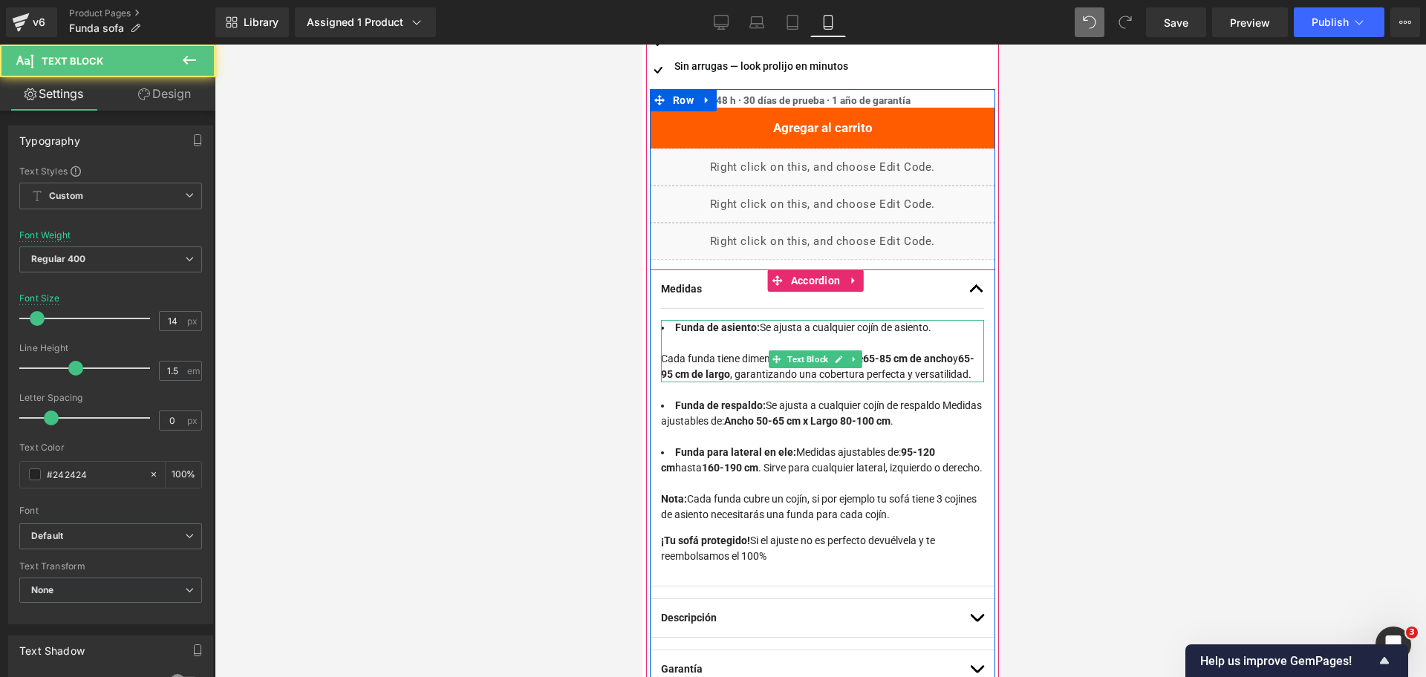
click at [887, 353] on strong "65-85 cm de ancho" at bounding box center [907, 359] width 90 height 12
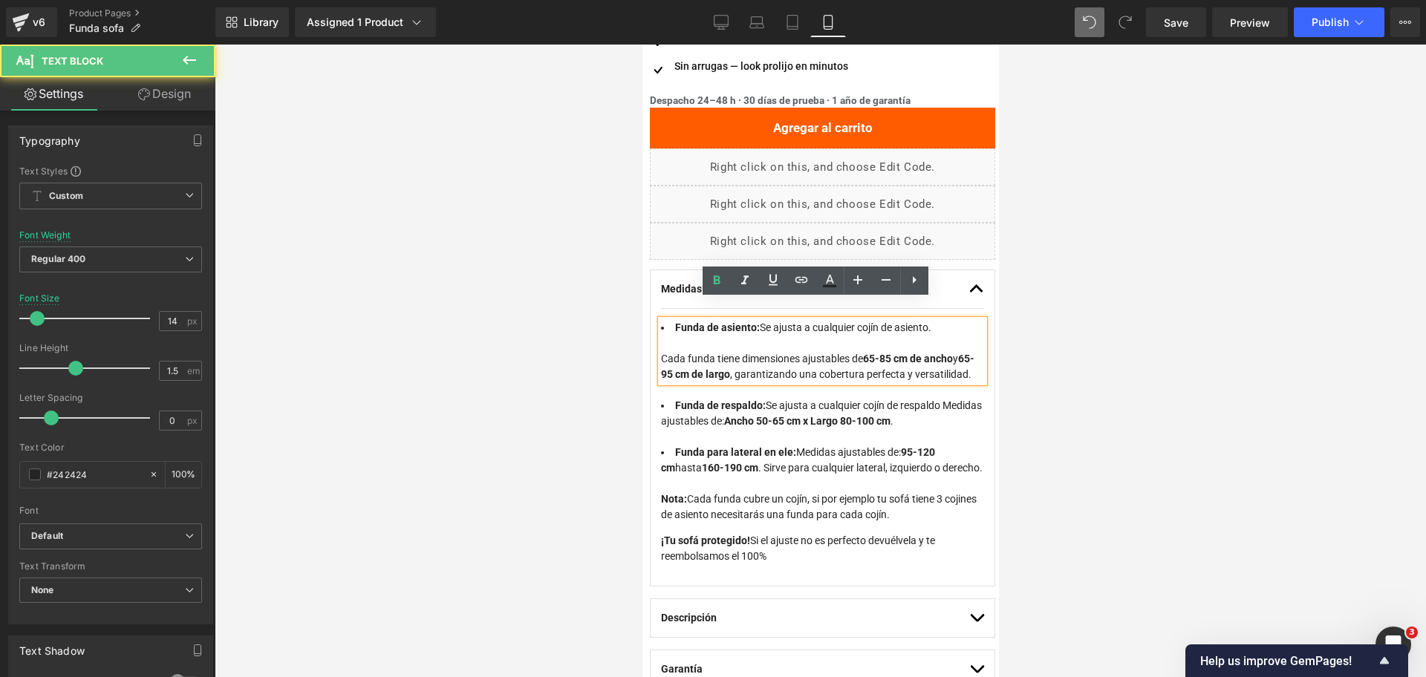
click at [884, 353] on strong "65-85 cm de ancho" at bounding box center [907, 359] width 90 height 12
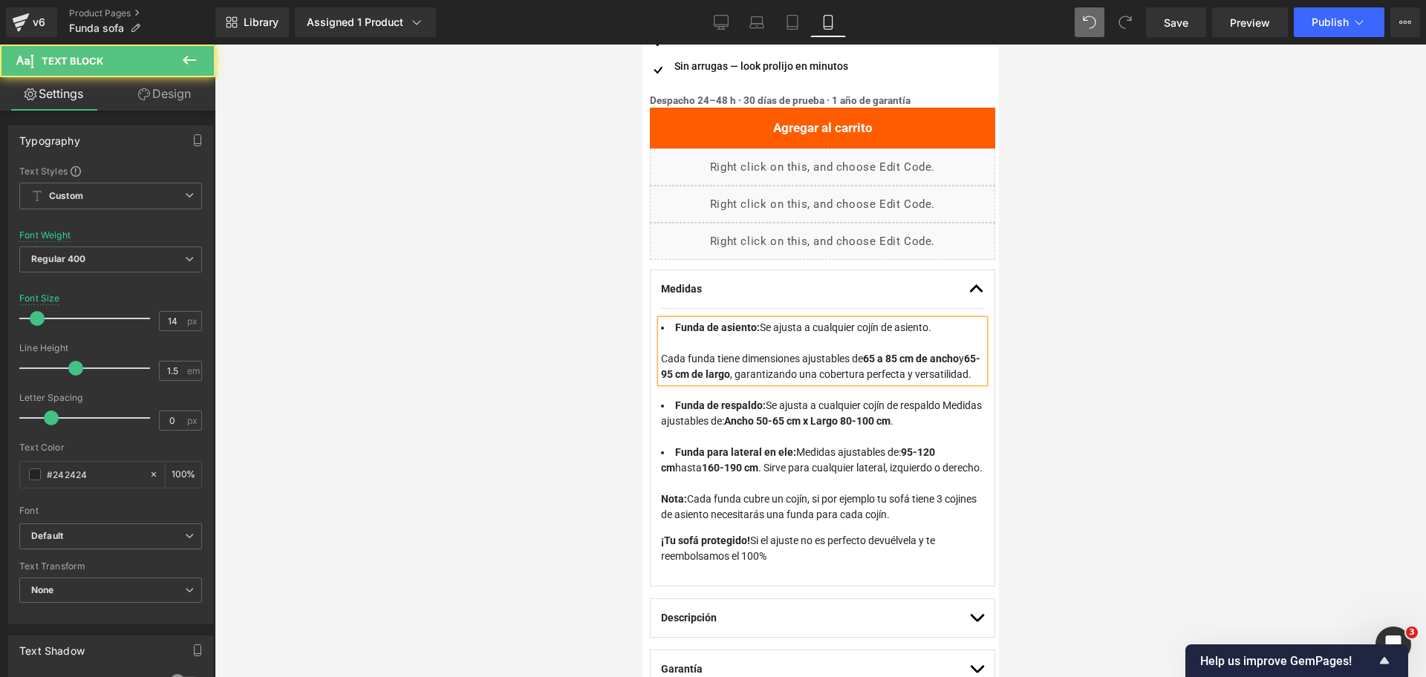
click at [685, 353] on strong "65-95 cm de largo" at bounding box center [819, 366] width 319 height 27
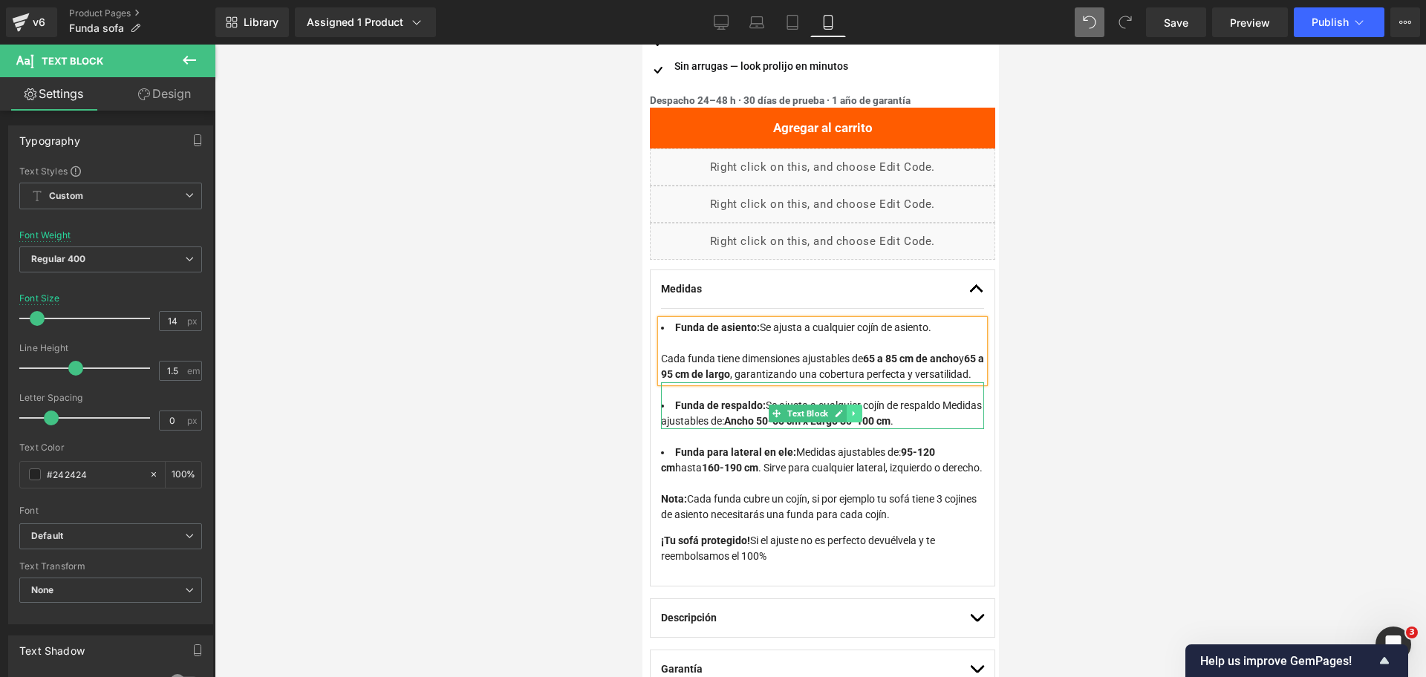
click at [858, 418] on link at bounding box center [854, 414] width 16 height 18
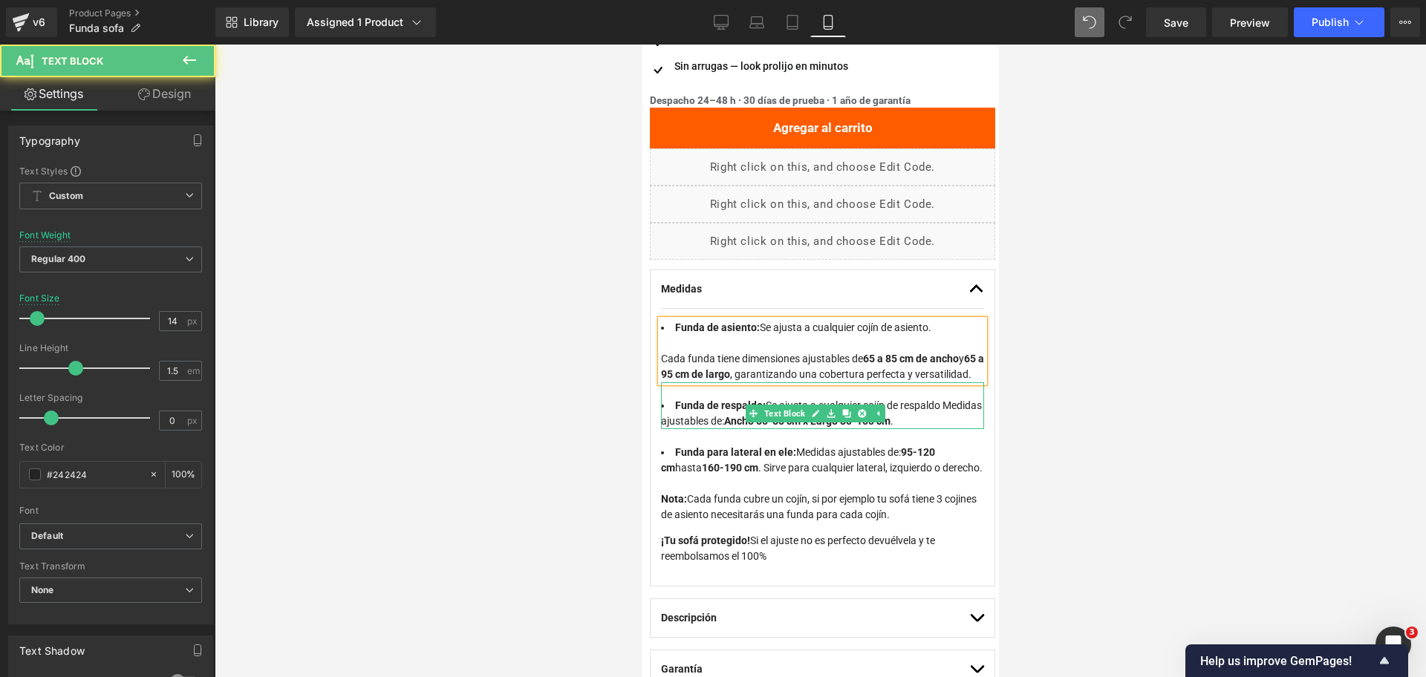
click at [869, 422] on strong "Ancho 50-65 cm x Largo 80-100 cm" at bounding box center [806, 421] width 166 height 12
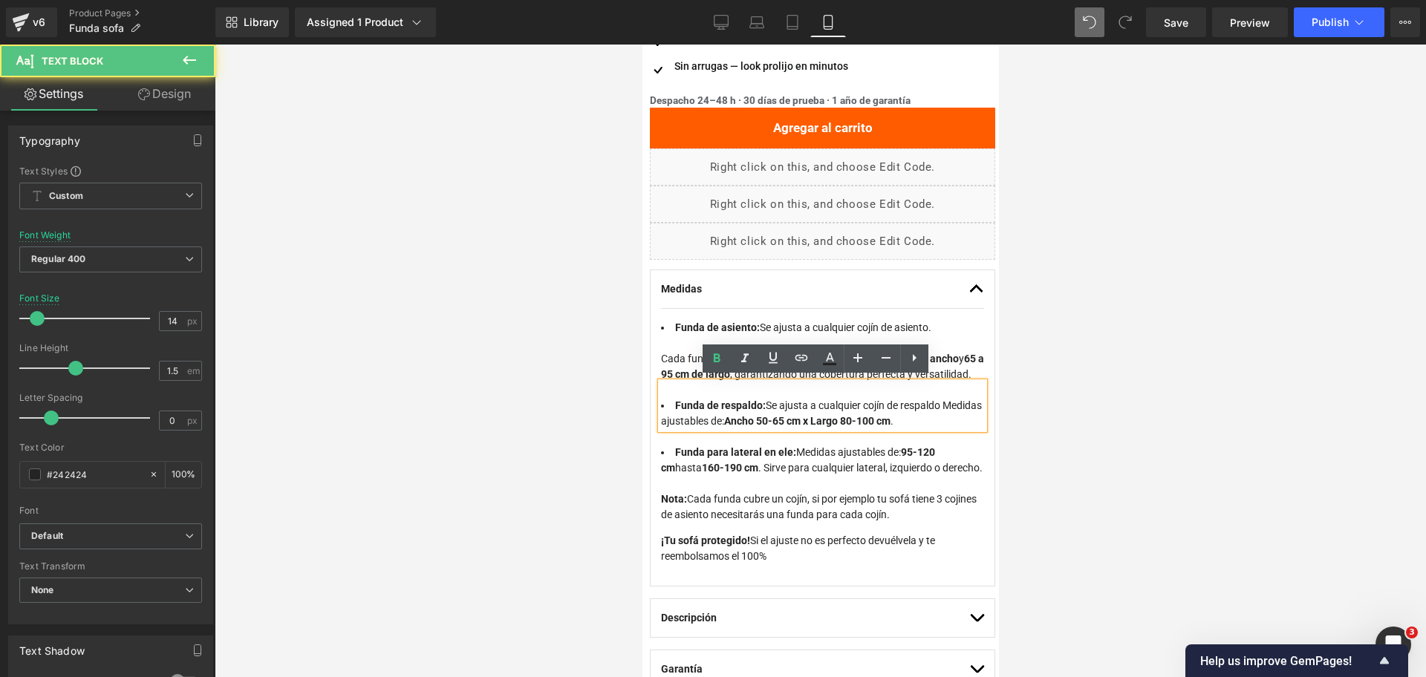
click at [861, 420] on strong "Ancho 50-65 cm x Largo 80-100 cm" at bounding box center [806, 421] width 166 height 12
click at [895, 419] on strong "Ancho 50 a 65 cm x Largo 80-100 cm" at bounding box center [809, 421] width 172 height 12
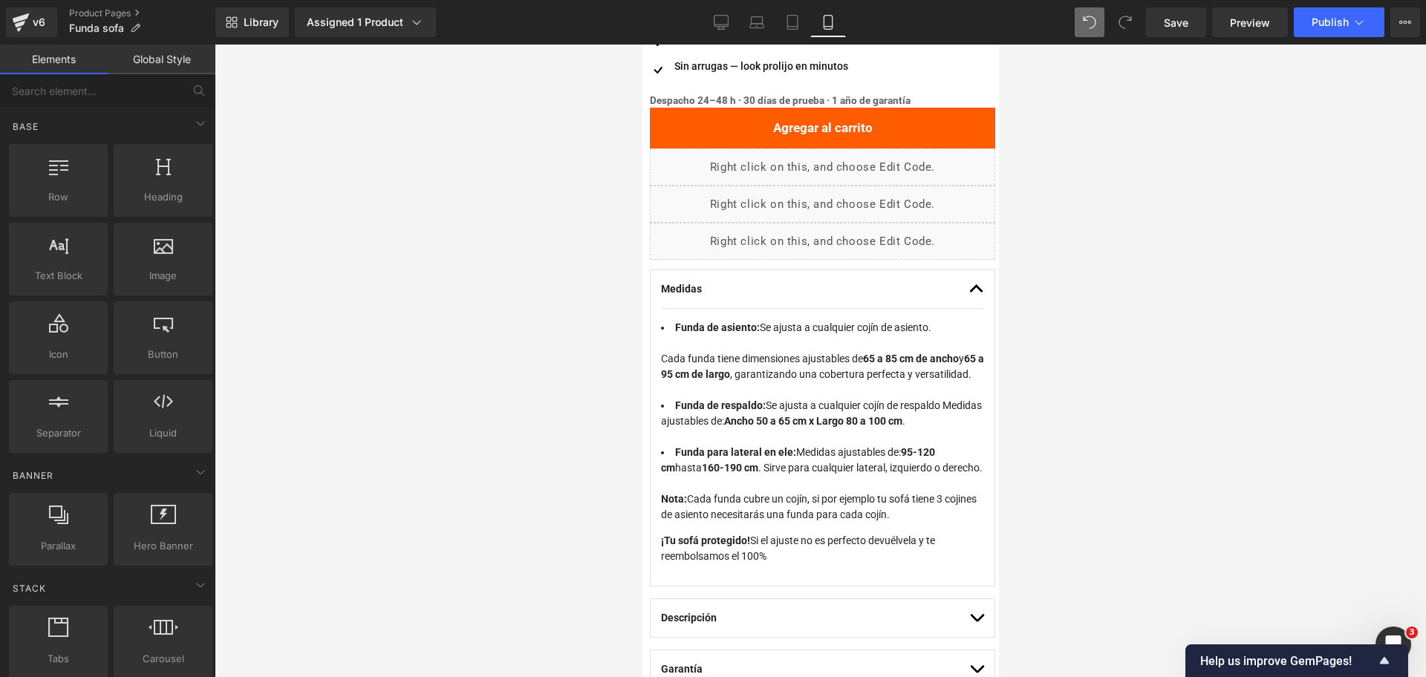
click at [1106, 373] on div at bounding box center [820, 361] width 1211 height 633
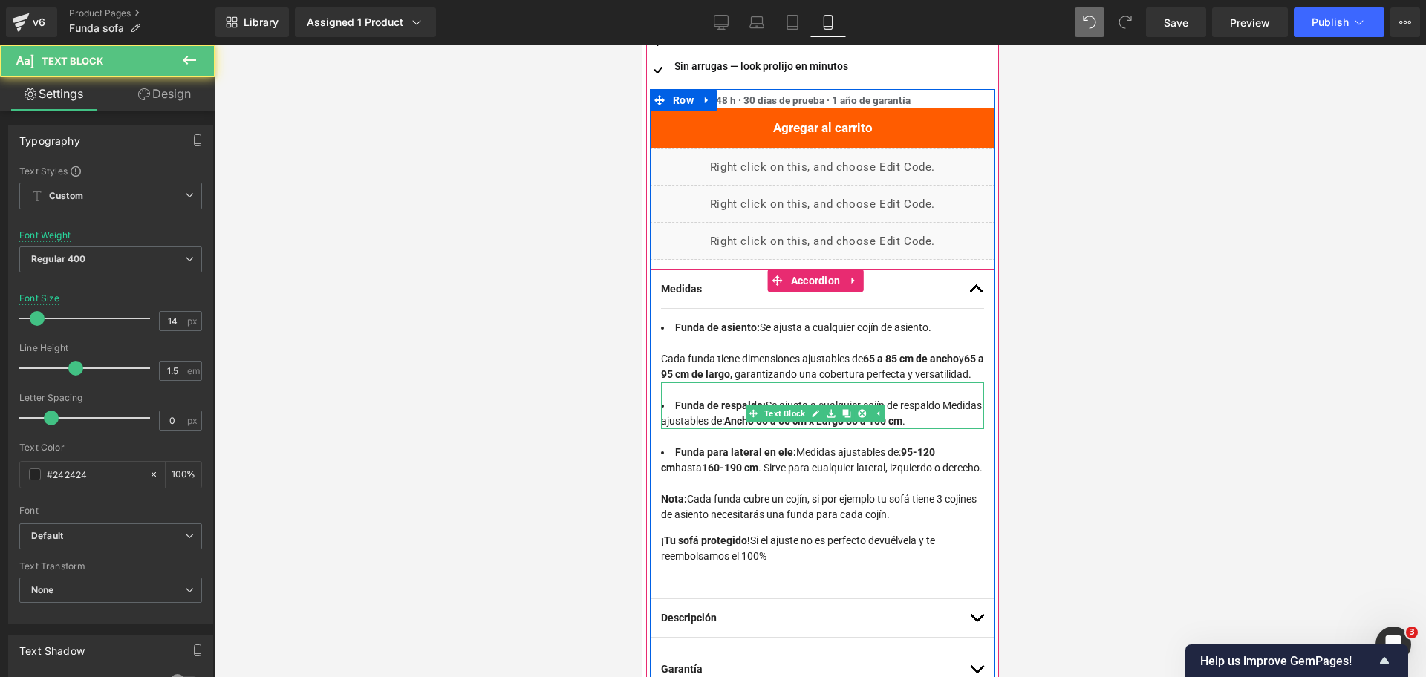
click at [702, 419] on li "Funda de respaldo: Se ajusta a cualquier cojín de respaldo Medidas ajustables d…" at bounding box center [821, 413] width 323 height 31
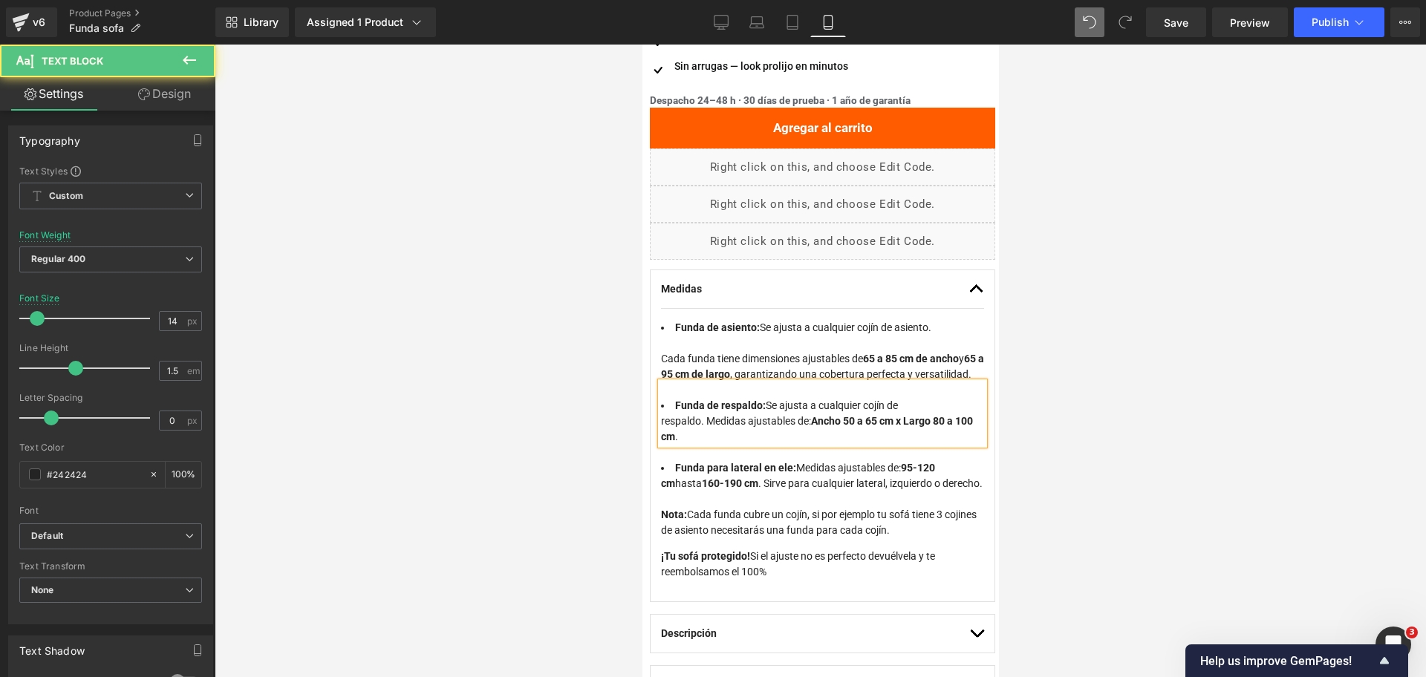
click at [665, 415] on li "Funda de respaldo: Se ajusta a cualquier cojín de respaldo. Medidas ajustables …" at bounding box center [821, 421] width 323 height 47
click at [707, 412] on li "Funda de respaldo: Se ajusta a cualquier cojín de respaldo. Medidas ajustables …" at bounding box center [821, 421] width 323 height 47
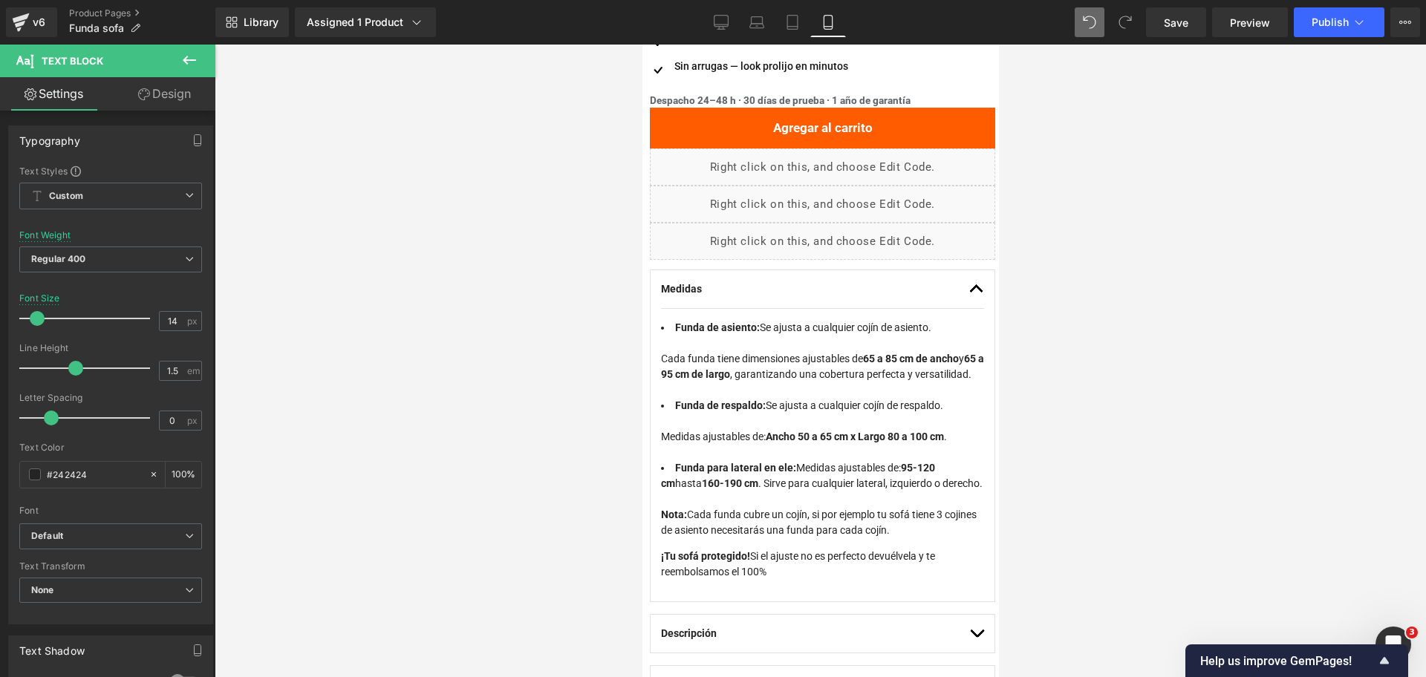
click at [1041, 384] on div at bounding box center [820, 361] width 1211 height 633
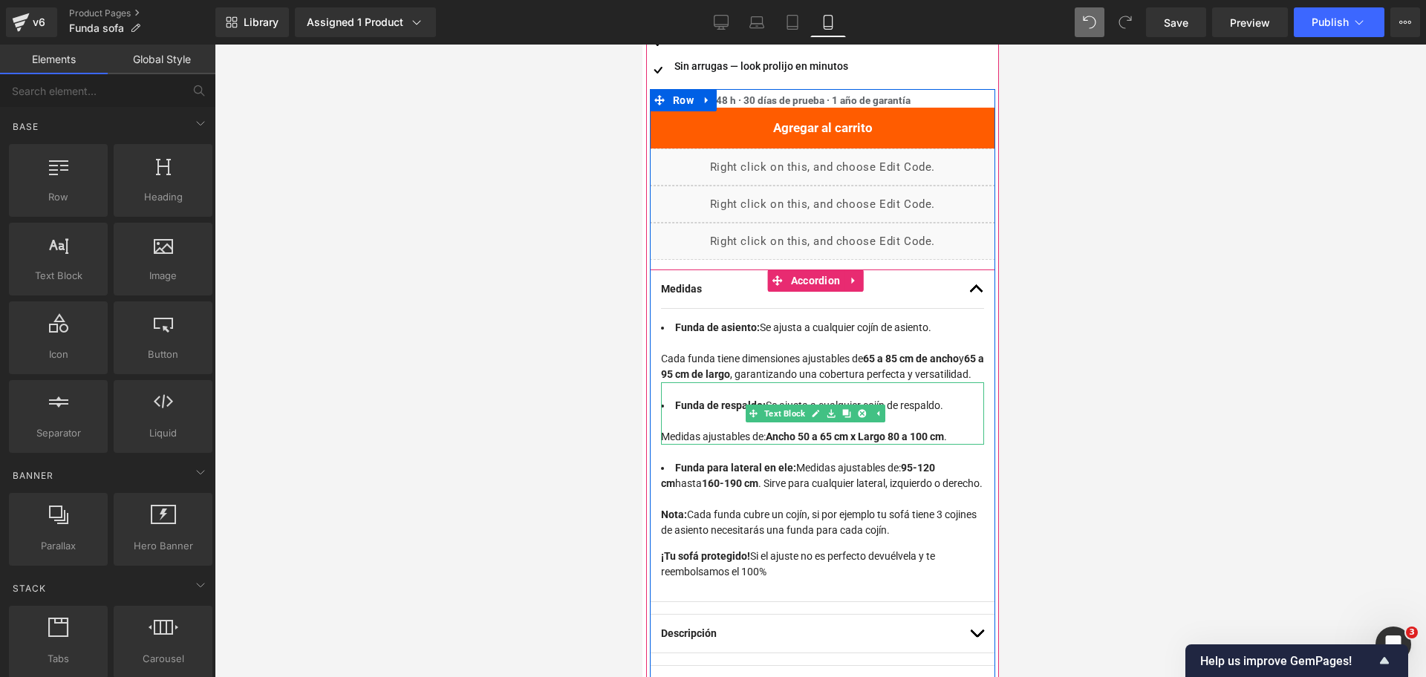
click at [925, 422] on li "Funda de respaldo: Se ajusta a cualquier cojín de respaldo. Medidas ajustables …" at bounding box center [821, 421] width 323 height 47
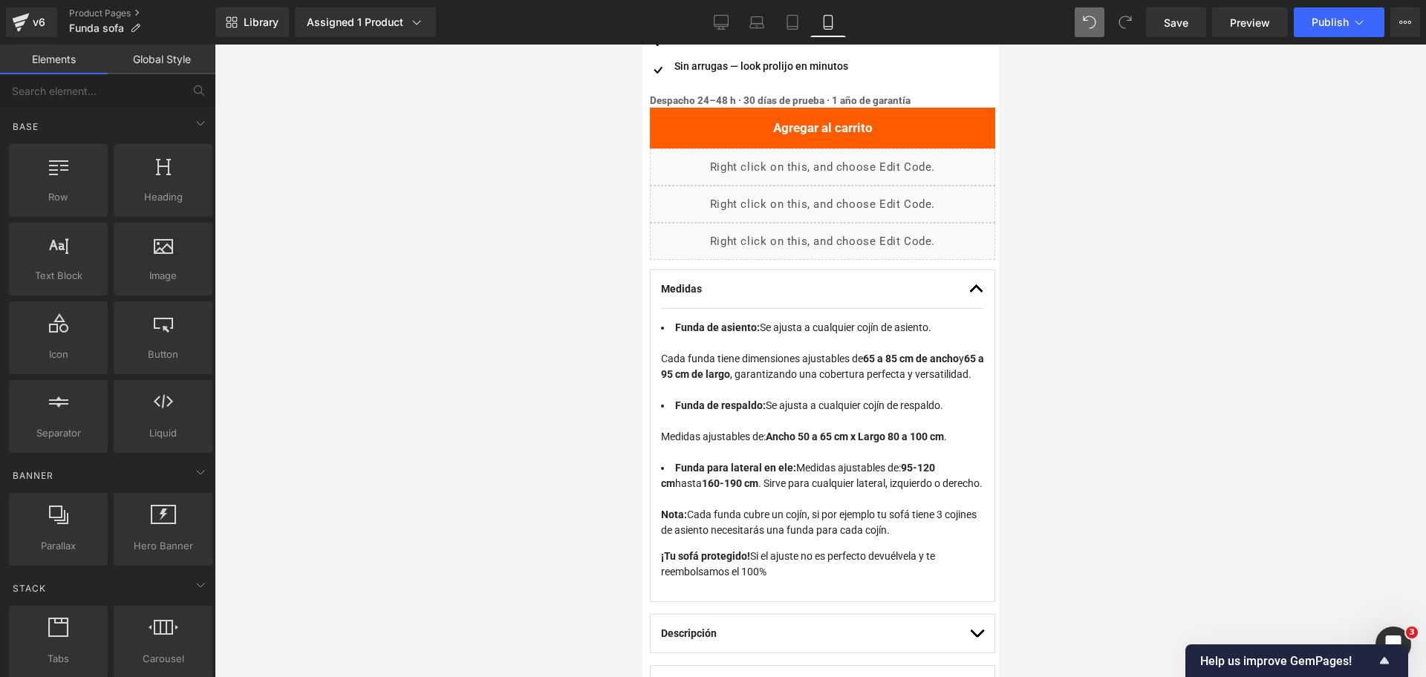
click at [1057, 401] on div at bounding box center [820, 361] width 1211 height 633
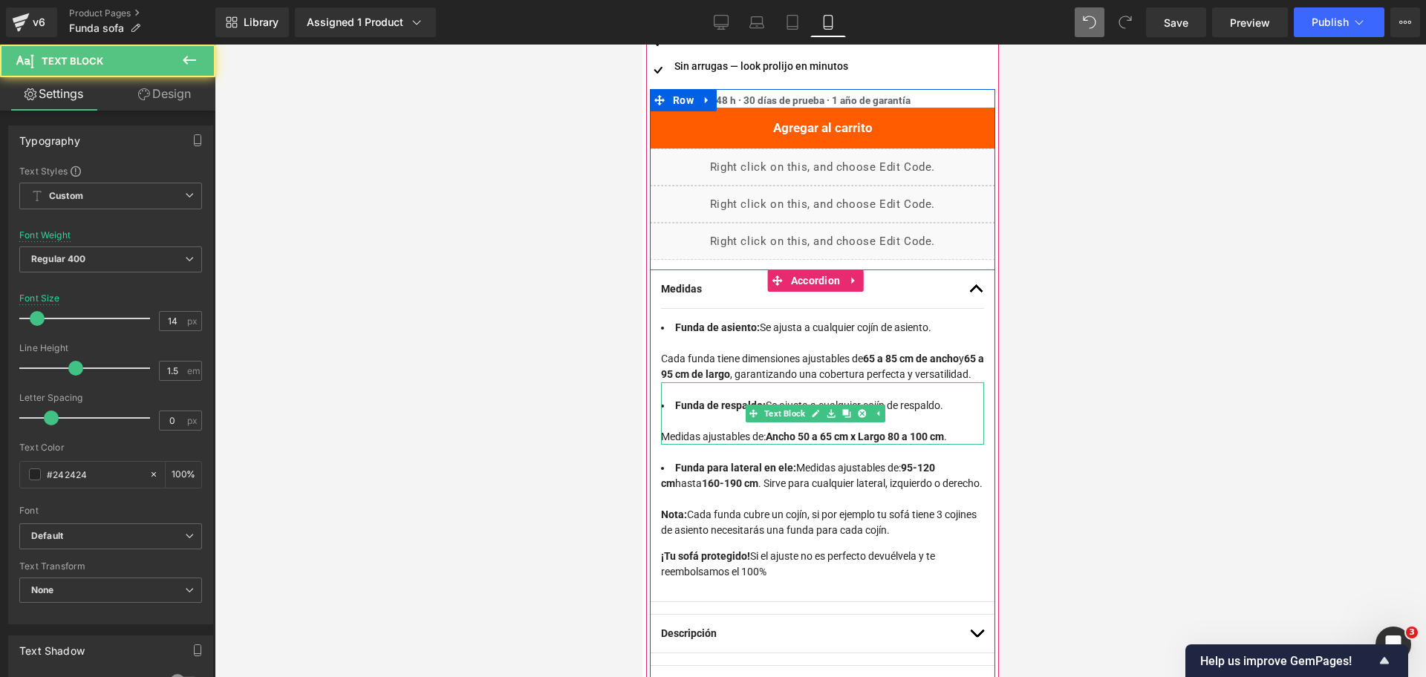
click at [931, 398] on li "Funda de respaldo: Se ajusta a cualquier cojín de respaldo. Medidas ajustables …" at bounding box center [821, 421] width 323 height 47
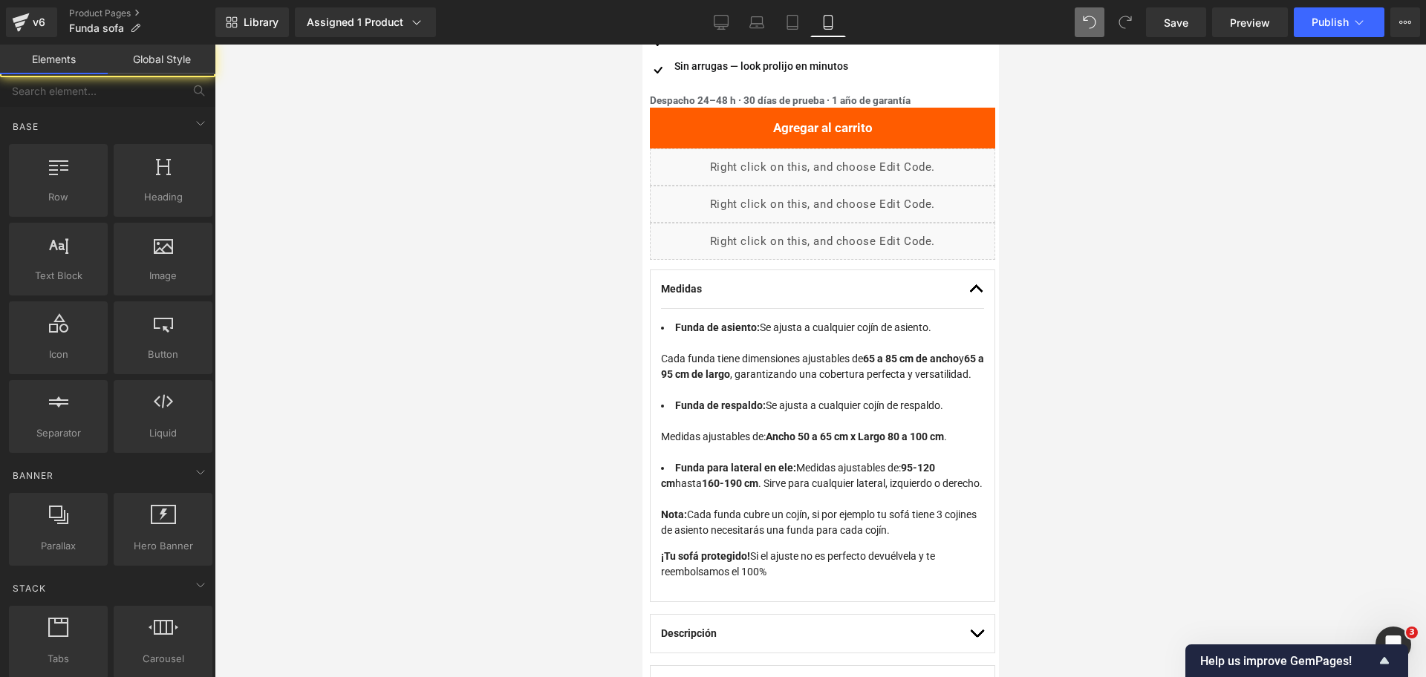
click at [1112, 333] on div at bounding box center [820, 361] width 1211 height 633
click at [1018, 377] on div at bounding box center [820, 361] width 1211 height 633
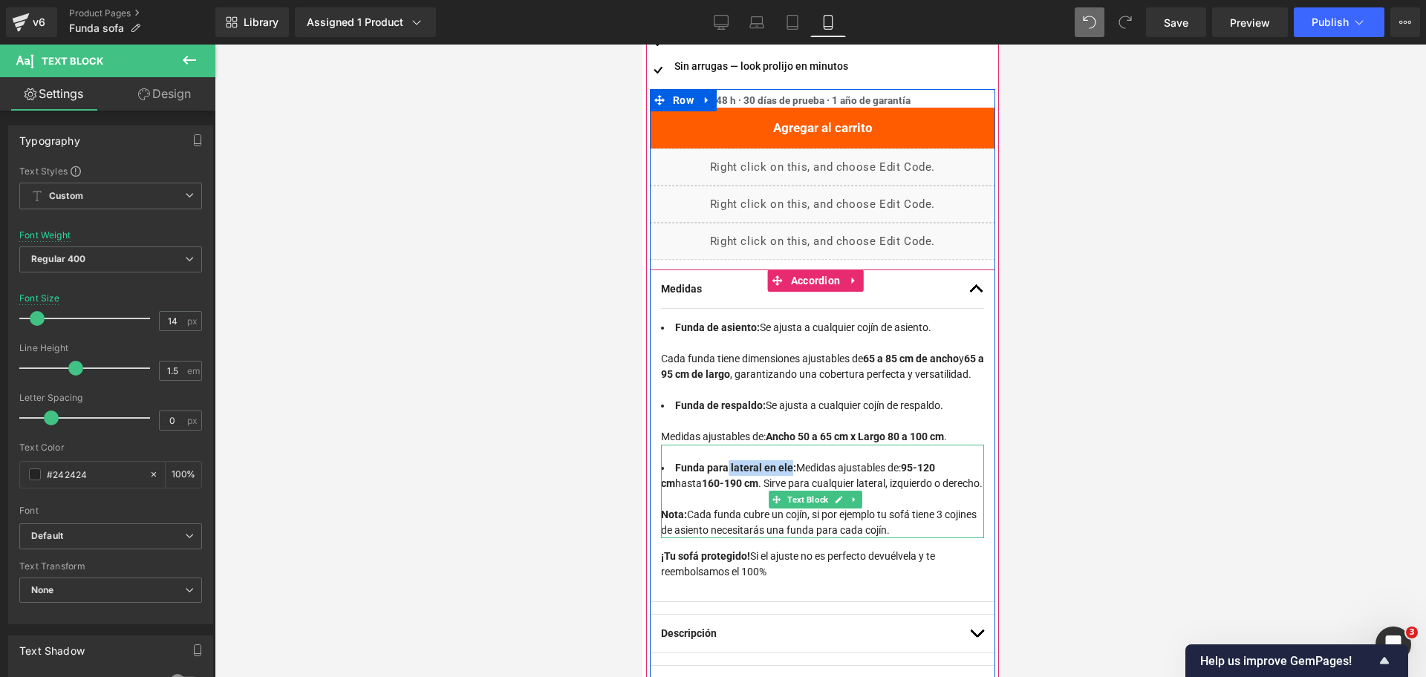
drag, startPoint x: 725, startPoint y: 460, endPoint x: 789, endPoint y: 461, distance: 63.9
click at [789, 462] on strong "Funda para lateral en ele:" at bounding box center [734, 468] width 121 height 12
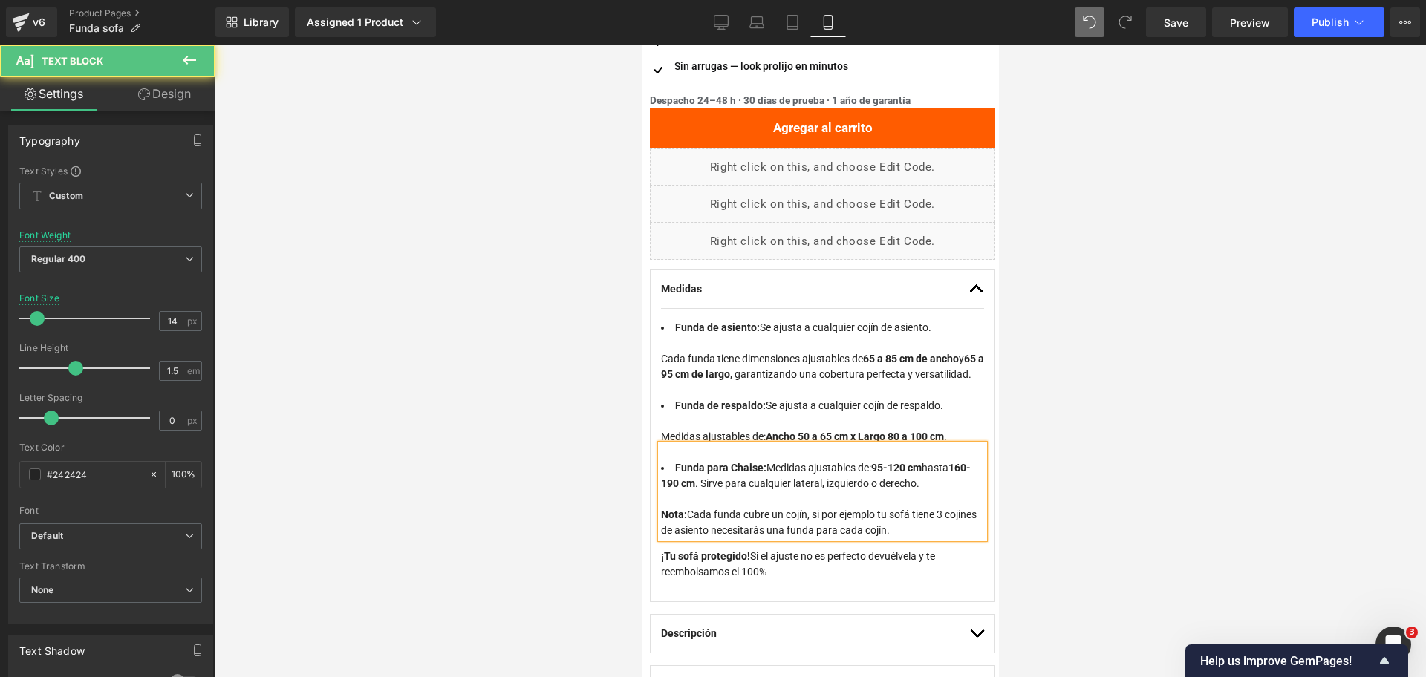
click at [932, 450] on div at bounding box center [821, 453] width 323 height 16
click at [895, 466] on strong "95-120 cm" at bounding box center [895, 468] width 50 height 12
click at [682, 474] on strong "160-190 cm" at bounding box center [818, 475] width 316 height 27
click at [875, 463] on strong "95 a 120 cm" at bounding box center [898, 468] width 56 height 12
click at [685, 478] on strong "160 a190 cm" at bounding box center [815, 475] width 311 height 27
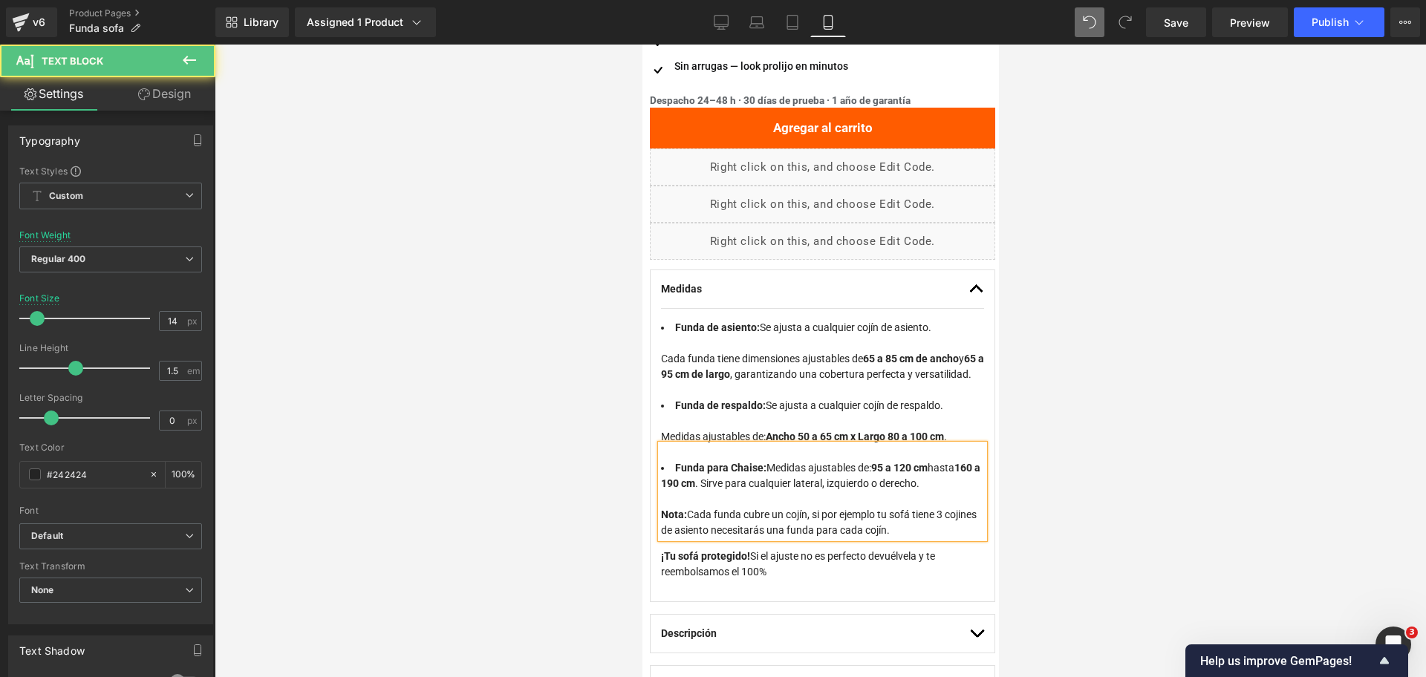
click at [878, 469] on strong "95 a 120 cm" at bounding box center [898, 468] width 56 height 12
click at [875, 469] on strong "95 a 120 cm" at bounding box center [898, 468] width 56 height 12
click at [924, 467] on strong "95 a 120 cm" at bounding box center [896, 468] width 56 height 12
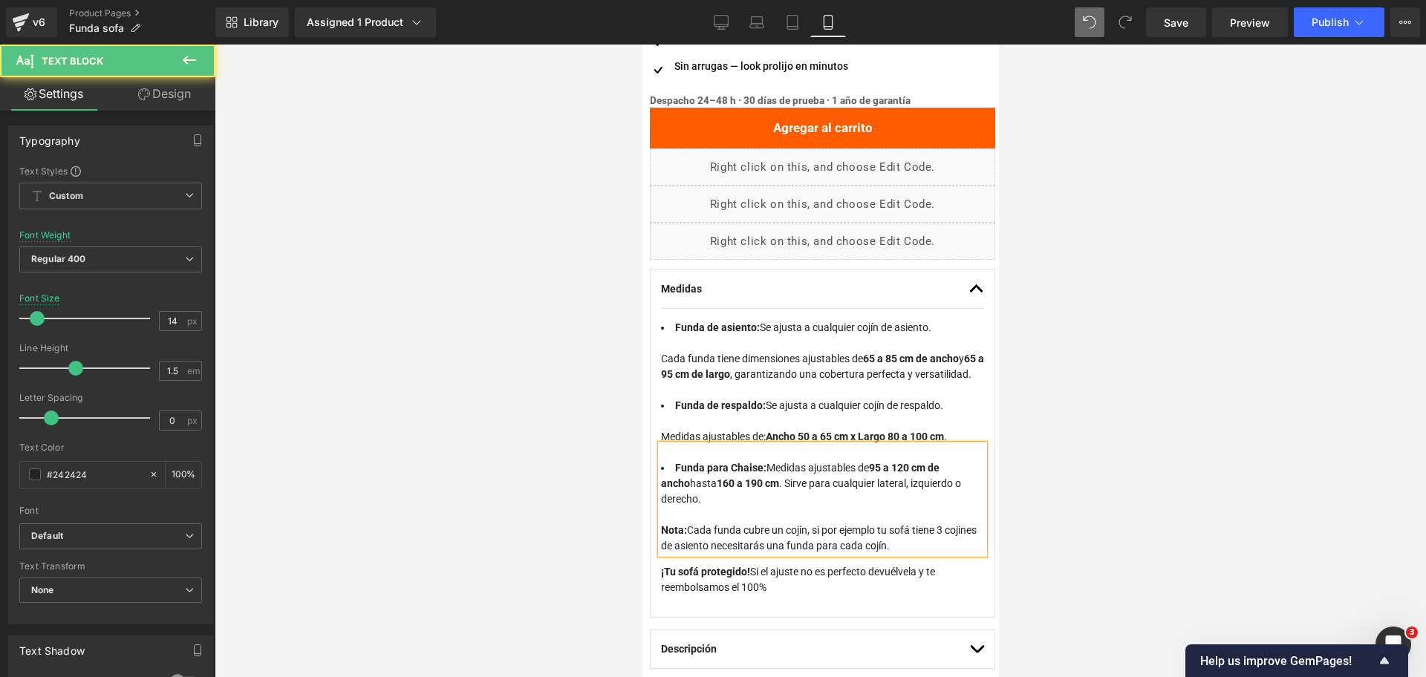
click at [717, 482] on li "Funda para Chaise: Medidas ajustables de 95 a 120 [PERSON_NAME] hasta 160 a 190…" at bounding box center [821, 483] width 323 height 47
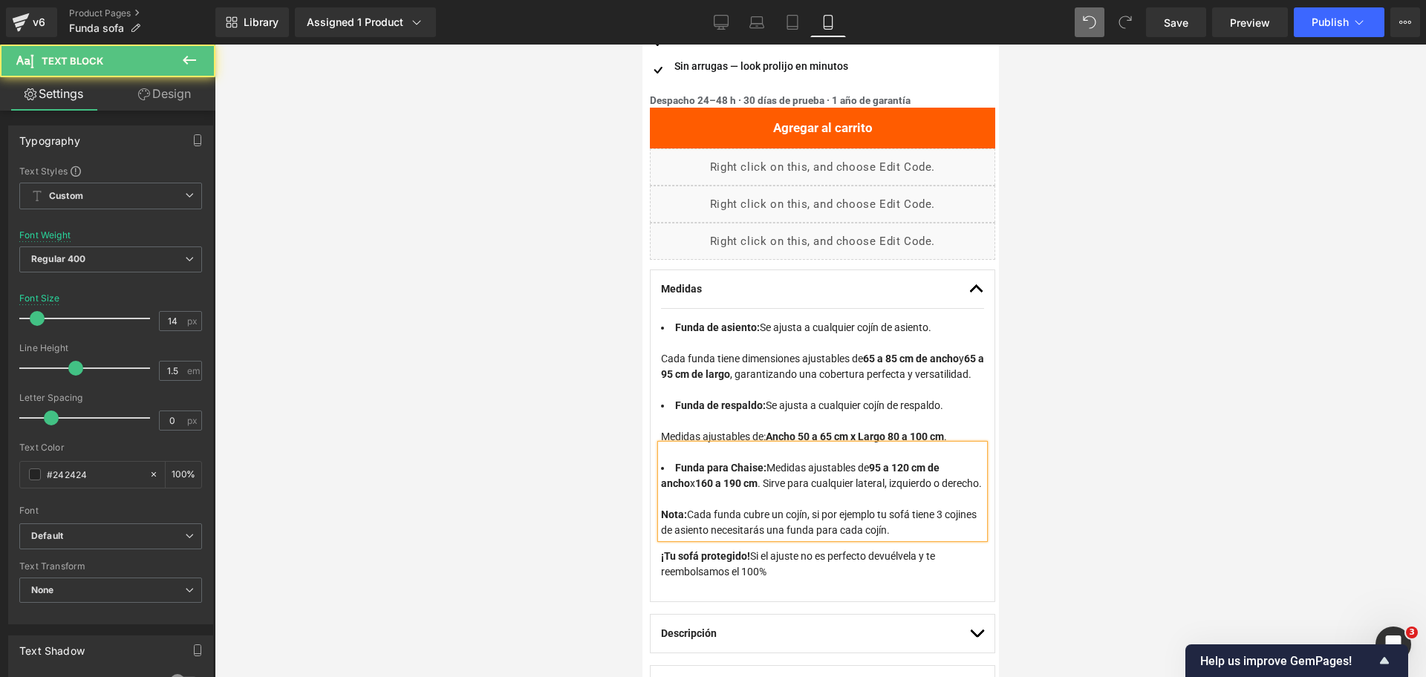
click at [765, 483] on li "Funda para Chaise: Medidas ajustables de 95 a 120 [PERSON_NAME] x 160 a 190 cm …" at bounding box center [821, 475] width 323 height 31
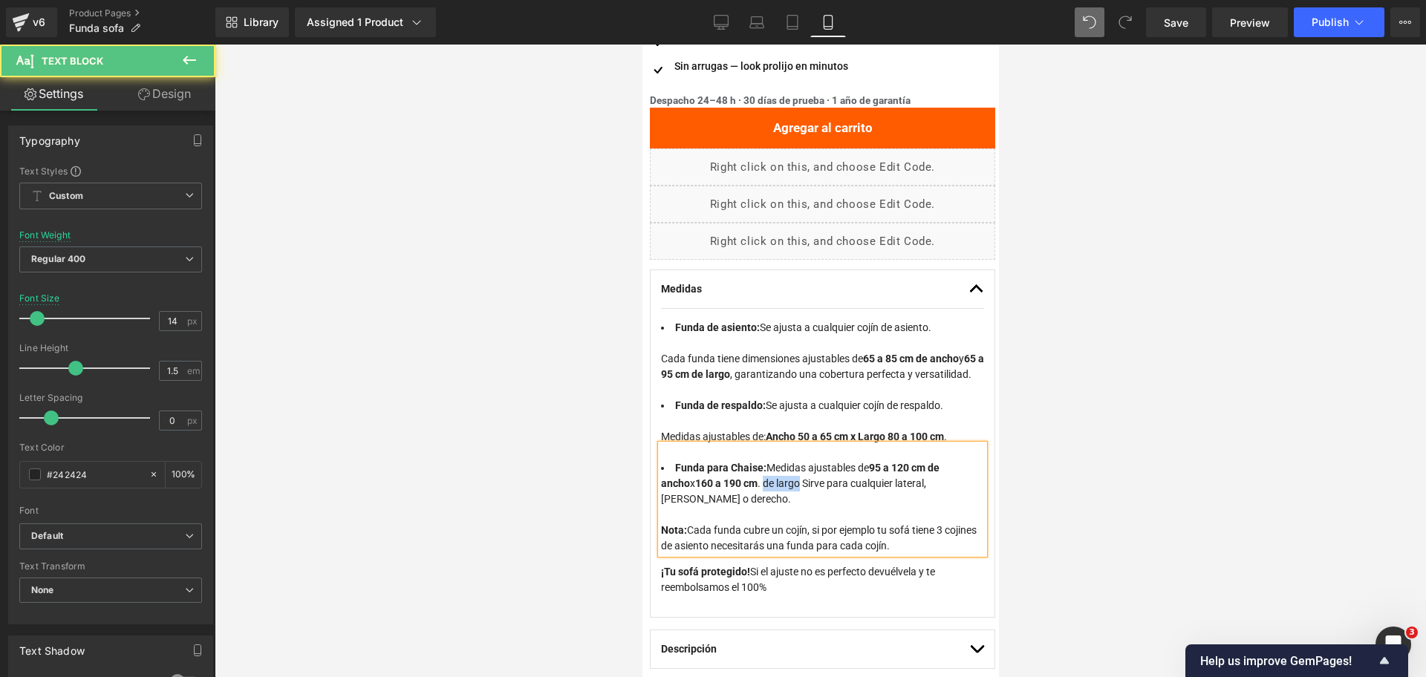
drag, startPoint x: 805, startPoint y: 480, endPoint x: 768, endPoint y: 476, distance: 37.4
click at [768, 476] on li "Funda para Chaise: Medidas ajustables de 95 a 120 [PERSON_NAME] x 160 a 190 cm …" at bounding box center [821, 483] width 323 height 47
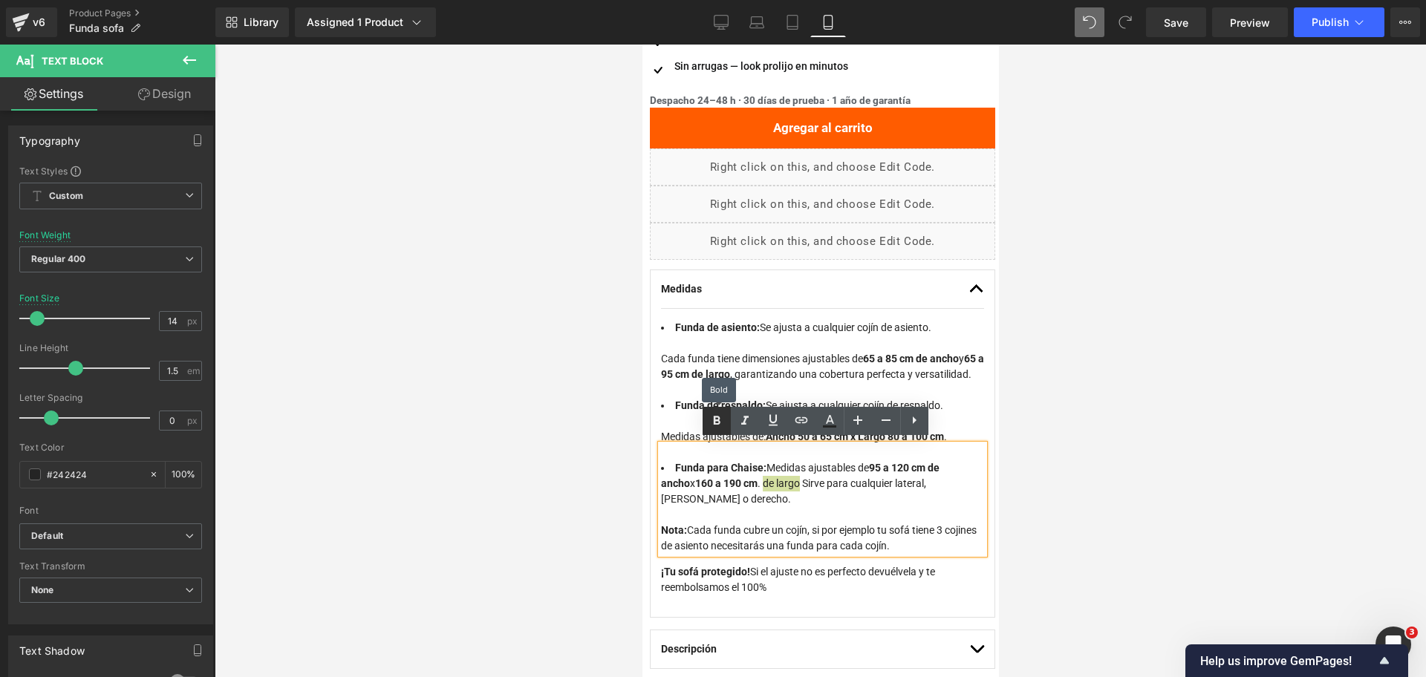
click at [713, 418] on icon at bounding box center [717, 421] width 18 height 18
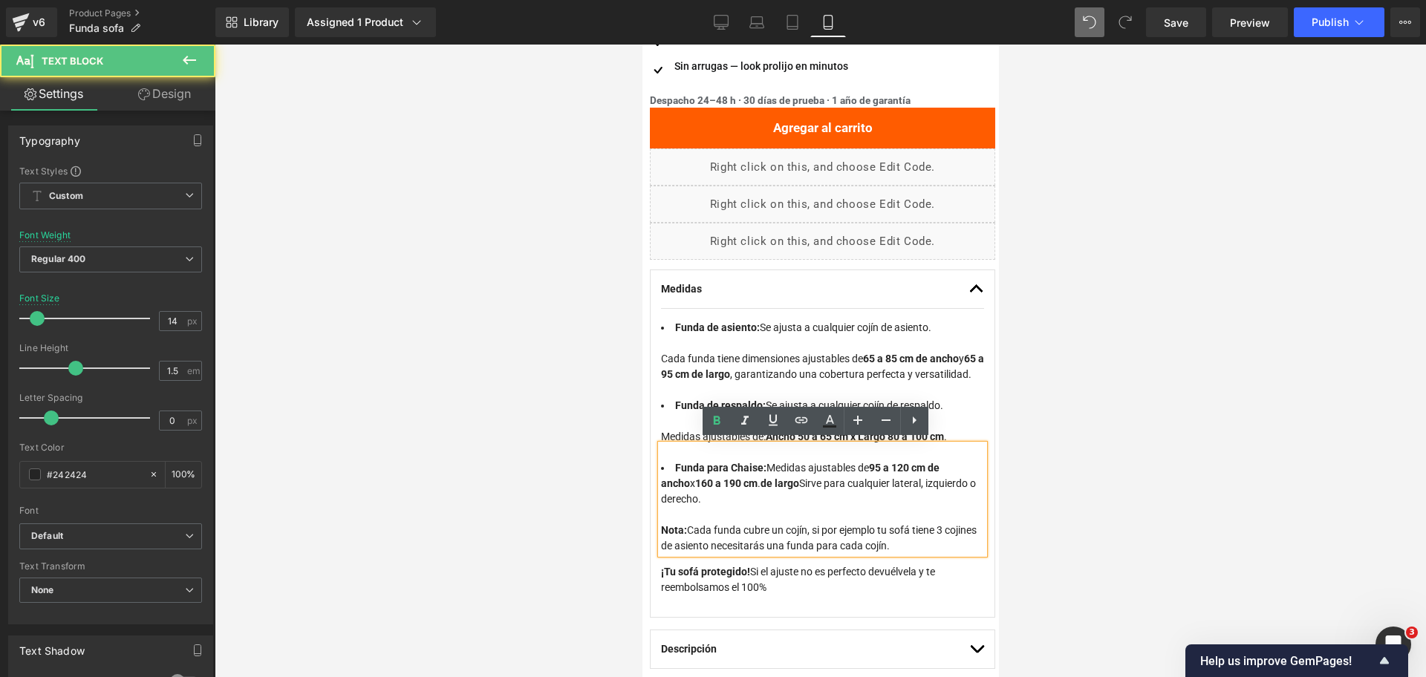
click at [686, 524] on strong "Nota:" at bounding box center [673, 530] width 26 height 12
click at [691, 525] on div "Nota: Cada funda cubre un cojín, si por ejemplo tu sofá tiene 3 cojines de asie…" at bounding box center [821, 538] width 323 height 31
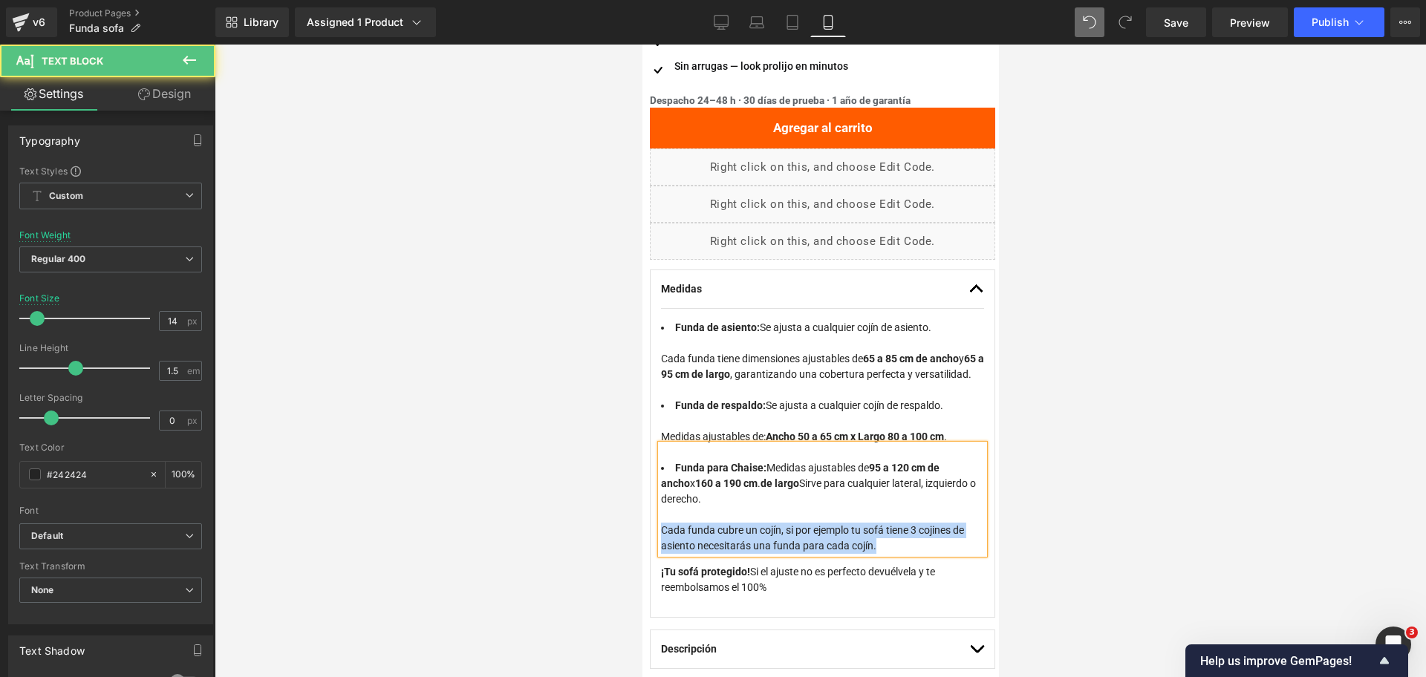
drag, startPoint x: 873, startPoint y: 543, endPoint x: 645, endPoint y: 521, distance: 229.8
click at [645, 521] on div "Funda Mágica Cubre Sofá — Renueva tu sofá en 2 minutos (P) Title Loox (Star) - …" at bounding box center [821, 248] width 353 height 1071
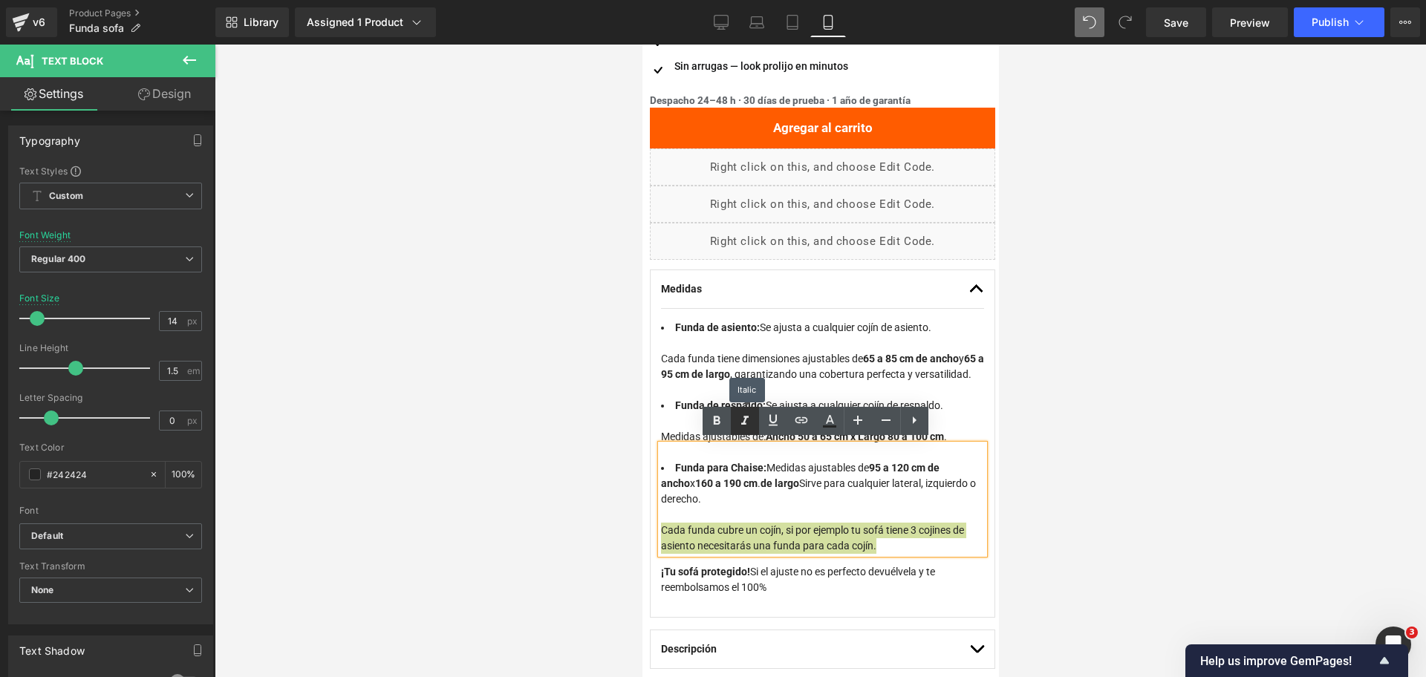
click at [754, 423] on link at bounding box center [745, 421] width 28 height 28
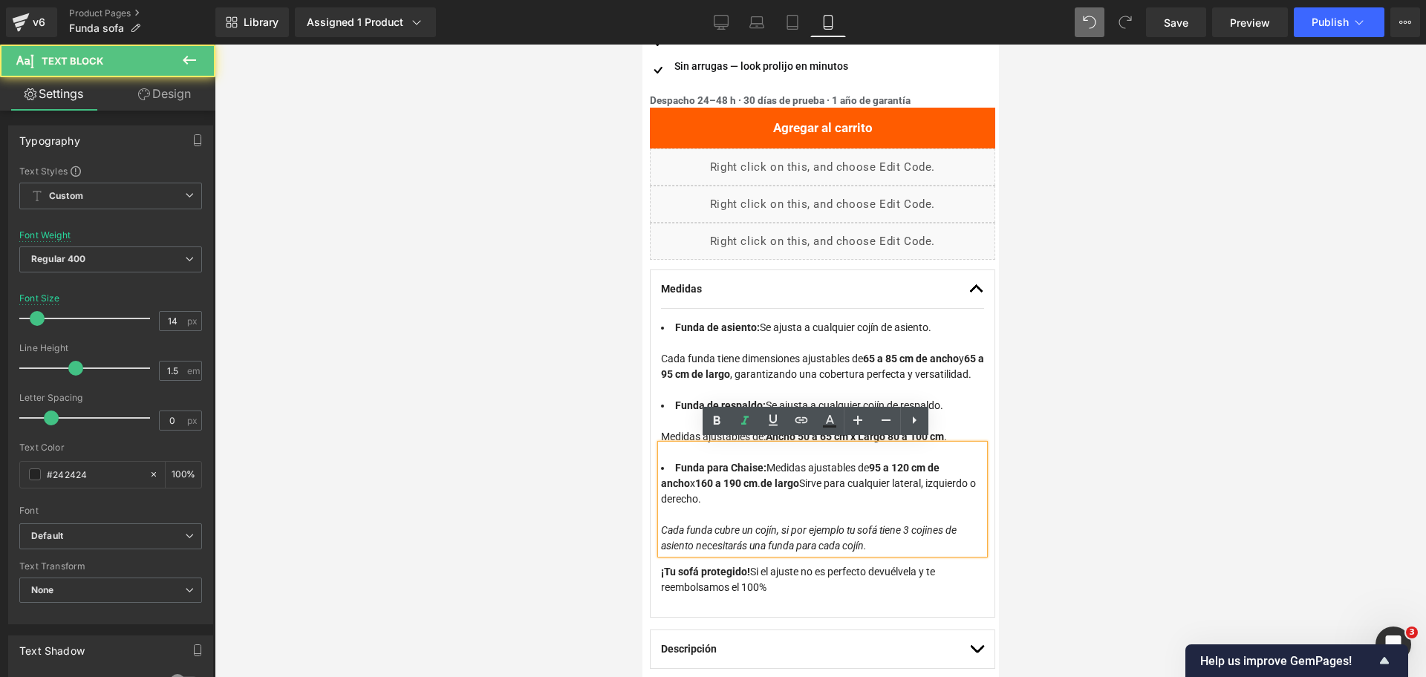
click at [814, 532] on span "Cada funda cubre un cojín, si por ejemplo tu sofá tiene 3 cojines de asiento ne…" at bounding box center [808, 537] width 296 height 27
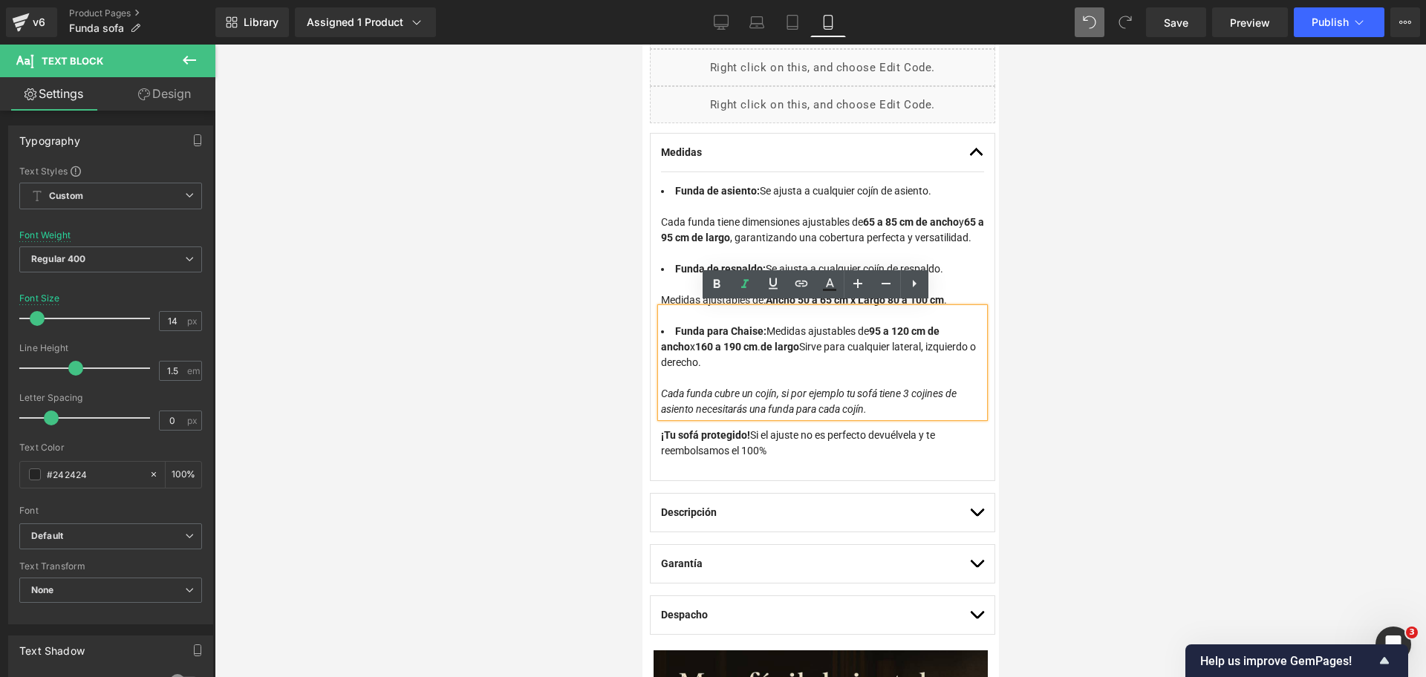
scroll to position [939, 0]
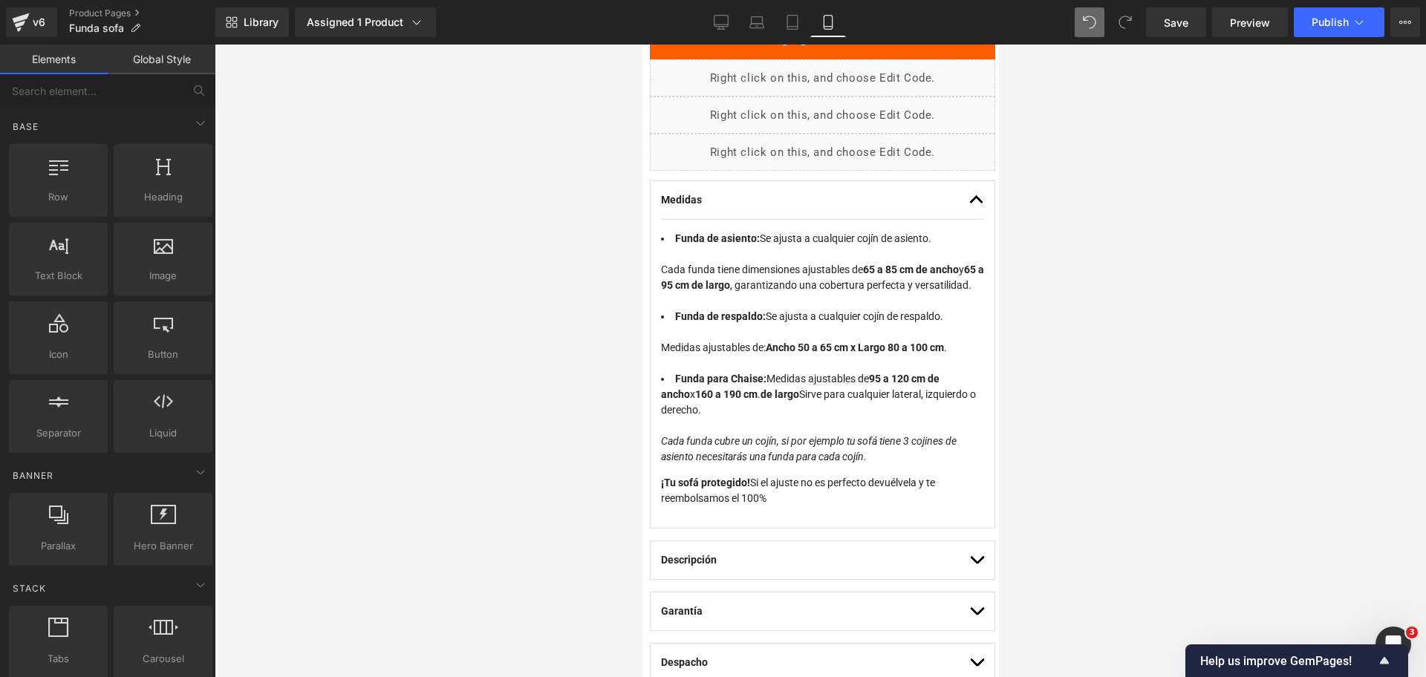
click at [1066, 351] on div at bounding box center [820, 361] width 1211 height 633
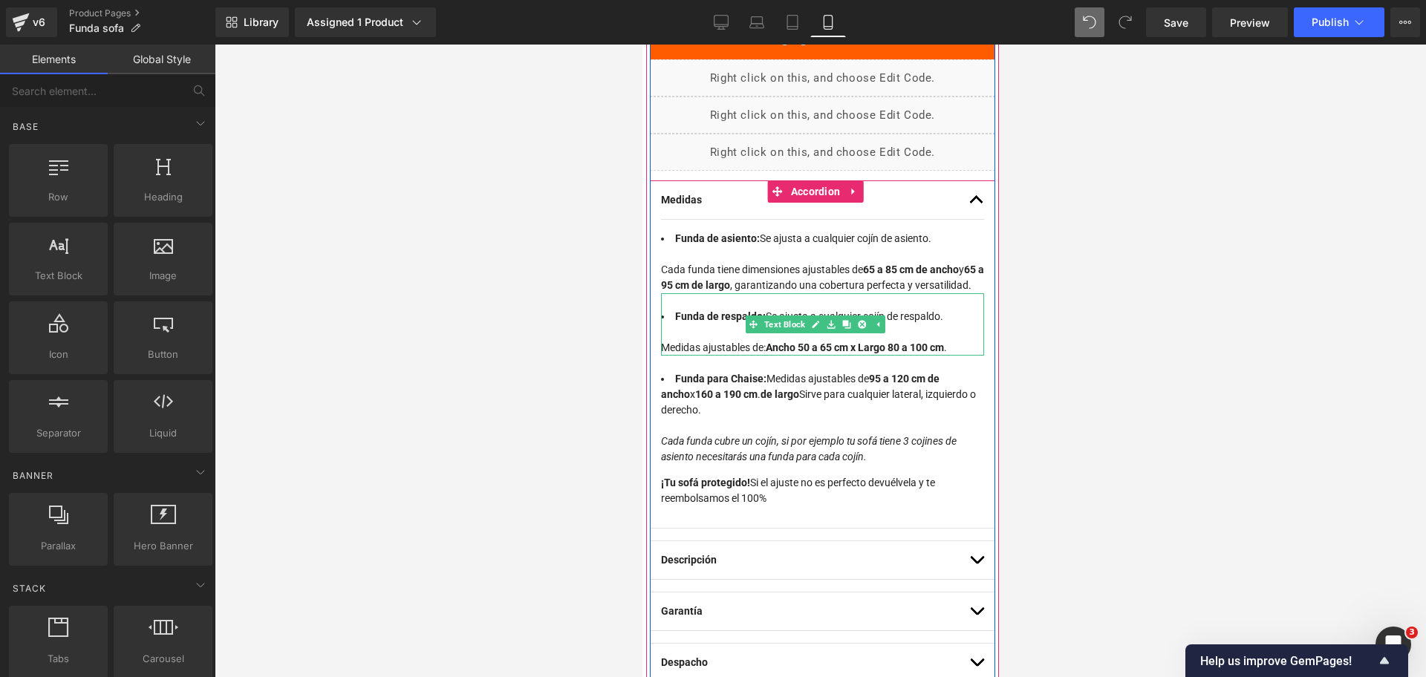
scroll to position [924, 0]
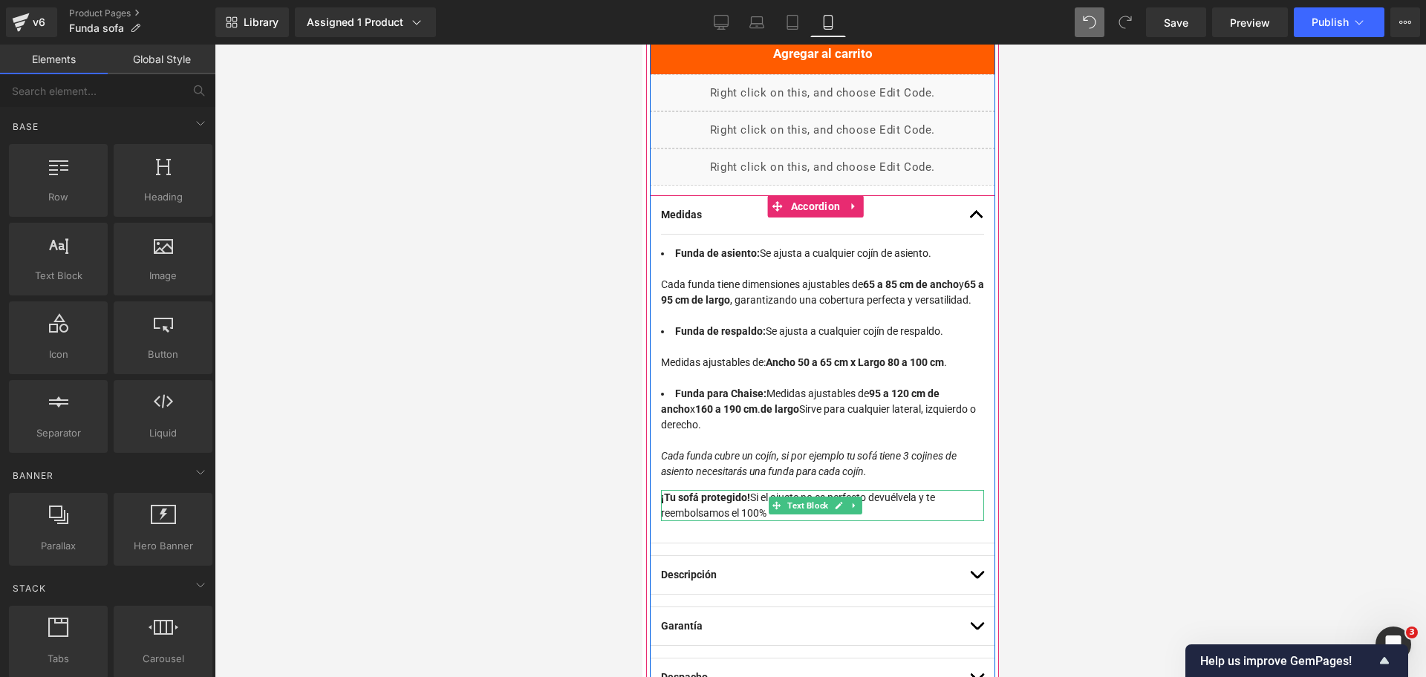
click at [731, 504] on p "¡Tu sofá protegido! Si el ajuste no es perfecto devuélvela y te reembolsamos el…" at bounding box center [821, 505] width 323 height 31
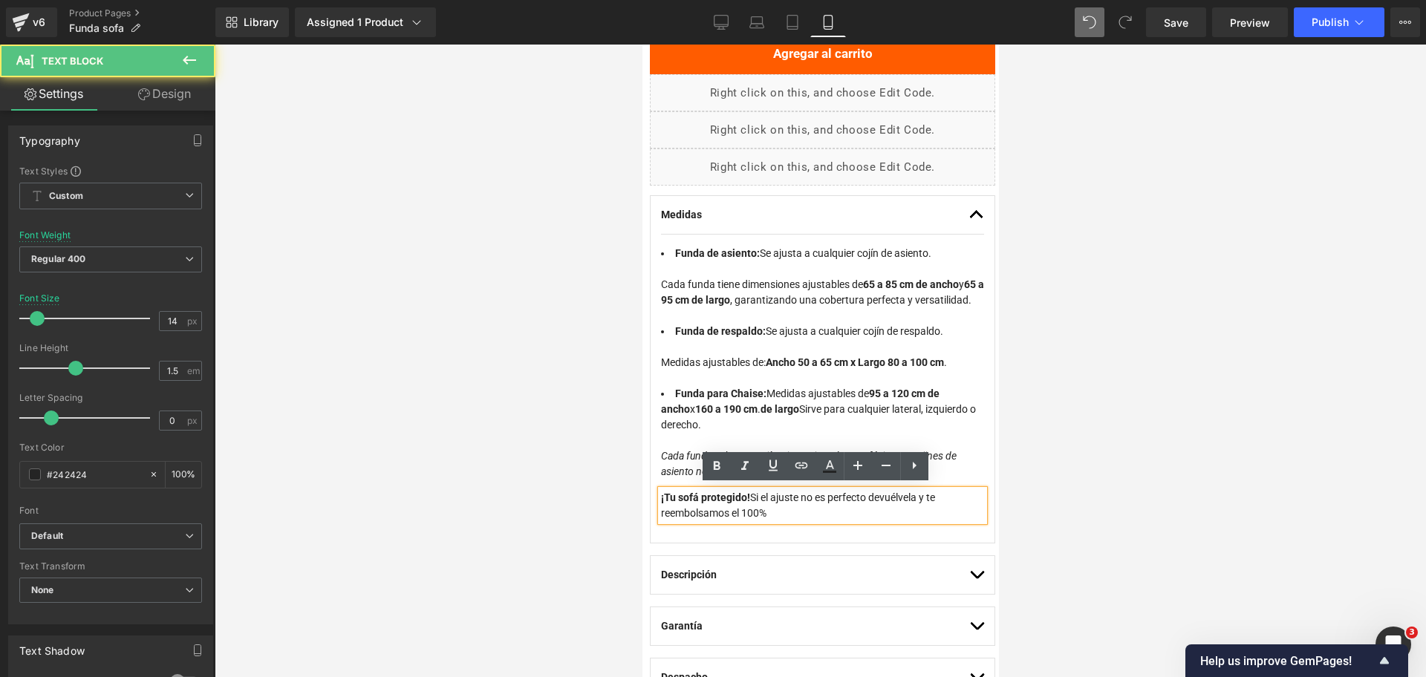
click at [769, 504] on p "¡Tu sofá protegido! Si el ajuste no es perfecto devuélvela y te reembolsamos el…" at bounding box center [821, 505] width 323 height 31
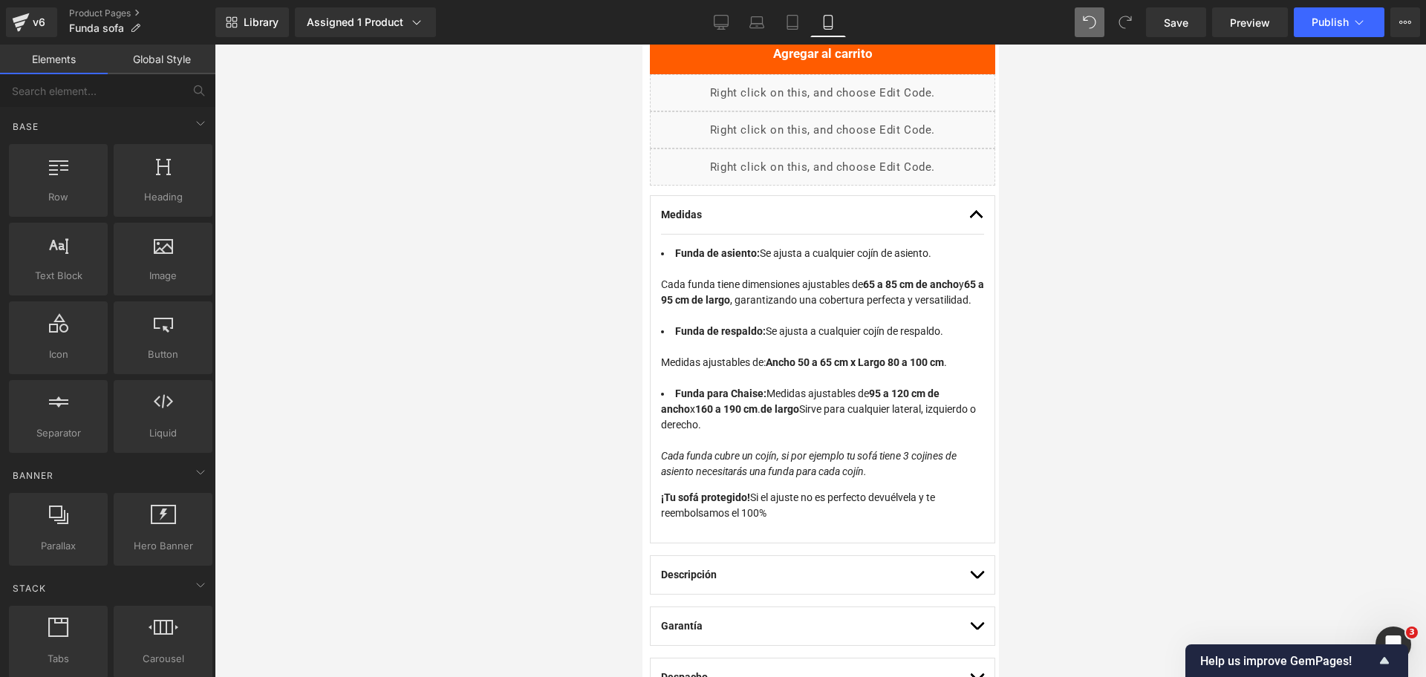
click at [1134, 284] on div at bounding box center [820, 361] width 1211 height 633
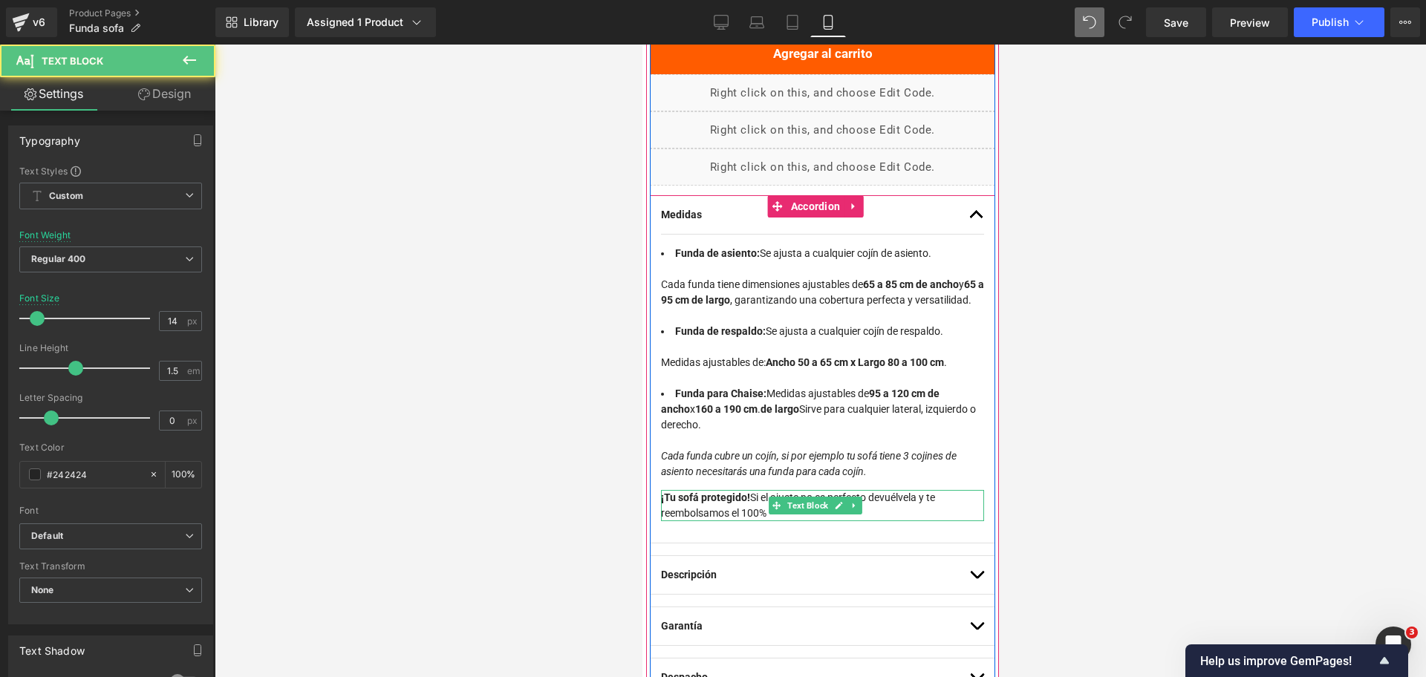
click at [737, 500] on strong "¡Tu sofá protegido!" at bounding box center [704, 498] width 89 height 12
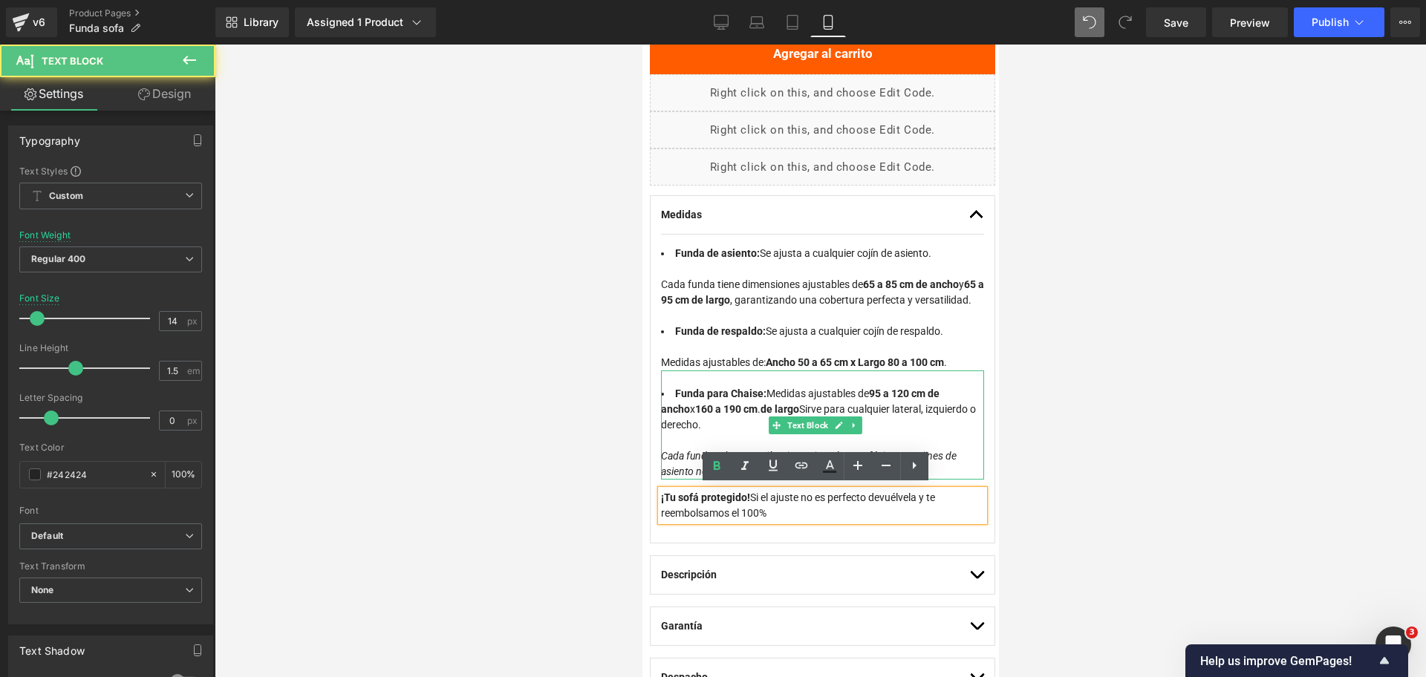
click at [714, 421] on li "Funda para Chaise: Medidas ajustables de 95 a 120 [PERSON_NAME] x 160 a 190 cm …" at bounding box center [821, 433] width 323 height 94
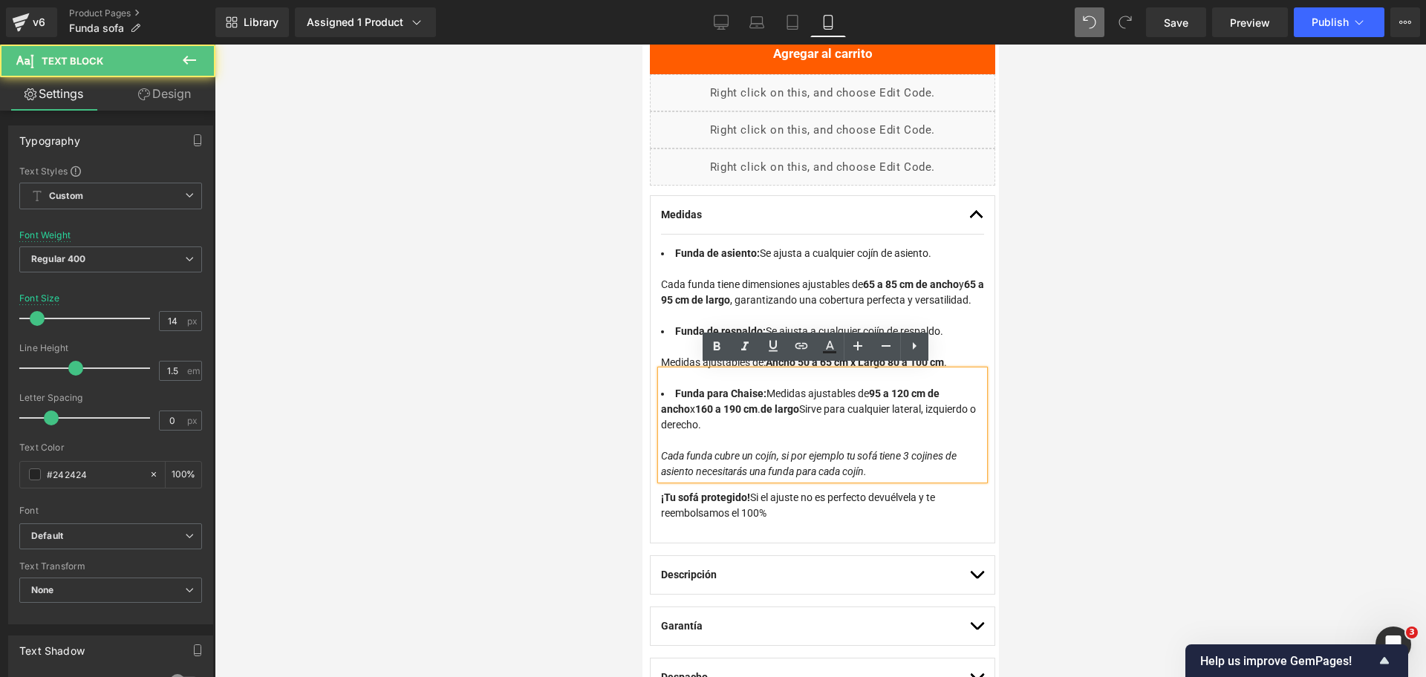
click at [752, 438] on li "Funda para Chaise: Medidas ajustables de 95 a 120 [PERSON_NAME] x 160 a 190 cm …" at bounding box center [821, 433] width 323 height 94
click at [849, 474] on span "Cada funda cubre un cojín, si por ejemplo tu sofá tiene 3 cojines de asiento ne…" at bounding box center [808, 463] width 296 height 27
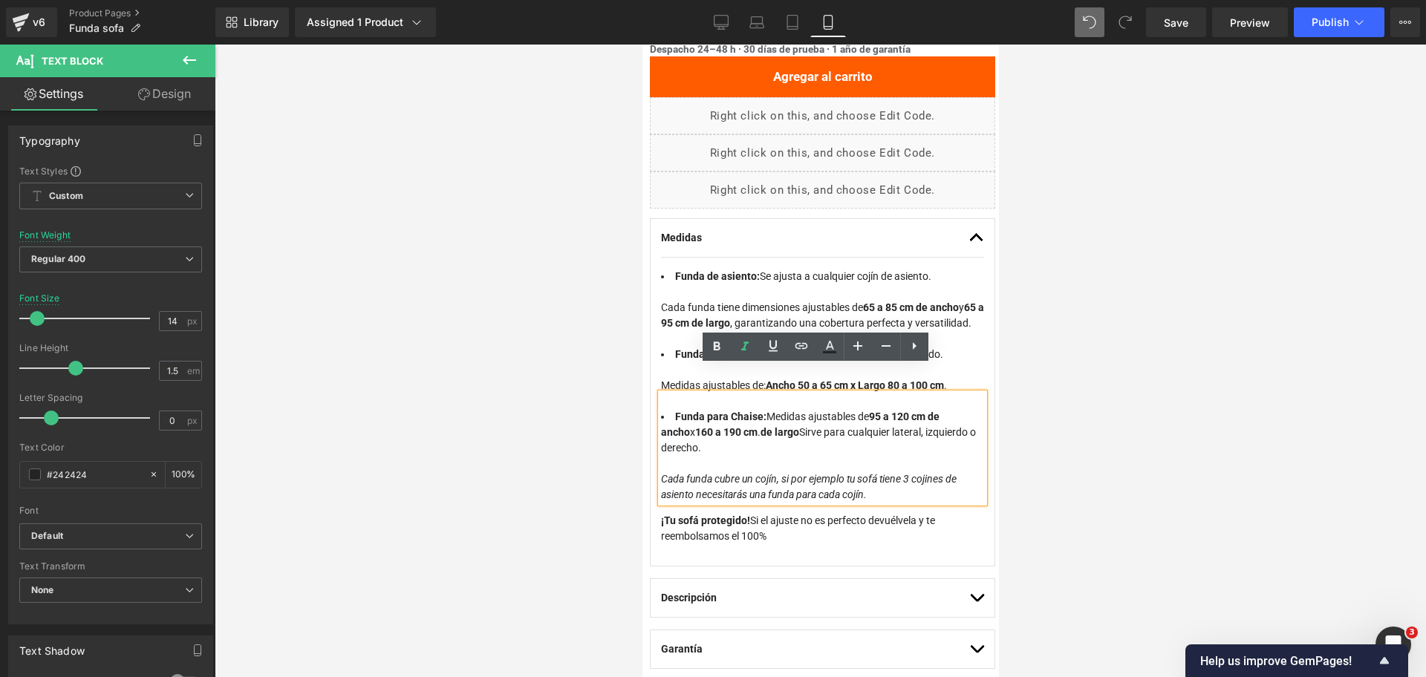
scroll to position [898, 0]
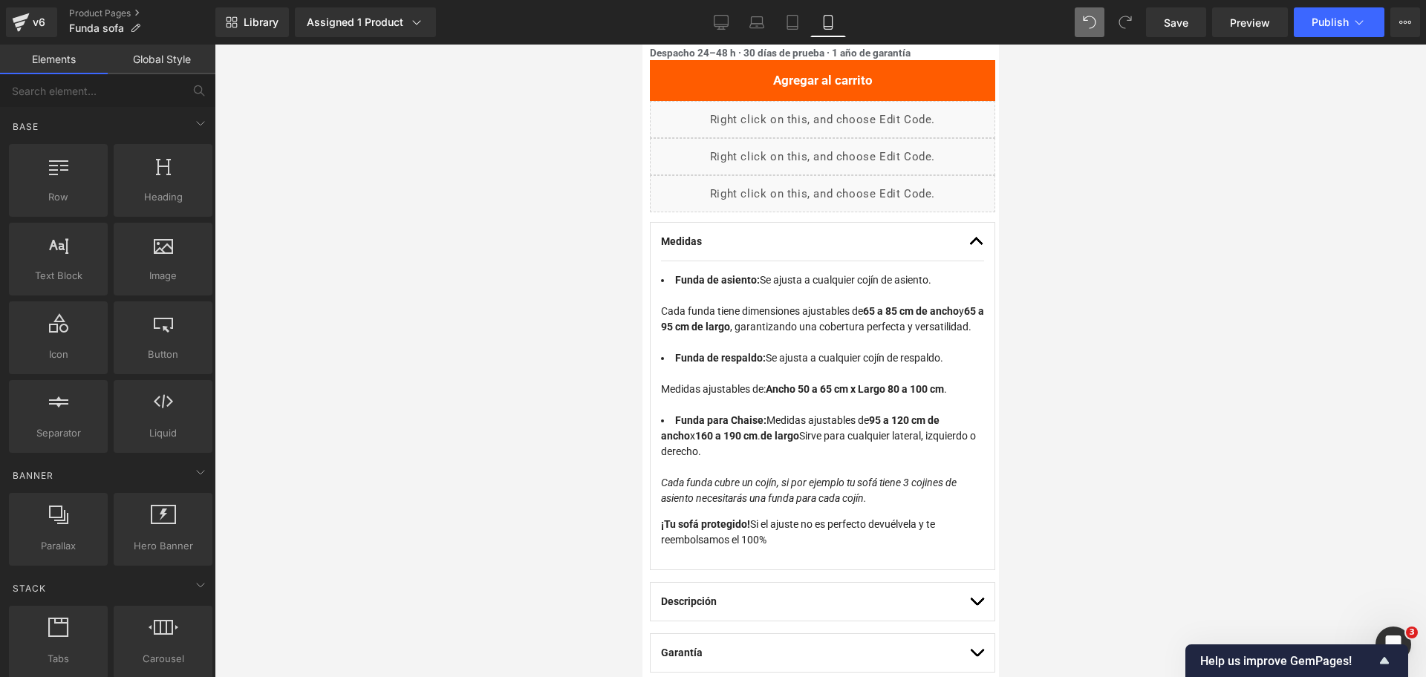
click at [1001, 414] on div at bounding box center [820, 361] width 1211 height 633
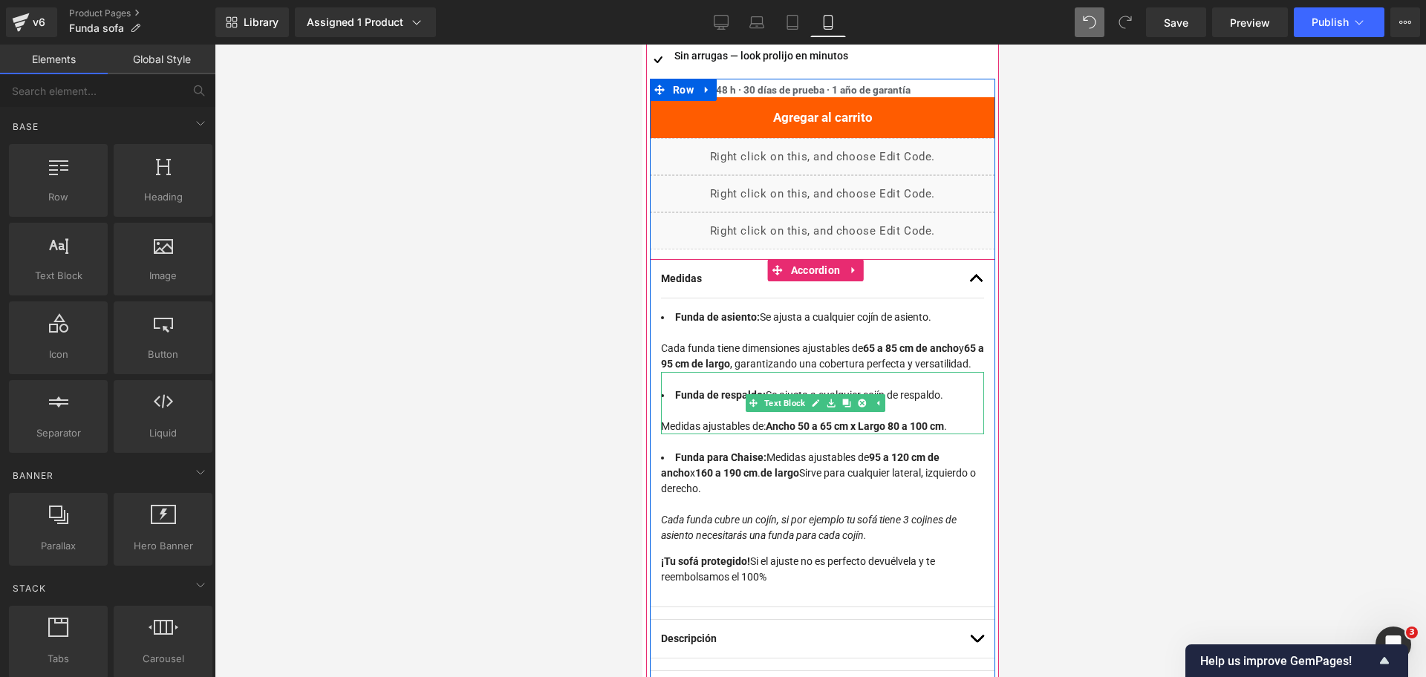
scroll to position [858, 0]
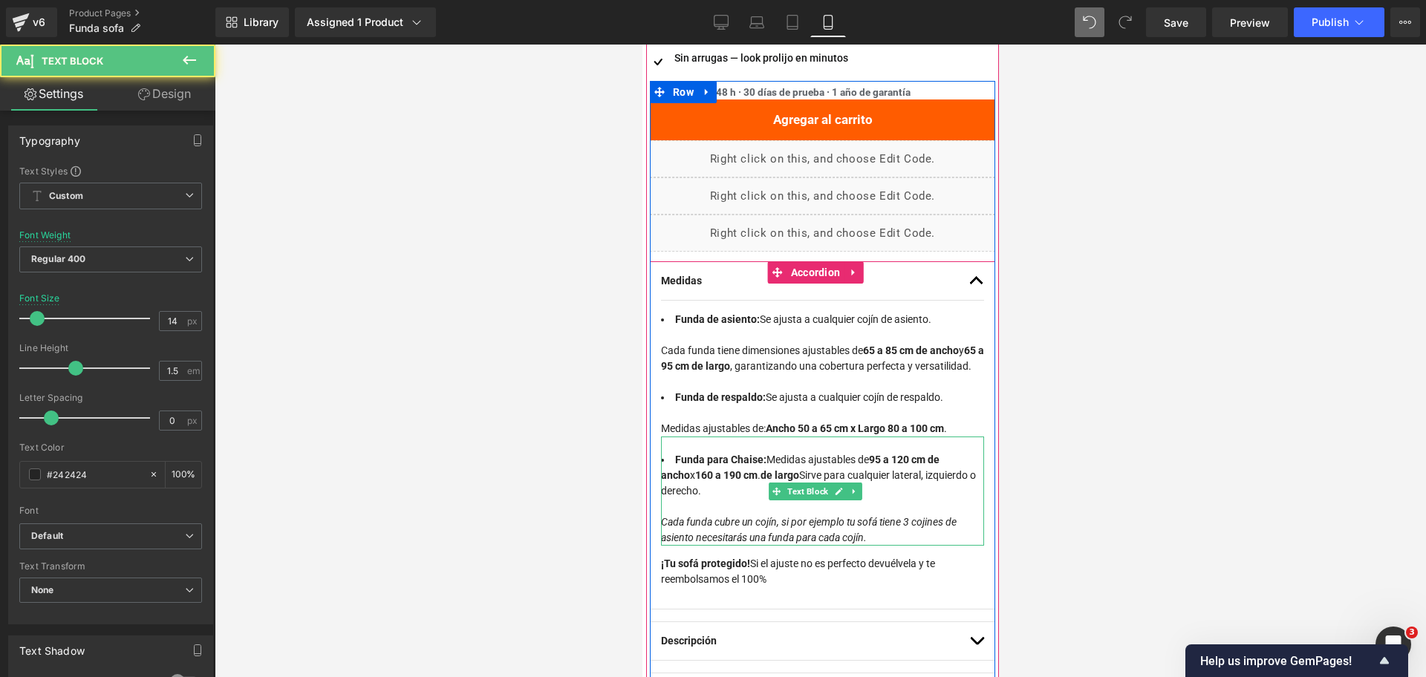
click at [765, 525] on li "Funda para Chaise: Medidas ajustables de 95 a 120 [PERSON_NAME] x 160 a 190 cm …" at bounding box center [821, 499] width 323 height 94
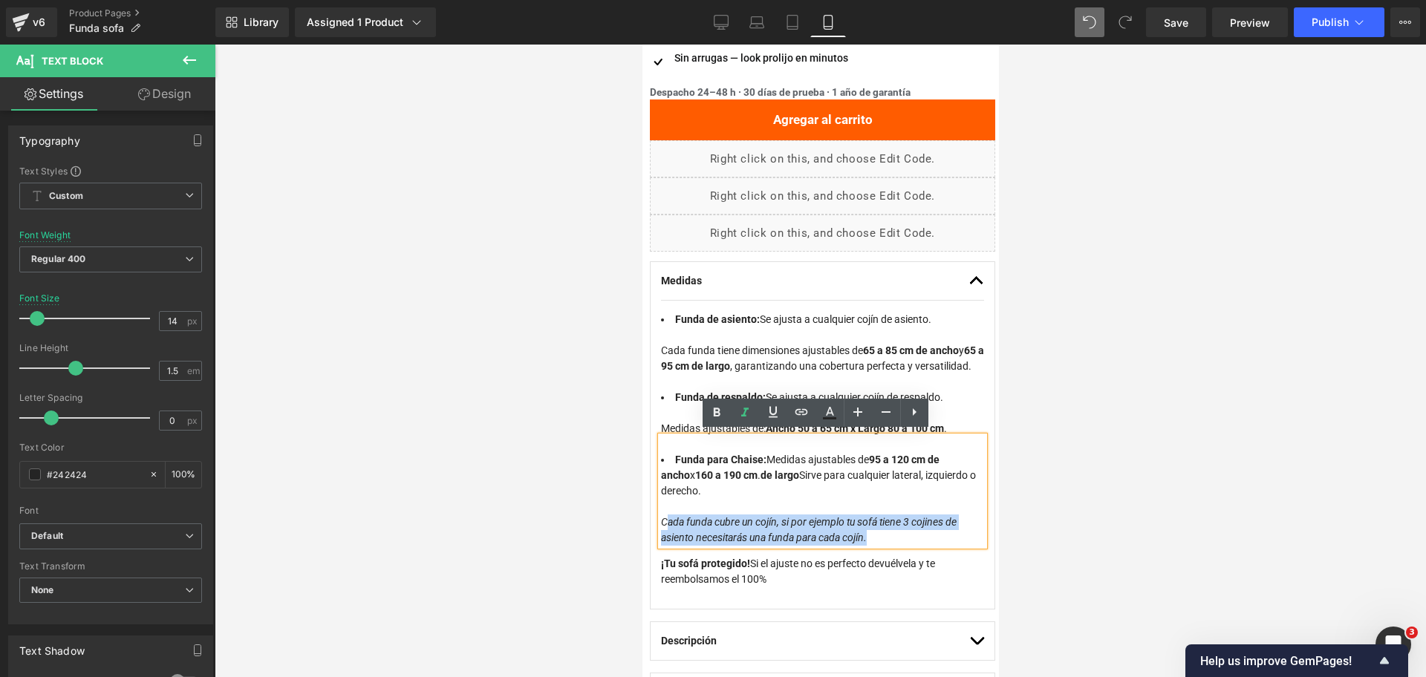
drag, startPoint x: 878, startPoint y: 537, endPoint x: 662, endPoint y: 515, distance: 217.2
click at [662, 515] on li "Funda para Chaise: Medidas ajustables de 95 a 120 [PERSON_NAME] x 160 a 190 cm …" at bounding box center [821, 499] width 323 height 94
copy span "Cada funda cubre un cojín, si por ejemplo tu sofá tiene 3 cojines de asiento ne…"
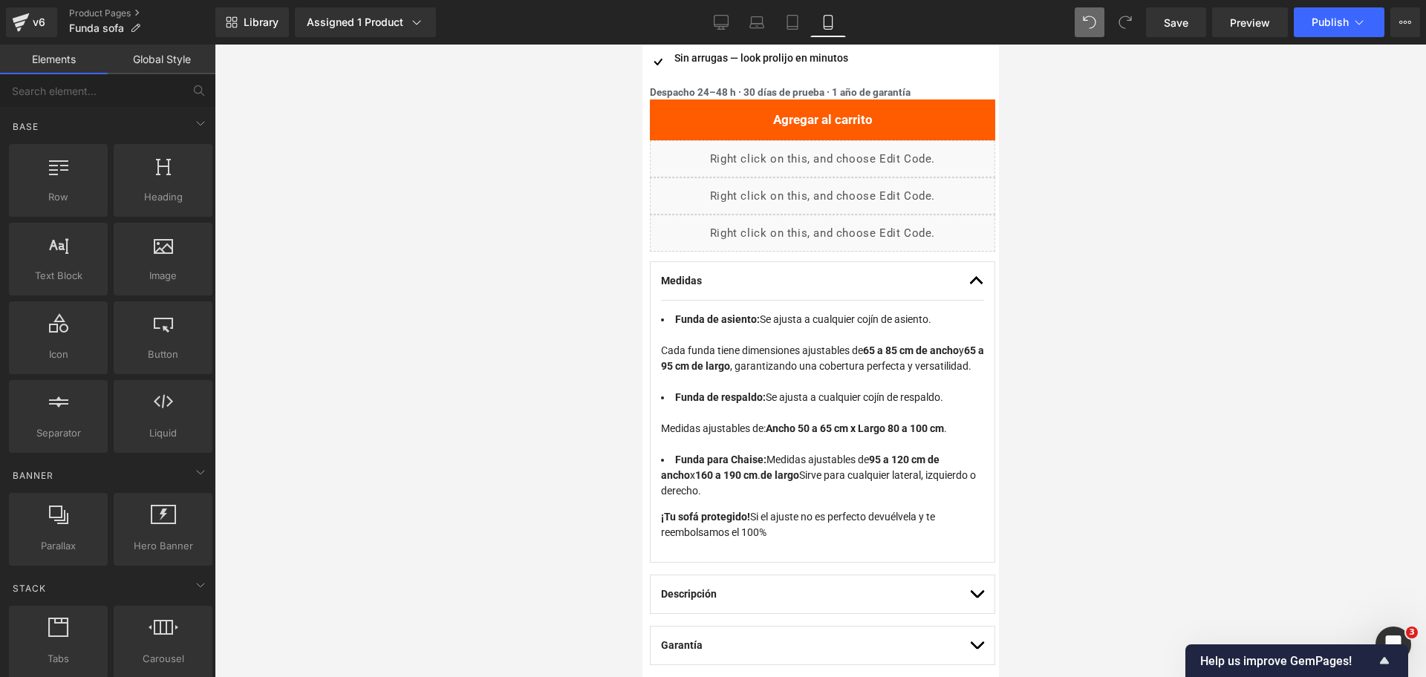
click at [1094, 375] on div at bounding box center [820, 361] width 1211 height 633
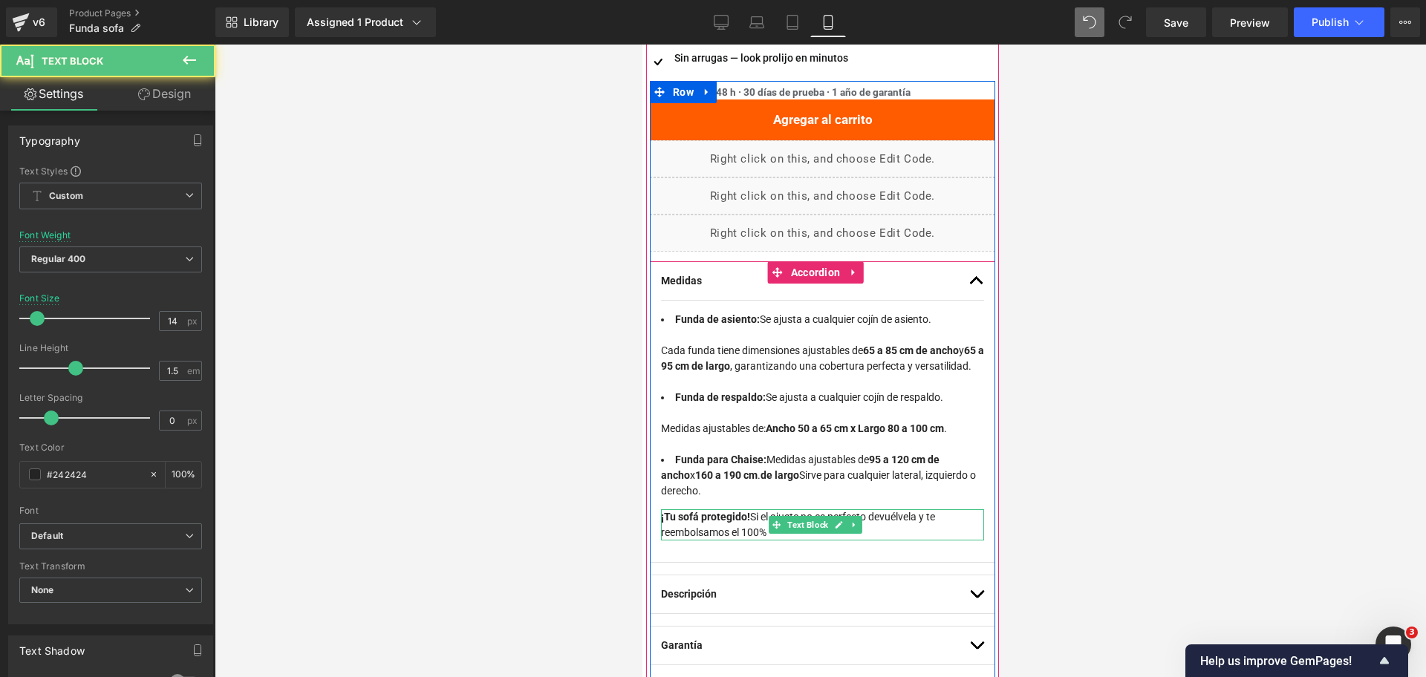
click at [882, 527] on p "¡Tu sofá protegido! Si el ajuste no es perfecto devuélvela y te reembolsamos el…" at bounding box center [821, 524] width 323 height 31
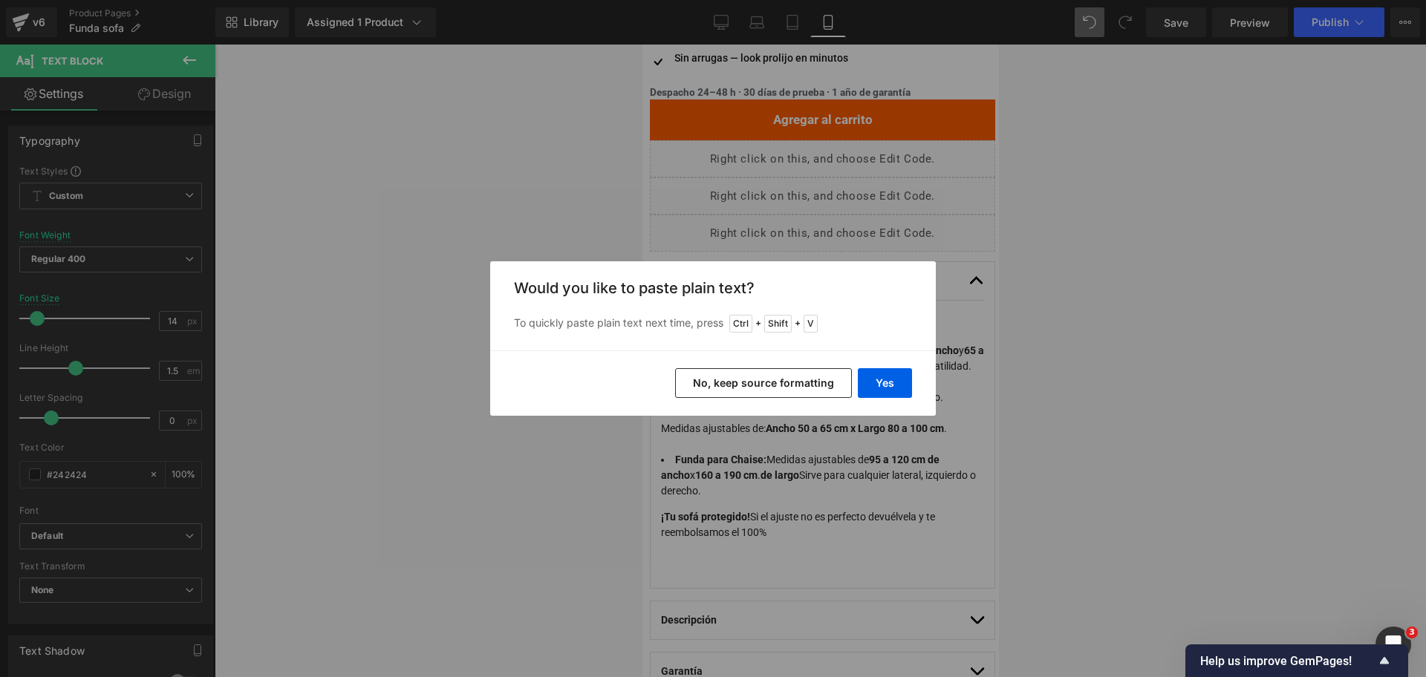
click at [811, 383] on button "No, keep source formatting" at bounding box center [763, 383] width 177 height 30
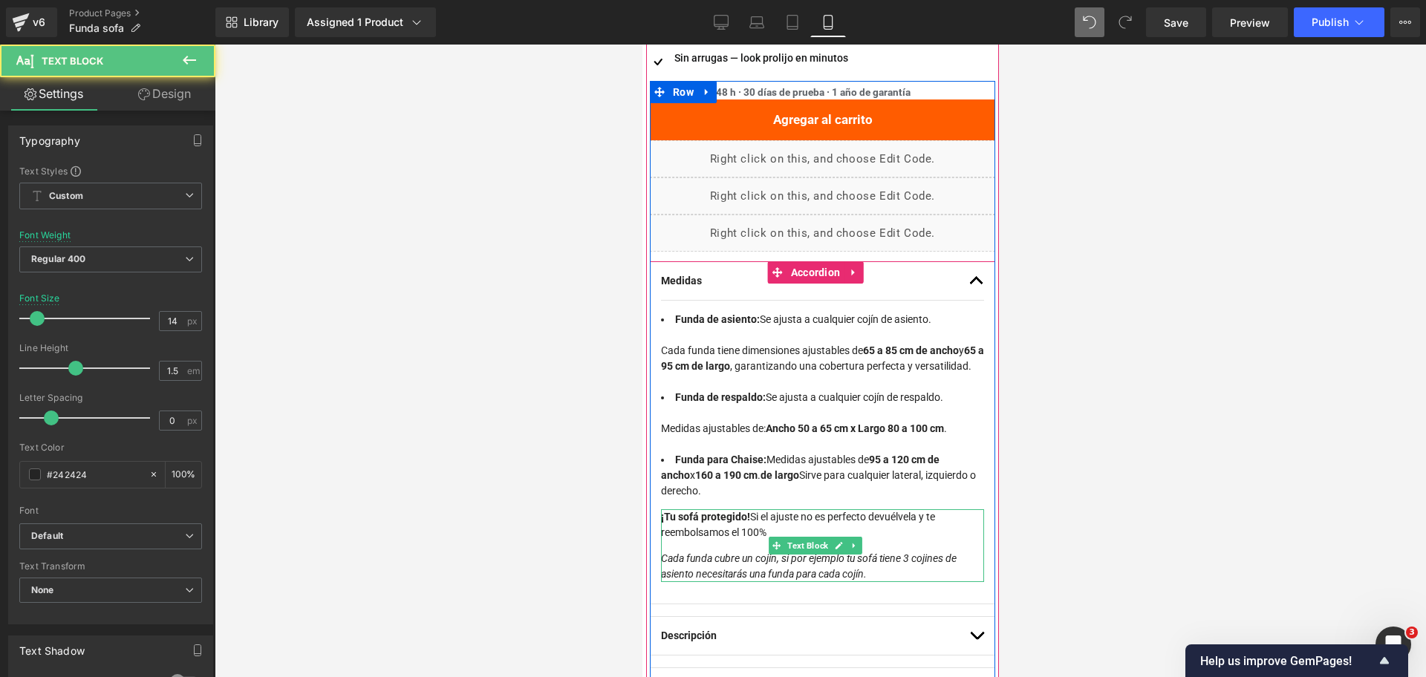
click at [768, 555] on span "Cada funda cubre un cojín, si por ejemplo tu sofá tiene 3 cojines de asiento ne…" at bounding box center [808, 565] width 296 height 27
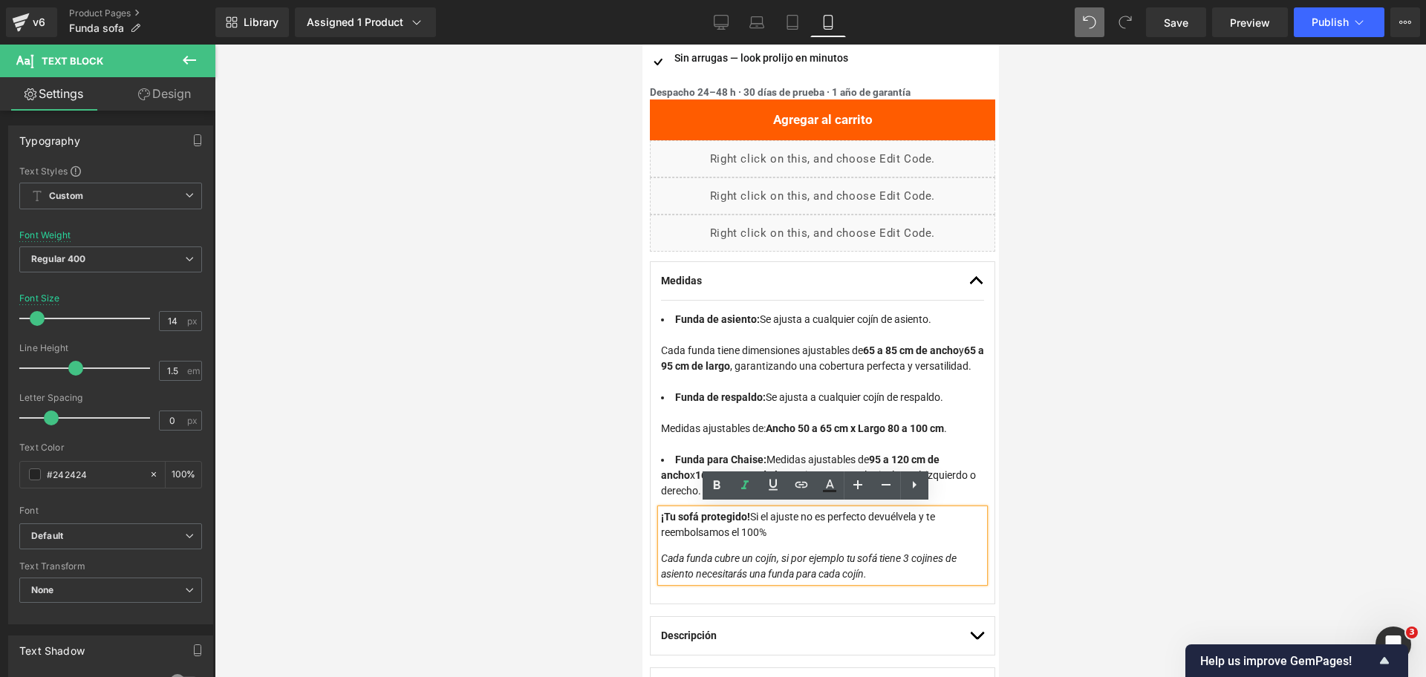
drag, startPoint x: 896, startPoint y: 574, endPoint x: 658, endPoint y: 554, distance: 239.2
click at [660, 554] on div "¡Tu sofá protegido! Si el ajuste no es perfecto devuélvela y te reembolsamos el…" at bounding box center [821, 545] width 323 height 73
click at [665, 556] on span "Cada funda cubre un cojín, si por ejemplo tu sofá tiene 3 cojines de asiento ne…" at bounding box center [808, 565] width 296 height 27
drag, startPoint x: 659, startPoint y: 555, endPoint x: 648, endPoint y: 554, distance: 10.4
click at [649, 554] on div "Medidas Text Block y" at bounding box center [821, 432] width 345 height 343
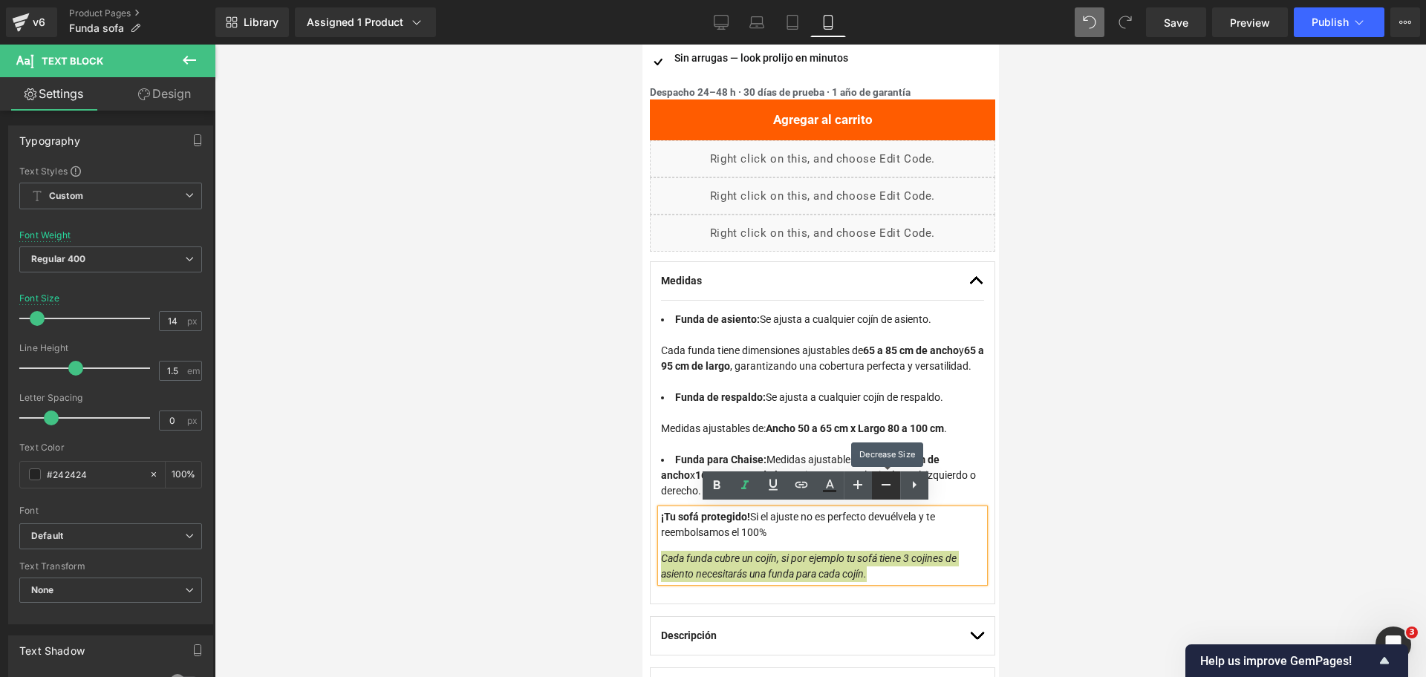
click at [884, 493] on icon at bounding box center [886, 485] width 18 height 18
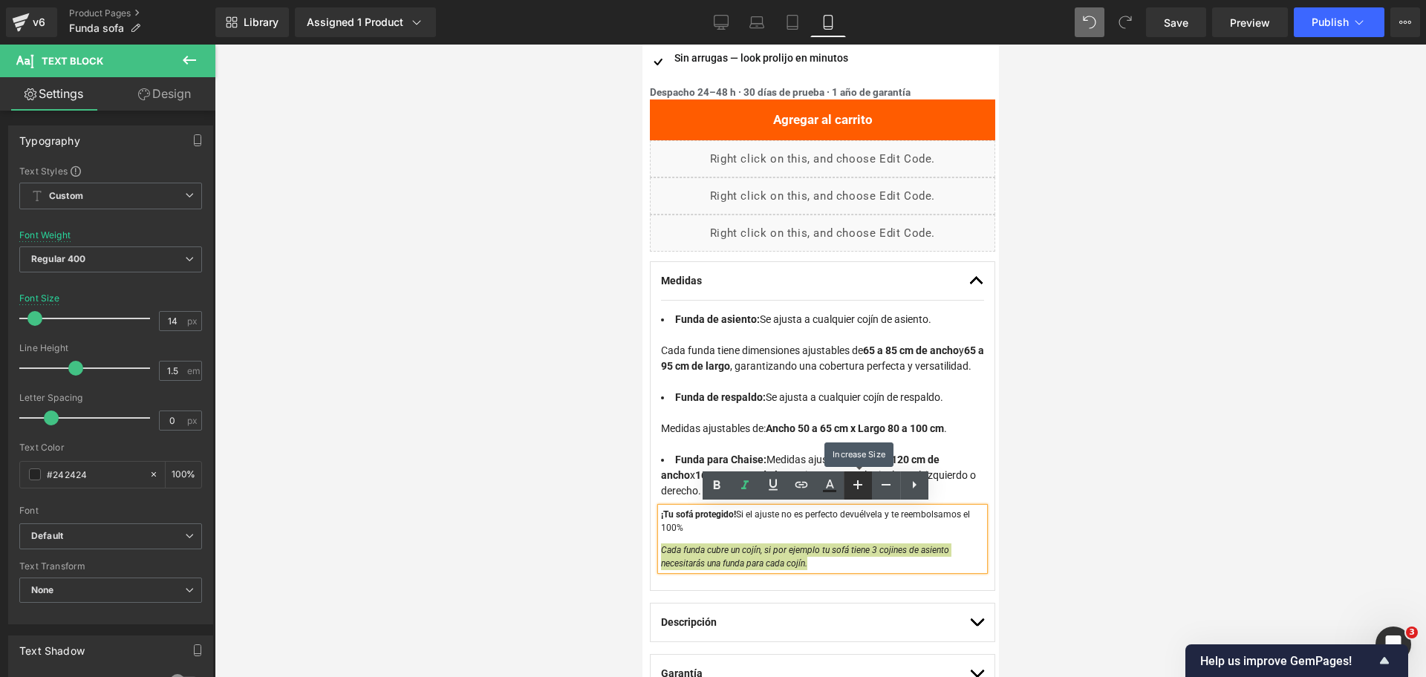
click at [853, 492] on icon at bounding box center [858, 485] width 18 height 18
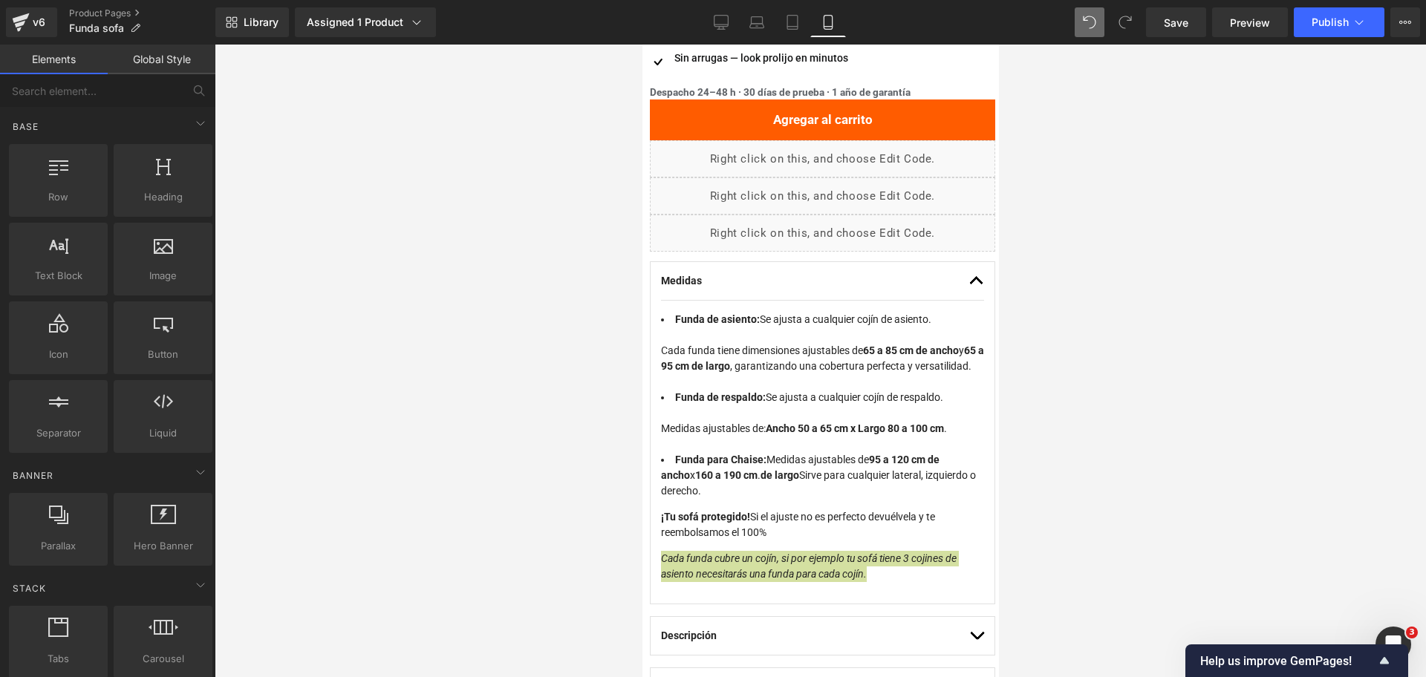
click at [1051, 437] on div at bounding box center [820, 361] width 1211 height 633
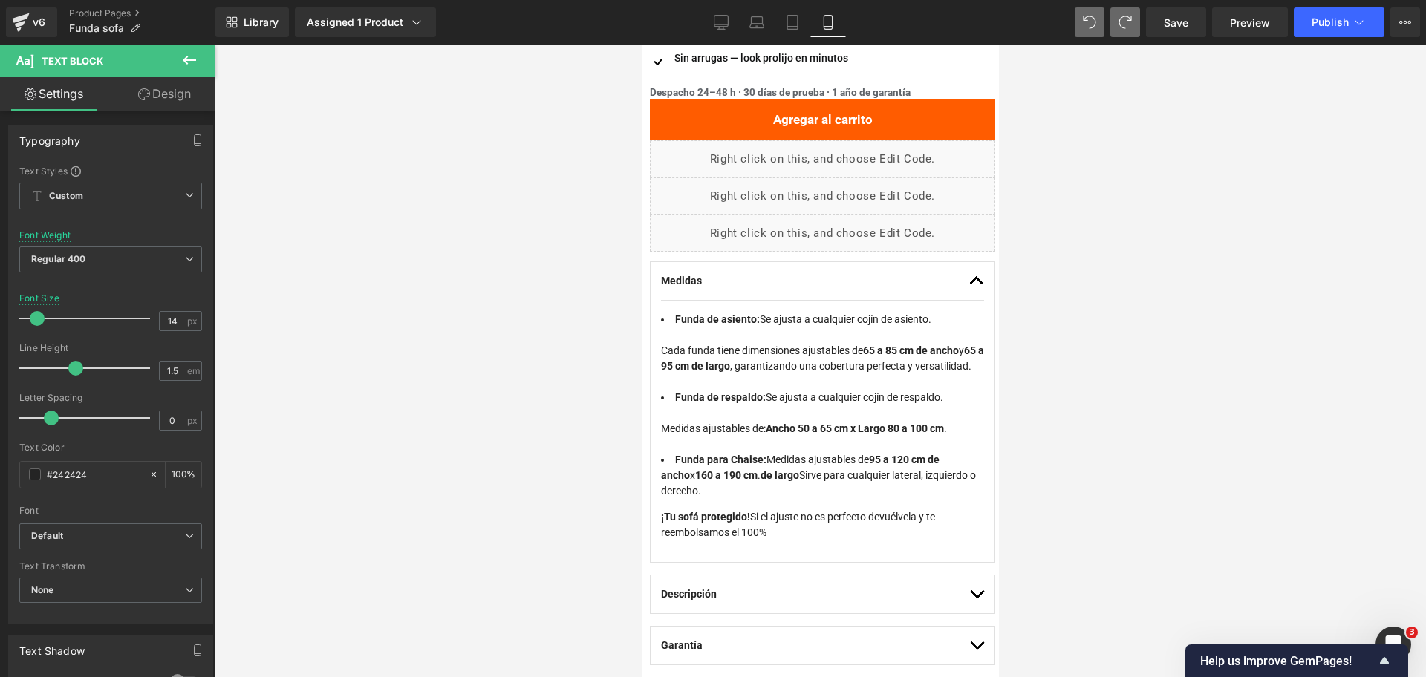
click at [190, 62] on icon at bounding box center [189, 60] width 18 height 18
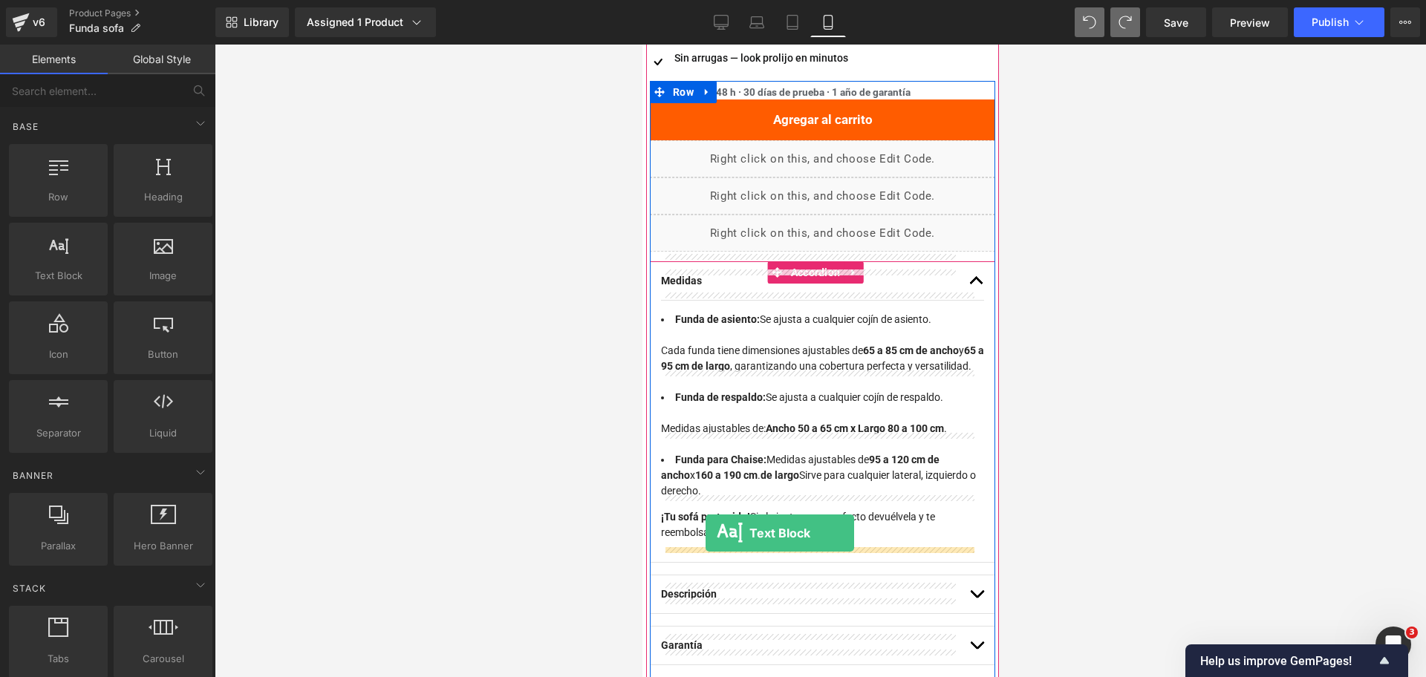
drag, startPoint x: 702, startPoint y: 305, endPoint x: 703, endPoint y: 533, distance: 228.0
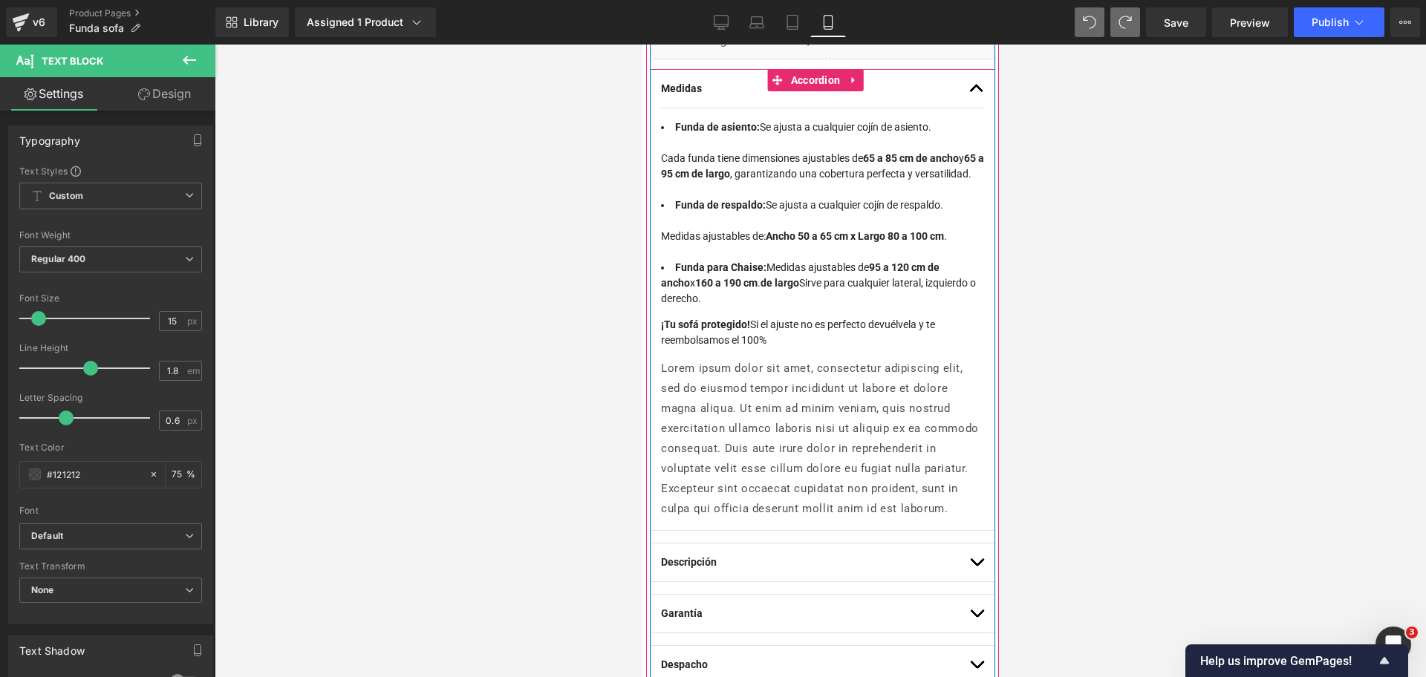
scroll to position [1048, 0]
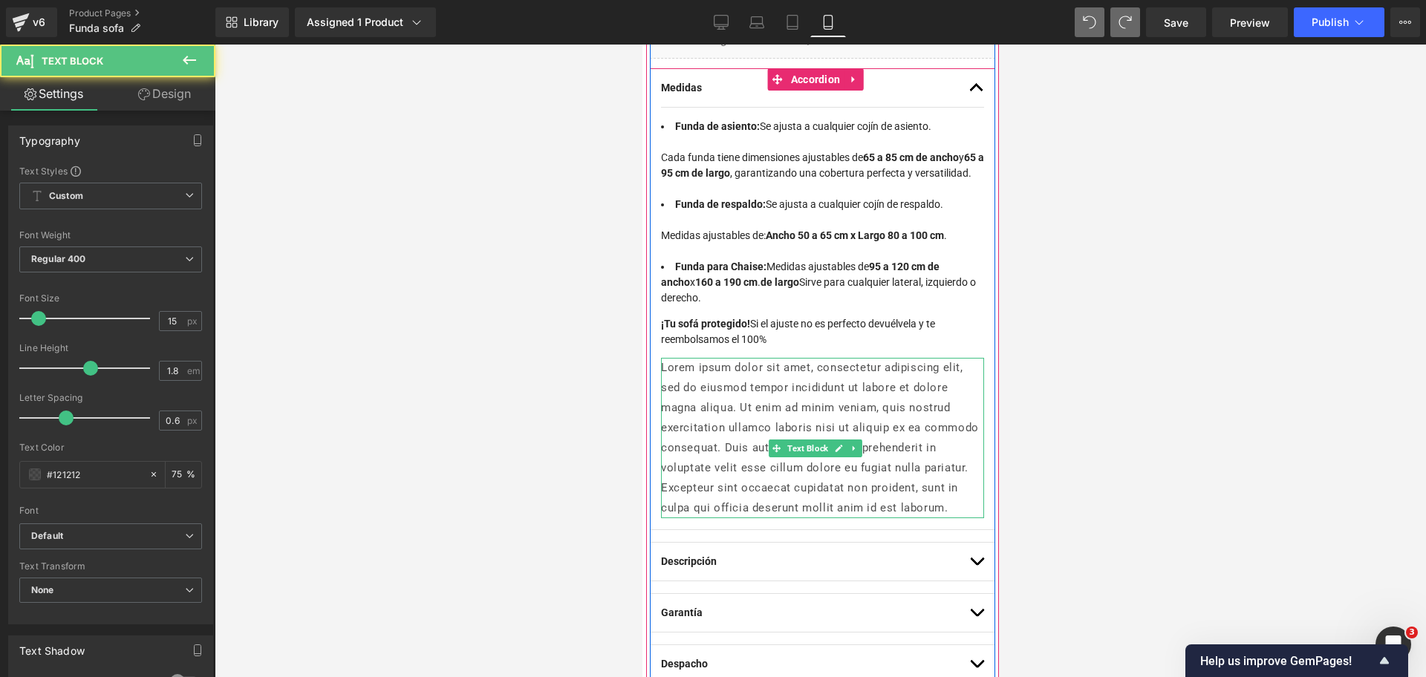
click at [826, 462] on p "Lorem ipsum dolor sit amet, consectetur adipiscing elit, sed do eiusmod tempor …" at bounding box center [821, 438] width 323 height 160
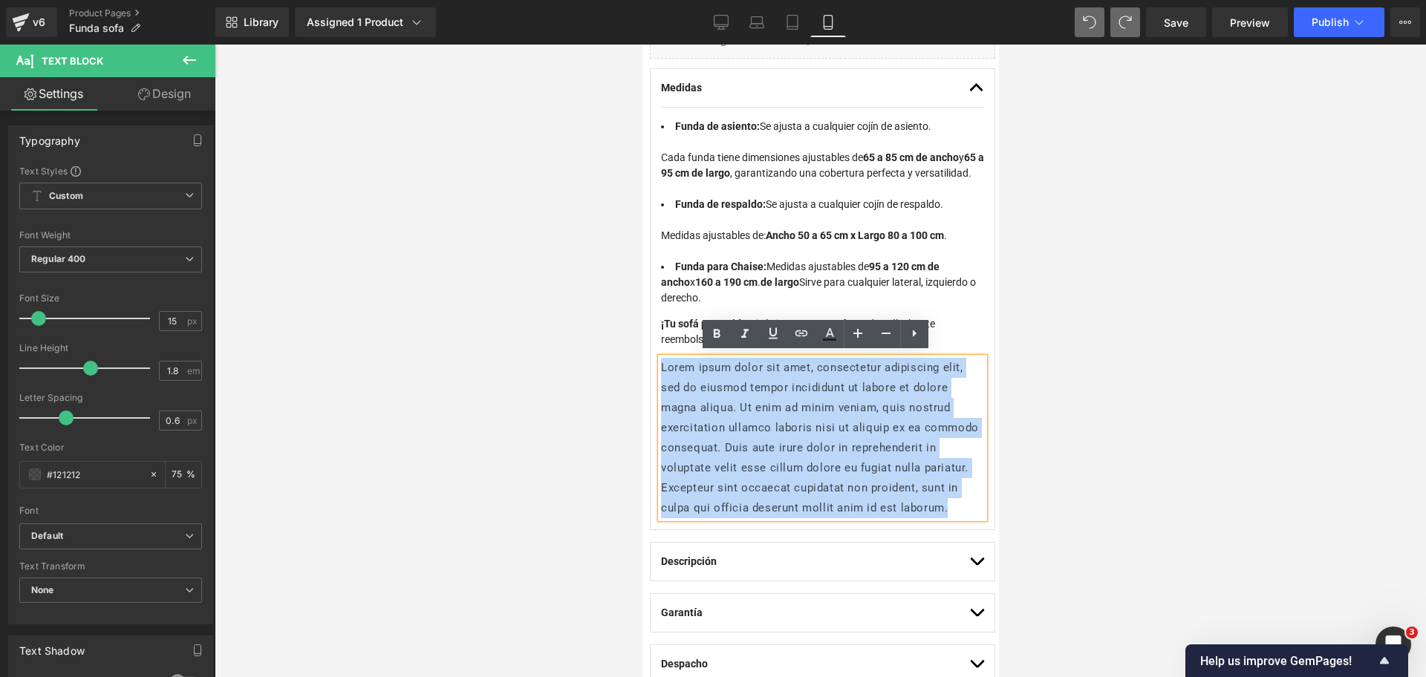
drag, startPoint x: 773, startPoint y: 521, endPoint x: 506, endPoint y: 256, distance: 375.9
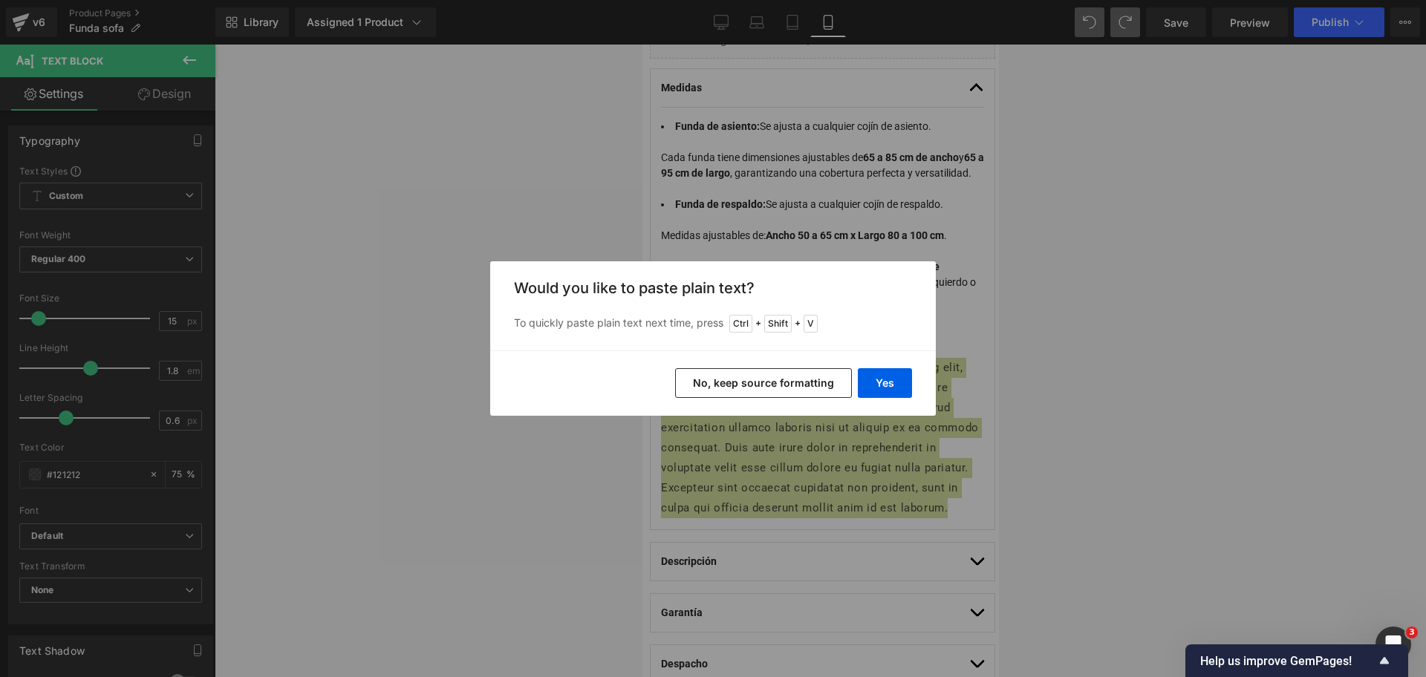
click at [730, 372] on button "No, keep source formatting" at bounding box center [763, 383] width 177 height 30
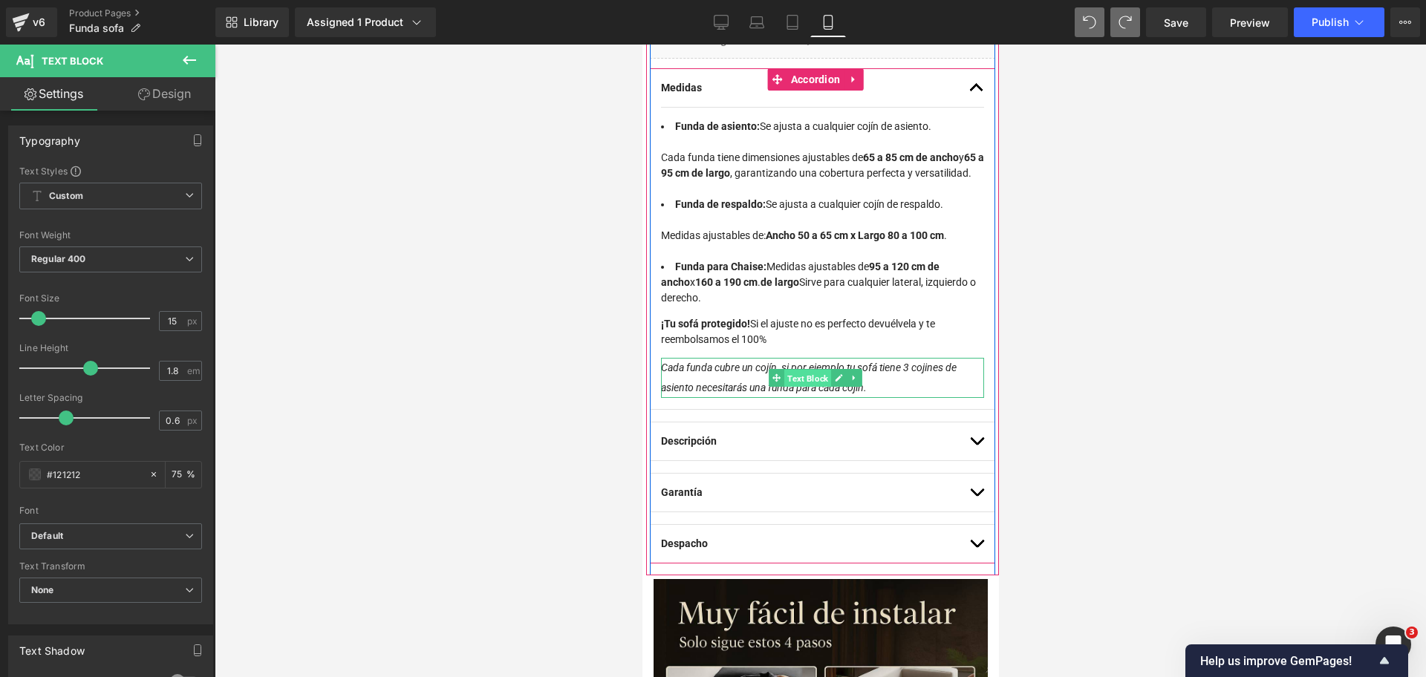
click at [828, 372] on span "Text Block" at bounding box center [806, 379] width 47 height 18
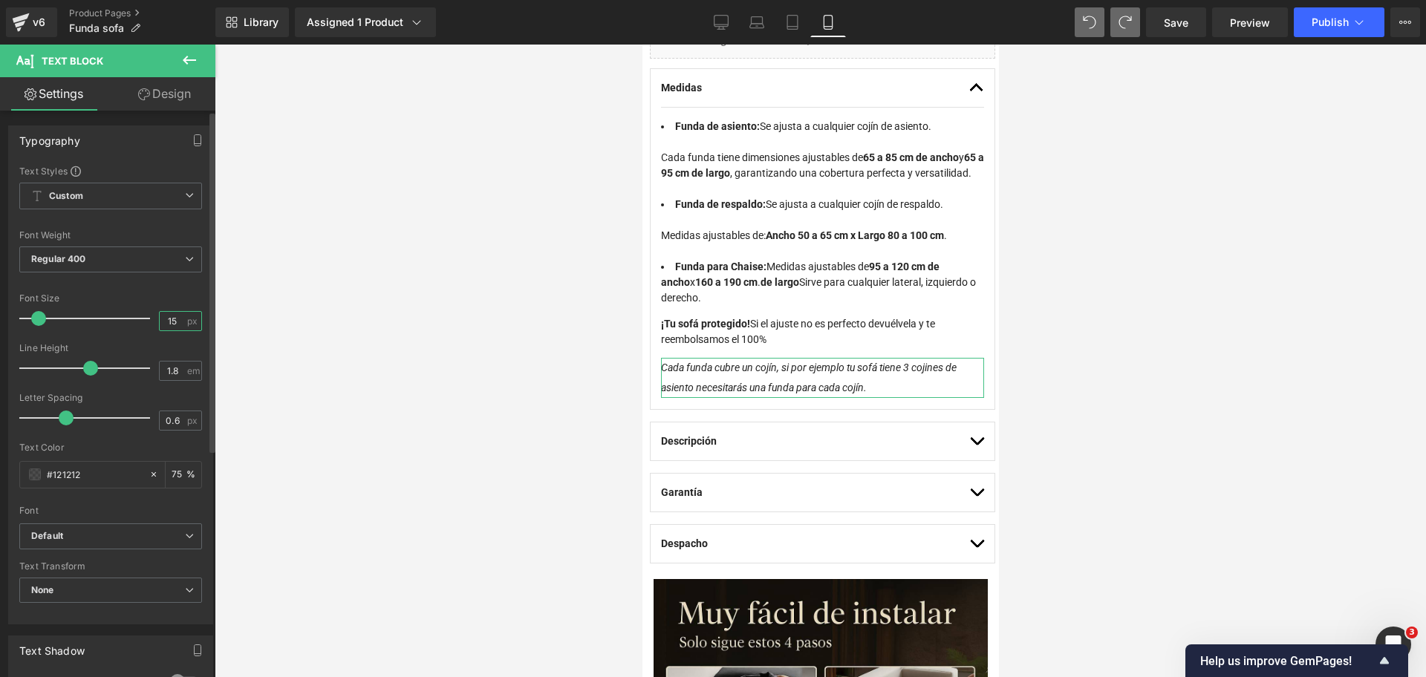
click at [175, 324] on input "15" at bounding box center [173, 321] width 26 height 19
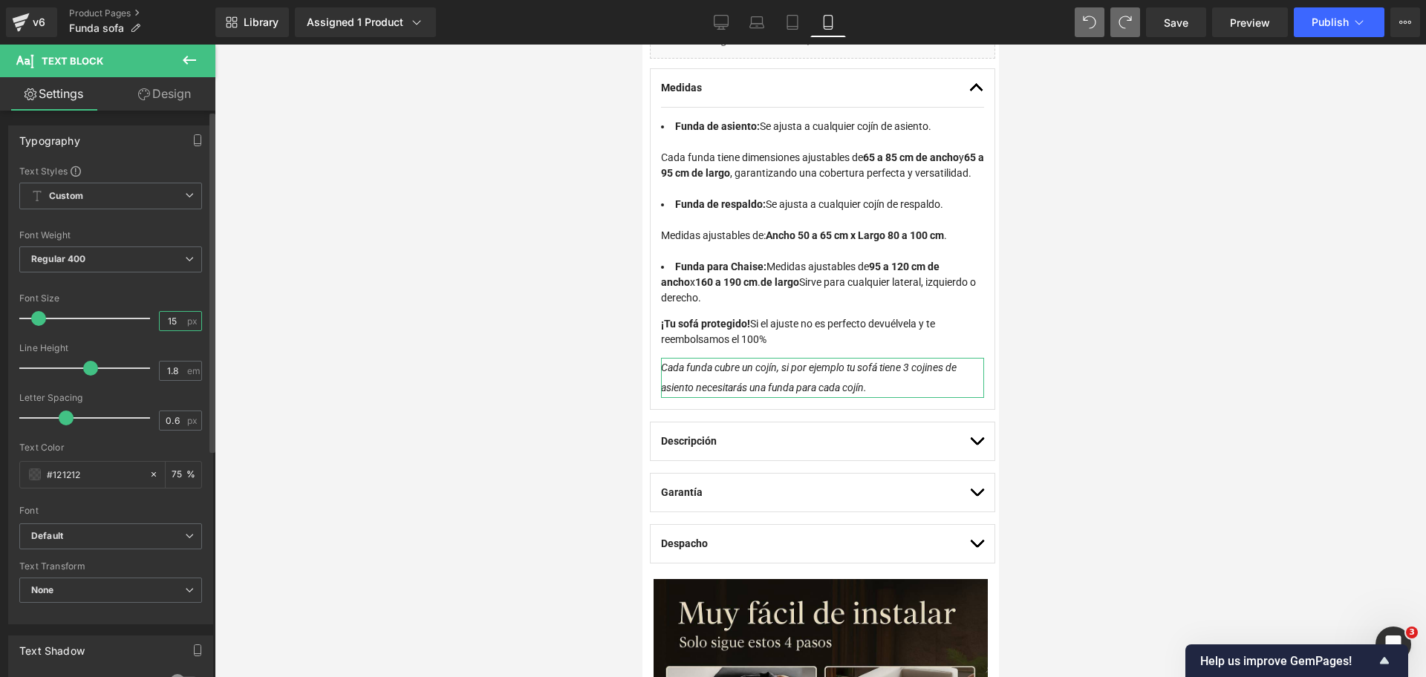
click at [175, 324] on input "15" at bounding box center [173, 321] width 26 height 19
type input "14"
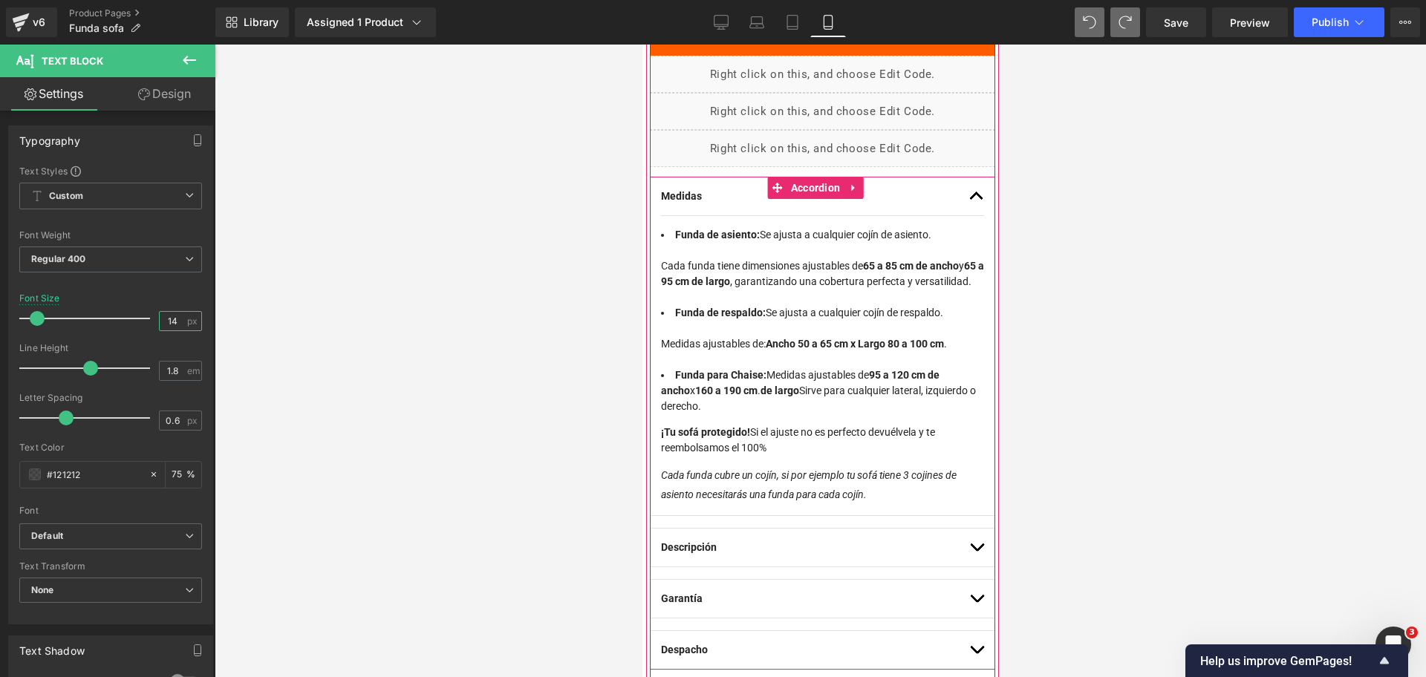
scroll to position [919, 0]
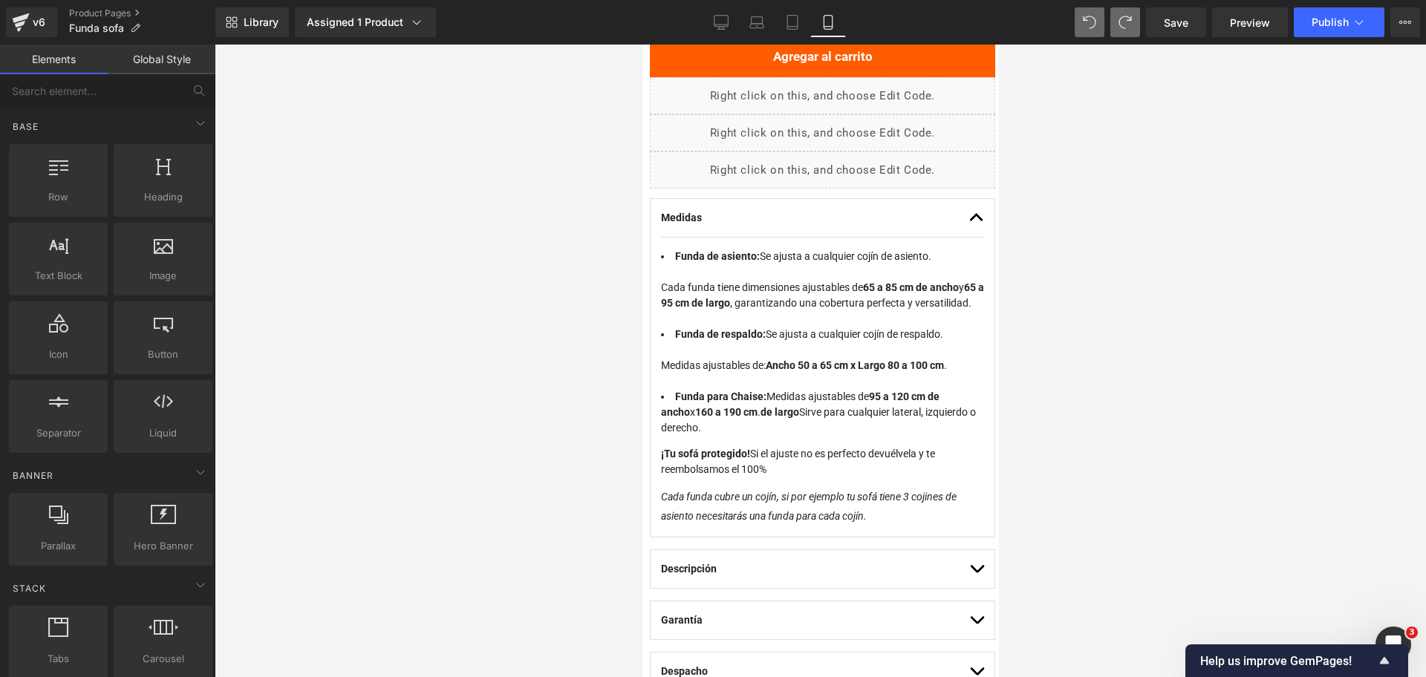
click at [1040, 374] on div at bounding box center [820, 361] width 1211 height 633
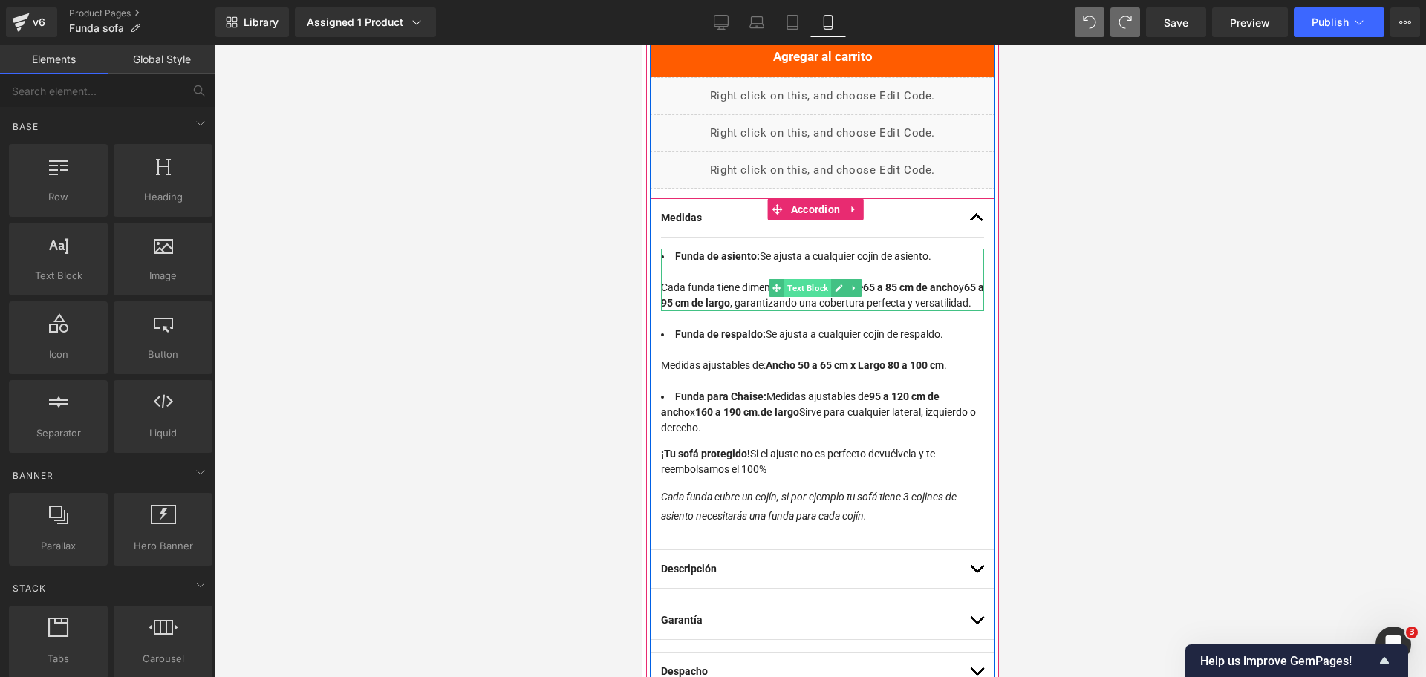
click at [792, 279] on span "Text Block" at bounding box center [806, 288] width 47 height 18
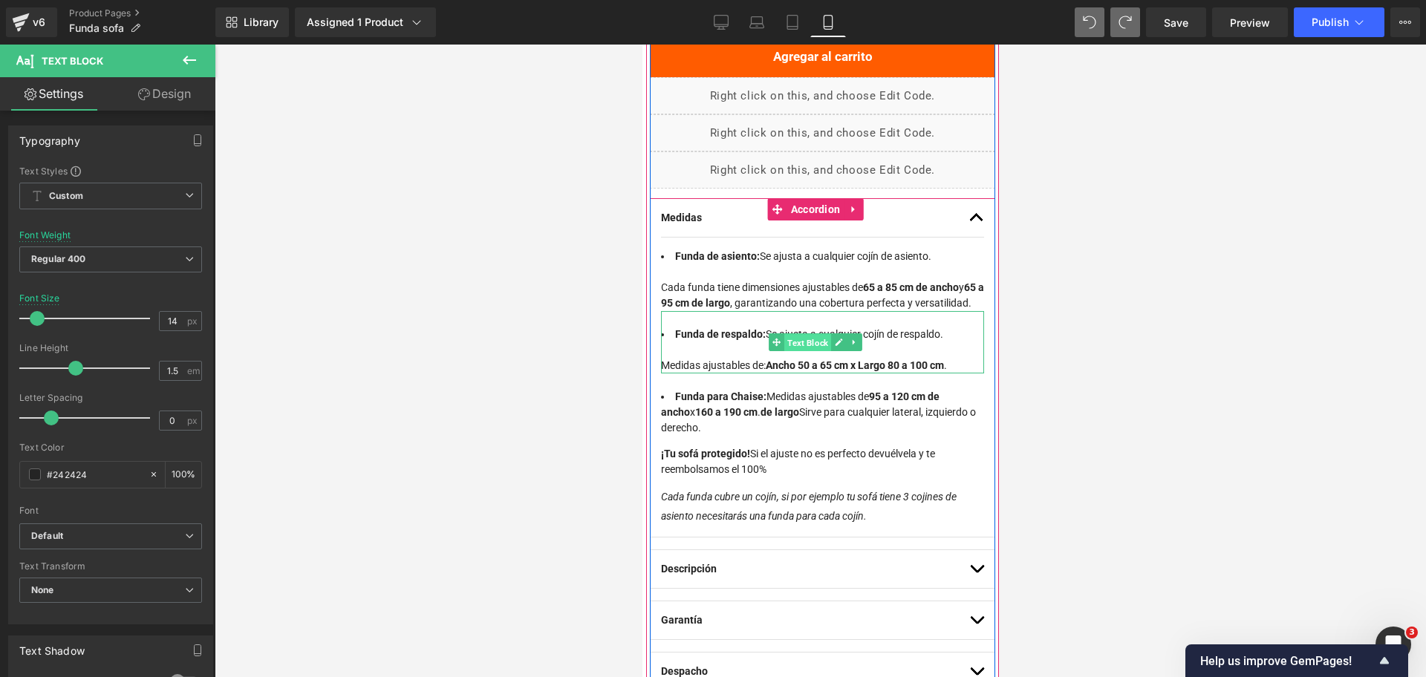
click at [790, 339] on span "Text Block" at bounding box center [806, 343] width 47 height 18
click at [804, 400] on span "Text Block" at bounding box center [806, 406] width 47 height 18
click at [809, 459] on span "Text Block" at bounding box center [806, 462] width 47 height 18
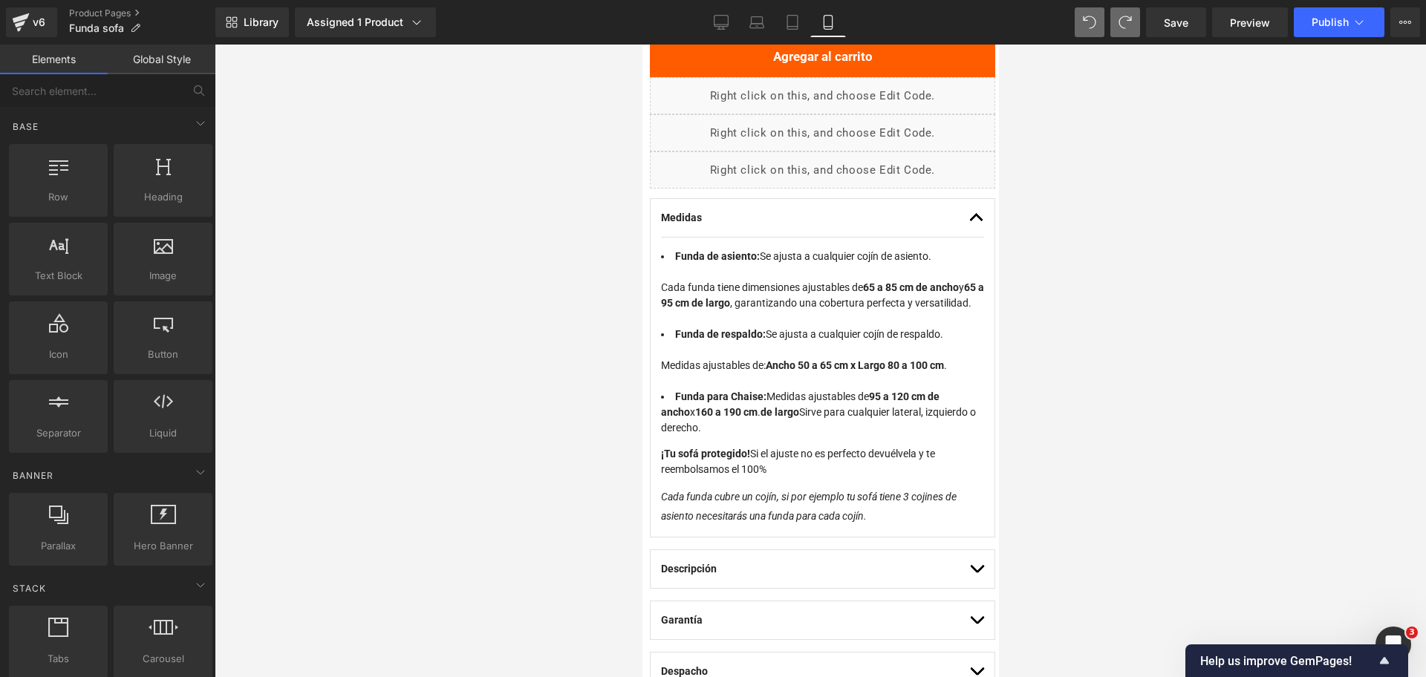
click at [1150, 309] on div at bounding box center [820, 361] width 1211 height 633
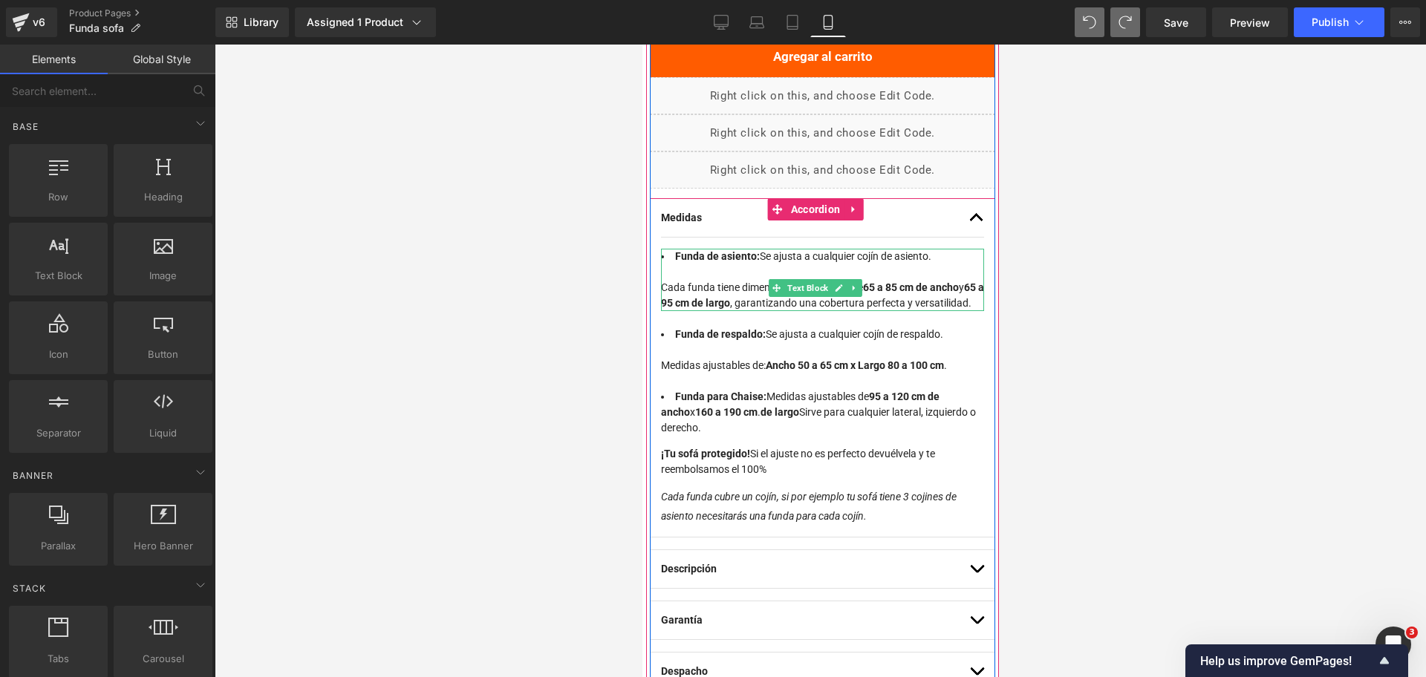
scroll to position [865, 0]
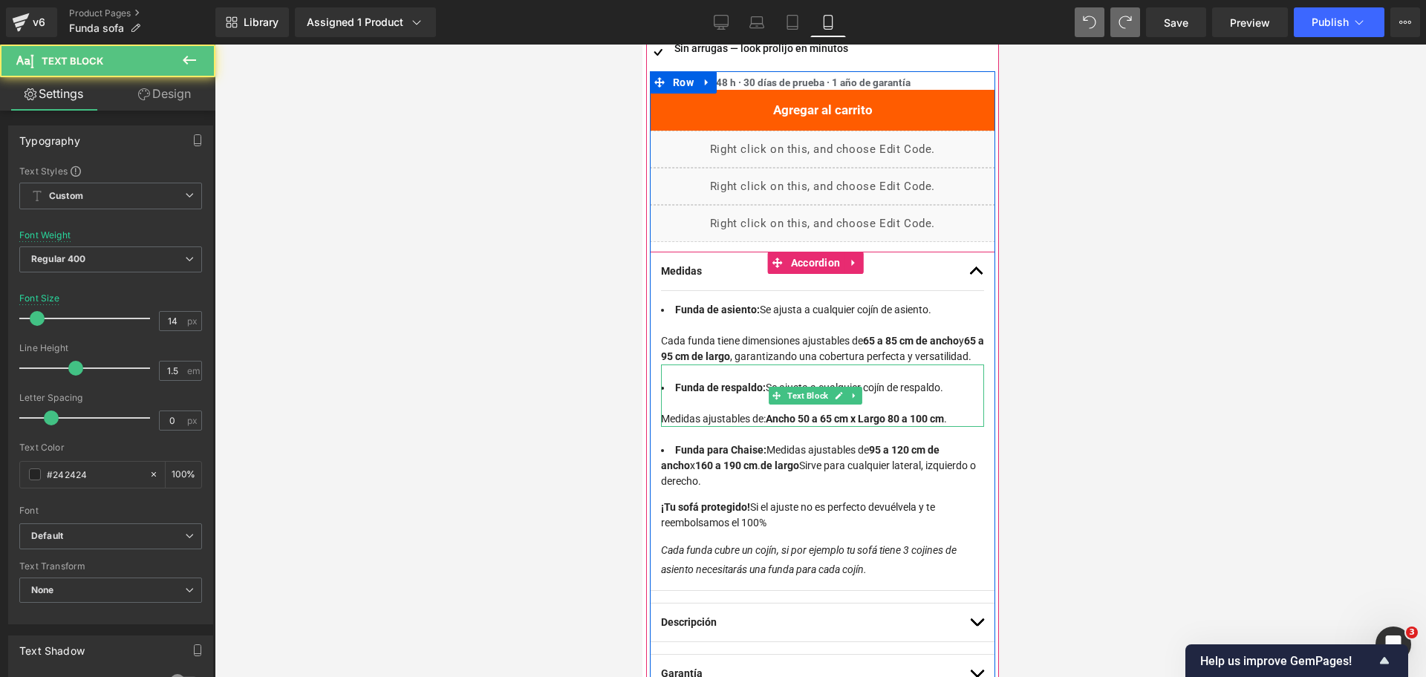
click at [705, 418] on li "Funda de respaldo: Se ajusta a cualquier cojín de respaldo. Medidas ajustables …" at bounding box center [821, 403] width 323 height 47
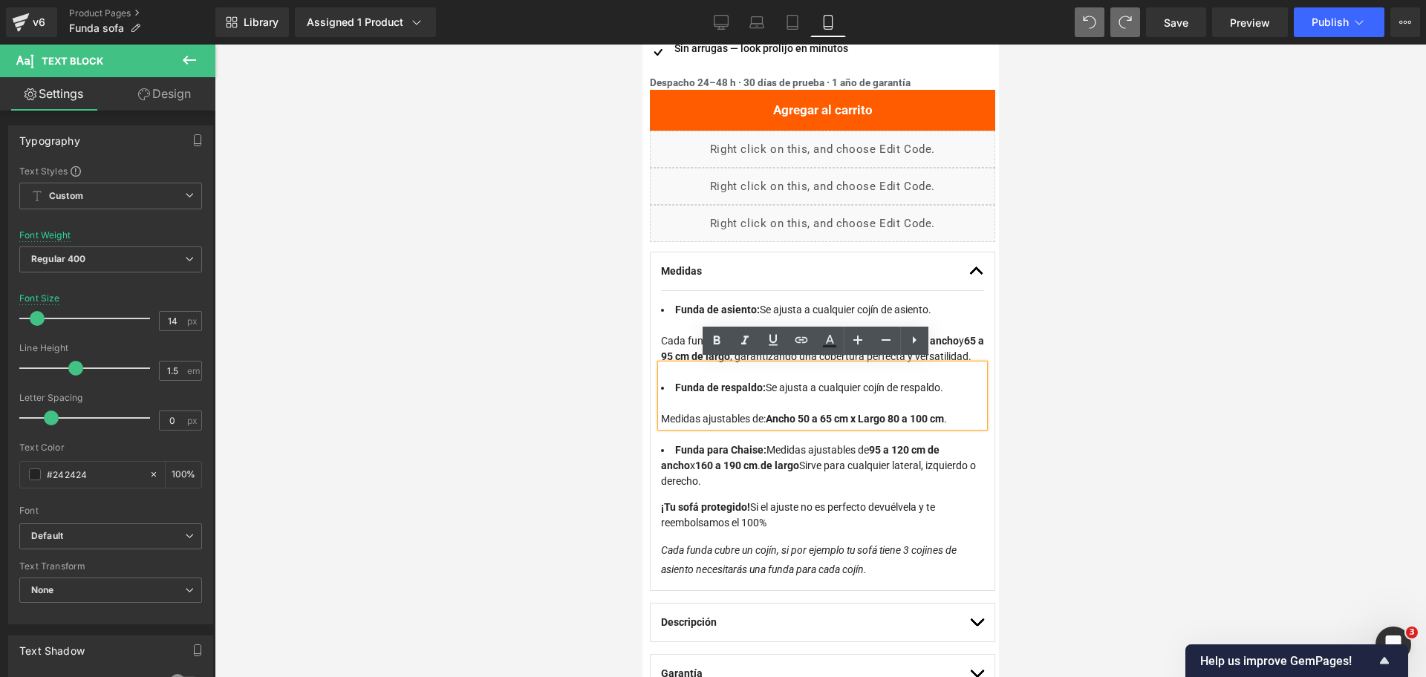
click at [699, 416] on li "Funda de respaldo: Se ajusta a cualquier cojín de respaldo. Medidas ajustables …" at bounding box center [821, 403] width 323 height 47
drag, startPoint x: 702, startPoint y: 416, endPoint x: 760, endPoint y: 416, distance: 57.9
click at [760, 416] on li "Funda de respaldo: Se ajusta a cualquier cojín de respaldo. Medidas ajustables …" at bounding box center [821, 403] width 323 height 47
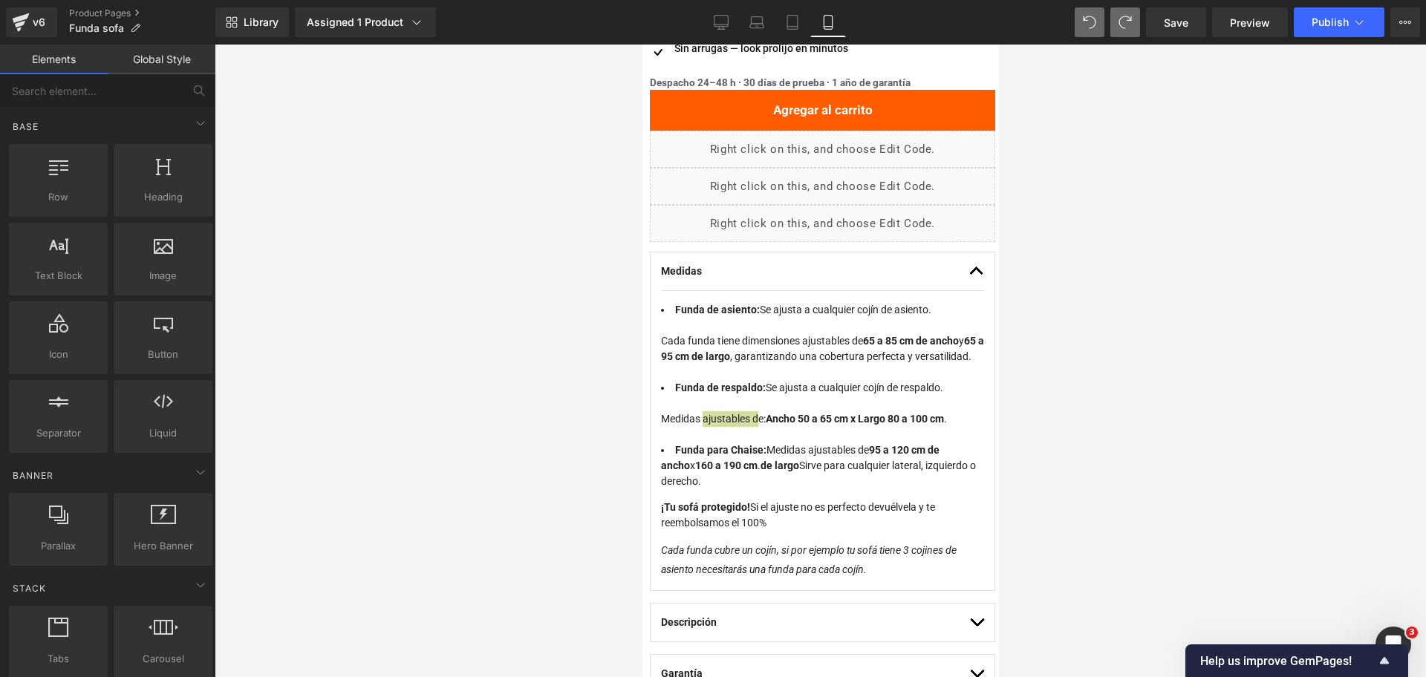
click at [1097, 339] on div at bounding box center [820, 361] width 1211 height 633
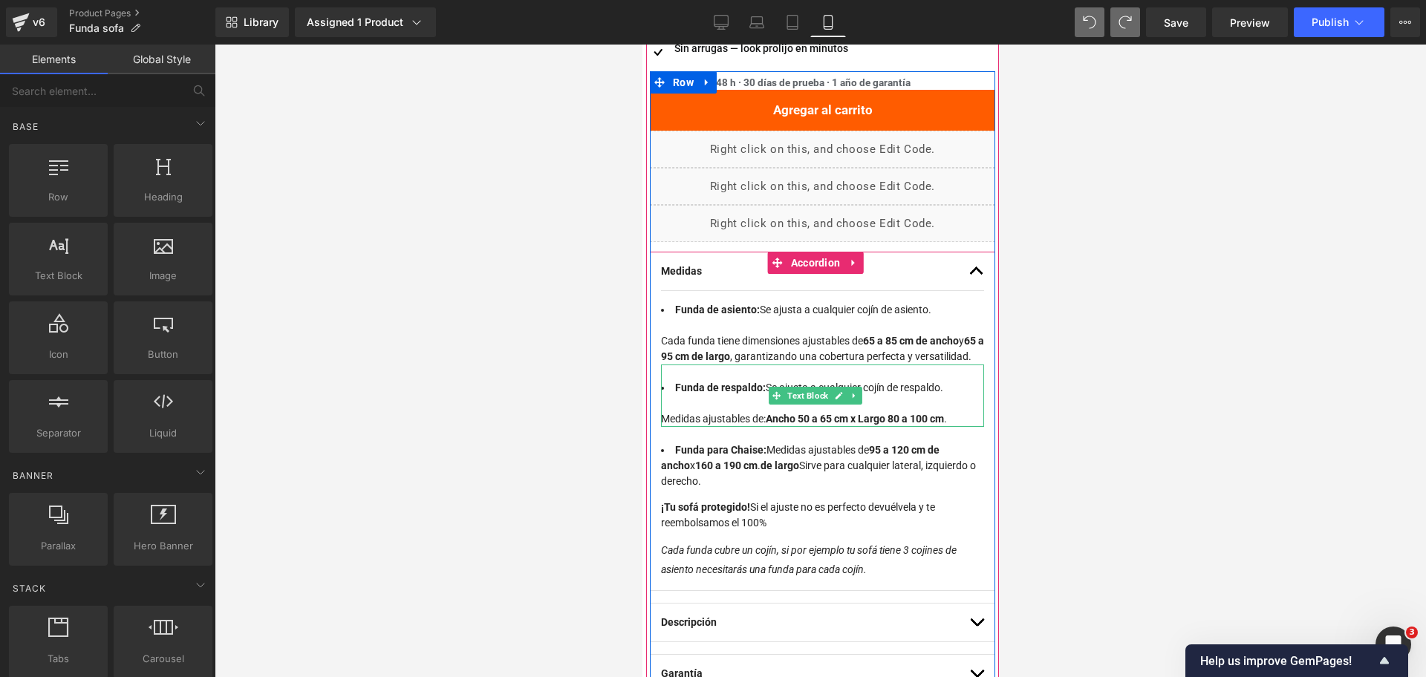
click at [726, 405] on li "Funda de respaldo: Se ajusta a cualquier cojín de respaldo. Medidas ajustables …" at bounding box center [821, 403] width 323 height 47
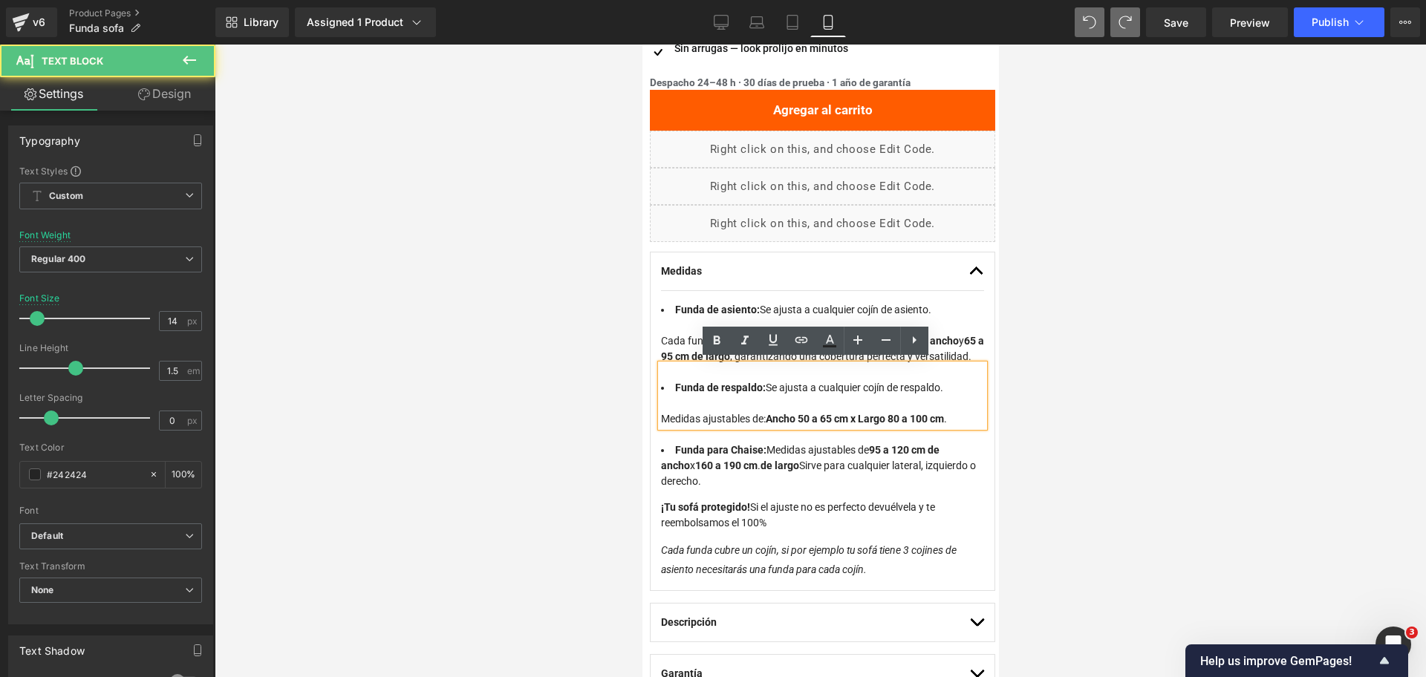
click at [753, 416] on li "Funda de respaldo: Se ajusta a cualquier cojín de respaldo. Medidas ajustables …" at bounding box center [821, 403] width 323 height 47
click at [762, 412] on li "Funda de respaldo: Se ajusta a cualquier cojín de respaldo. Medidas ajustables …" at bounding box center [821, 403] width 323 height 47
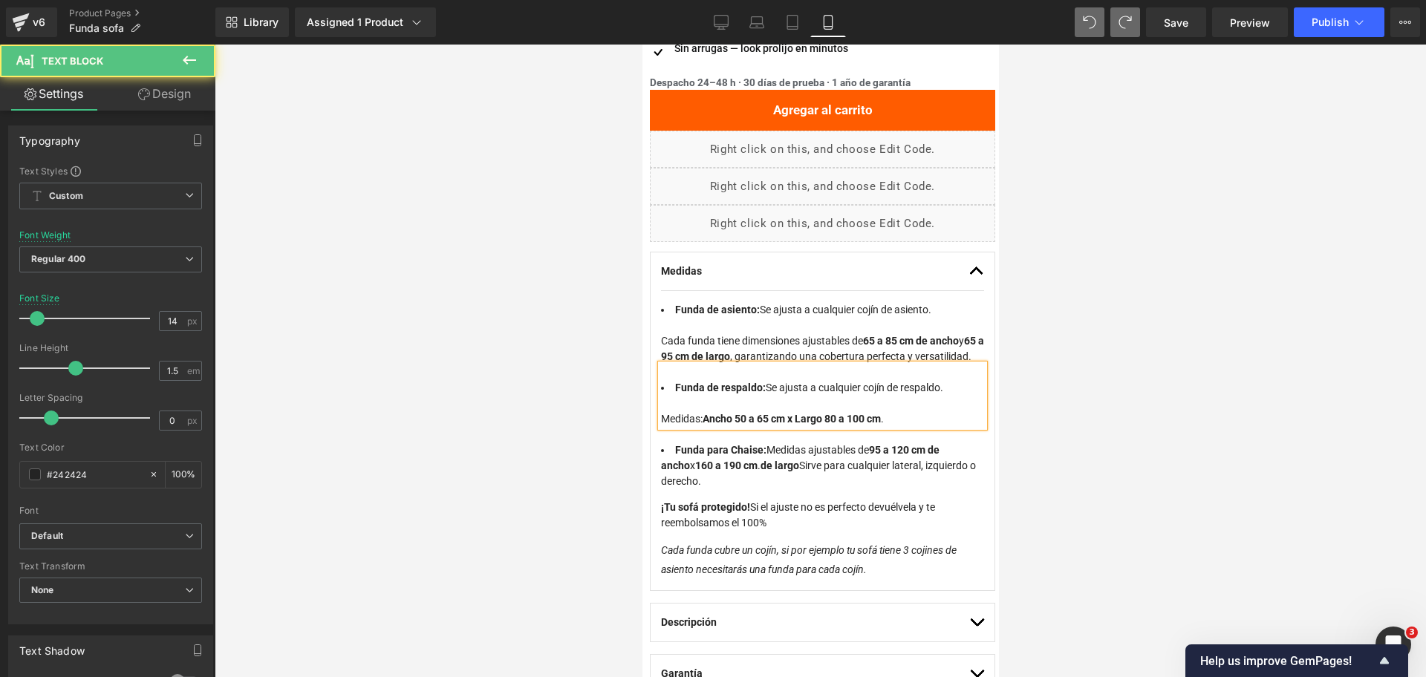
click at [773, 404] on li "Funda de respaldo: Se ajusta a cualquier cojín de respaldo. Medidas: Ancho 50 a…" at bounding box center [821, 403] width 323 height 47
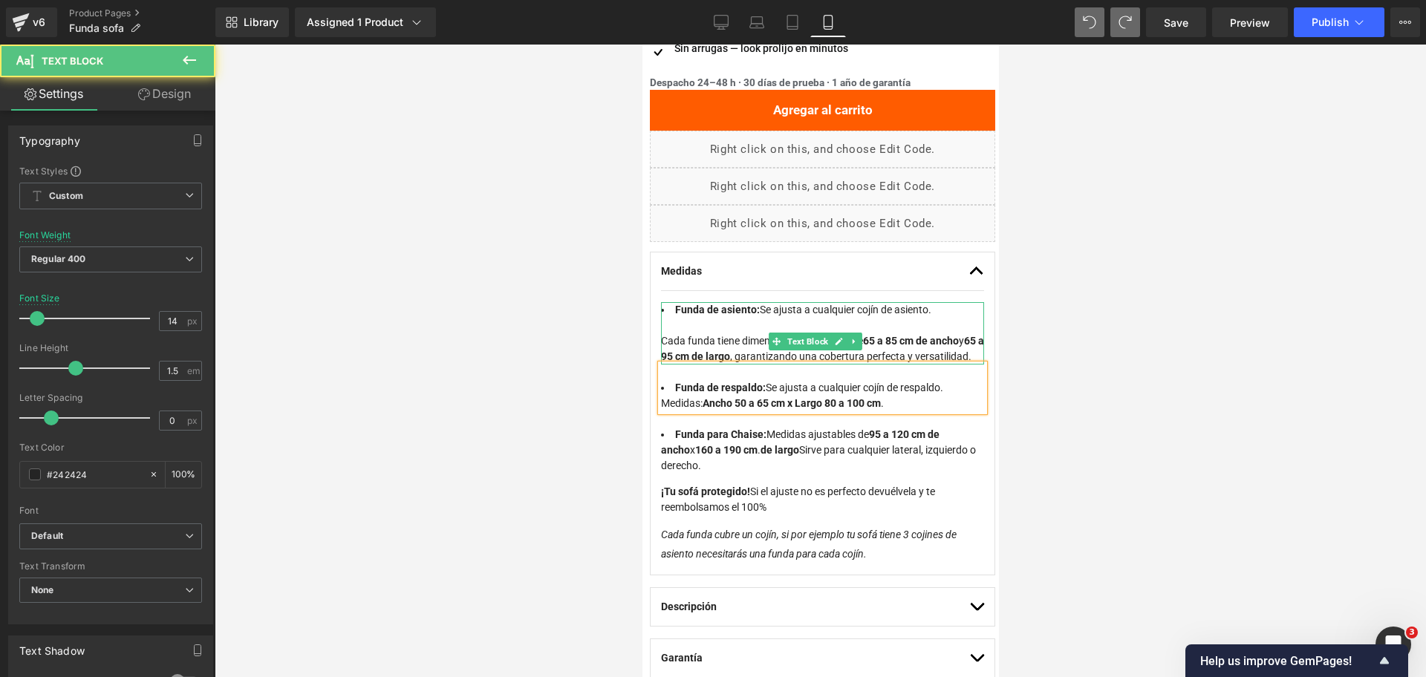
click at [783, 305] on li "Funda de asiento: Se ajusta a cualquier cojín de asiento. Cada funda tiene dime…" at bounding box center [821, 333] width 323 height 62
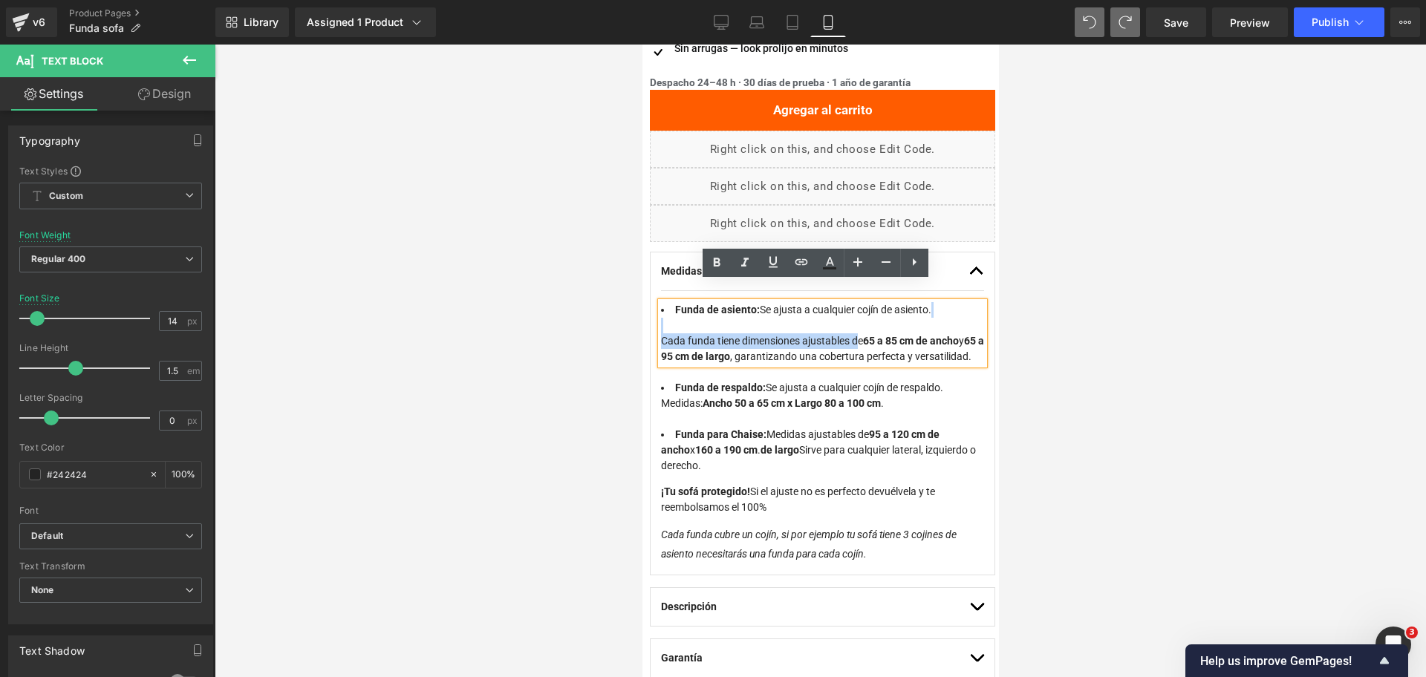
drag, startPoint x: 861, startPoint y: 324, endPoint x: 659, endPoint y: 313, distance: 202.3
click at [660, 313] on li "Funda de asiento: Se ajusta a cualquier cojín de asiento. Cada funda tiene dime…" at bounding box center [821, 333] width 323 height 62
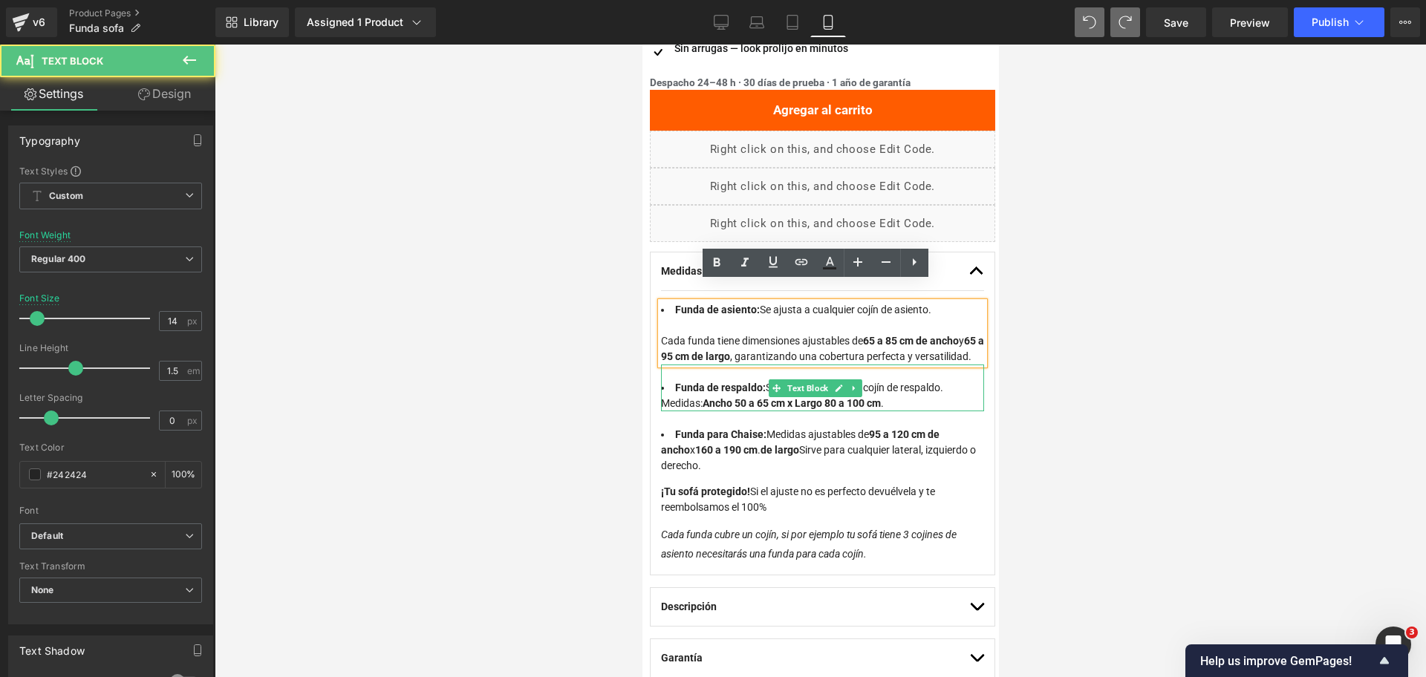
click at [700, 401] on li "Funda de respaldo: Se ajusta a cualquier cojín de respaldo. Medidas: Ancho 50 a…" at bounding box center [821, 395] width 323 height 31
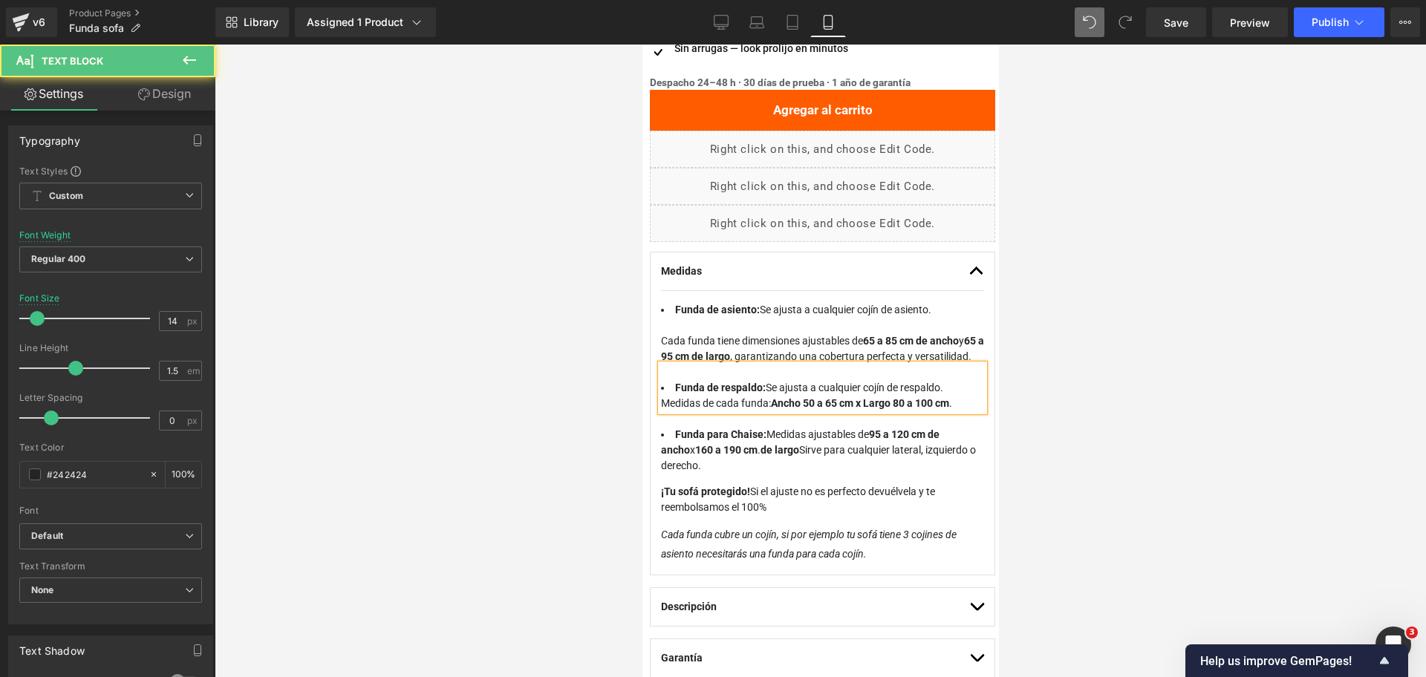
click at [762, 399] on li "Funda de respaldo: Se ajusta a cualquier cojín de respaldo. Medidas de cada fun…" at bounding box center [821, 395] width 323 height 31
click at [759, 399] on li "Funda de respaldo: Se ajusta a cualquier cojín de respaldo. Medidas de cada fun…" at bounding box center [821, 395] width 323 height 31
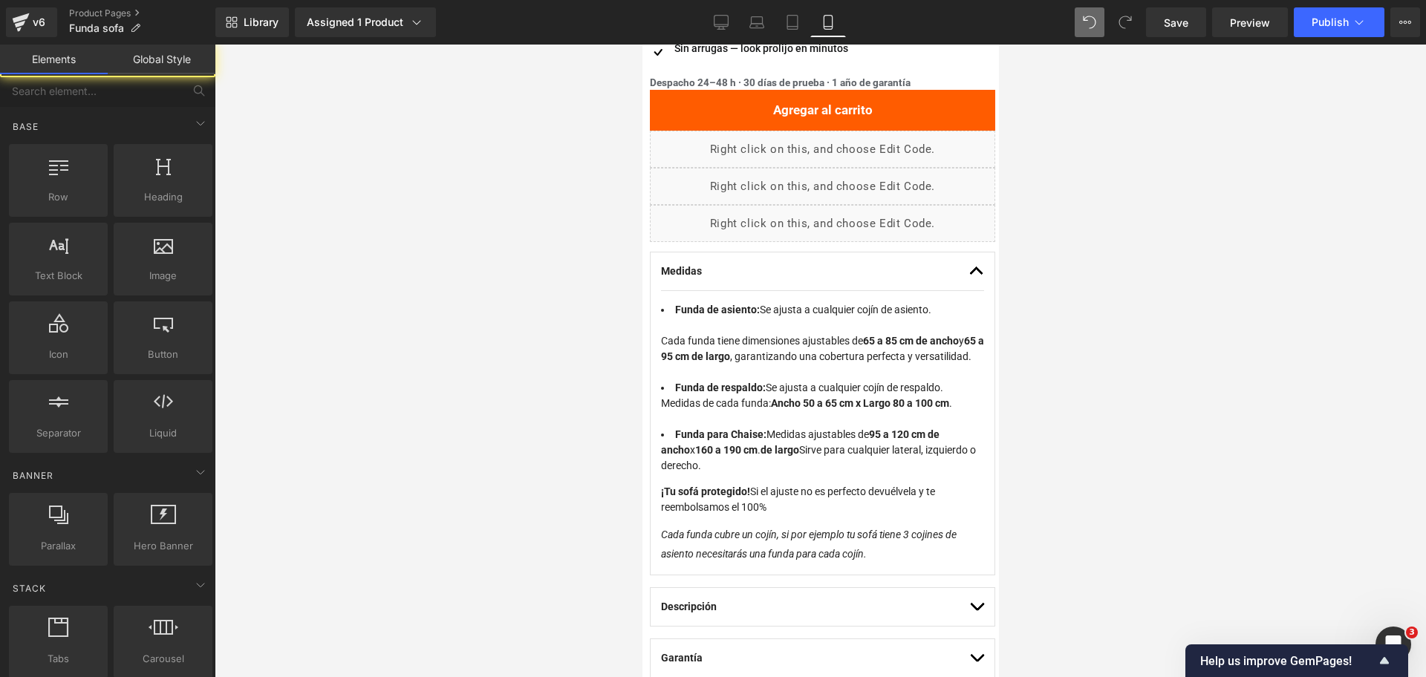
click at [1002, 318] on div at bounding box center [820, 361] width 1211 height 633
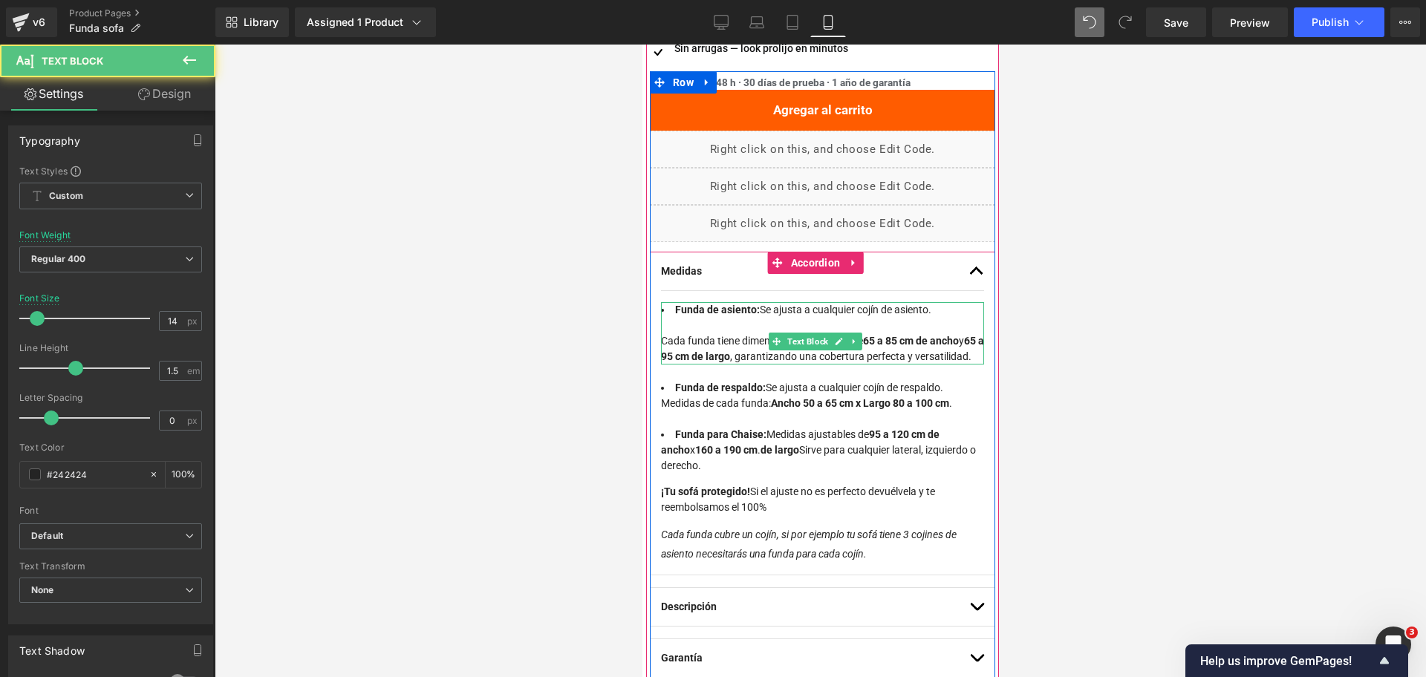
click at [872, 335] on strong "65 a 85 cm de ancho" at bounding box center [910, 341] width 96 height 12
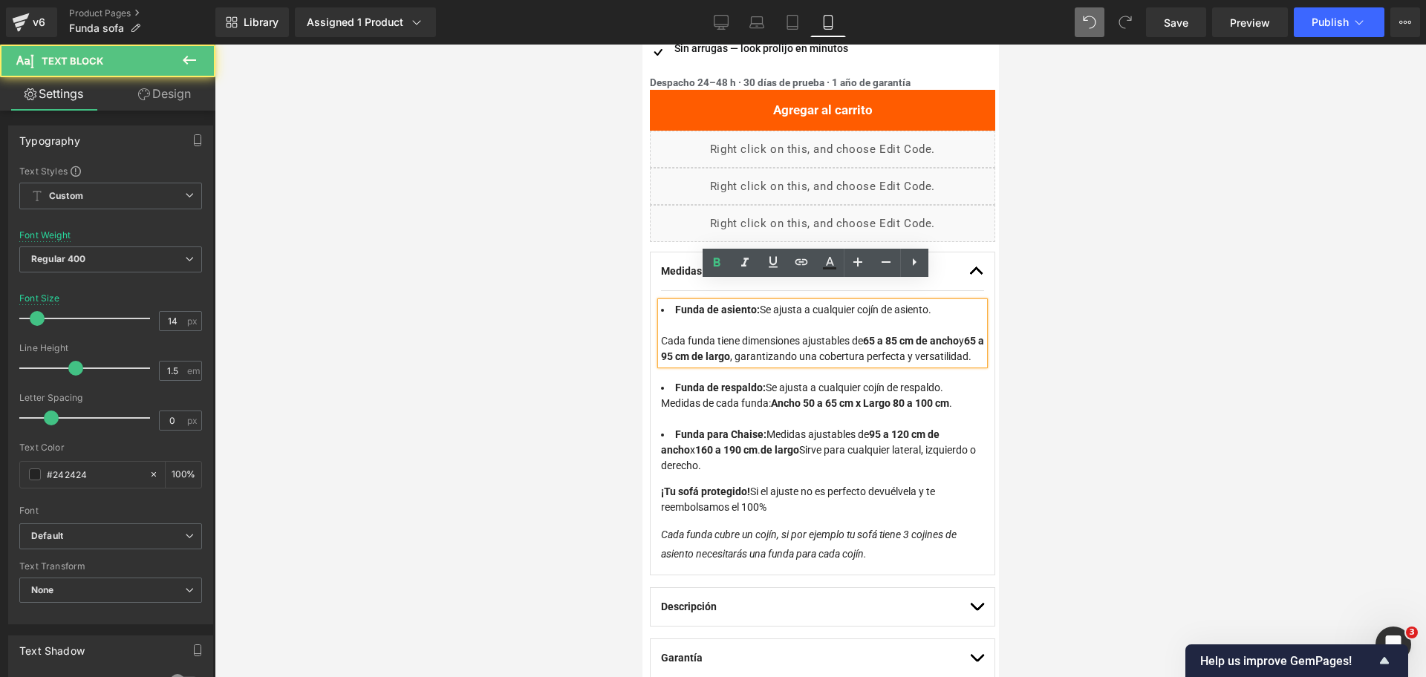
click at [850, 321] on li "Funda de asiento: Se ajusta a cualquier cojín de asiento. Cada funda tiene dime…" at bounding box center [821, 333] width 323 height 62
drag, startPoint x: 862, startPoint y: 321, endPoint x: 652, endPoint y: 311, distance: 210.4
click at [652, 311] on div "Medidas Text Block y" at bounding box center [821, 413] width 345 height 323
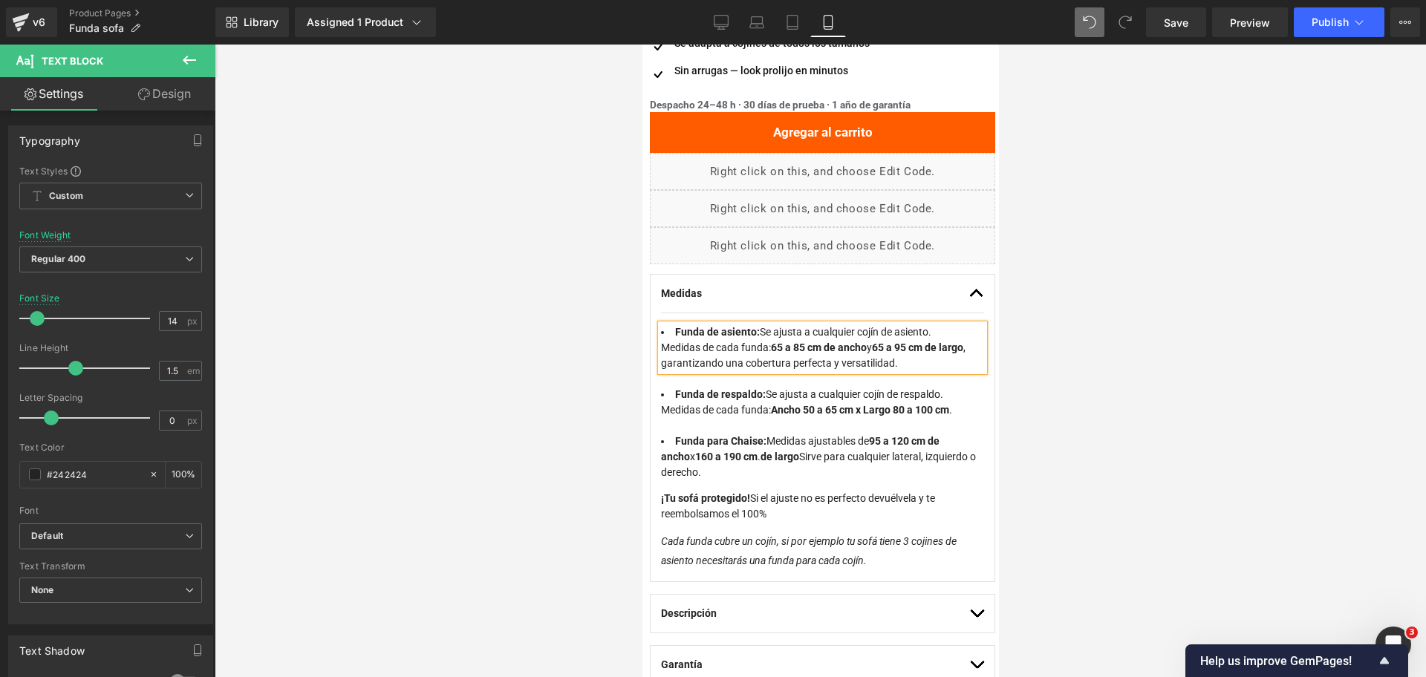
scroll to position [841, 0]
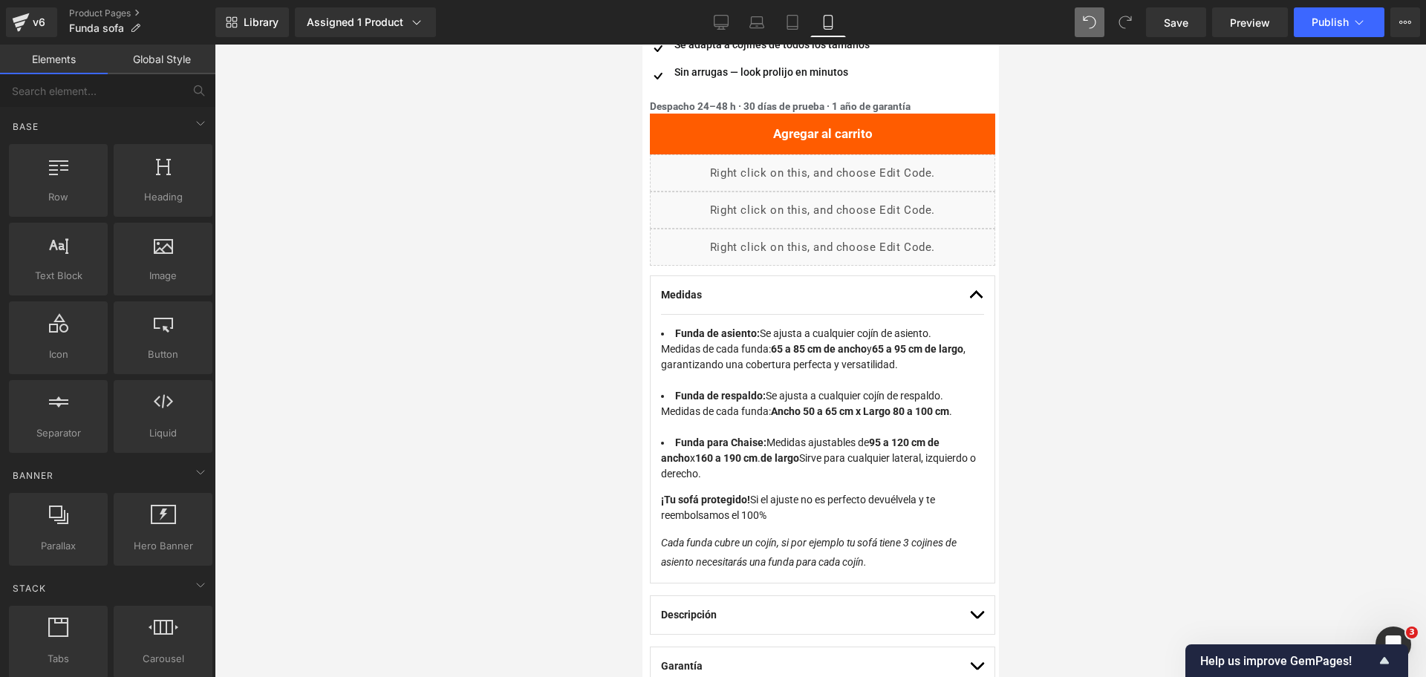
click at [1037, 345] on div at bounding box center [820, 361] width 1211 height 633
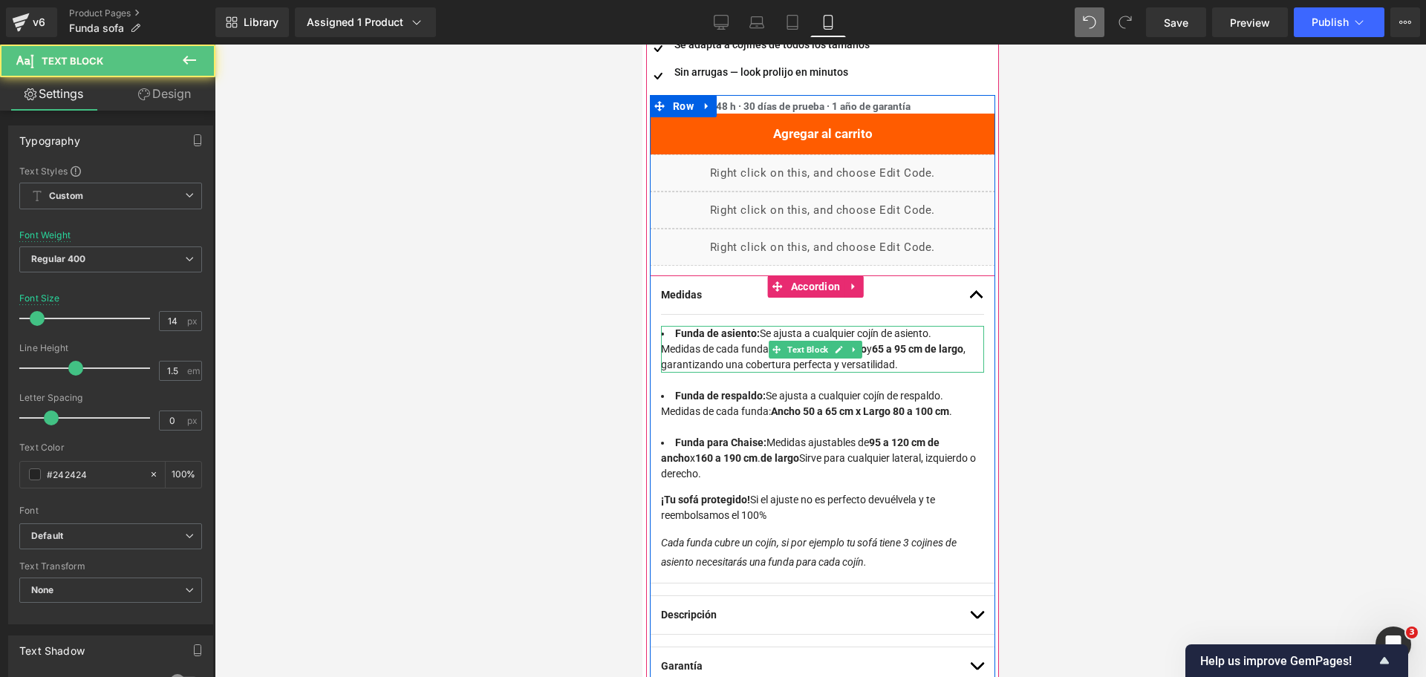
click at [881, 347] on span ", garantizando una cobertura perfecta y versatilidad." at bounding box center [812, 356] width 304 height 27
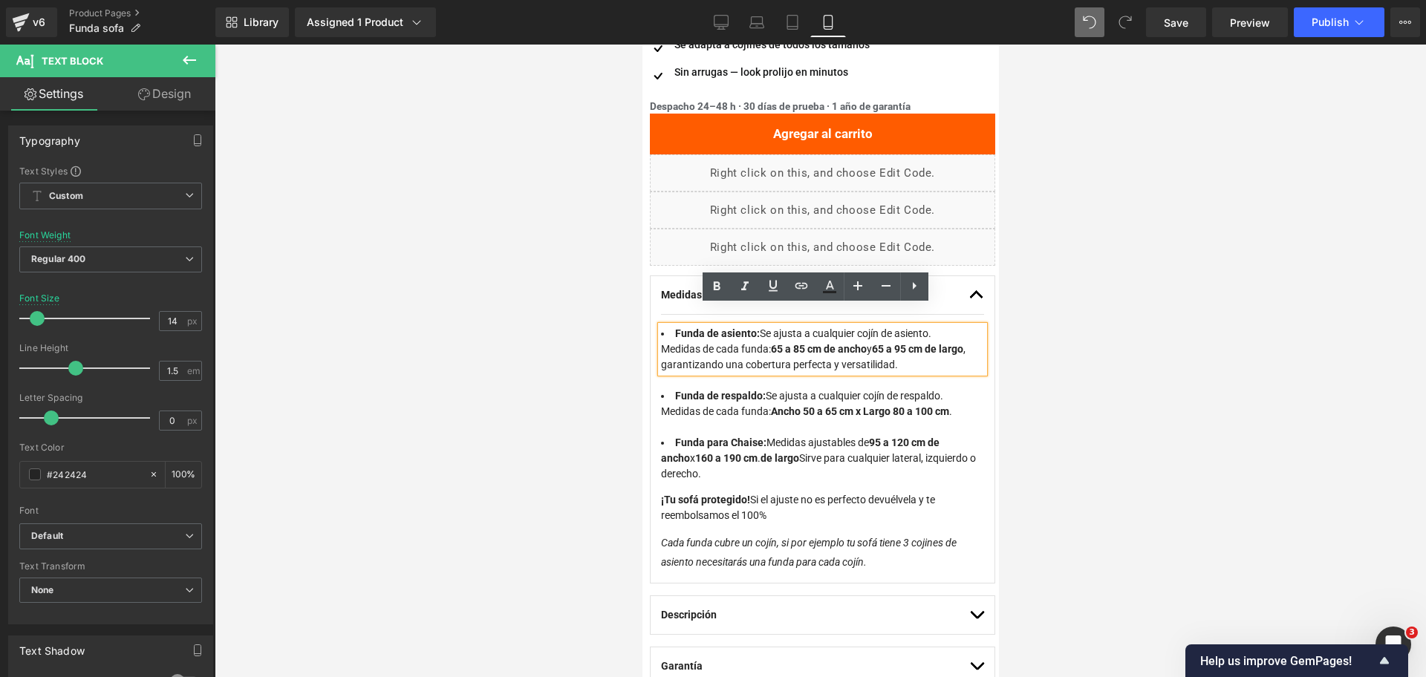
drag, startPoint x: 689, startPoint y: 345, endPoint x: 929, endPoint y: 344, distance: 239.8
click at [929, 344] on li "Funda de asiento: Se ajusta a cualquier cojín de asiento. Medidas de cada funda…" at bounding box center [821, 349] width 323 height 47
copy span "garantizando una cobertura perfecta y versatilidad."
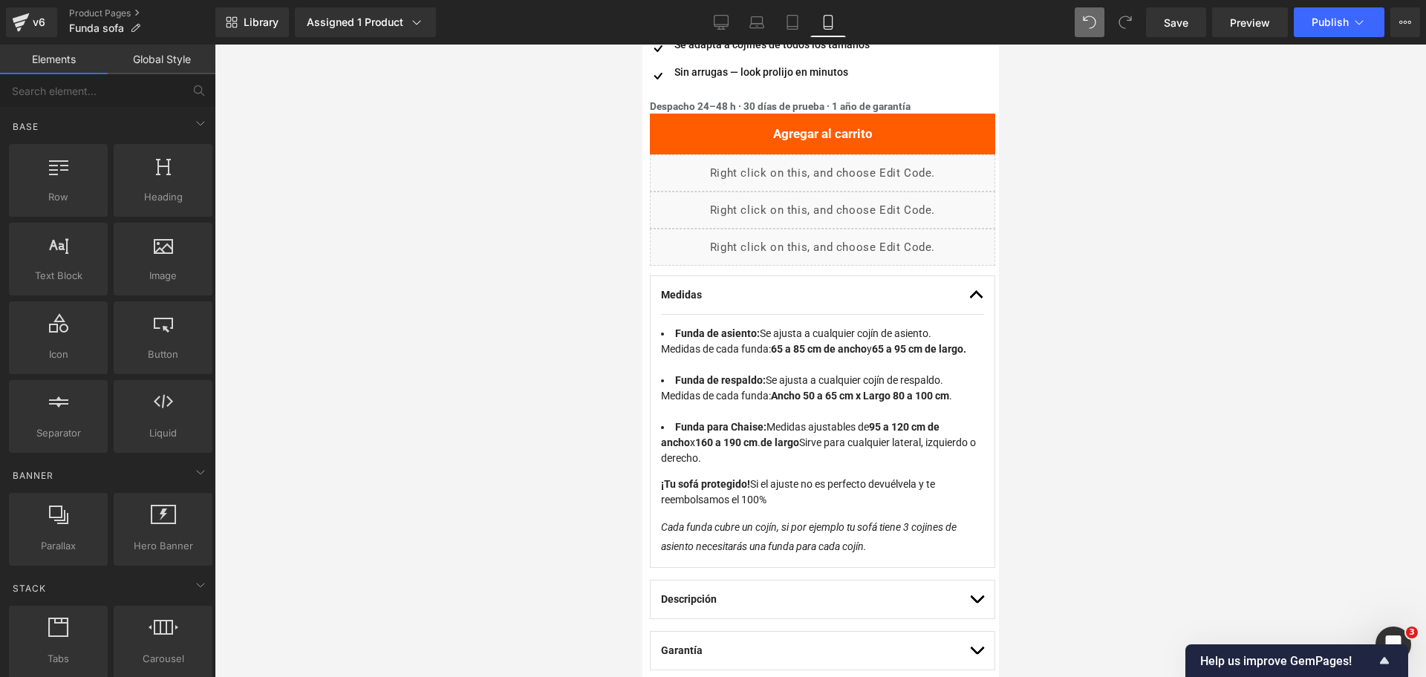
click at [1040, 336] on div at bounding box center [820, 361] width 1211 height 633
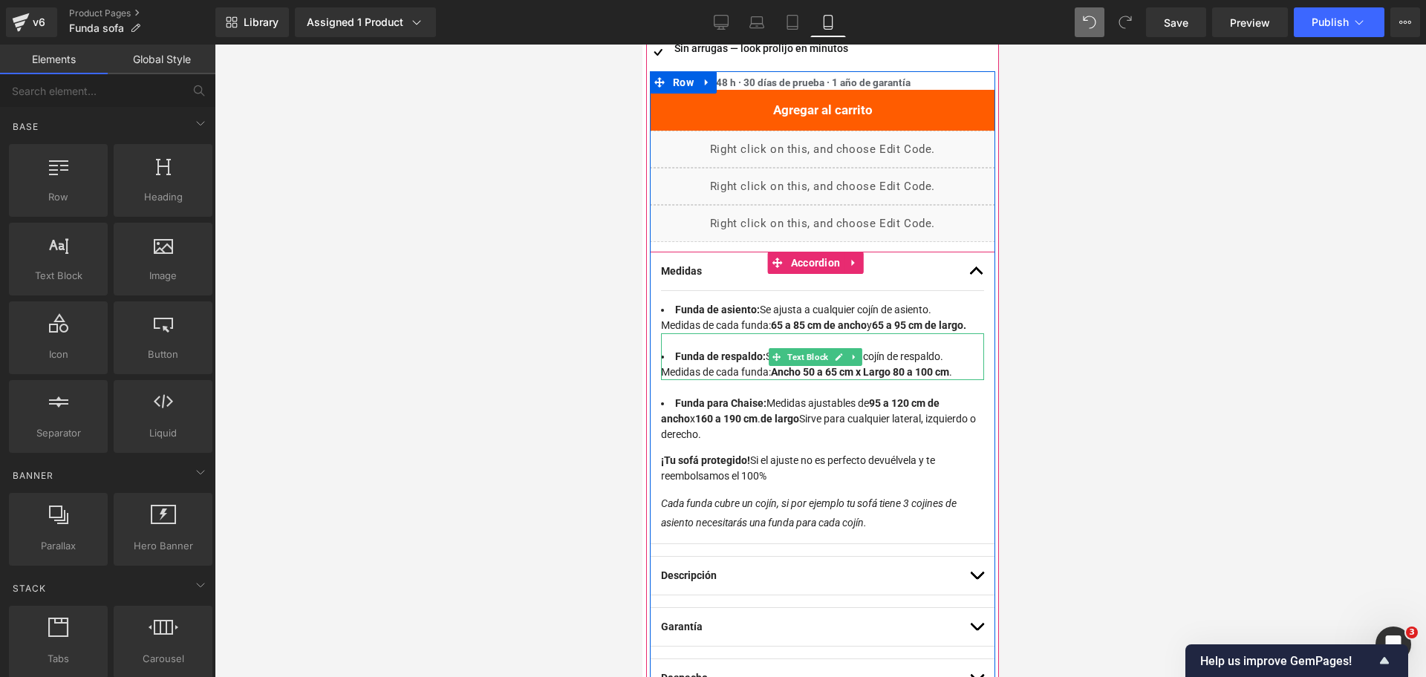
scroll to position [866, 0]
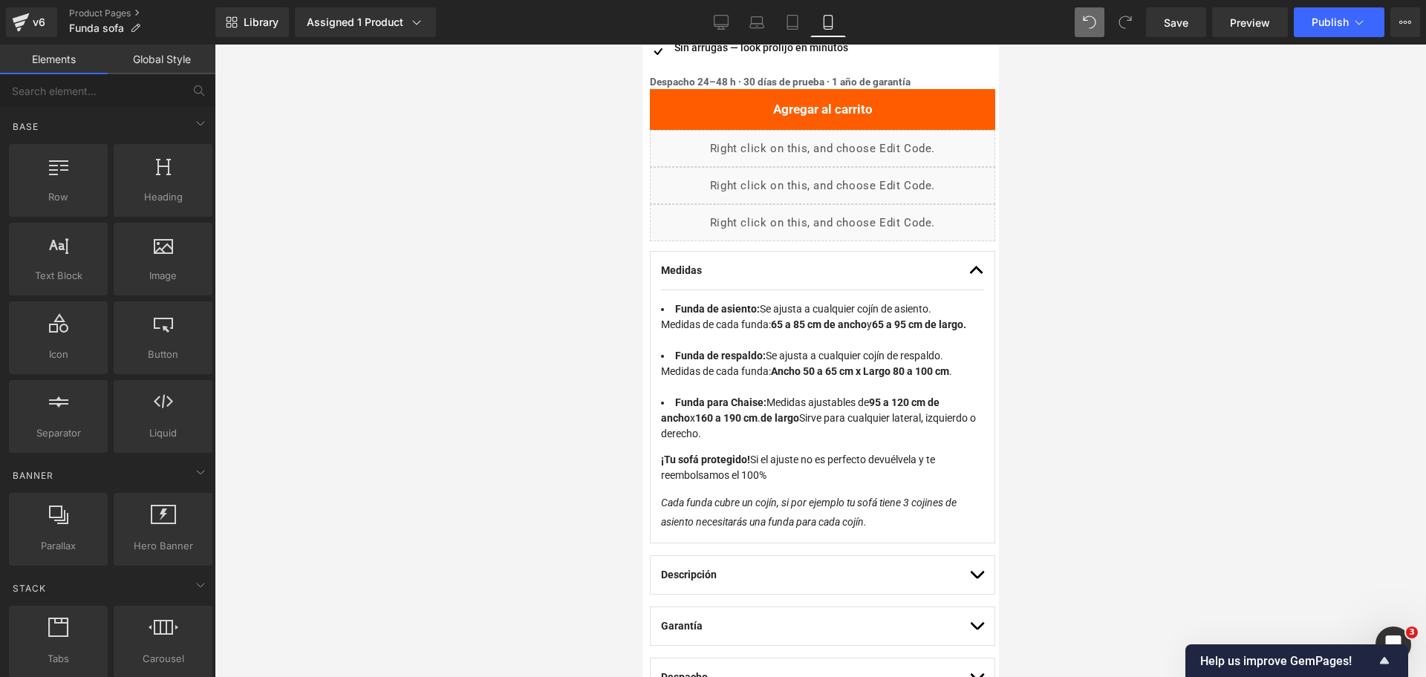
click at [1013, 394] on div at bounding box center [820, 361] width 1211 height 633
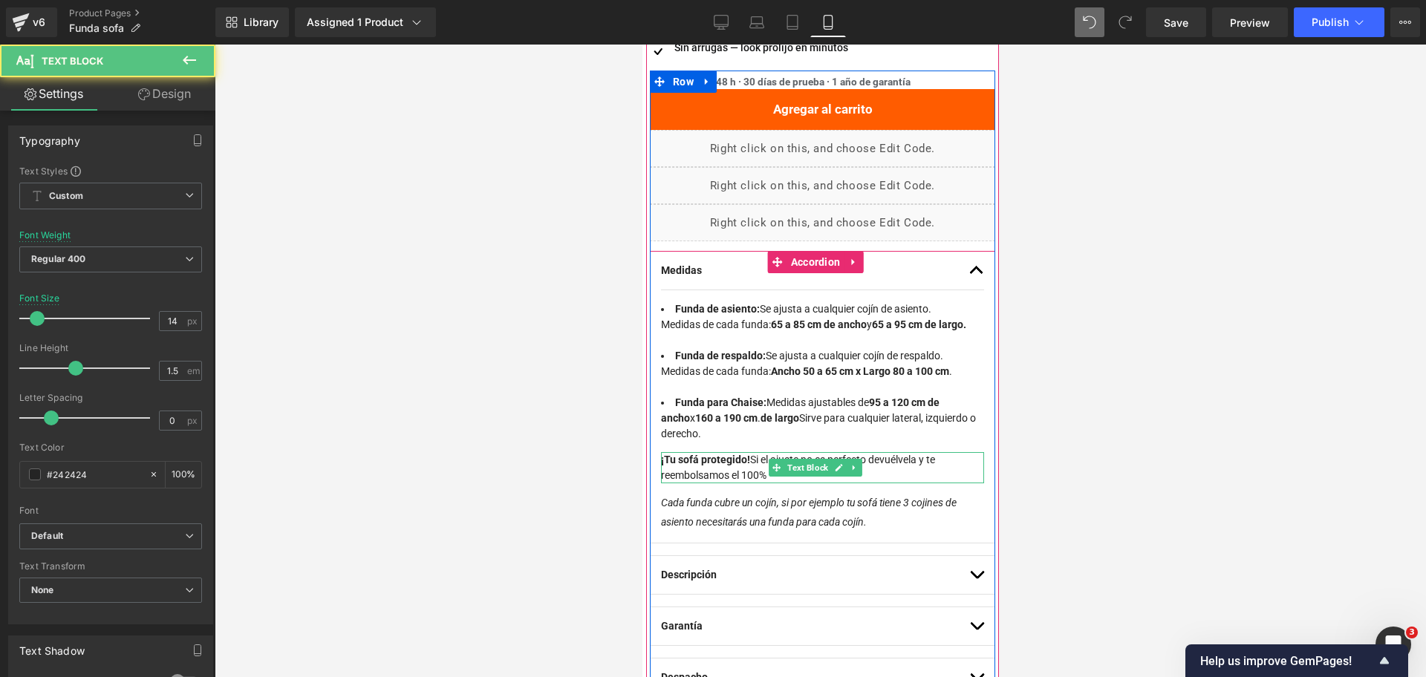
click at [728, 460] on strong "¡Tu sofá protegido!" at bounding box center [704, 460] width 89 height 12
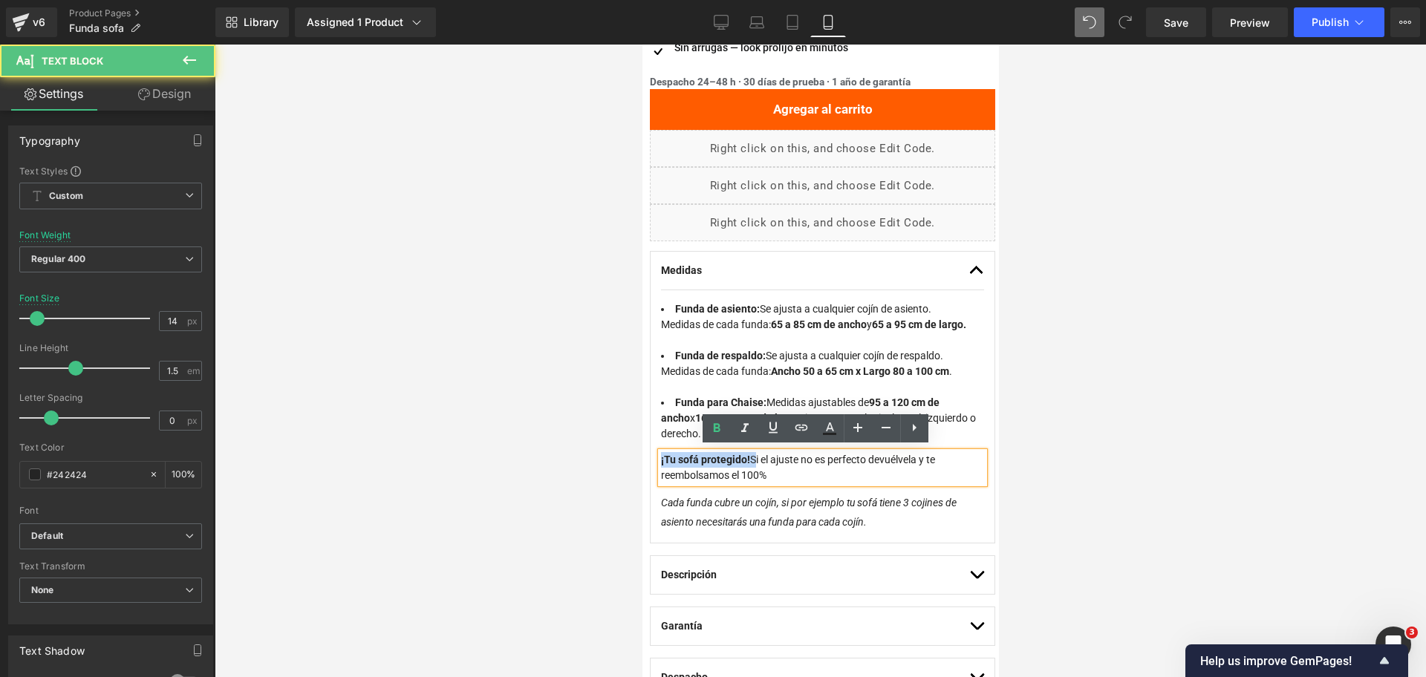
drag, startPoint x: 751, startPoint y: 457, endPoint x: 653, endPoint y: 457, distance: 98.0
click at [653, 457] on div "Medidas Text Block y" at bounding box center [821, 397] width 345 height 292
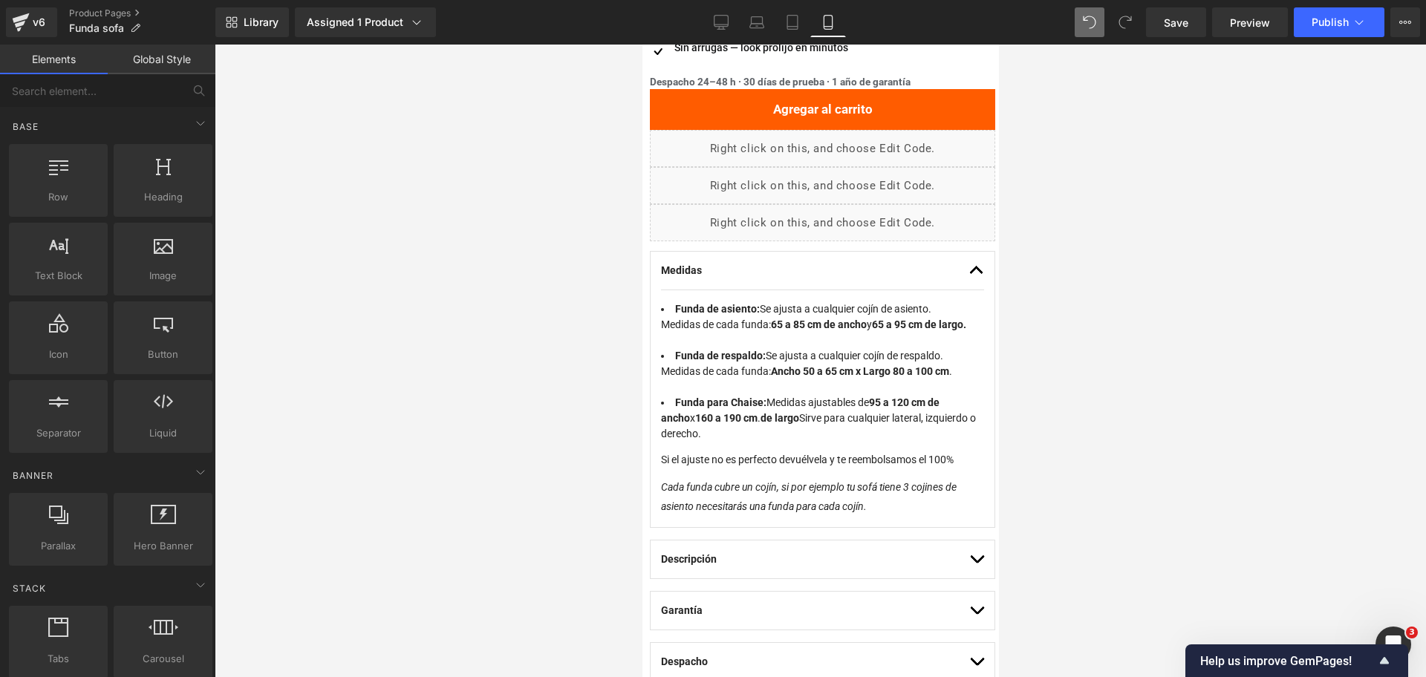
click at [1085, 415] on div at bounding box center [820, 361] width 1211 height 633
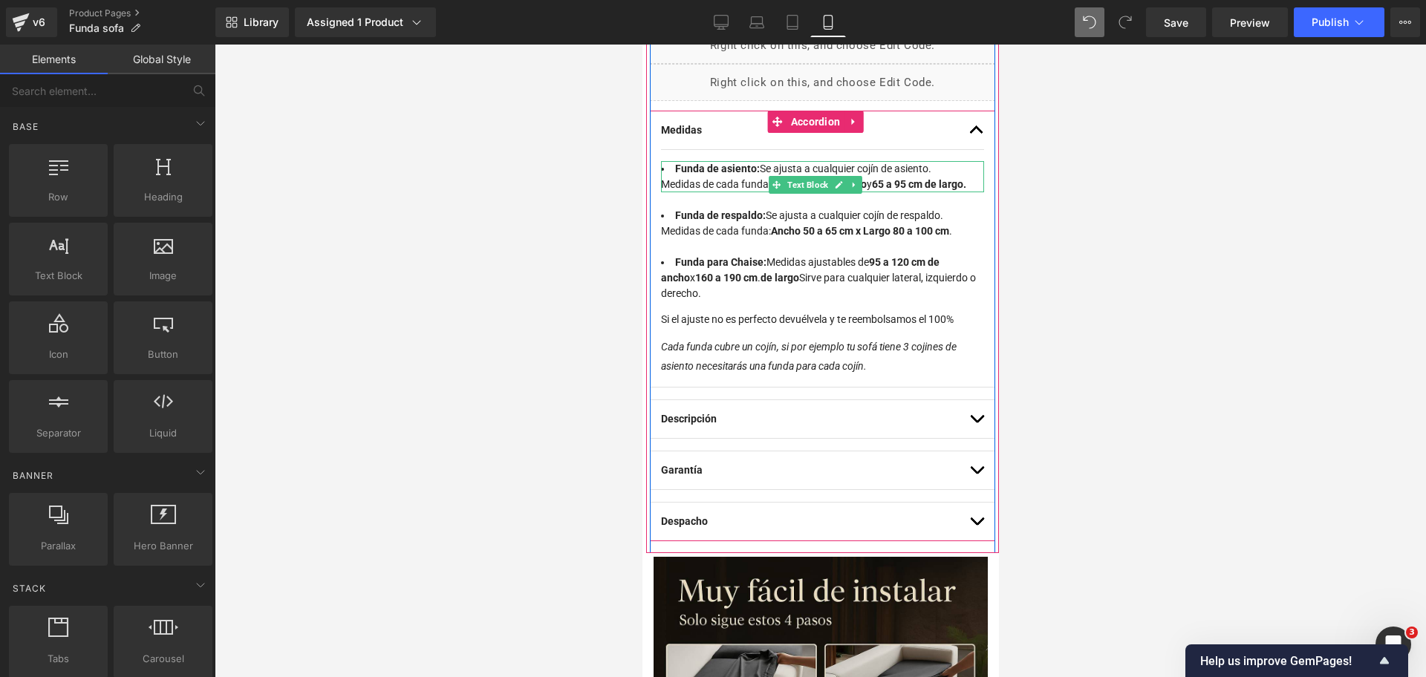
scroll to position [1045, 0]
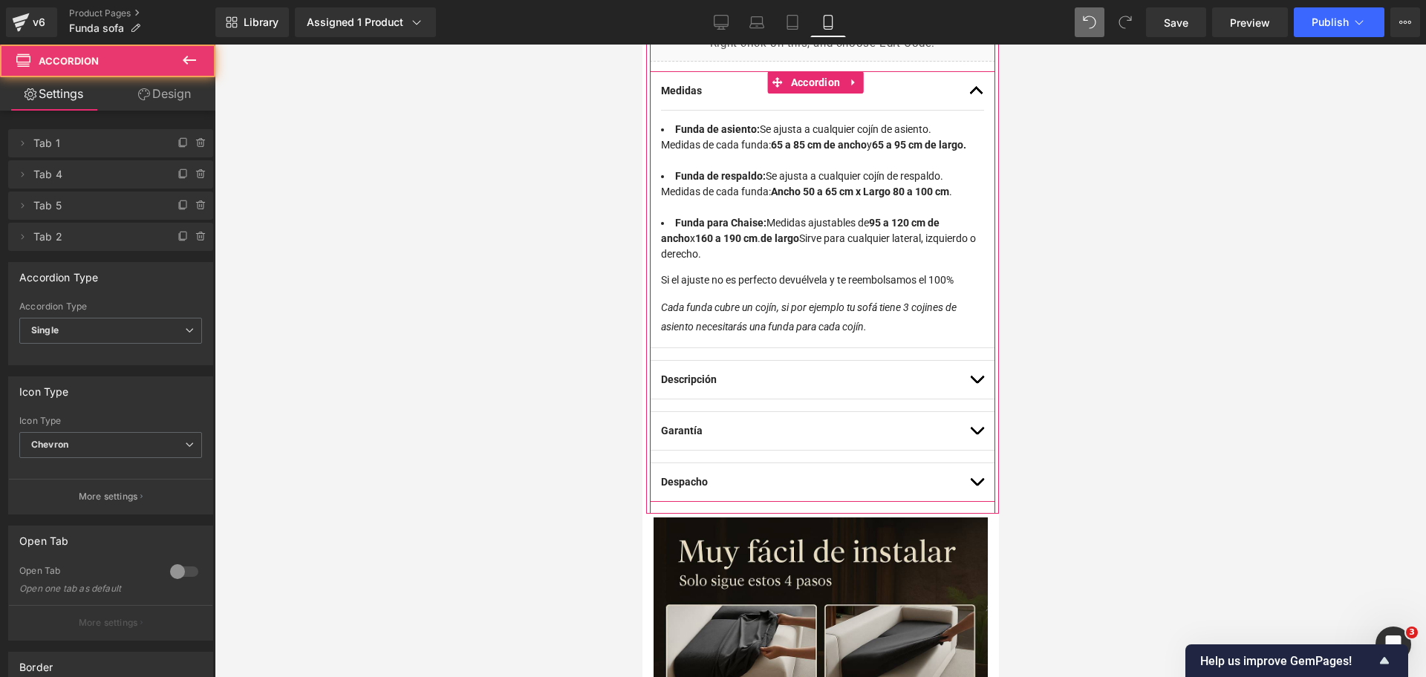
click at [968, 382] on button "button" at bounding box center [975, 380] width 15 height 38
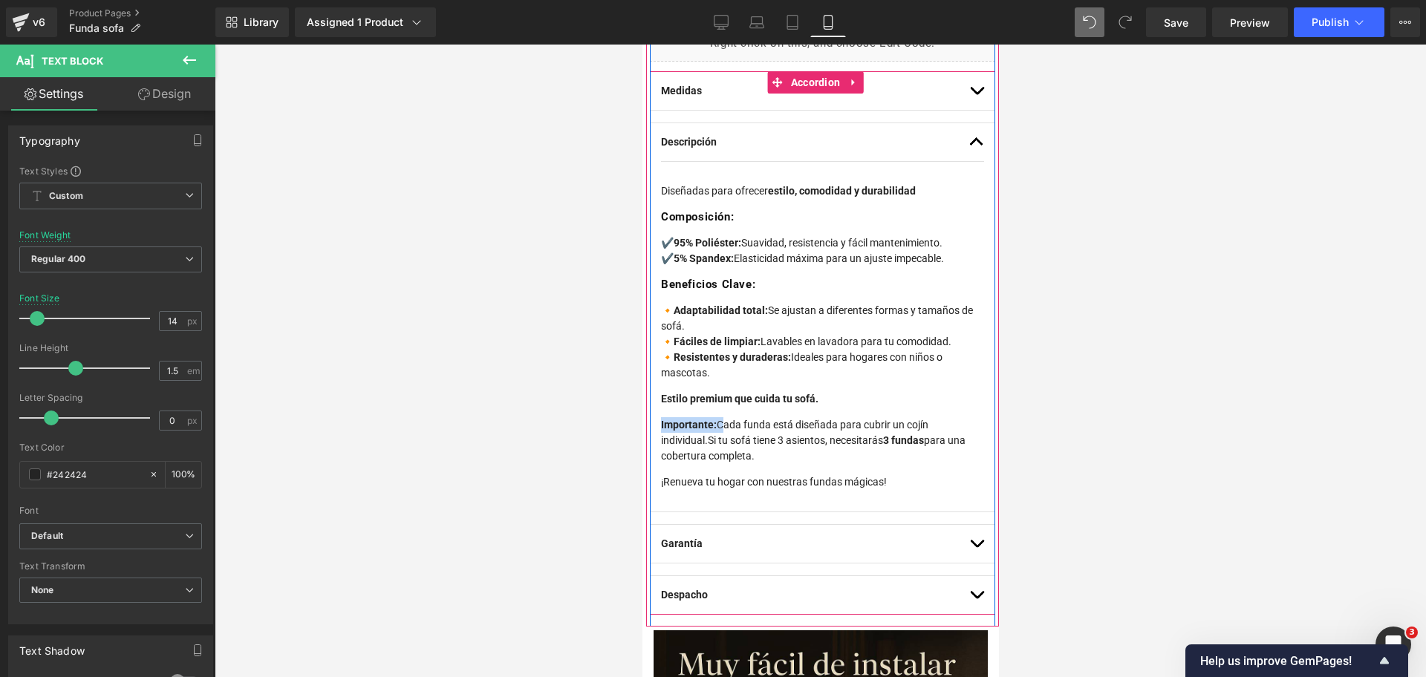
drag, startPoint x: 720, startPoint y: 406, endPoint x: 652, endPoint y: 404, distance: 68.3
click at [652, 404] on div "Despacho 24–48 h · 30 [PERSON_NAME] de prueba · 1 año de garantía Text Block Ag…" at bounding box center [821, 259] width 345 height 736
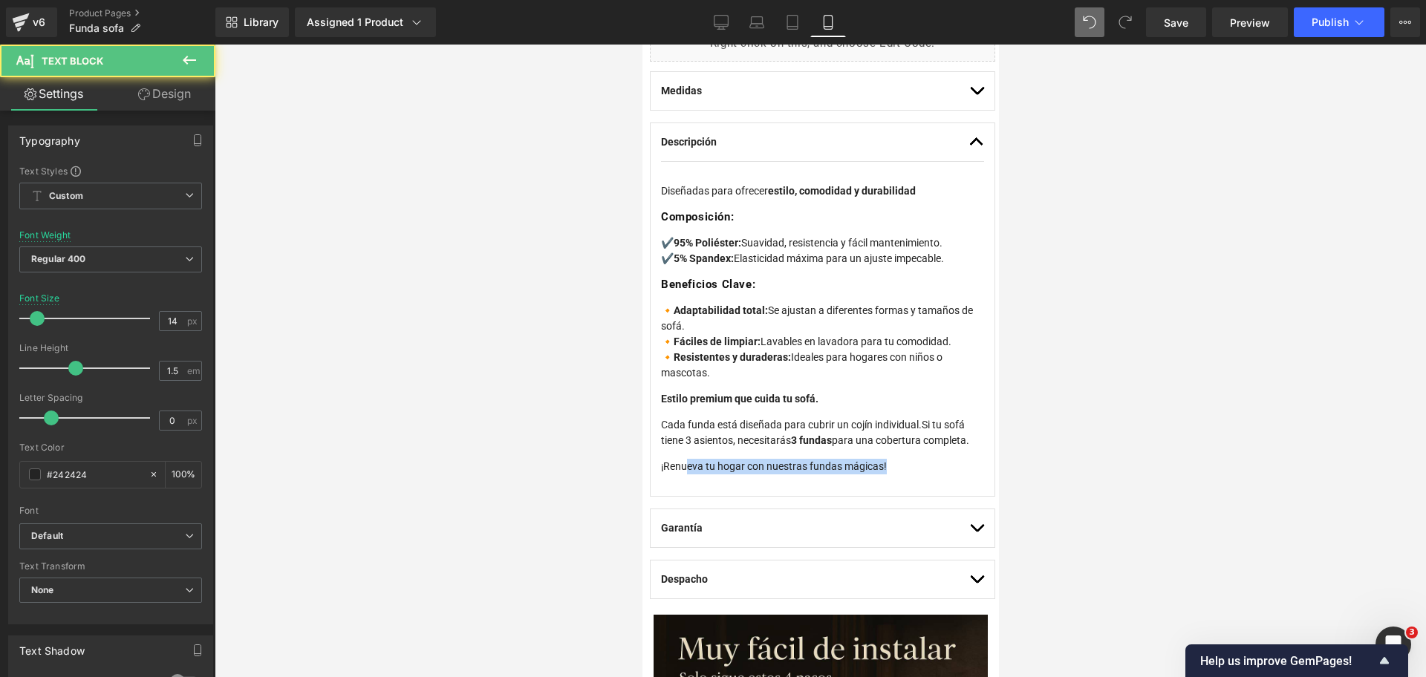
drag, startPoint x: 898, startPoint y: 465, endPoint x: 680, endPoint y: 472, distance: 217.7
click at [680, 472] on article "Diseñadas para ofrecer estilo, comodidad y durabilidad Composición: ✔️ 95% Poli…" at bounding box center [821, 329] width 323 height 334
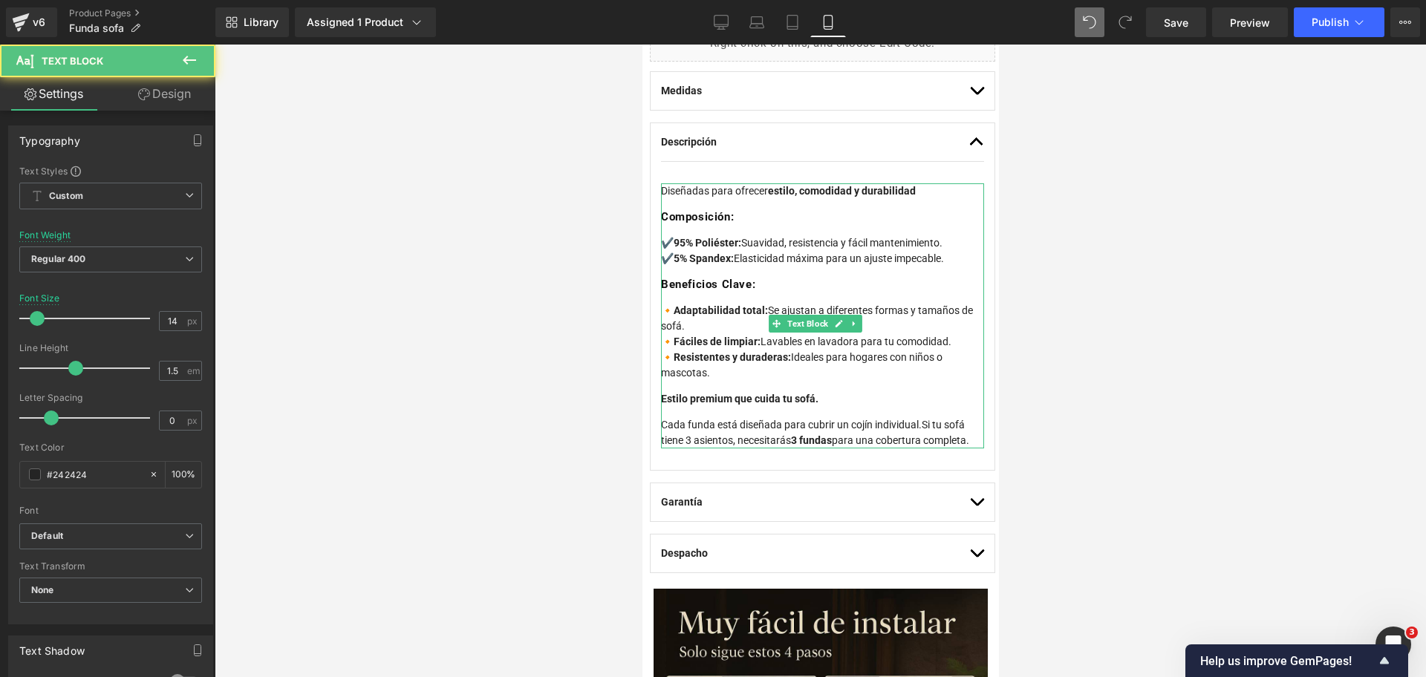
click at [725, 428] on p "Cada funda está diseñada para cubrir un cojín individual. Si tu sofá tiene 3 as…" at bounding box center [821, 432] width 323 height 31
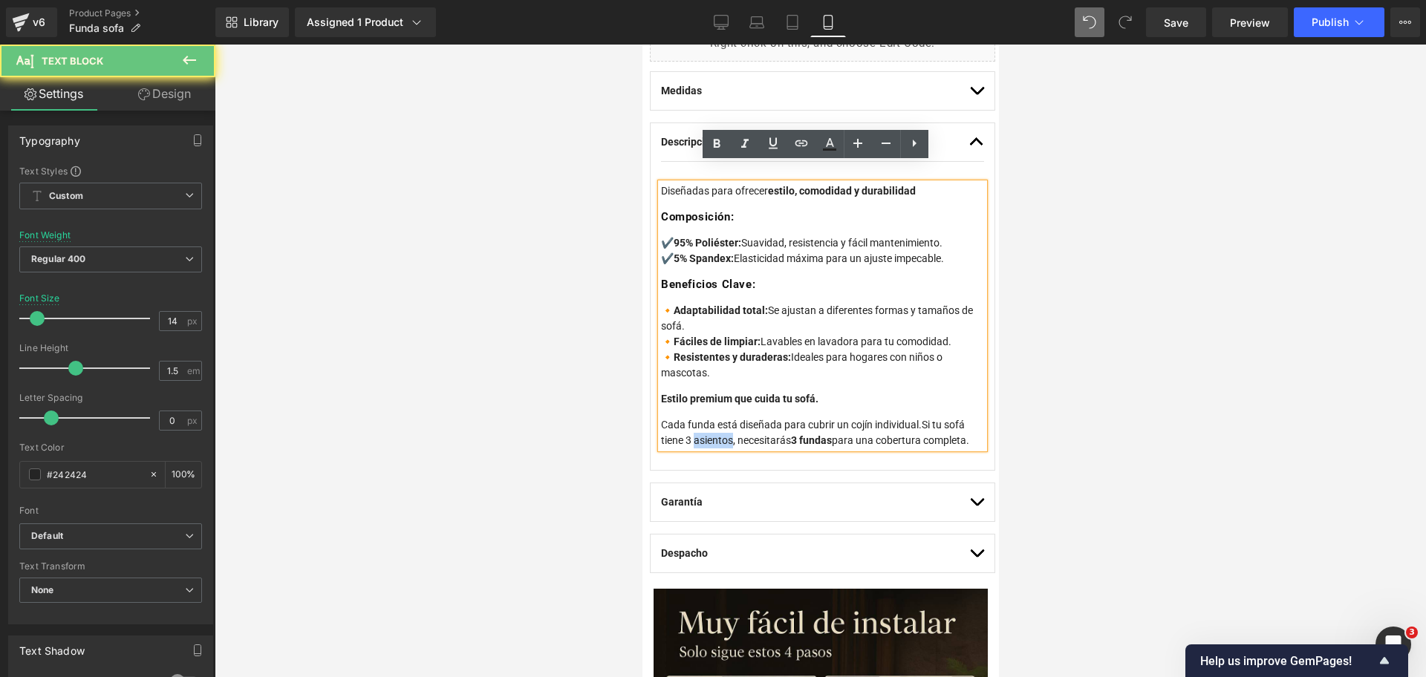
click at [725, 428] on p "Cada funda está diseñada para cubrir un cojín individual. Si tu sofá tiene 3 as…" at bounding box center [821, 432] width 323 height 31
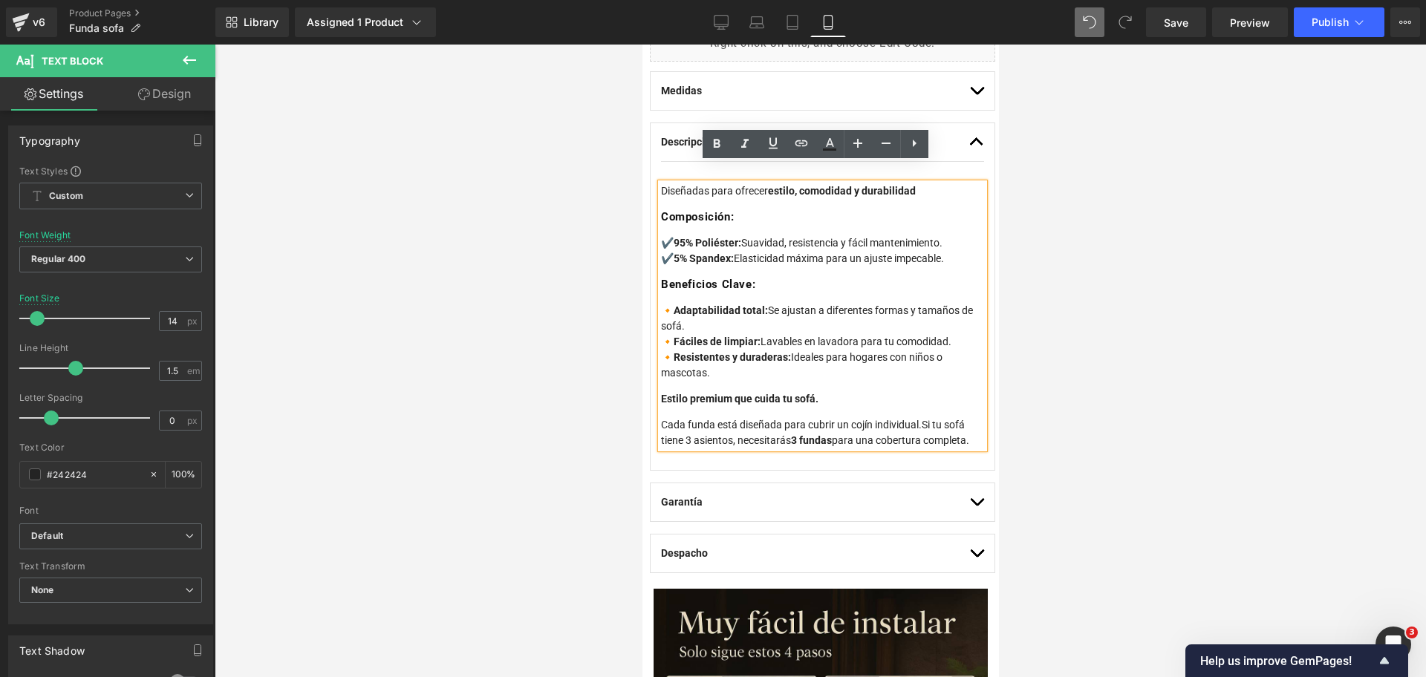
click at [722, 432] on p "Cada funda está diseñada para cubrir un cojín individual. Si tu sofá tiene 3 as…" at bounding box center [821, 432] width 323 height 31
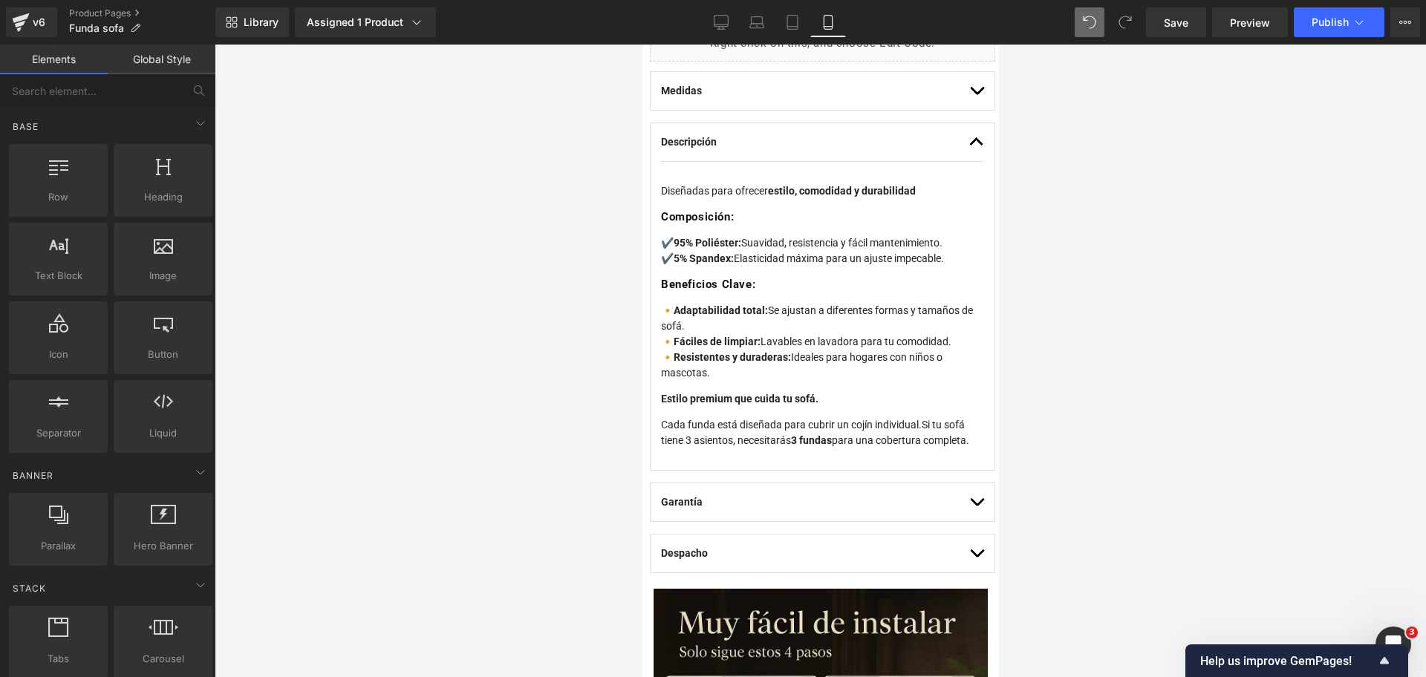
drag, startPoint x: 1738, startPoint y: 323, endPoint x: 930, endPoint y: 246, distance: 811.6
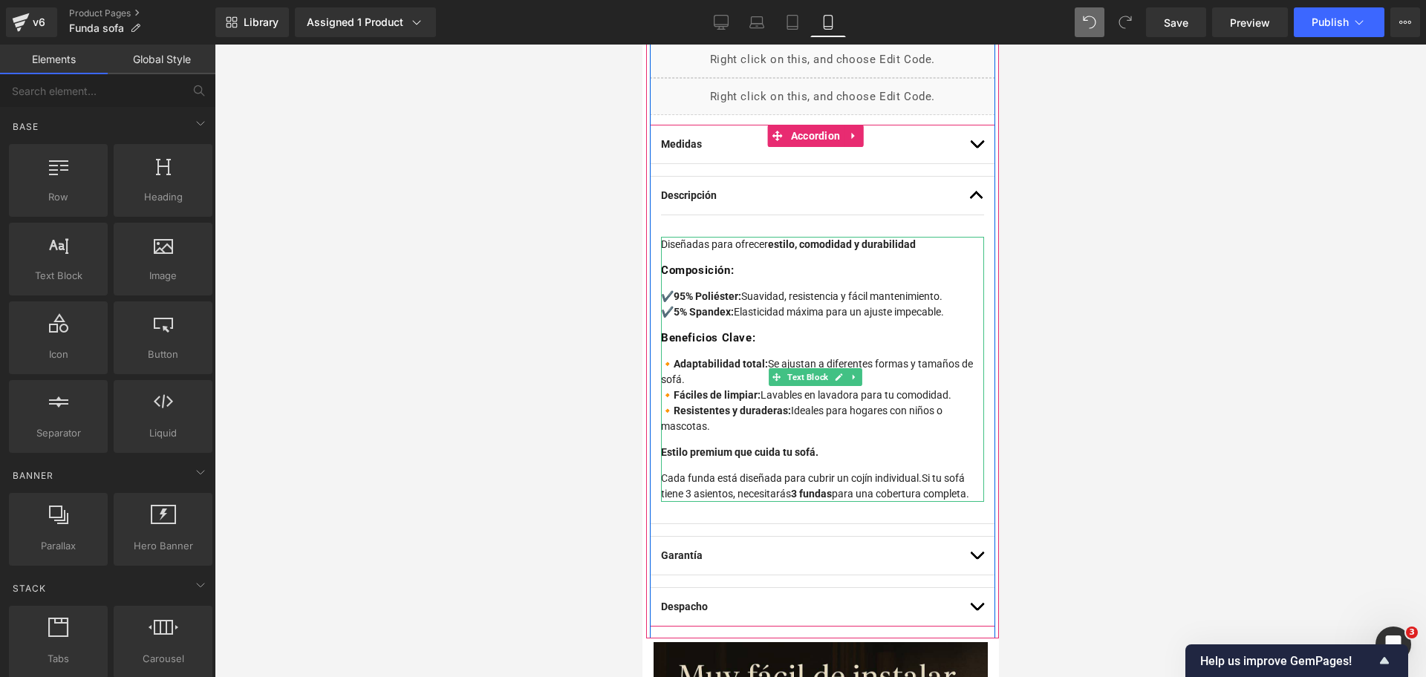
scroll to position [991, 0]
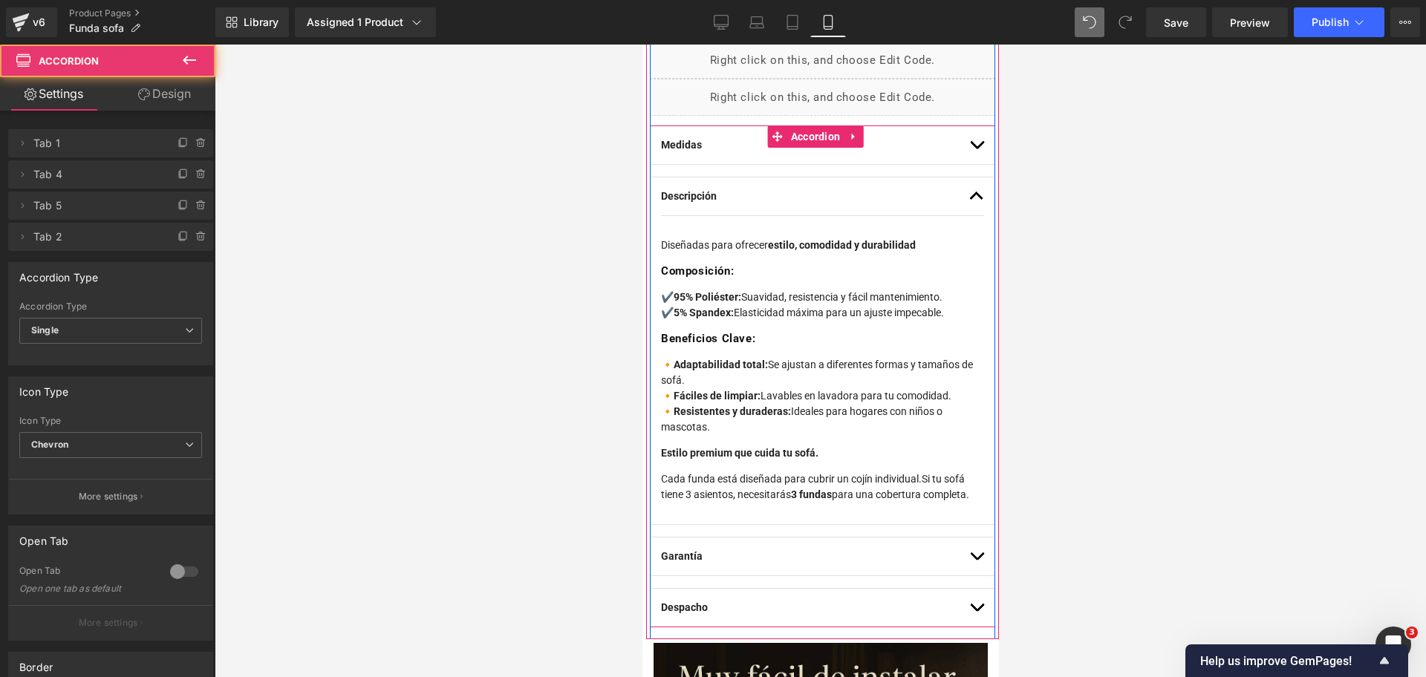
click at [968, 177] on button "button" at bounding box center [975, 196] width 15 height 38
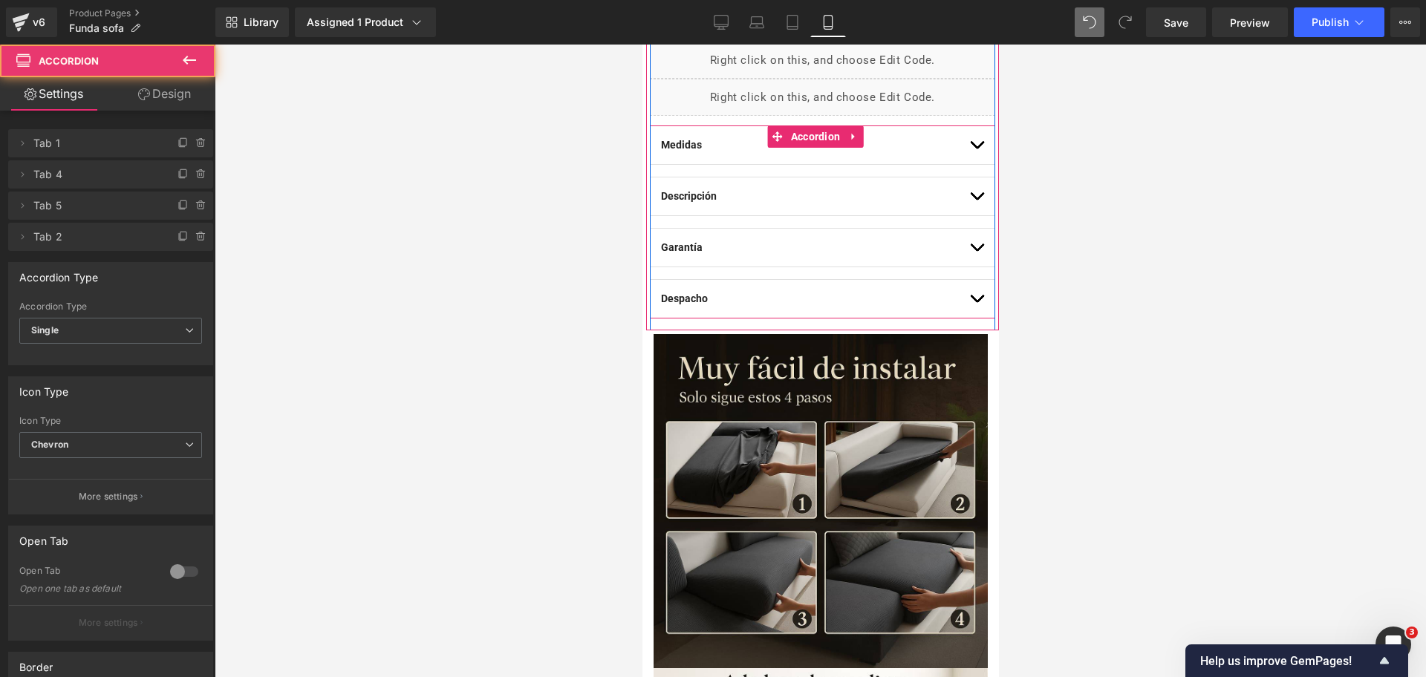
click at [976, 251] on span "button" at bounding box center [976, 251] width 0 height 0
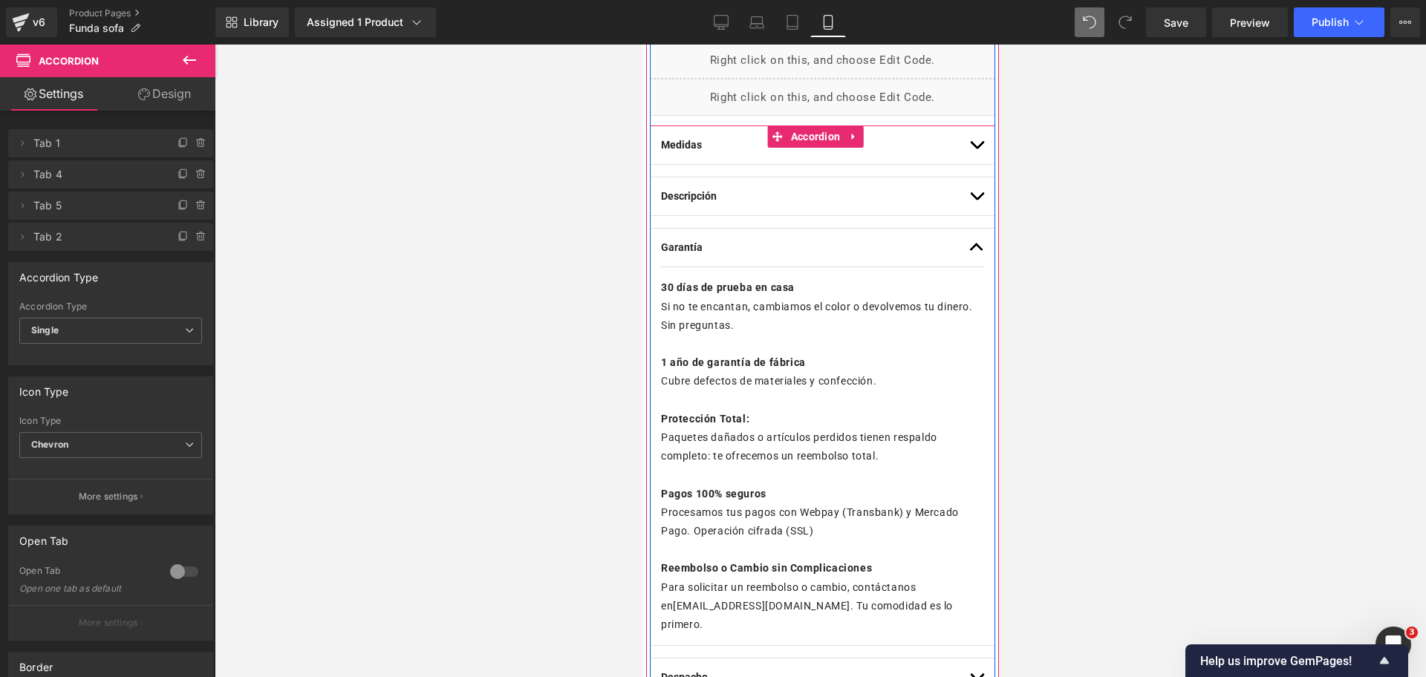
click at [968, 230] on button "button" at bounding box center [975, 248] width 15 height 38
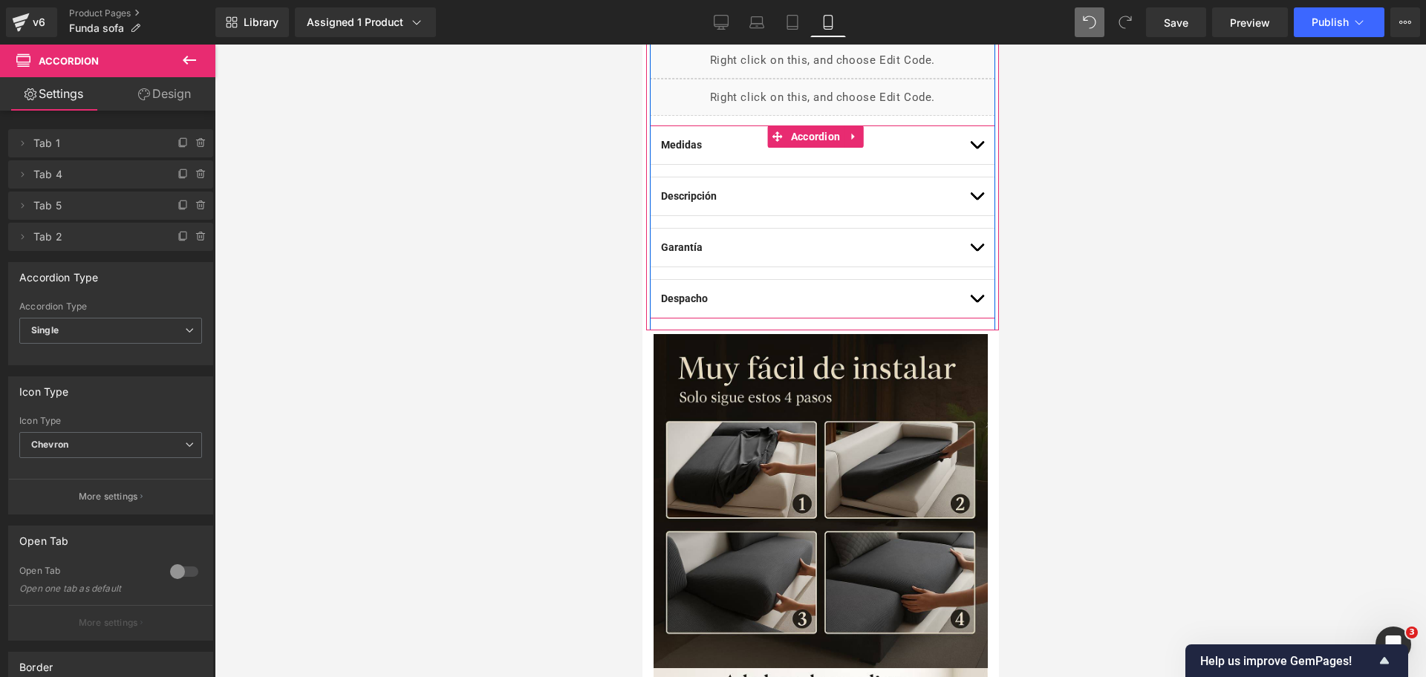
click at [968, 283] on button "button" at bounding box center [975, 299] width 15 height 38
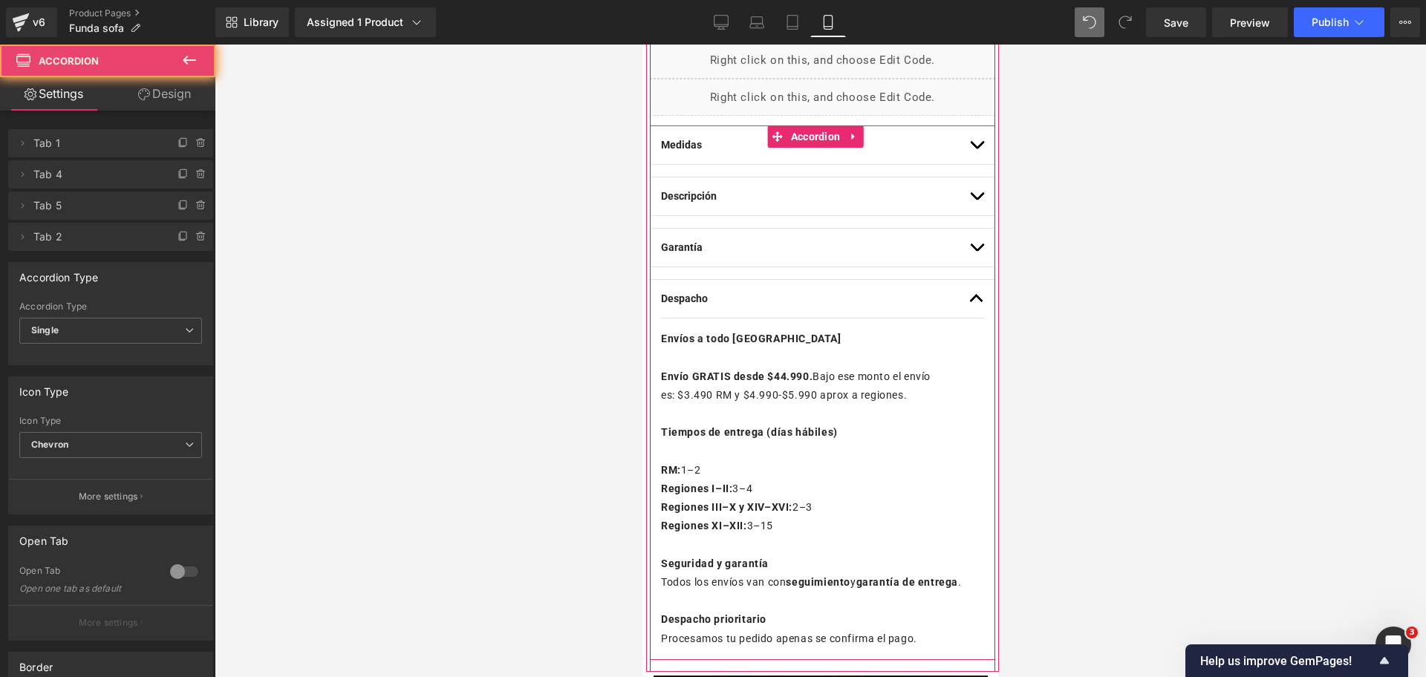
click at [968, 283] on button "button" at bounding box center [975, 299] width 15 height 38
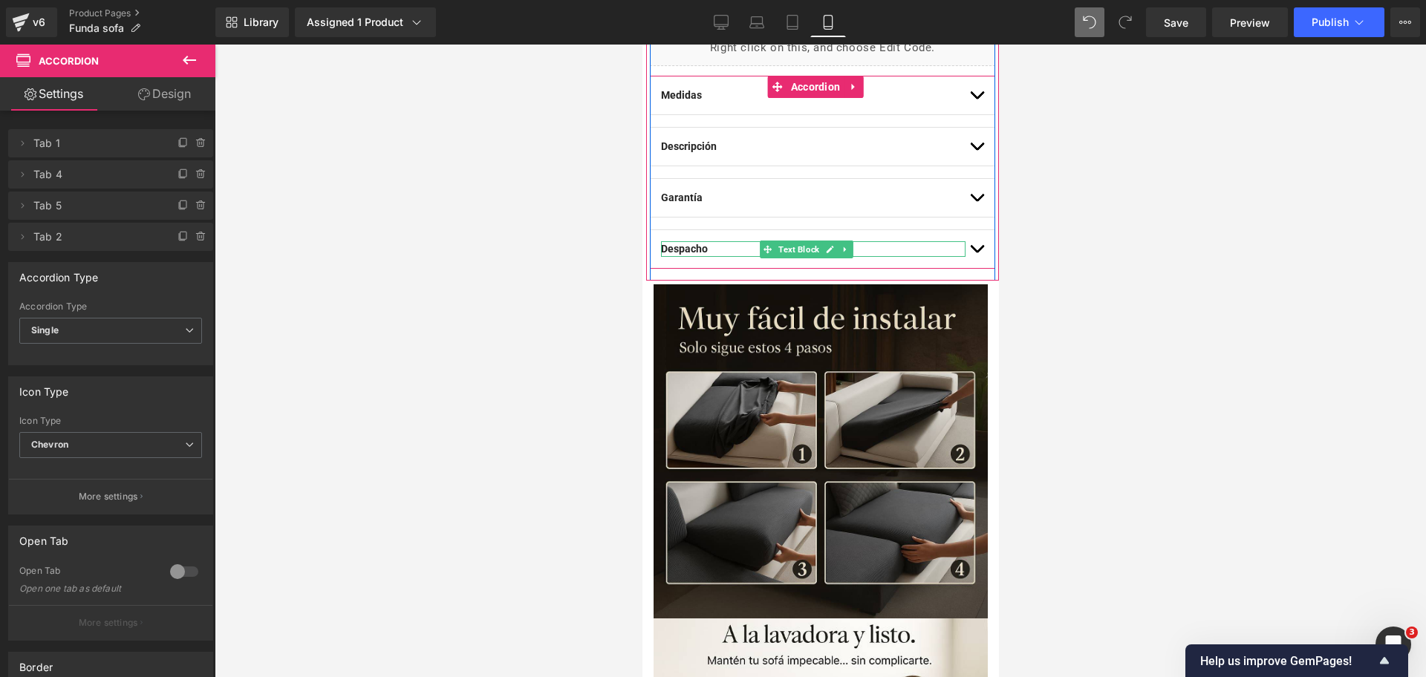
scroll to position [1047, 0]
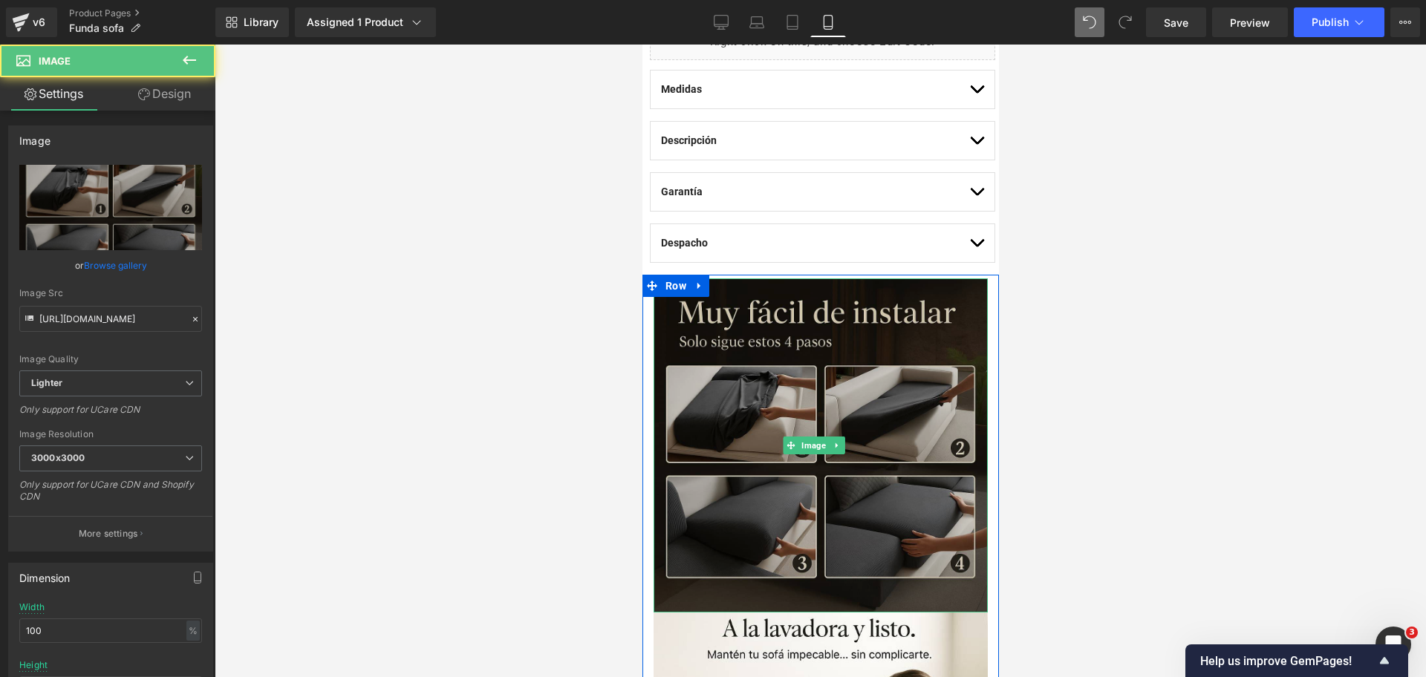
click at [901, 304] on img at bounding box center [820, 445] width 334 height 334
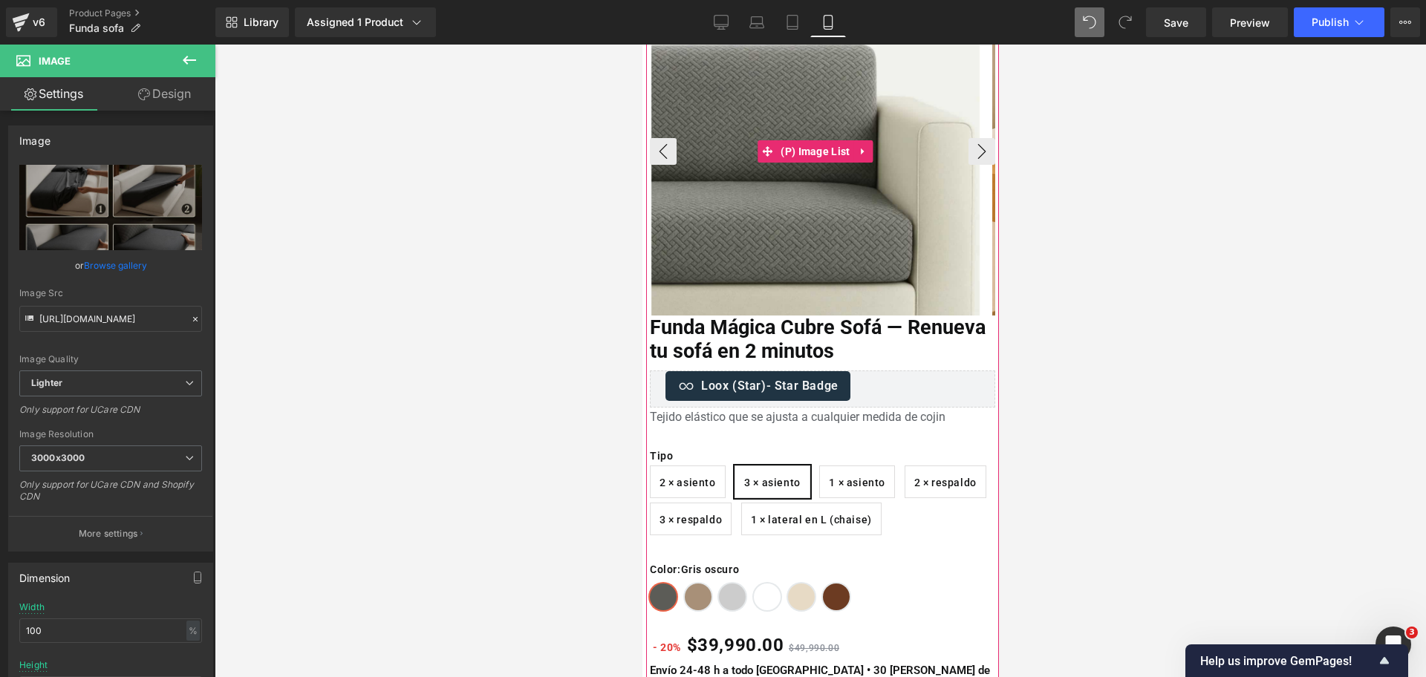
scroll to position [209, 0]
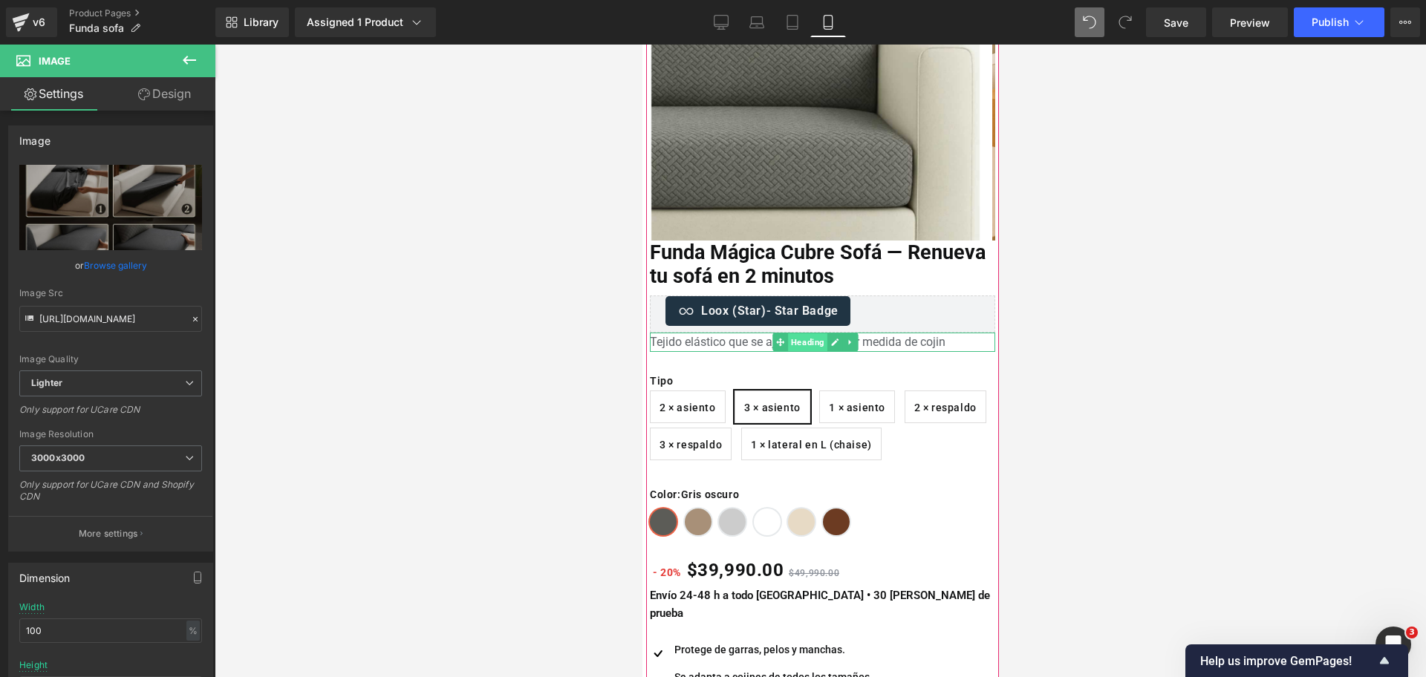
click at [803, 342] on span "Heading" at bounding box center [806, 342] width 39 height 18
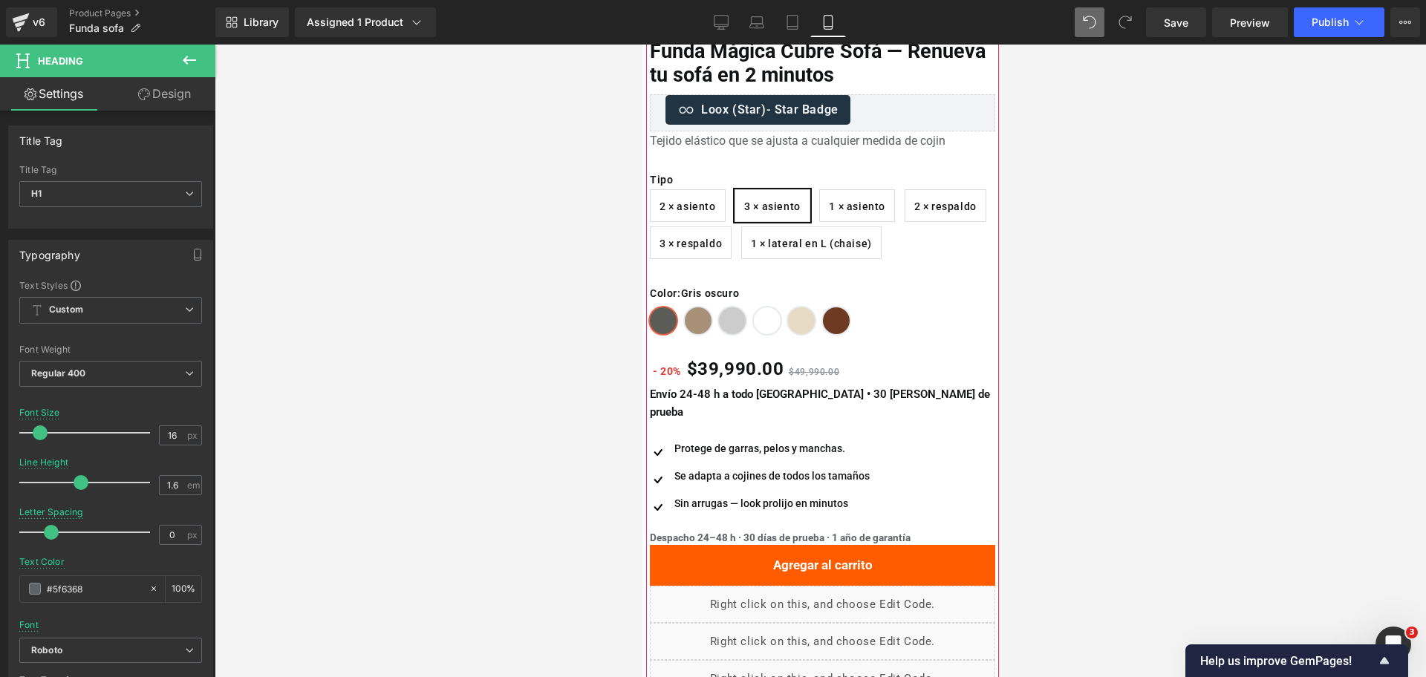
scroll to position [413, 0]
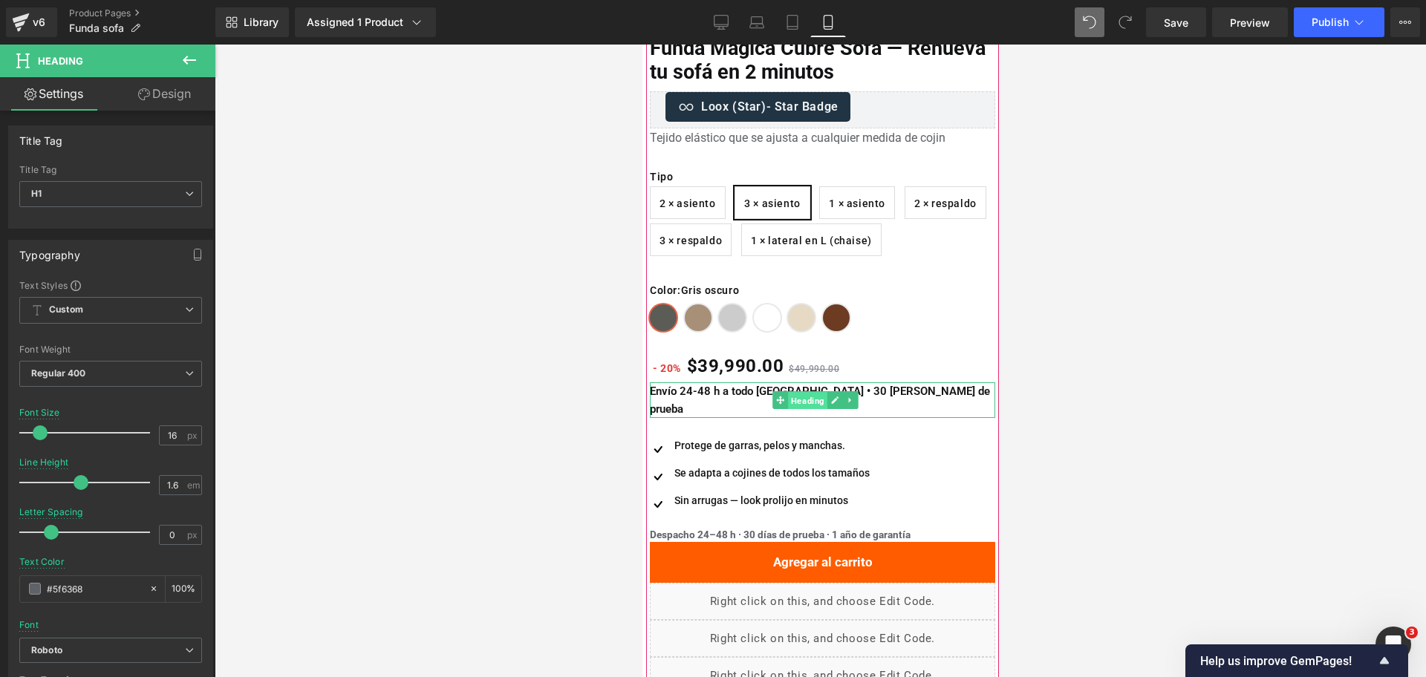
click at [799, 392] on span "Heading" at bounding box center [806, 401] width 39 height 18
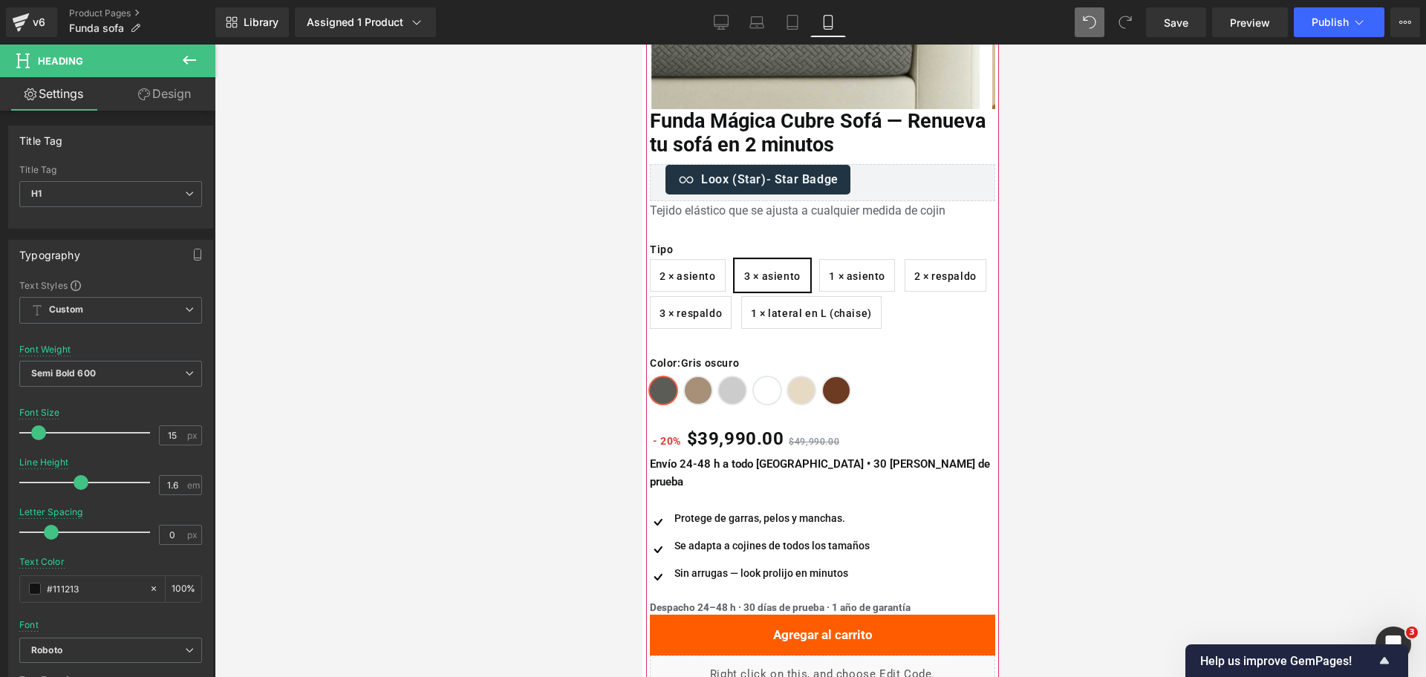
scroll to position [334, 0]
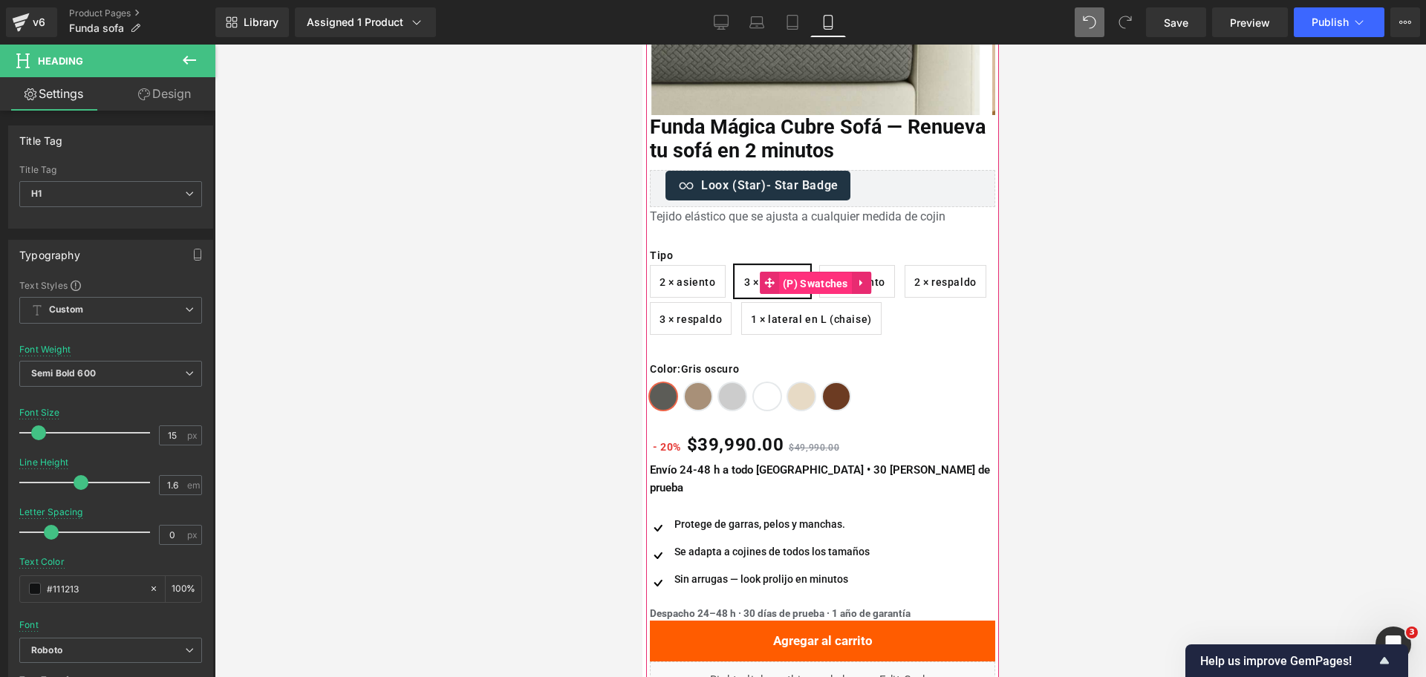
click at [811, 275] on span "(P) Swatches" at bounding box center [814, 284] width 73 height 22
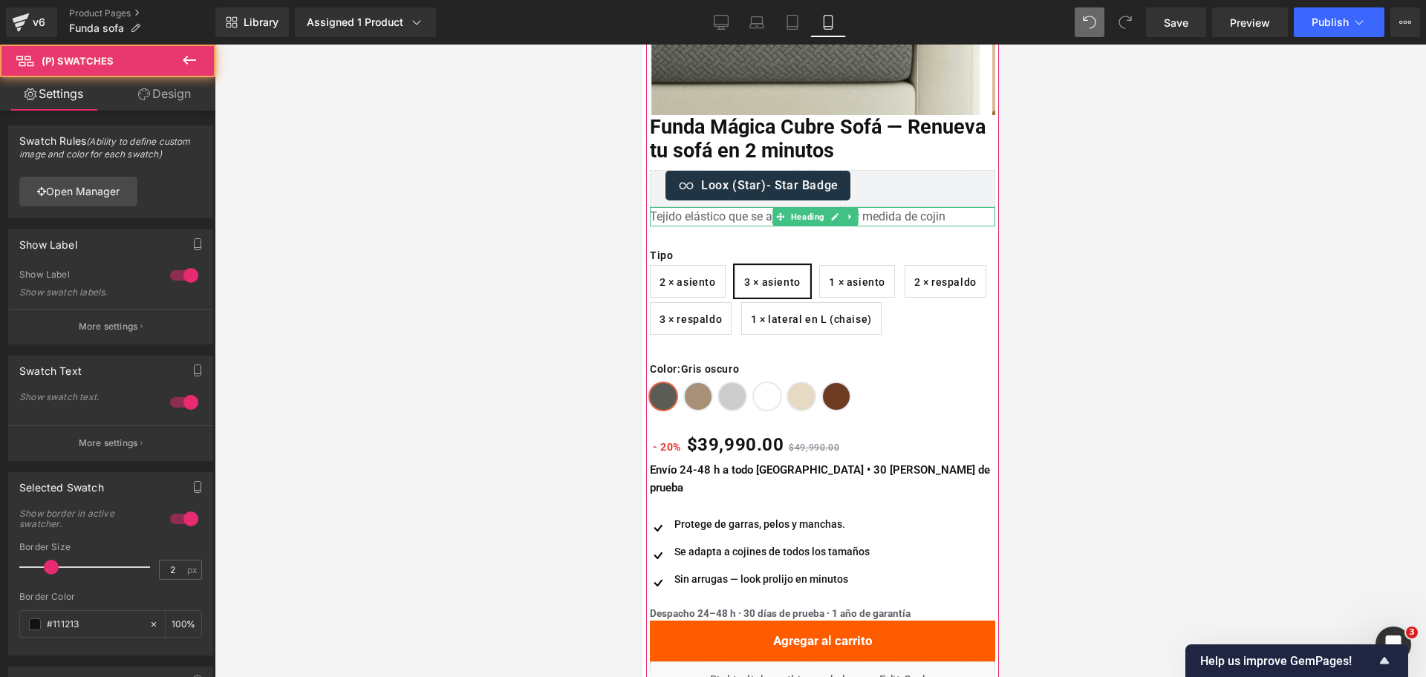
scroll to position [425, 0]
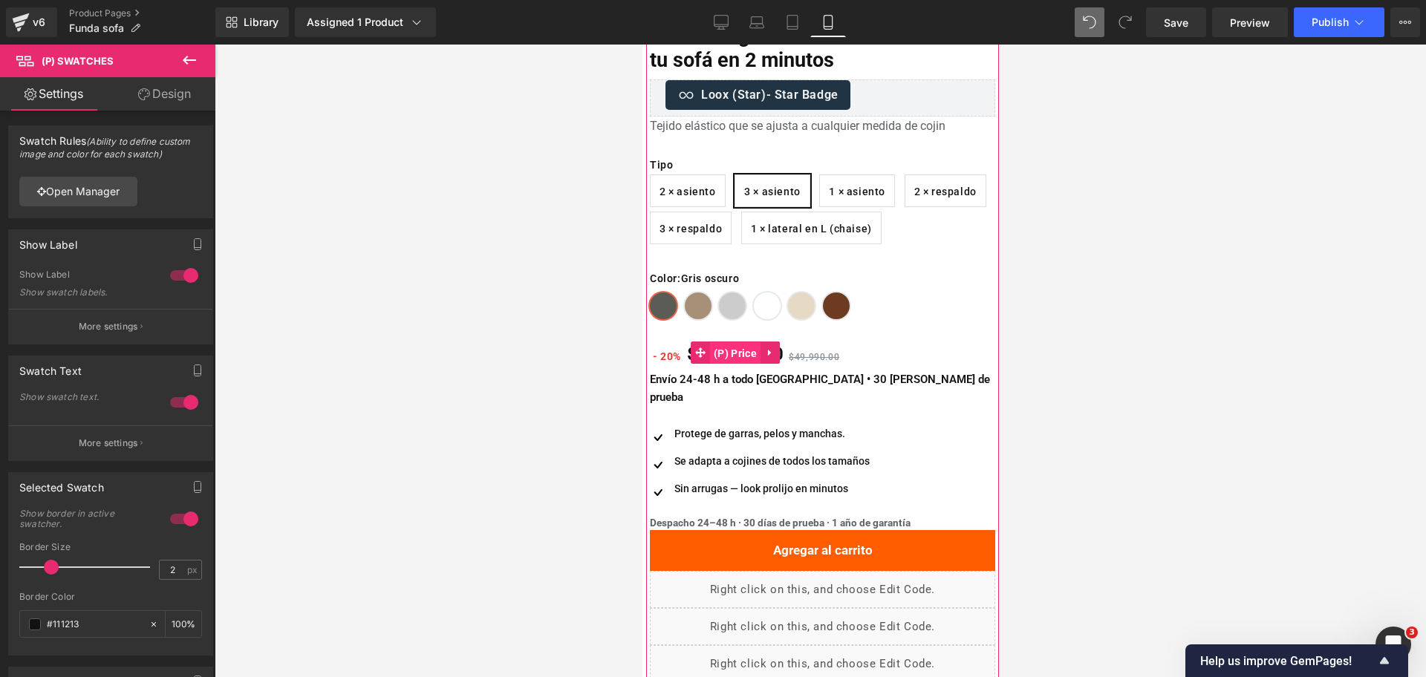
click at [718, 342] on span "(P) Price" at bounding box center [734, 353] width 50 height 22
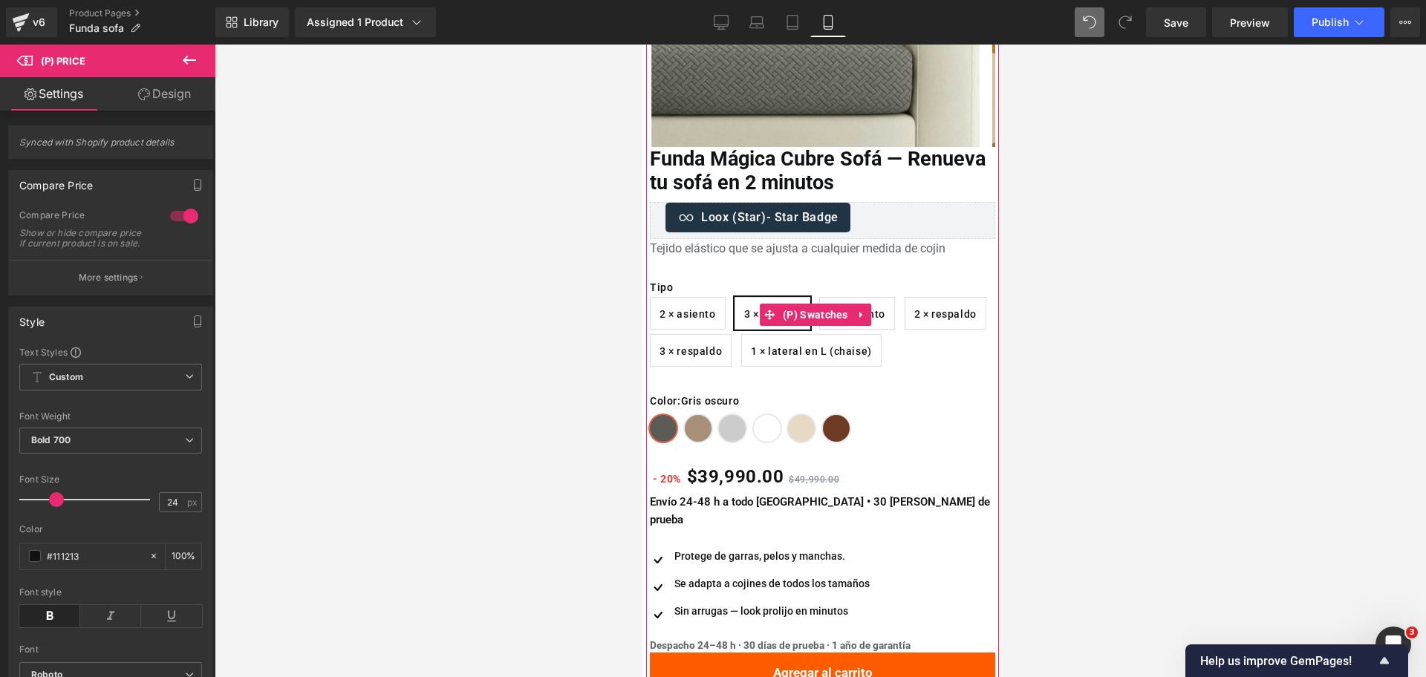
scroll to position [298, 0]
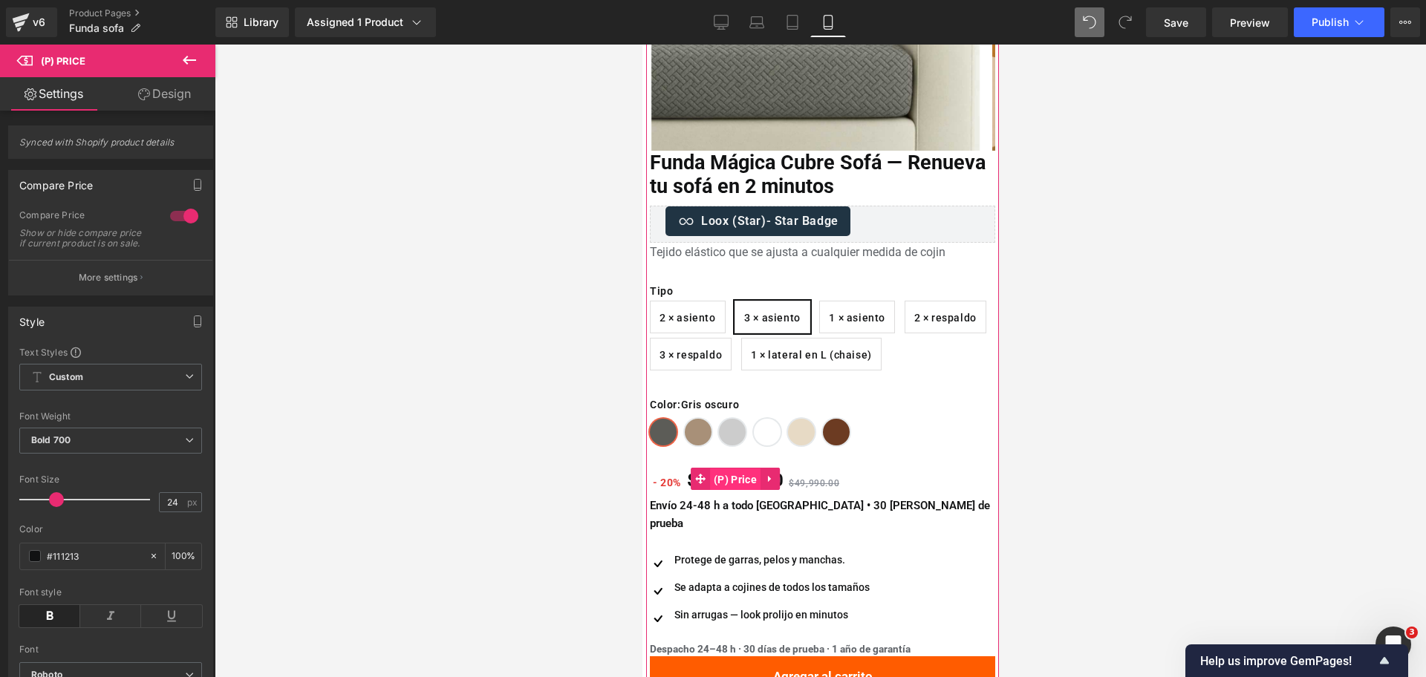
click at [743, 480] on span "(P) Price" at bounding box center [734, 480] width 50 height 22
click at [799, 169] on span "(P) Title" at bounding box center [815, 179] width 48 height 22
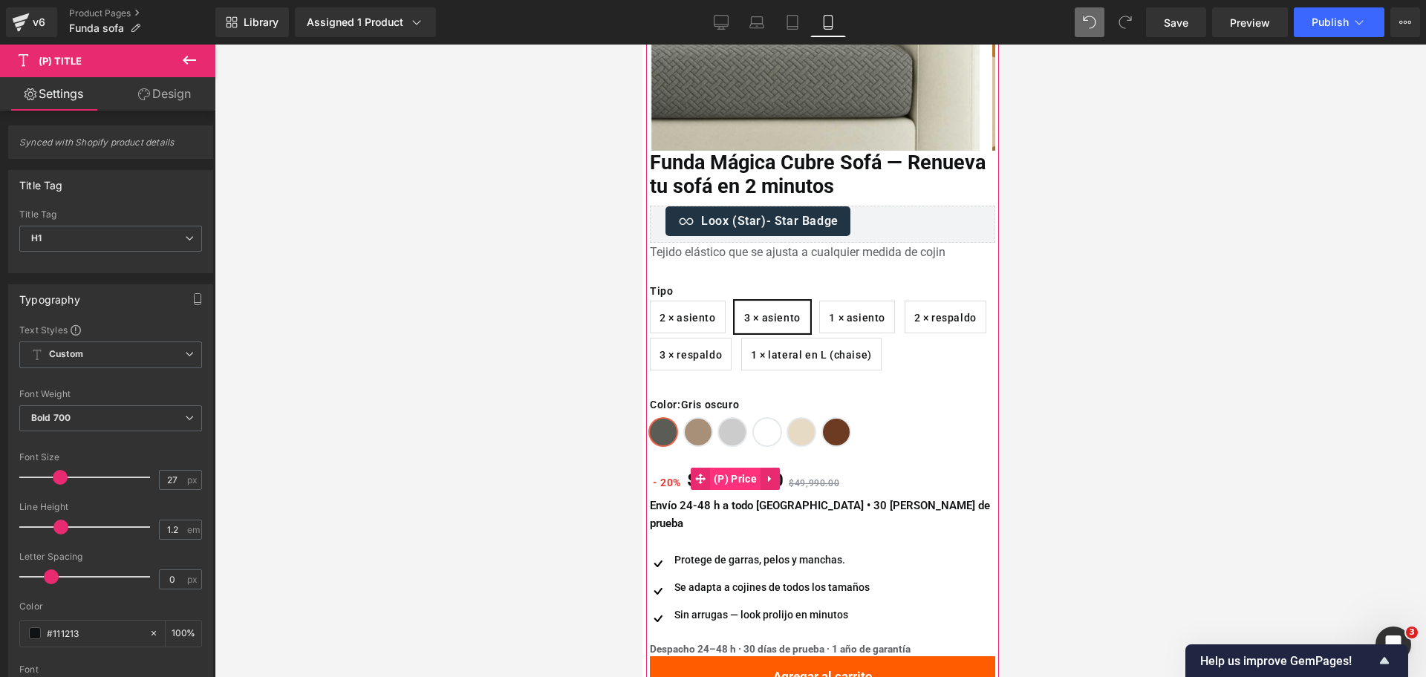
click at [745, 483] on span "(P) Price" at bounding box center [734, 479] width 50 height 22
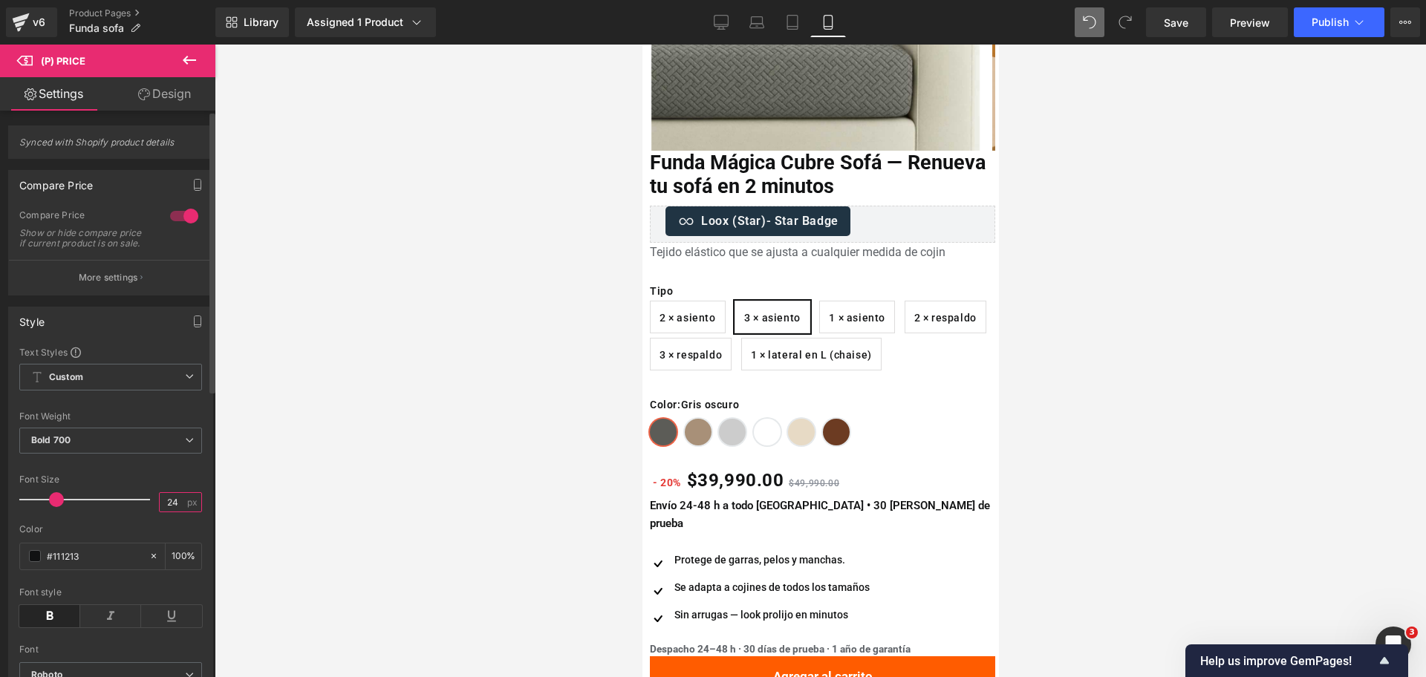
click at [170, 512] on input "24" at bounding box center [173, 502] width 26 height 19
type input "25"
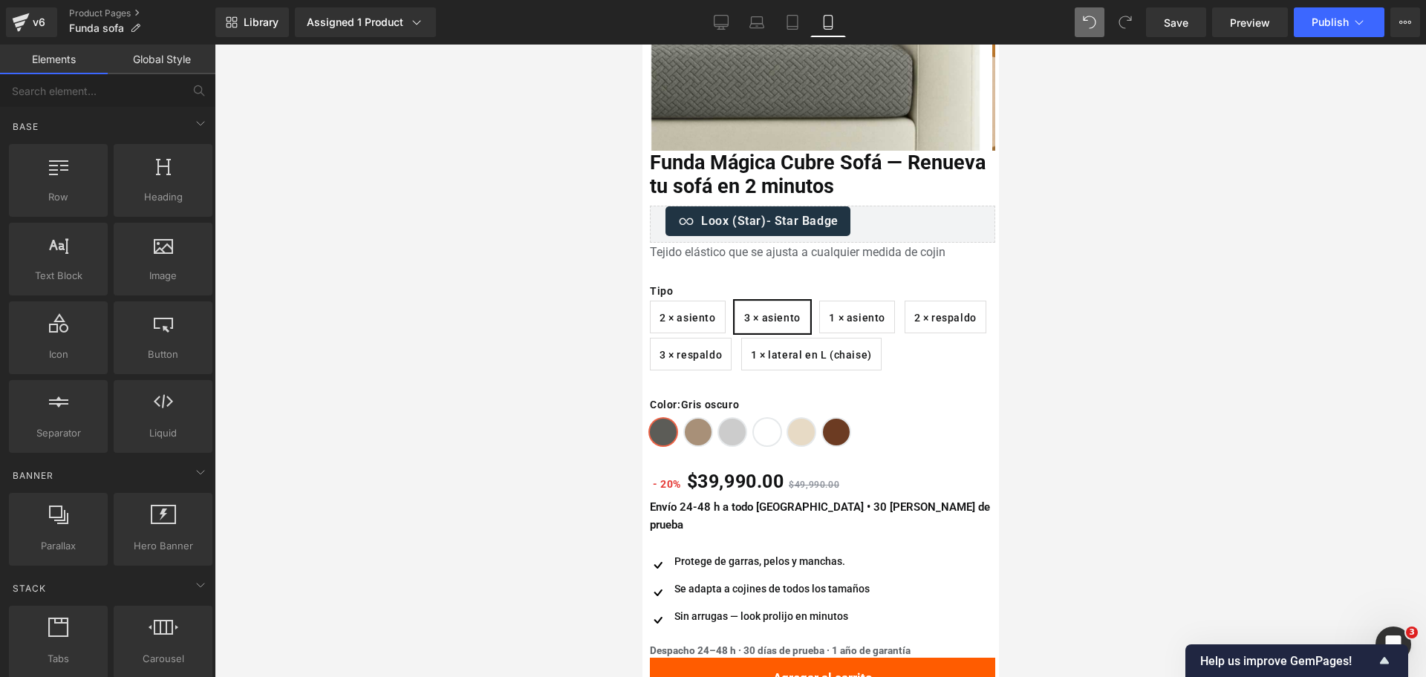
click at [1079, 341] on div at bounding box center [820, 361] width 1211 height 633
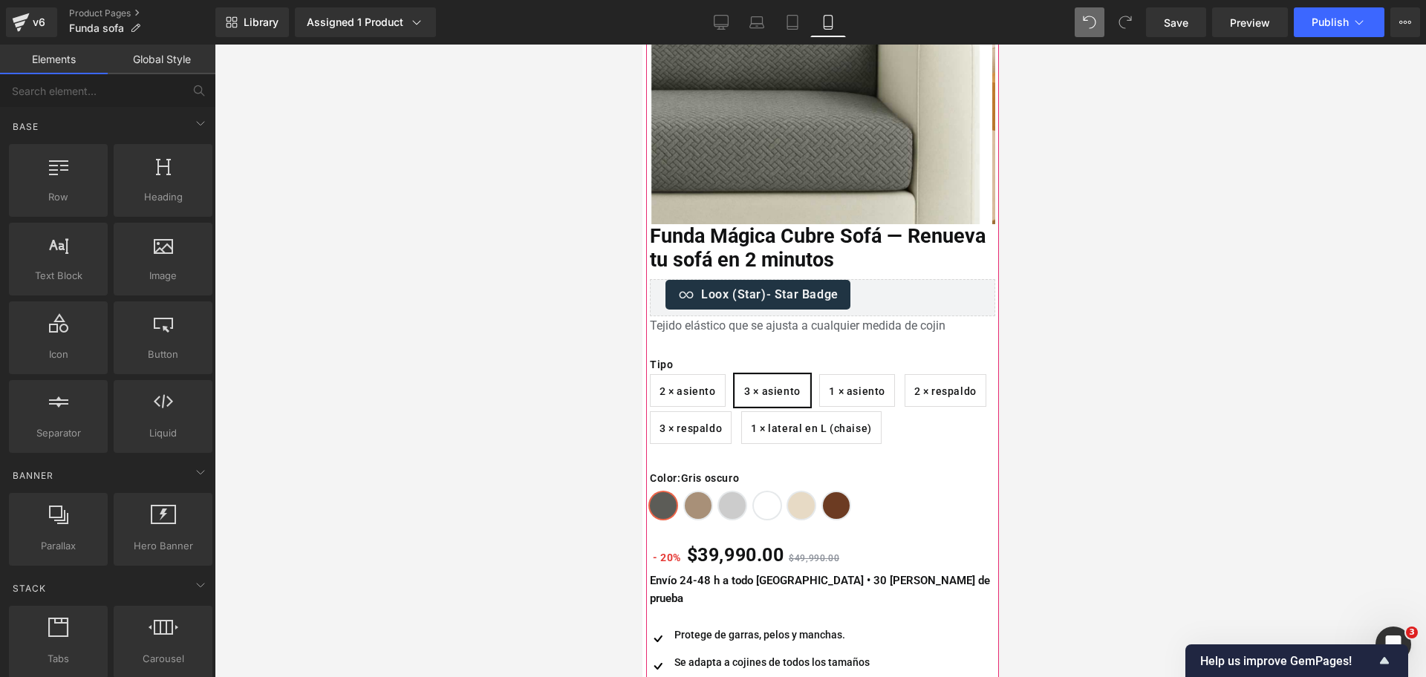
scroll to position [224, 0]
click at [730, 22] on link "Desktop" at bounding box center [721, 22] width 36 height 30
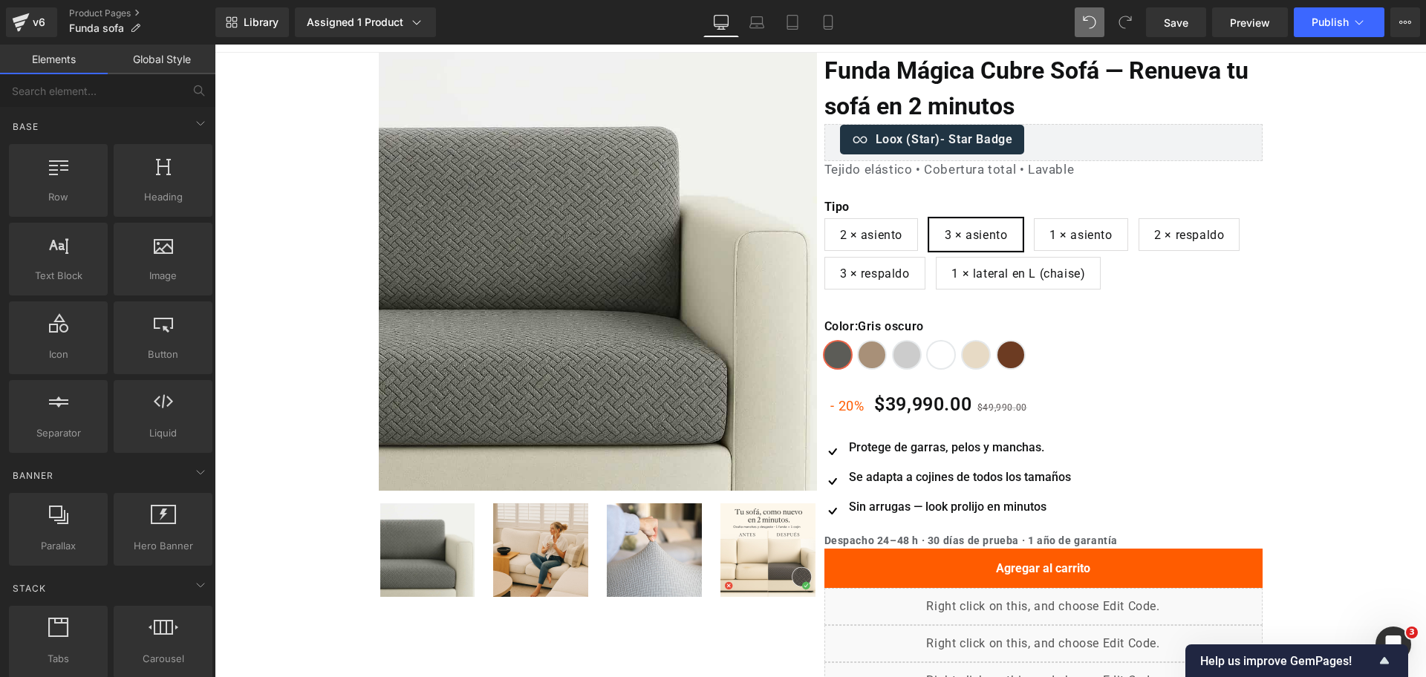
scroll to position [0, 0]
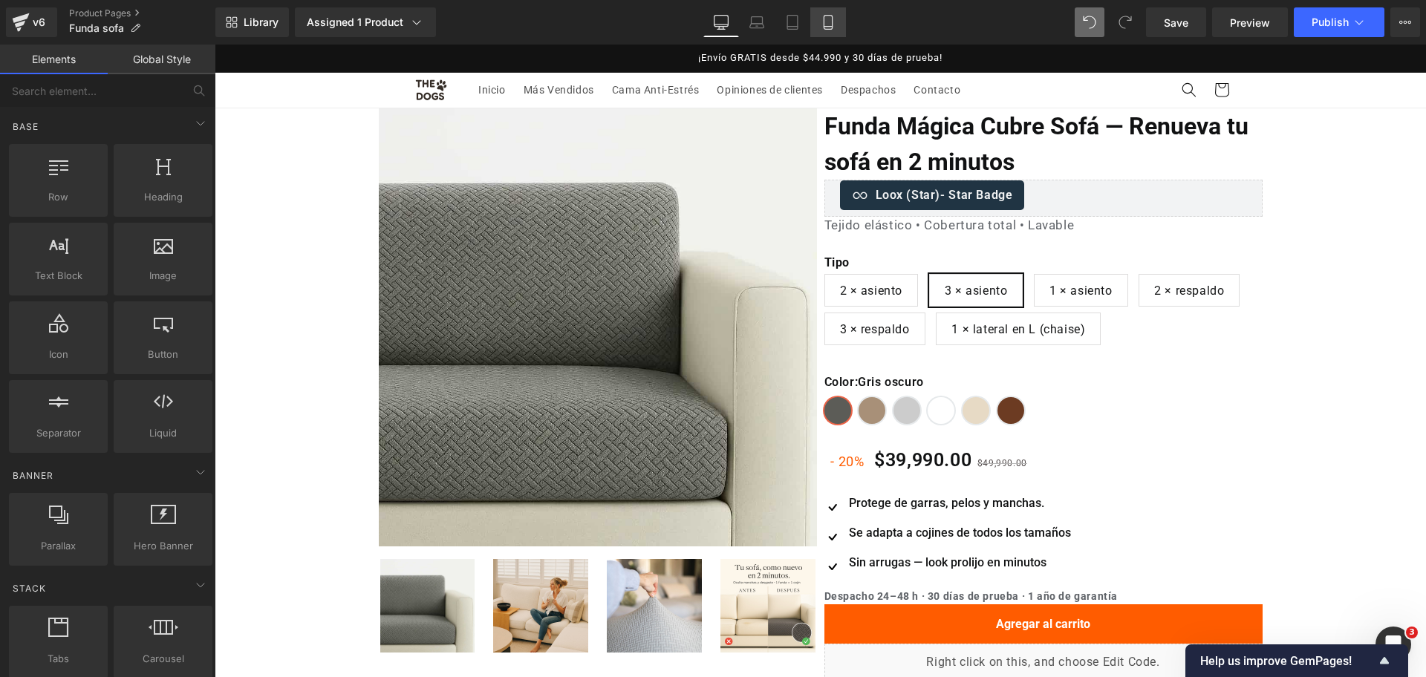
click at [826, 29] on icon at bounding box center [827, 23] width 8 height 14
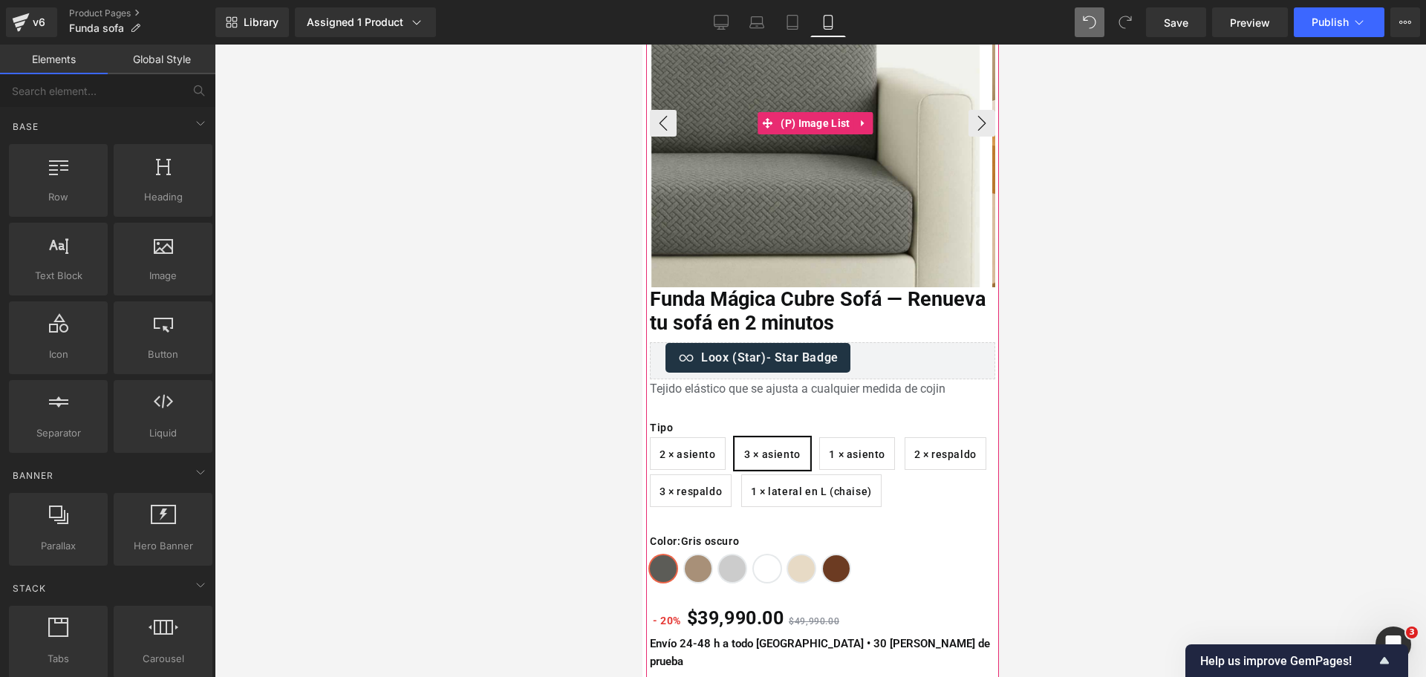
scroll to position [175, 0]
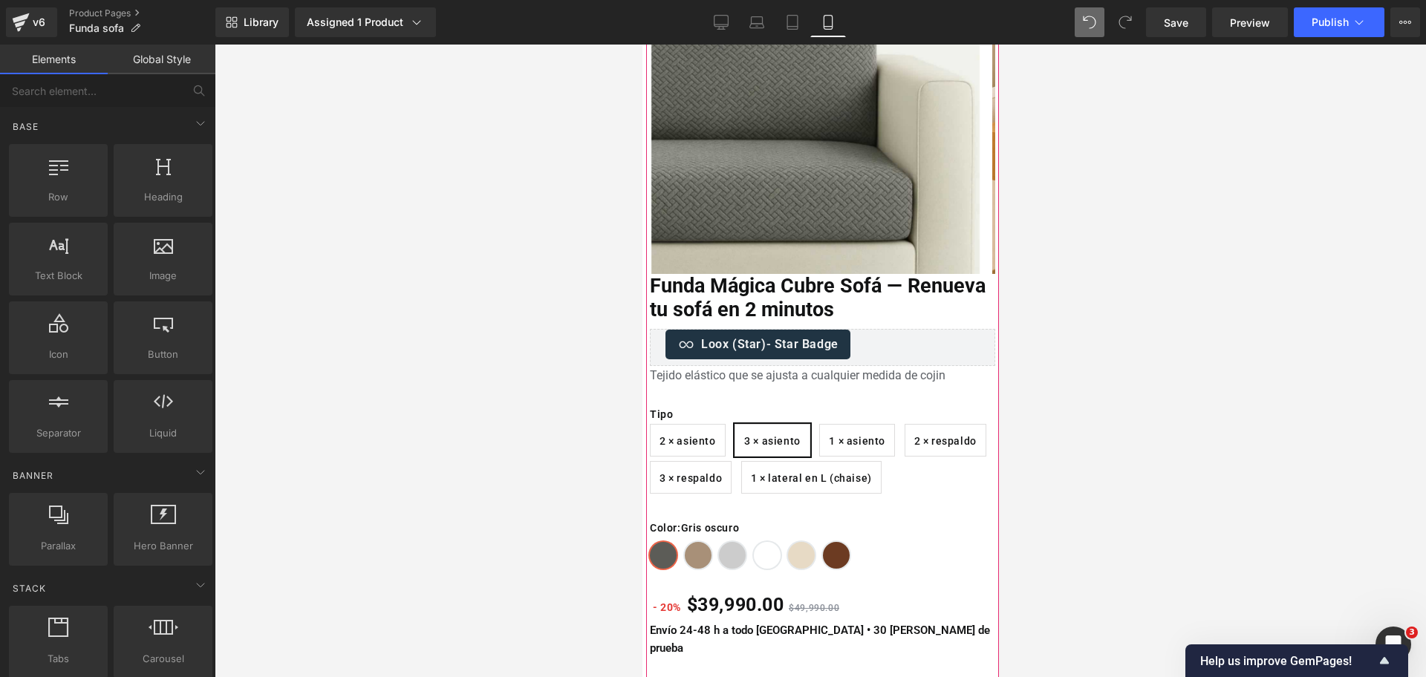
click at [705, 434] on span "2 × asiento" at bounding box center [687, 440] width 56 height 31
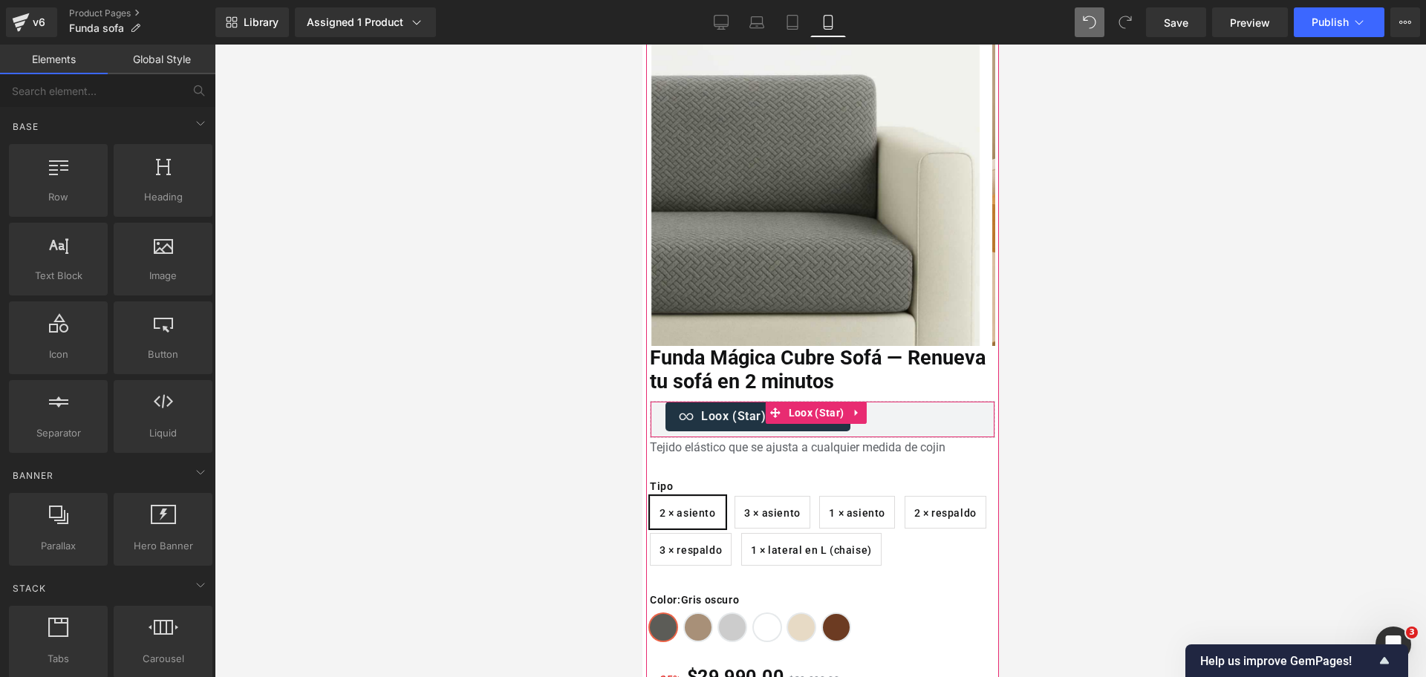
scroll to position [0, 0]
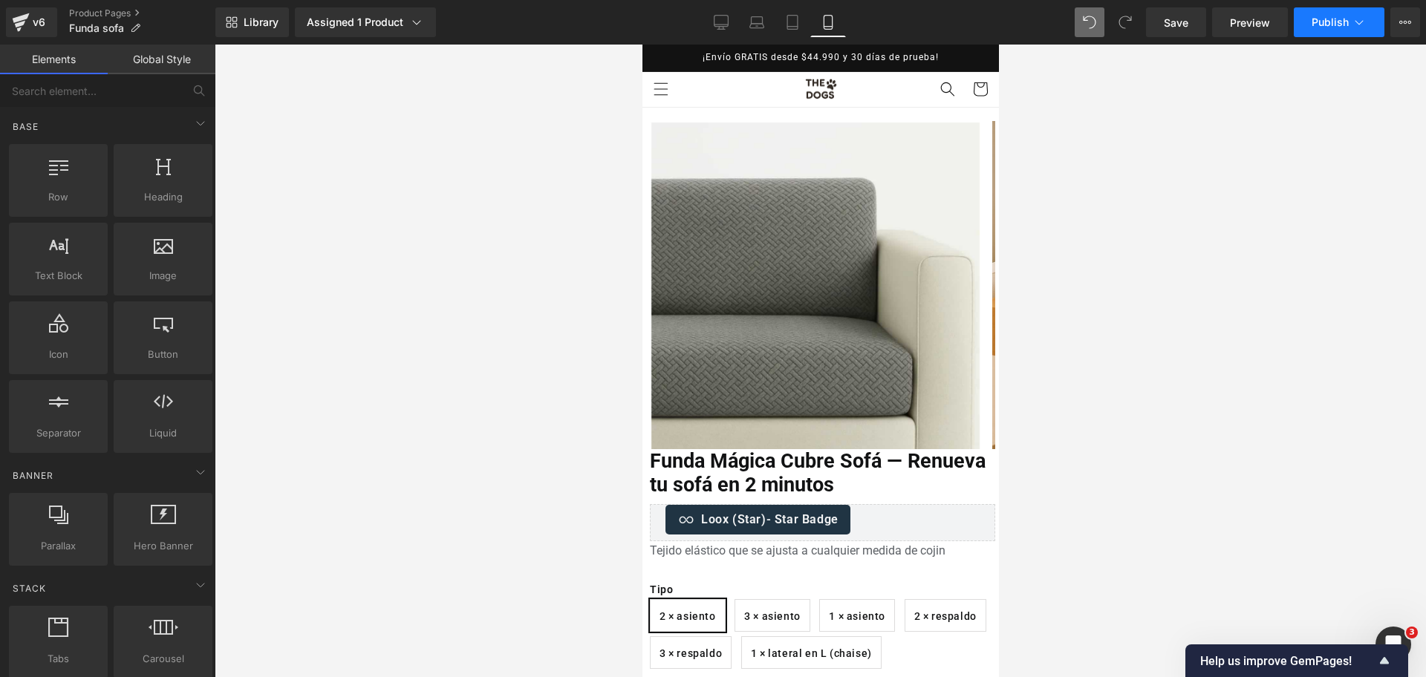
click at [1347, 27] on span "Publish" at bounding box center [1329, 22] width 37 height 12
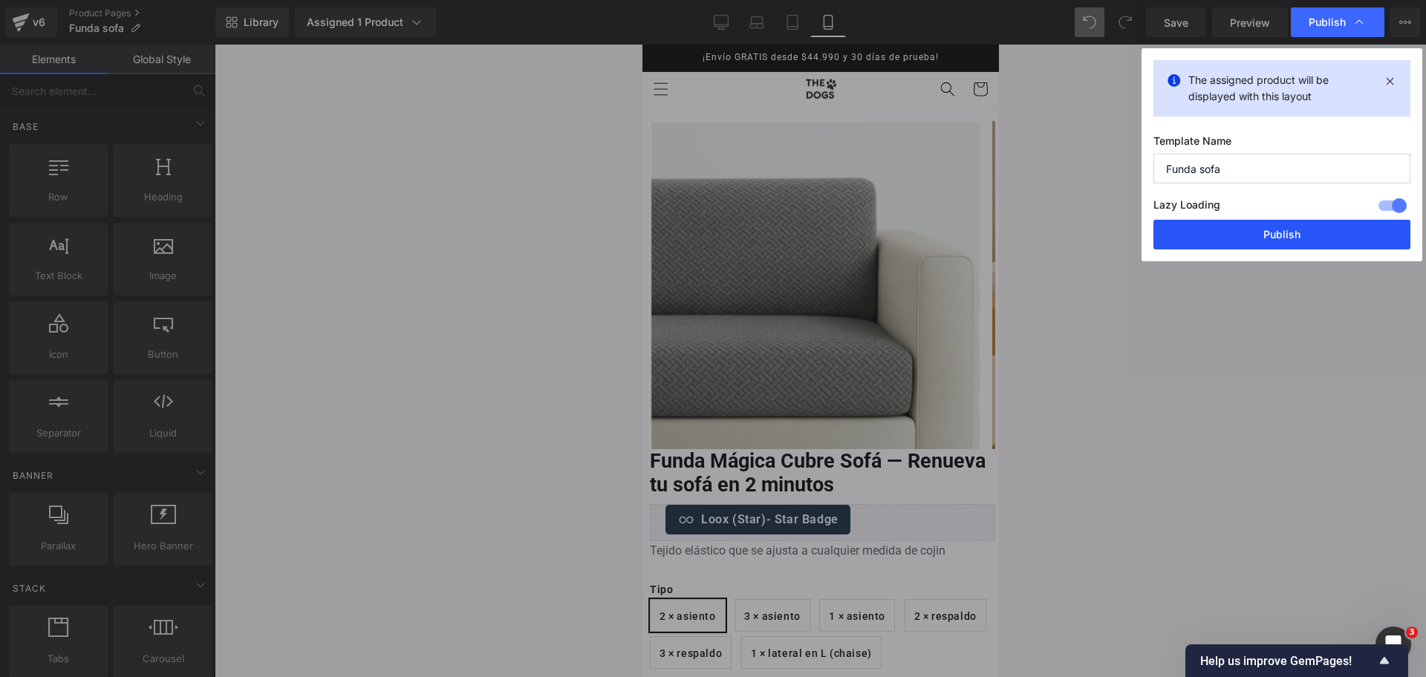
click at [1269, 225] on button "Publish" at bounding box center [1281, 235] width 257 height 30
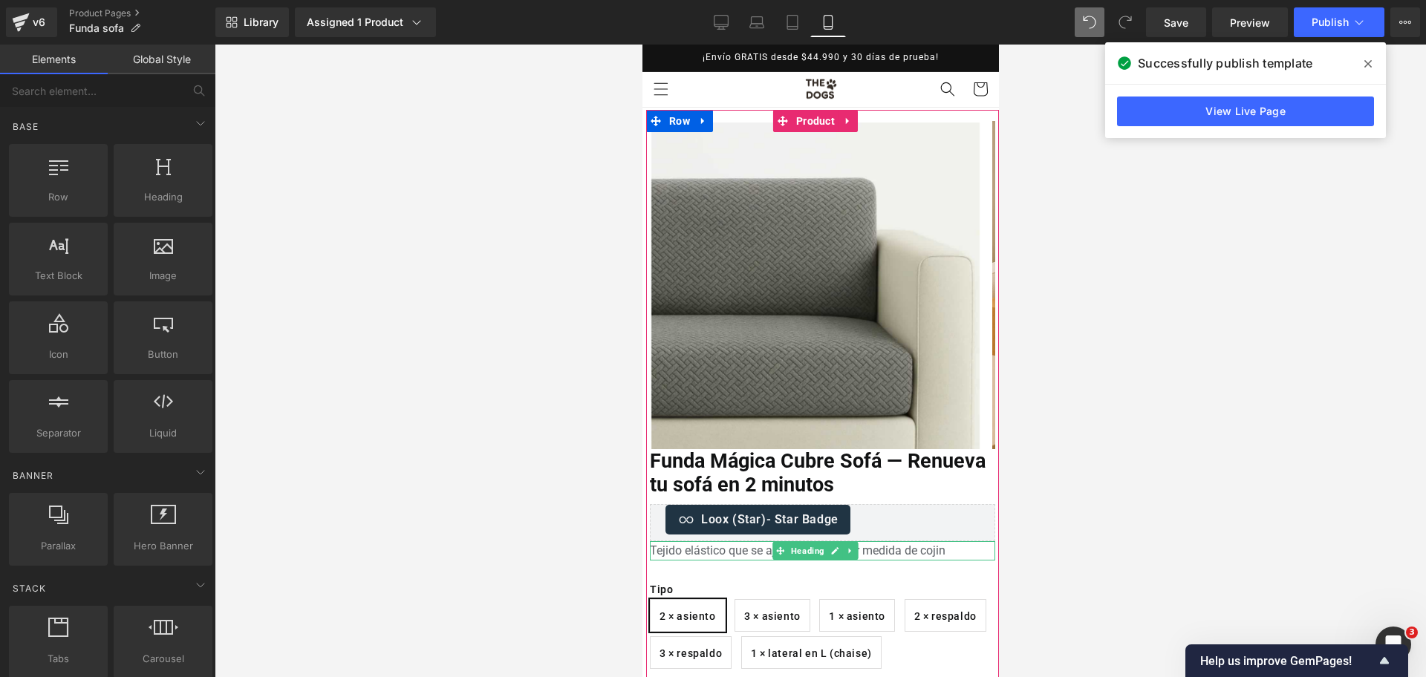
click at [709, 549] on h1 "Tejido elástico que se ajusta a cualquier medida de cojin" at bounding box center [821, 550] width 345 height 19
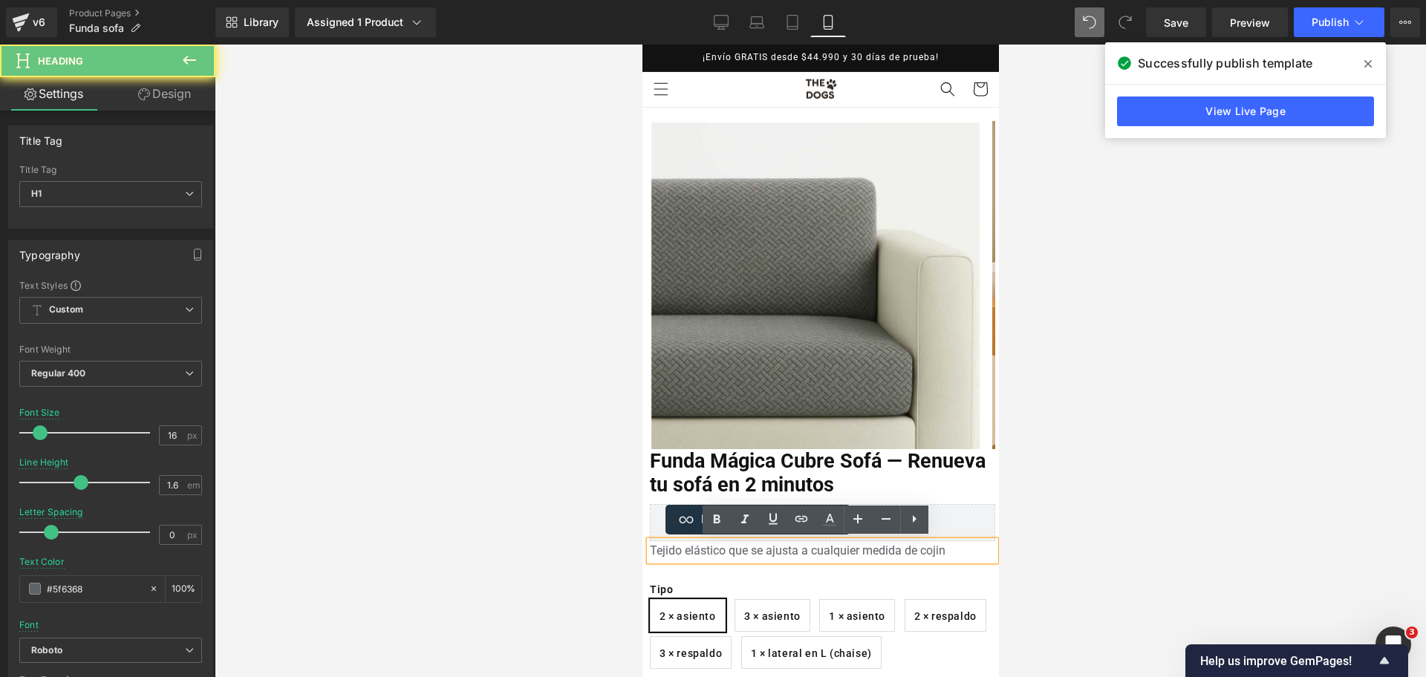
click at [709, 549] on h1 "Tejido elástico que se ajusta a cualquier medida de cojin" at bounding box center [821, 550] width 345 height 19
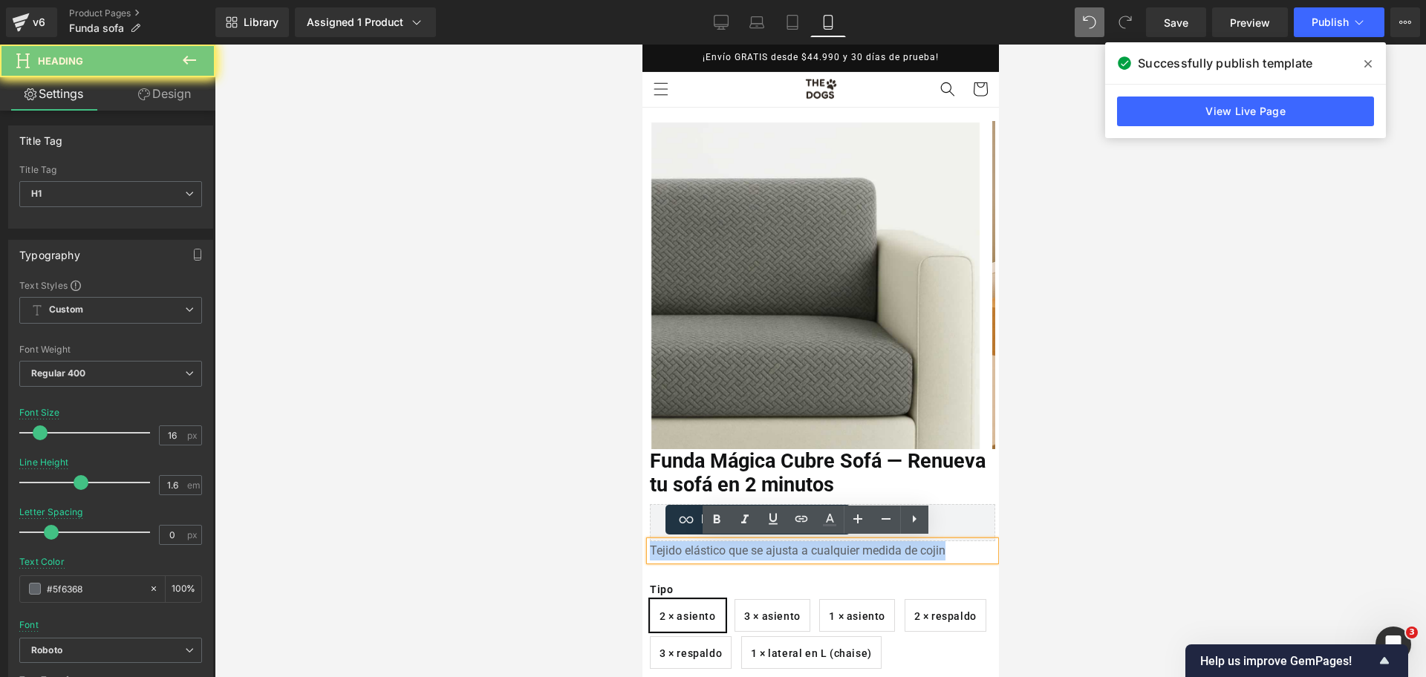
click at [709, 549] on h1 "Tejido elástico que se ajusta a cualquier medida de cojin" at bounding box center [821, 550] width 345 height 19
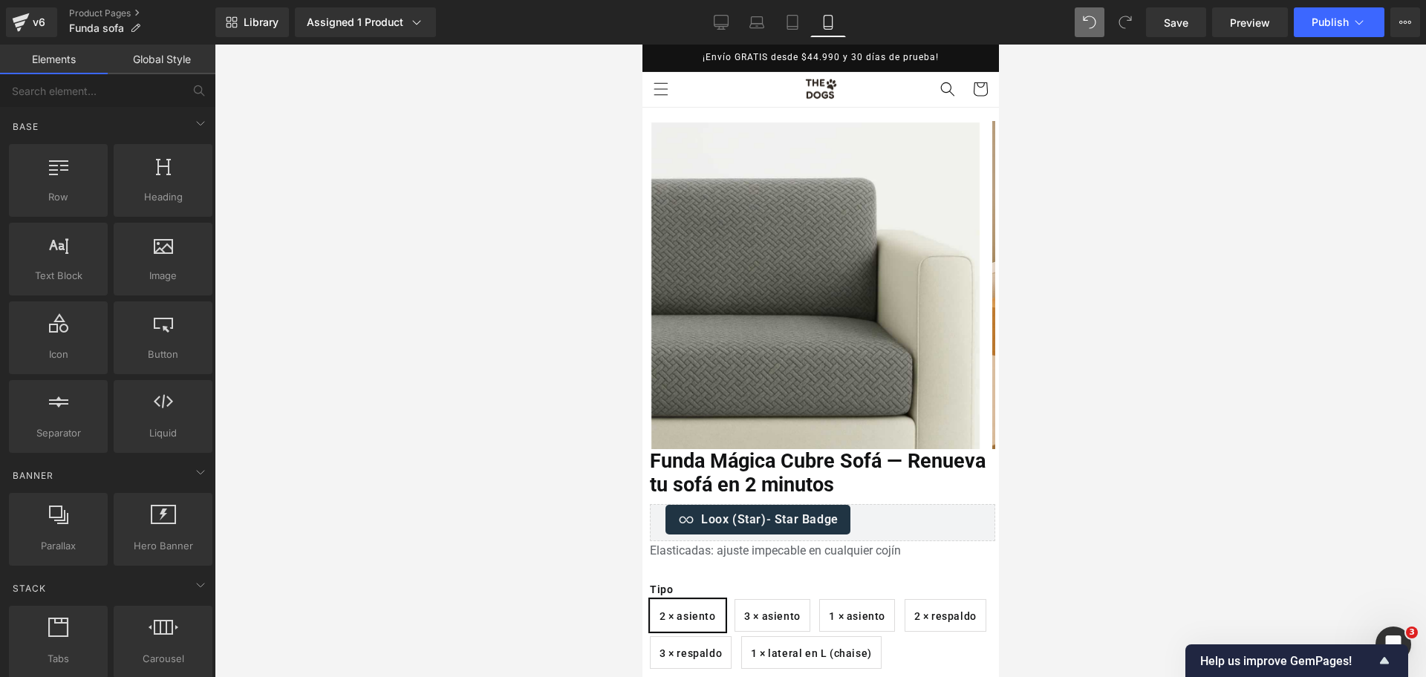
click at [1204, 443] on div at bounding box center [820, 361] width 1211 height 633
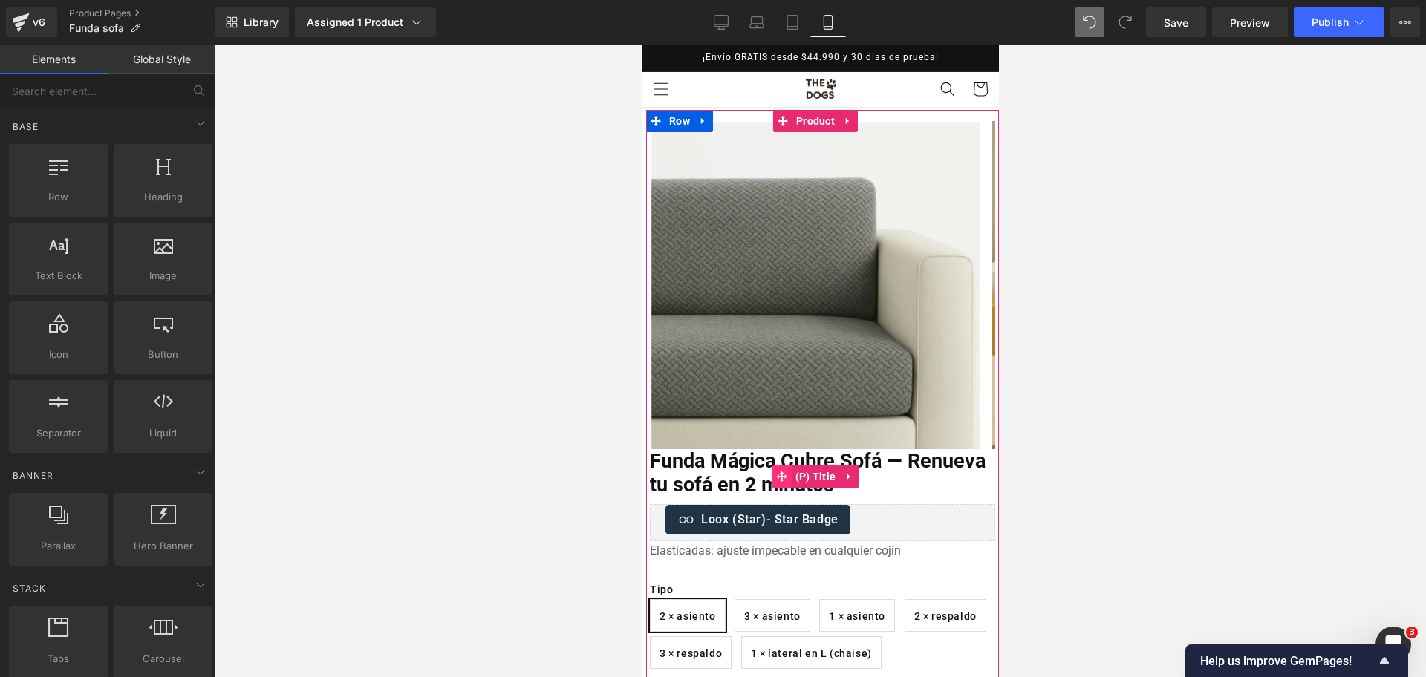
click at [789, 466] on span at bounding box center [780, 477] width 19 height 22
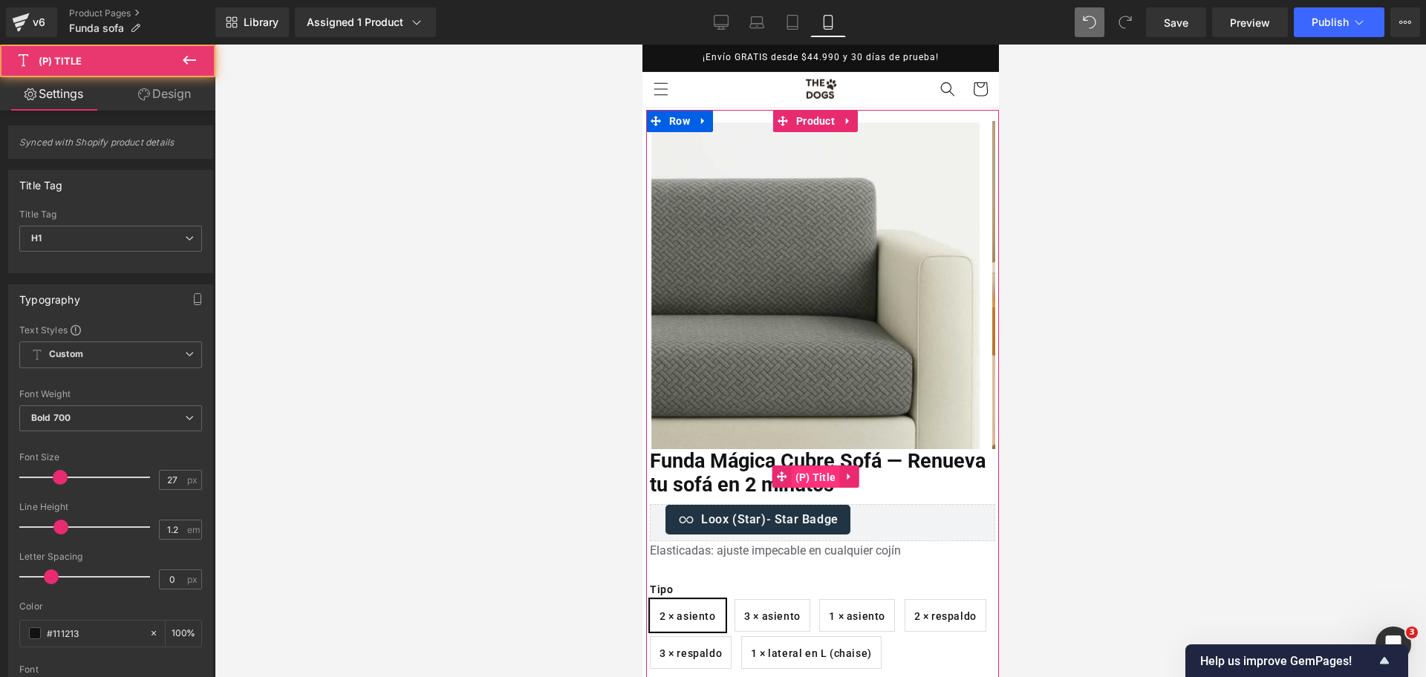
click at [803, 470] on span "(P) Title" at bounding box center [815, 477] width 48 height 22
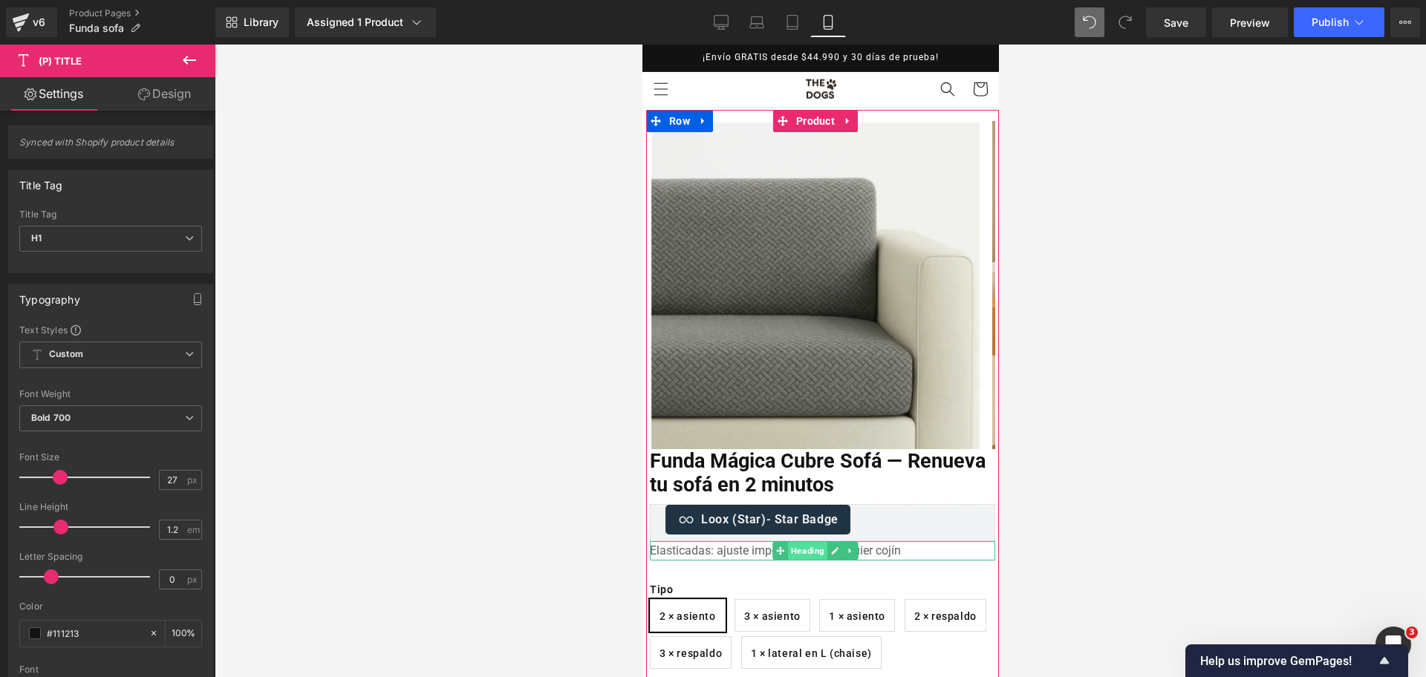
click at [795, 548] on span "Heading" at bounding box center [806, 551] width 39 height 18
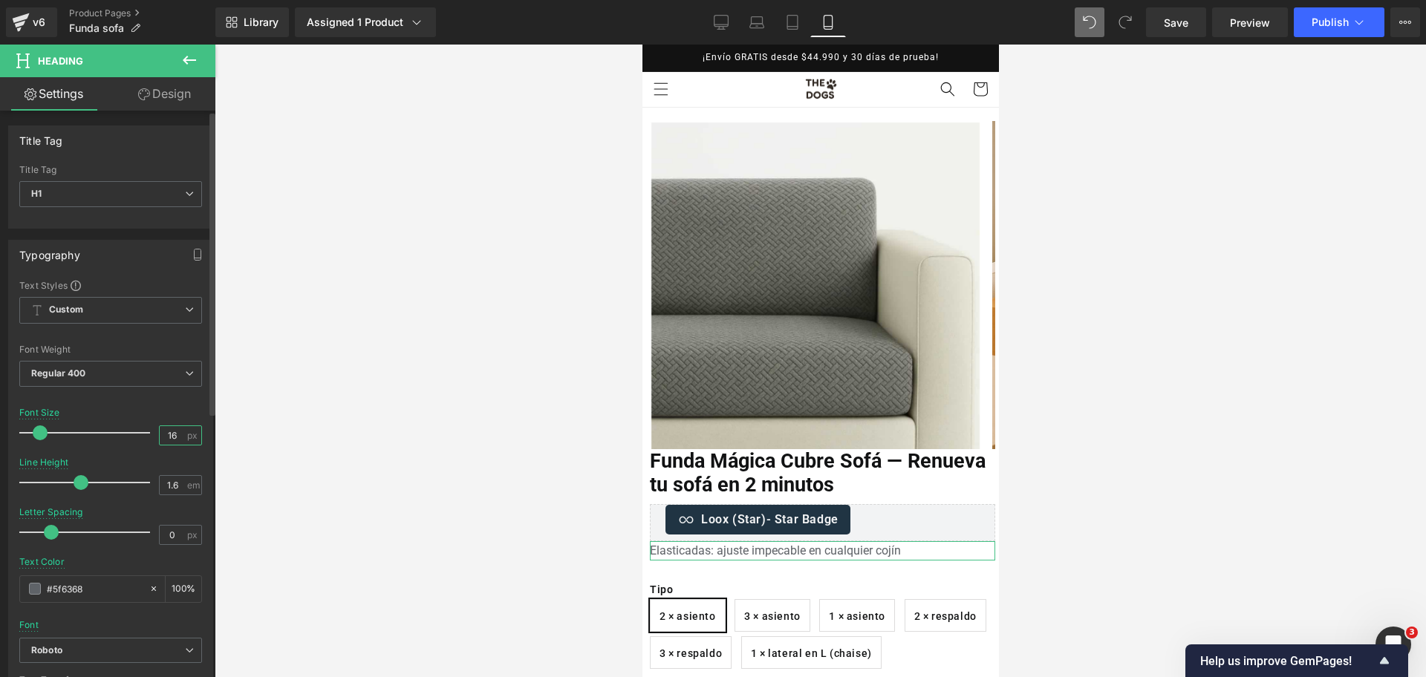
click at [167, 434] on input "16" at bounding box center [173, 435] width 26 height 19
type input "17"
click at [1342, 23] on span "Publish" at bounding box center [1329, 22] width 37 height 12
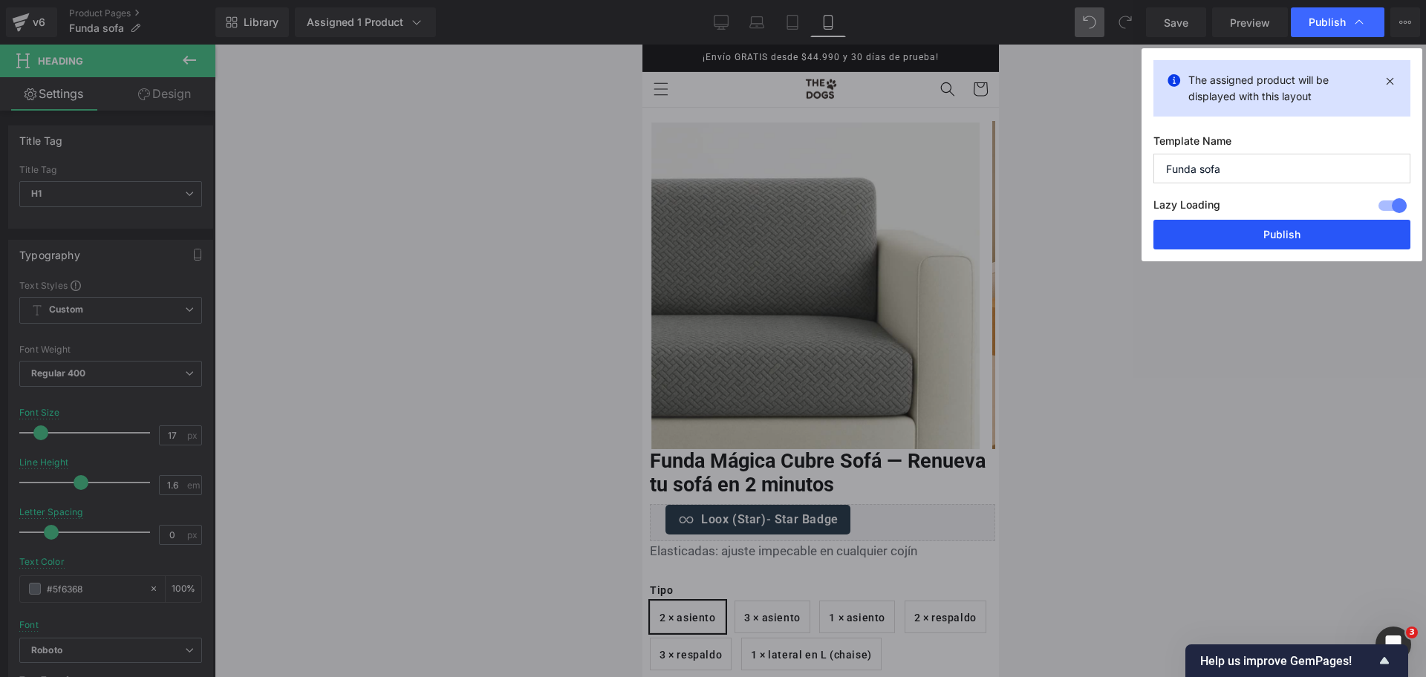
drag, startPoint x: 1300, startPoint y: 220, endPoint x: 307, endPoint y: 188, distance: 994.0
click at [1300, 221] on button "Publish" at bounding box center [1281, 235] width 257 height 30
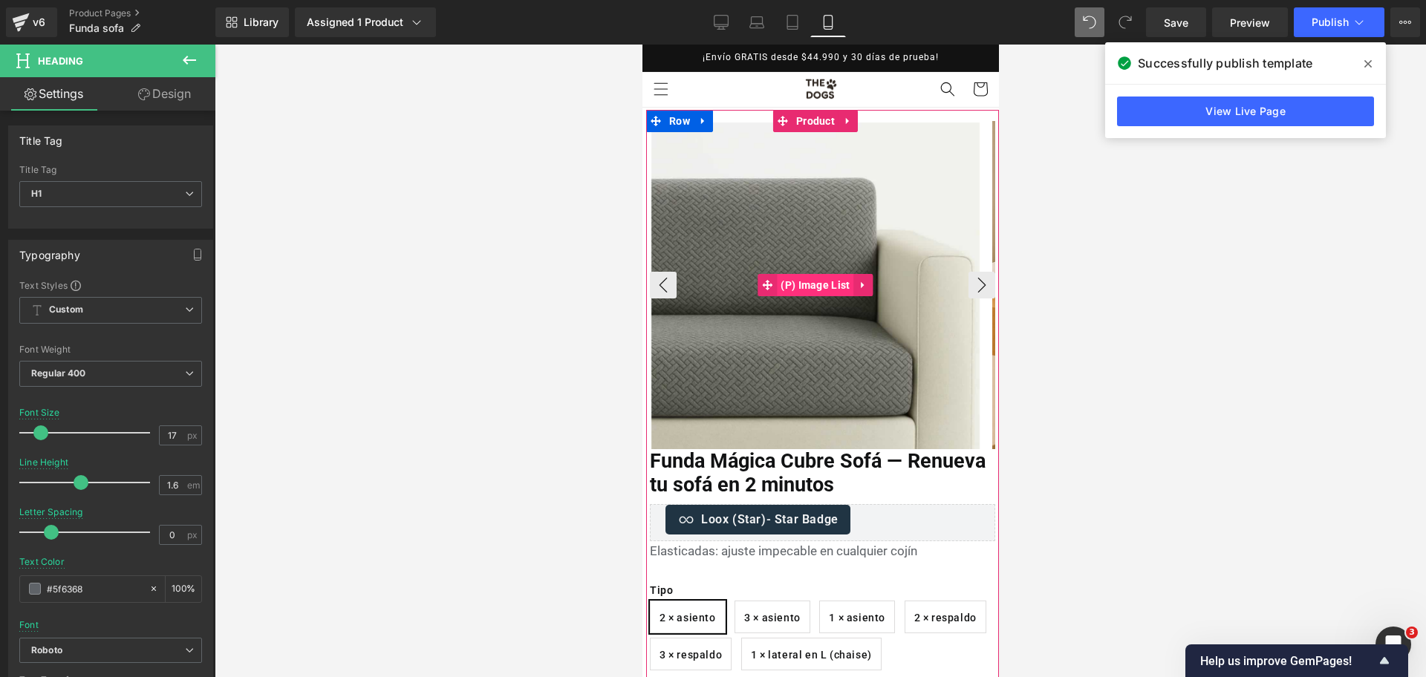
click at [828, 276] on span "(P) Image List" at bounding box center [814, 285] width 76 height 22
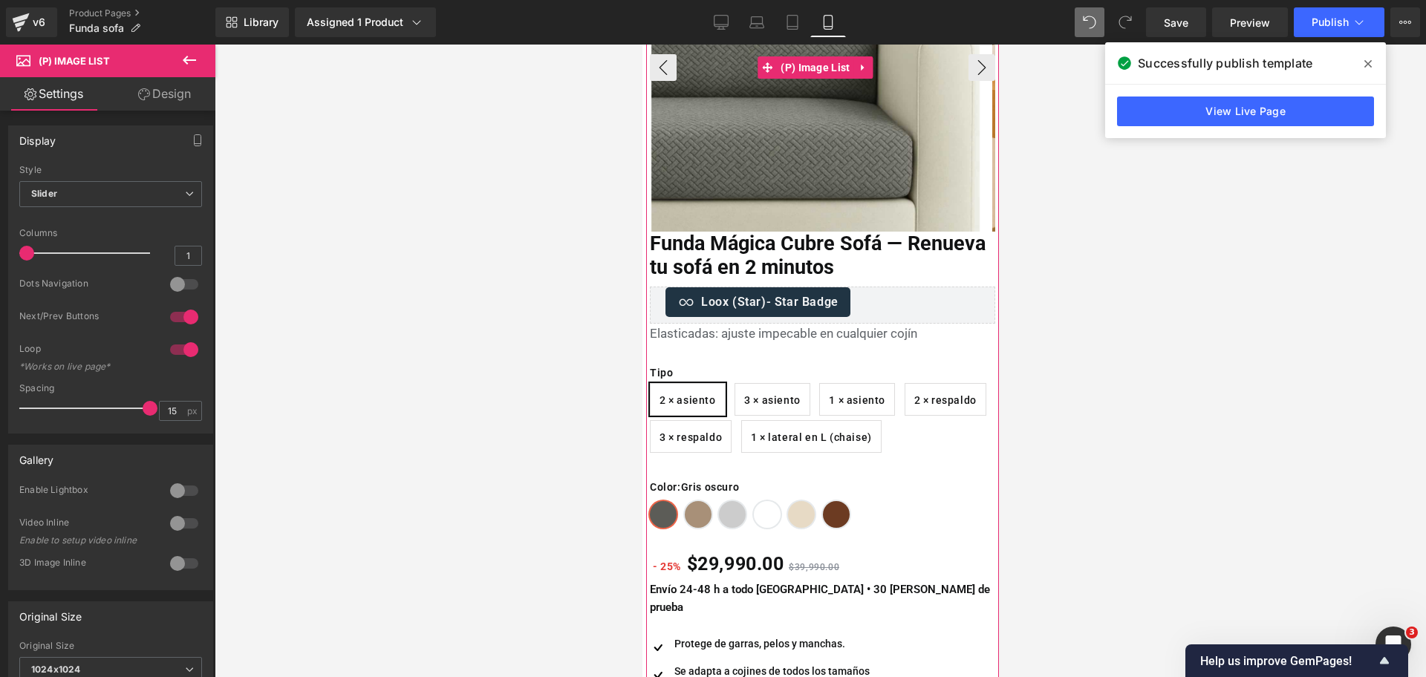
scroll to position [218, 0]
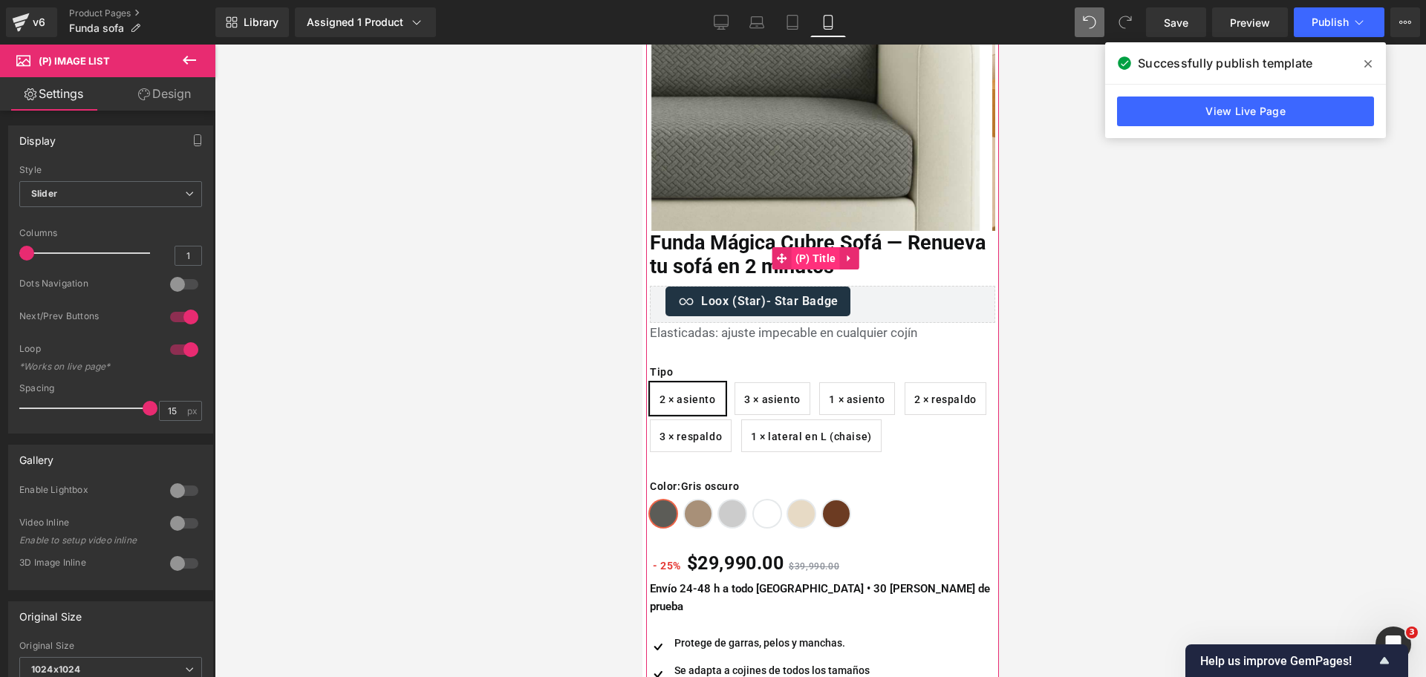
click at [809, 252] on span "(P) Title" at bounding box center [815, 258] width 48 height 22
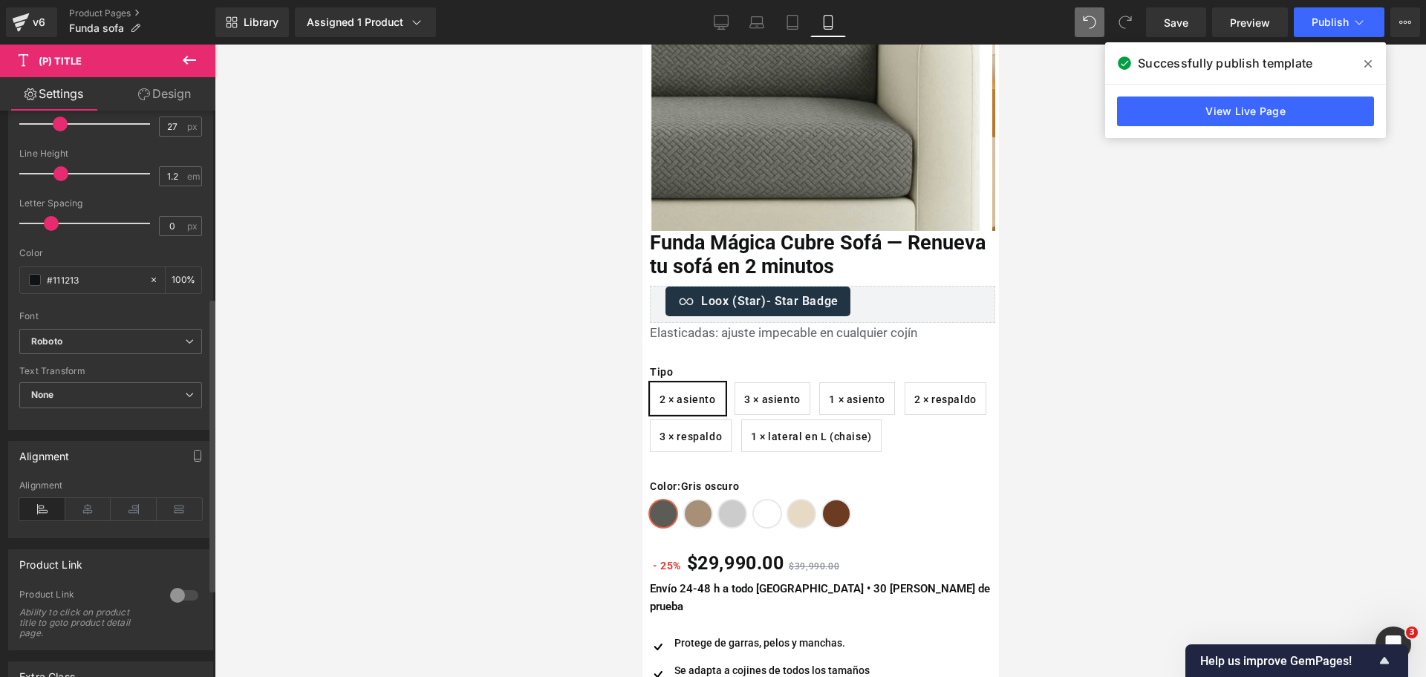
scroll to position [359, 0]
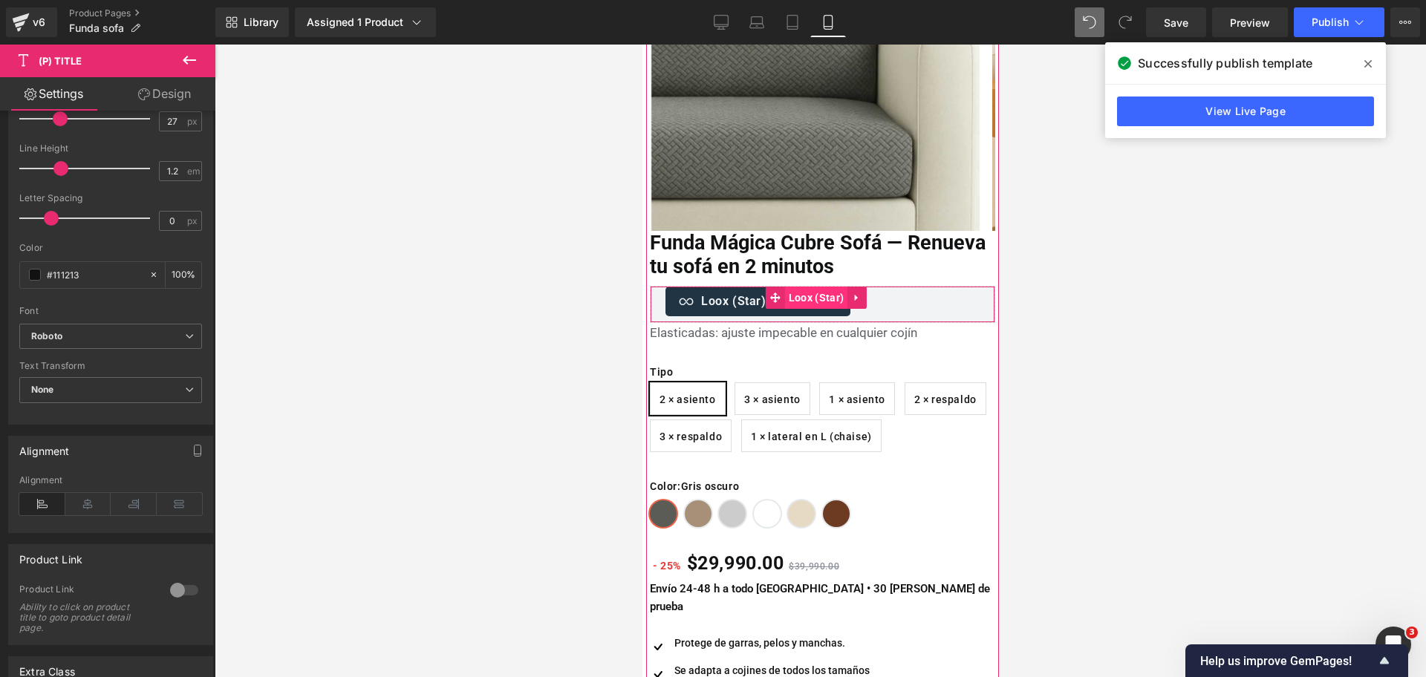
click at [815, 298] on span "Loox (Star)" at bounding box center [815, 298] width 62 height 22
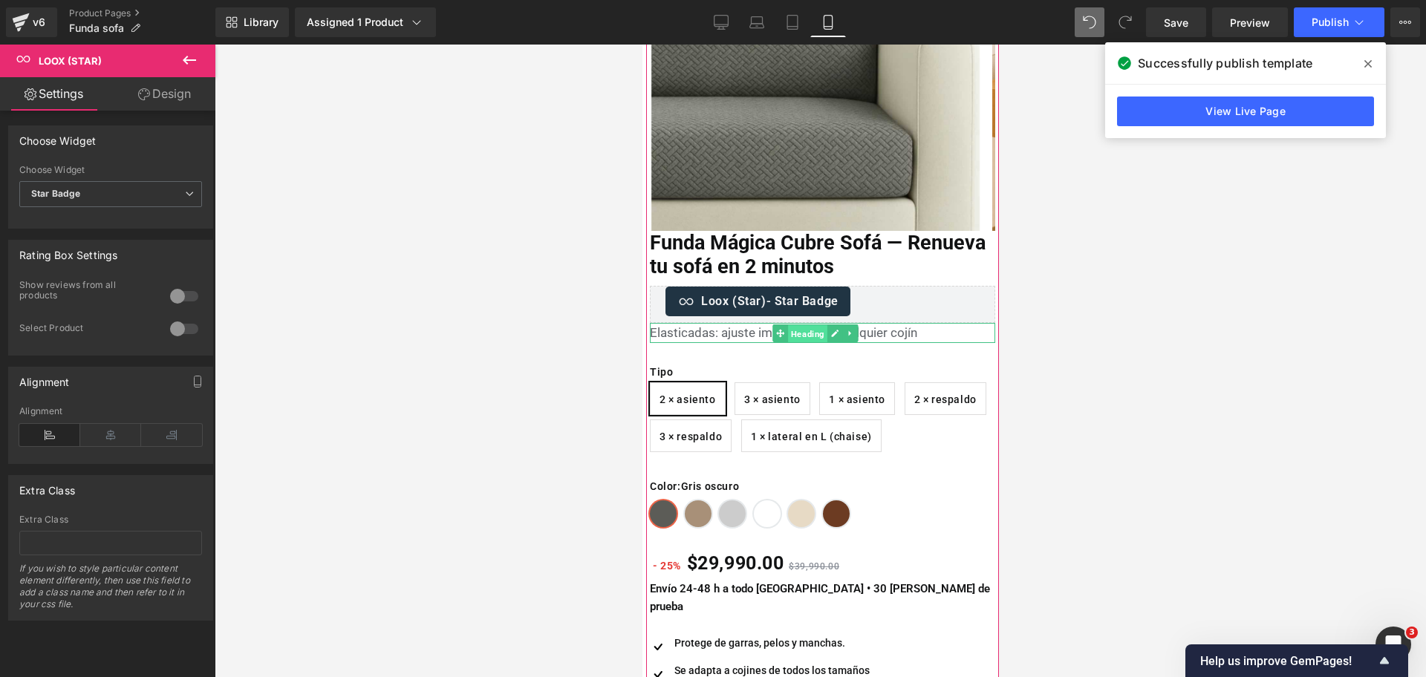
click at [808, 329] on span "Heading" at bounding box center [806, 334] width 39 height 18
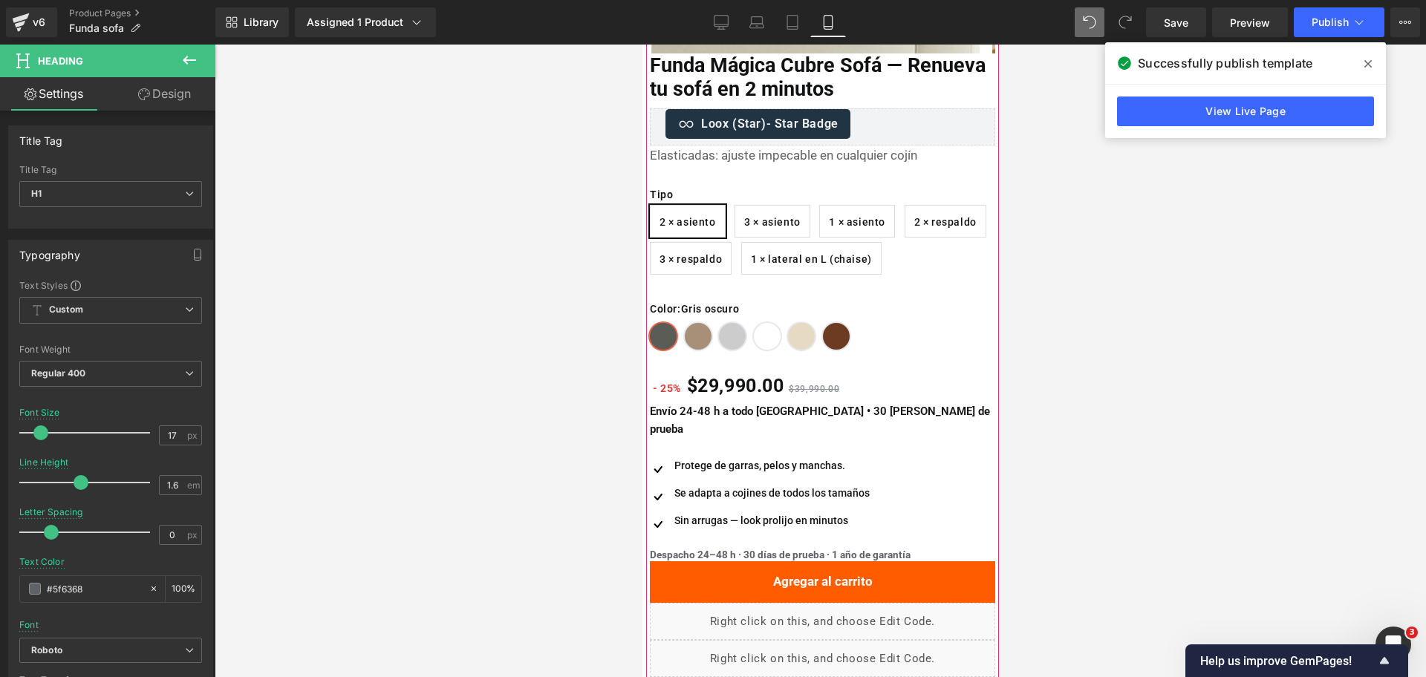
scroll to position [397, 0]
click at [808, 411] on span "Heading" at bounding box center [806, 420] width 39 height 18
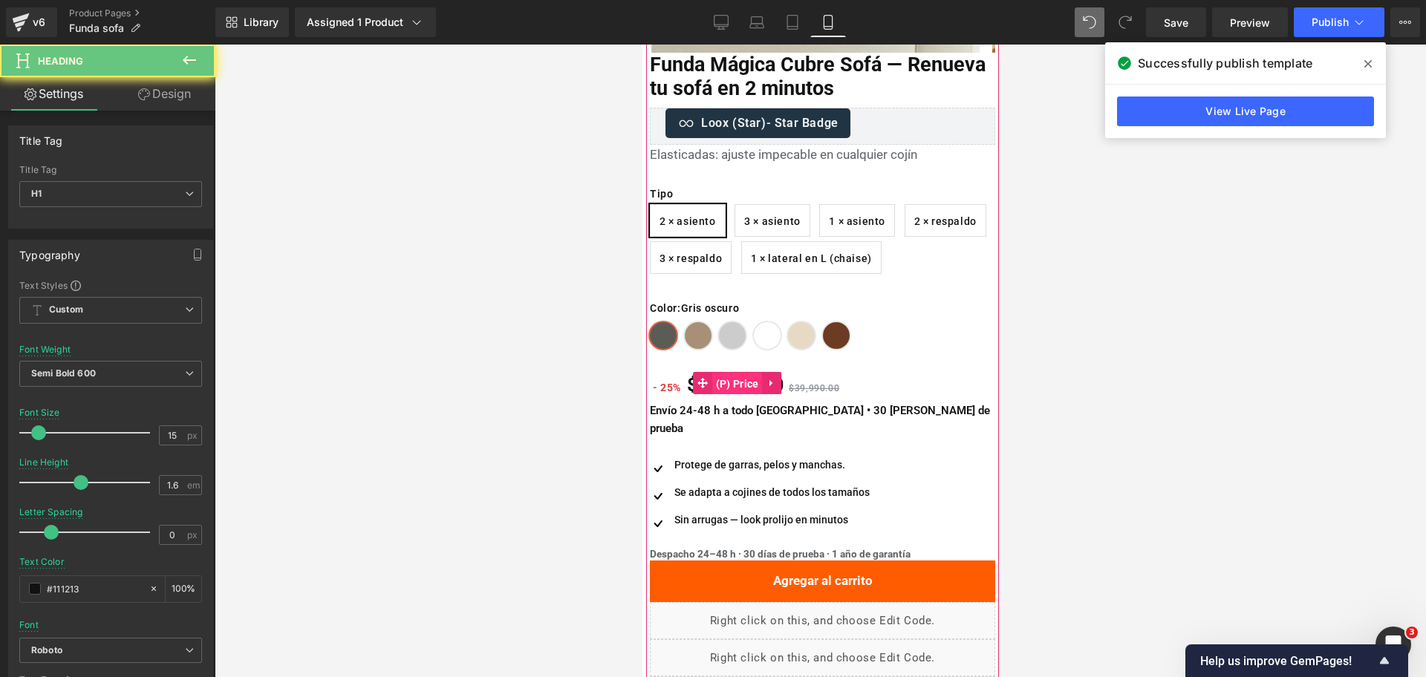
click at [742, 379] on span "(P) Price" at bounding box center [736, 384] width 50 height 22
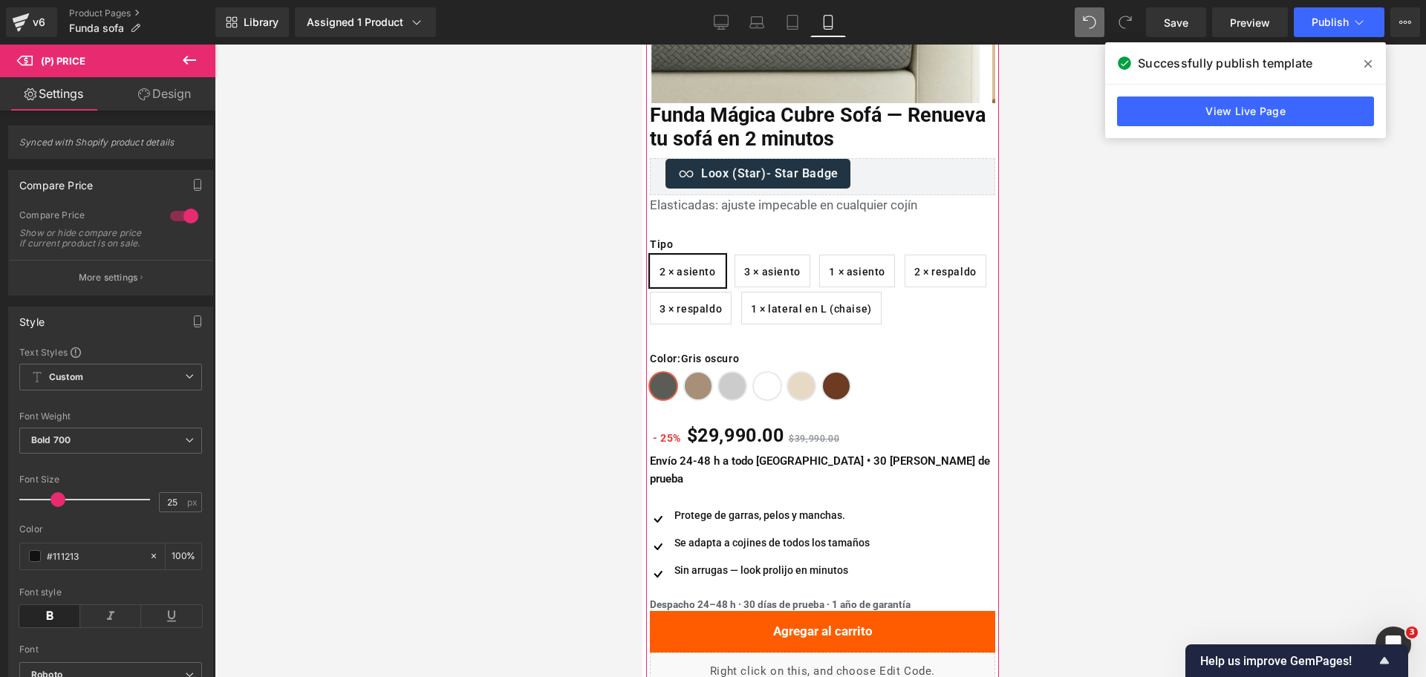
scroll to position [407, 0]
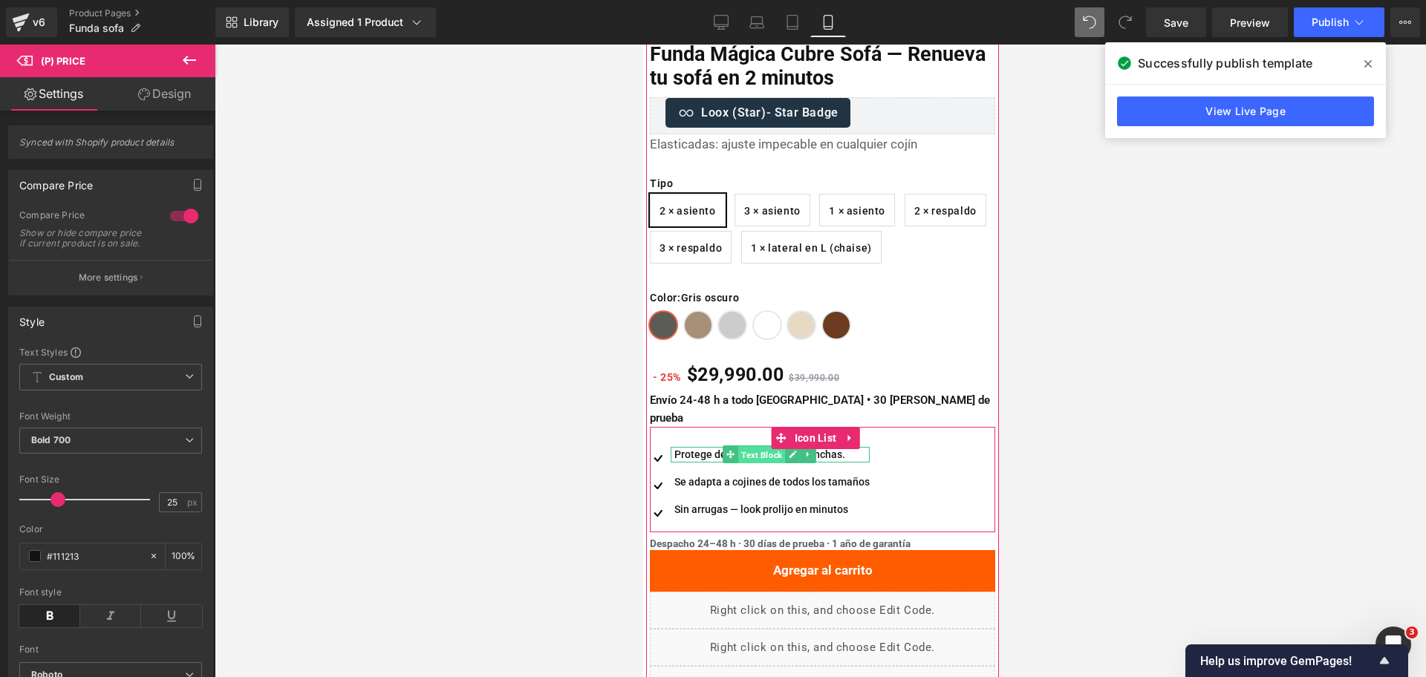
click at [760, 446] on span "Text Block" at bounding box center [760, 455] width 47 height 18
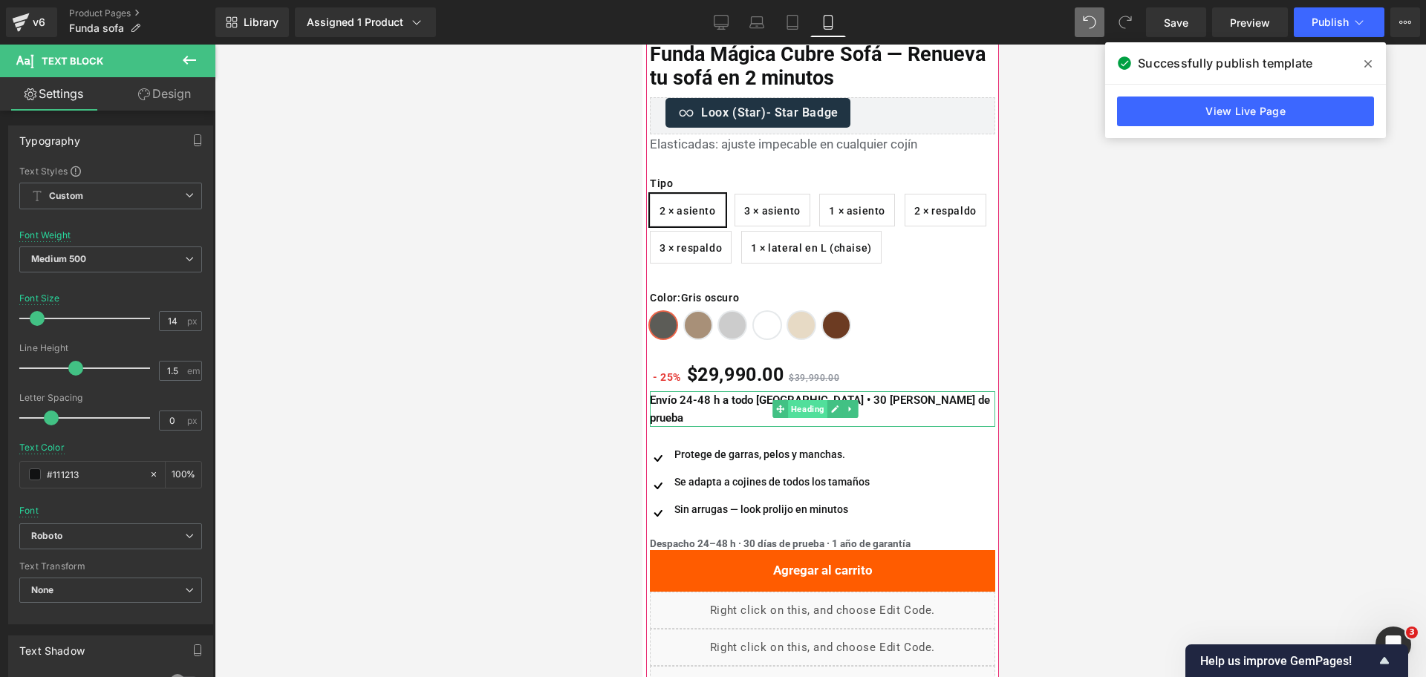
click at [809, 400] on span "Heading" at bounding box center [806, 409] width 39 height 18
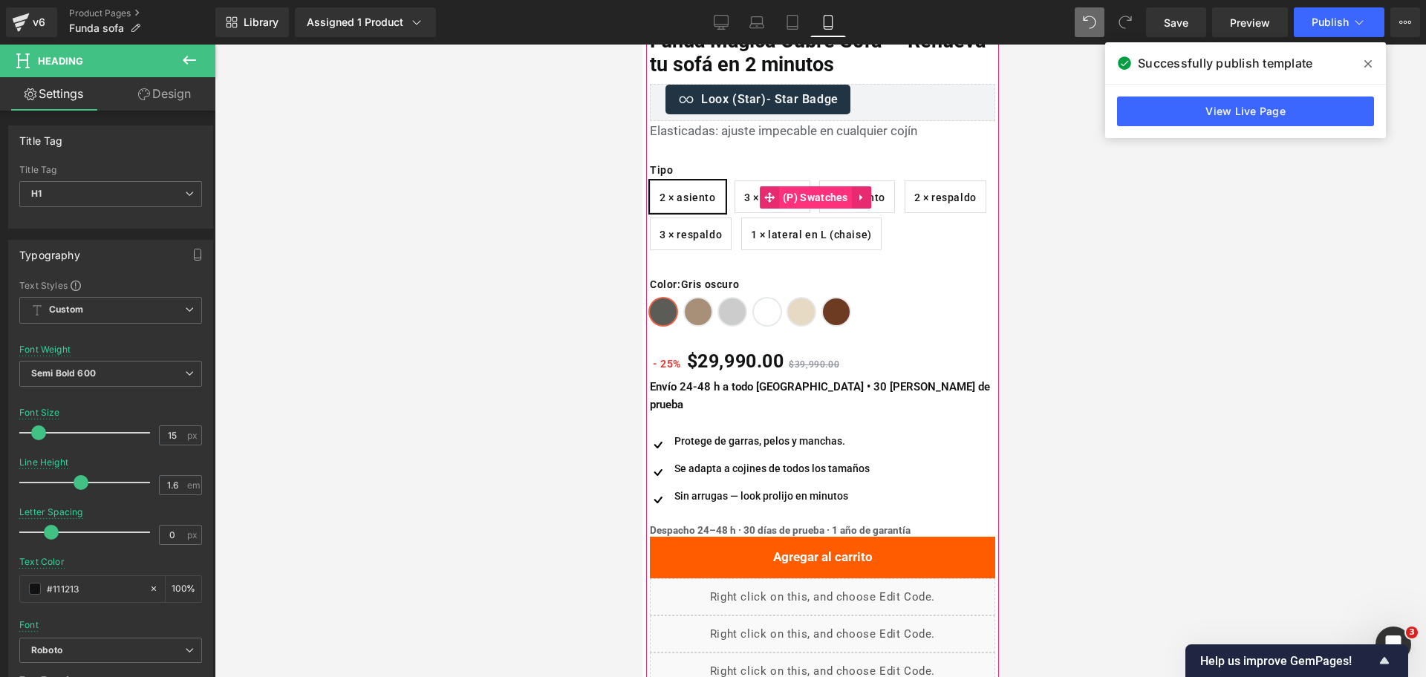
scroll to position [422, 0]
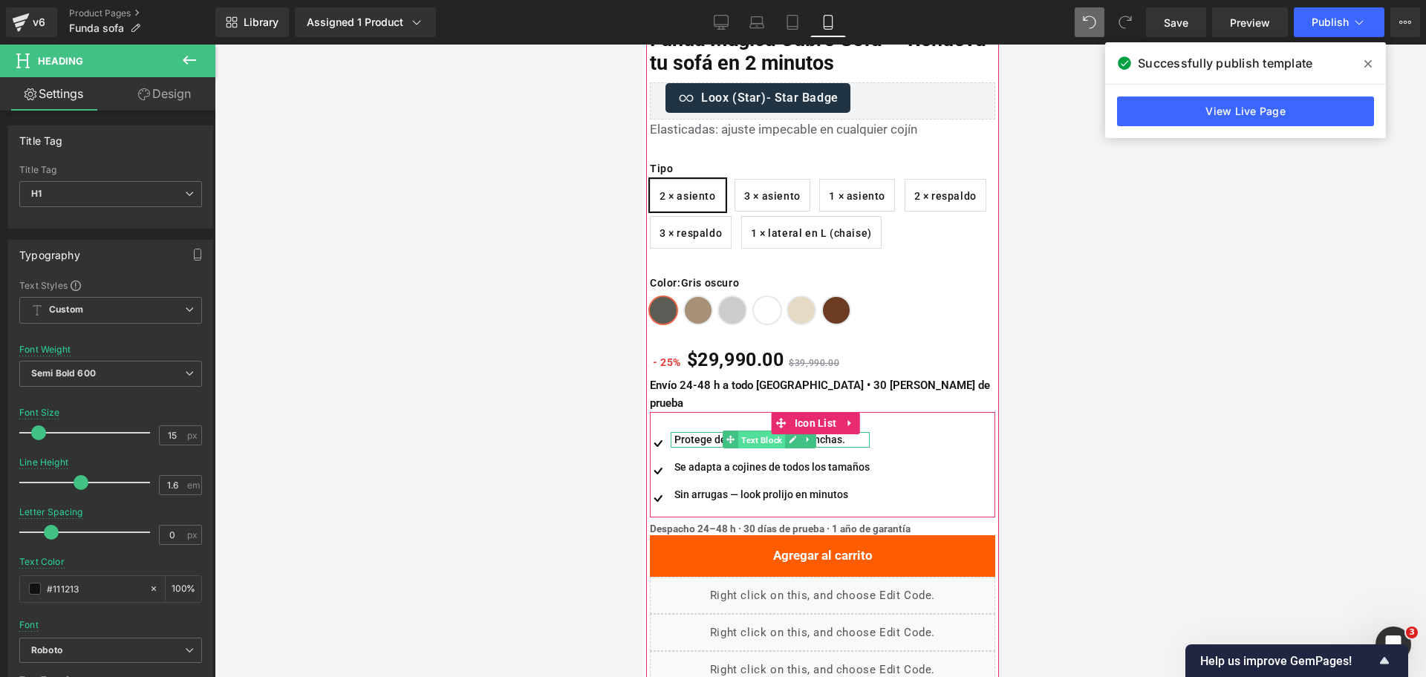
click at [757, 431] on span "Text Block" at bounding box center [760, 440] width 47 height 18
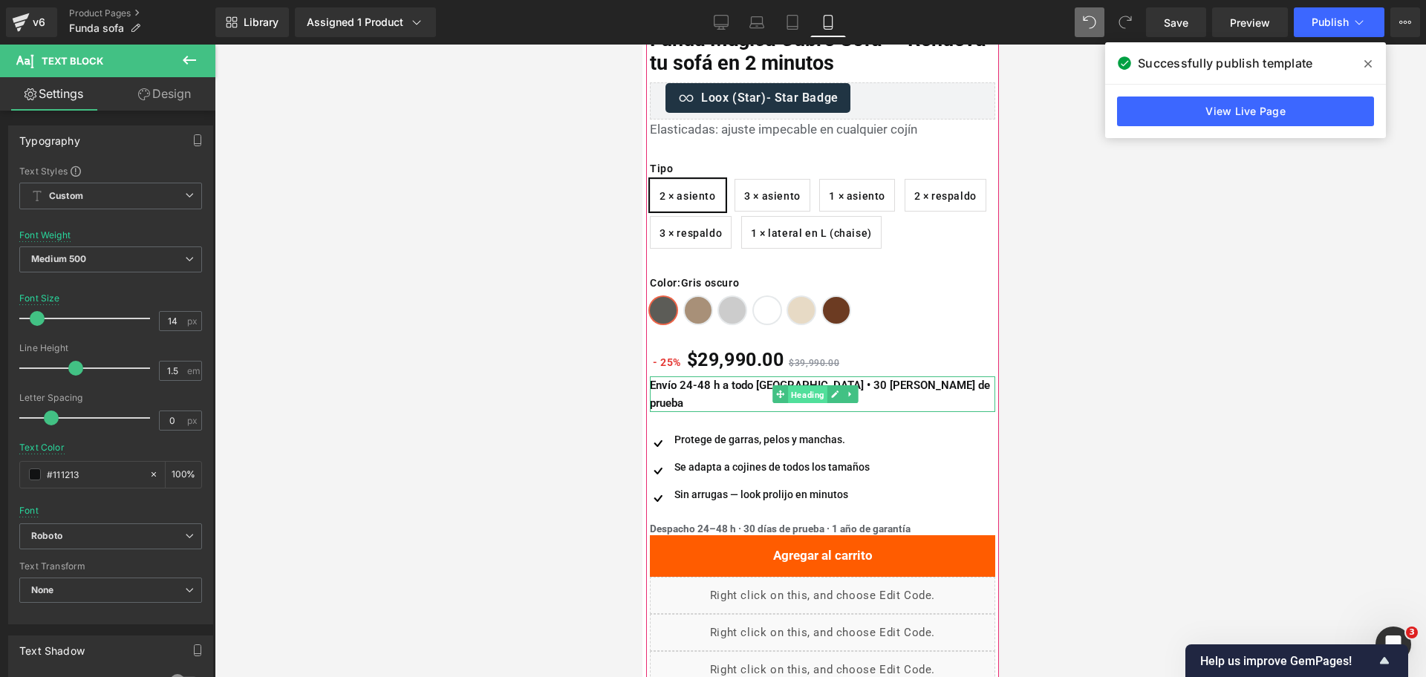
click at [788, 388] on span "Heading" at bounding box center [806, 394] width 39 height 18
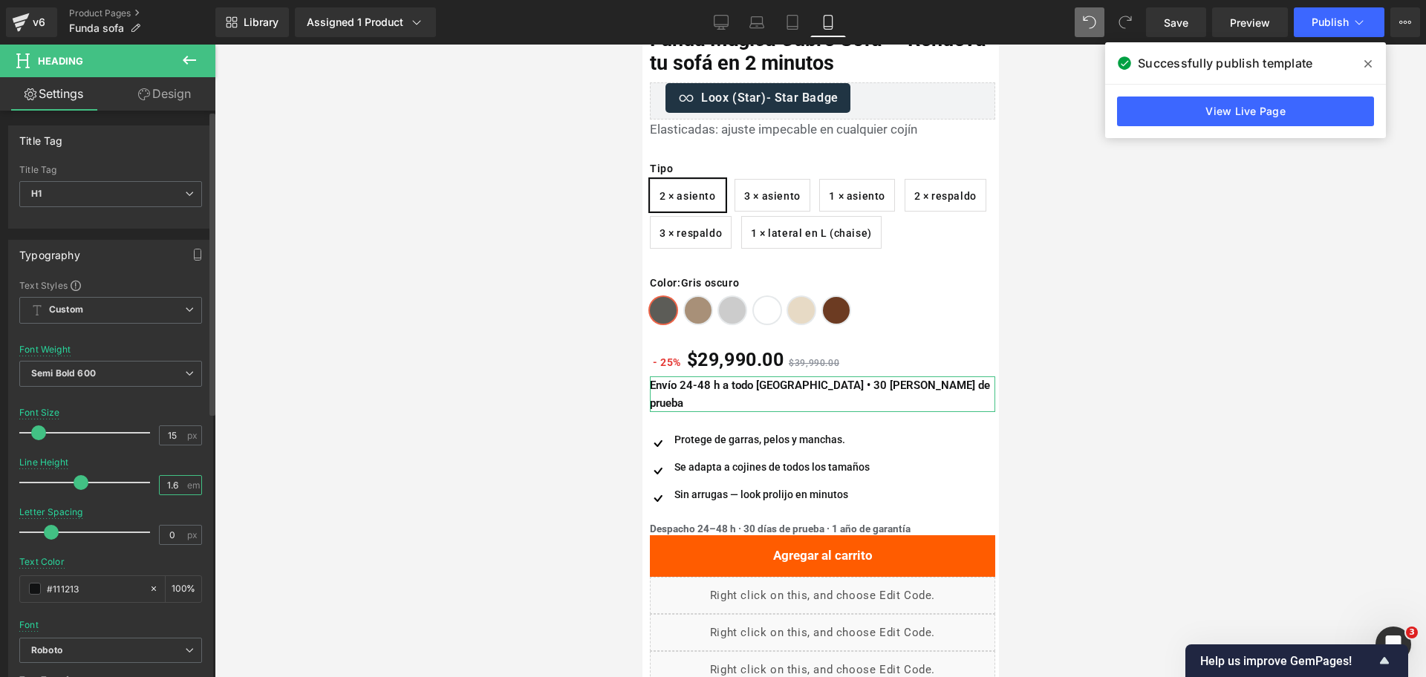
drag, startPoint x: 167, startPoint y: 485, endPoint x: 195, endPoint y: 487, distance: 28.3
click at [195, 487] on div "1.6 em" at bounding box center [180, 485] width 43 height 20
type input "1.5"
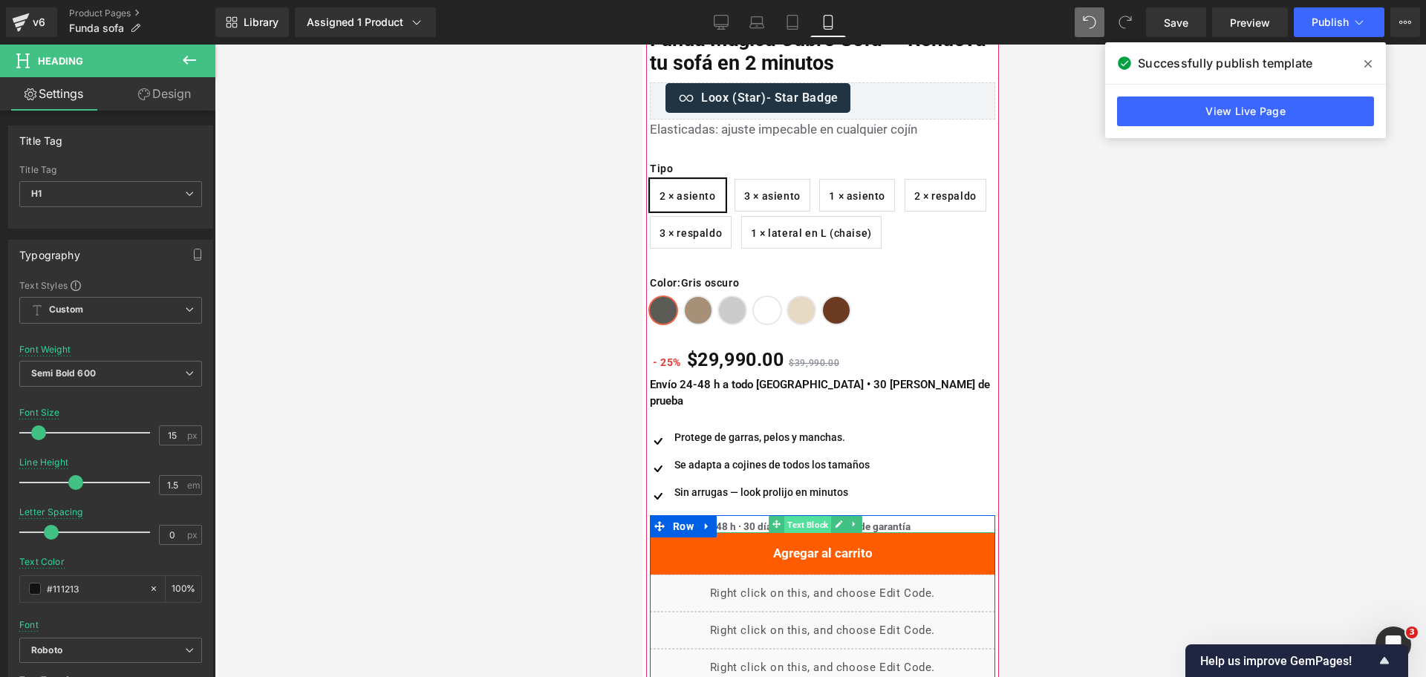
click at [807, 516] on span "Text Block" at bounding box center [806, 525] width 47 height 18
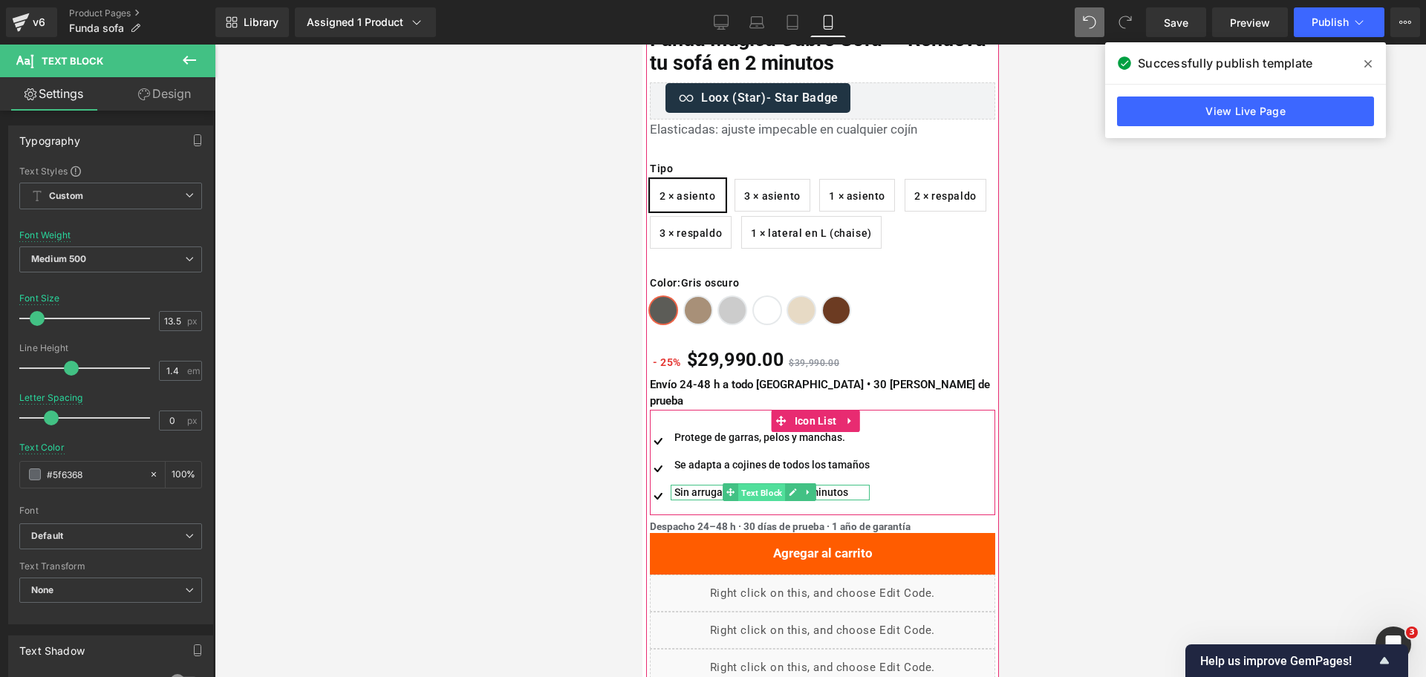
click at [774, 484] on span "Text Block" at bounding box center [760, 493] width 47 height 18
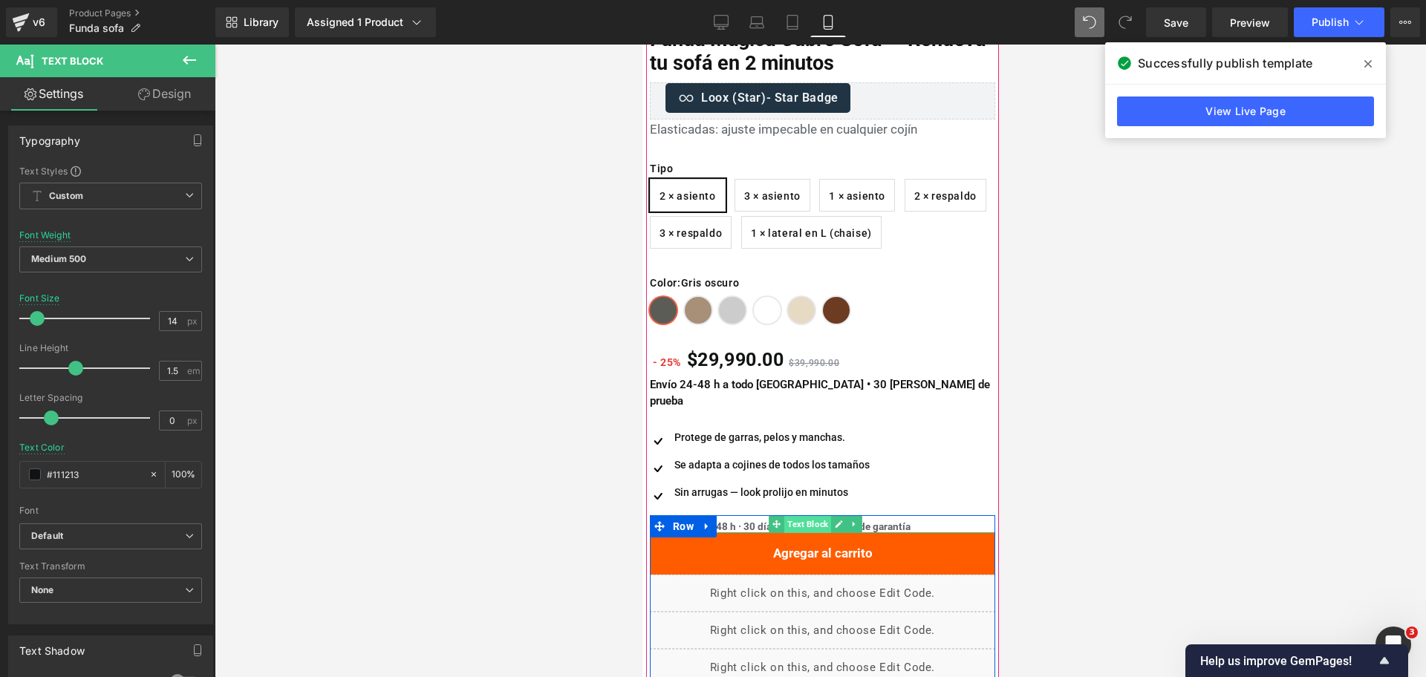
click at [803, 515] on span "Text Block" at bounding box center [806, 524] width 47 height 18
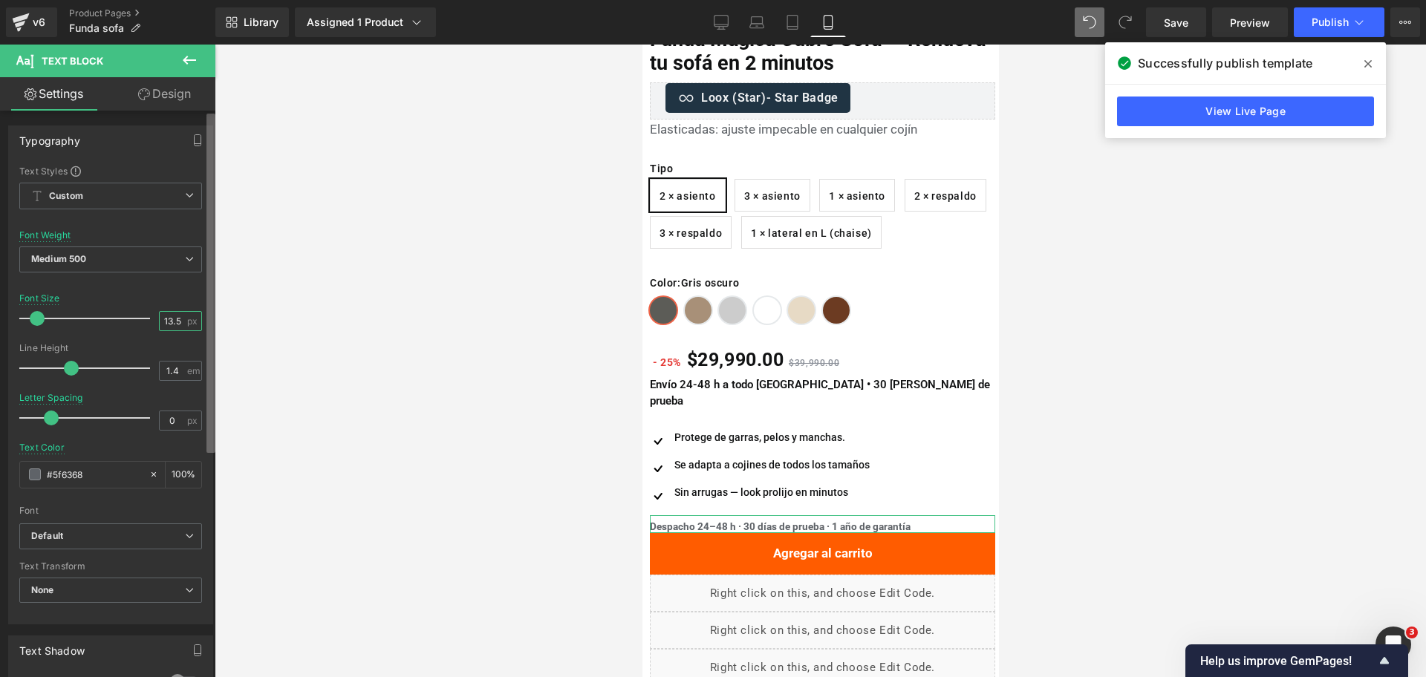
drag, startPoint x: 167, startPoint y: 313, endPoint x: 213, endPoint y: 319, distance: 46.4
click at [213, 319] on div "Typography Text Styles Custom Custom Setup Global Style Custom Setup Global Sty…" at bounding box center [107, 397] width 215 height 573
type input "13"
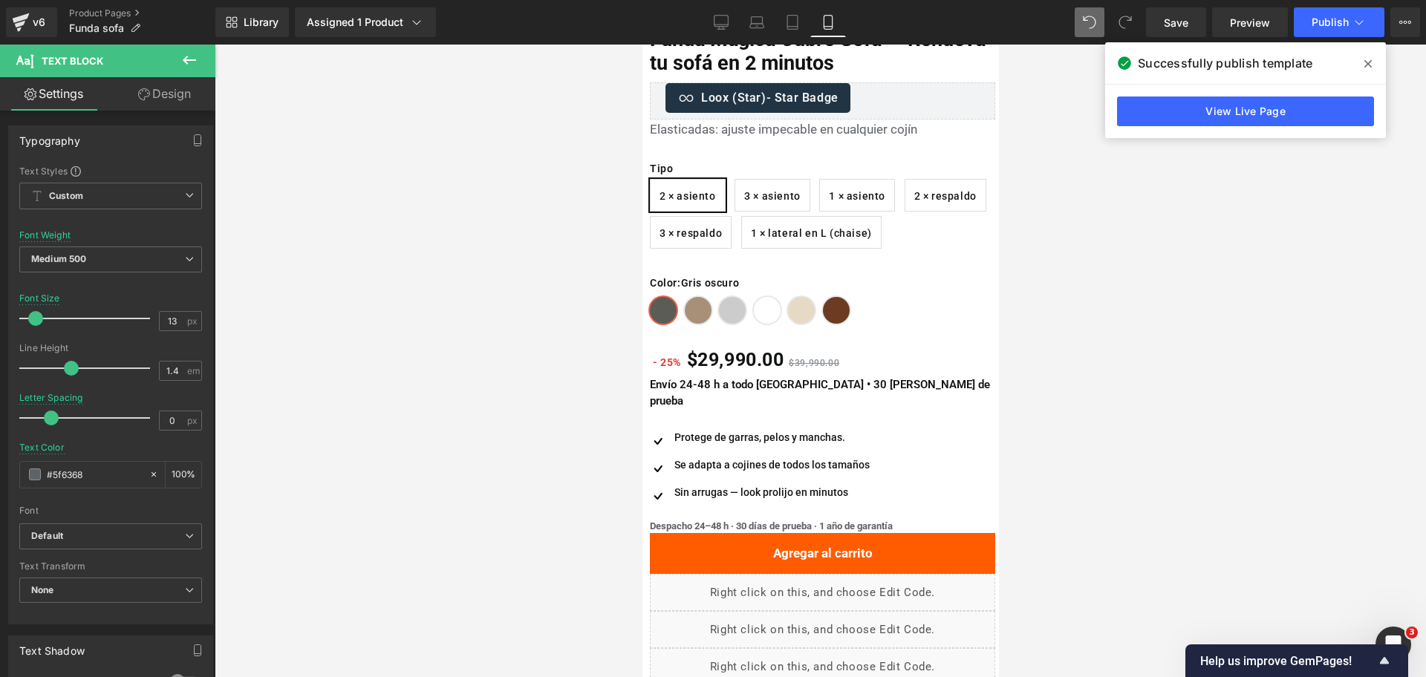
click at [1030, 374] on div at bounding box center [820, 361] width 1211 height 633
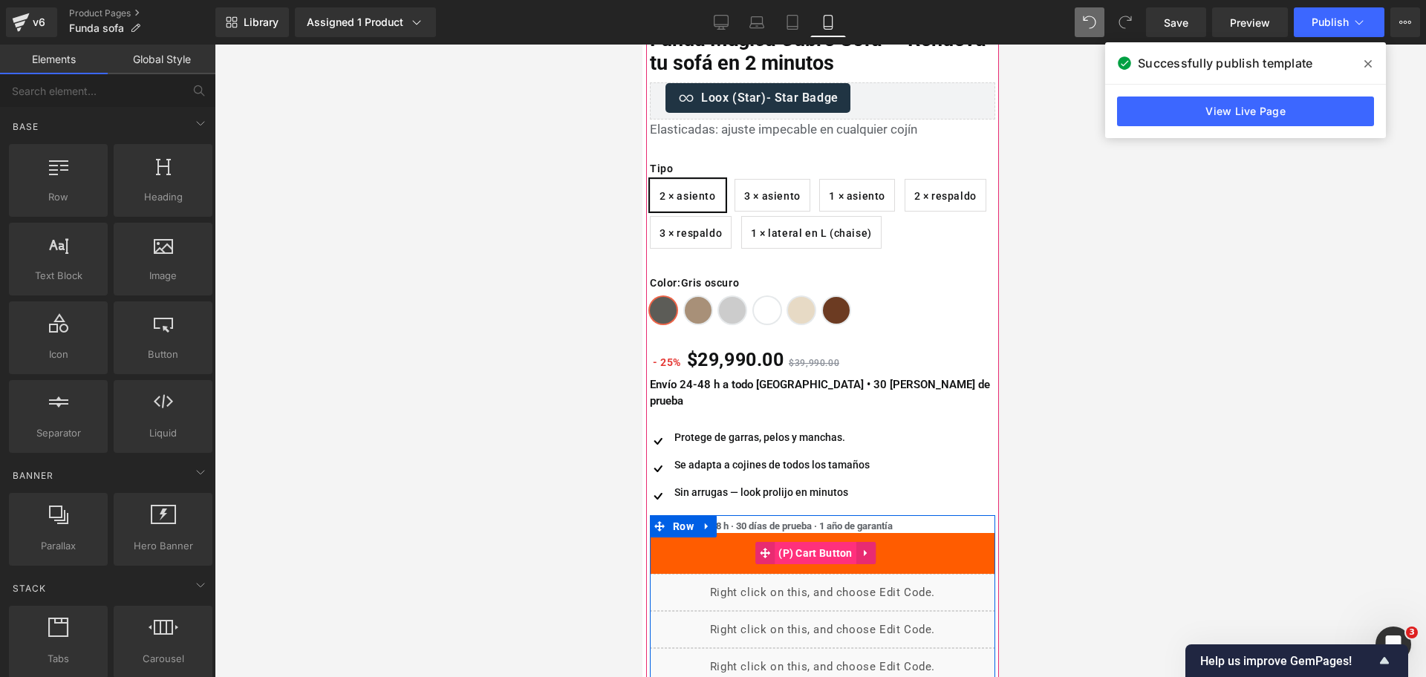
click at [806, 542] on span "(P) Cart Button" at bounding box center [815, 553] width 82 height 22
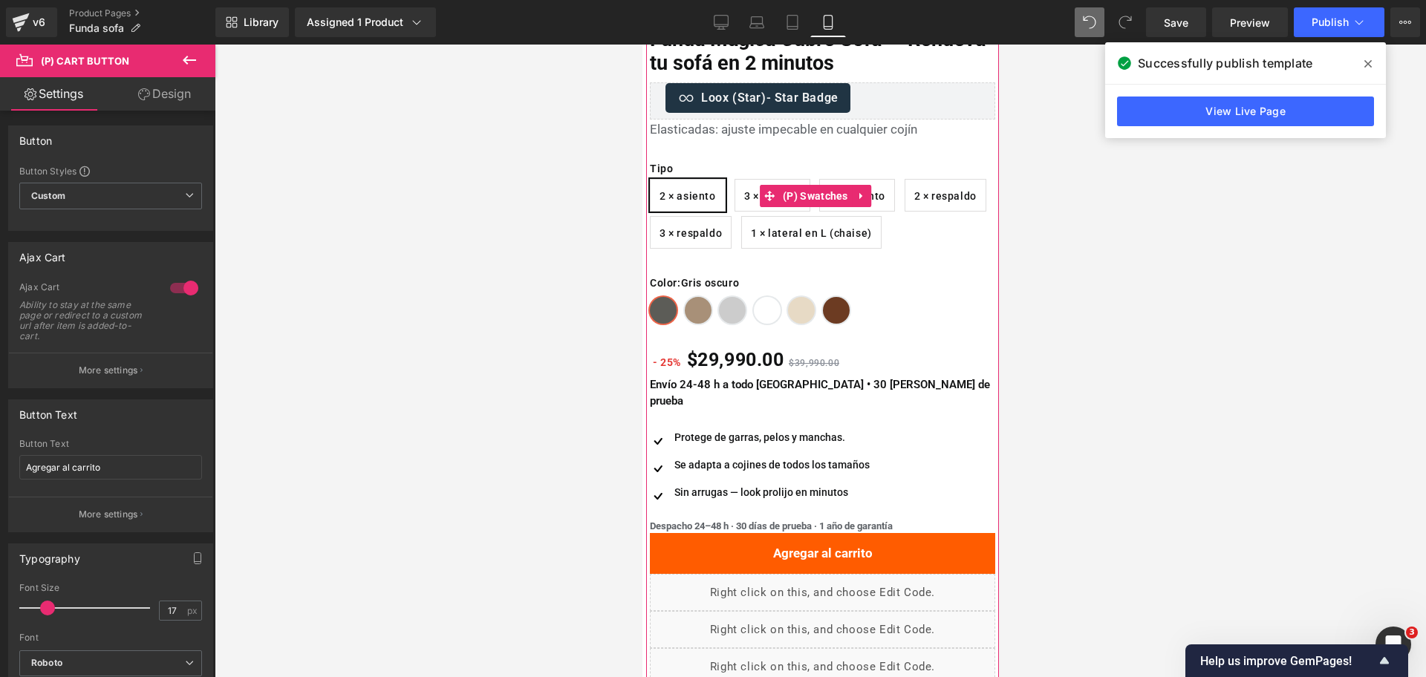
scroll to position [0, 0]
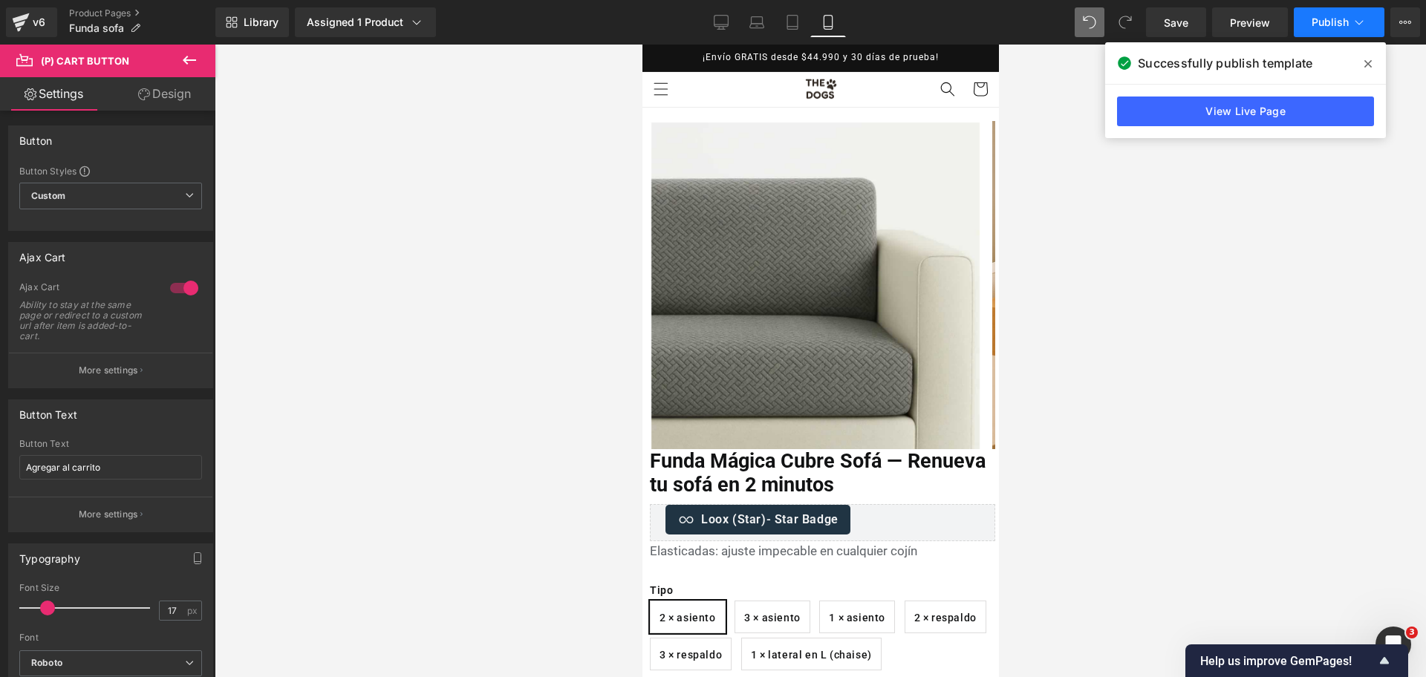
click at [1335, 17] on span "Publish" at bounding box center [1329, 22] width 37 height 12
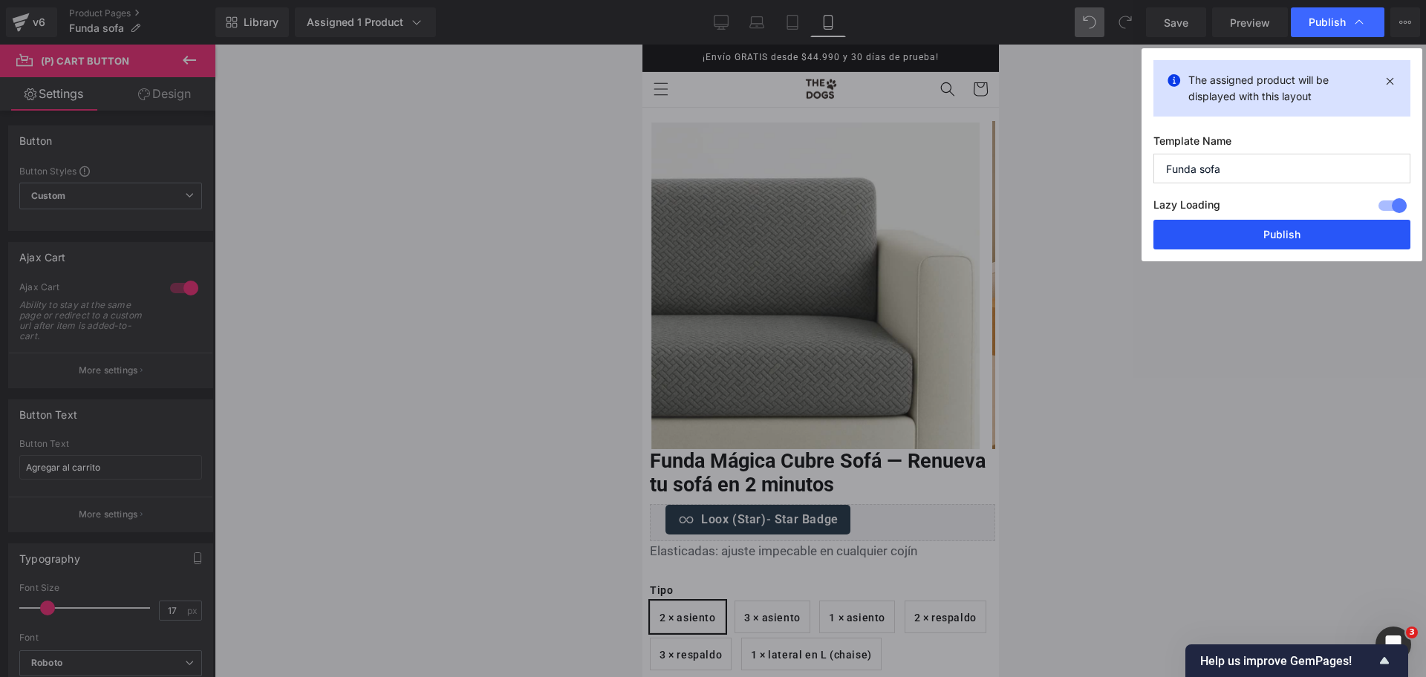
click at [1306, 229] on button "Publish" at bounding box center [1281, 235] width 257 height 30
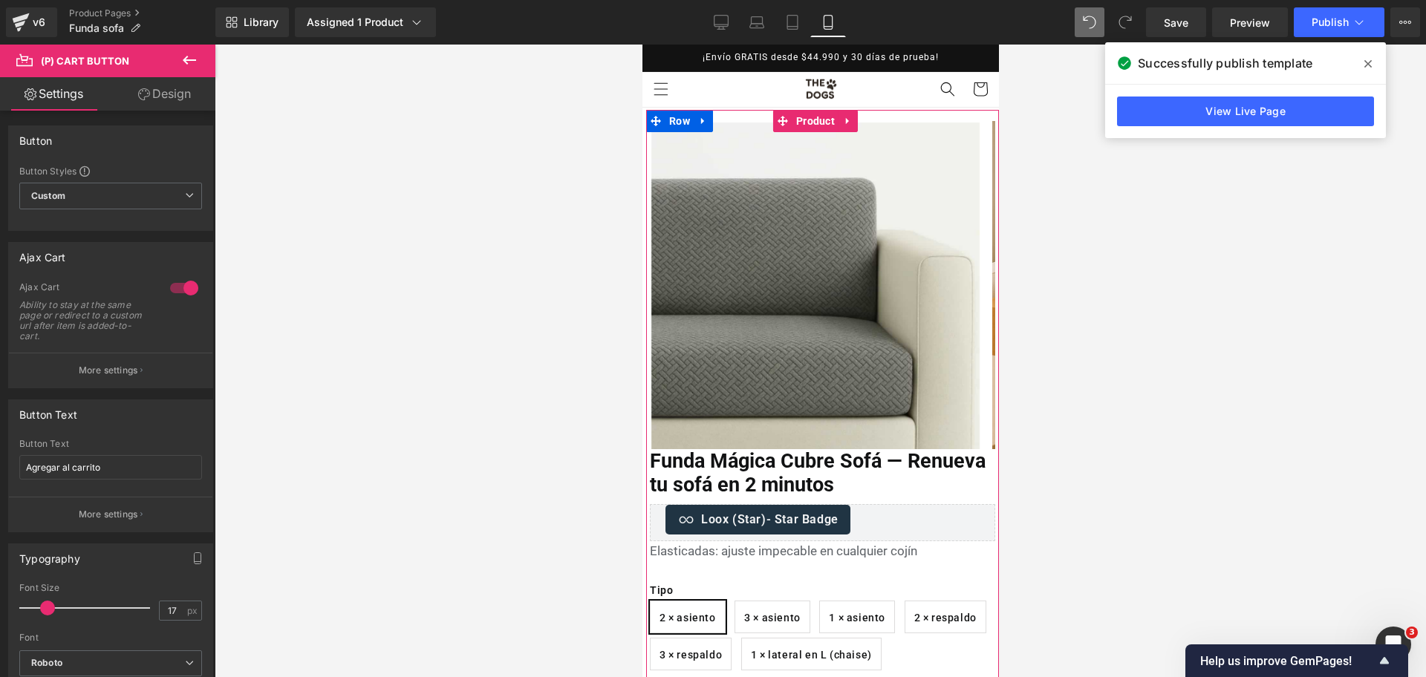
scroll to position [65, 0]
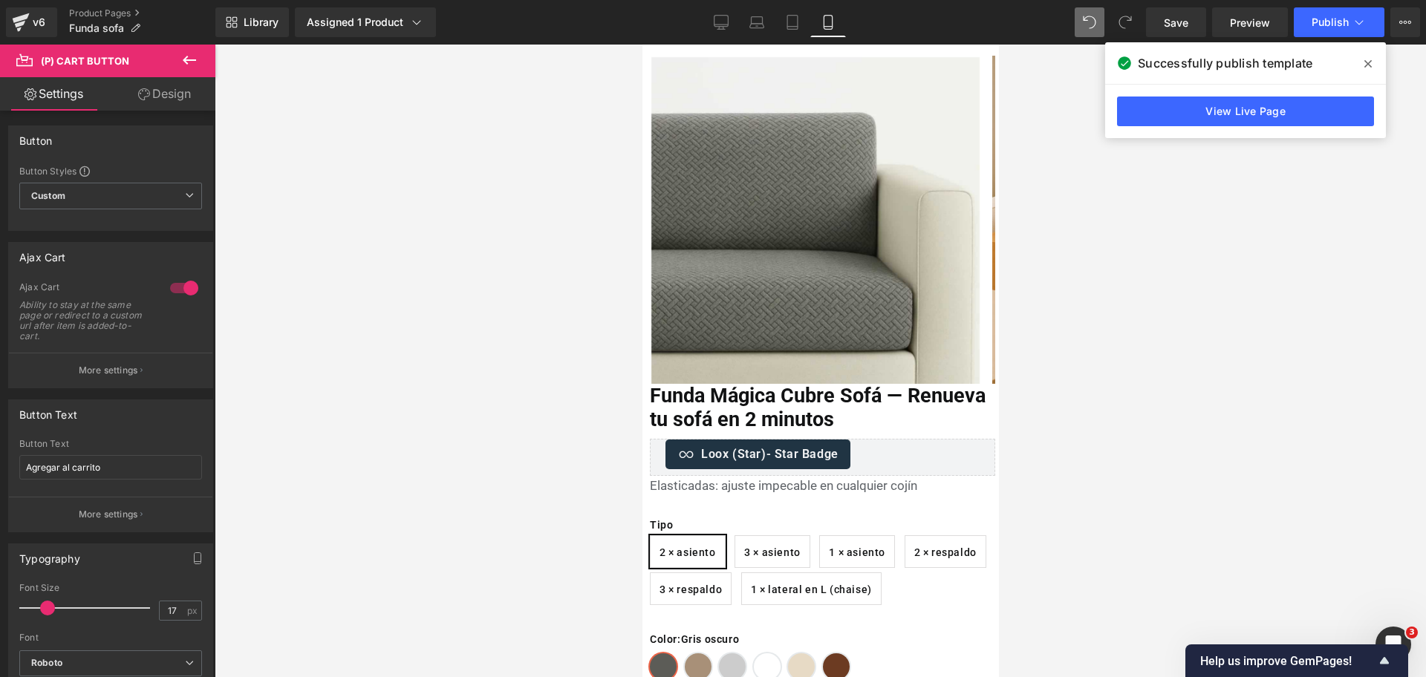
drag, startPoint x: 708, startPoint y: 22, endPoint x: 659, endPoint y: 5, distance: 51.9
click at [708, 22] on link "Desktop" at bounding box center [721, 22] width 36 height 30
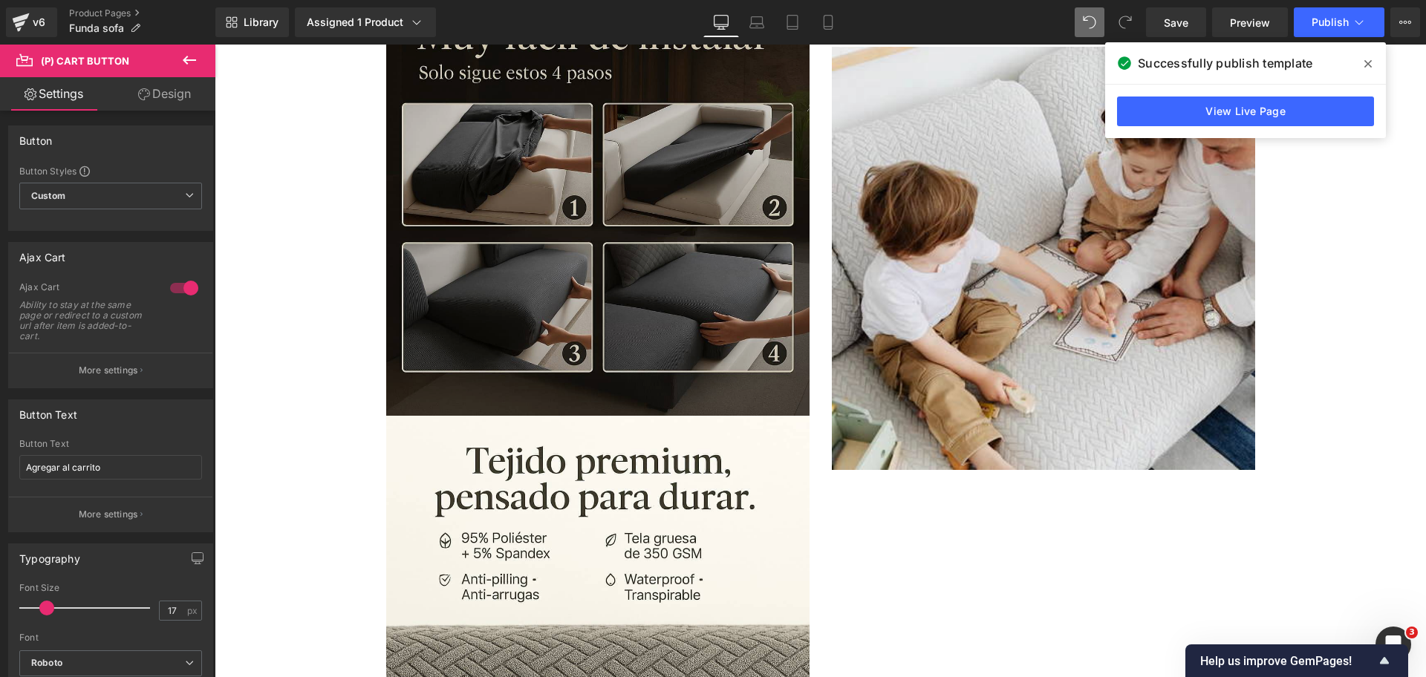
scroll to position [1001, 0]
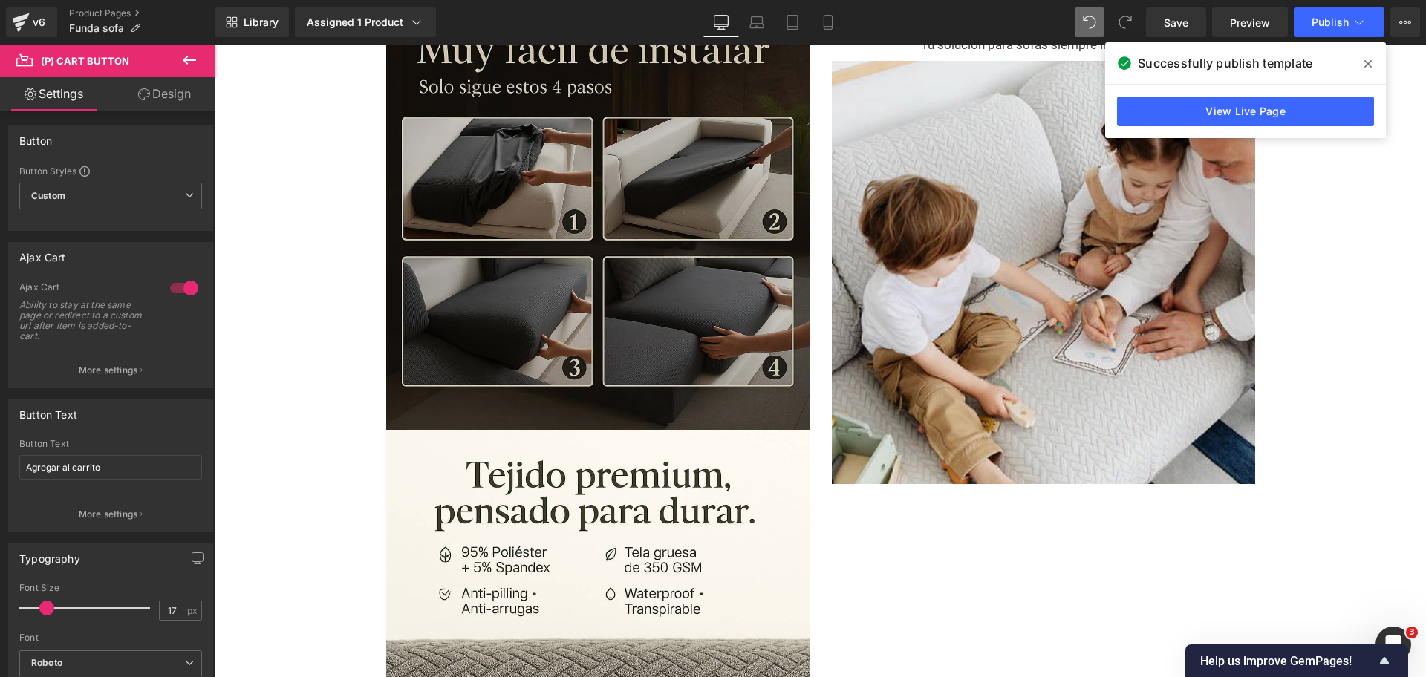
click at [698, 324] on img at bounding box center [597, 218] width 423 height 423
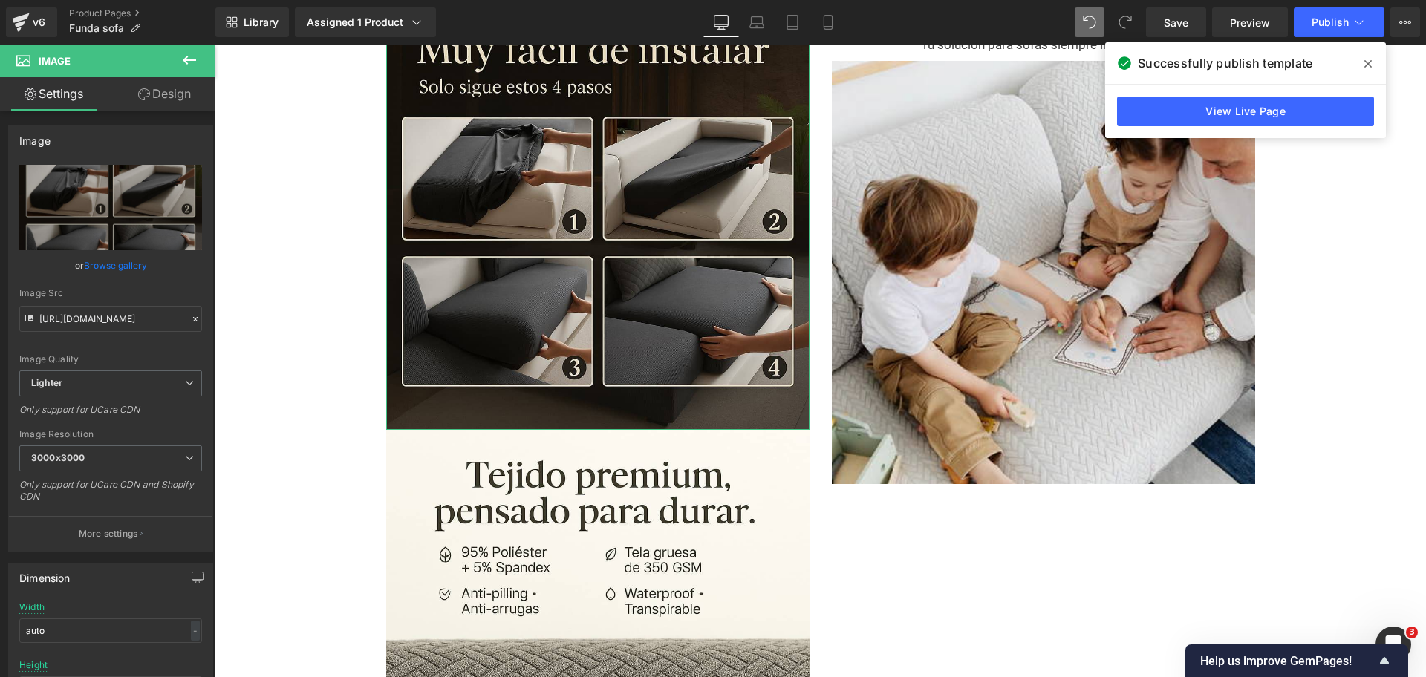
click at [170, 86] on link "Design" at bounding box center [165, 93] width 108 height 33
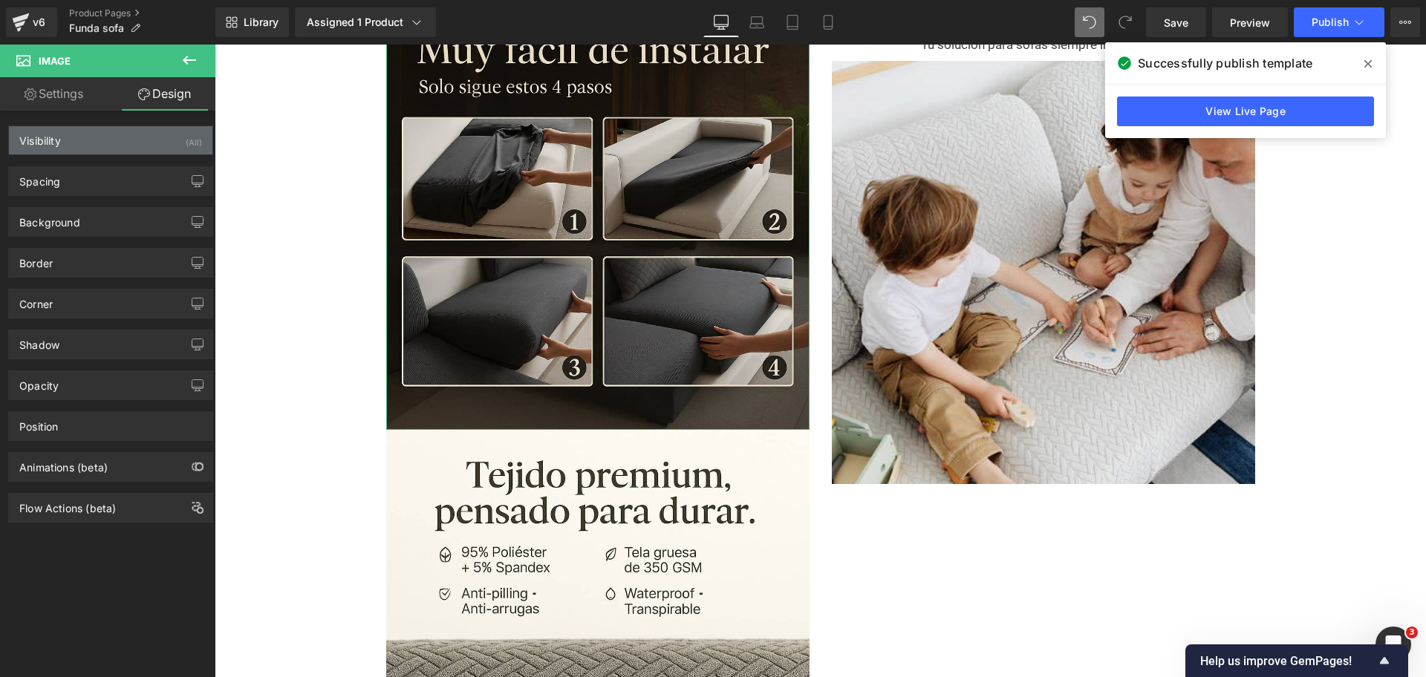
click at [161, 143] on div "Visibility (All)" at bounding box center [110, 140] width 203 height 28
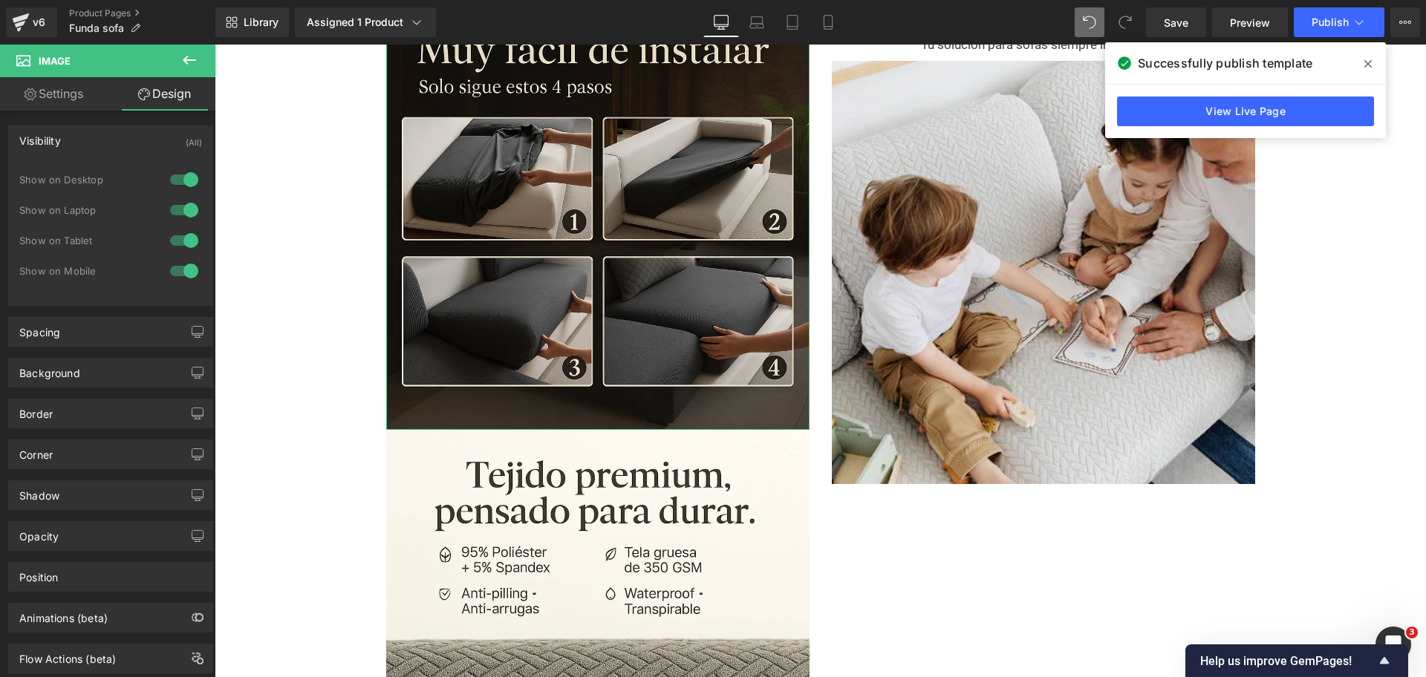
click at [169, 195] on div "Show on Desktop" at bounding box center [110, 187] width 183 height 30
click at [182, 180] on div at bounding box center [184, 180] width 36 height 24
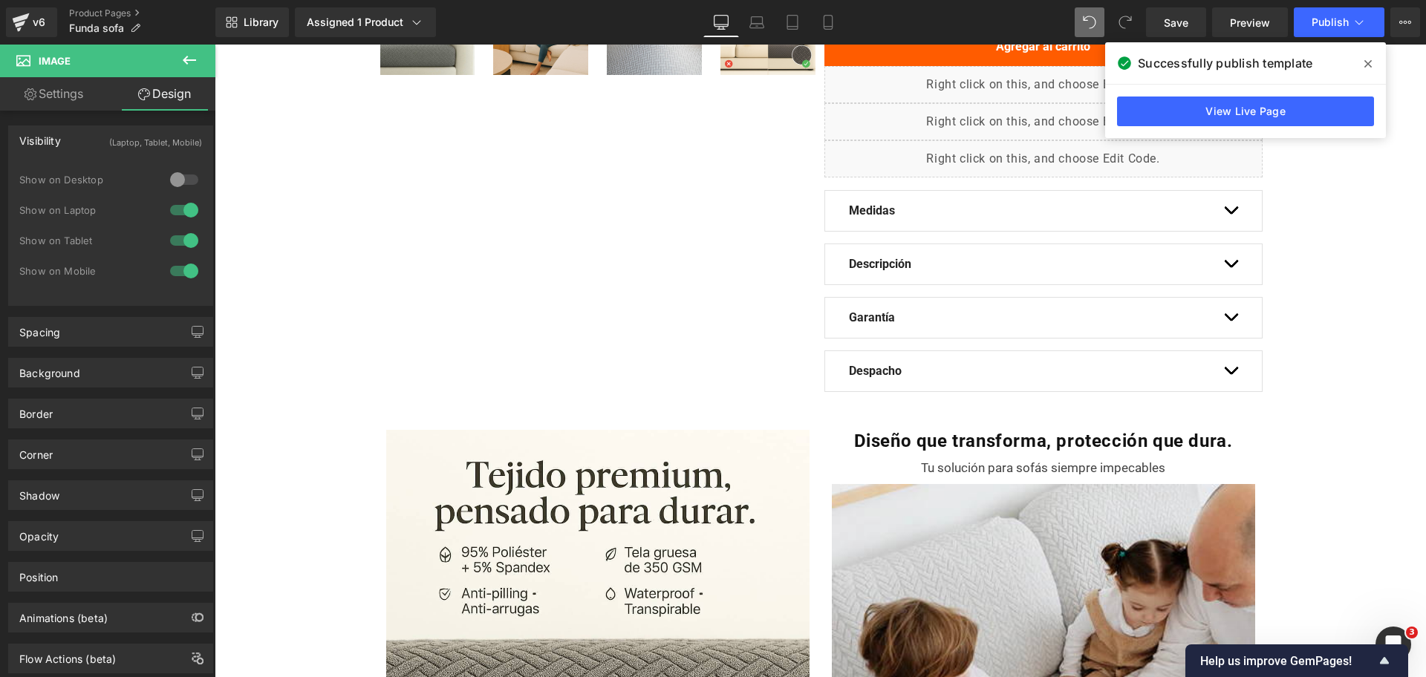
click at [182, 206] on div at bounding box center [184, 210] width 36 height 24
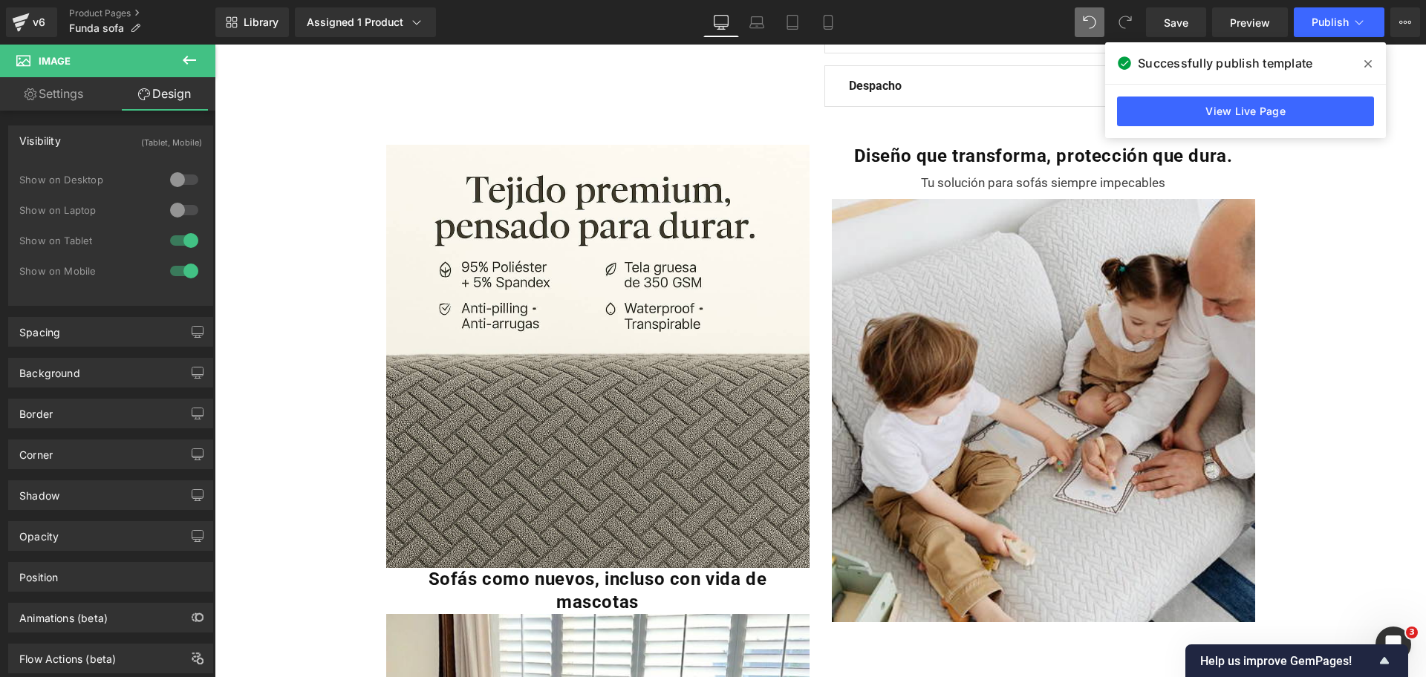
scroll to position [919, 0]
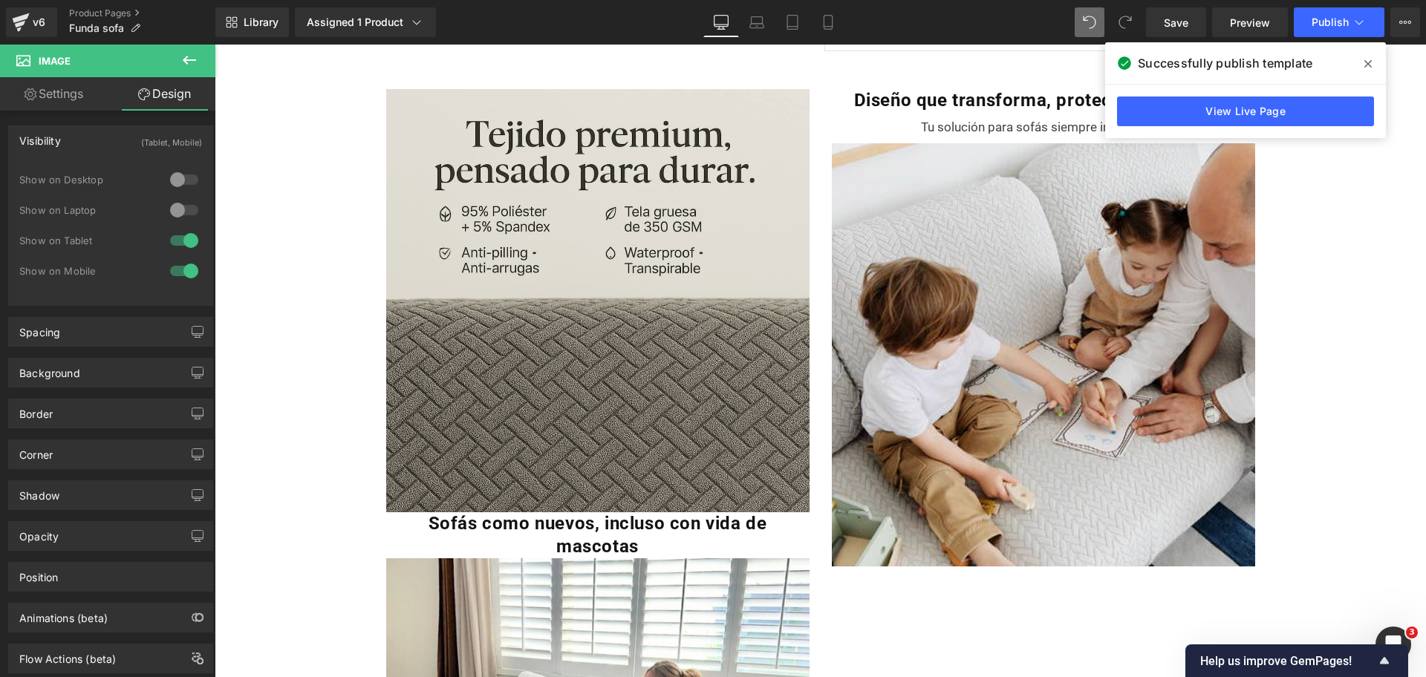
click at [495, 287] on img at bounding box center [597, 300] width 423 height 423
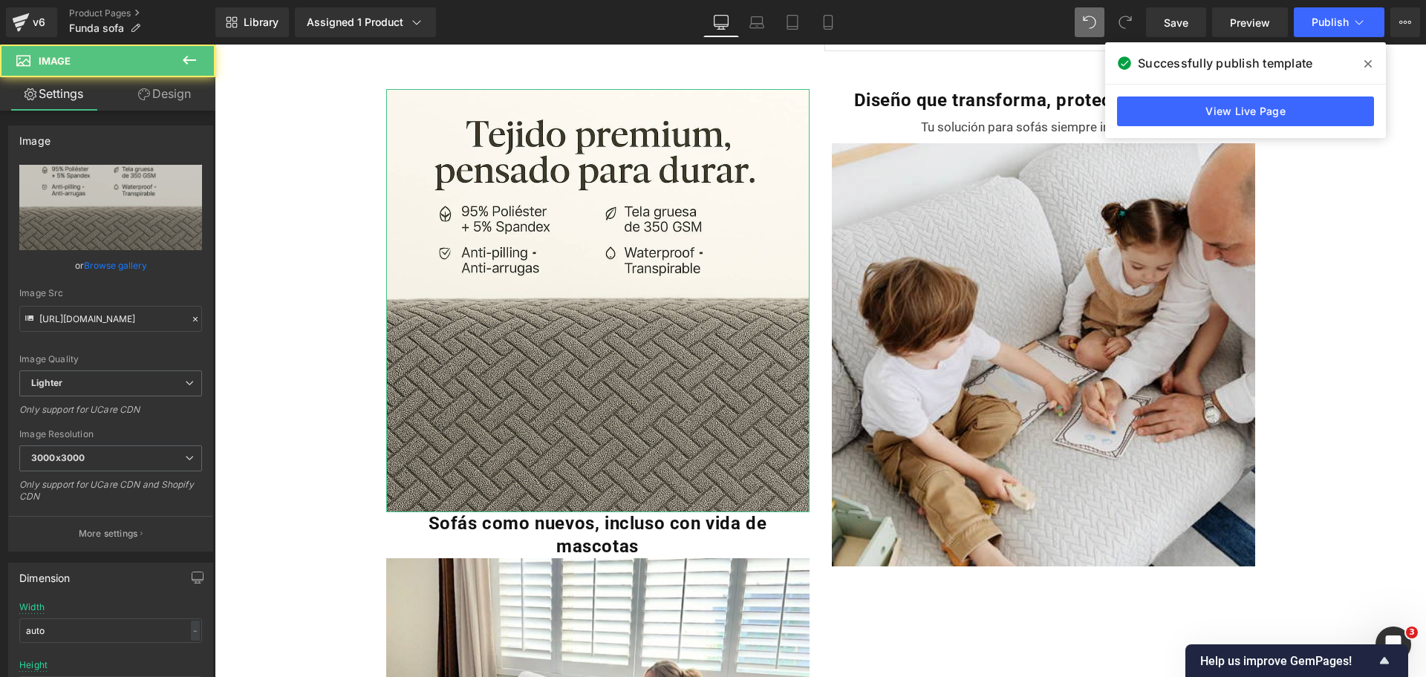
click at [169, 106] on link "Design" at bounding box center [165, 93] width 108 height 33
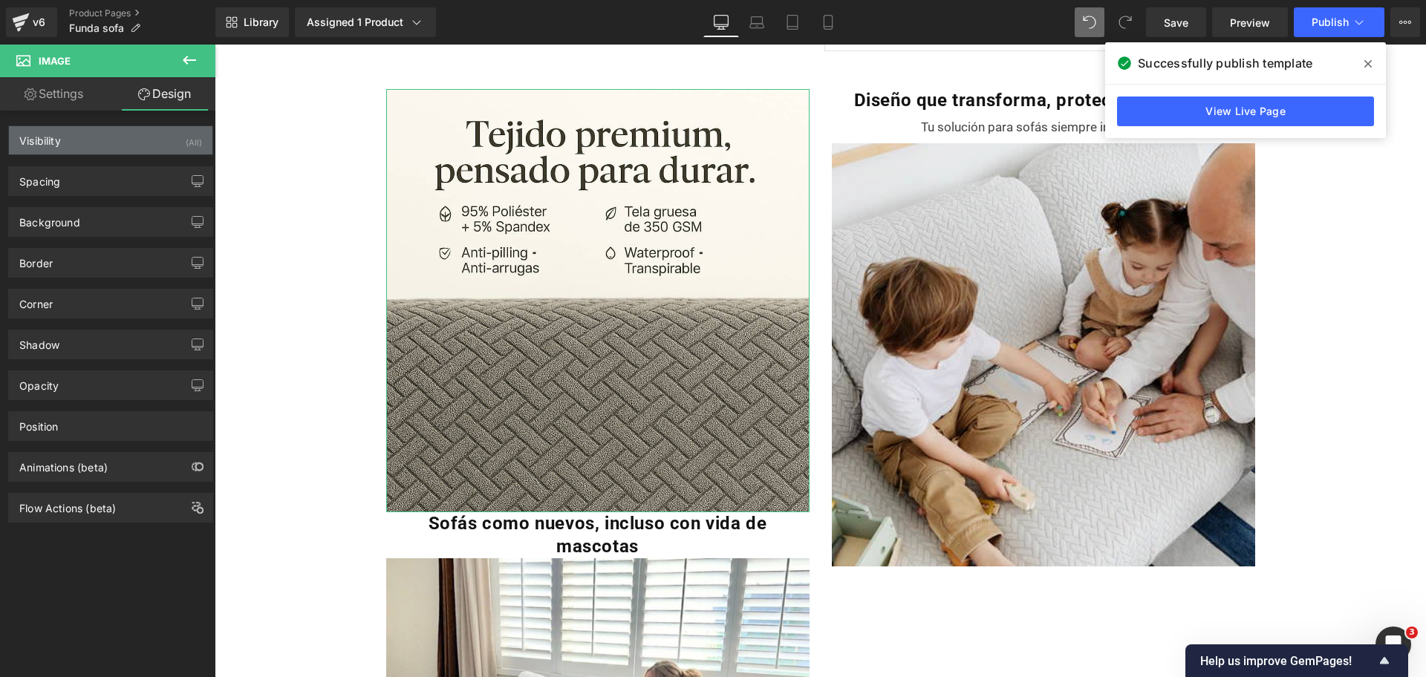
click at [164, 139] on div "Visibility (All)" at bounding box center [110, 140] width 203 height 28
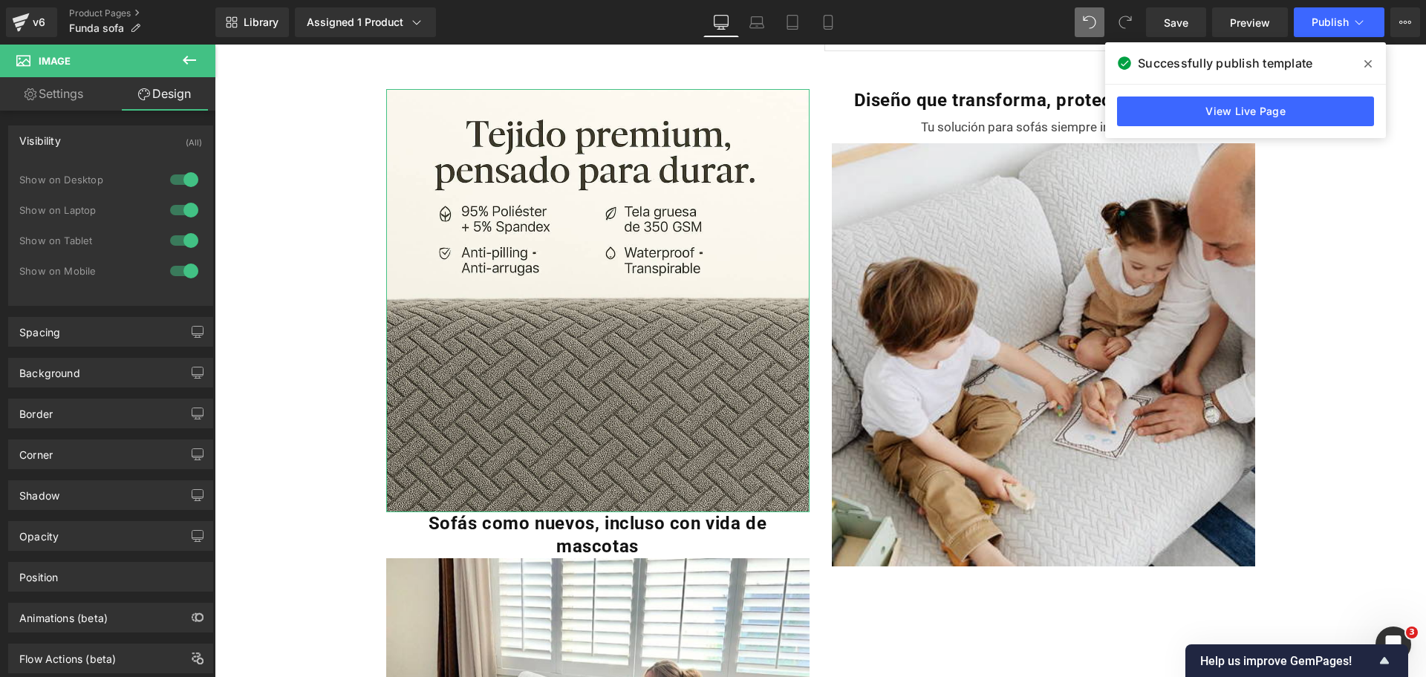
click at [172, 177] on div at bounding box center [184, 180] width 36 height 24
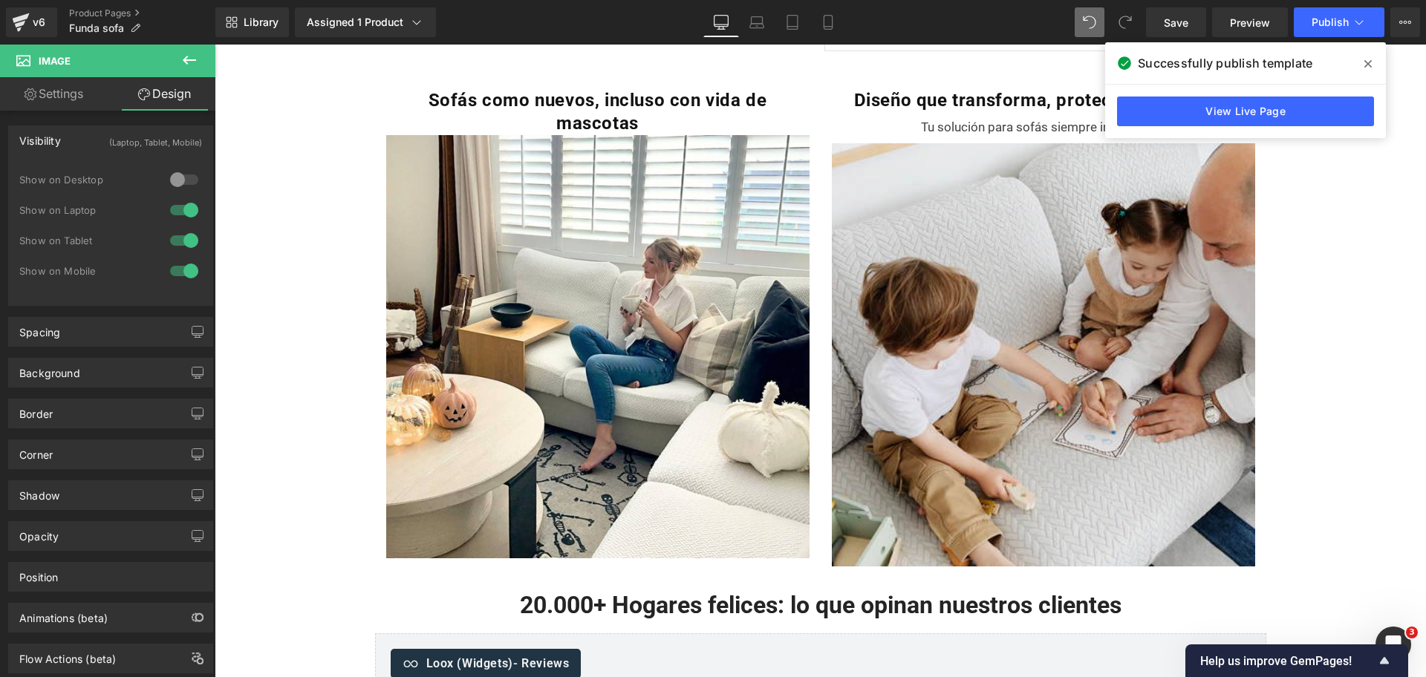
click at [180, 205] on div at bounding box center [184, 210] width 36 height 24
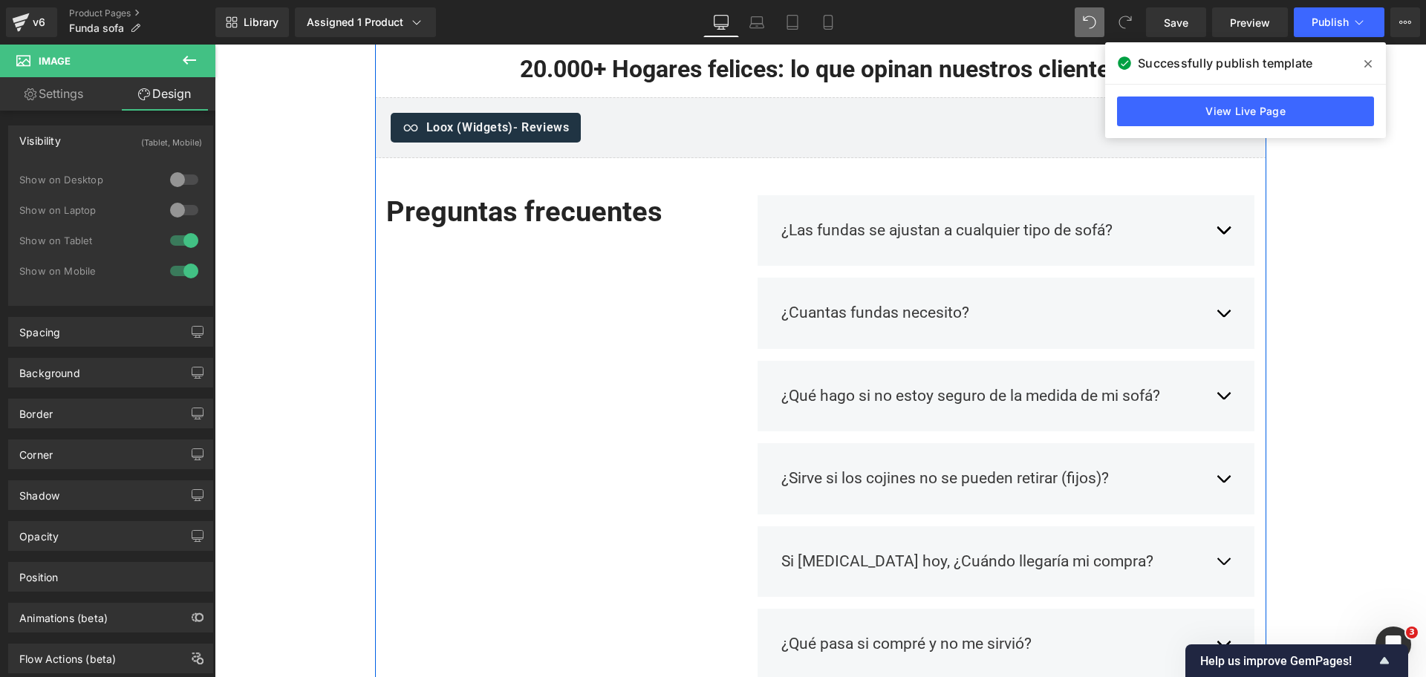
scroll to position [1492, 0]
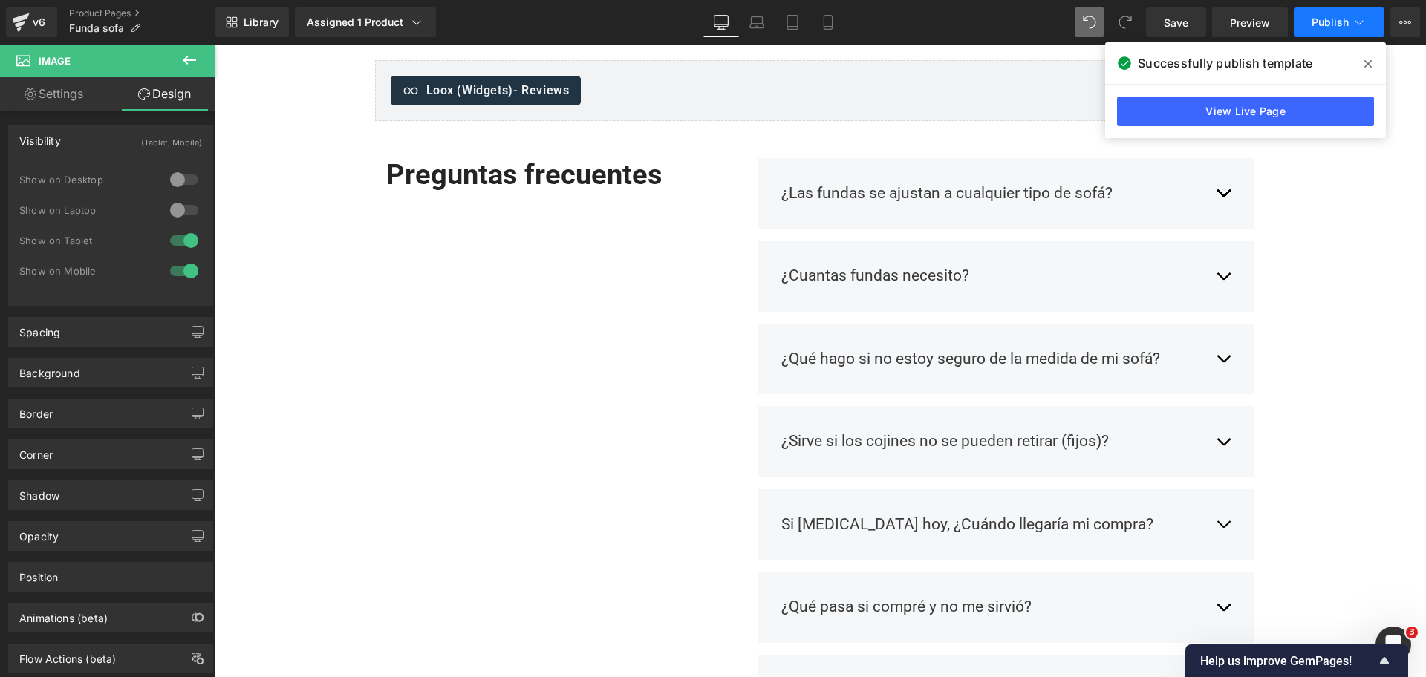
click at [1331, 13] on button "Publish" at bounding box center [1338, 22] width 91 height 30
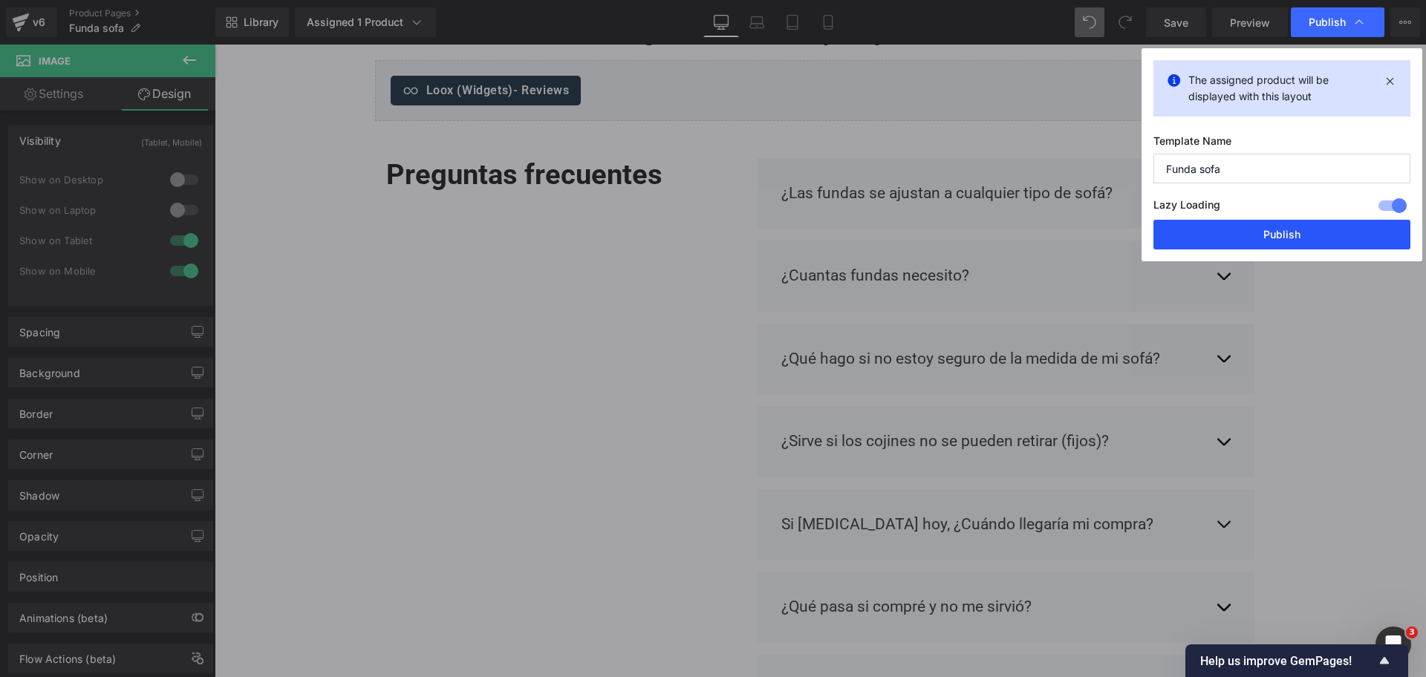
drag, startPoint x: 1290, startPoint y: 235, endPoint x: 973, endPoint y: 221, distance: 316.6
click at [1290, 235] on button "Publish" at bounding box center [1281, 235] width 257 height 30
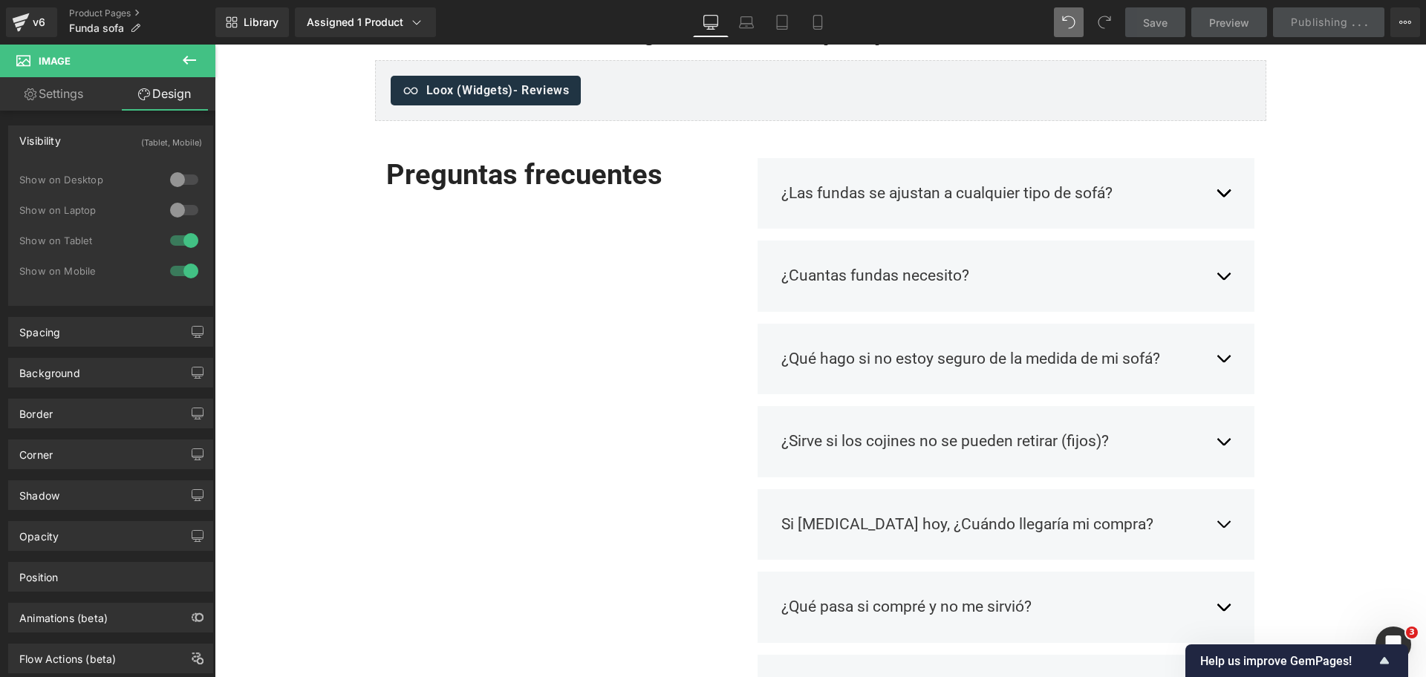
scroll to position [3062, 0]
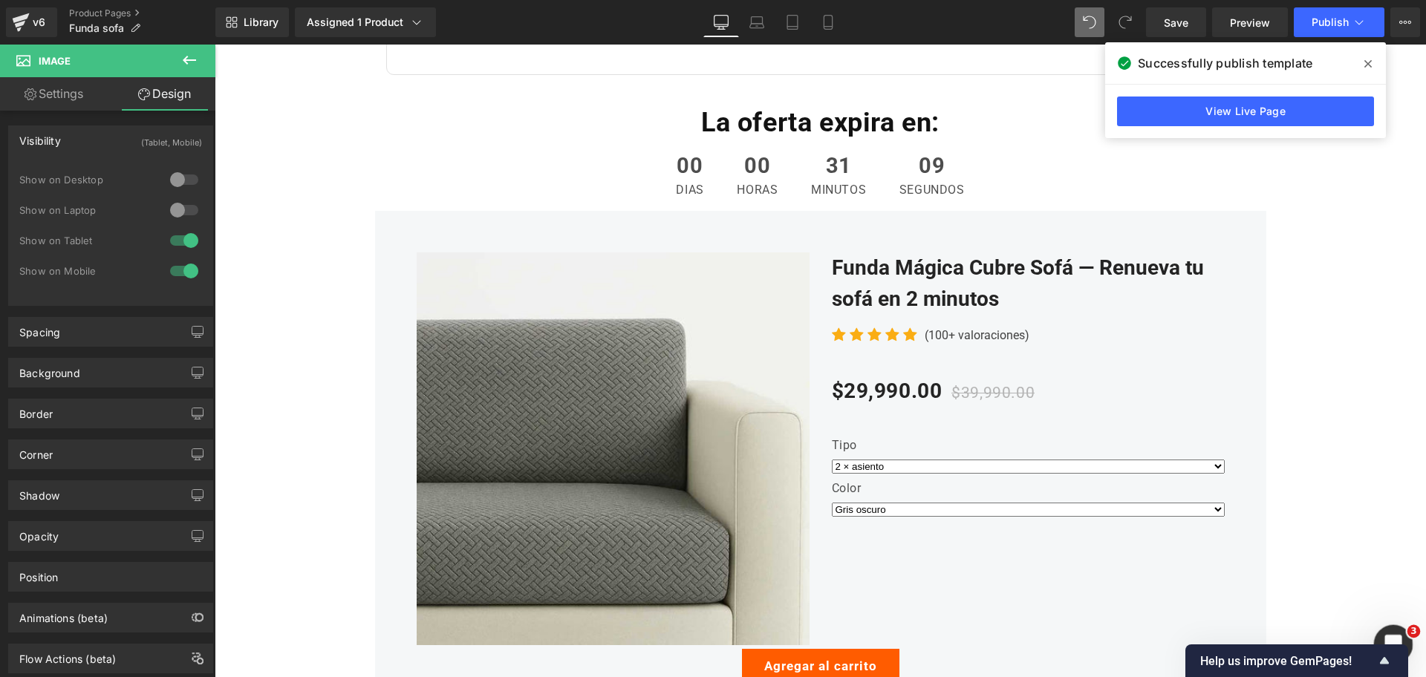
click at [1402, 625] on div "Abrir Intercom Messenger" at bounding box center [1391, 642] width 36 height 36
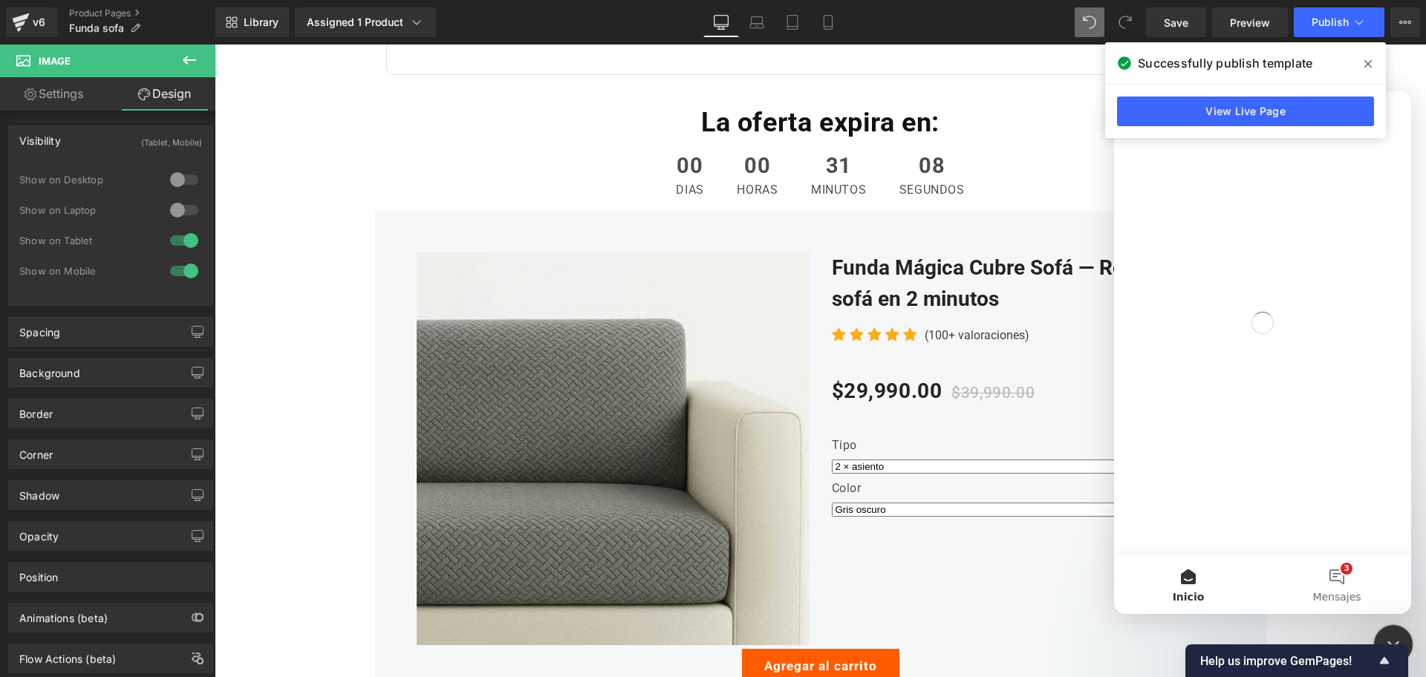
scroll to position [0, 0]
click at [1351, 584] on button "3 Mensajes" at bounding box center [1336, 584] width 149 height 59
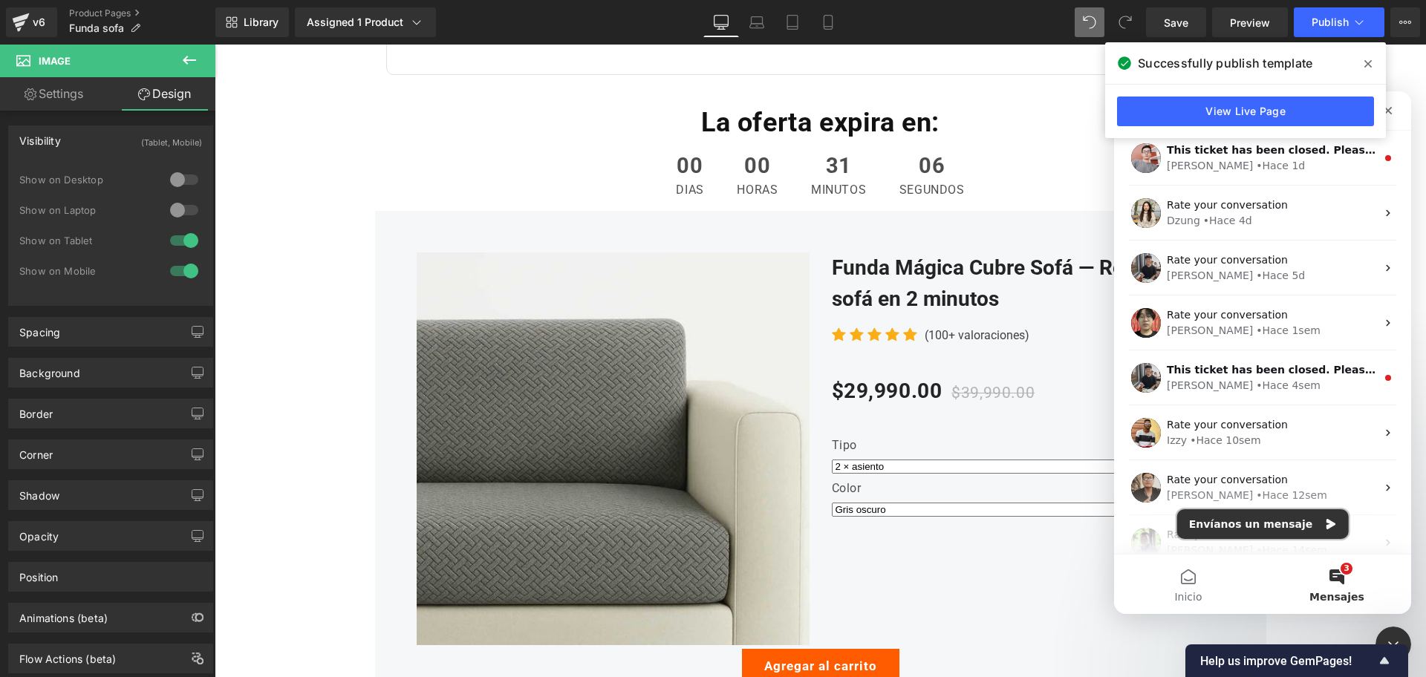
click at [1270, 529] on button "Envíanos un mensaje" at bounding box center [1263, 524] width 172 height 30
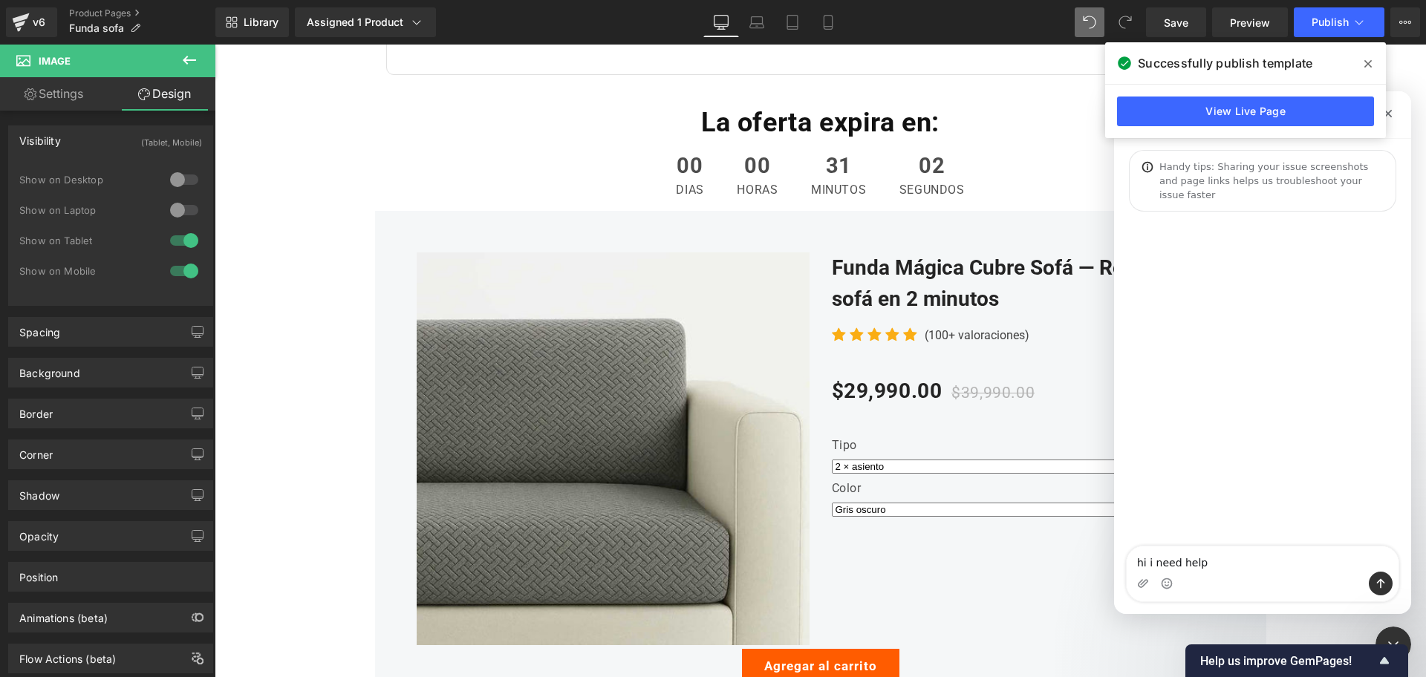
type textarea "hi i need help"
click at [200, 61] on div at bounding box center [713, 316] width 1426 height 633
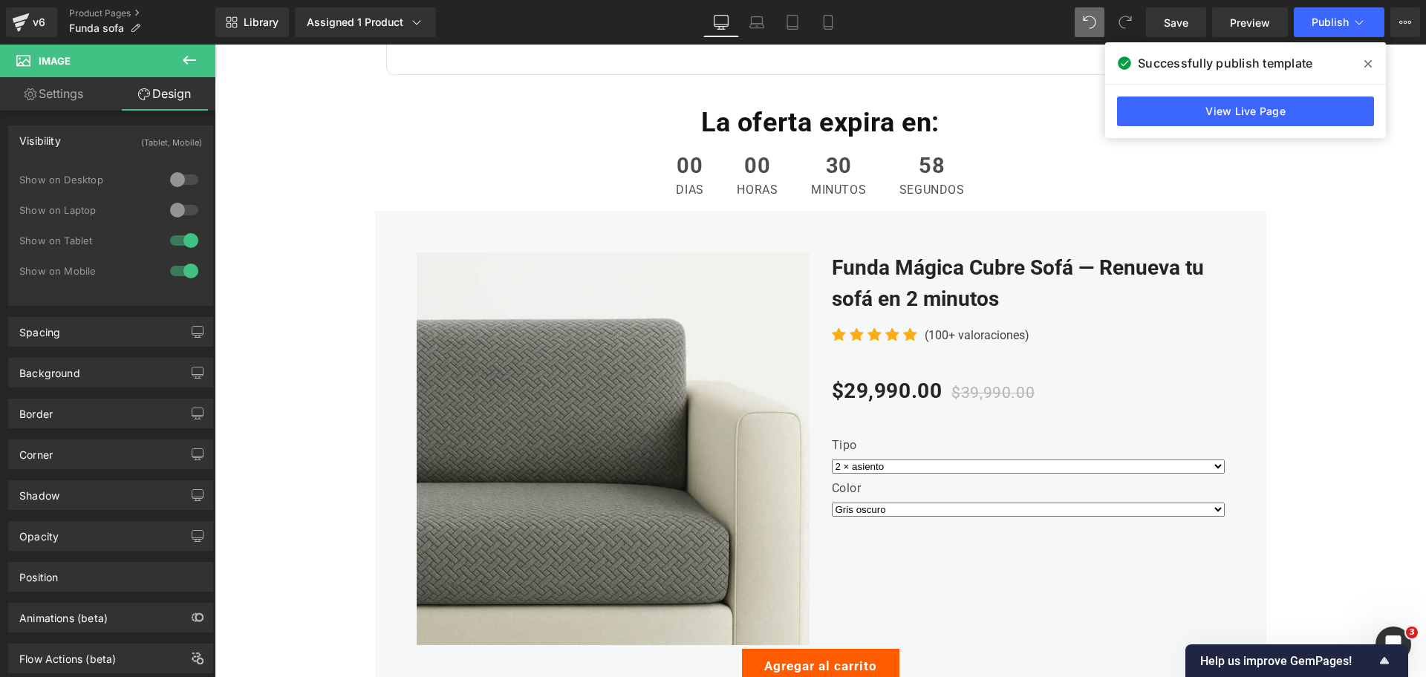
click at [187, 59] on icon at bounding box center [189, 60] width 18 height 18
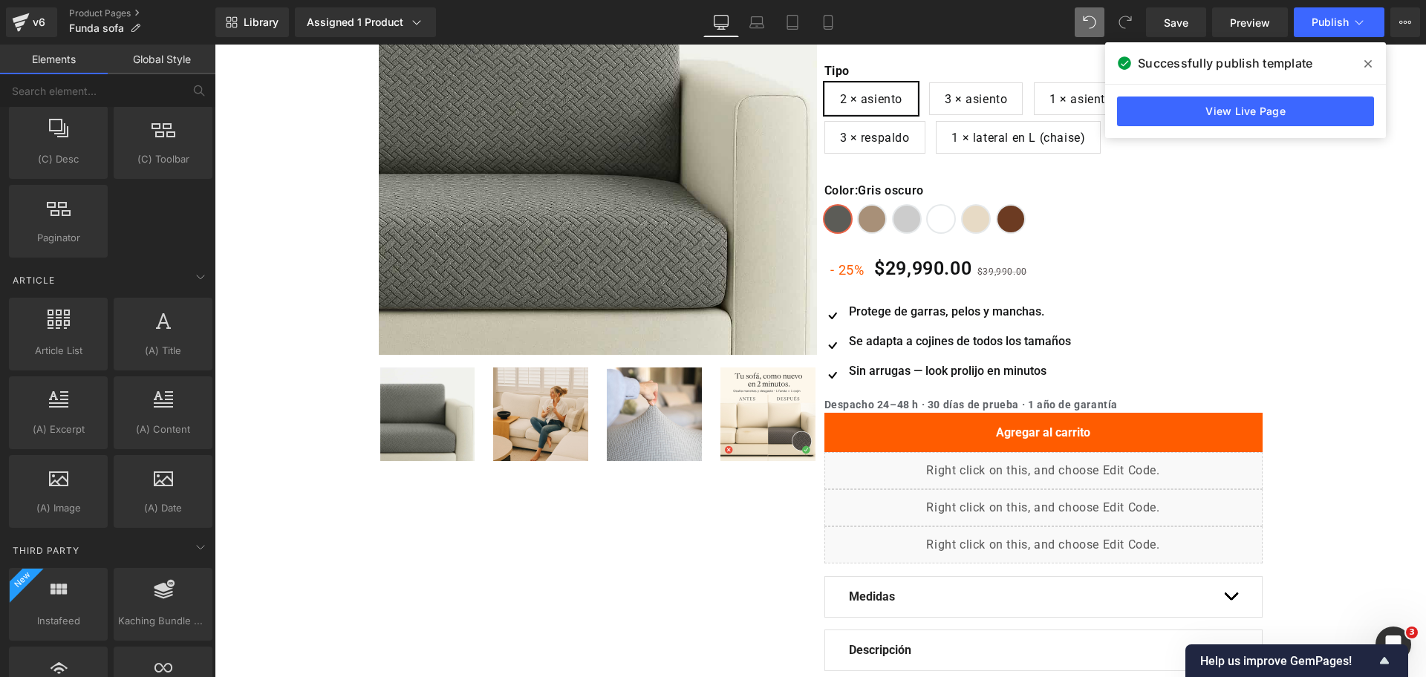
scroll to position [2944, 0]
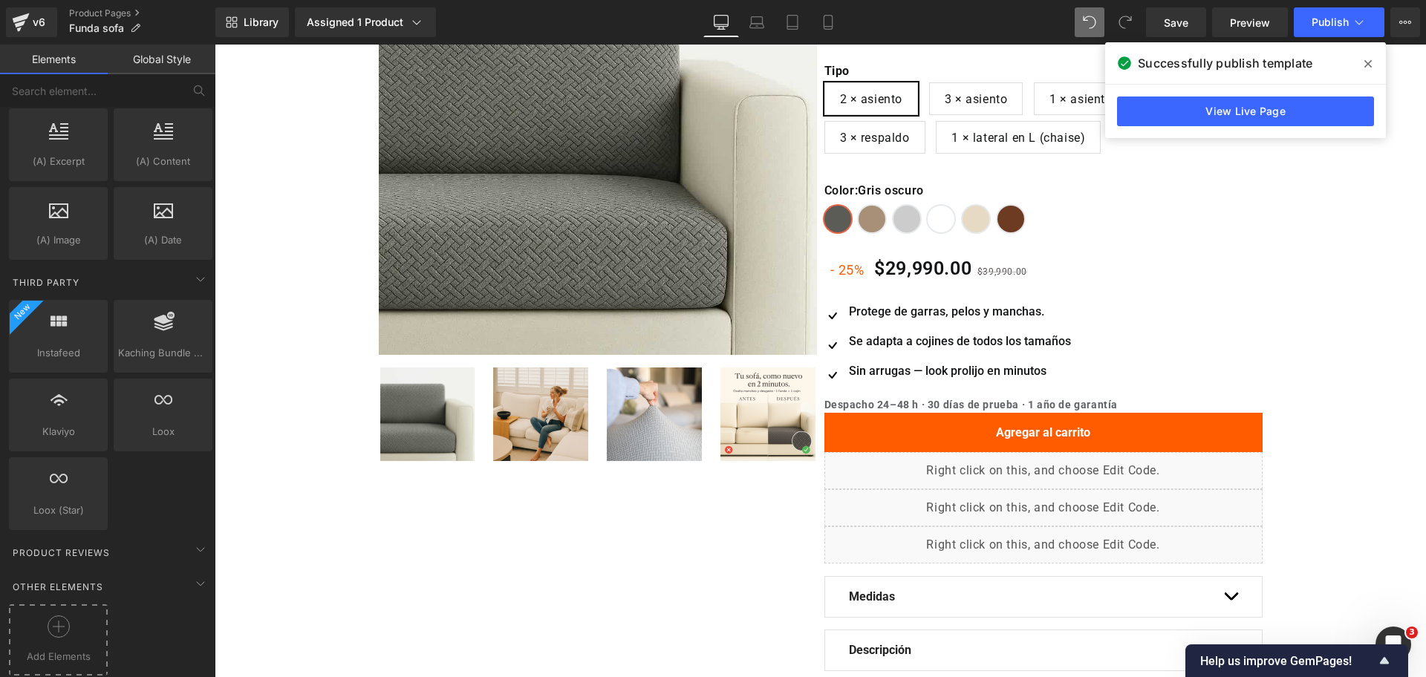
click at [94, 616] on div at bounding box center [58, 632] width 91 height 33
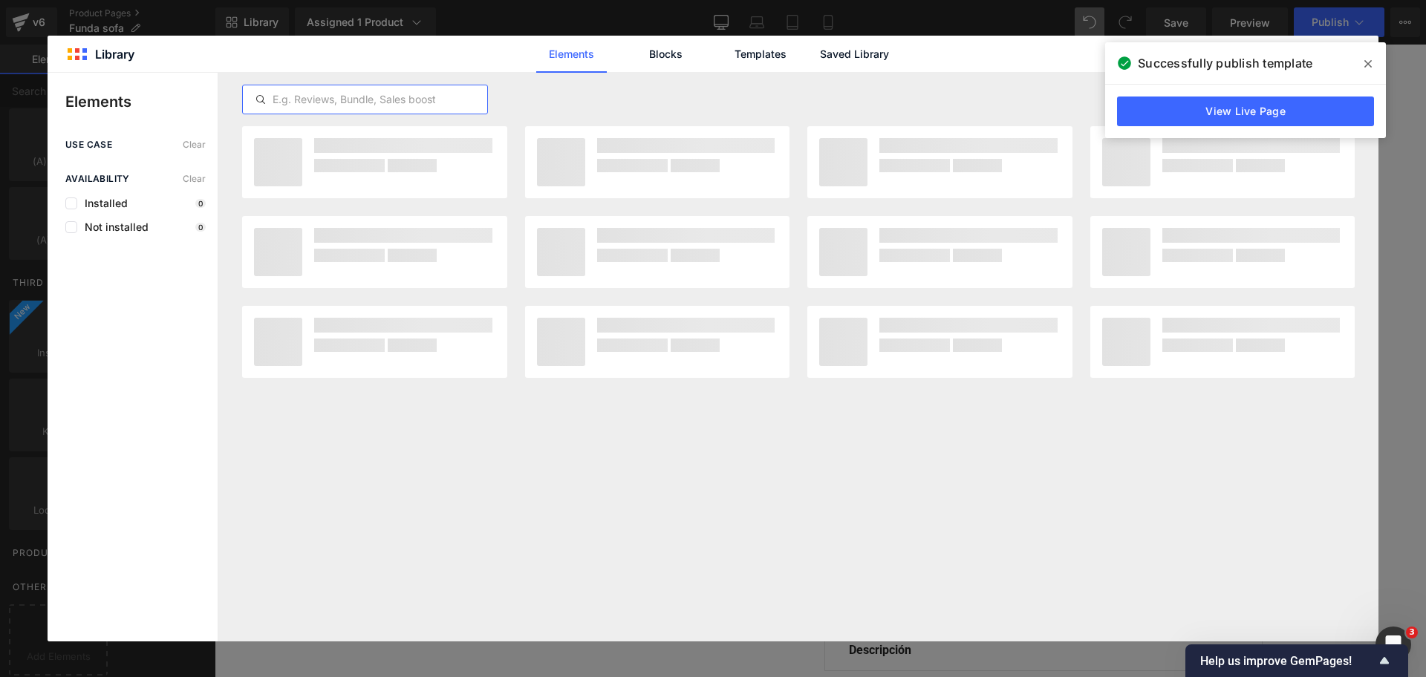
click at [352, 103] on input "text" at bounding box center [365, 100] width 244 height 18
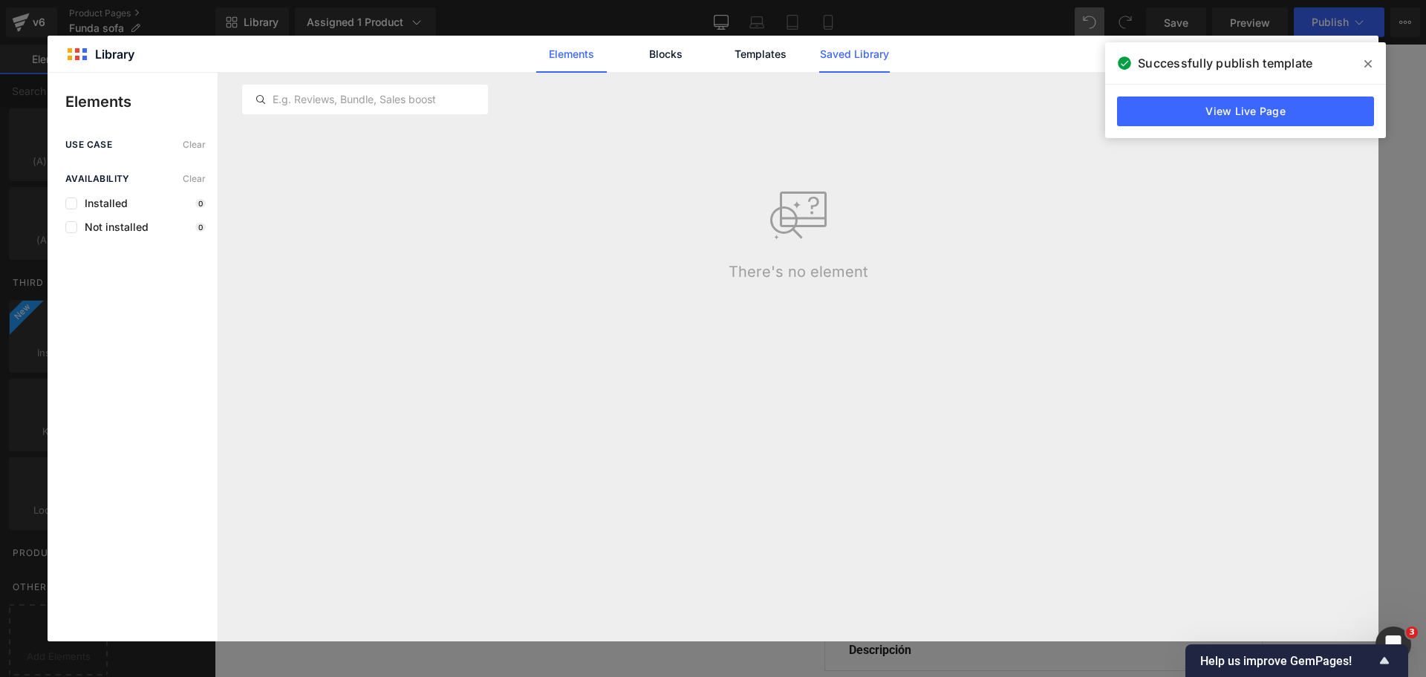
click at [875, 62] on link "Saved Library" at bounding box center [854, 54] width 71 height 37
click at [412, 111] on div at bounding box center [365, 100] width 246 height 30
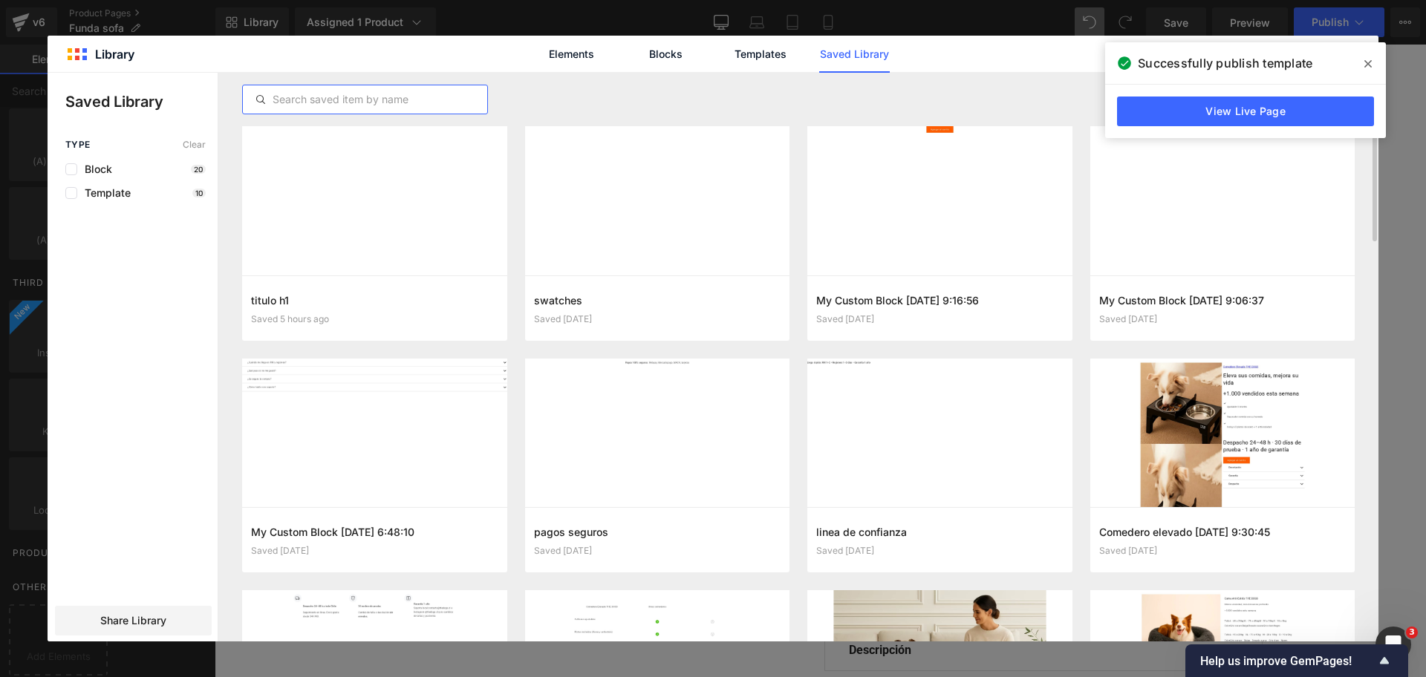
click at [416, 105] on input "text" at bounding box center [365, 100] width 244 height 18
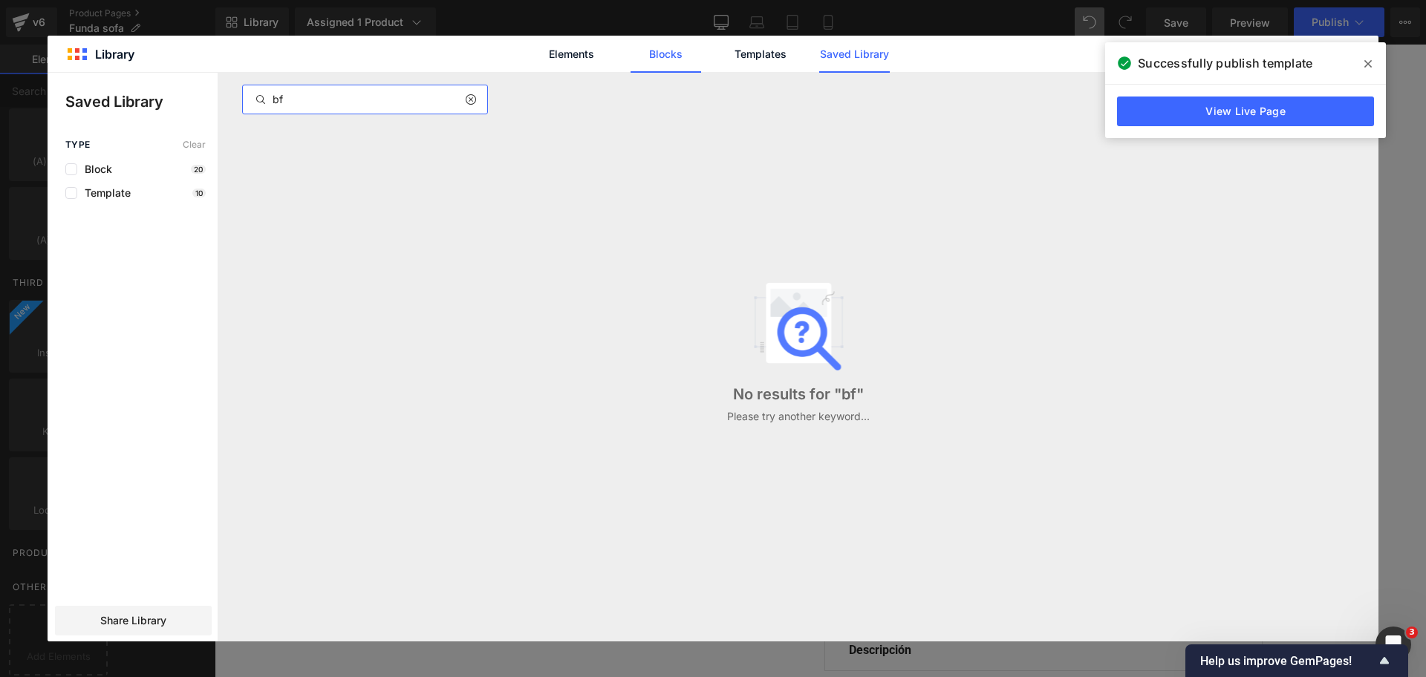
type input "bf"
click at [638, 59] on link "Blocks" at bounding box center [665, 54] width 71 height 37
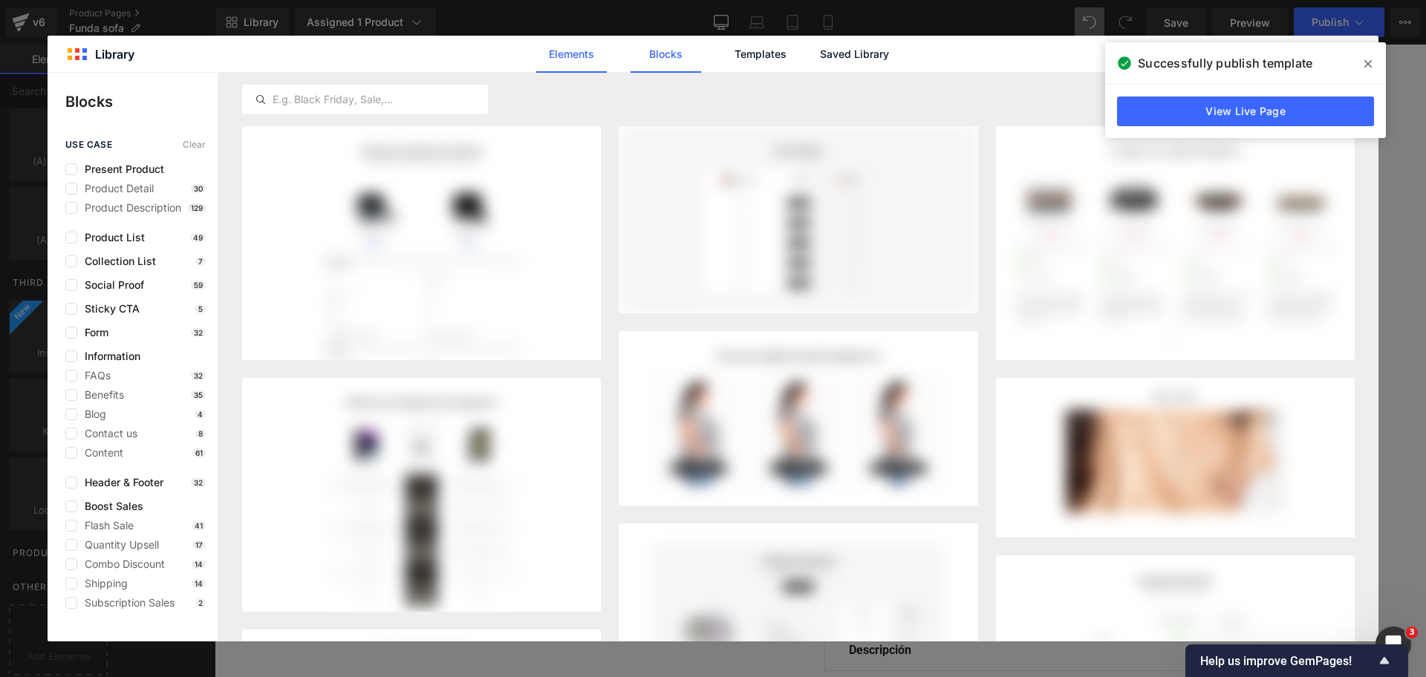
click at [541, 46] on link "Elements" at bounding box center [571, 54] width 71 height 37
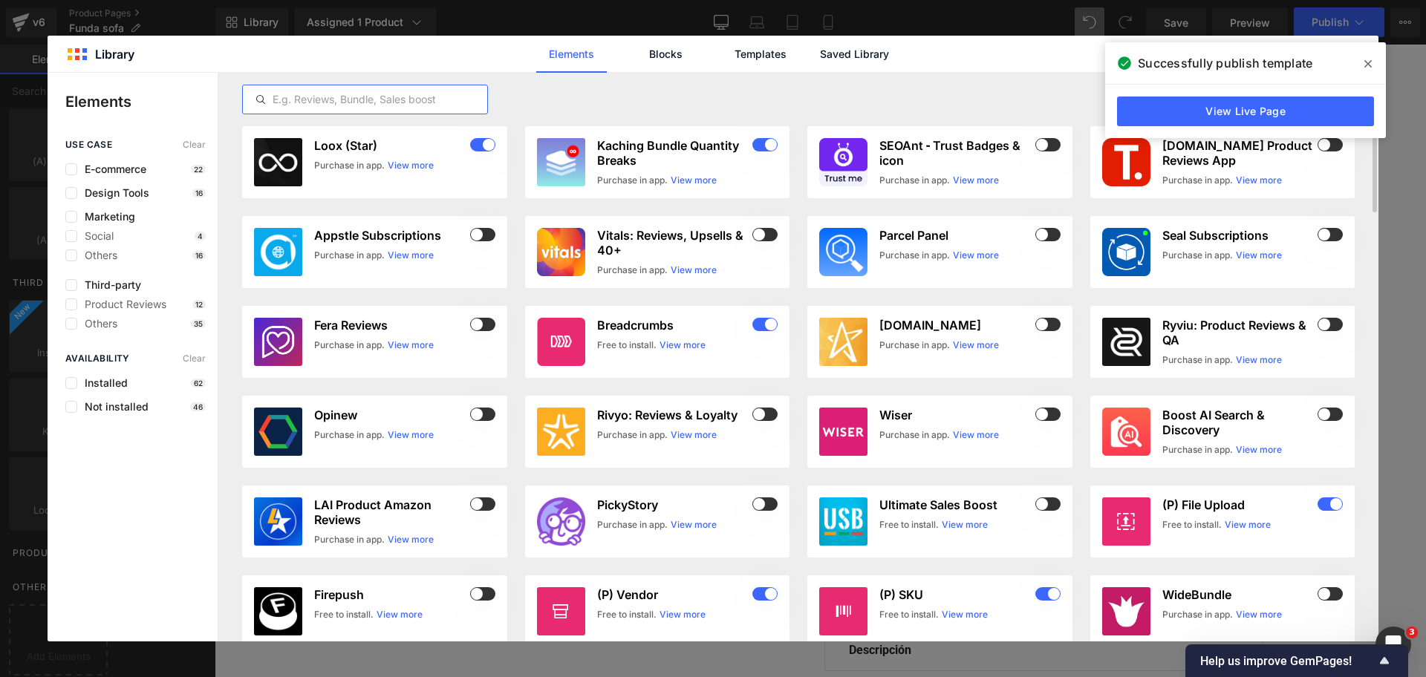
click at [399, 99] on input "text" at bounding box center [365, 100] width 244 height 18
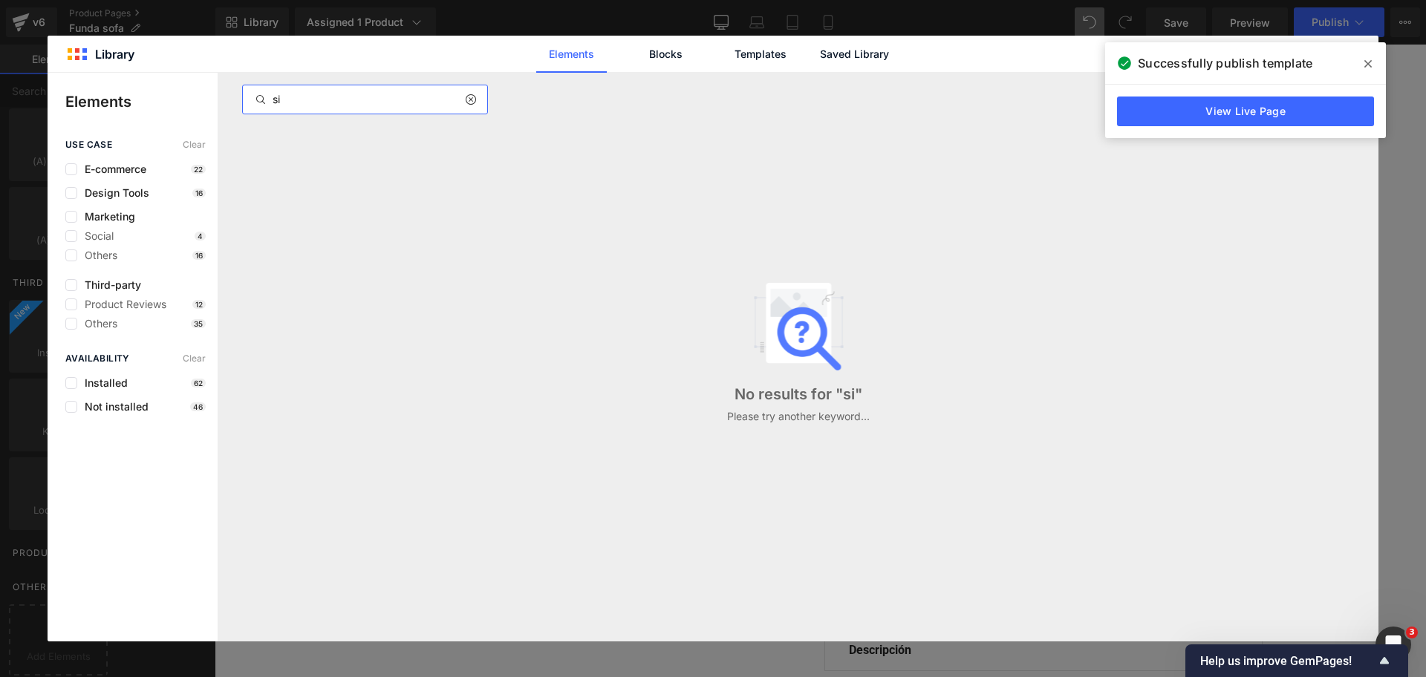
type input "s"
type input "bf"
click at [103, 405] on span "Not installed" at bounding box center [112, 407] width 71 height 12
click at [470, 106] on div at bounding box center [476, 100] width 22 height 18
click at [470, 103] on icon at bounding box center [470, 100] width 10 height 12
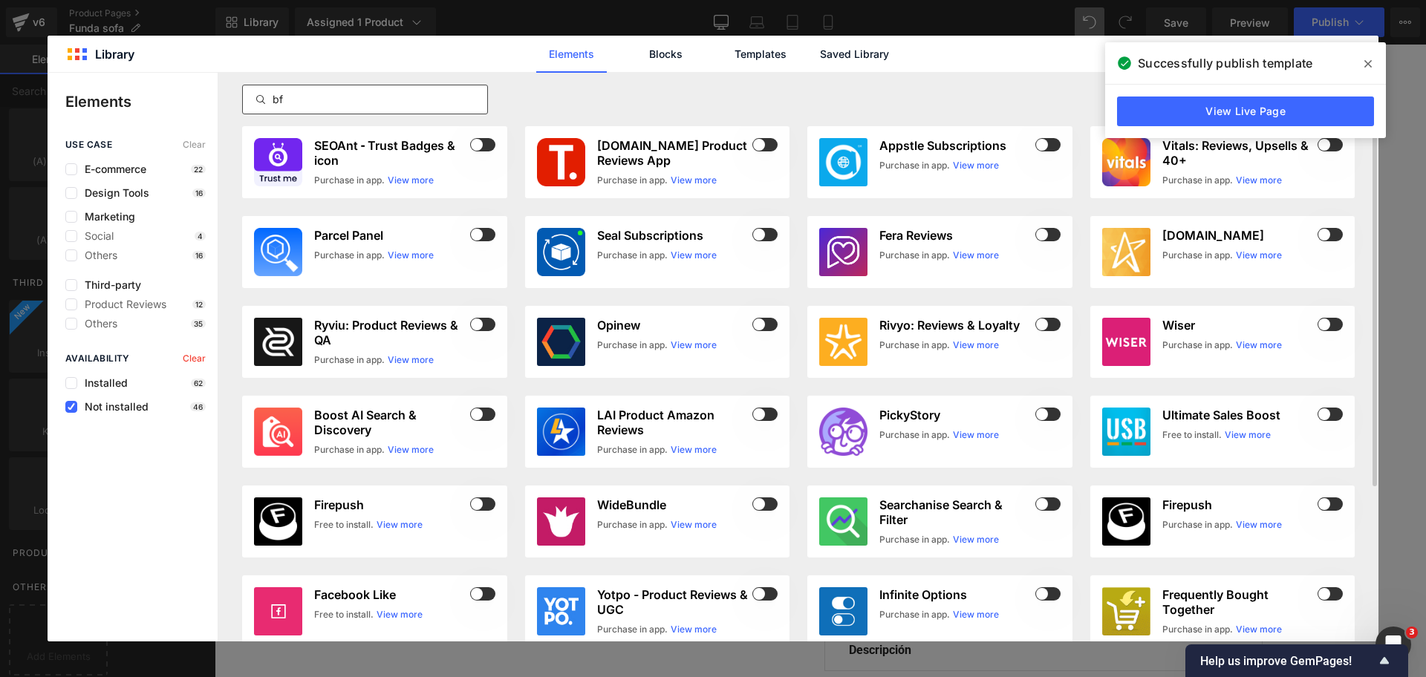
click at [134, 408] on span "Not installed" at bounding box center [112, 407] width 71 height 12
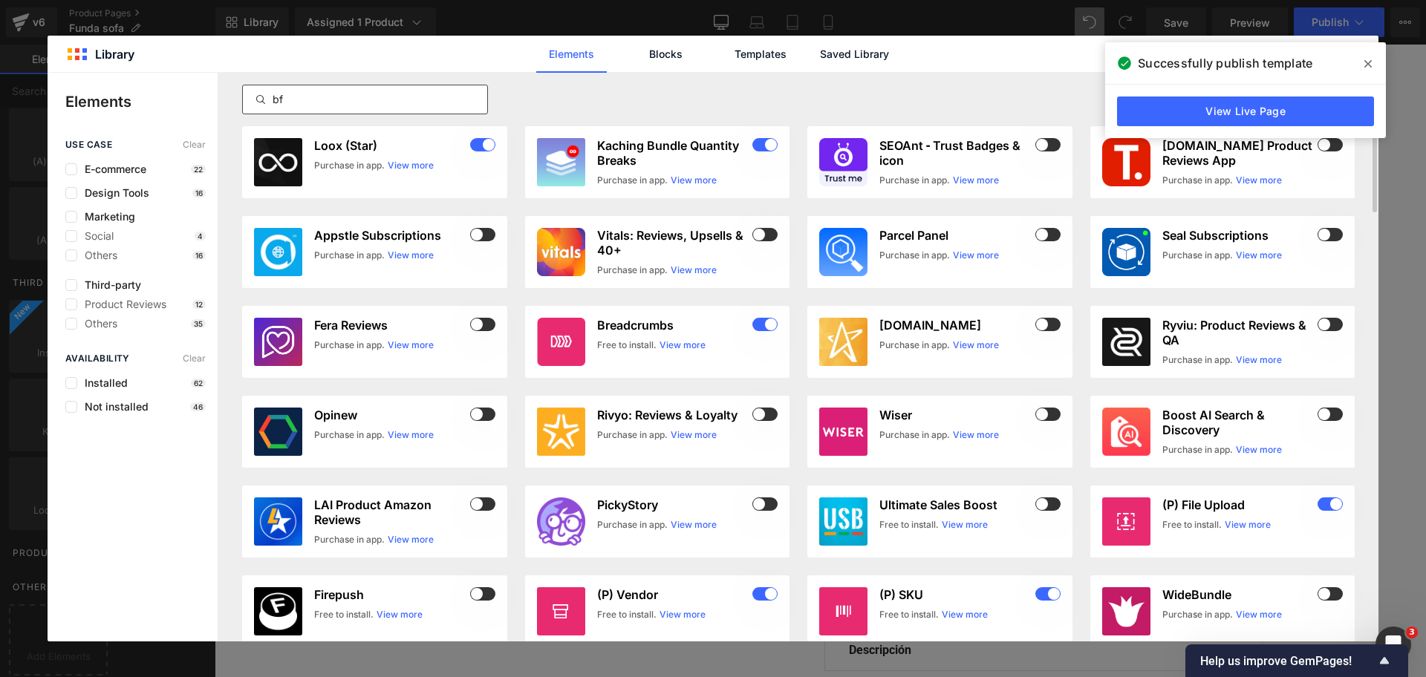
drag, startPoint x: 325, startPoint y: 113, endPoint x: 342, endPoint y: 99, distance: 21.7
click at [342, 99] on div "bf" at bounding box center [365, 100] width 246 height 30
click at [342, 99] on input "bf" at bounding box center [365, 100] width 244 height 18
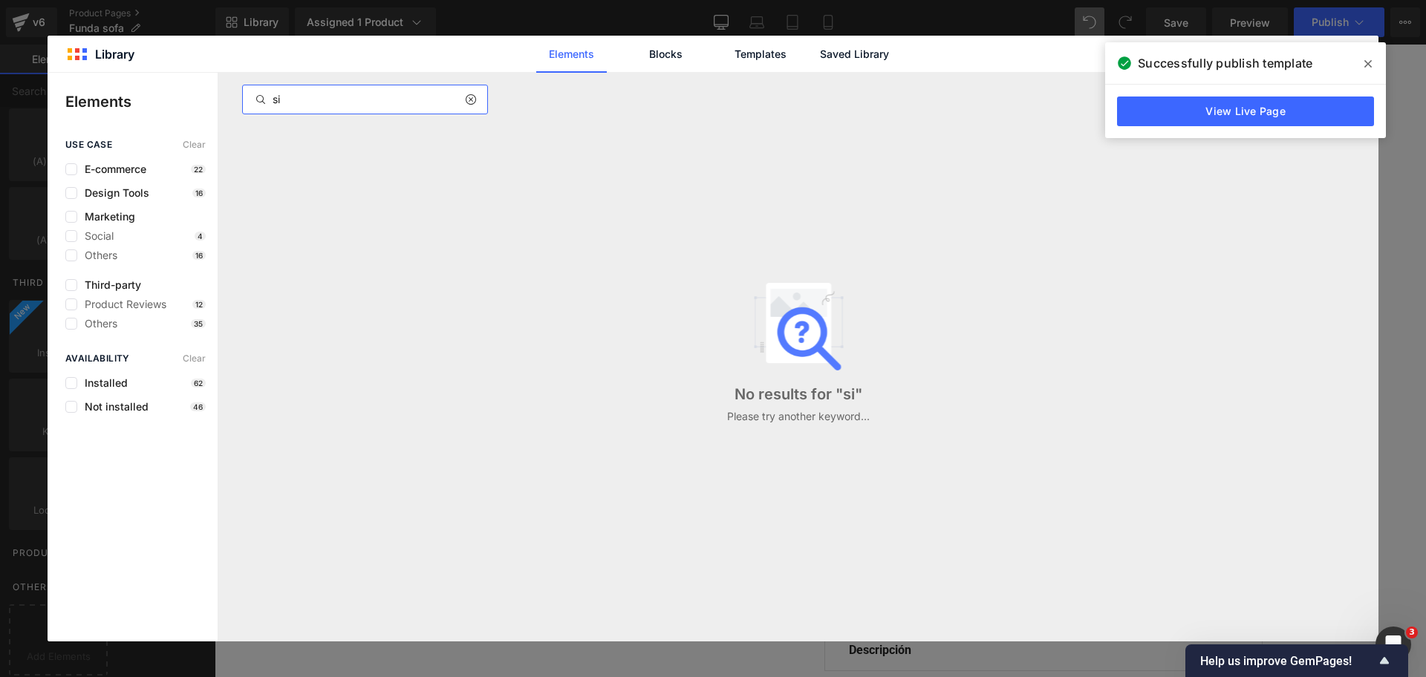
type input "s"
type input "g"
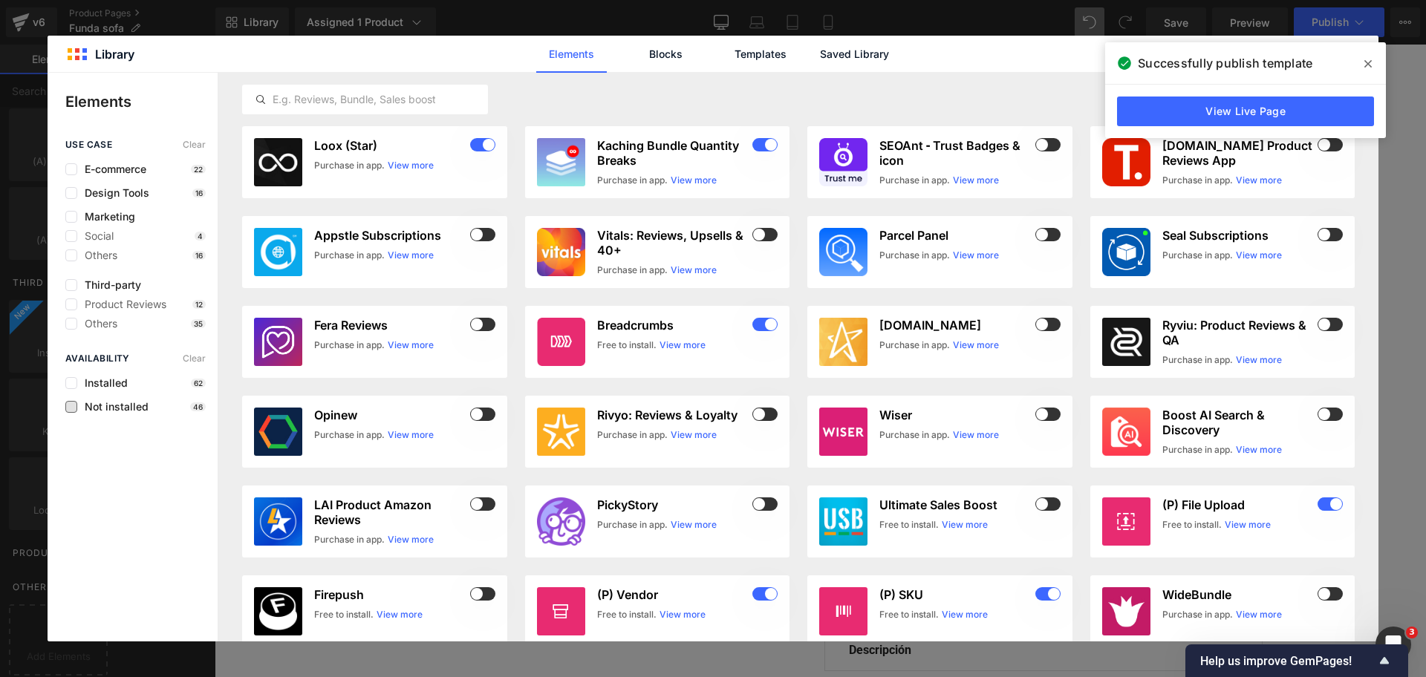
click at [137, 401] on span "Not installed" at bounding box center [112, 407] width 71 height 12
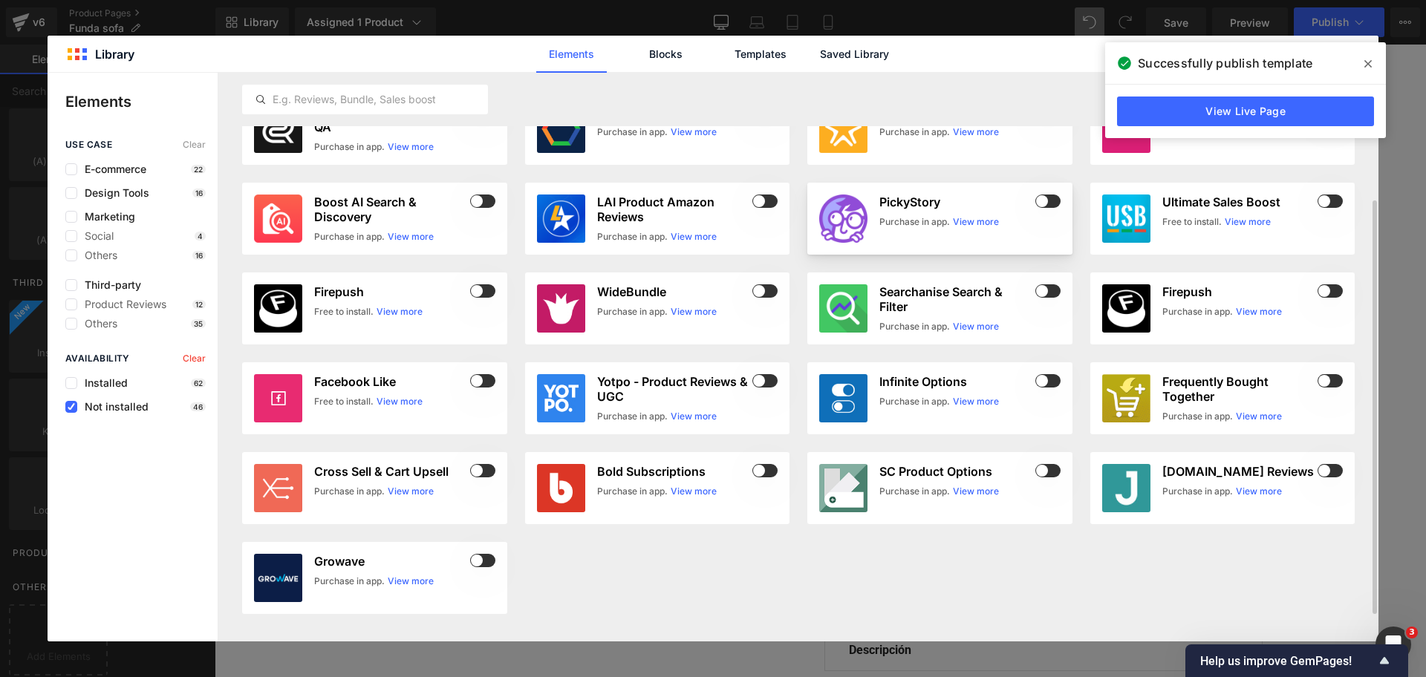
scroll to position [0, 0]
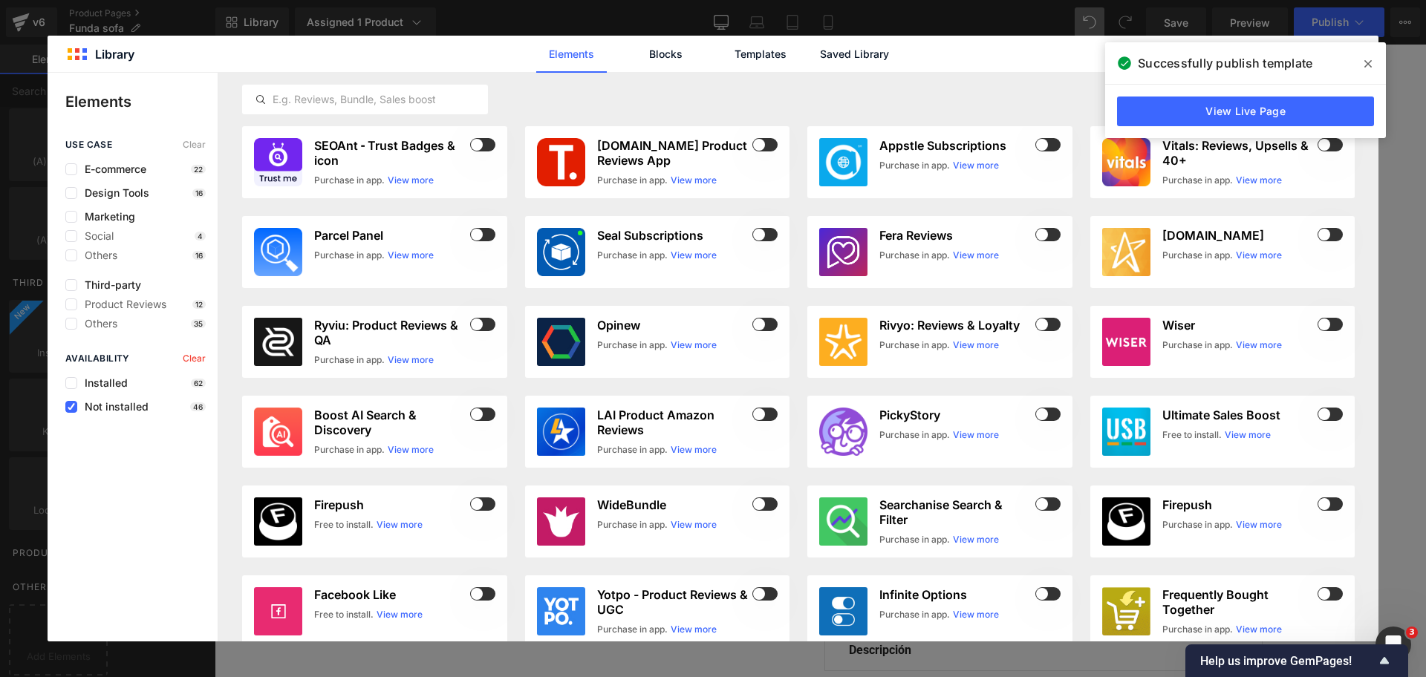
click at [1373, 60] on span at bounding box center [1368, 64] width 24 height 24
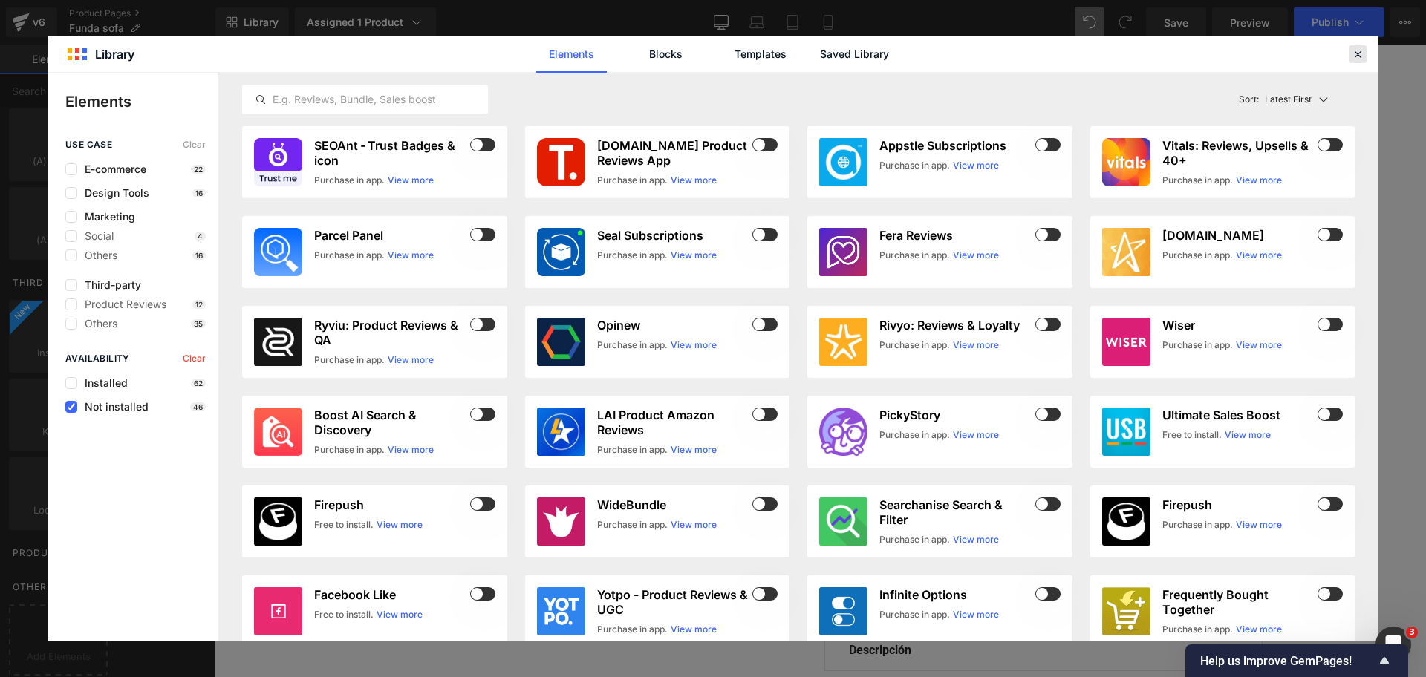
click at [1358, 53] on icon at bounding box center [1357, 54] width 13 height 13
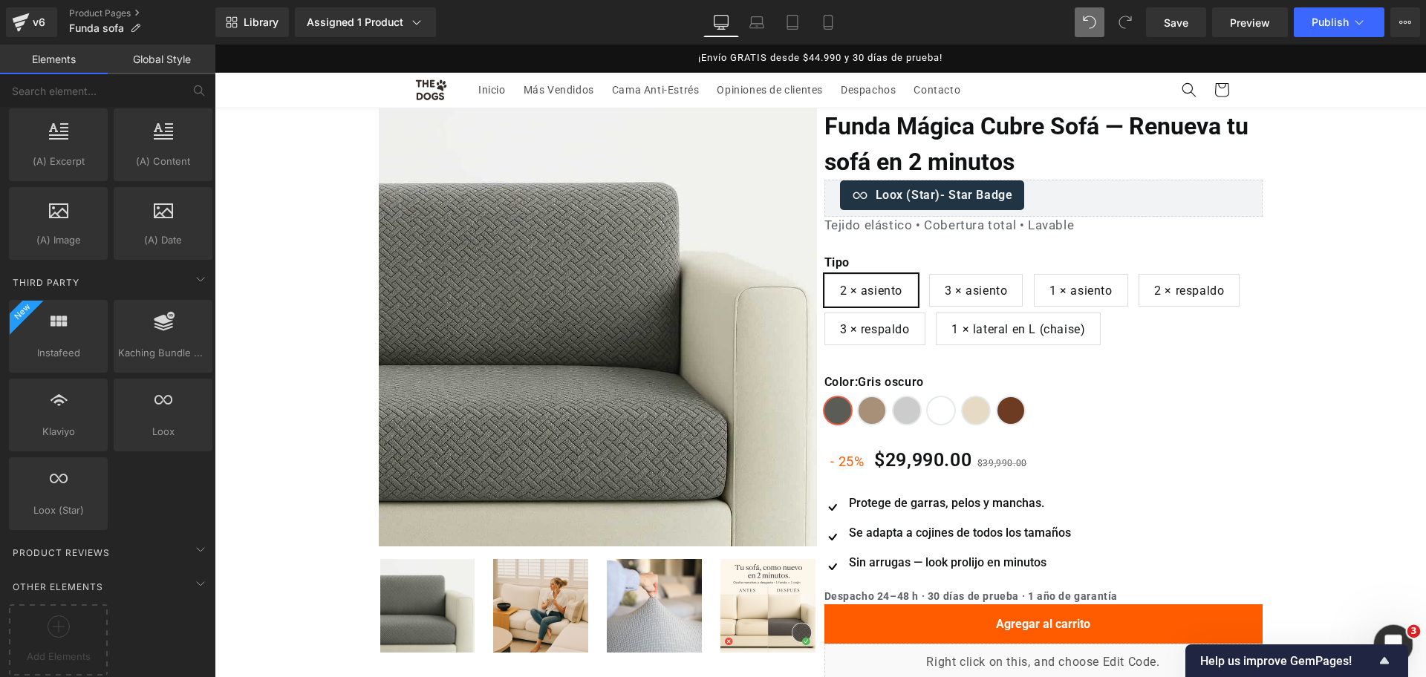
click at [1394, 629] on div "Abrir Intercom Messenger" at bounding box center [1390, 642] width 49 height 49
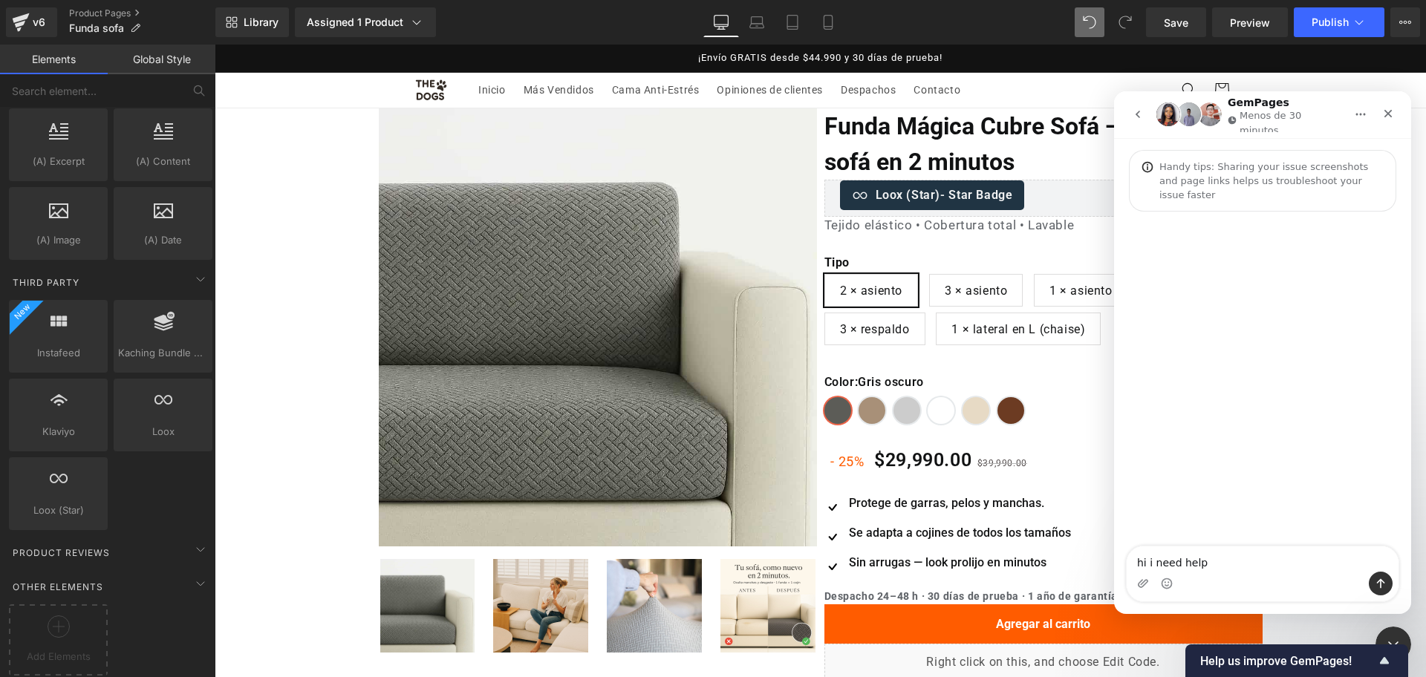
click at [1092, 299] on div at bounding box center [713, 316] width 1426 height 633
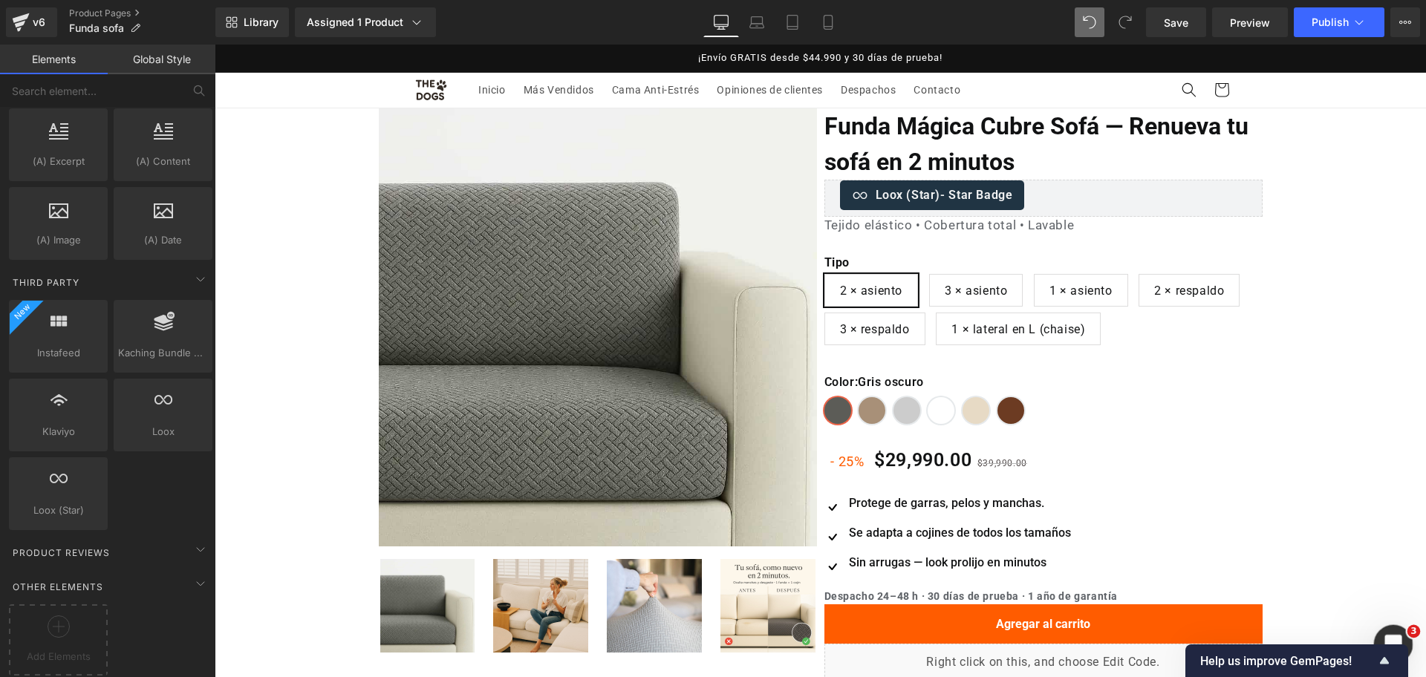
click at [1397, 632] on div "Abrir Intercom Messenger" at bounding box center [1390, 642] width 49 height 49
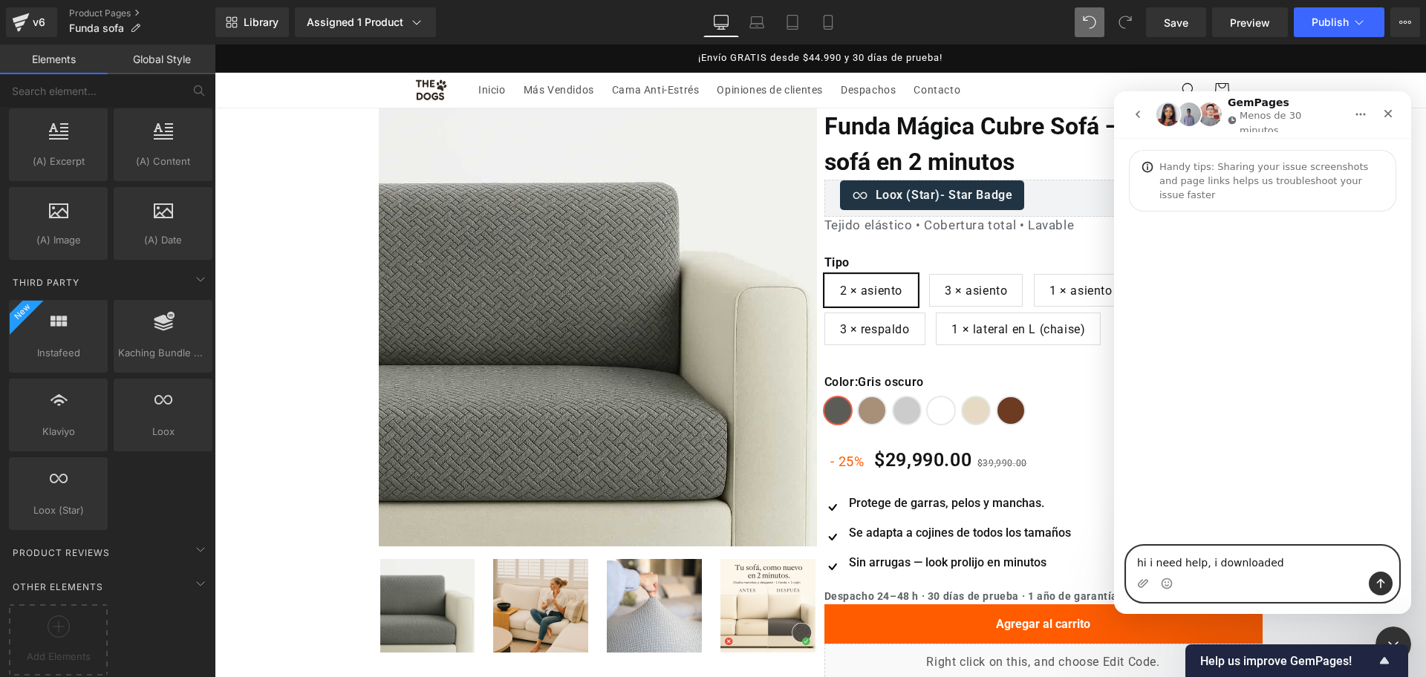
paste textarea "BF Size Chart y Guía de Talla"
drag, startPoint x: 1338, startPoint y: 547, endPoint x: 1366, endPoint y: 581, distance: 43.8
click at [1366, 581] on div "hi i need help, i downloaded BF Size Chart y Guía de Talla hi i need help, i do…" at bounding box center [1262, 567] width 272 height 70
type textarea "hi i need help, i downloaded BF Size Chart but is puting the size guide near th…"
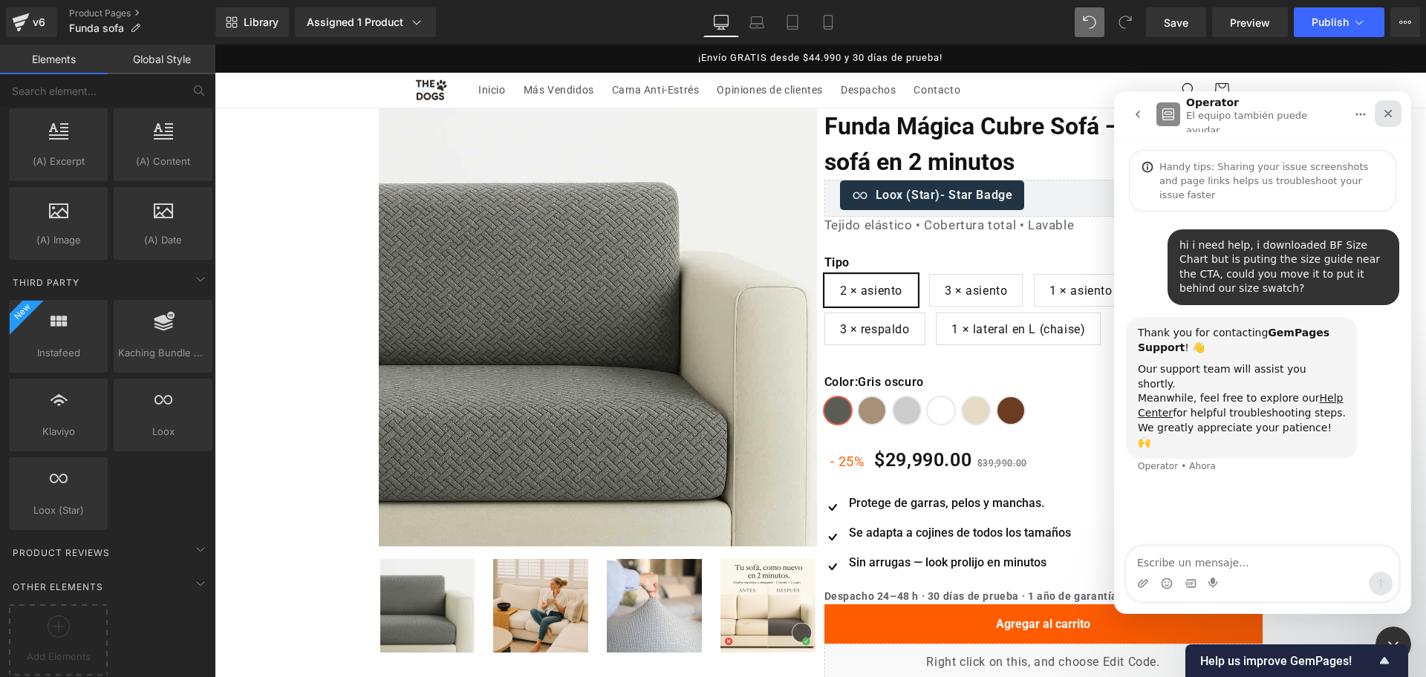
click at [1389, 110] on icon "Cerrar" at bounding box center [1388, 114] width 8 height 8
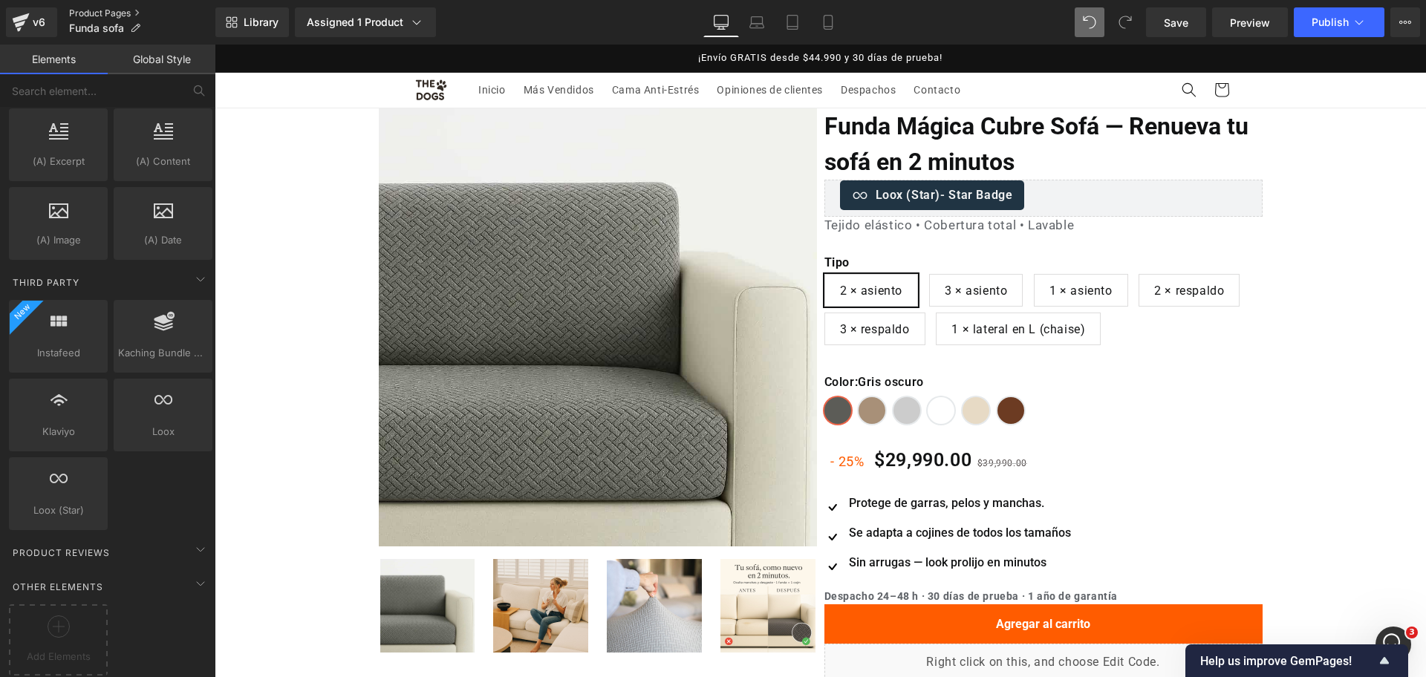
click at [122, 7] on link "Product Pages" at bounding box center [142, 13] width 146 height 12
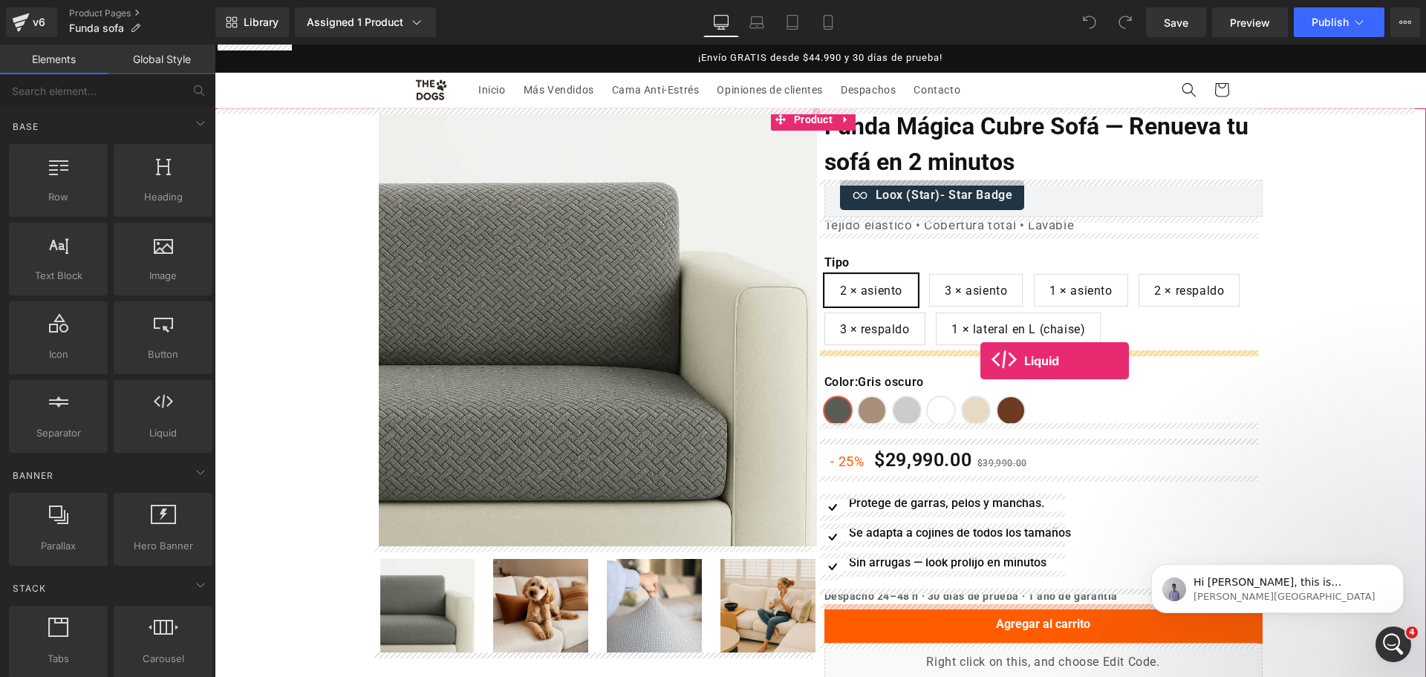
drag, startPoint x: 370, startPoint y: 448, endPoint x: 980, endPoint y: 359, distance: 616.8
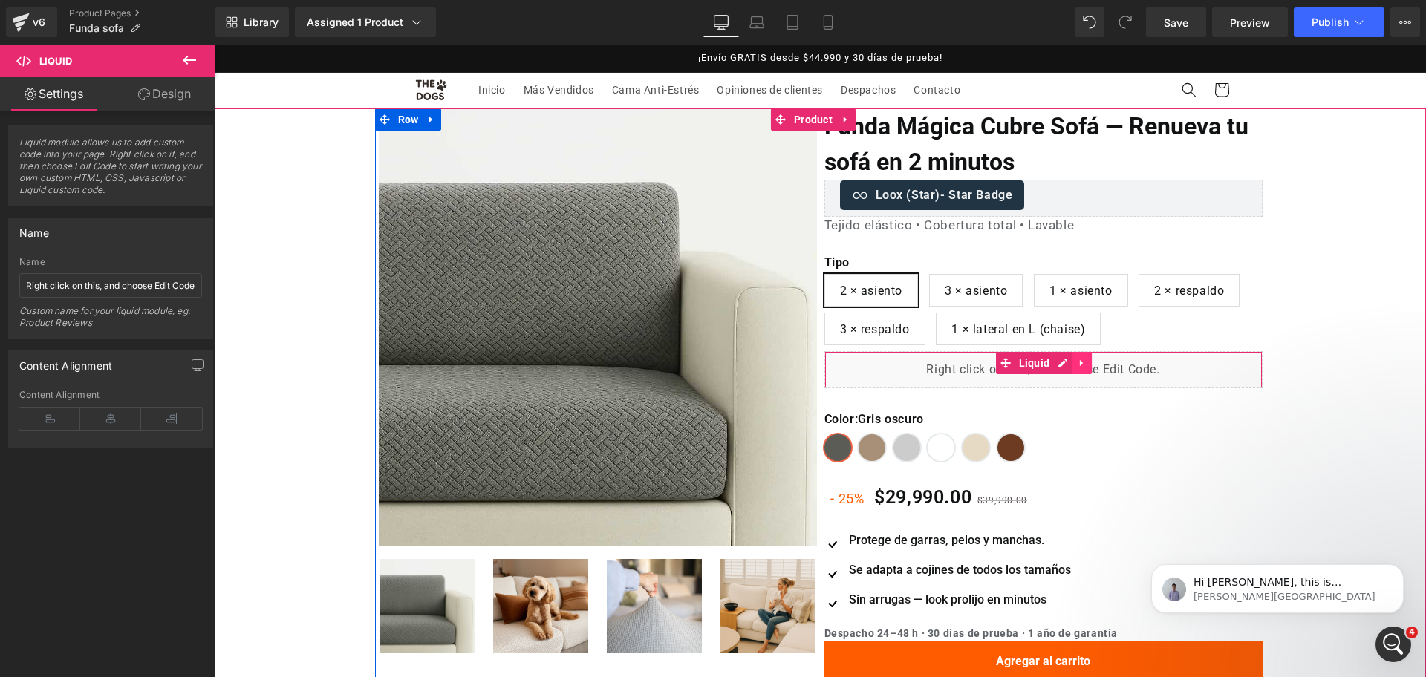
click at [1084, 353] on link at bounding box center [1081, 363] width 19 height 22
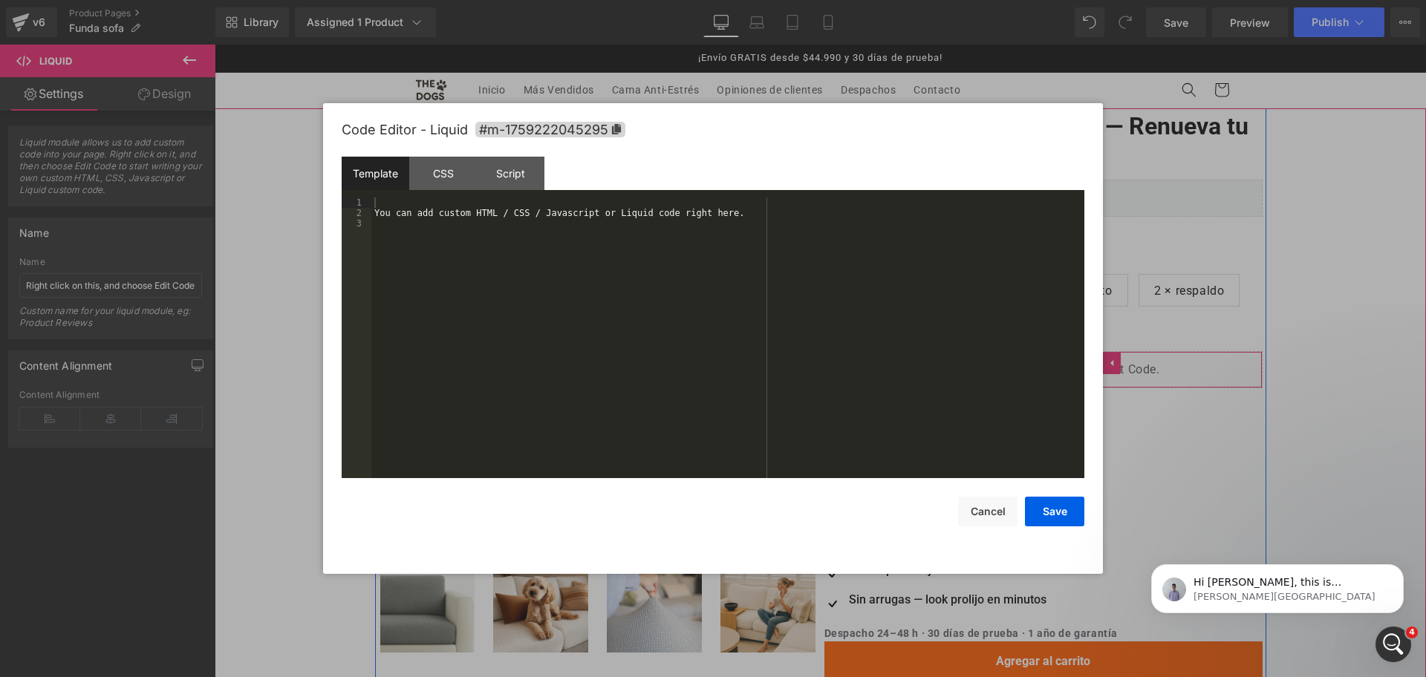
click at [1029, 361] on icon at bounding box center [1033, 363] width 9 height 9
click at [836, 227] on div "You can add custom HTML / CSS / Javascript or Liquid code right here." at bounding box center [727, 348] width 713 height 301
click at [438, 208] on div "You can add custom HTML / CSS / Javascript or Liquid code right here." at bounding box center [727, 348] width 713 height 301
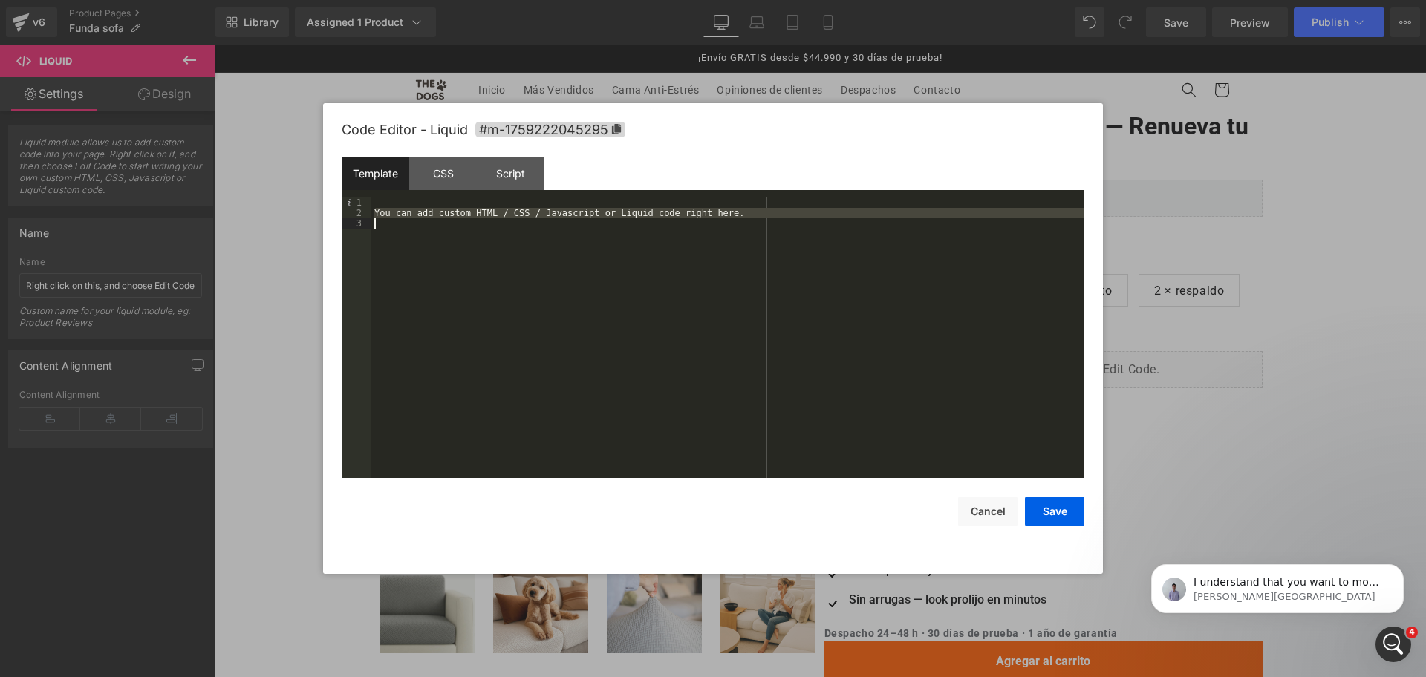
click at [734, 213] on div "You can add custom HTML / CSS / Javascript or Liquid code right here." at bounding box center [727, 338] width 713 height 281
click at [734, 213] on div "You can add custom HTML / CSS / Javascript or Liquid code right here." at bounding box center [727, 348] width 713 height 301
click at [720, 212] on div "You can add custom HTML / CSS / Javascript or Liquid code right here." at bounding box center [727, 338] width 713 height 281
click at [720, 212] on div "You can add custom HTML / CSS / Javascript or Liquid code right here." at bounding box center [727, 348] width 713 height 301
click at [452, 218] on div "You can add custom HTML / CSS / Javascript or Liquid code right here." at bounding box center [727, 348] width 713 height 301
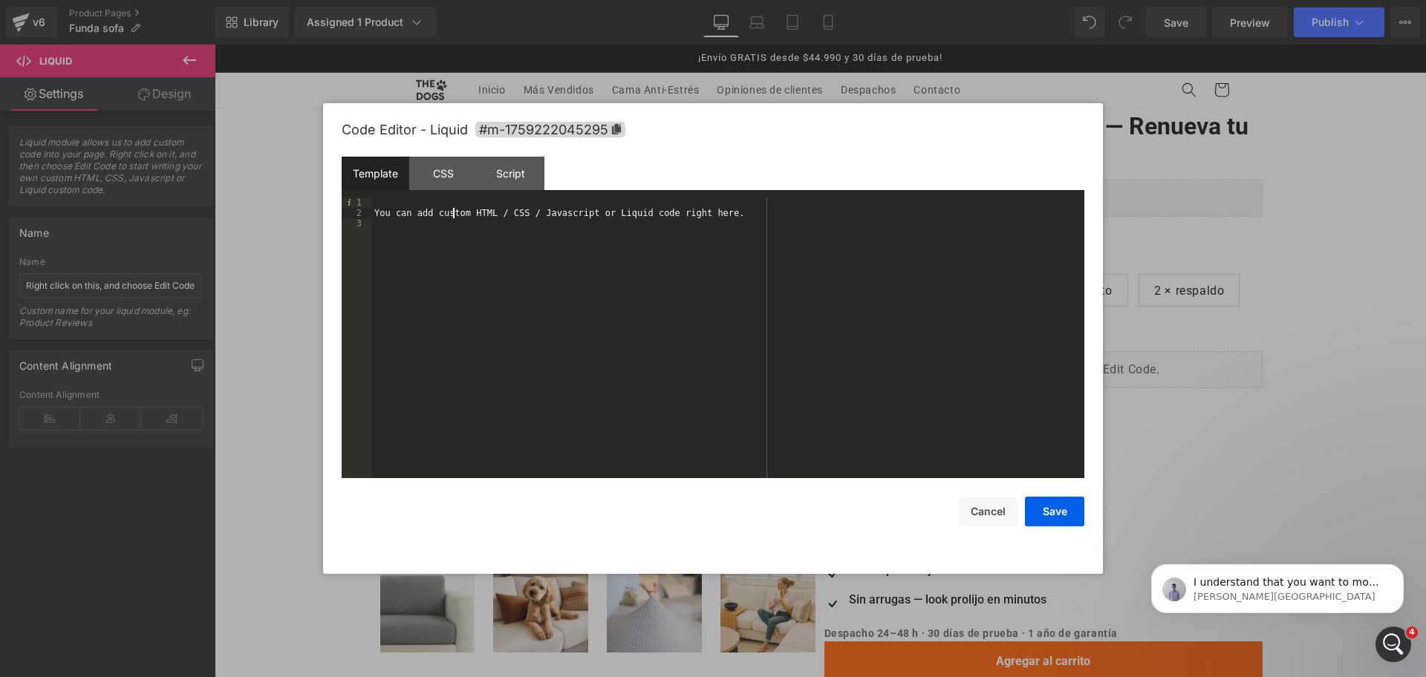
click at [452, 218] on div "You can add custom HTML / CSS / Javascript or Liquid code right here." at bounding box center [727, 348] width 713 height 301
click at [1060, 498] on button "Save" at bounding box center [1054, 512] width 59 height 30
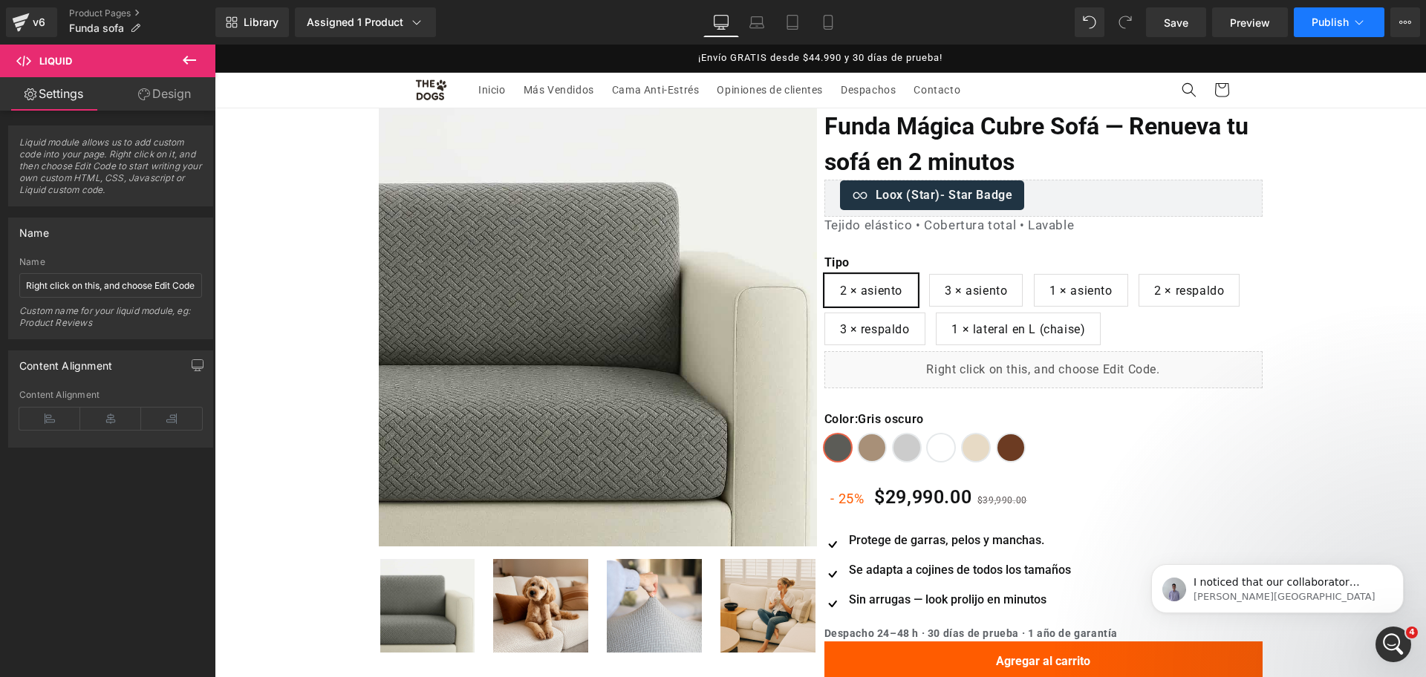
click at [1331, 35] on button "Publish" at bounding box center [1338, 22] width 91 height 30
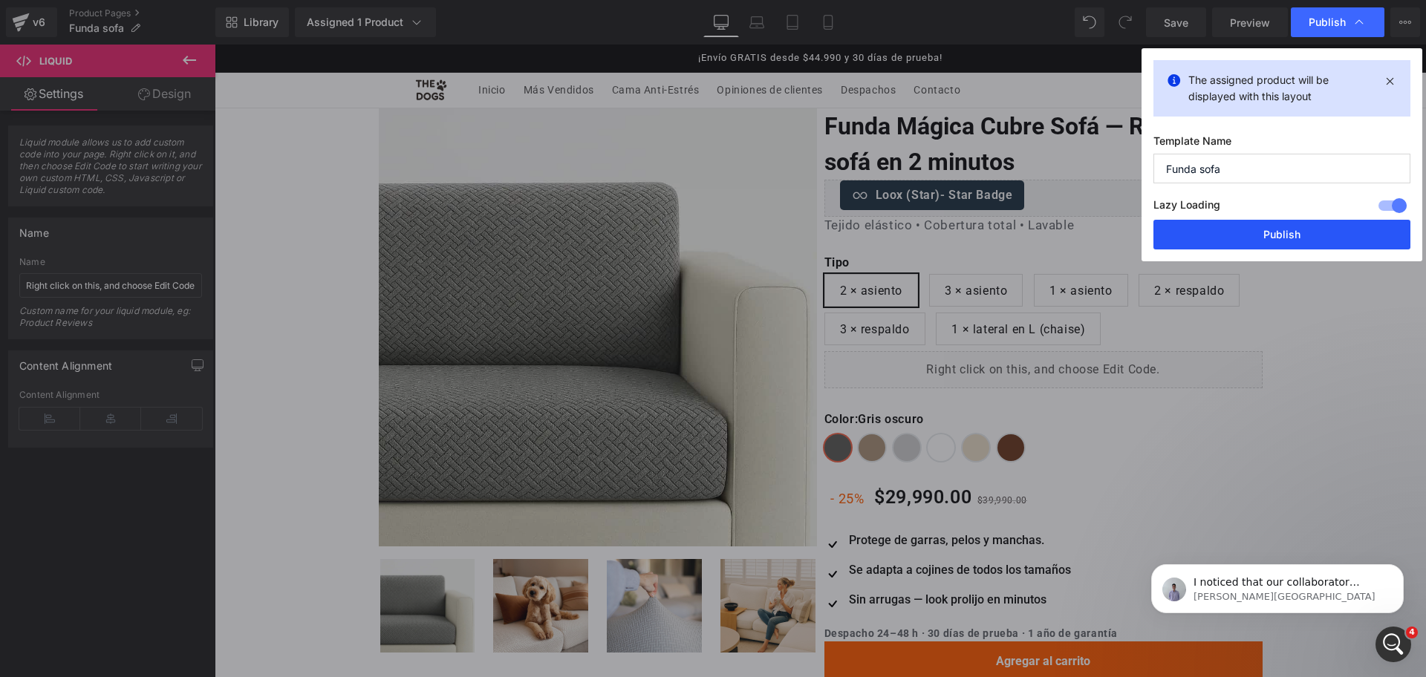
click at [1305, 246] on button "Publish" at bounding box center [1281, 235] width 257 height 30
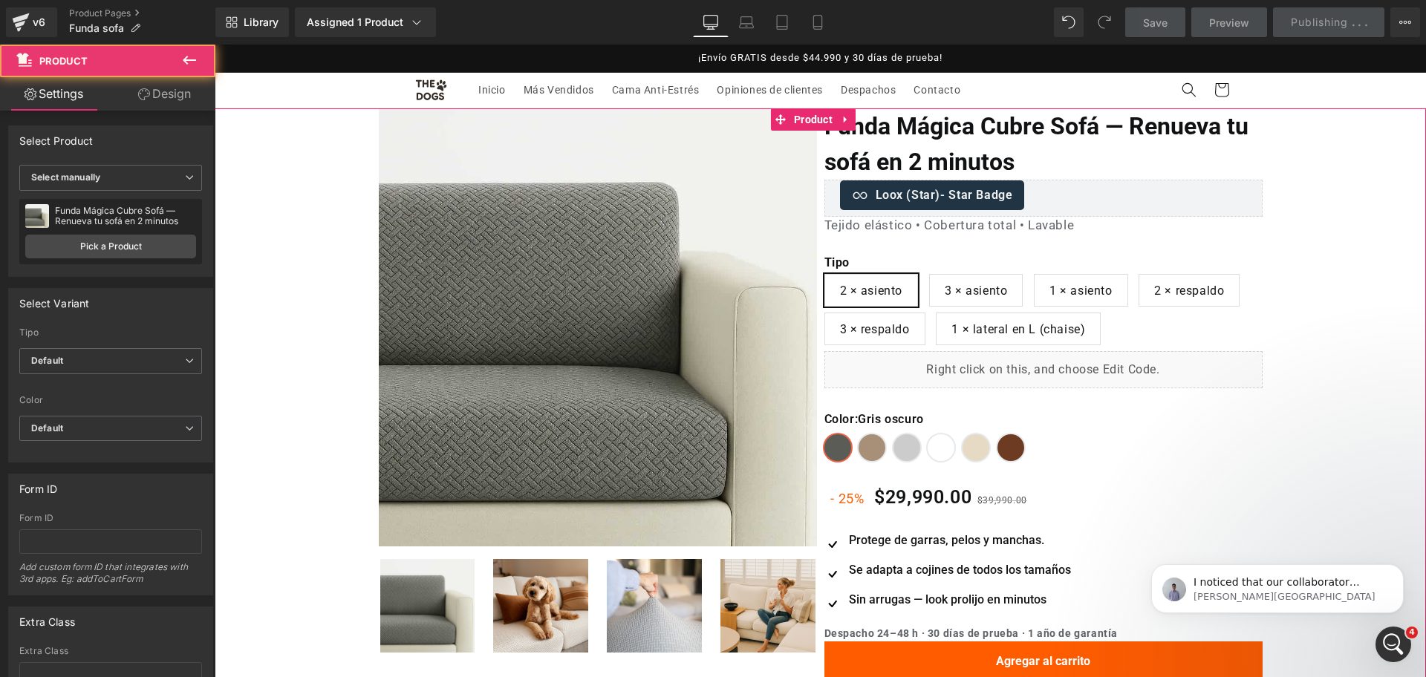
click at [1278, 226] on div "Oferta (P) Image ‹" at bounding box center [820, 563] width 1211 height 910
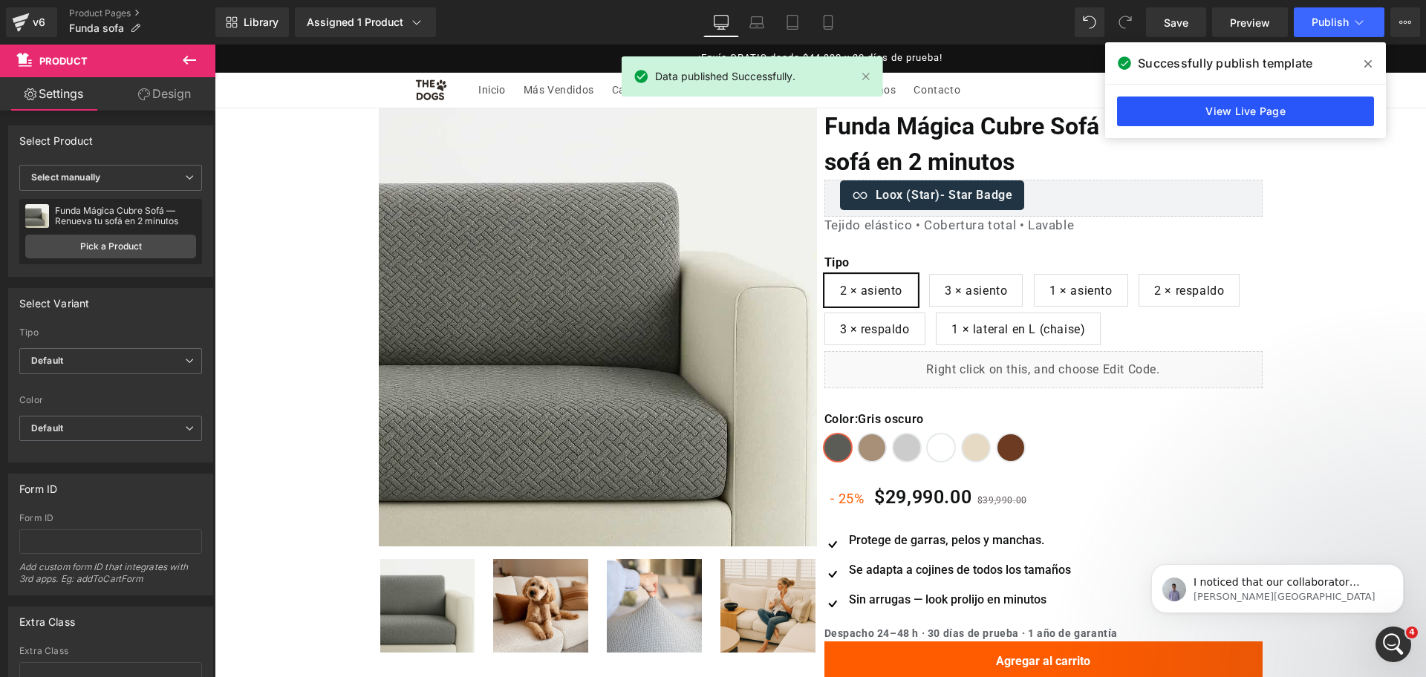
click at [1283, 103] on link "View Live Page" at bounding box center [1245, 112] width 257 height 30
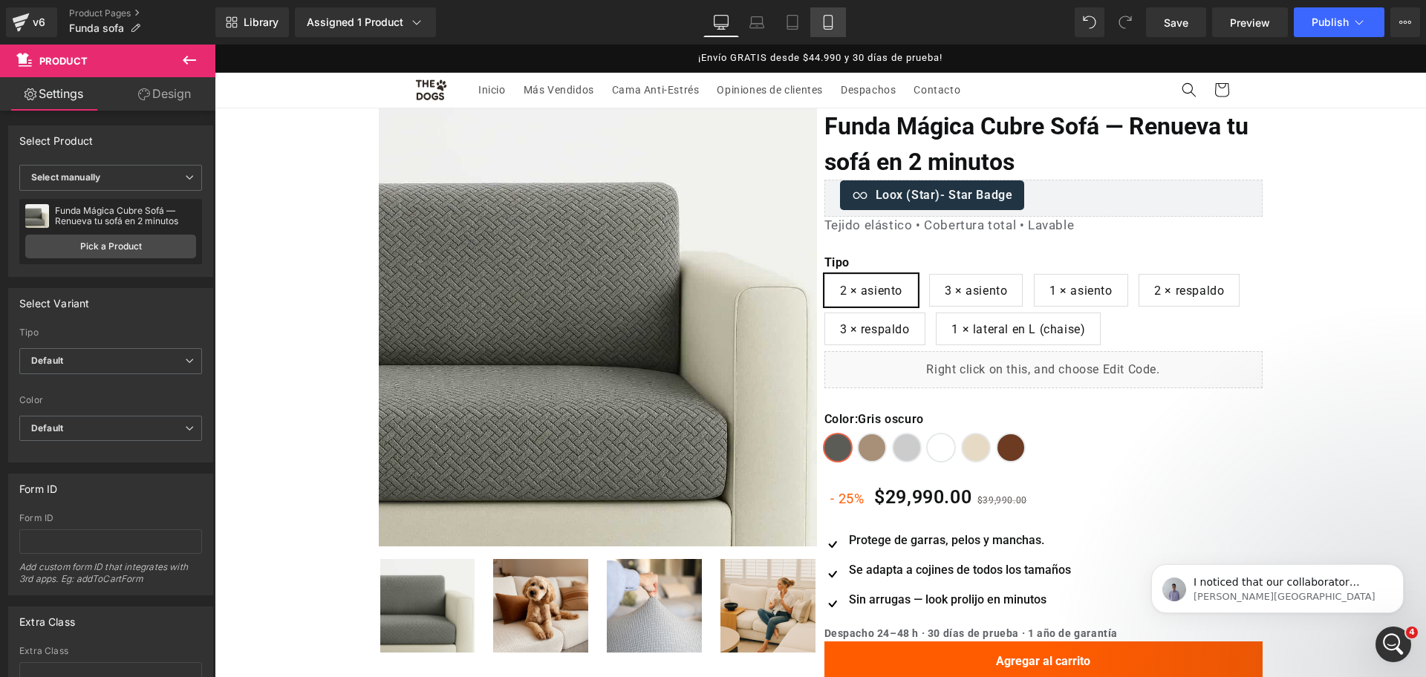
click at [830, 22] on icon at bounding box center [827, 22] width 15 height 15
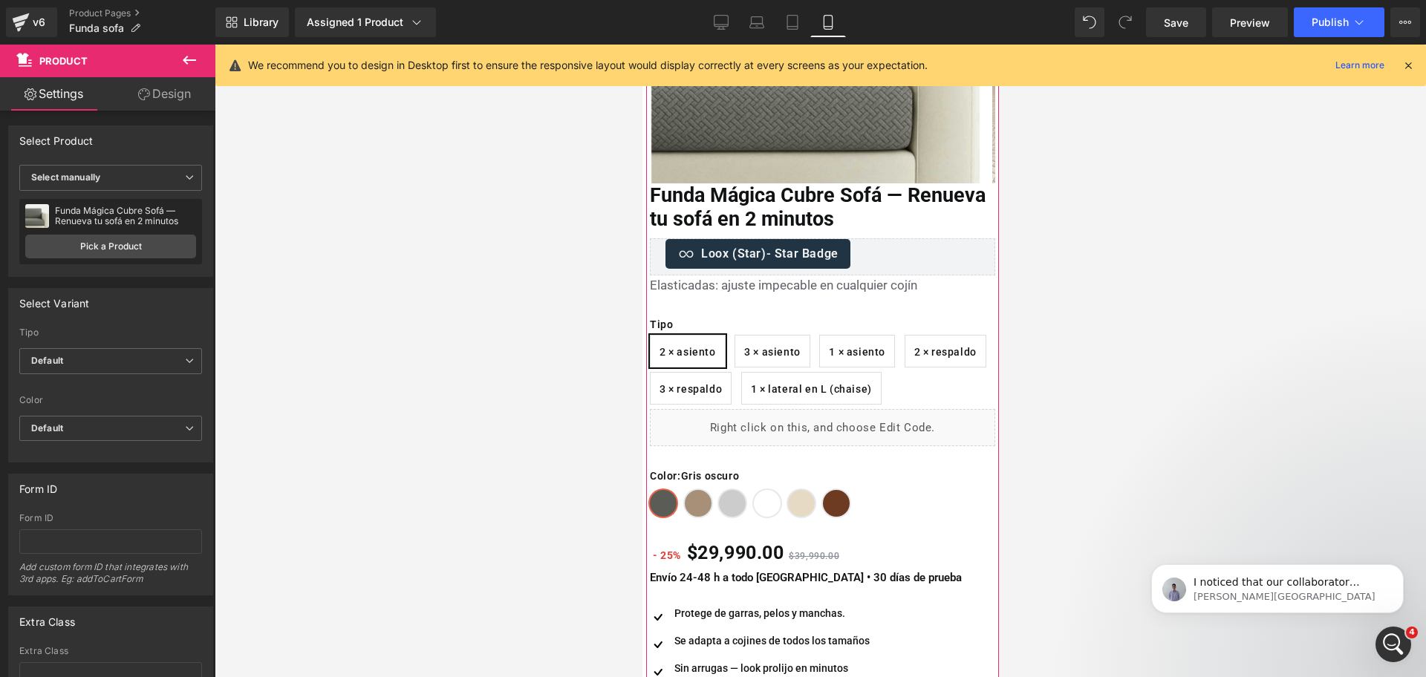
scroll to position [267, 0]
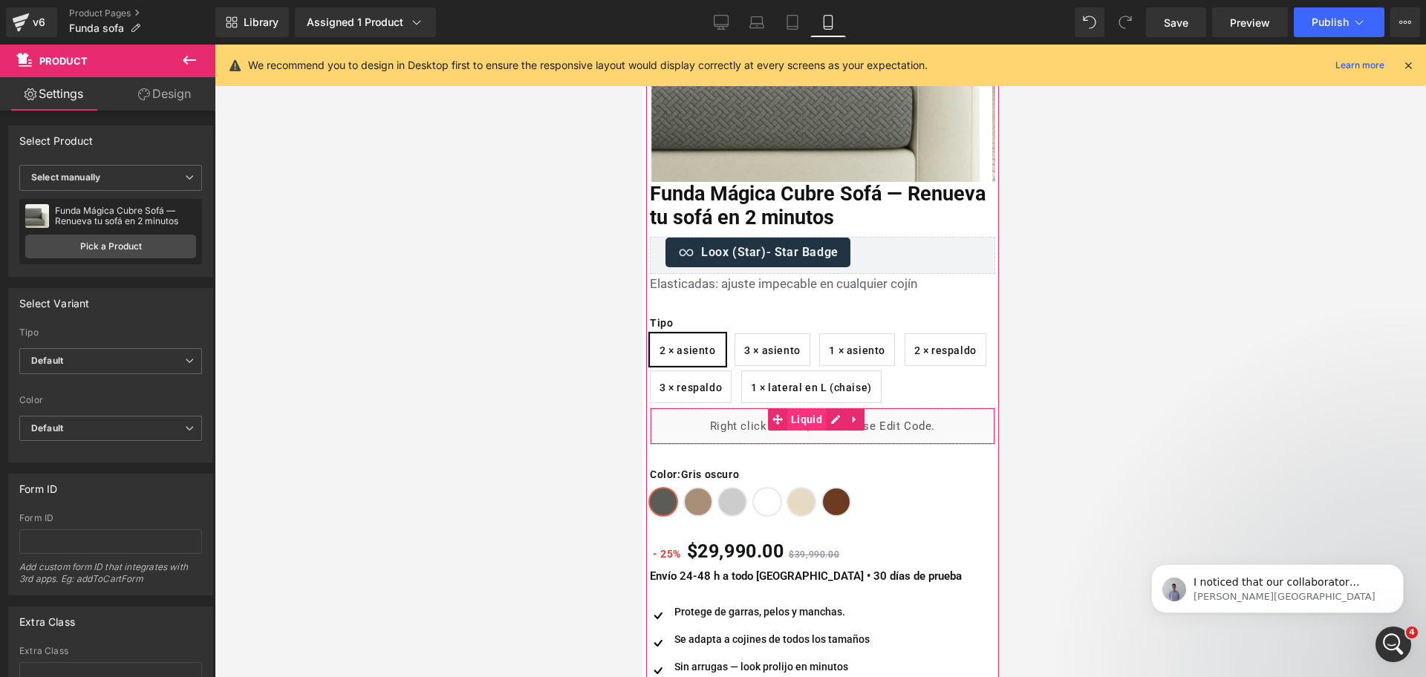
click at [806, 414] on span "Liquid" at bounding box center [805, 419] width 39 height 22
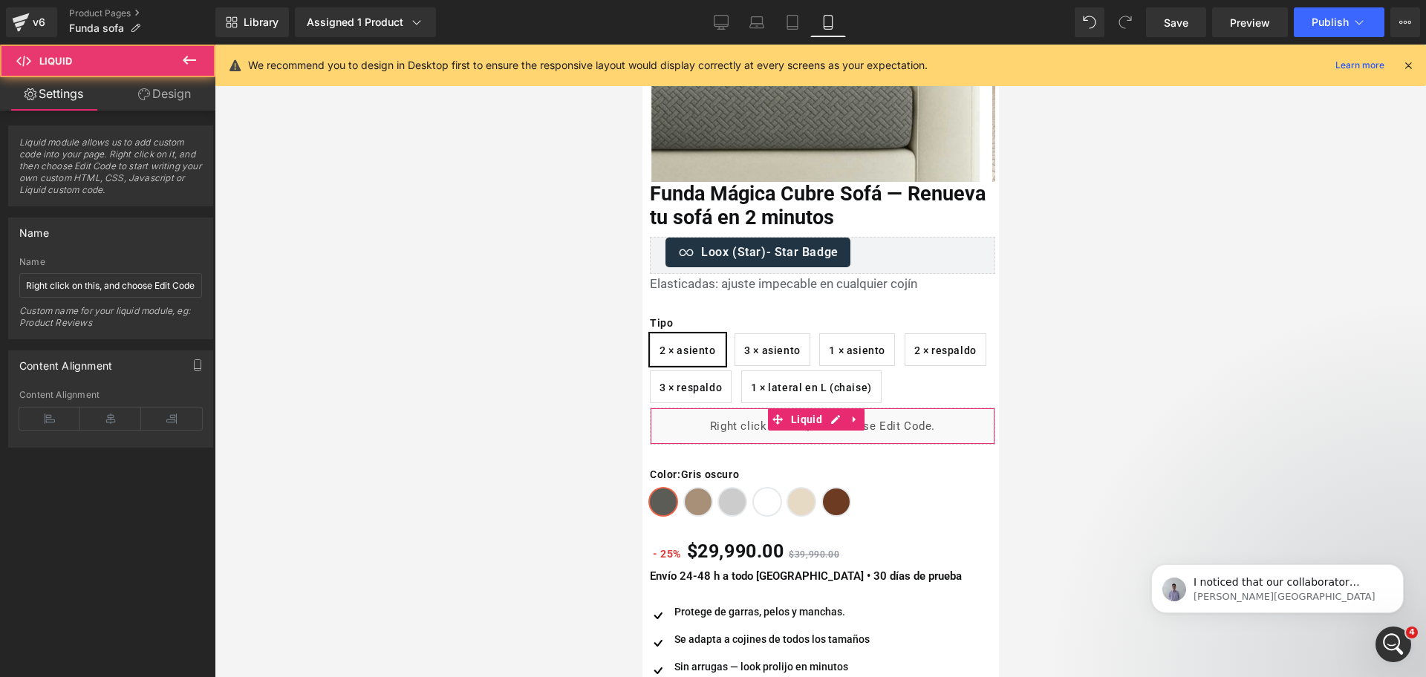
click at [185, 111] on div "Liquid module allows us to add custom code into your page. Right click on it, a…" at bounding box center [111, 279] width 222 height 337
click at [166, 94] on link "Design" at bounding box center [165, 93] width 108 height 33
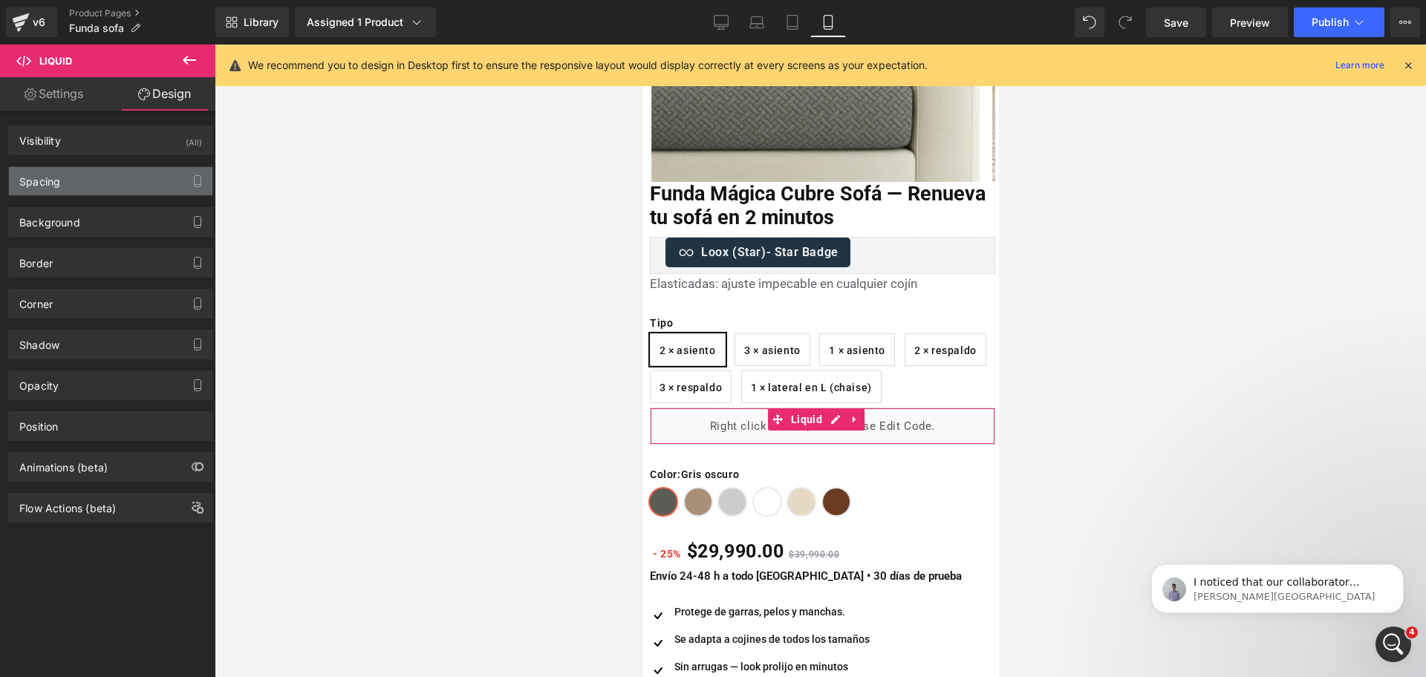
click at [127, 179] on div "Spacing" at bounding box center [110, 181] width 203 height 28
